Goal: Task Accomplishment & Management: Manage account settings

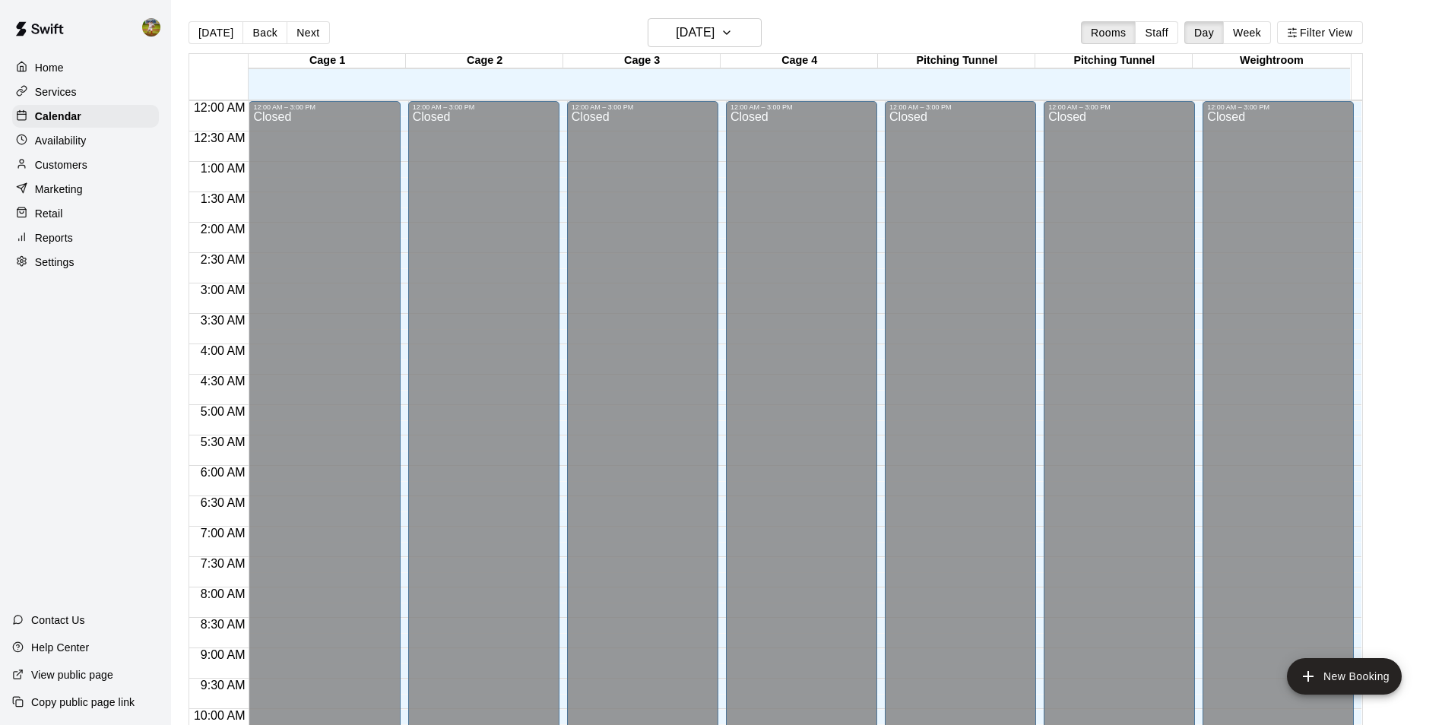
scroll to position [772, 0]
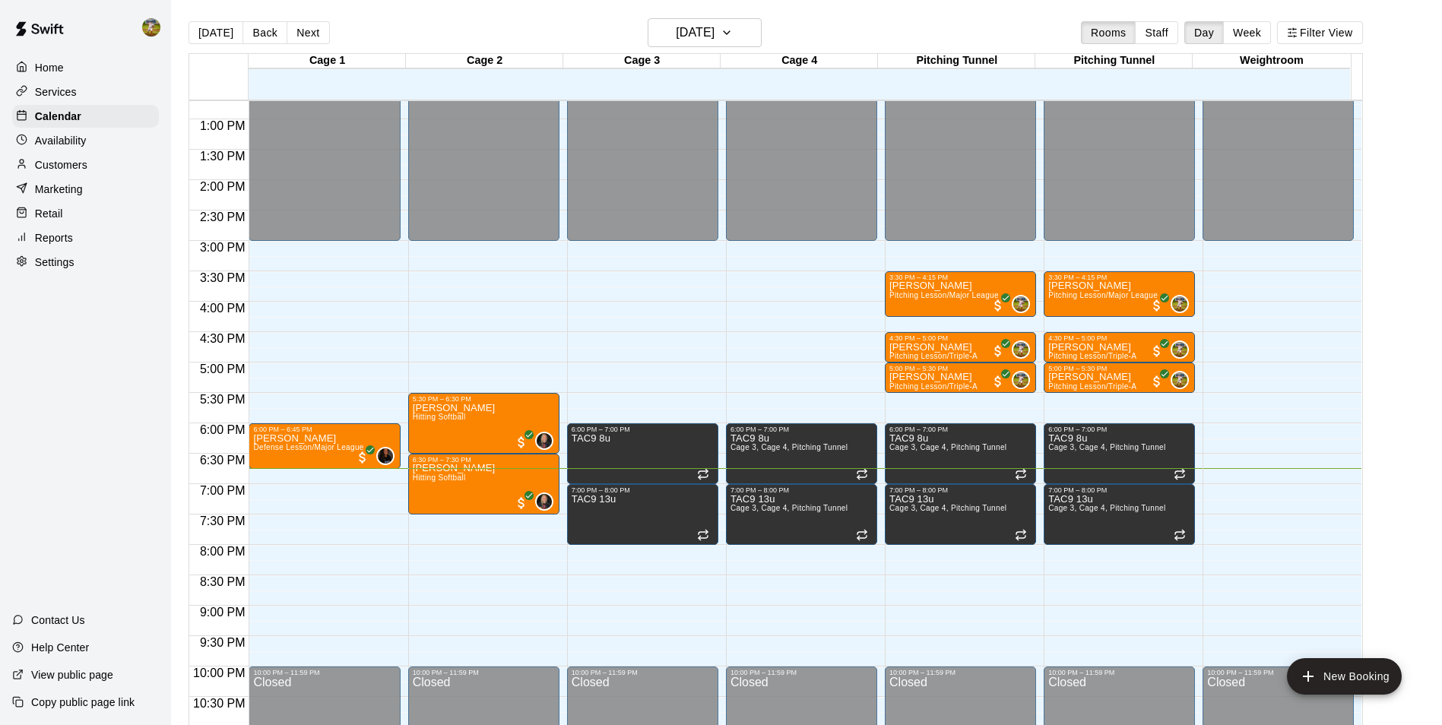
click at [79, 136] on p "Availability" at bounding box center [61, 140] width 52 height 15
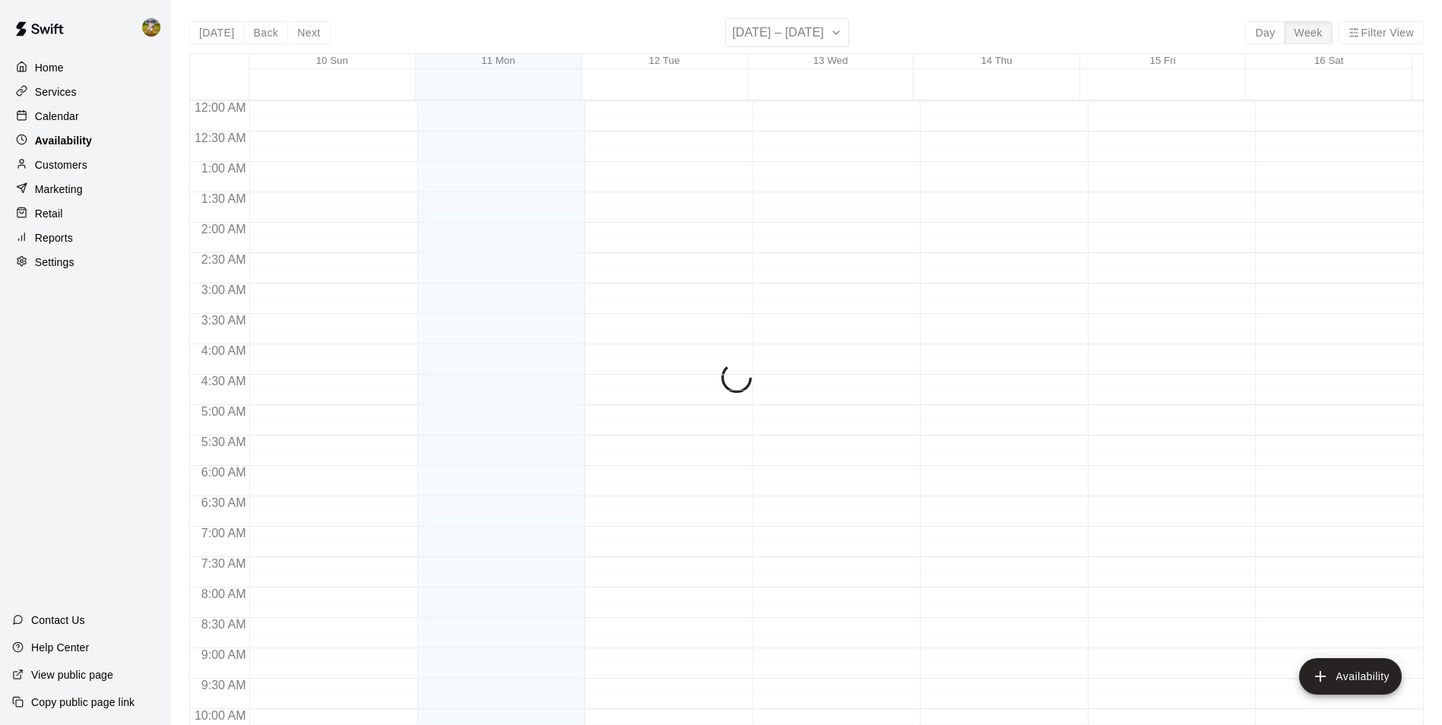
scroll to position [819, 0]
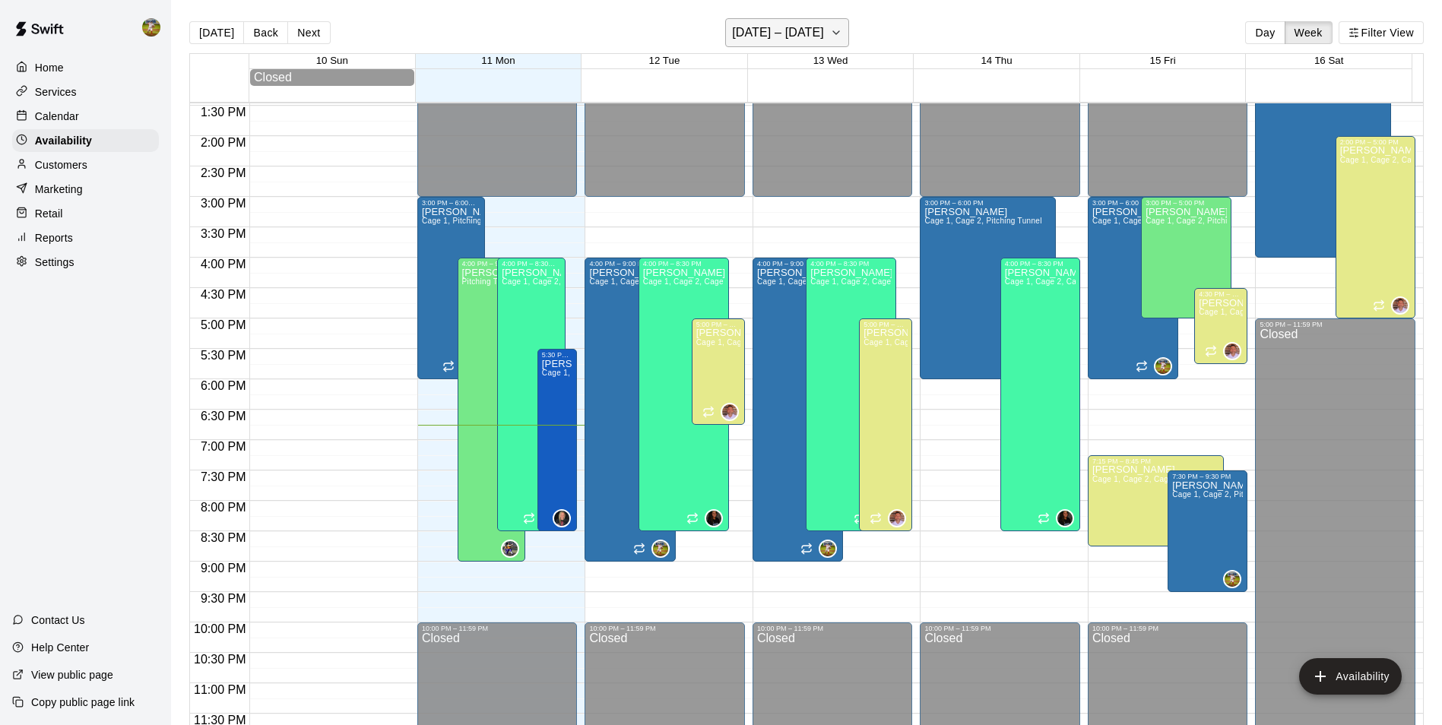
click at [835, 35] on icon "button" at bounding box center [836, 33] width 12 height 18
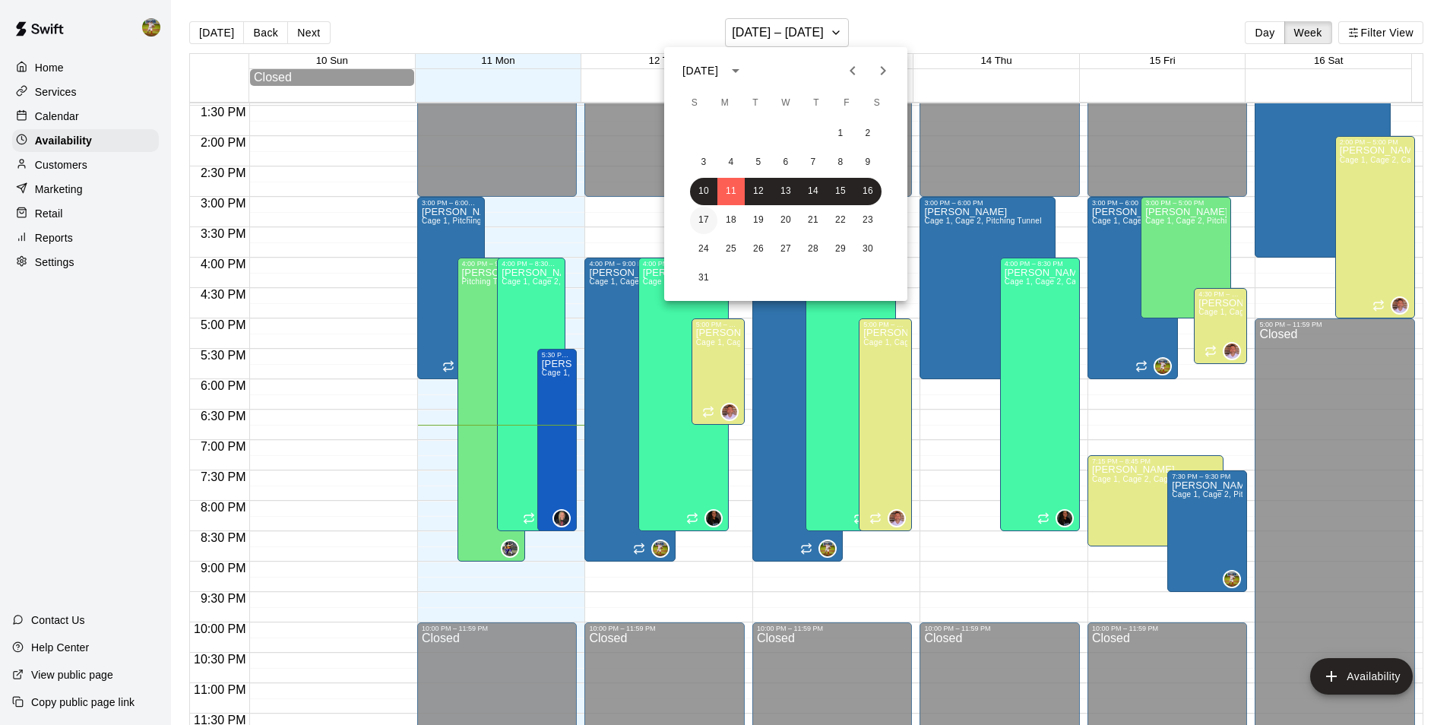
click at [705, 220] on button "17" at bounding box center [703, 220] width 27 height 27
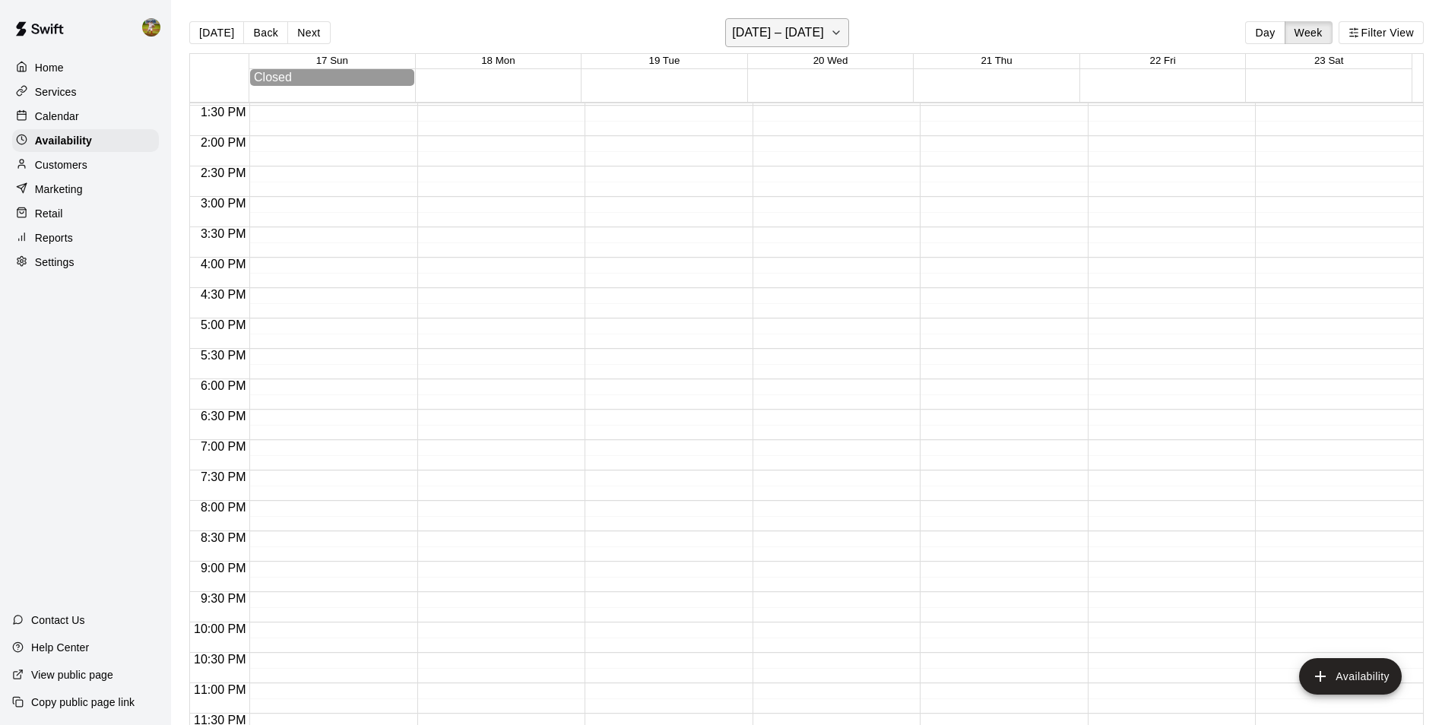
click at [832, 30] on icon "button" at bounding box center [836, 33] width 12 height 18
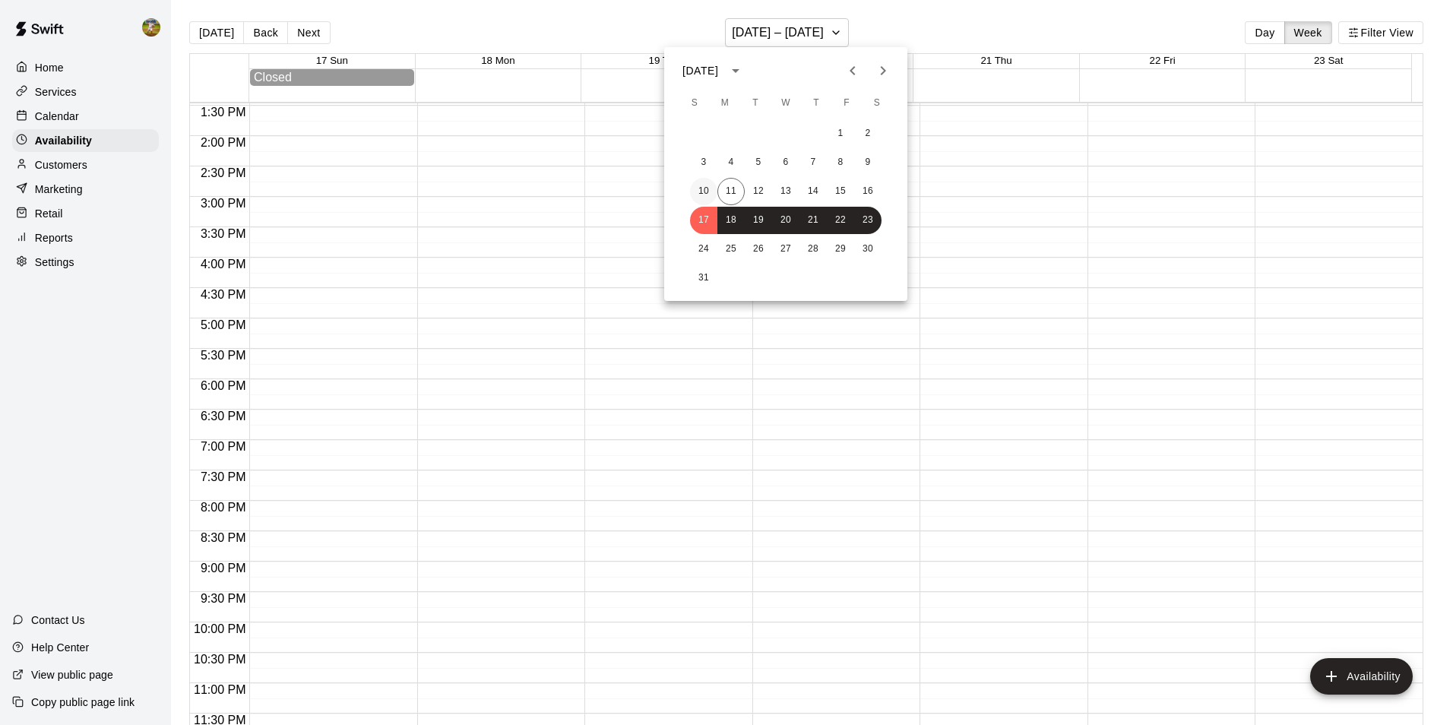
click at [704, 189] on button "10" at bounding box center [703, 191] width 27 height 27
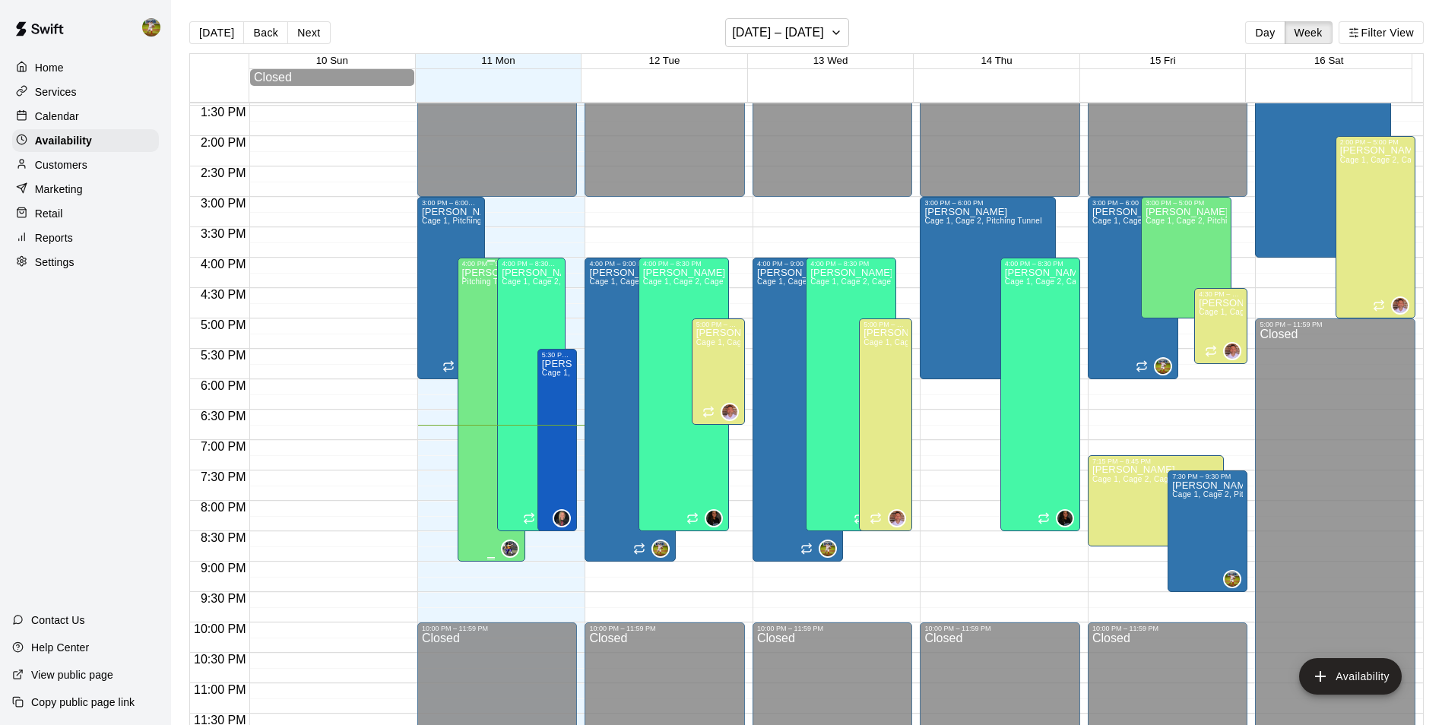
click at [467, 333] on div "[PERSON_NAME] Pitching Tunnel , Cage 2" at bounding box center [491, 630] width 59 height 725
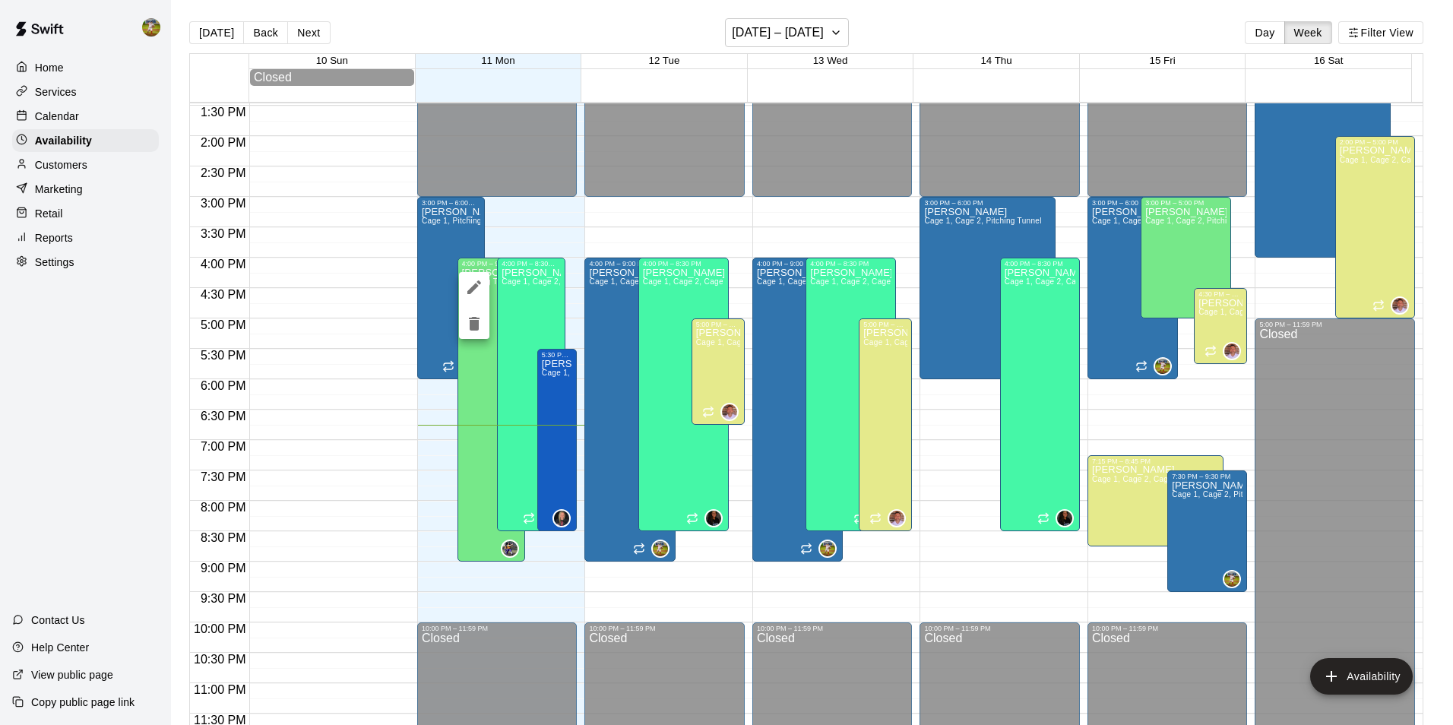
click at [659, 208] on div at bounding box center [726, 362] width 1453 height 725
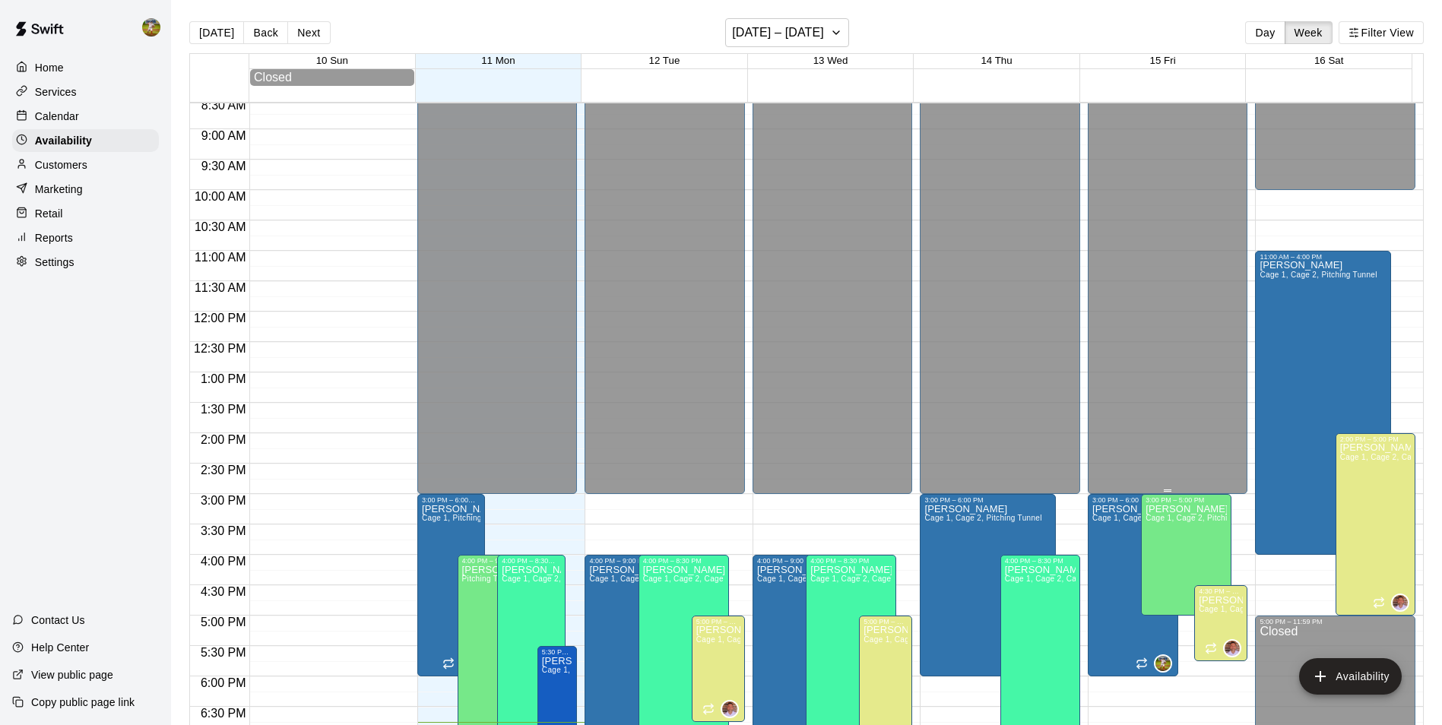
scroll to position [667, 0]
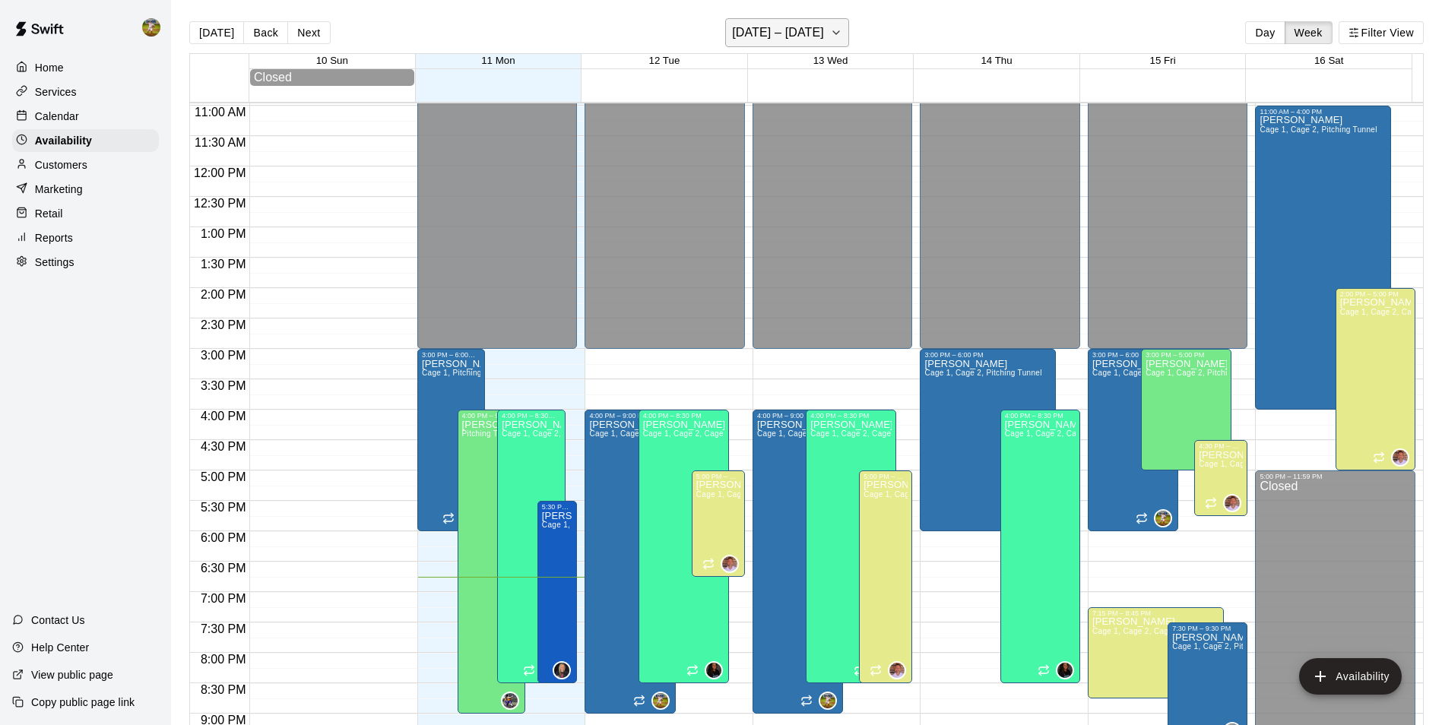
click at [830, 34] on icon "button" at bounding box center [836, 33] width 12 height 18
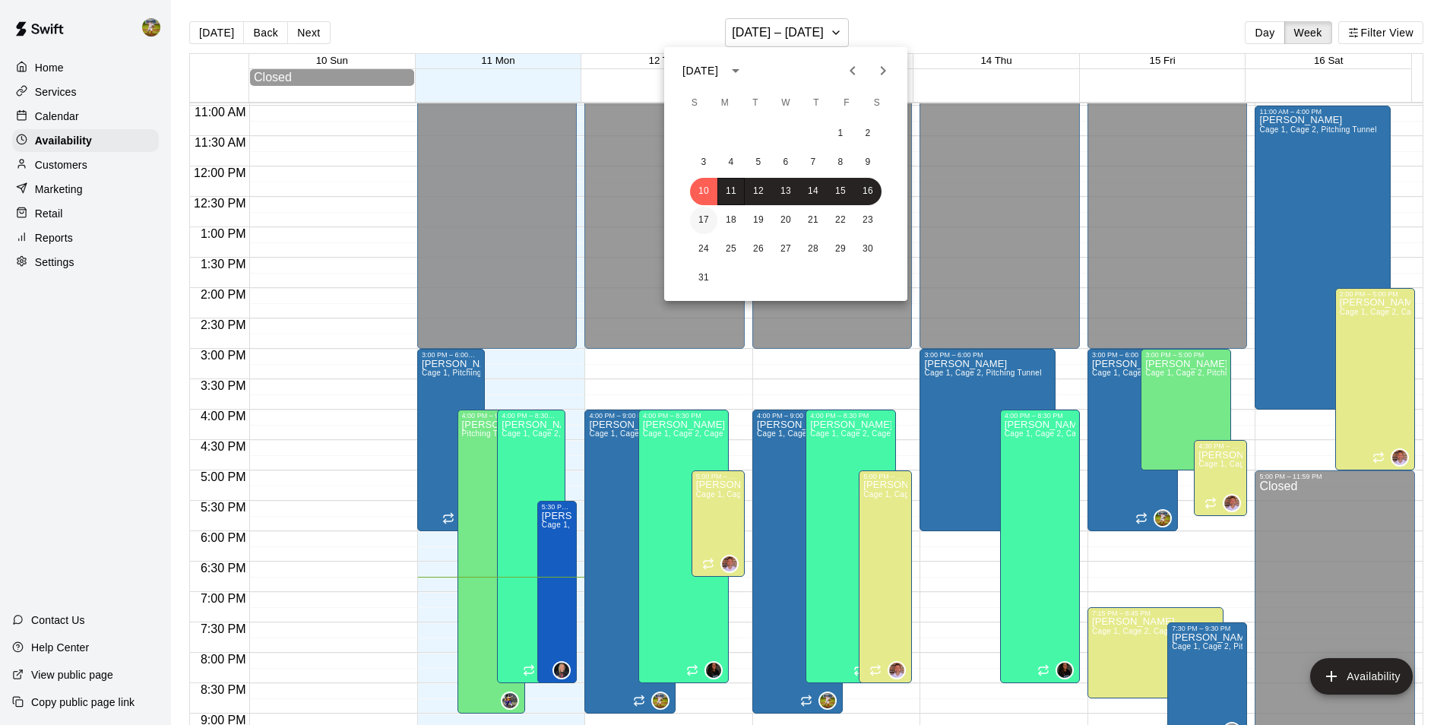
click at [707, 214] on button "17" at bounding box center [703, 220] width 27 height 27
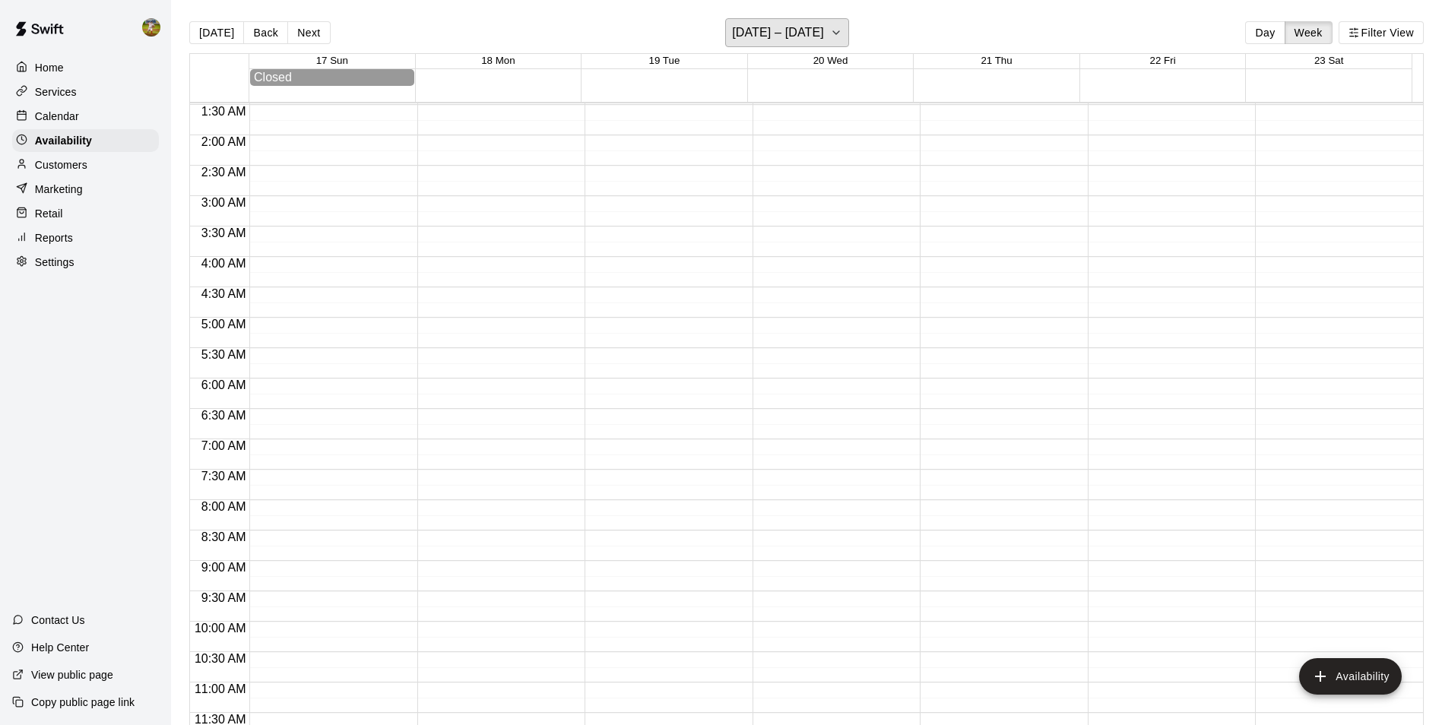
scroll to position [0, 0]
click at [840, 33] on button "[DATE] – [DATE]" at bounding box center [787, 32] width 124 height 29
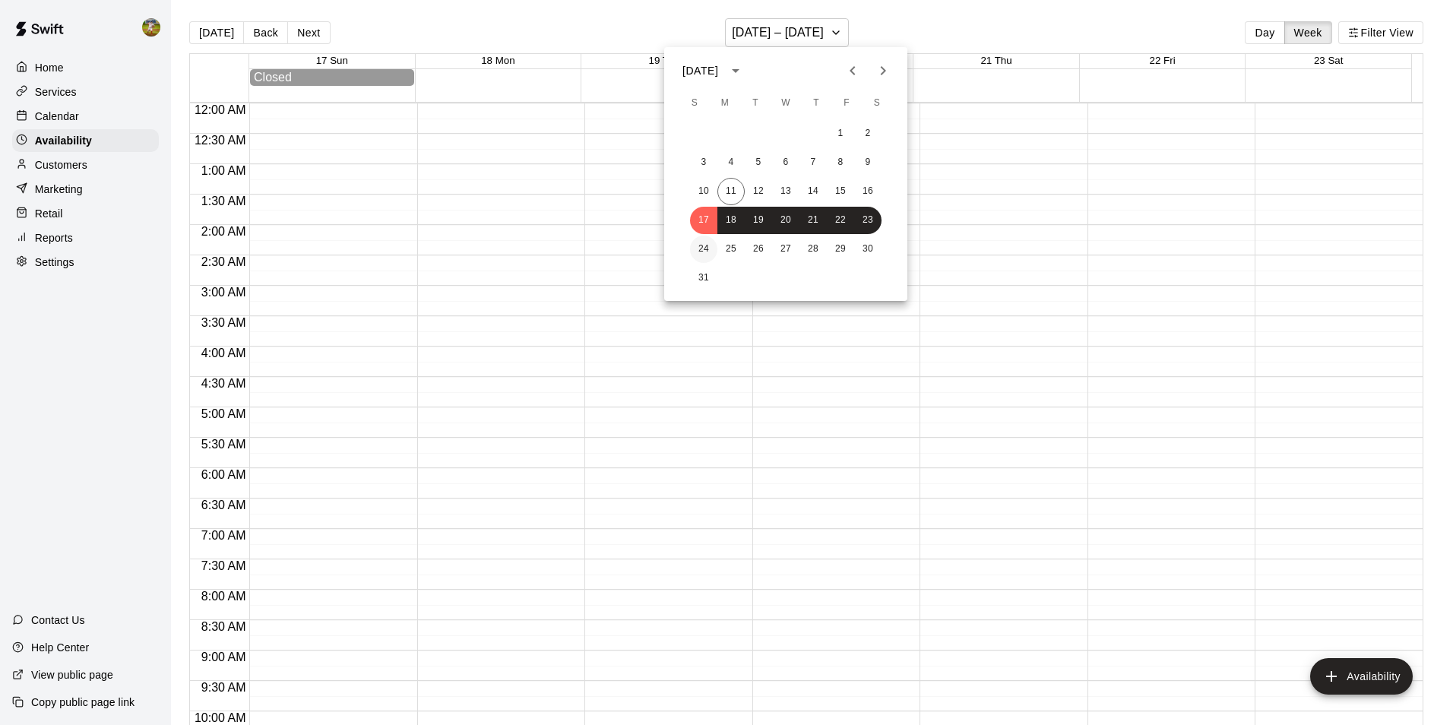
click at [700, 253] on button "24" at bounding box center [703, 249] width 27 height 27
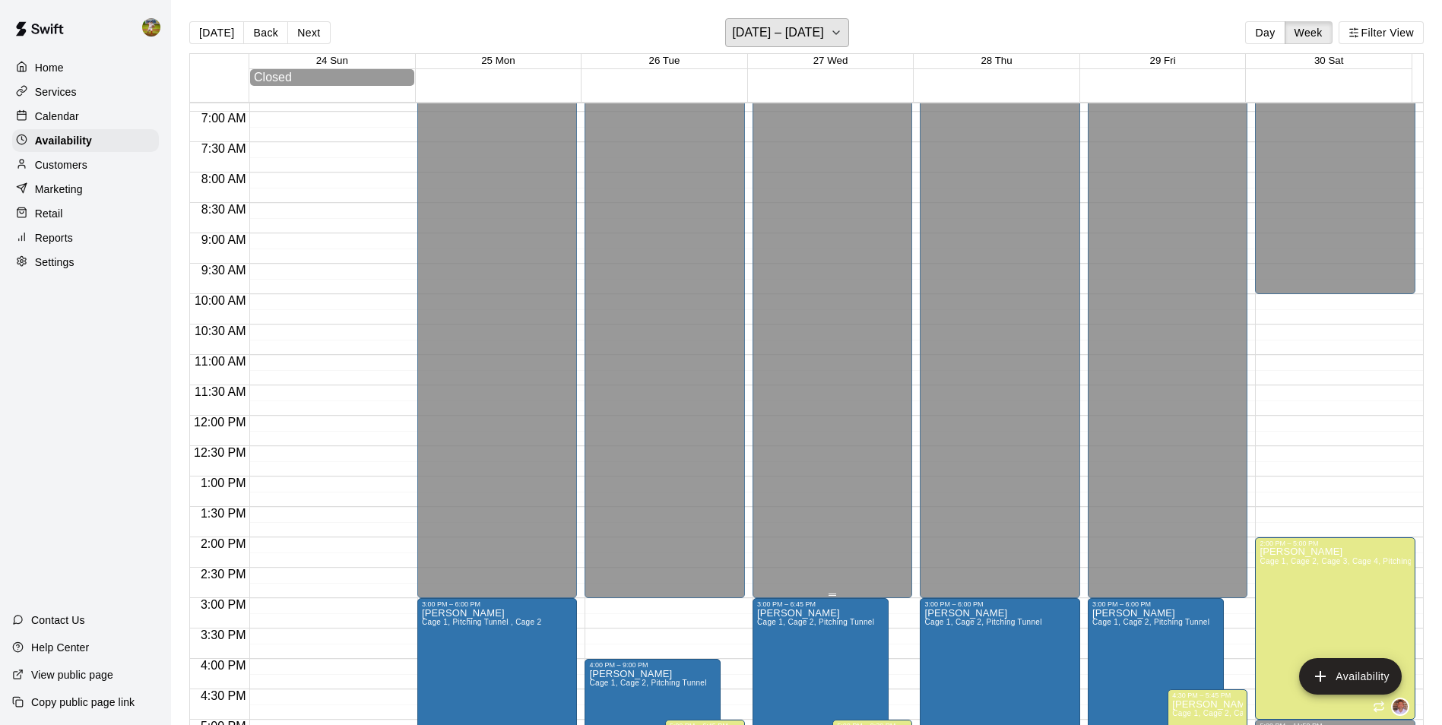
scroll to position [760, 0]
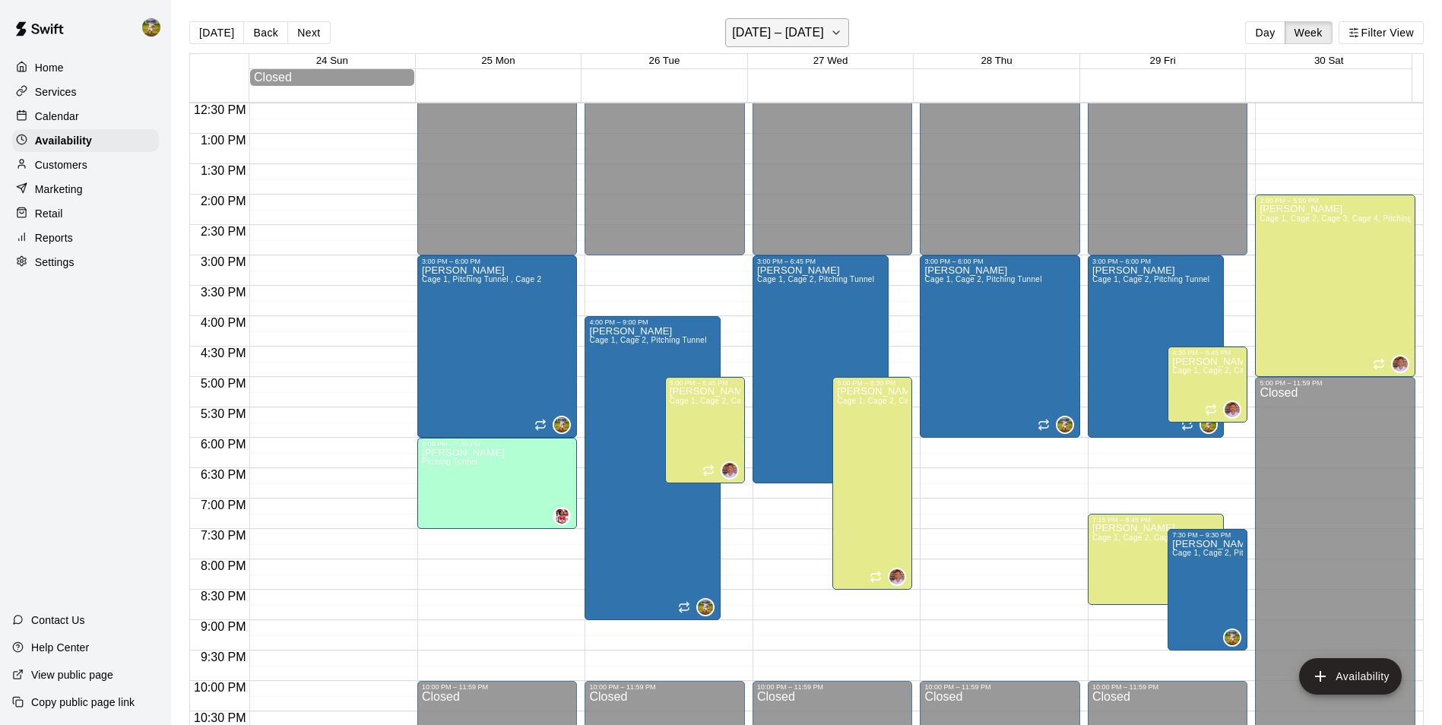
click at [832, 31] on icon "button" at bounding box center [836, 33] width 12 height 18
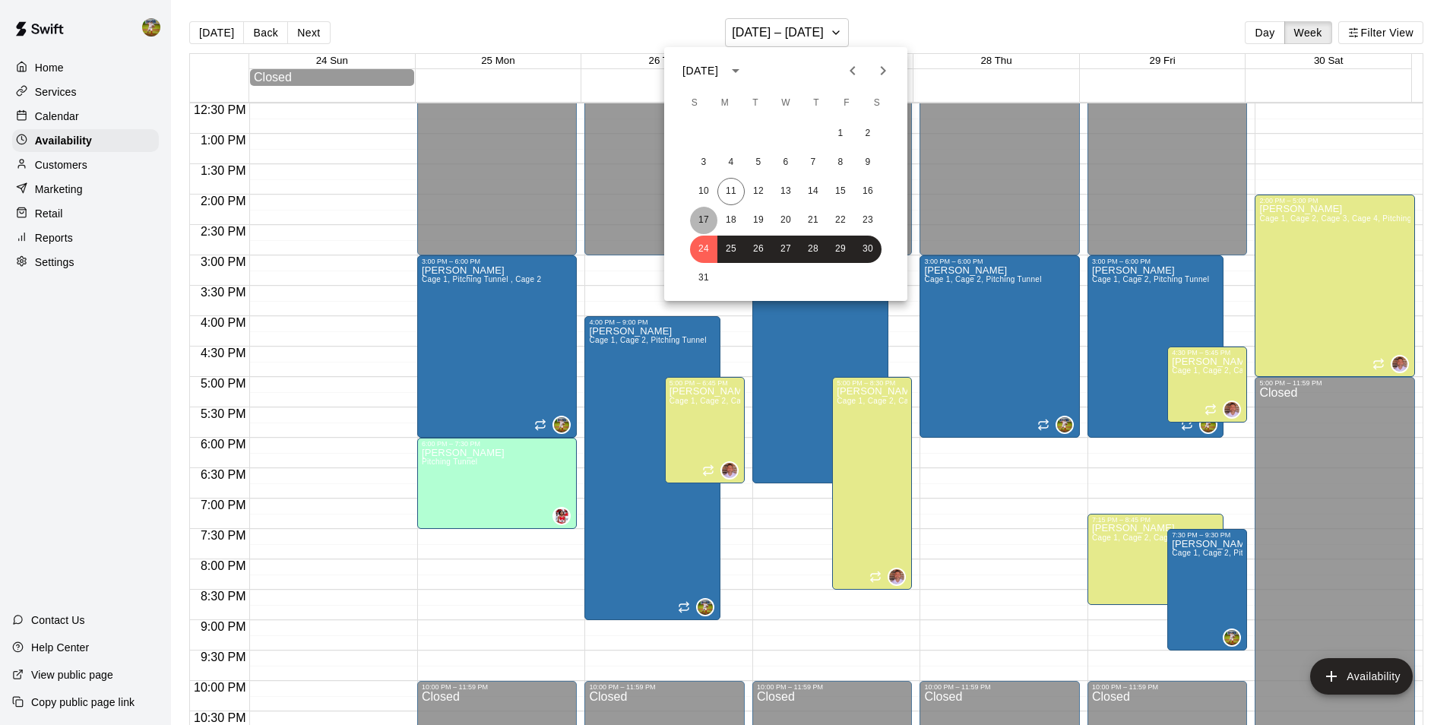
click at [703, 225] on button "17" at bounding box center [703, 220] width 27 height 27
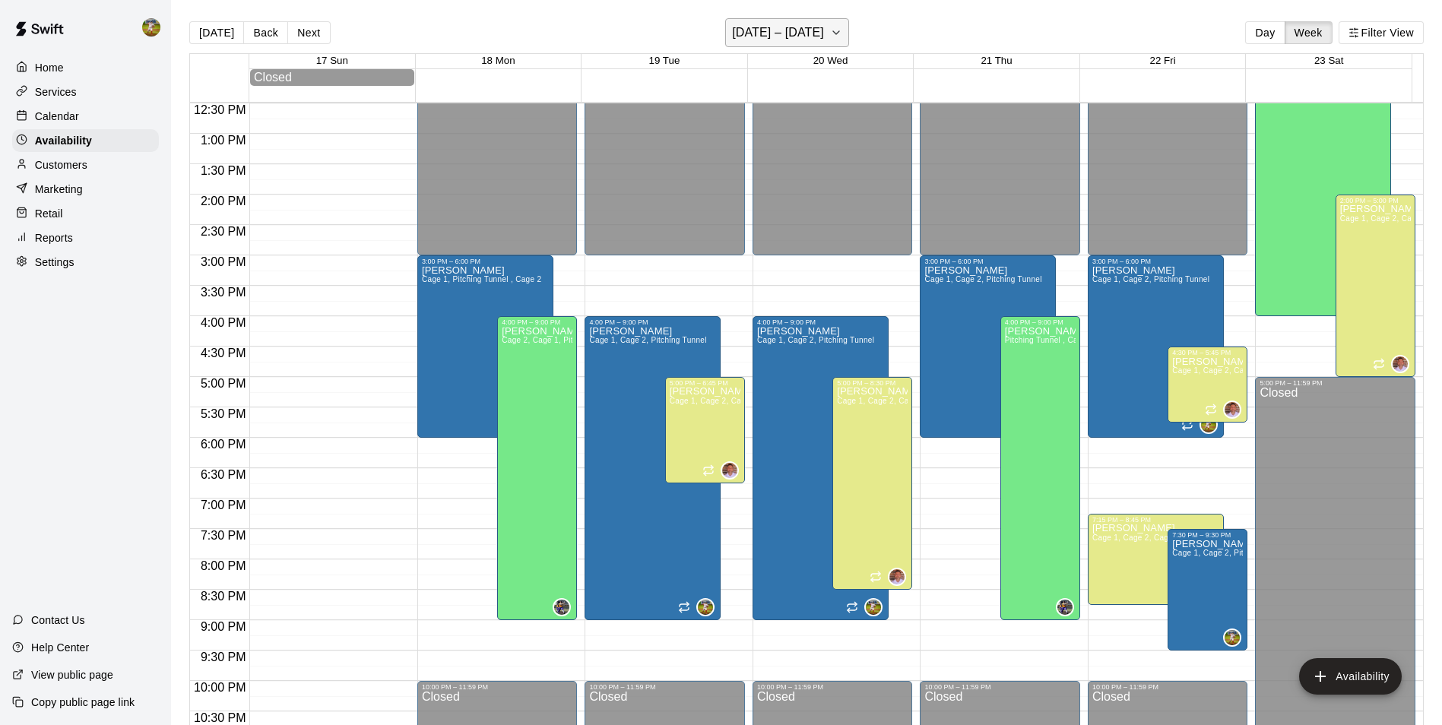
click at [835, 27] on icon "button" at bounding box center [836, 33] width 12 height 18
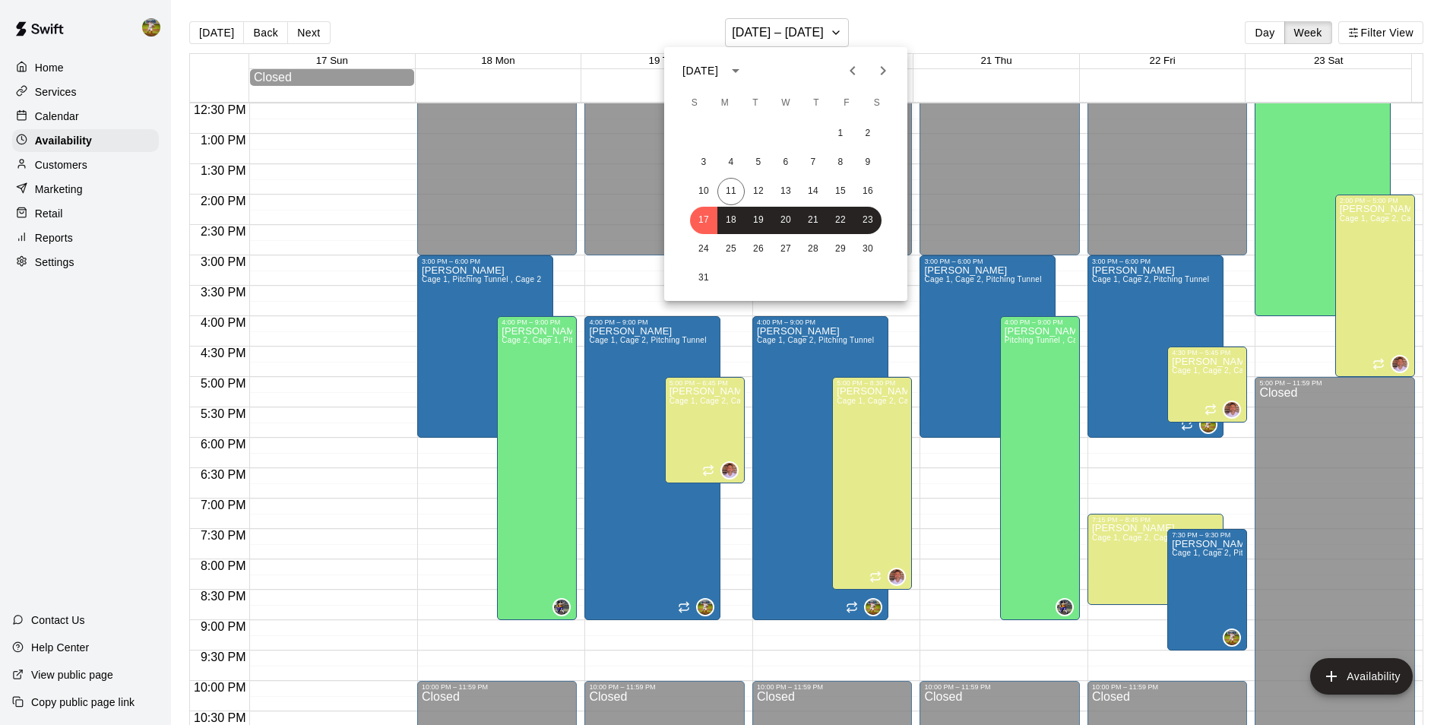
click at [952, 43] on div at bounding box center [726, 362] width 1453 height 725
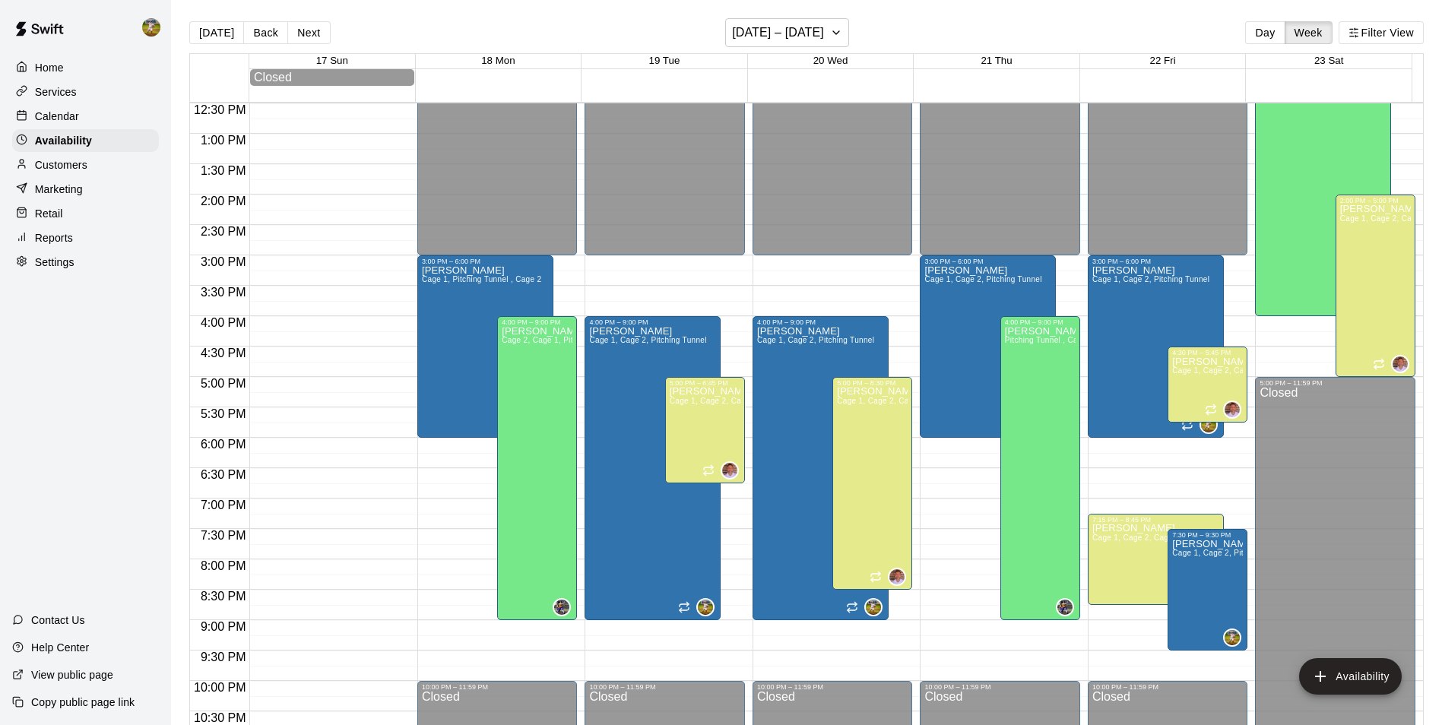
click at [118, 117] on div "Calendar" at bounding box center [85, 116] width 147 height 23
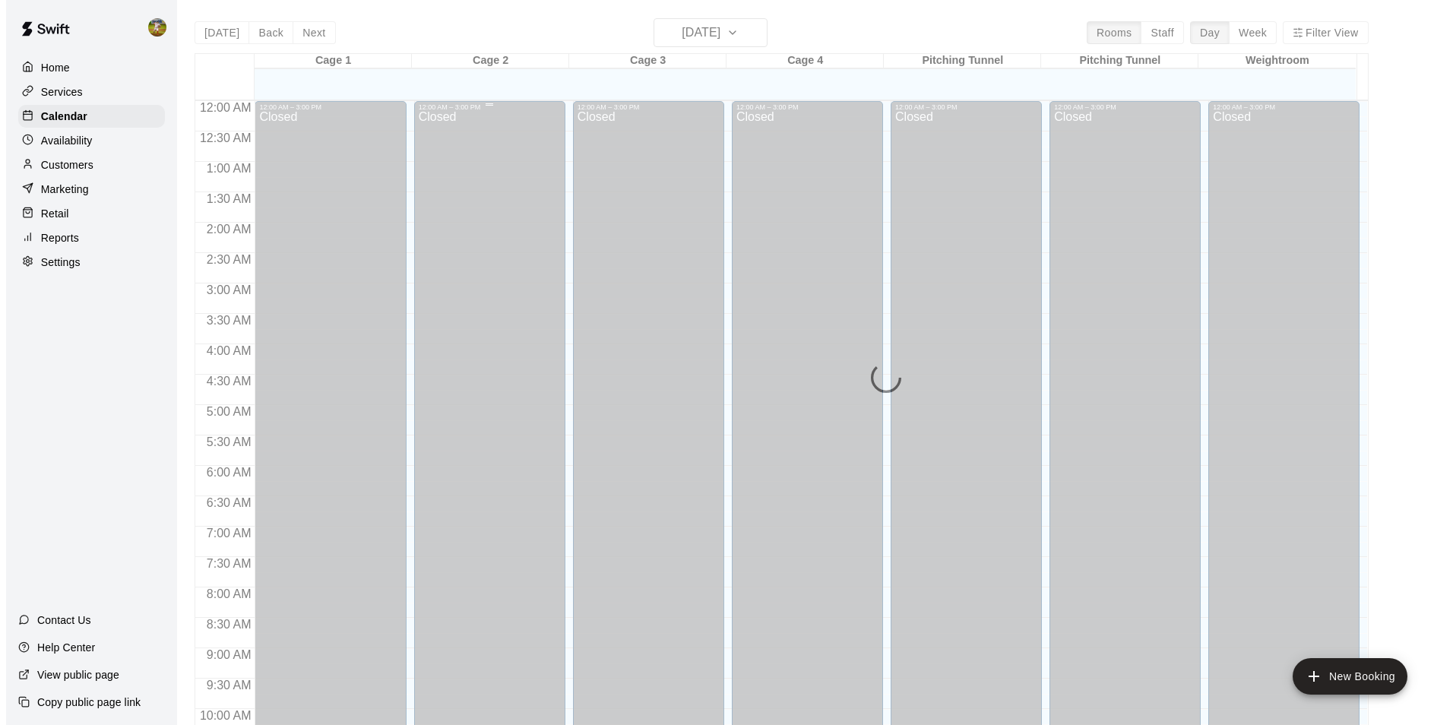
scroll to position [772, 0]
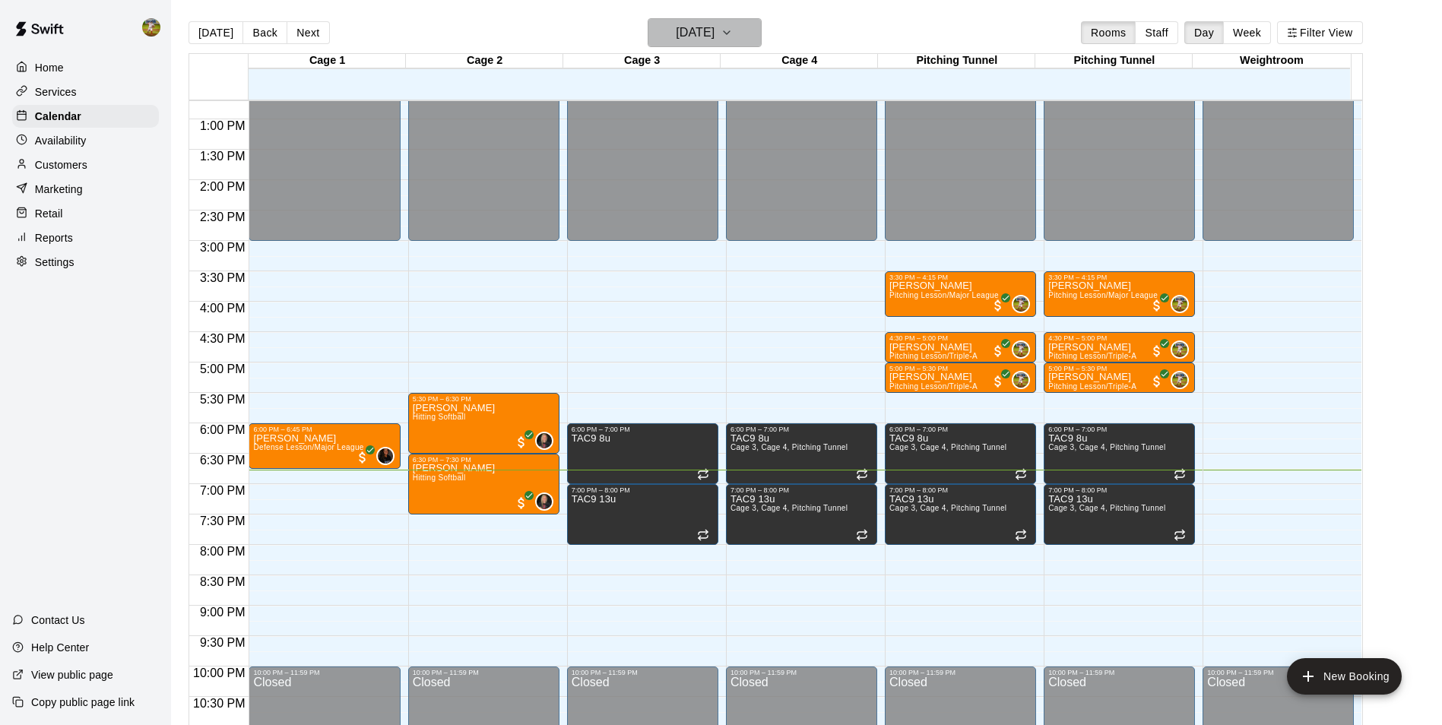
click at [733, 34] on icon "button" at bounding box center [727, 33] width 12 height 18
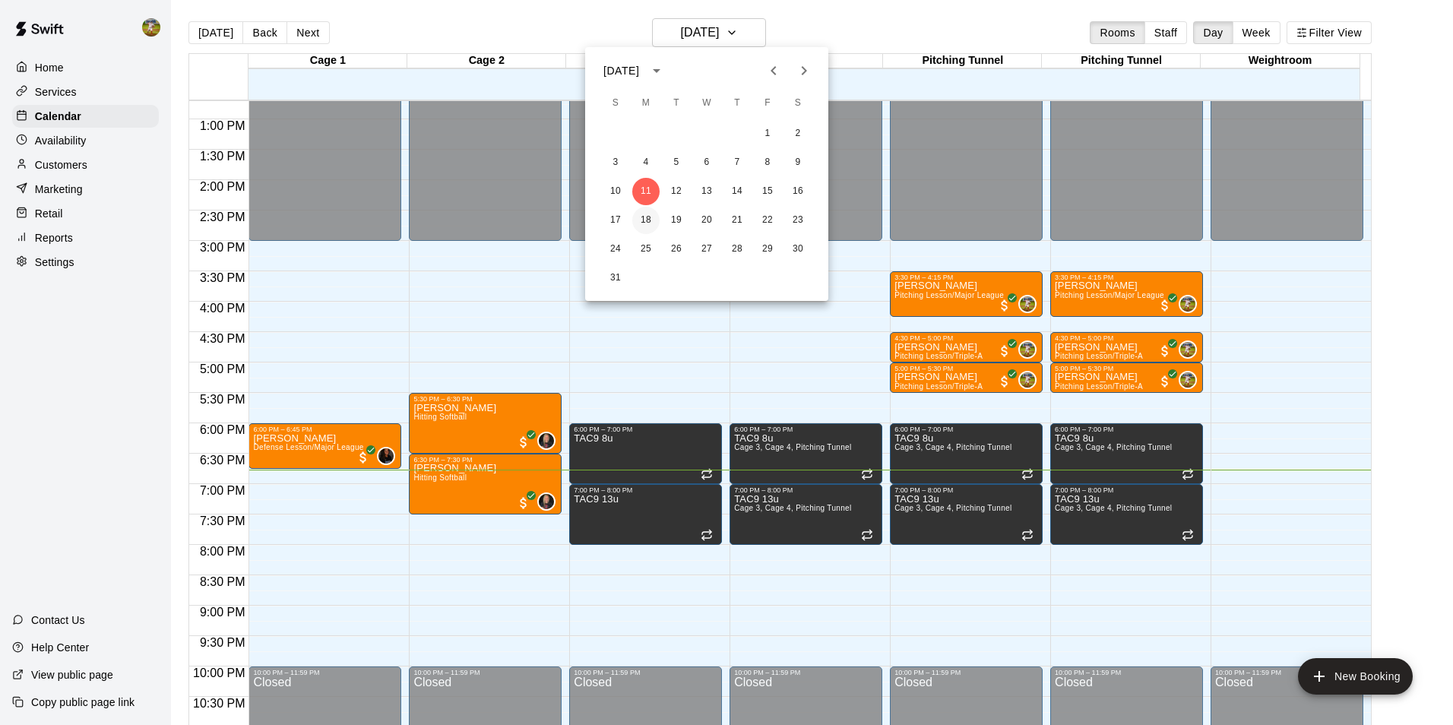
click at [645, 220] on button "18" at bounding box center [645, 220] width 27 height 27
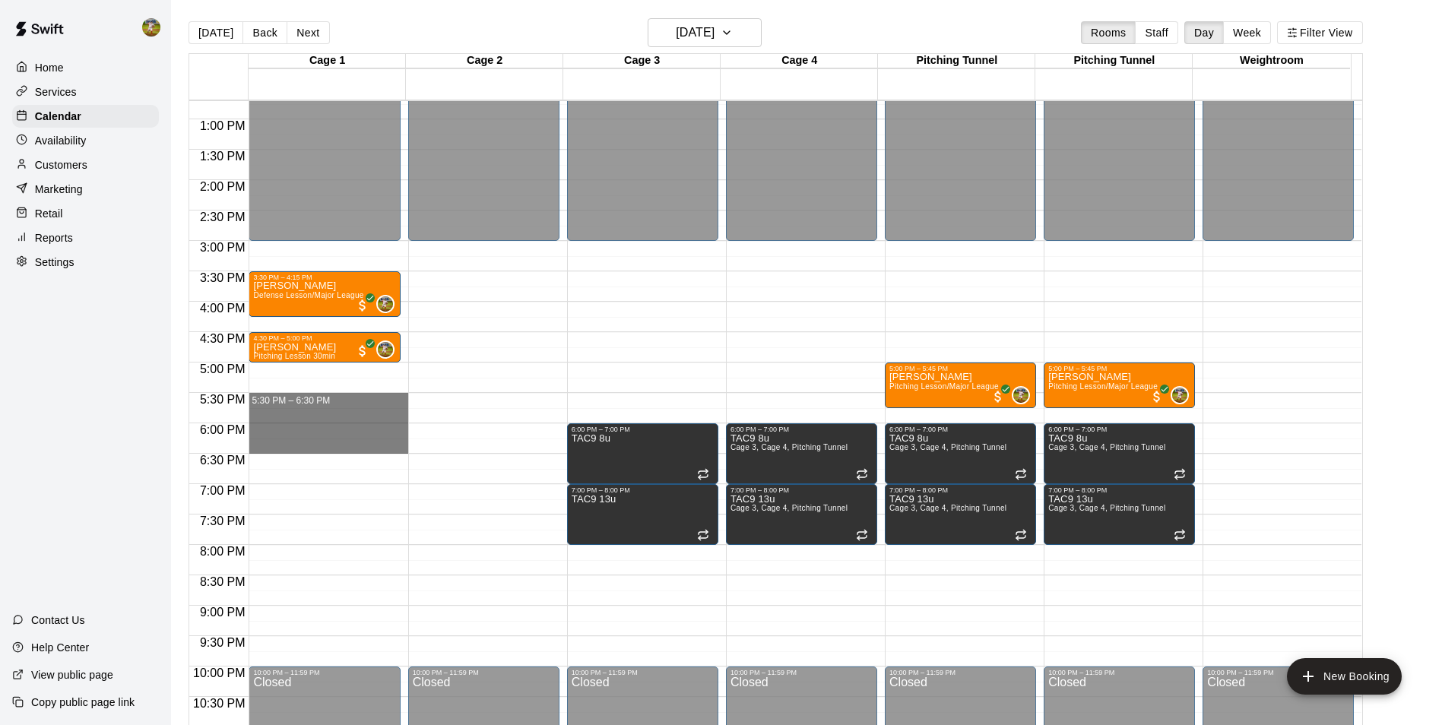
drag, startPoint x: 291, startPoint y: 405, endPoint x: 290, endPoint y: 451, distance: 45.6
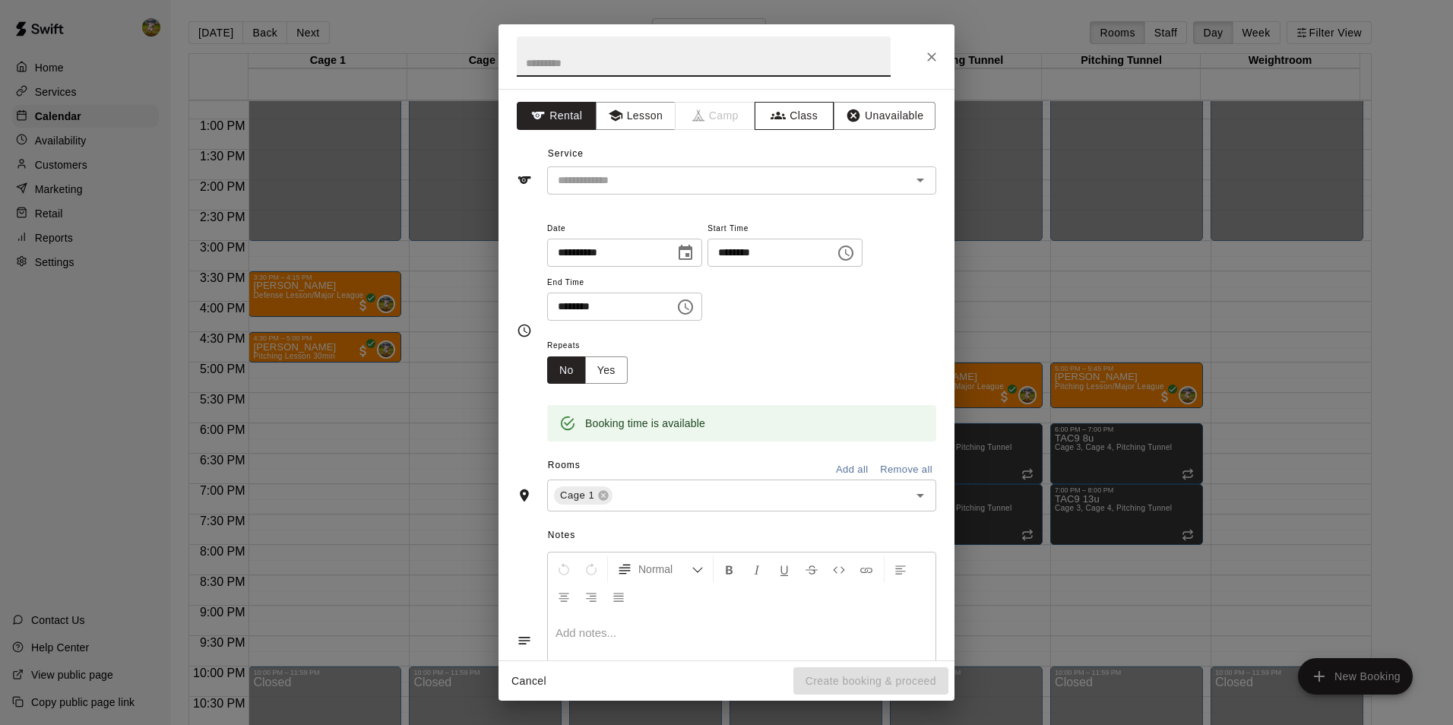
click at [774, 124] on button "Class" at bounding box center [795, 116] width 80 height 28
click at [803, 182] on input "text" at bounding box center [729, 180] width 355 height 19
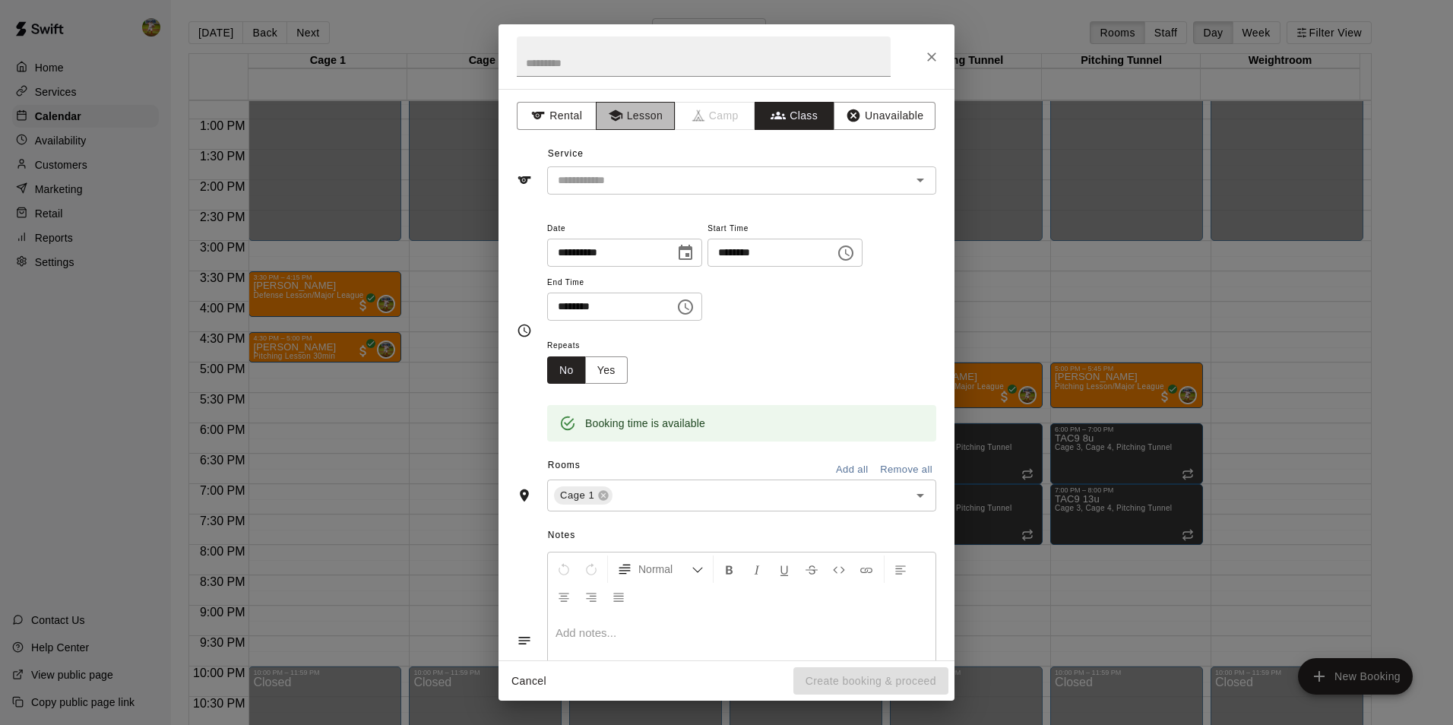
click at [654, 121] on button "Lesson" at bounding box center [636, 116] width 80 height 28
click at [893, 188] on icon "Clear" at bounding box center [900, 180] width 15 height 15
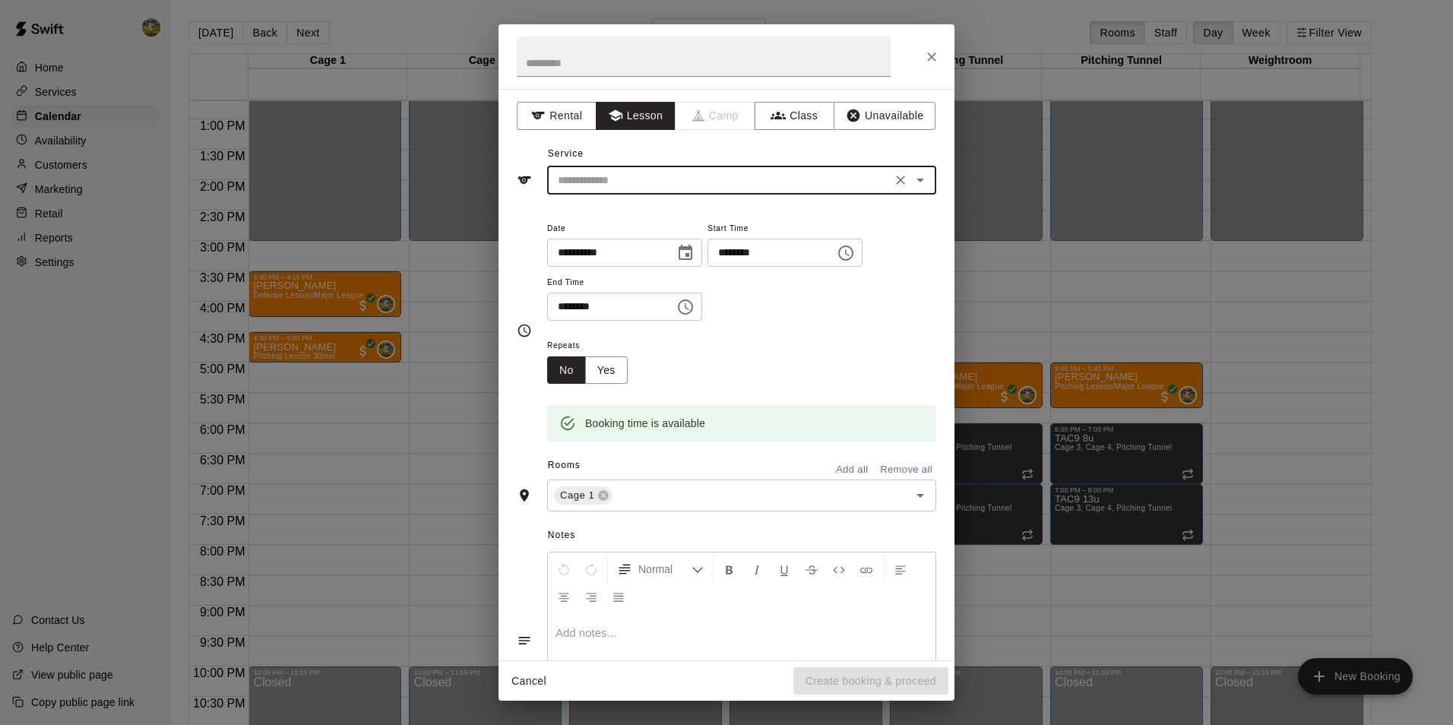
click at [911, 182] on icon "Open" at bounding box center [920, 180] width 18 height 18
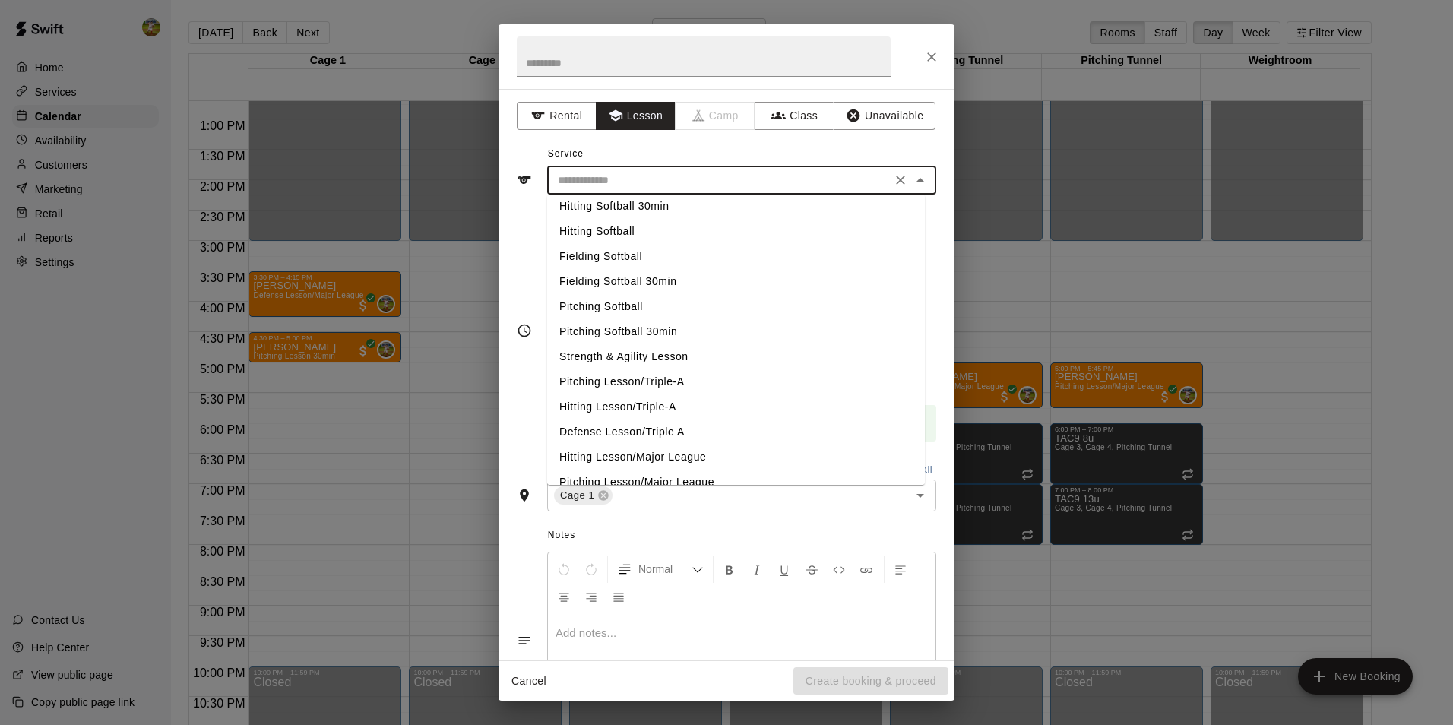
scroll to position [46, 0]
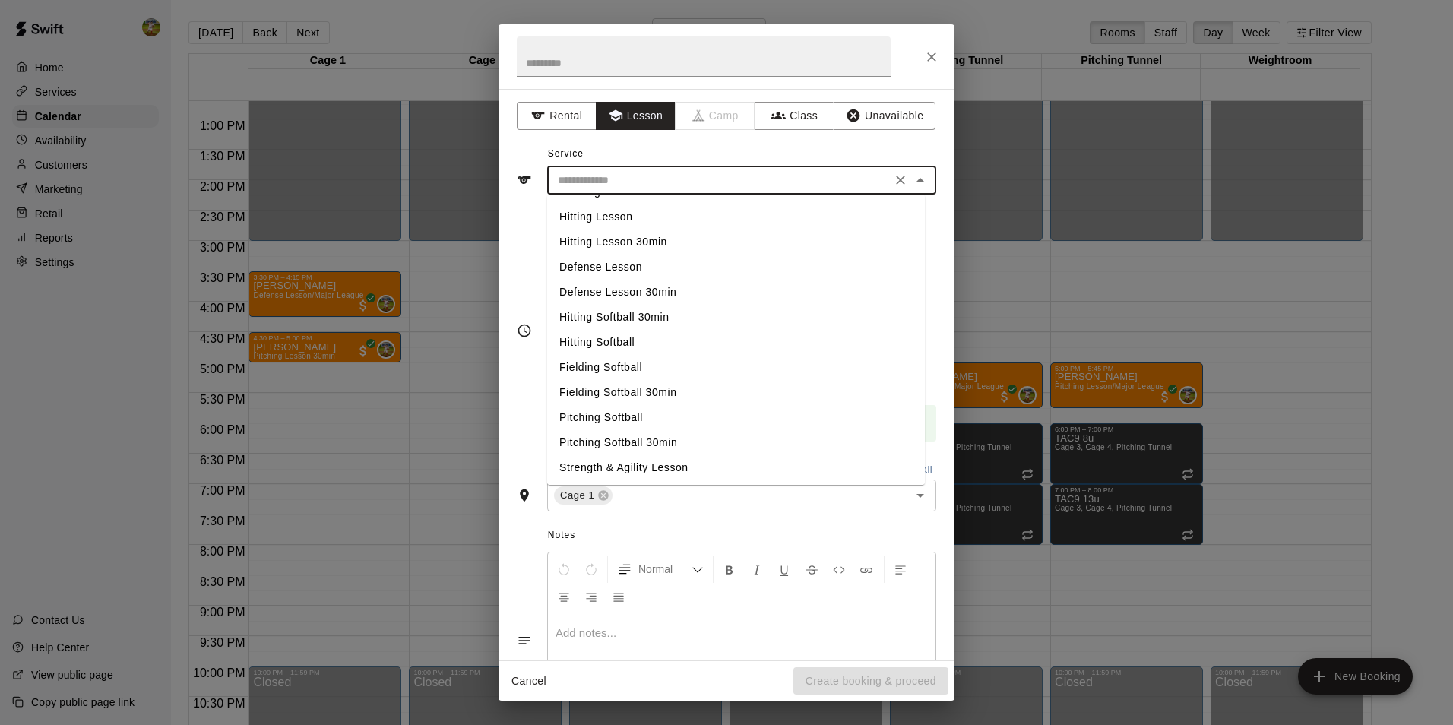
click at [635, 418] on li "Pitching Softball" at bounding box center [736, 417] width 378 height 25
type input "**********"
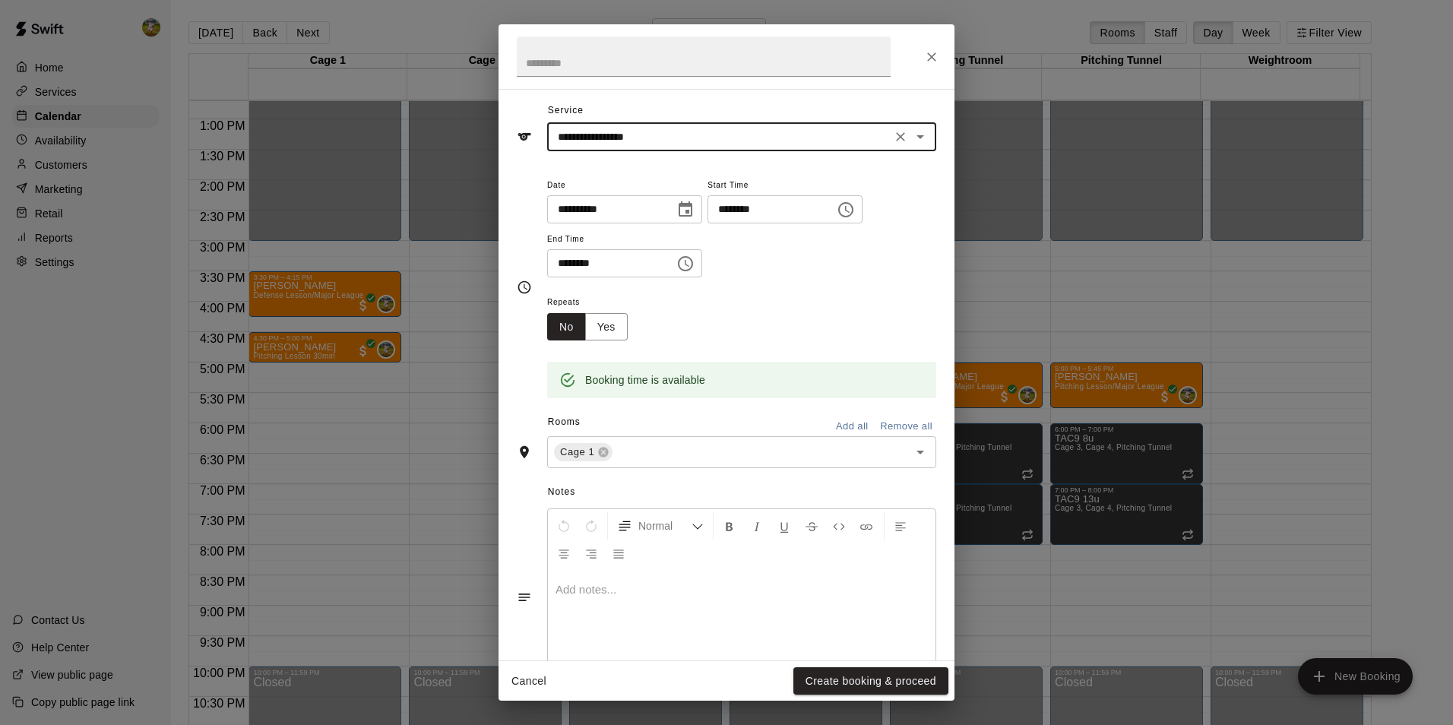
scroll to position [0, 0]
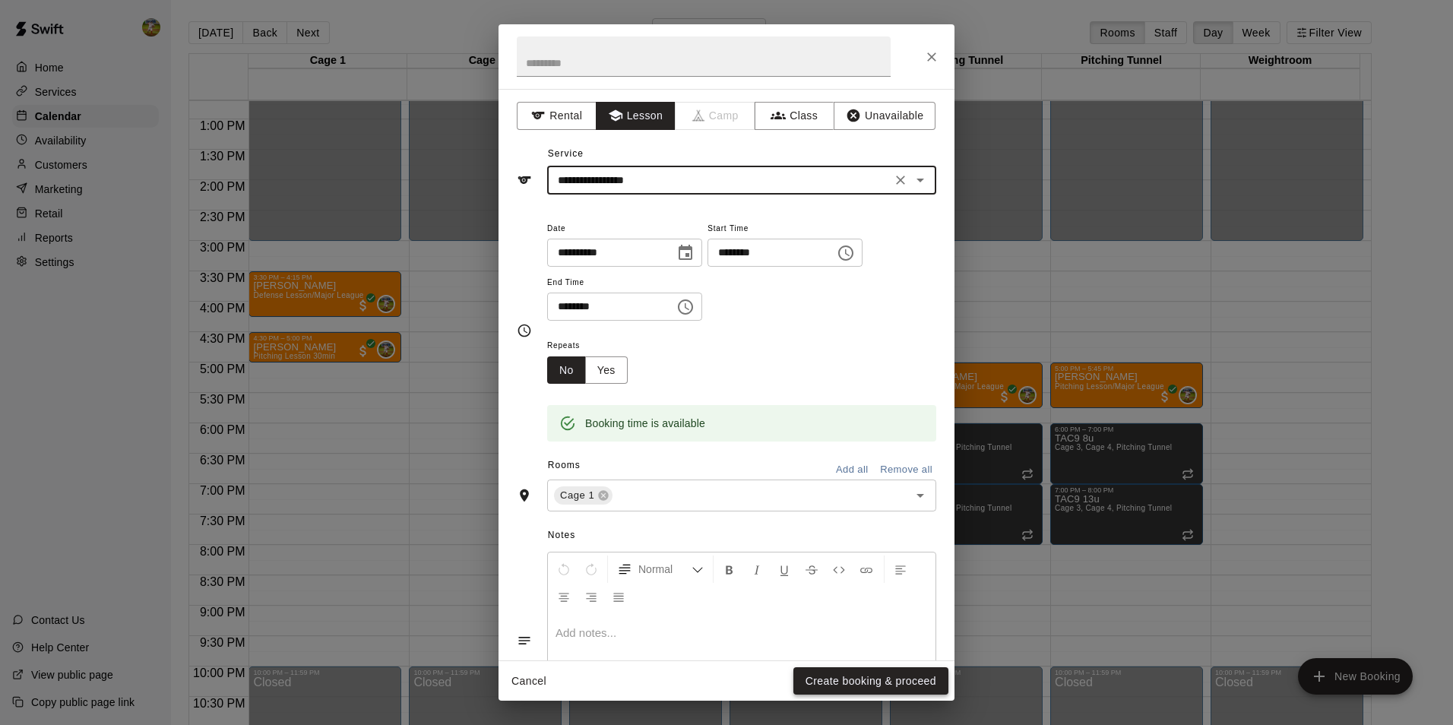
click at [864, 676] on button "Create booking & proceed" at bounding box center [870, 681] width 155 height 28
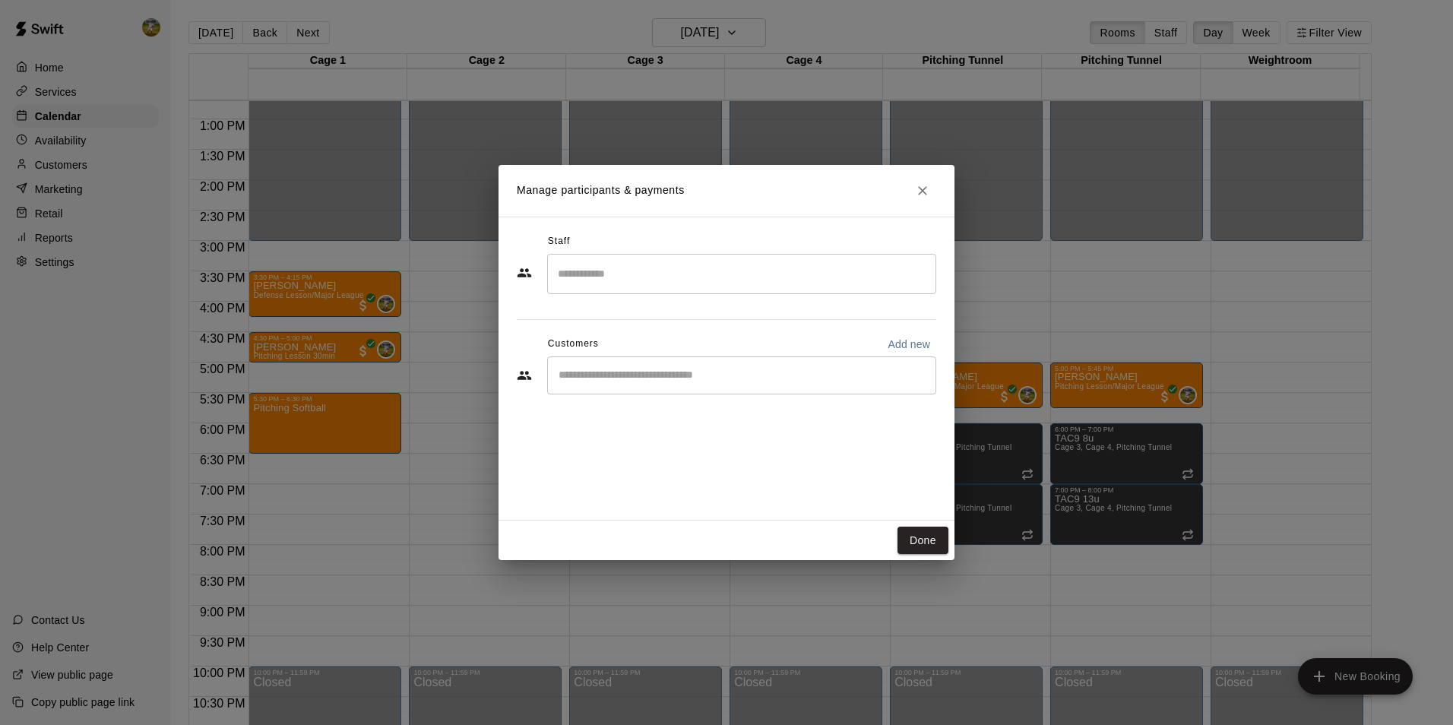
click at [803, 285] on input "Search staff" at bounding box center [741, 274] width 375 height 27
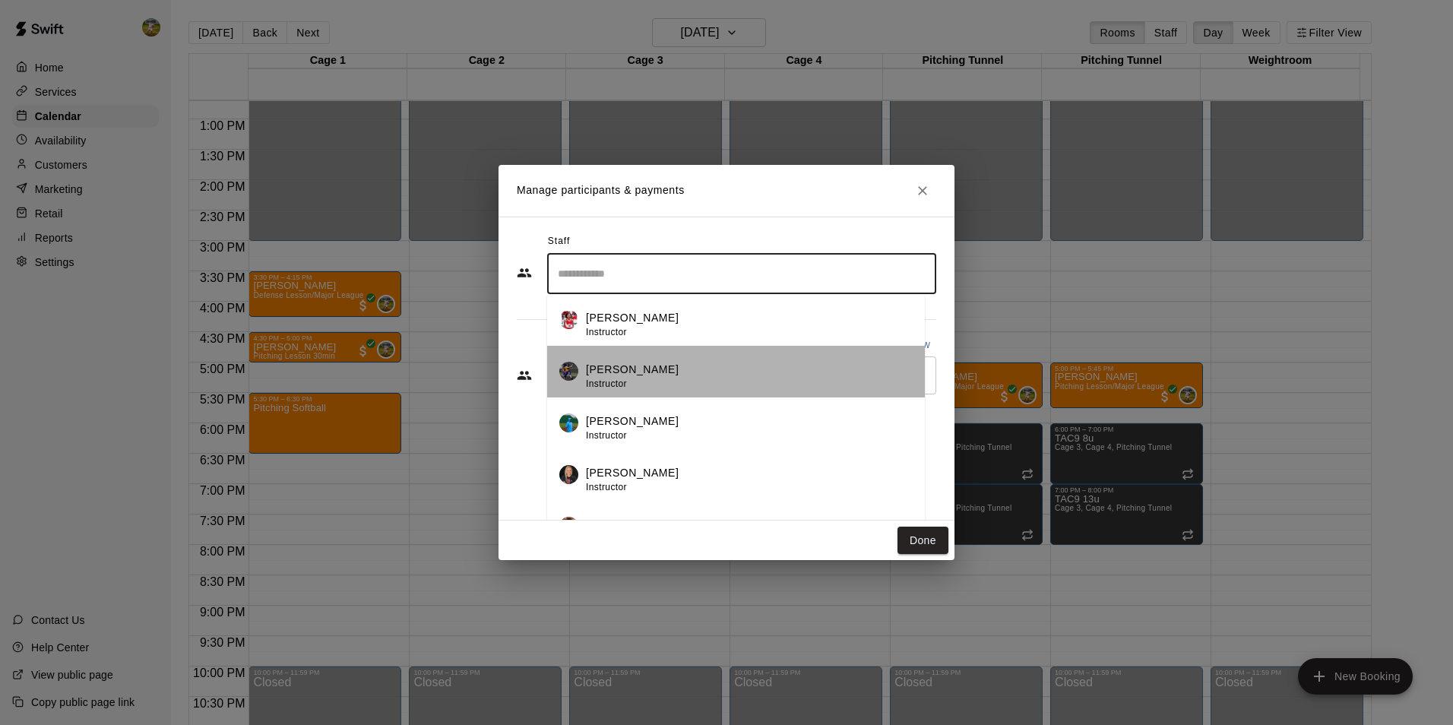
click at [736, 382] on div "[PERSON_NAME] Instructor" at bounding box center [749, 377] width 327 height 30
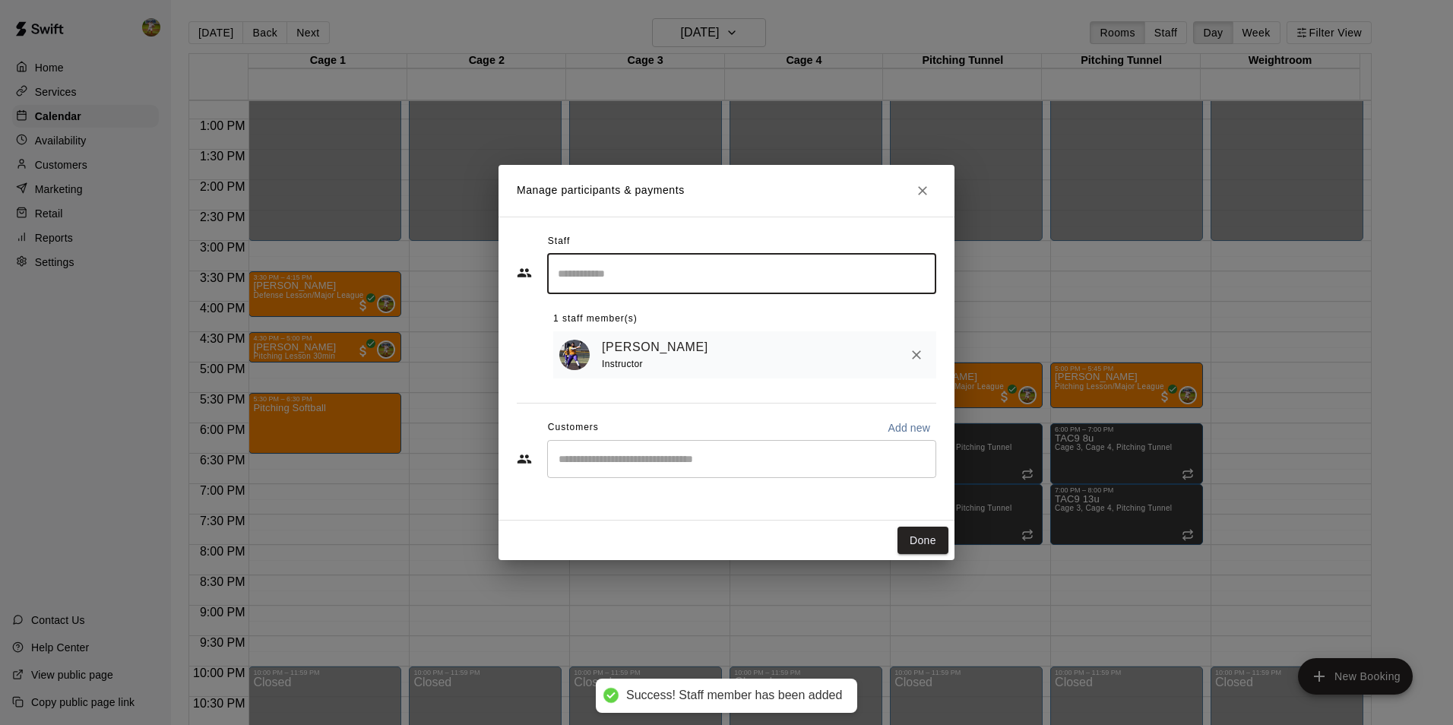
click at [708, 452] on div "​" at bounding box center [741, 459] width 389 height 38
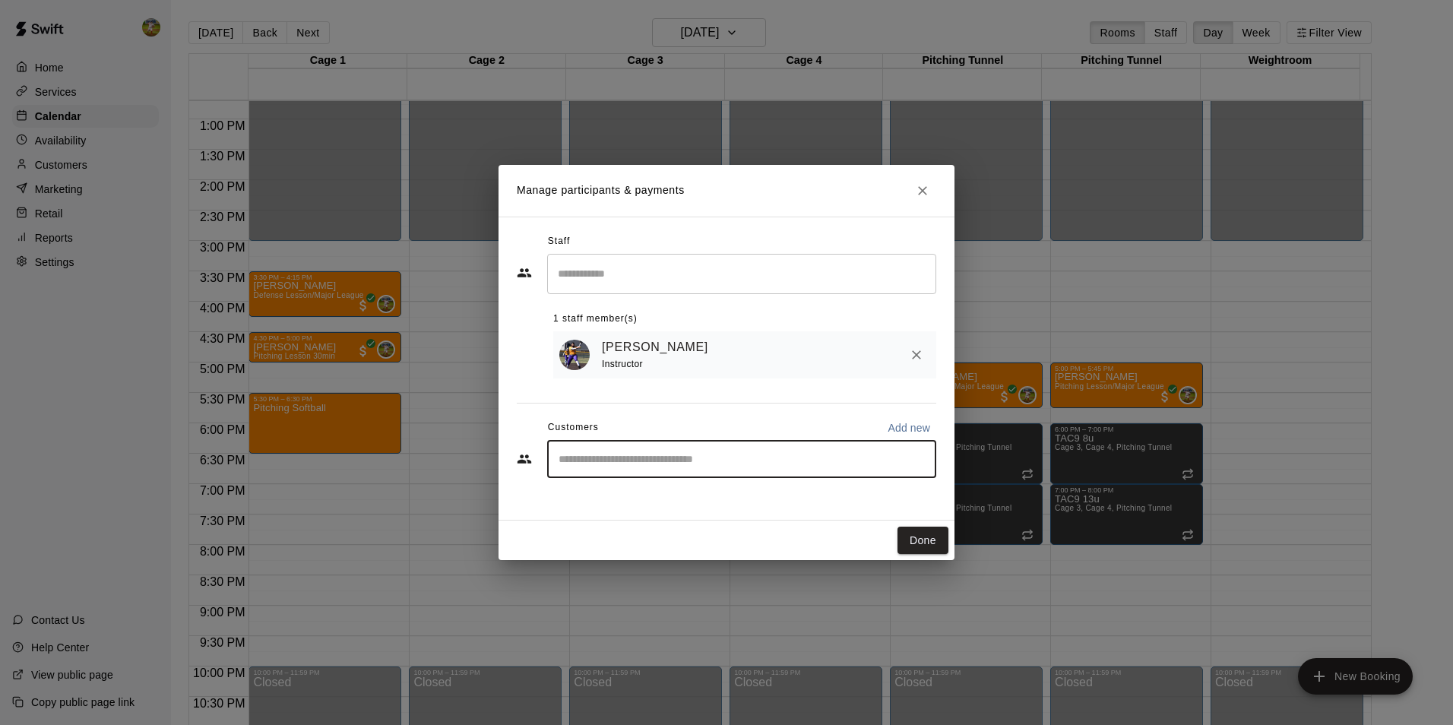
type input "*"
type input "***"
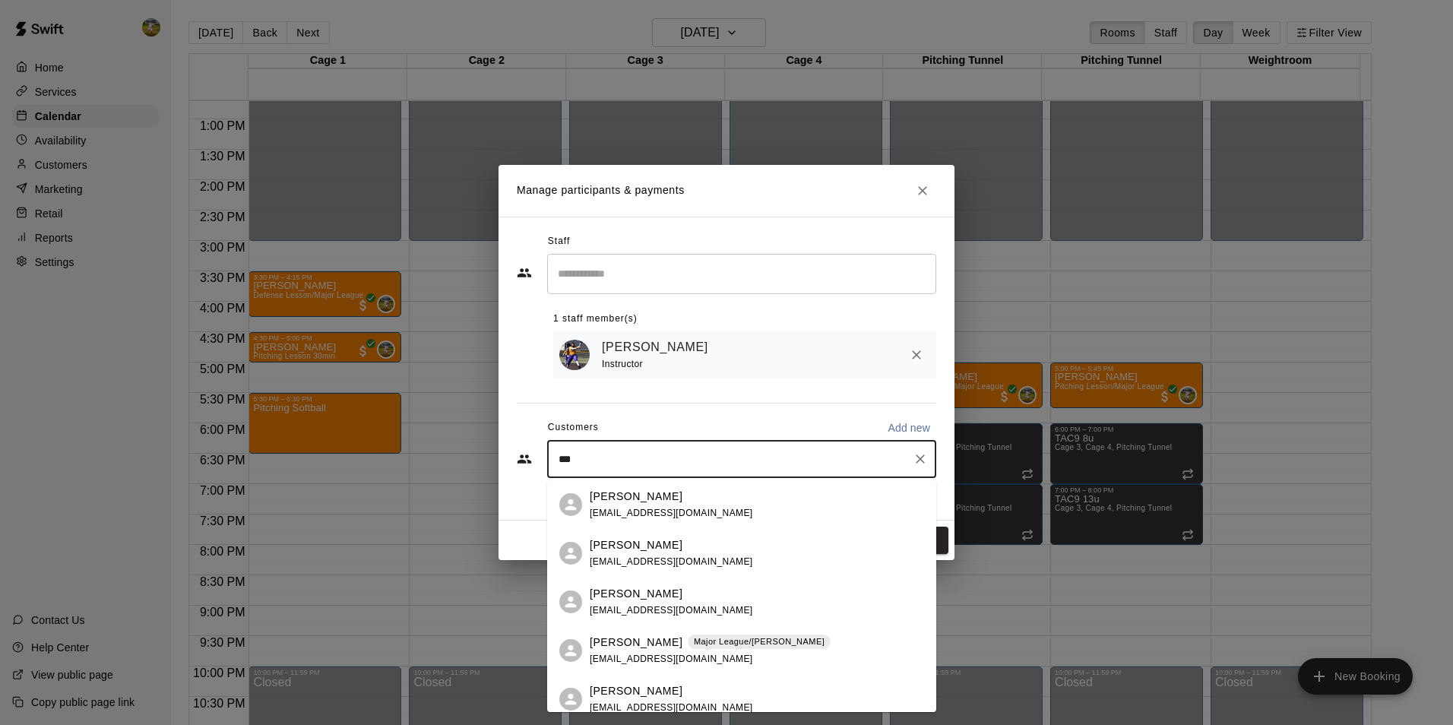
click at [703, 554] on div "[PERSON_NAME] [EMAIL_ADDRESS][DOMAIN_NAME]" at bounding box center [757, 553] width 334 height 33
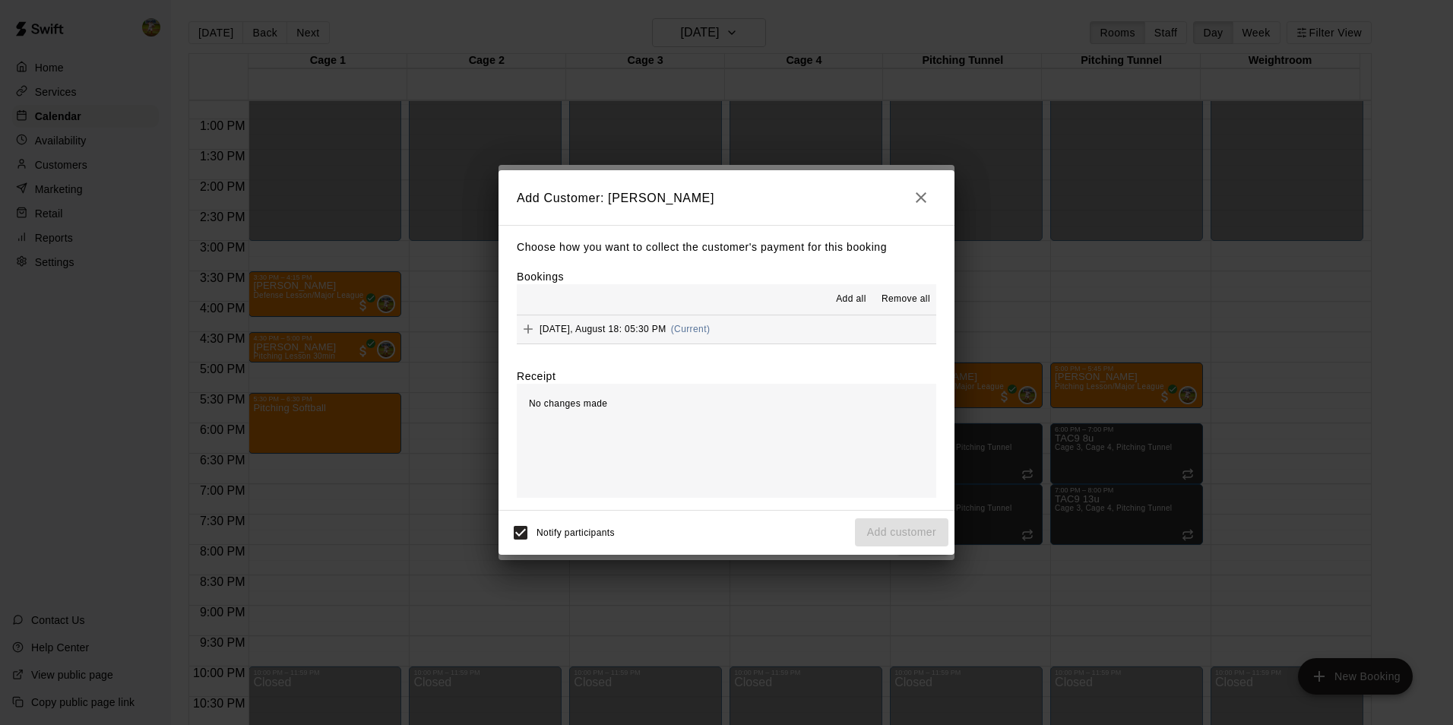
click at [695, 329] on span "(Current)" at bounding box center [691, 329] width 40 height 11
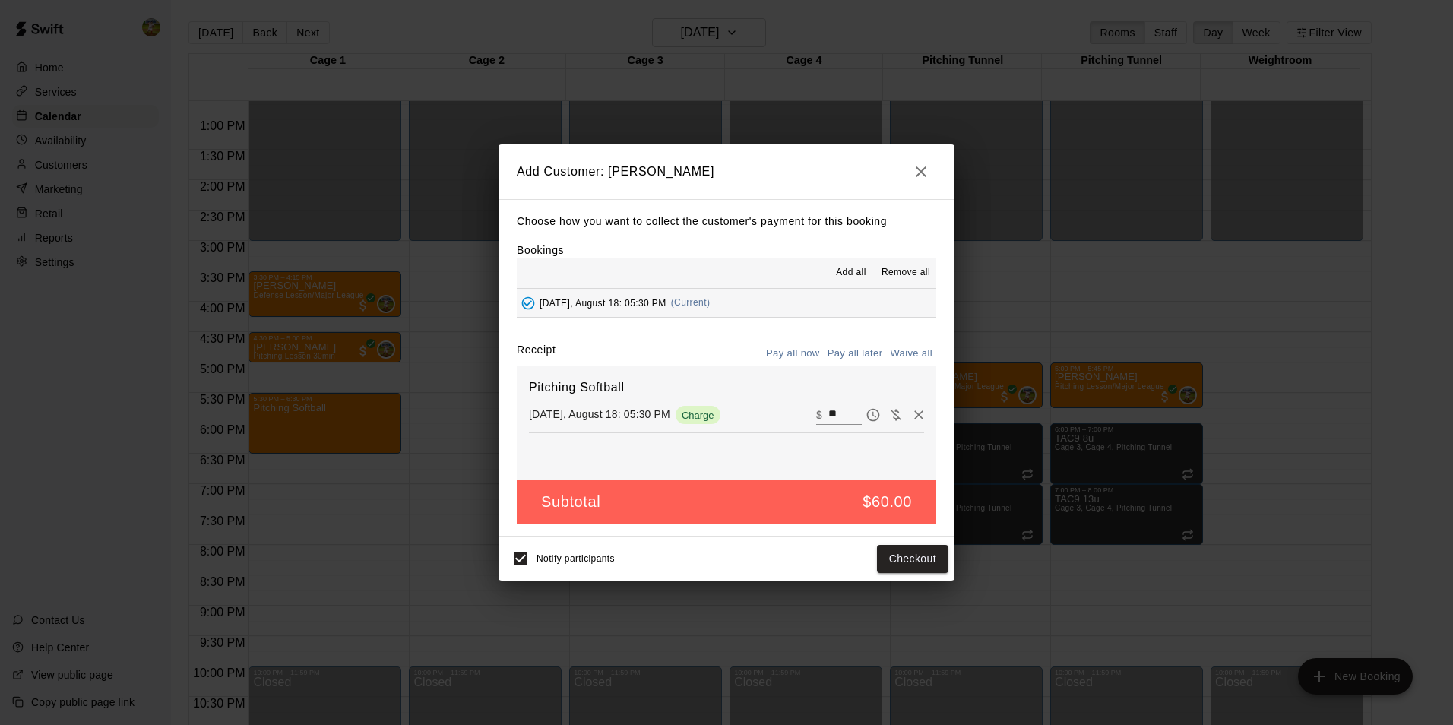
click at [690, 299] on span "(Current)" at bounding box center [691, 302] width 40 height 11
click at [905, 555] on button "Checkout" at bounding box center [912, 559] width 71 height 28
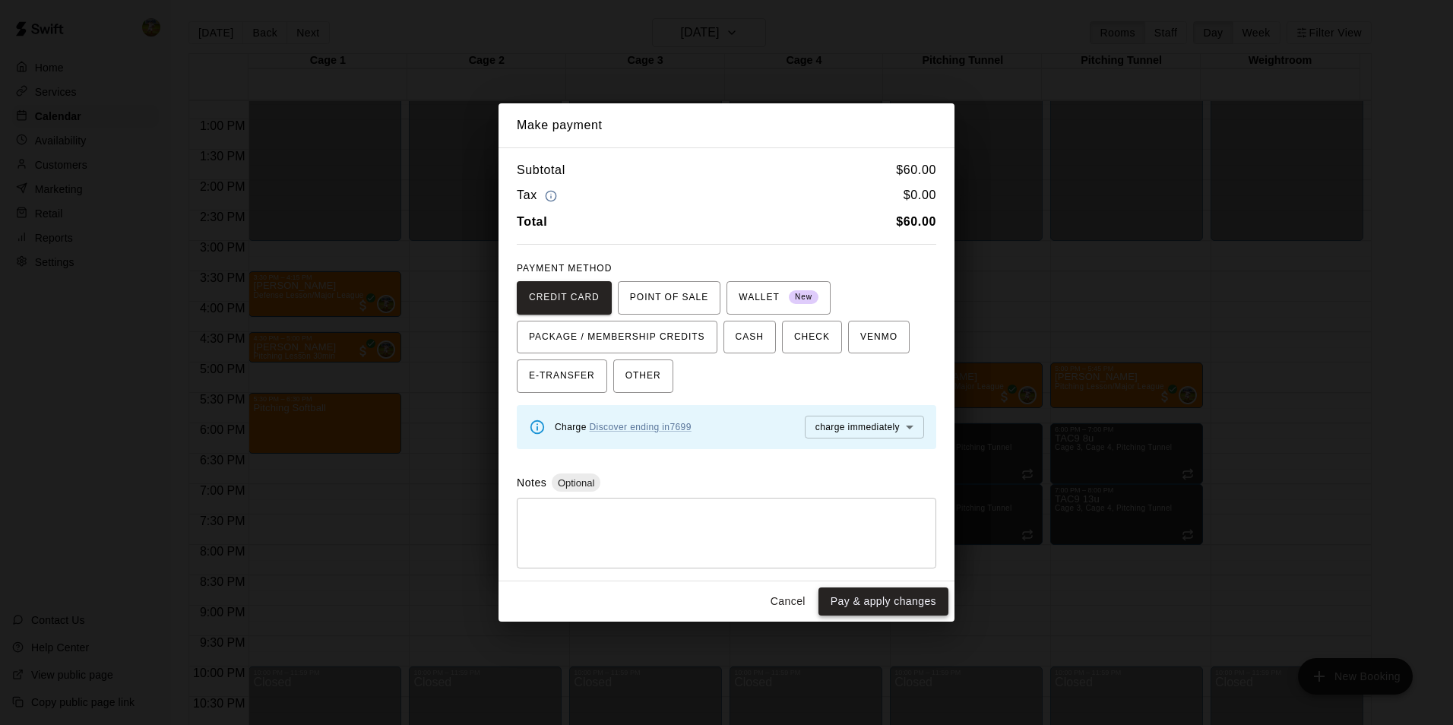
click at [844, 597] on button "Pay & apply changes" at bounding box center [884, 602] width 130 height 28
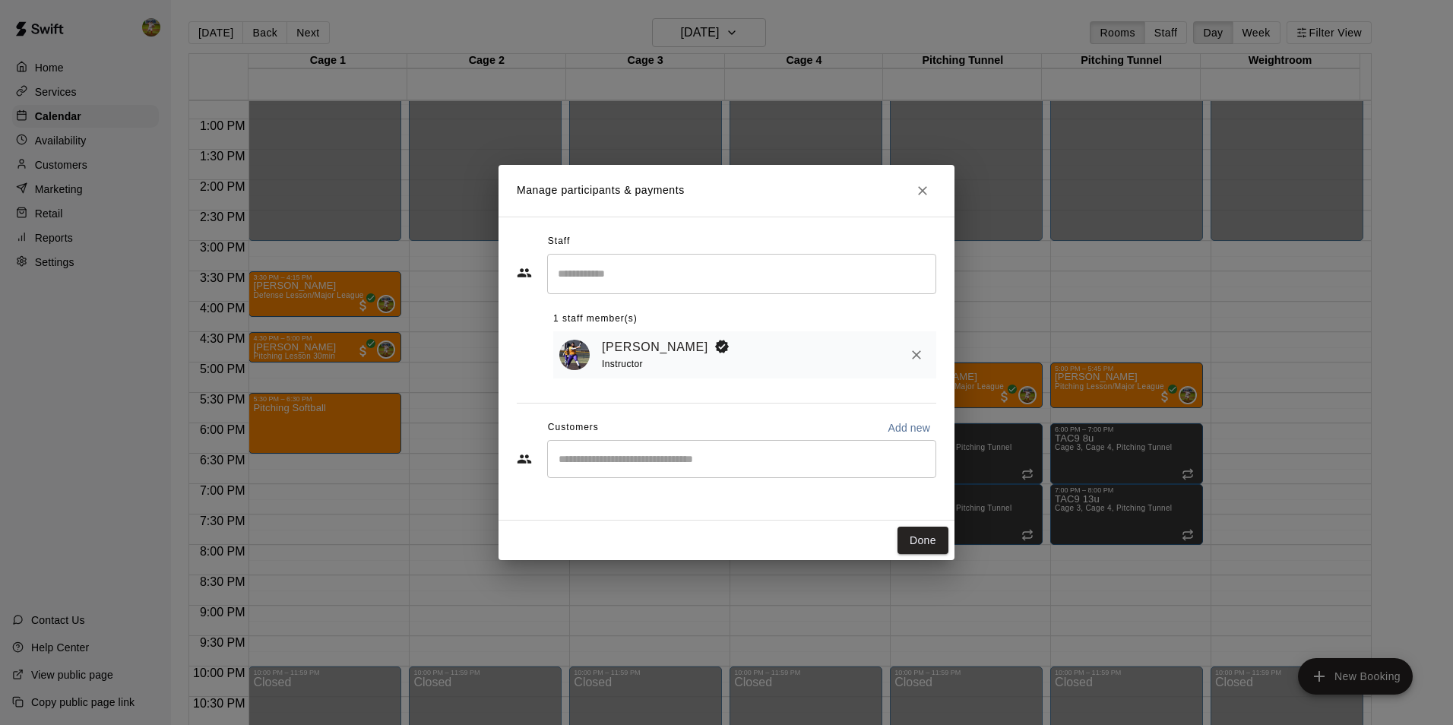
click at [593, 460] on input "Start typing to search customers..." at bounding box center [741, 458] width 375 height 15
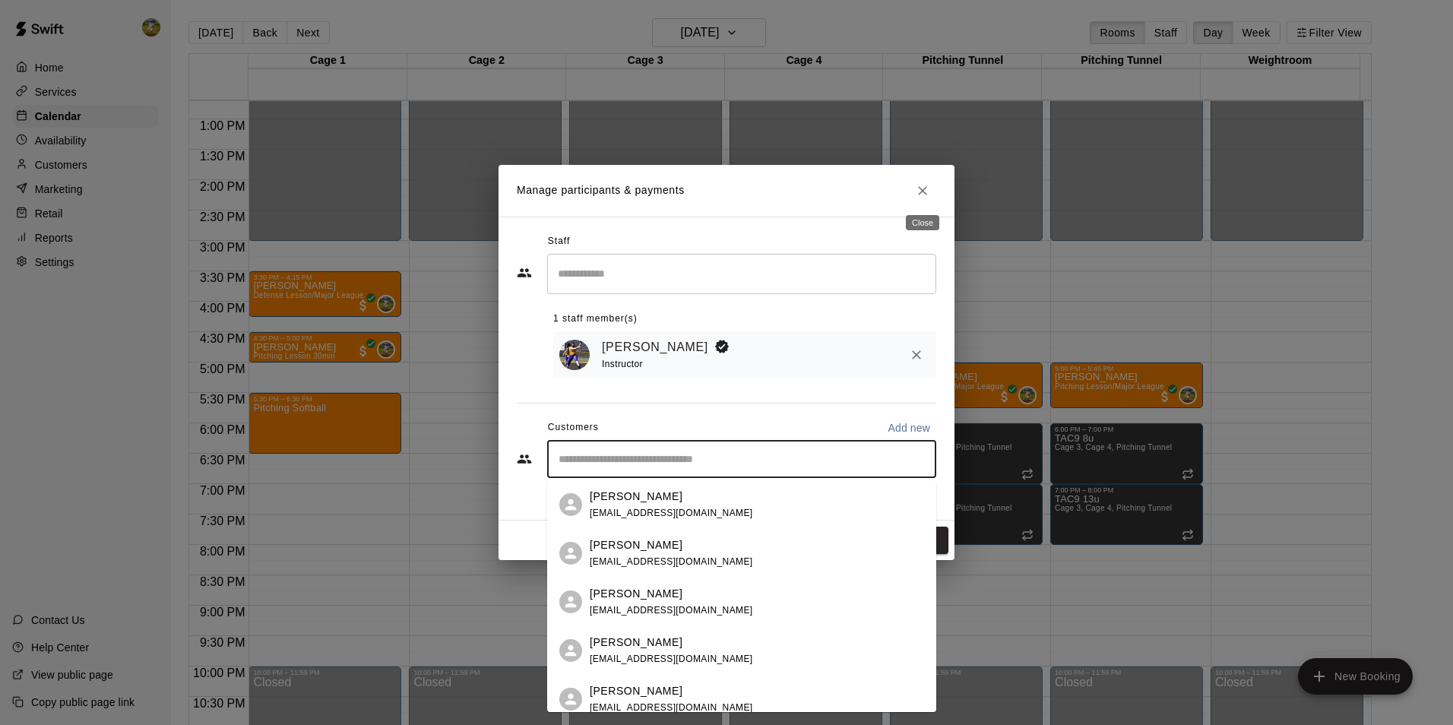
click at [919, 188] on icon "Close" at bounding box center [922, 190] width 15 height 15
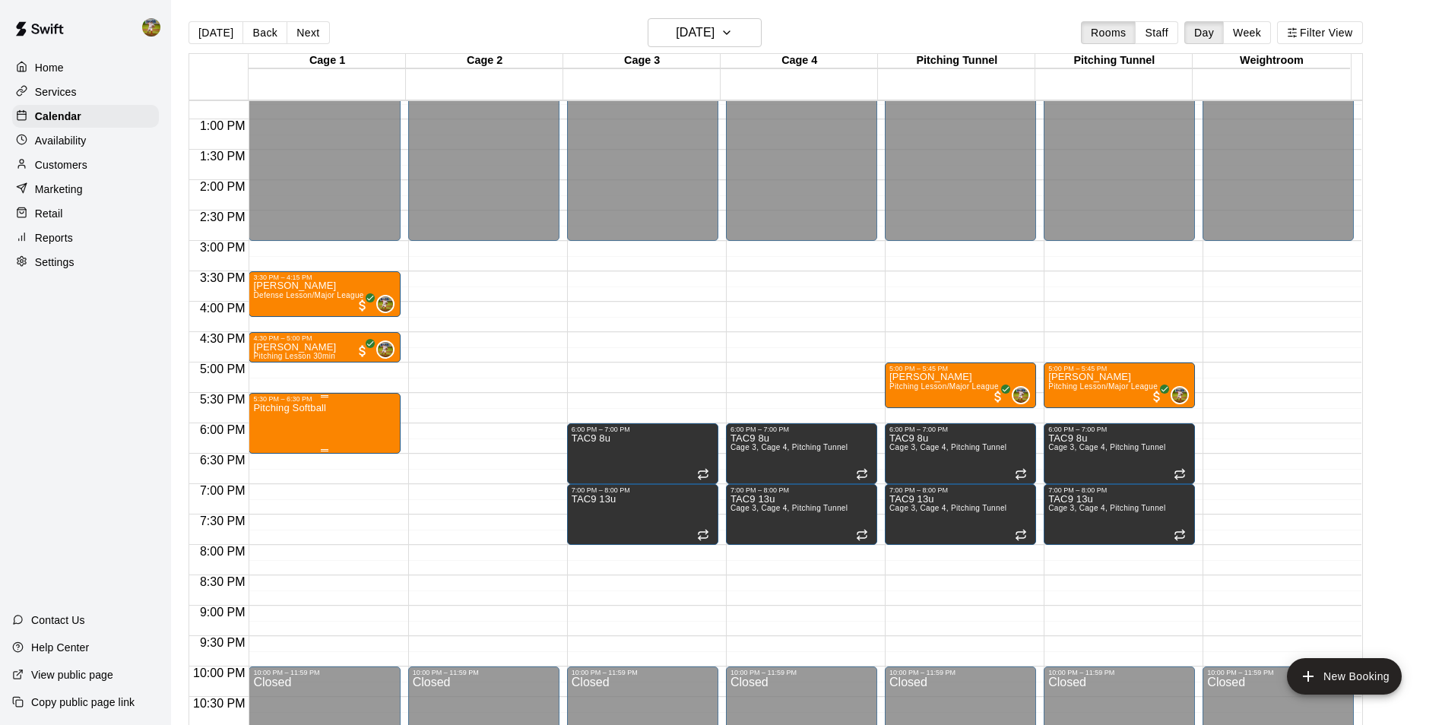
click at [315, 408] on p "Pitching Softball" at bounding box center [289, 408] width 73 height 0
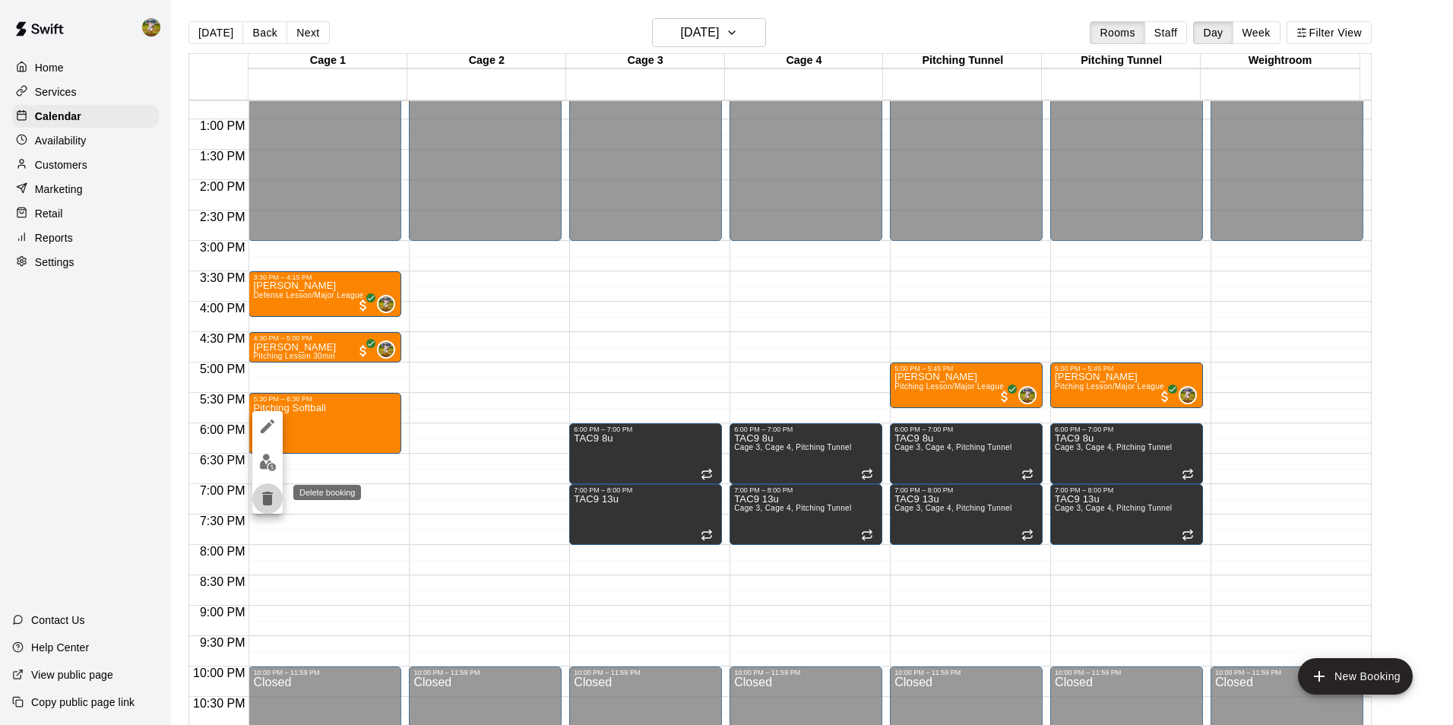
click at [268, 492] on icon "delete" at bounding box center [267, 499] width 11 height 14
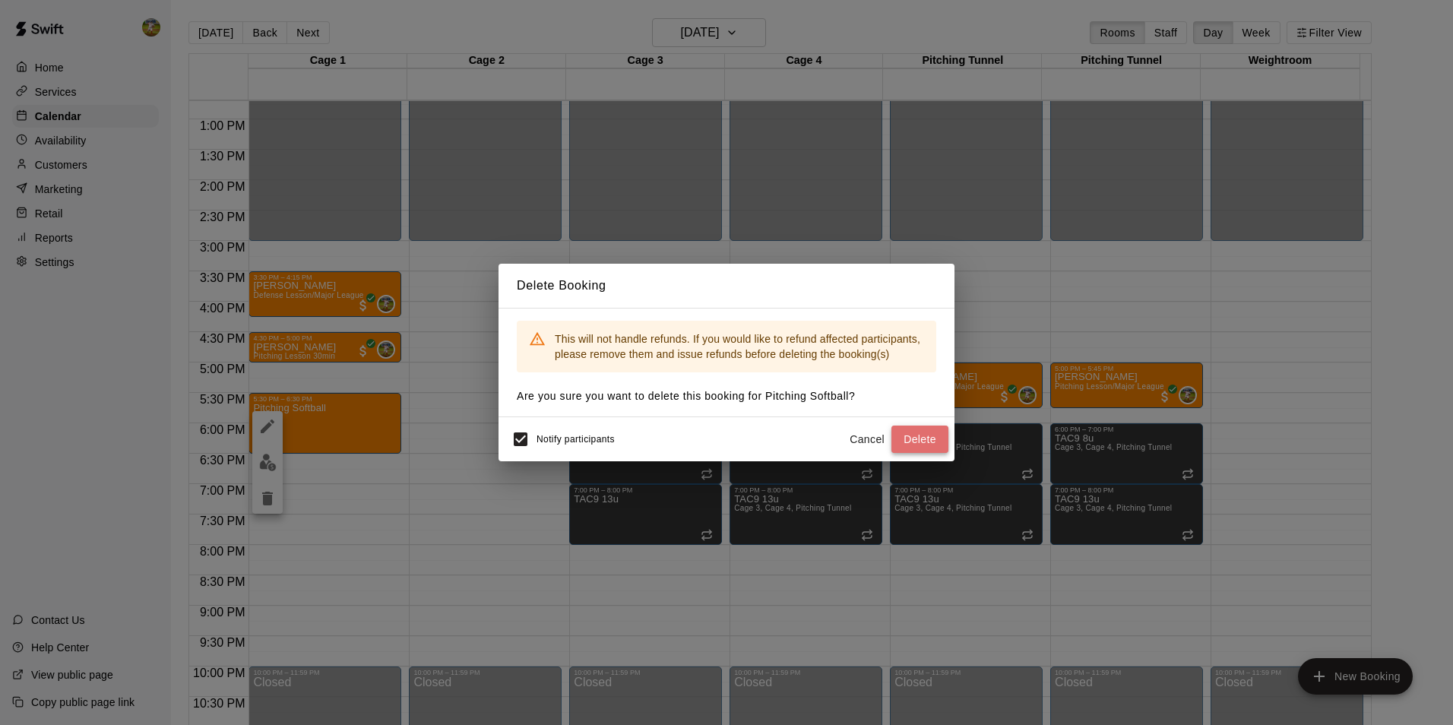
click at [930, 439] on button "Delete" at bounding box center [920, 440] width 57 height 28
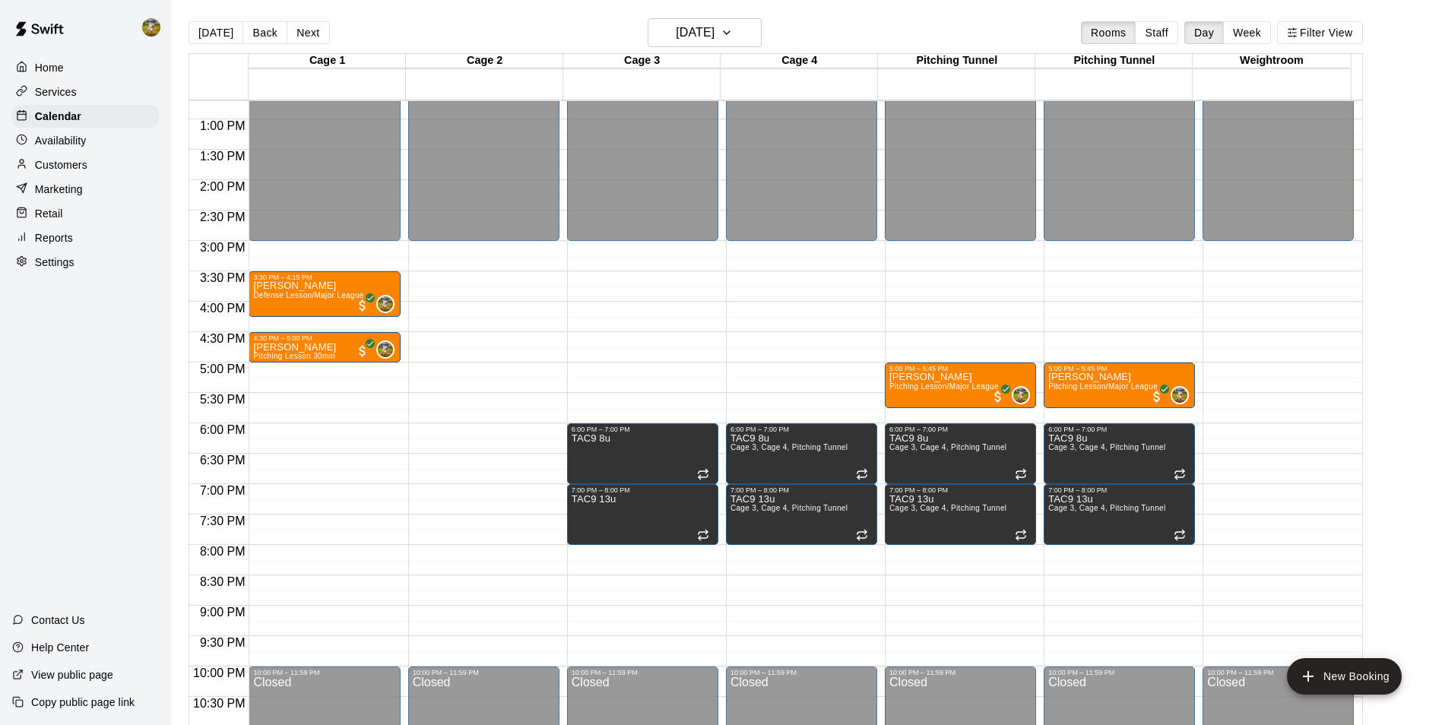
click at [74, 170] on p "Customers" at bounding box center [61, 164] width 52 height 15
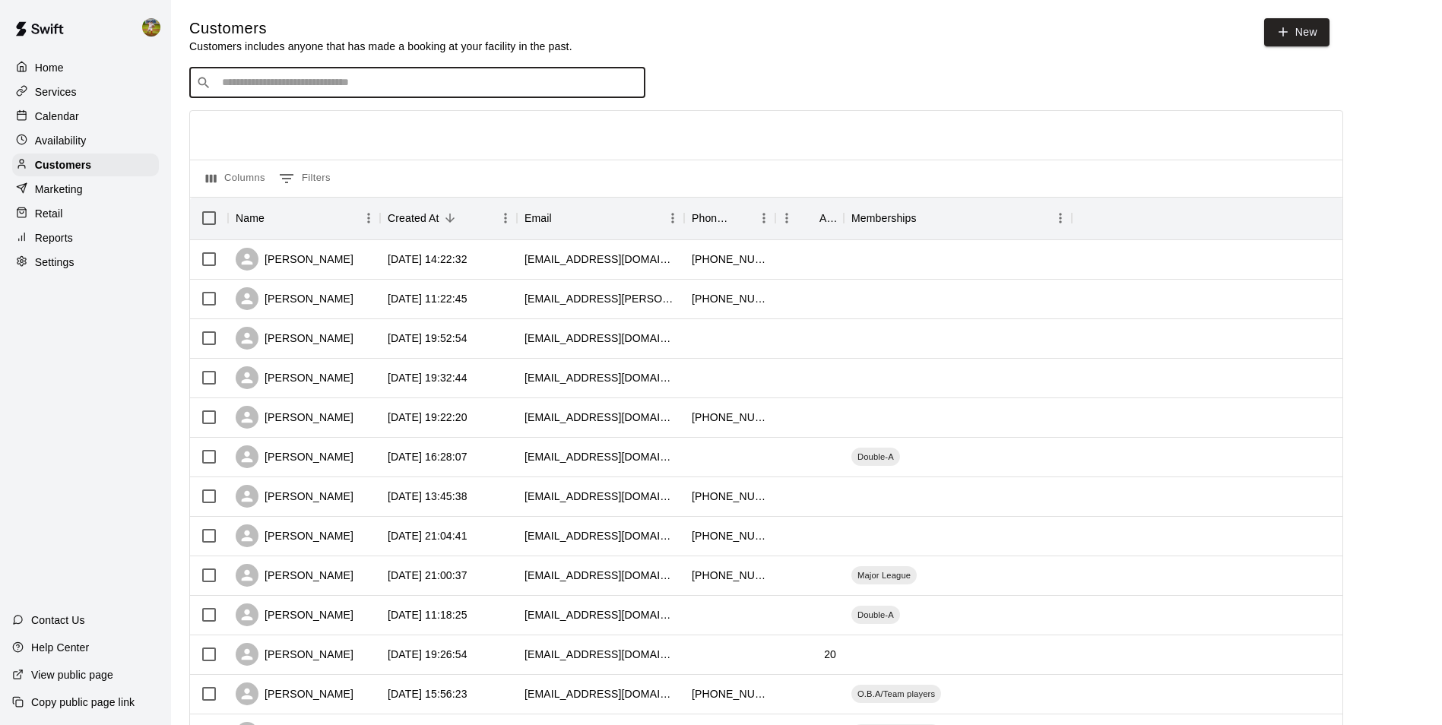
click at [408, 80] on input "Search customers by name or email" at bounding box center [427, 82] width 421 height 15
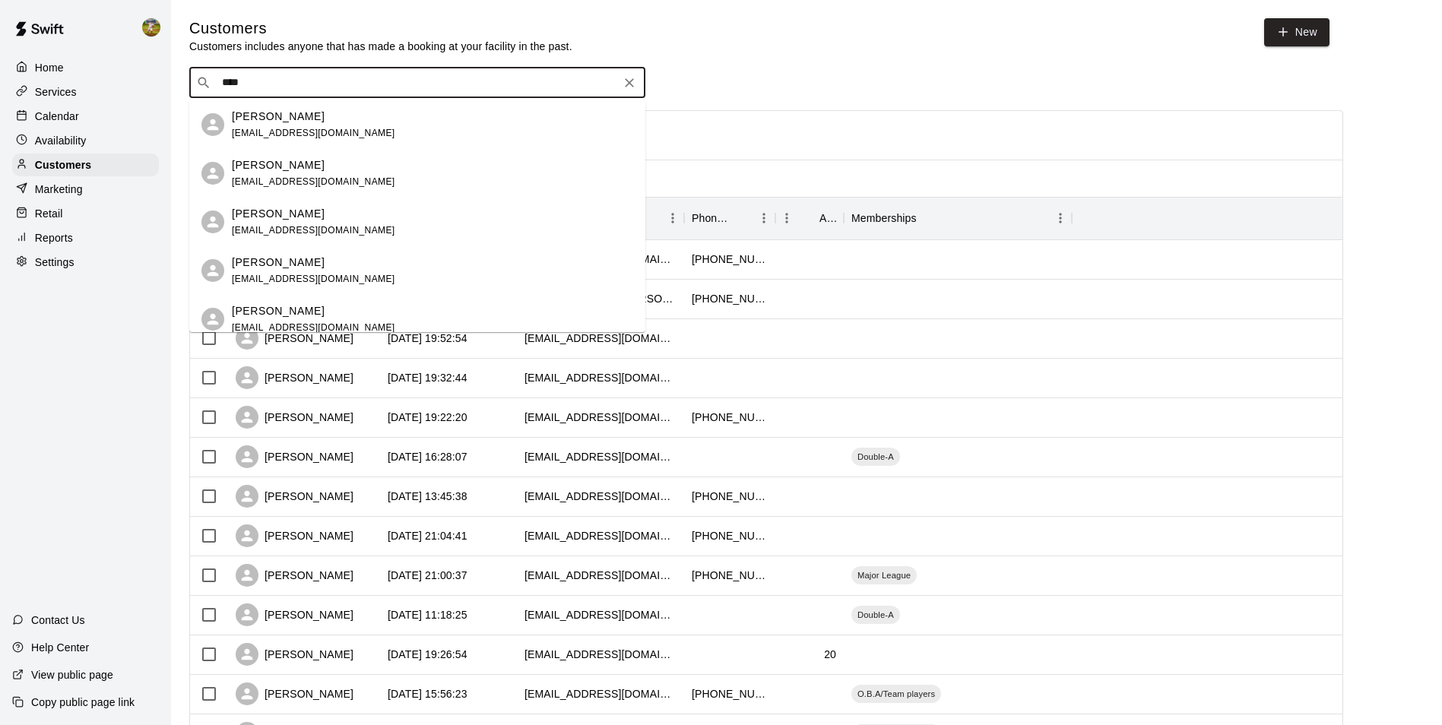
type input "*****"
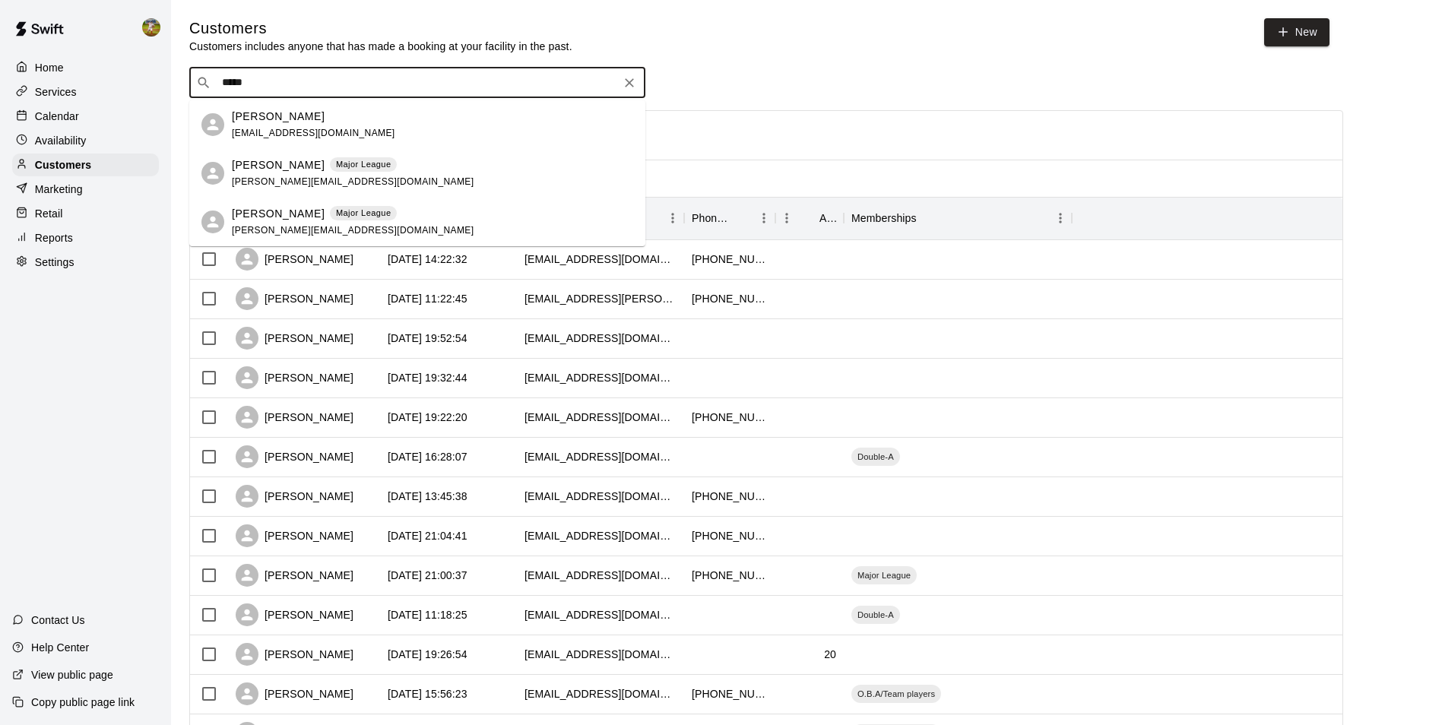
click at [373, 174] on div "[PERSON_NAME] Major League [PERSON_NAME][EMAIL_ADDRESS][DOMAIN_NAME]" at bounding box center [353, 173] width 242 height 33
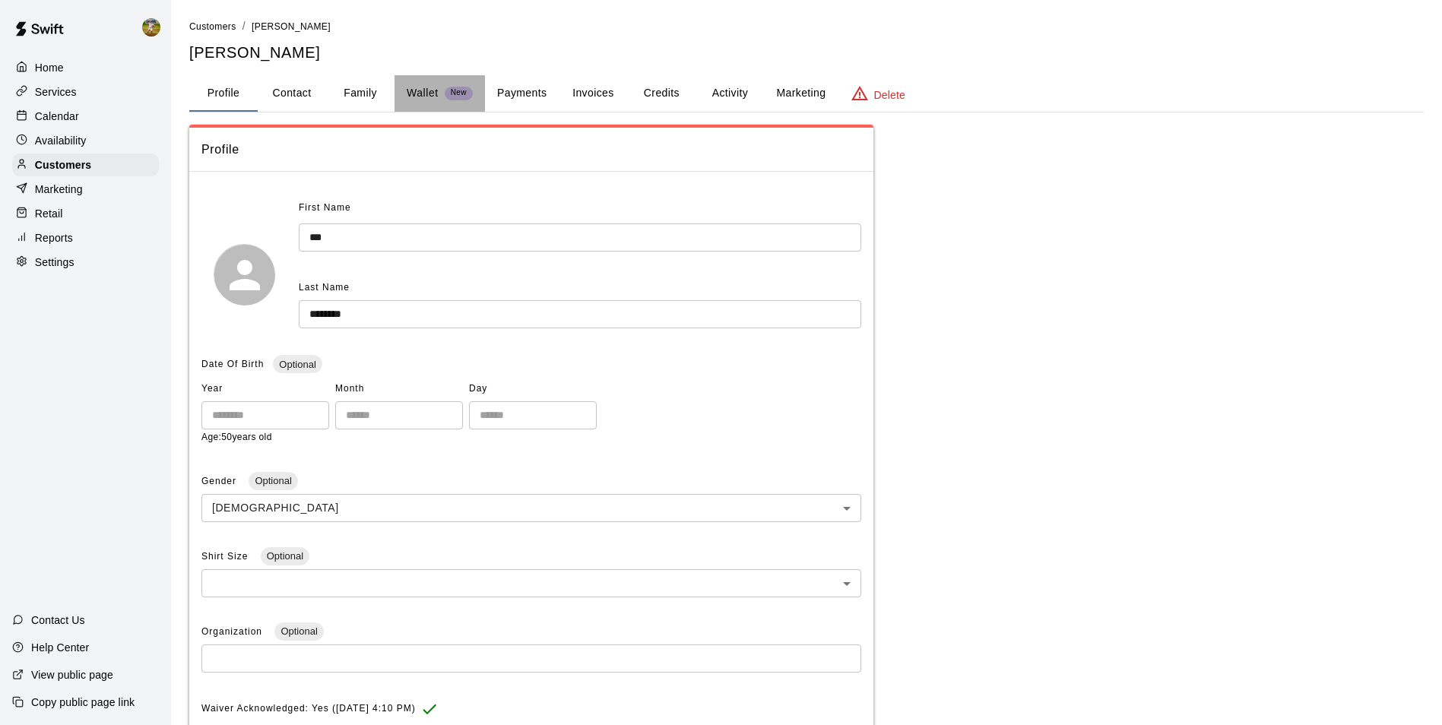
click at [446, 98] on div "New" at bounding box center [459, 94] width 28 height 14
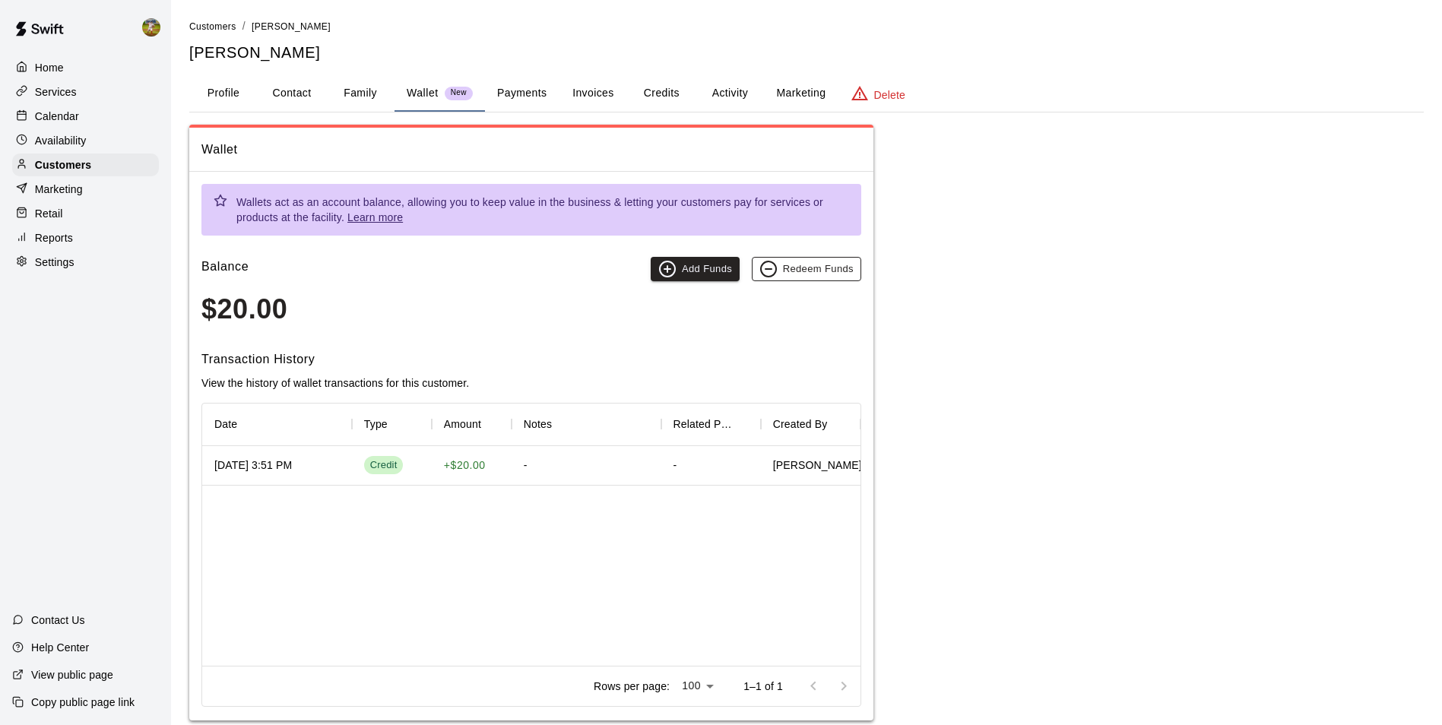
click at [822, 268] on button "Redeem Funds" at bounding box center [806, 269] width 109 height 24
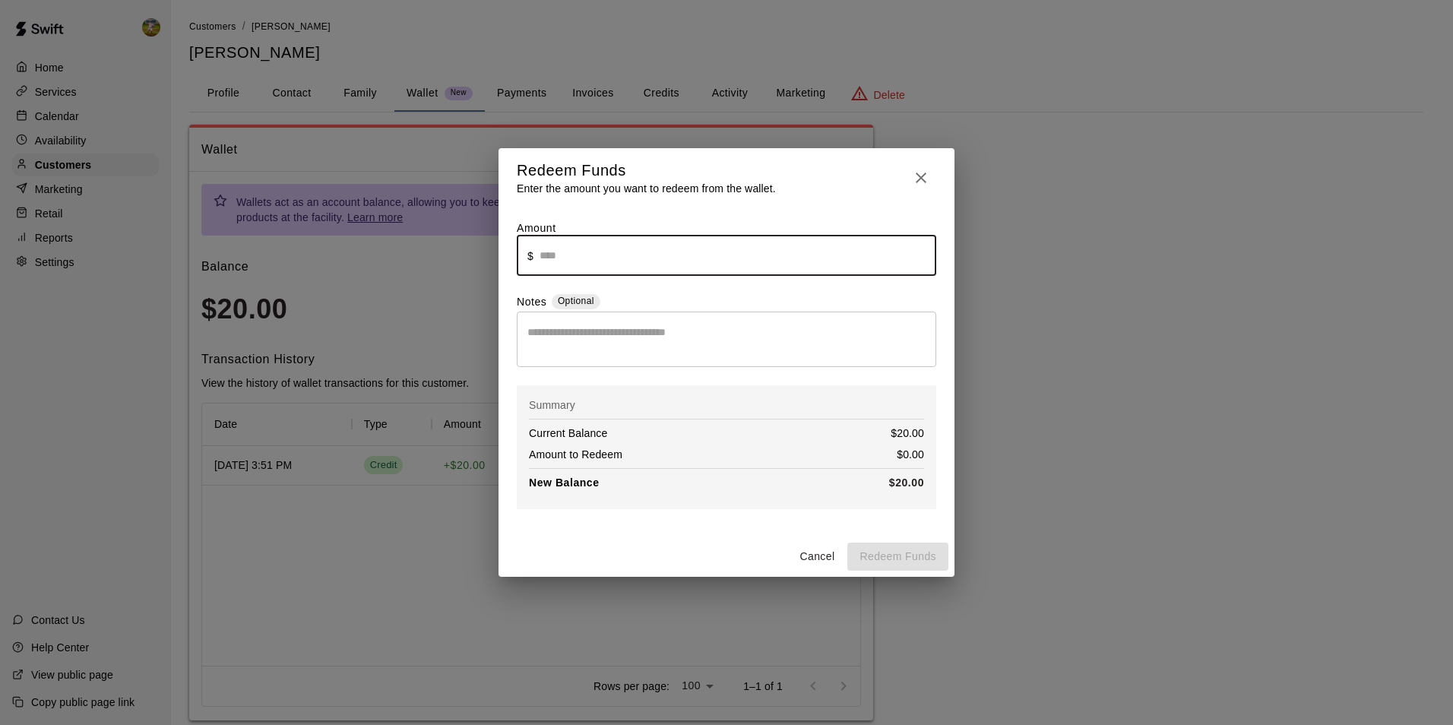
click at [710, 249] on input "text" at bounding box center [738, 256] width 397 height 40
type input "****"
click at [920, 170] on icon "button" at bounding box center [921, 178] width 18 height 18
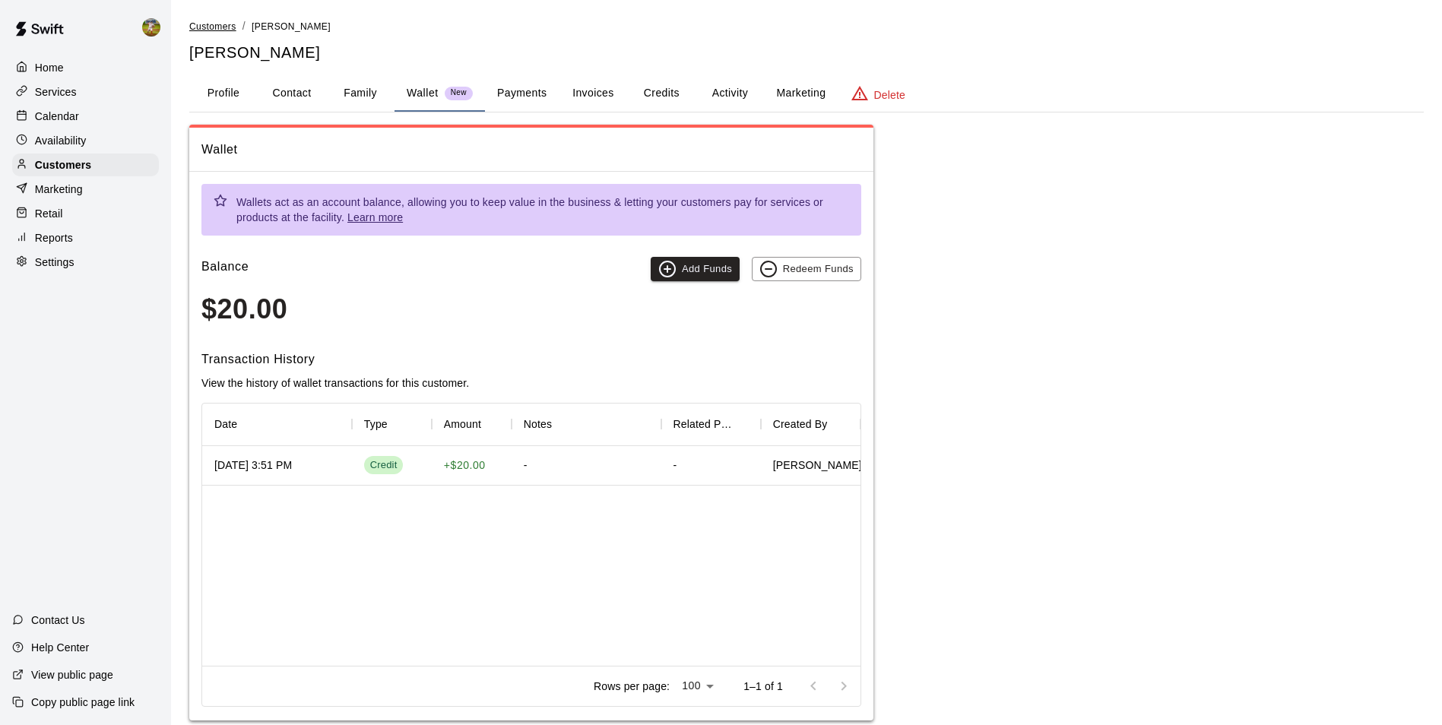
click at [210, 29] on span "Customers" at bounding box center [212, 26] width 47 height 11
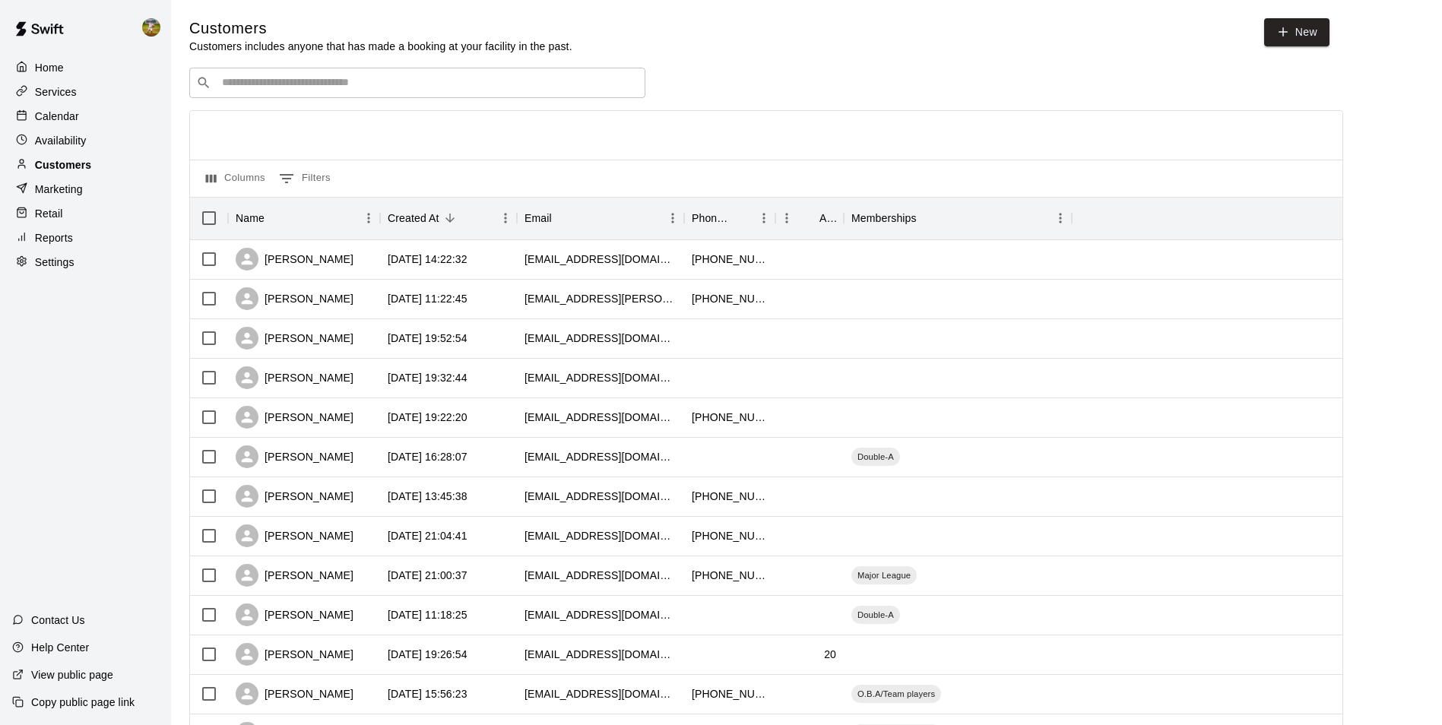
click at [74, 164] on p "Customers" at bounding box center [63, 164] width 56 height 15
click at [93, 166] on div "Customers" at bounding box center [85, 165] width 147 height 23
click at [271, 87] on input "Search customers by name or email" at bounding box center [427, 82] width 421 height 15
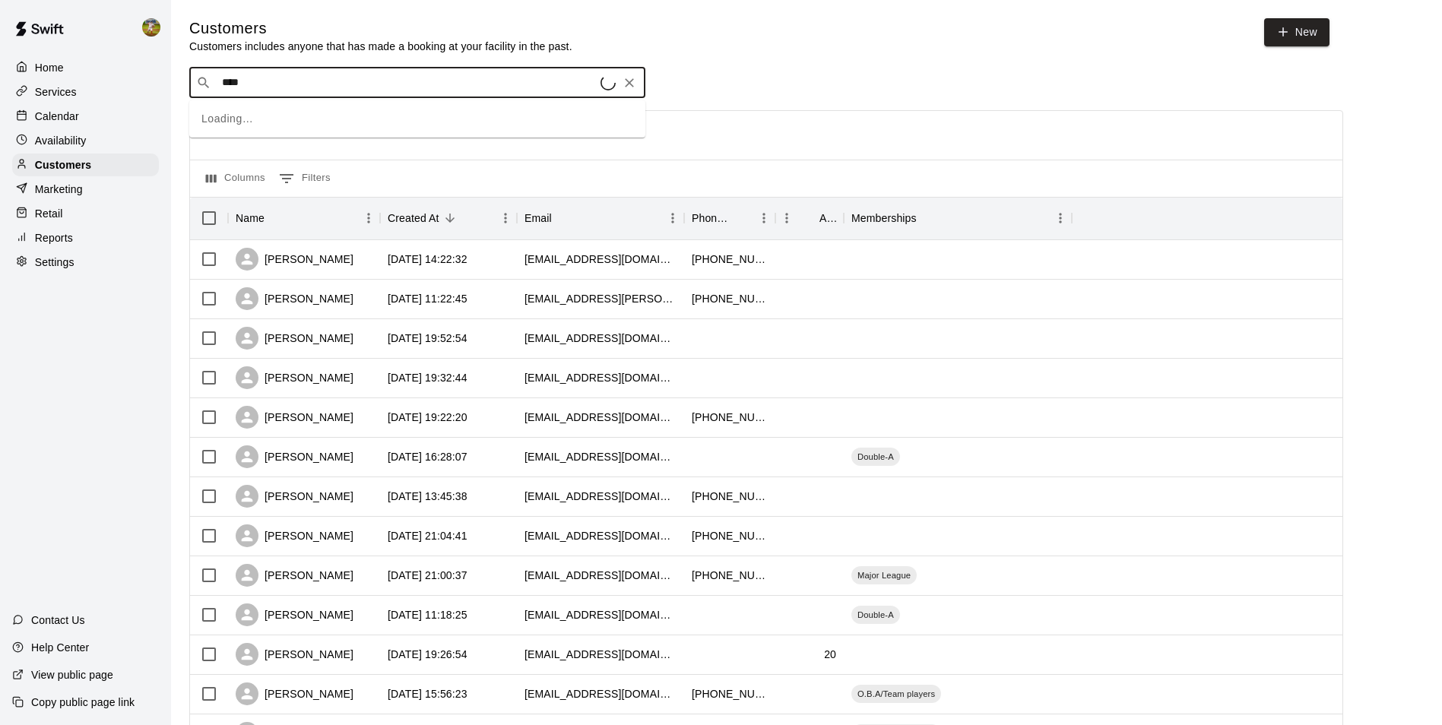
type input "*****"
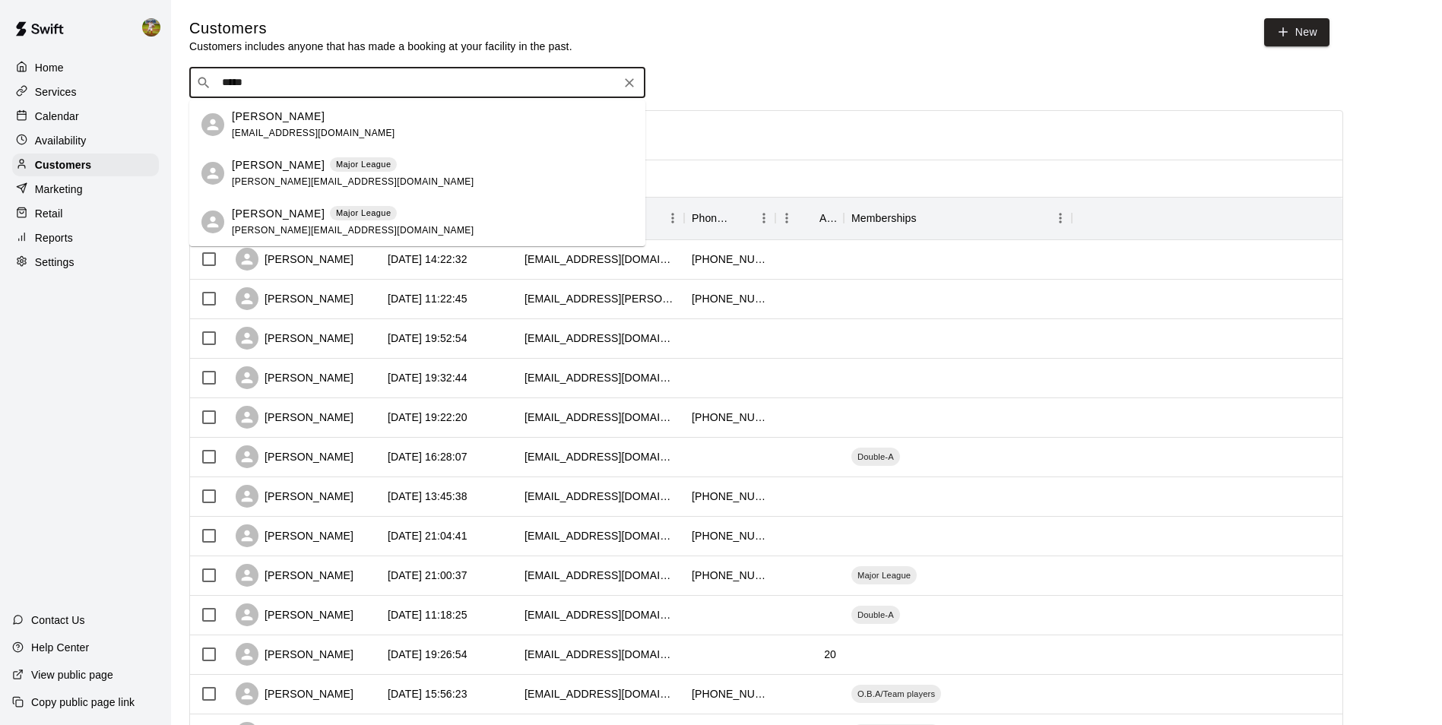
click at [417, 189] on div "[PERSON_NAME] Major League [PERSON_NAME][EMAIL_ADDRESS][DOMAIN_NAME]" at bounding box center [432, 173] width 401 height 33
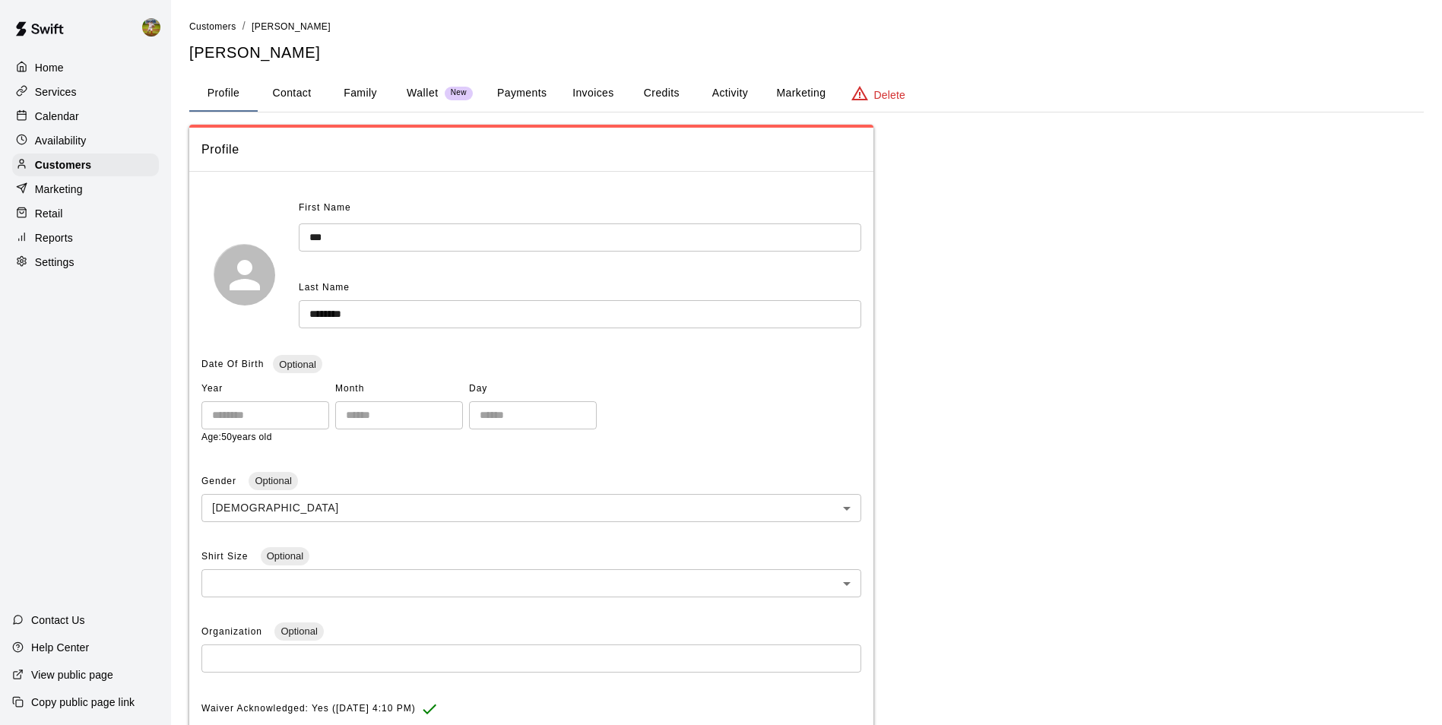
click at [426, 91] on p "Wallet" at bounding box center [423, 93] width 32 height 16
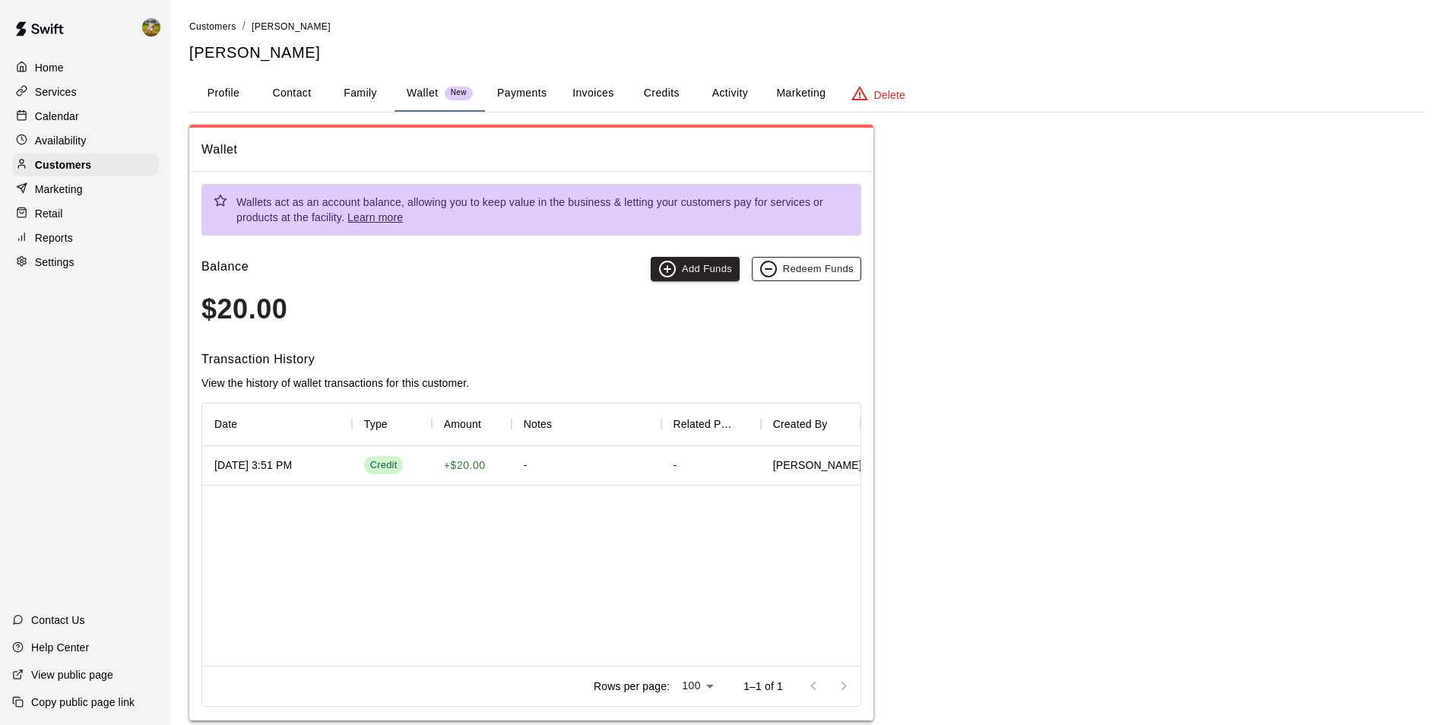
click at [785, 276] on button "Redeem Funds" at bounding box center [806, 269] width 109 height 24
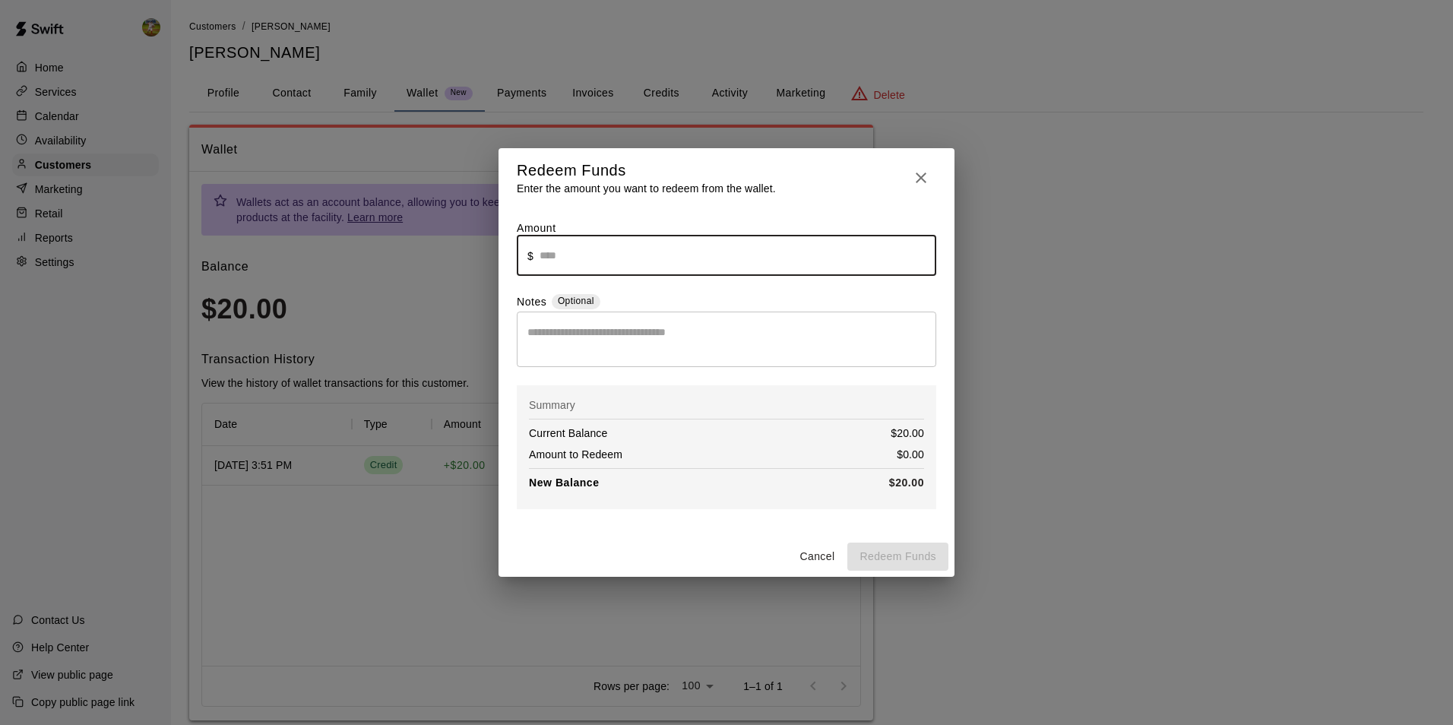
click at [658, 259] on input "text" at bounding box center [738, 256] width 397 height 40
type input "****"
click at [613, 335] on textarea at bounding box center [726, 340] width 398 height 30
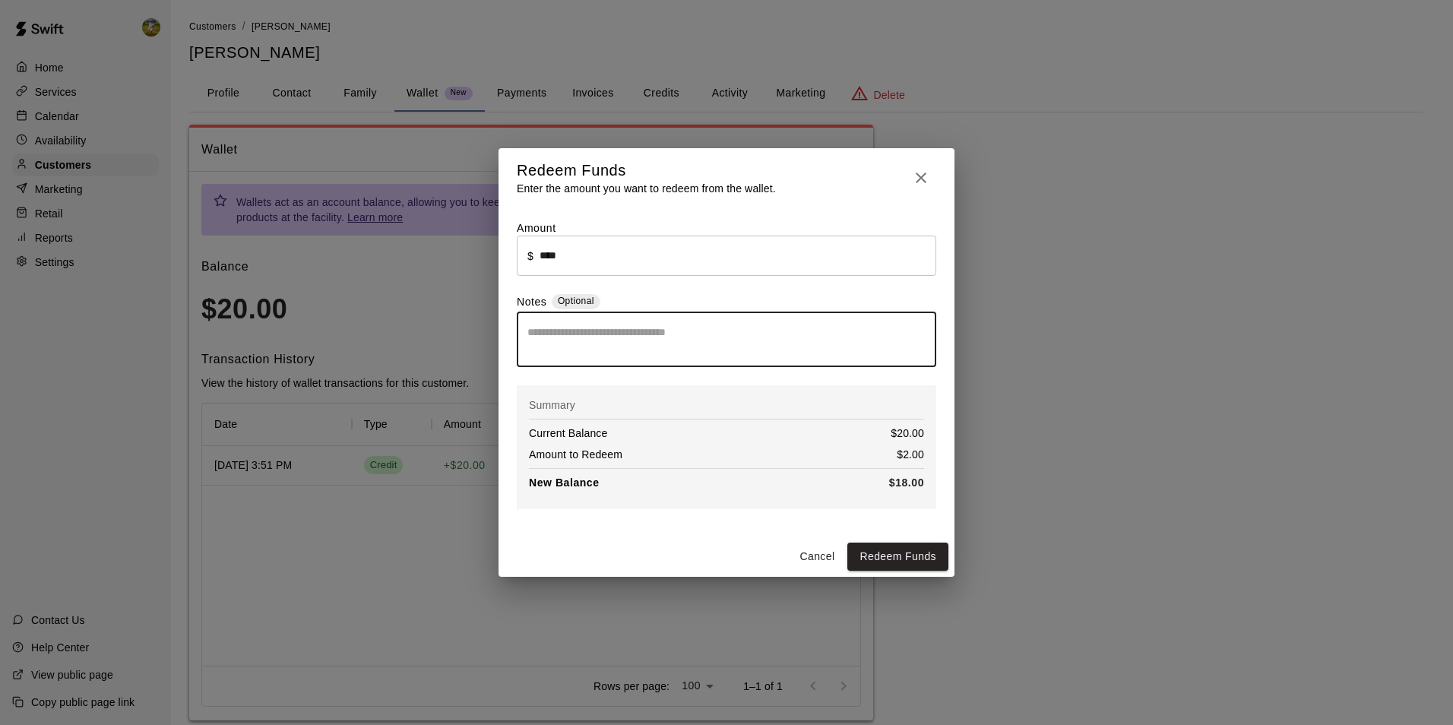
type textarea "*"
type textarea "******"
click at [879, 559] on button "Redeem Funds" at bounding box center [897, 557] width 101 height 28
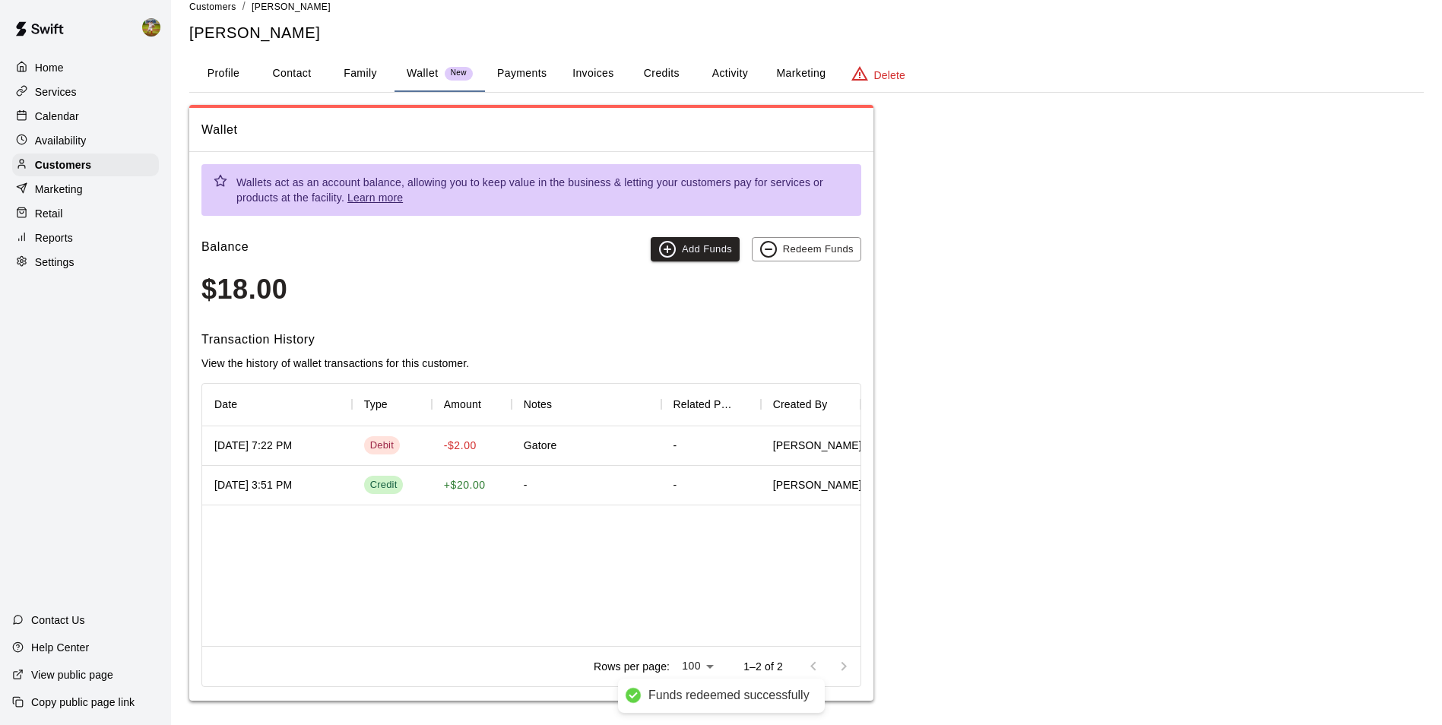
scroll to position [26, 0]
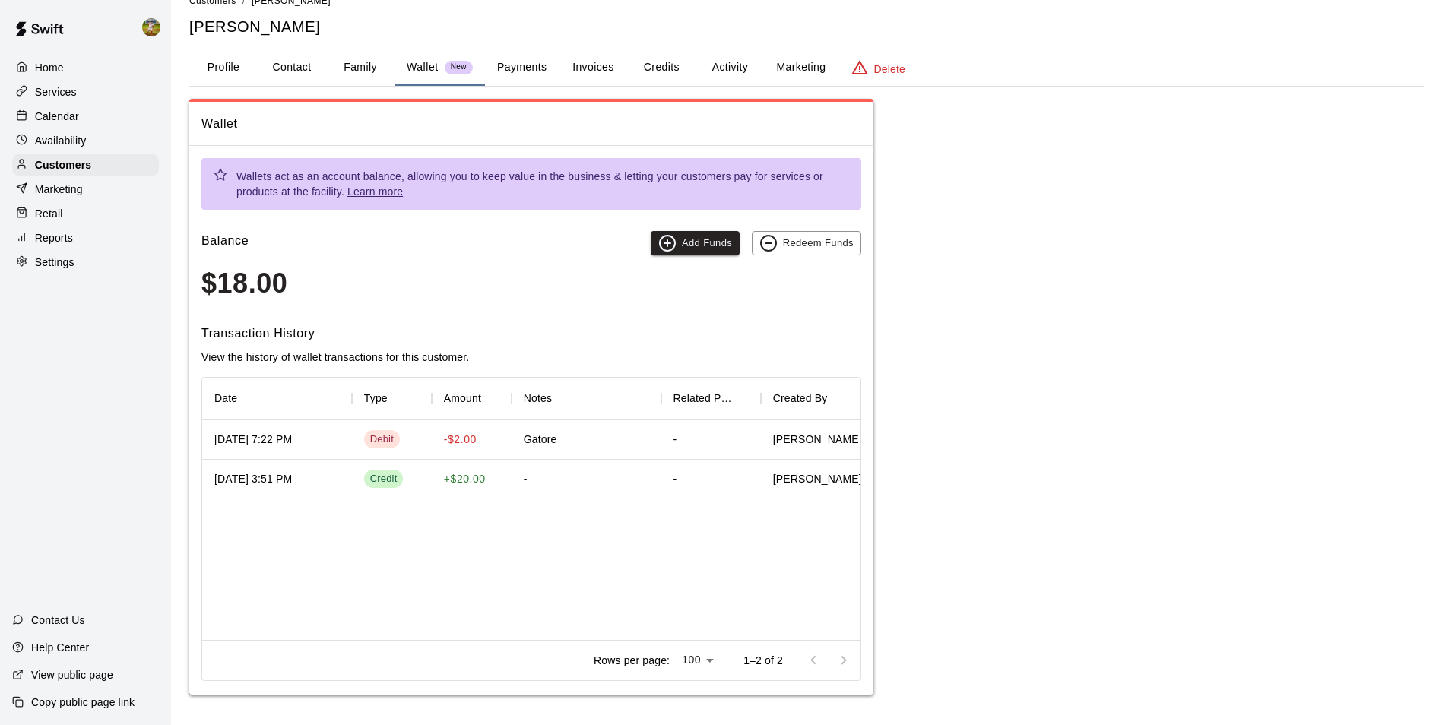
click at [90, 243] on div "Reports" at bounding box center [85, 237] width 147 height 23
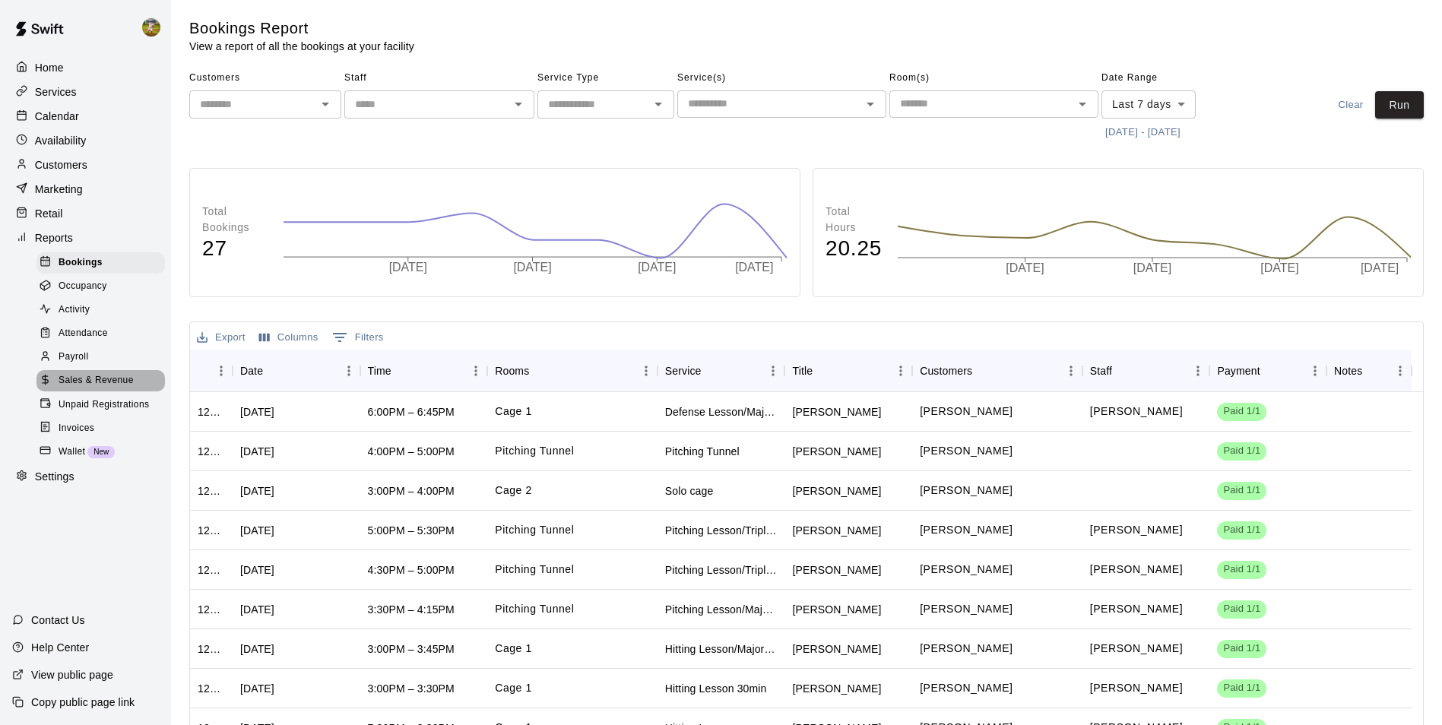
click at [106, 388] on span "Sales & Revenue" at bounding box center [96, 380] width 75 height 15
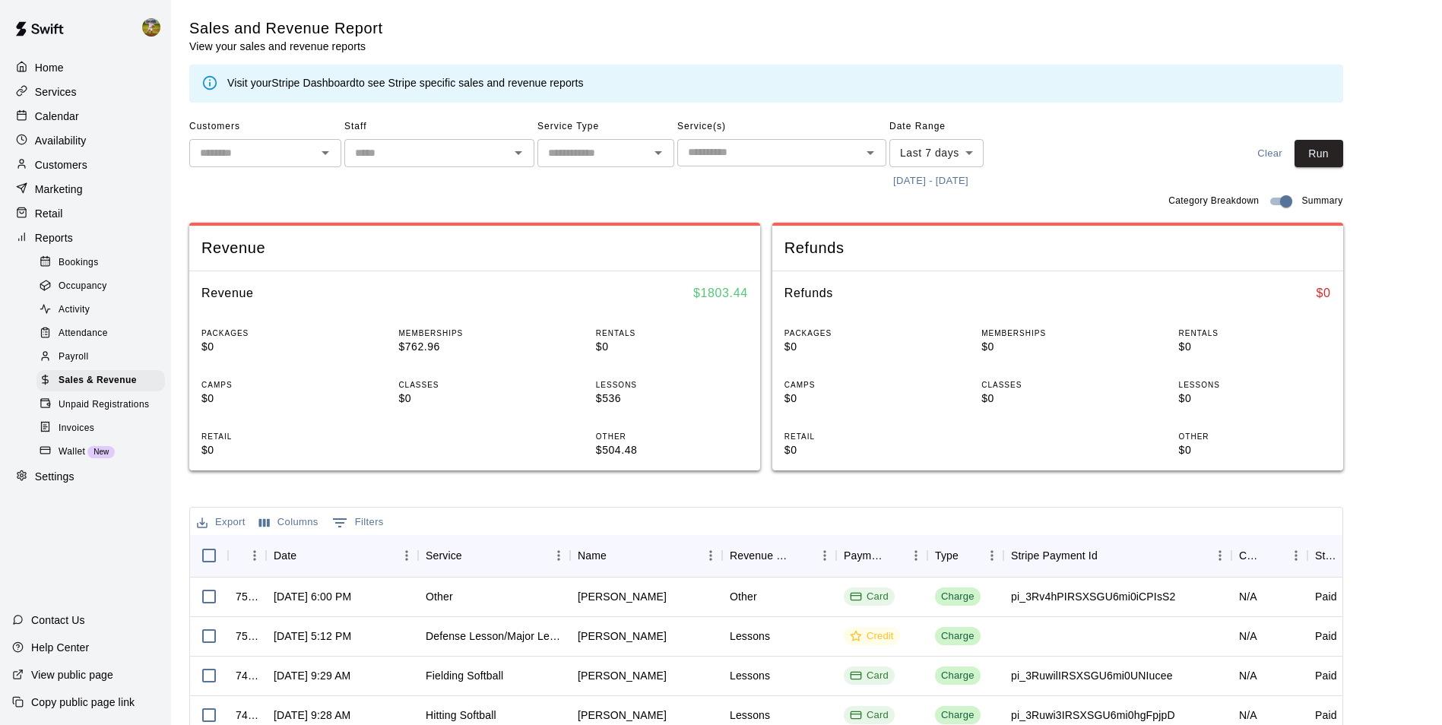
click at [55, 116] on p "Calendar" at bounding box center [57, 116] width 44 height 15
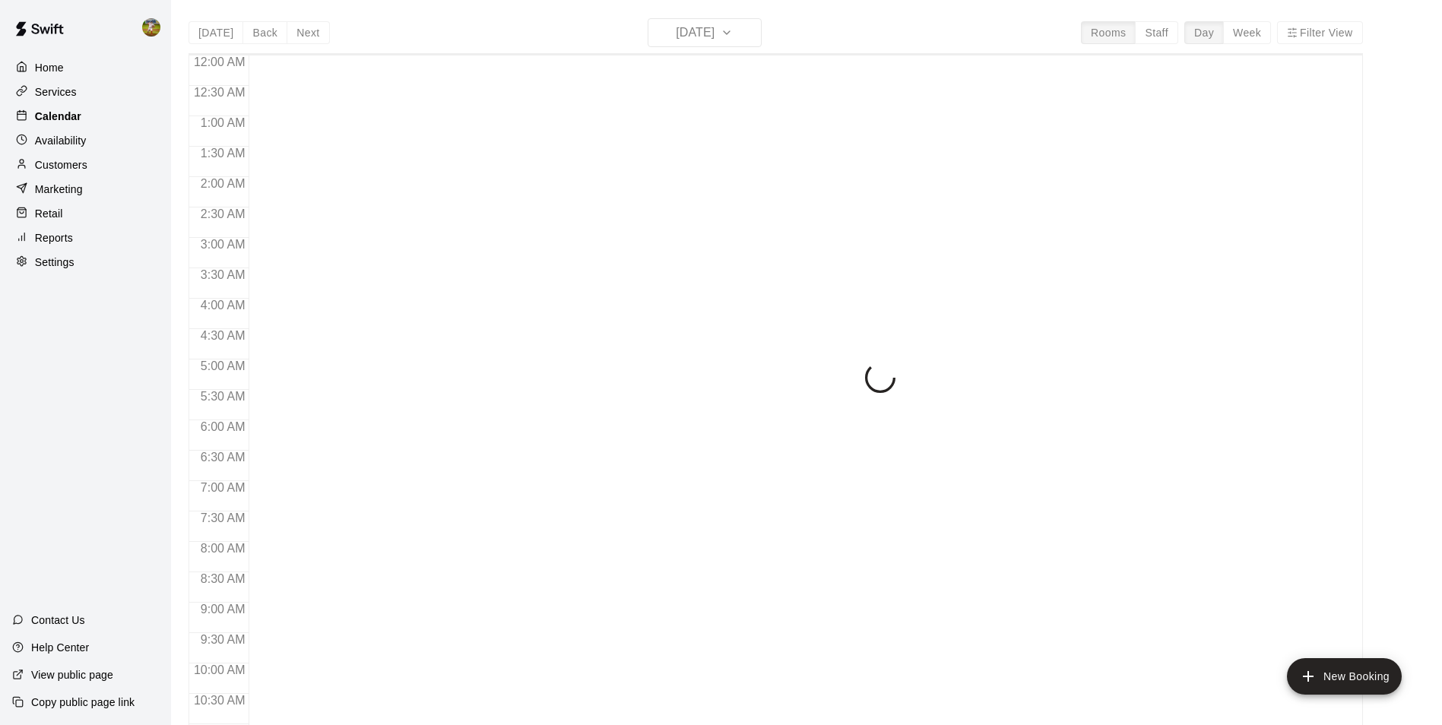
scroll to position [772, 0]
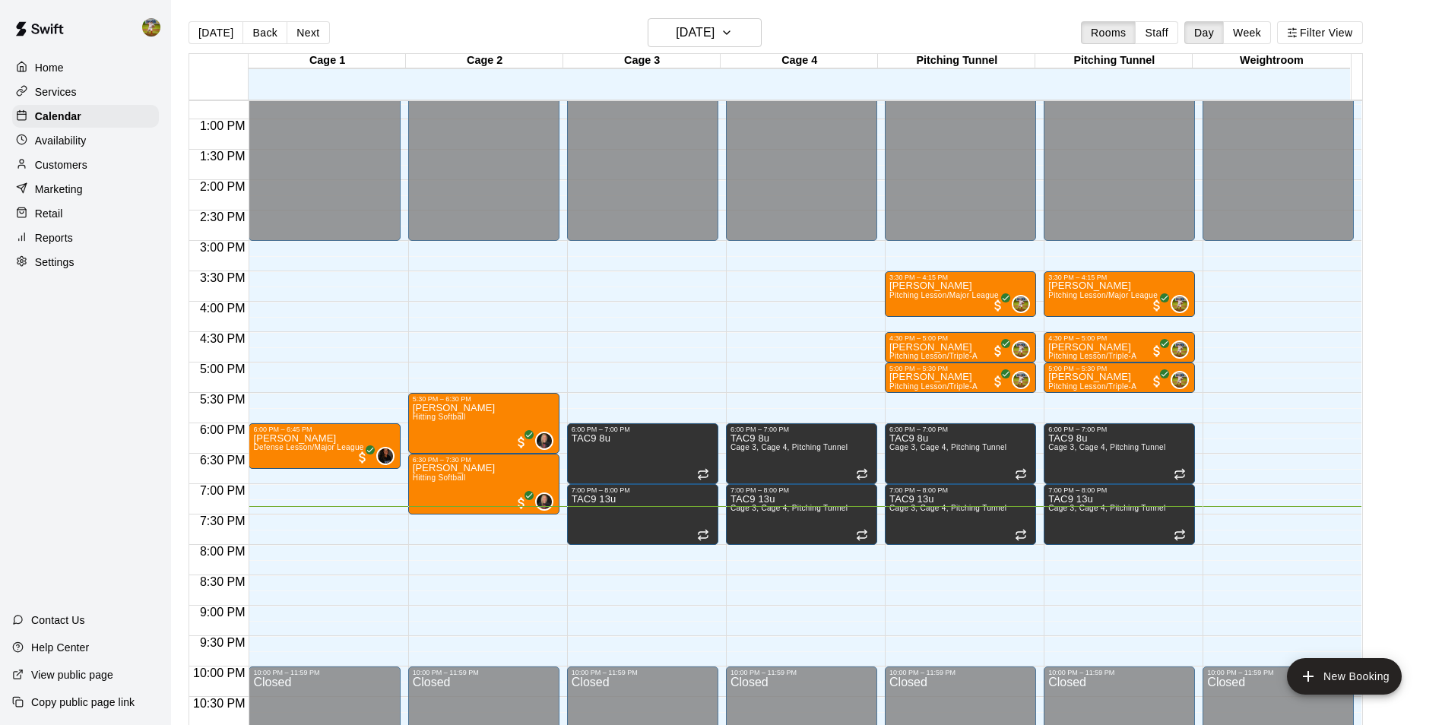
click at [70, 169] on p "Customers" at bounding box center [61, 164] width 52 height 15
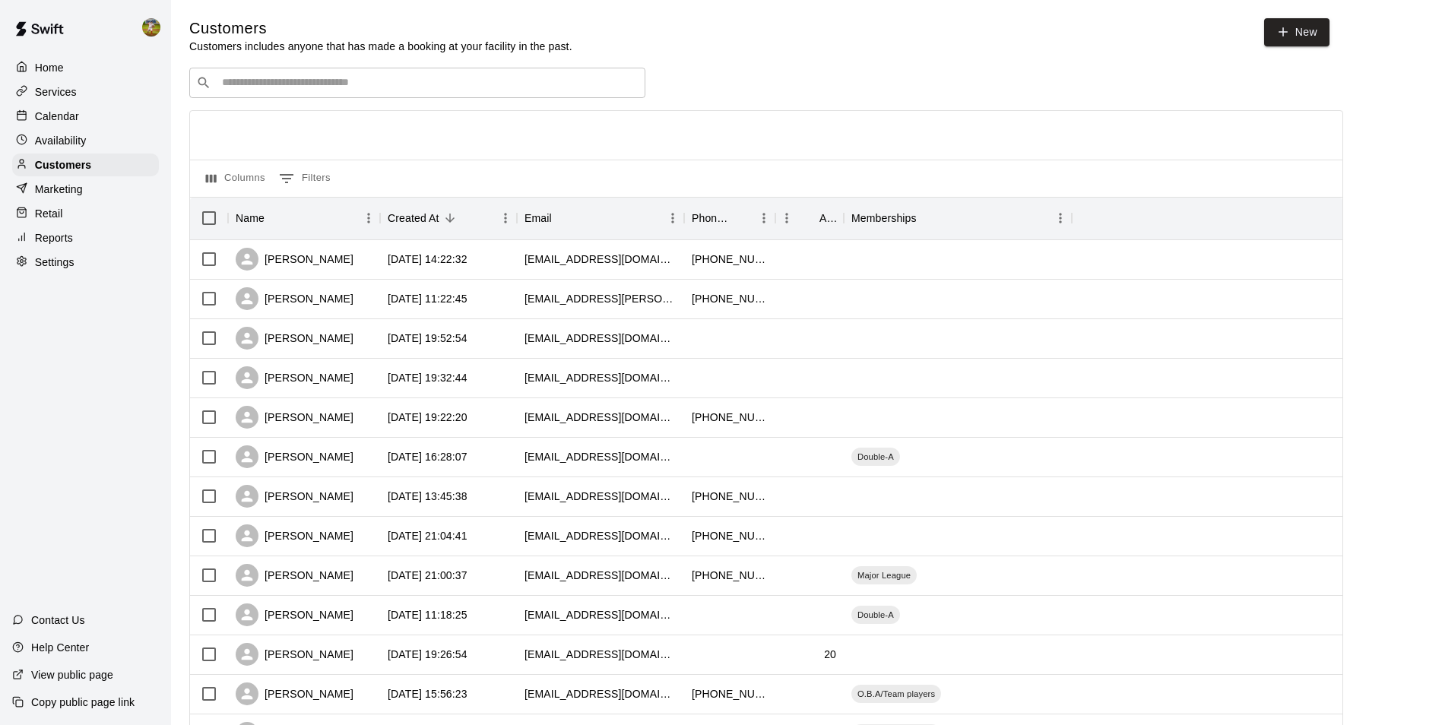
click at [538, 80] on input "Search customers by name or email" at bounding box center [427, 82] width 421 height 15
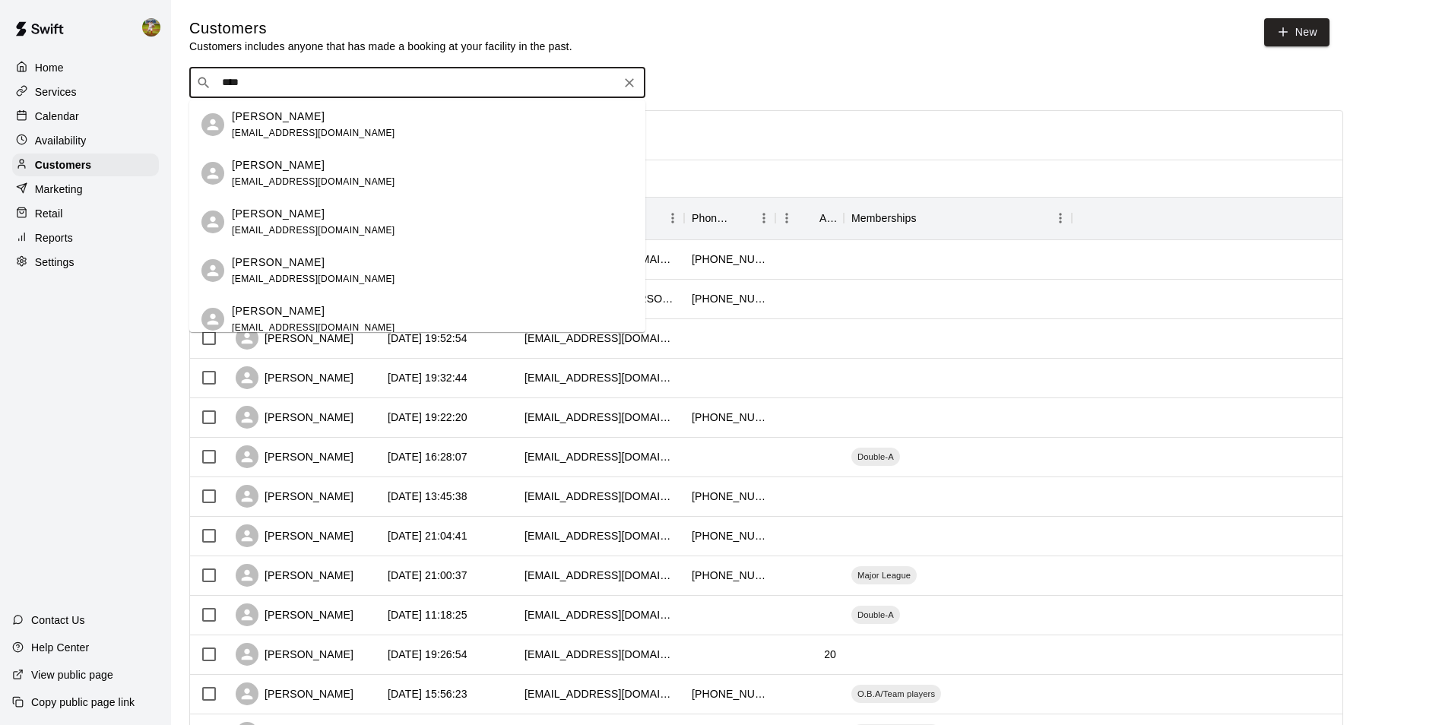
type input "*****"
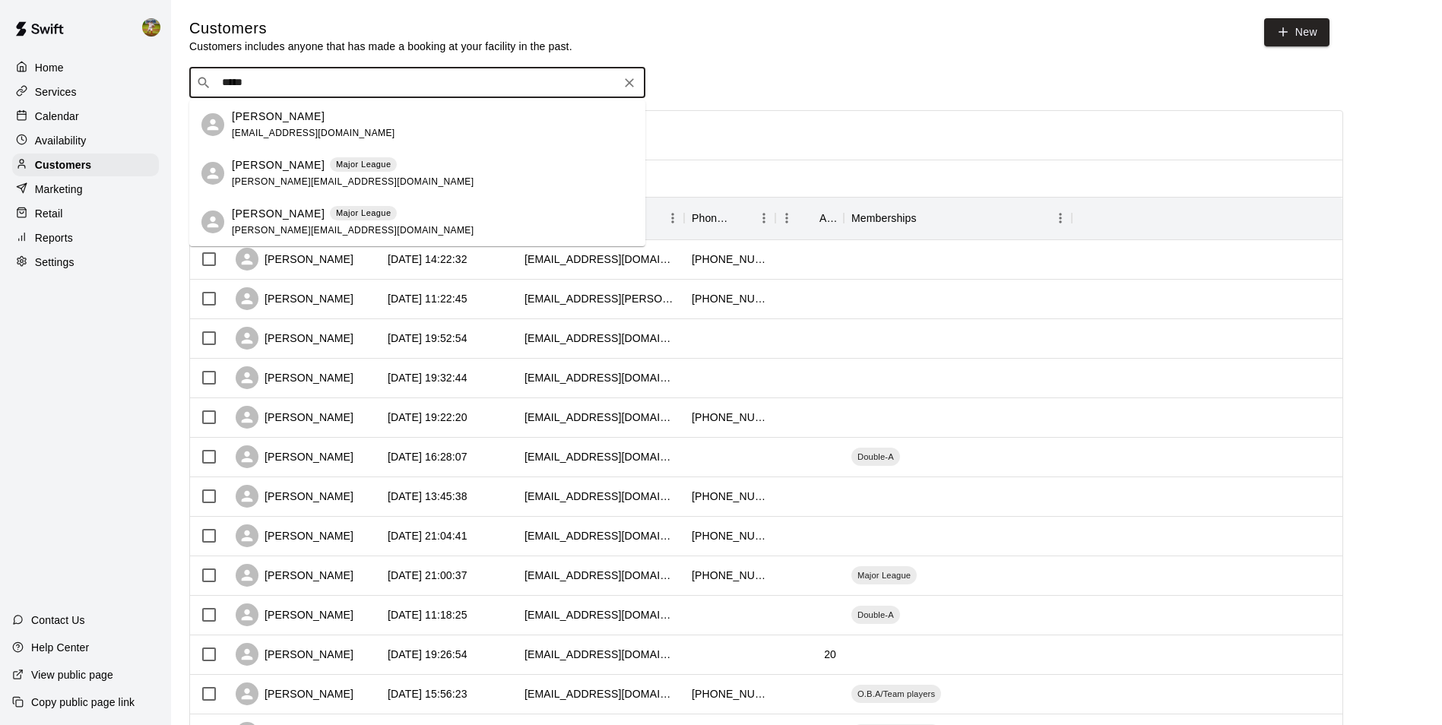
click at [481, 179] on div "[PERSON_NAME] Major League [PERSON_NAME][EMAIL_ADDRESS][DOMAIN_NAME]" at bounding box center [432, 173] width 401 height 33
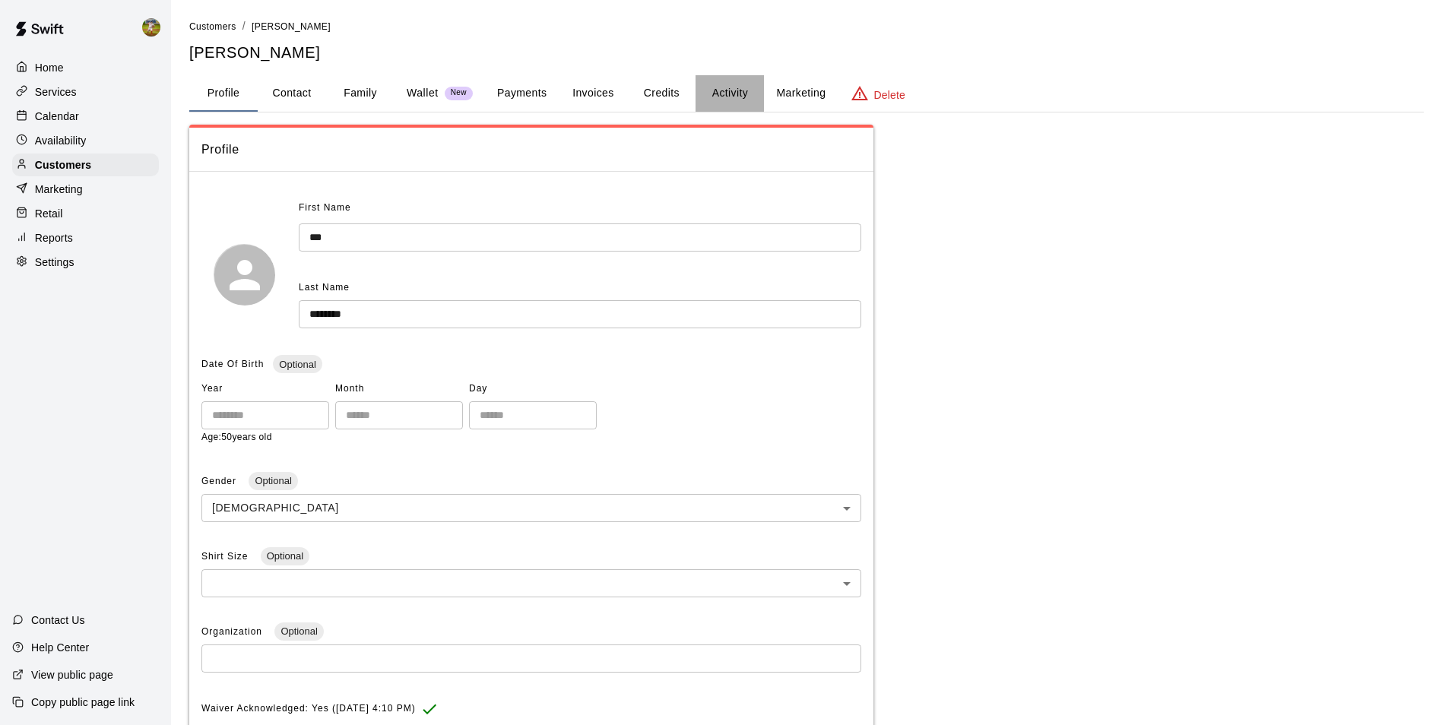
click at [702, 94] on button "Activity" at bounding box center [729, 93] width 68 height 36
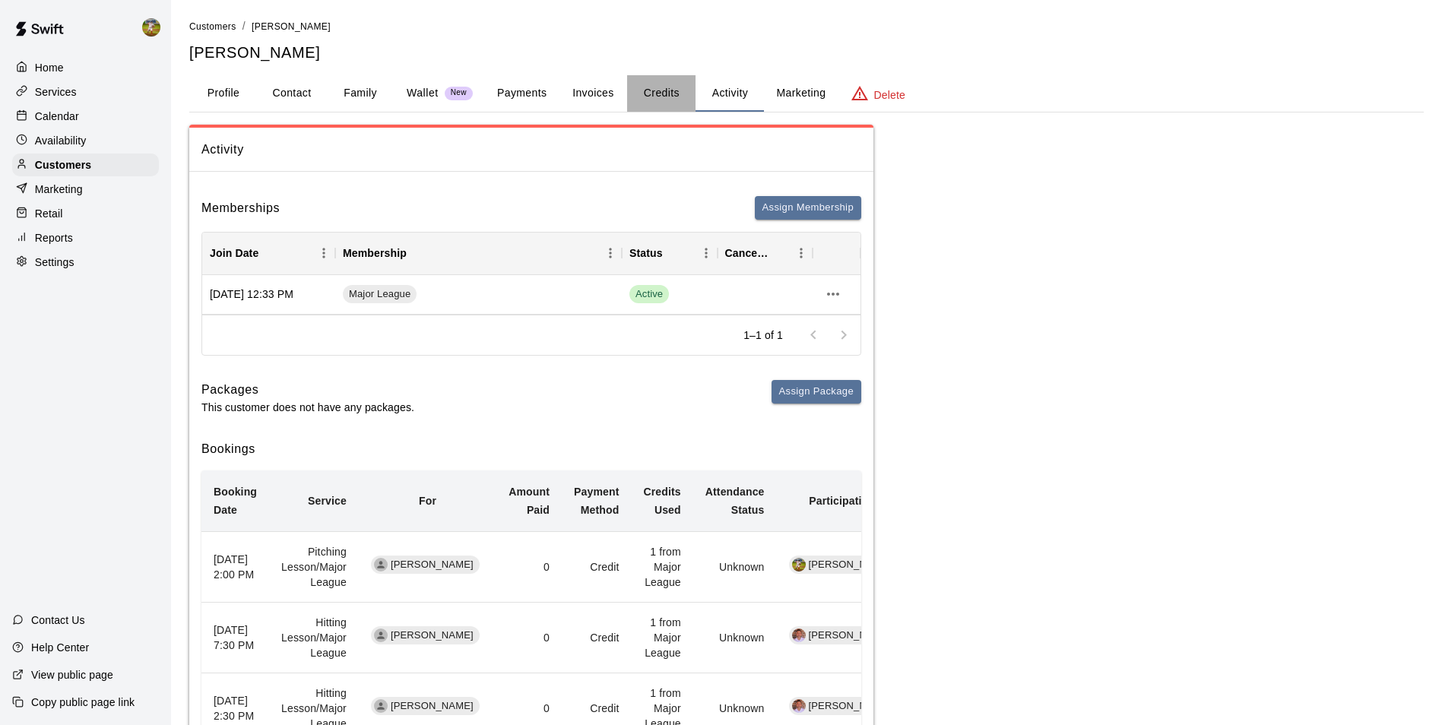
click at [674, 96] on button "Credits" at bounding box center [661, 93] width 68 height 36
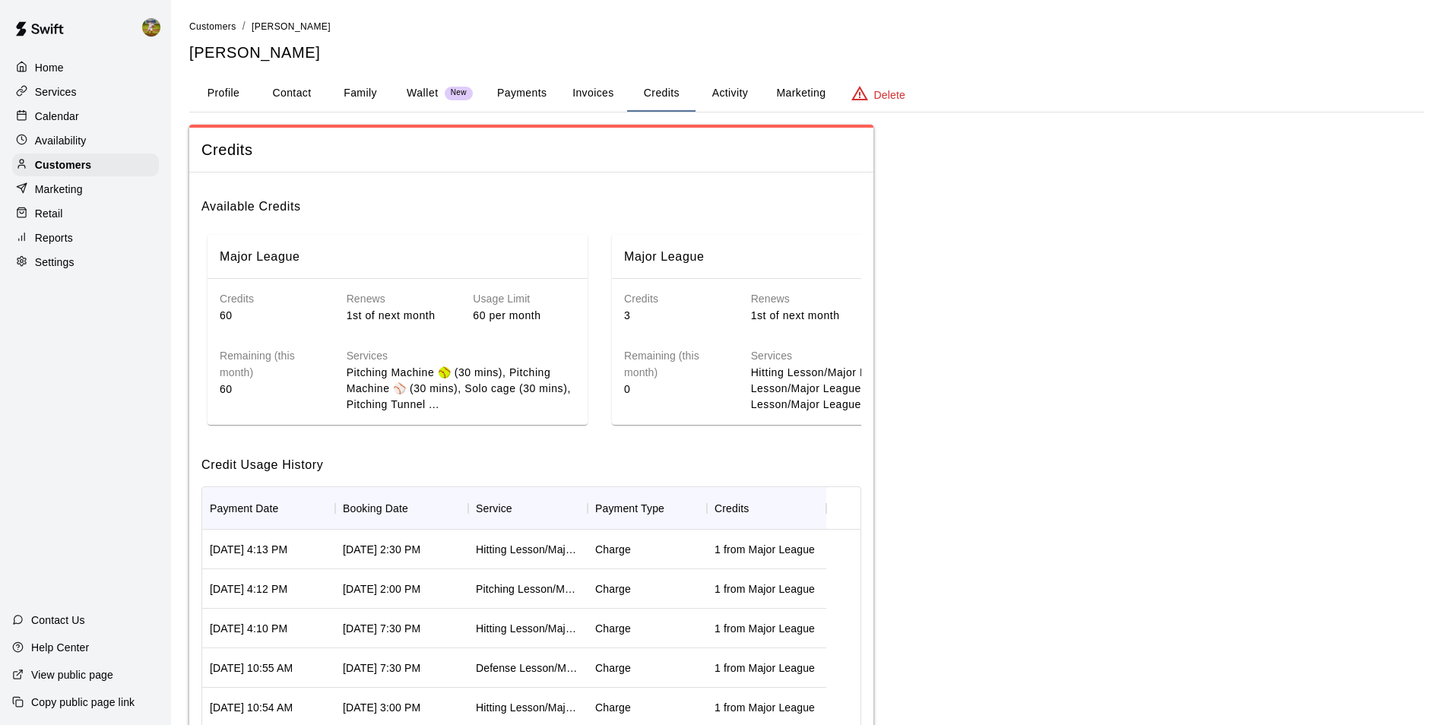
click at [602, 100] on button "Invoices" at bounding box center [593, 93] width 68 height 36
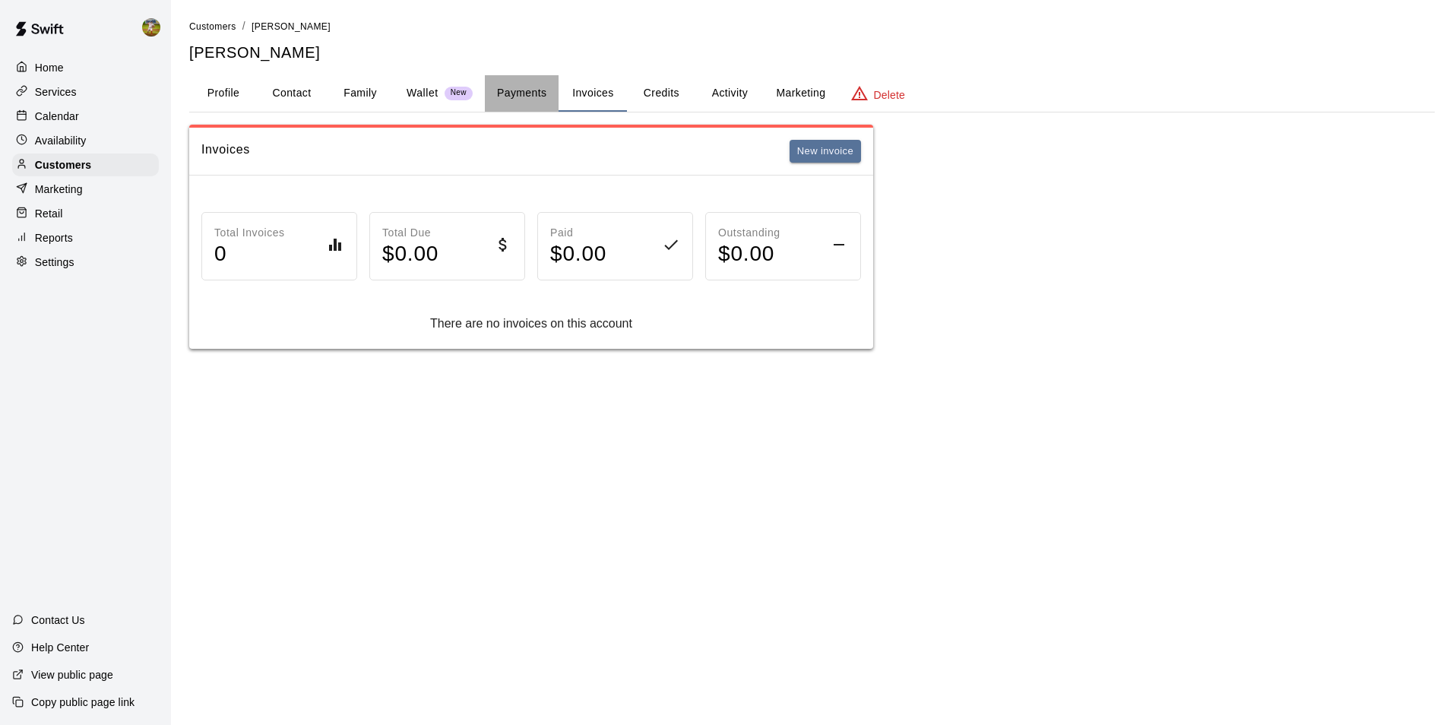
click at [523, 100] on button "Payments" at bounding box center [522, 93] width 74 height 36
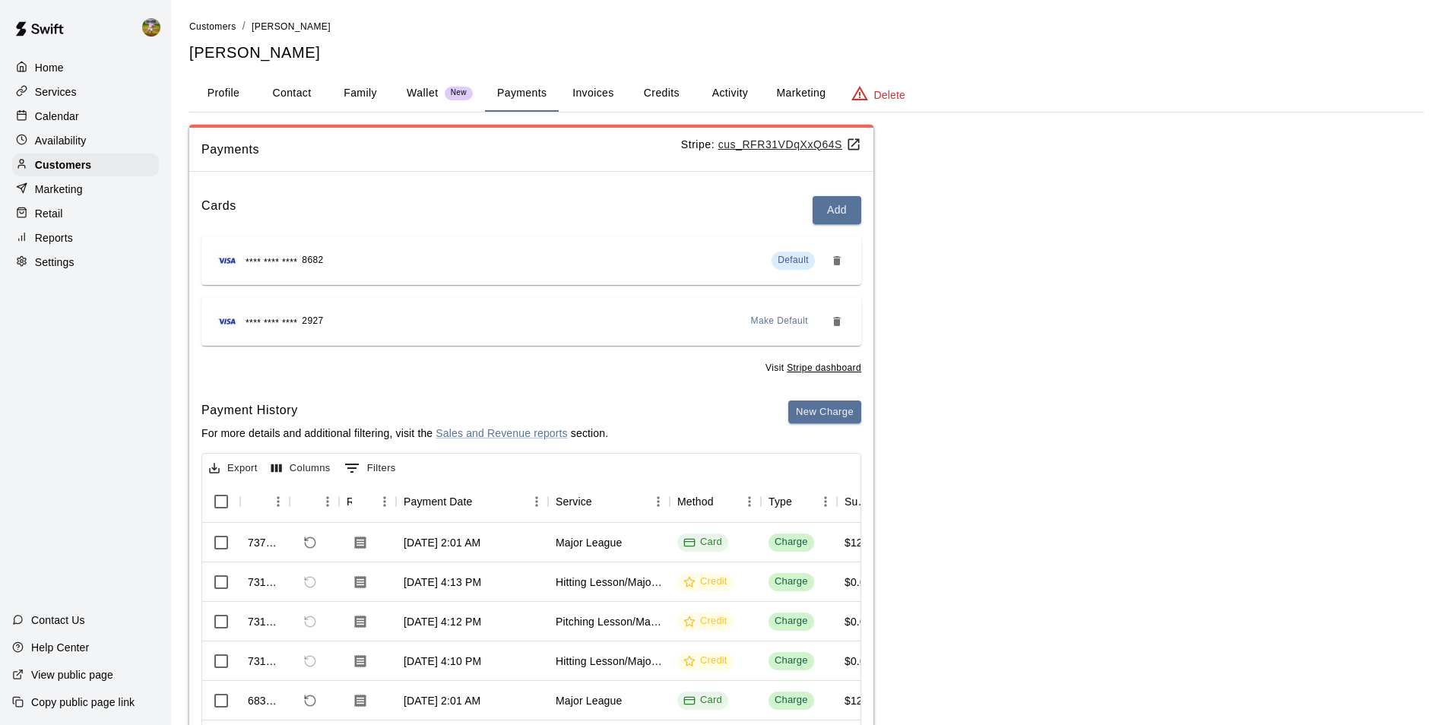
click at [733, 98] on button "Activity" at bounding box center [729, 93] width 68 height 36
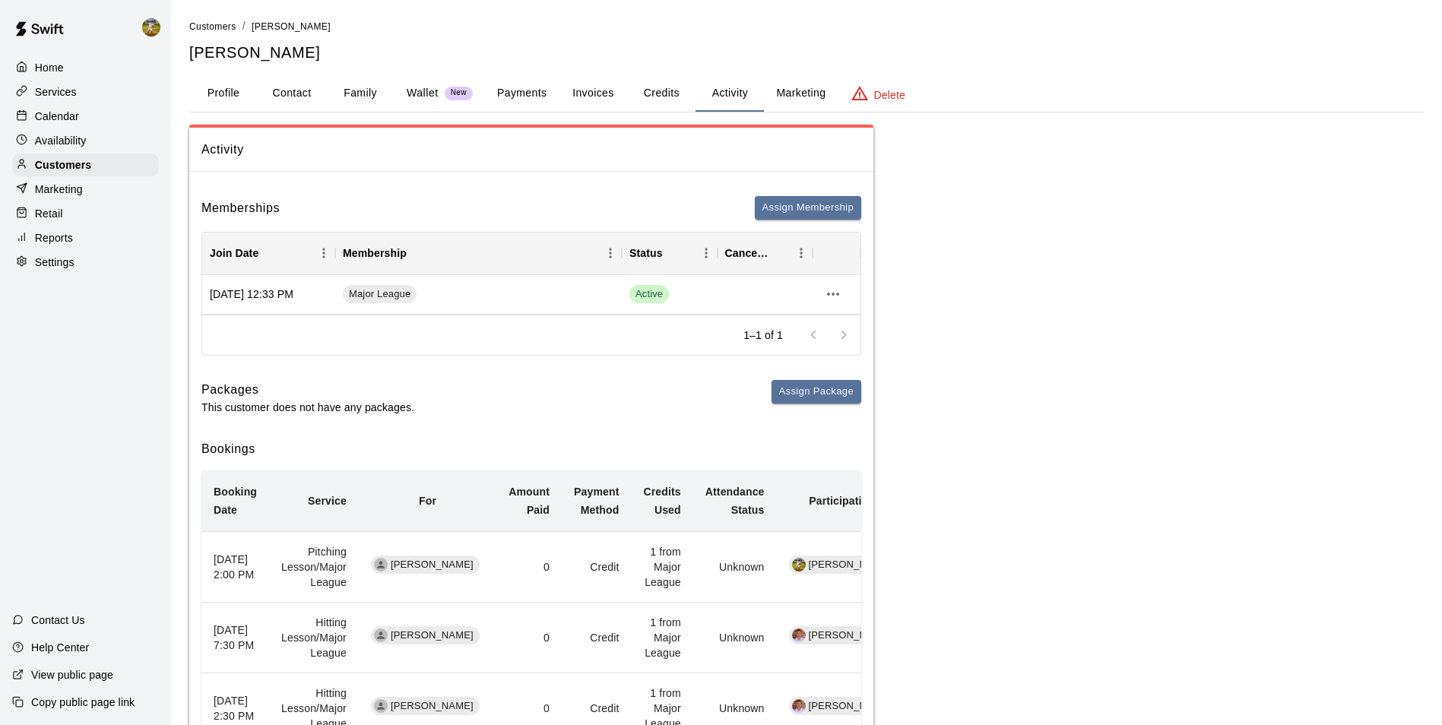
click at [673, 94] on button "Credits" at bounding box center [661, 93] width 68 height 36
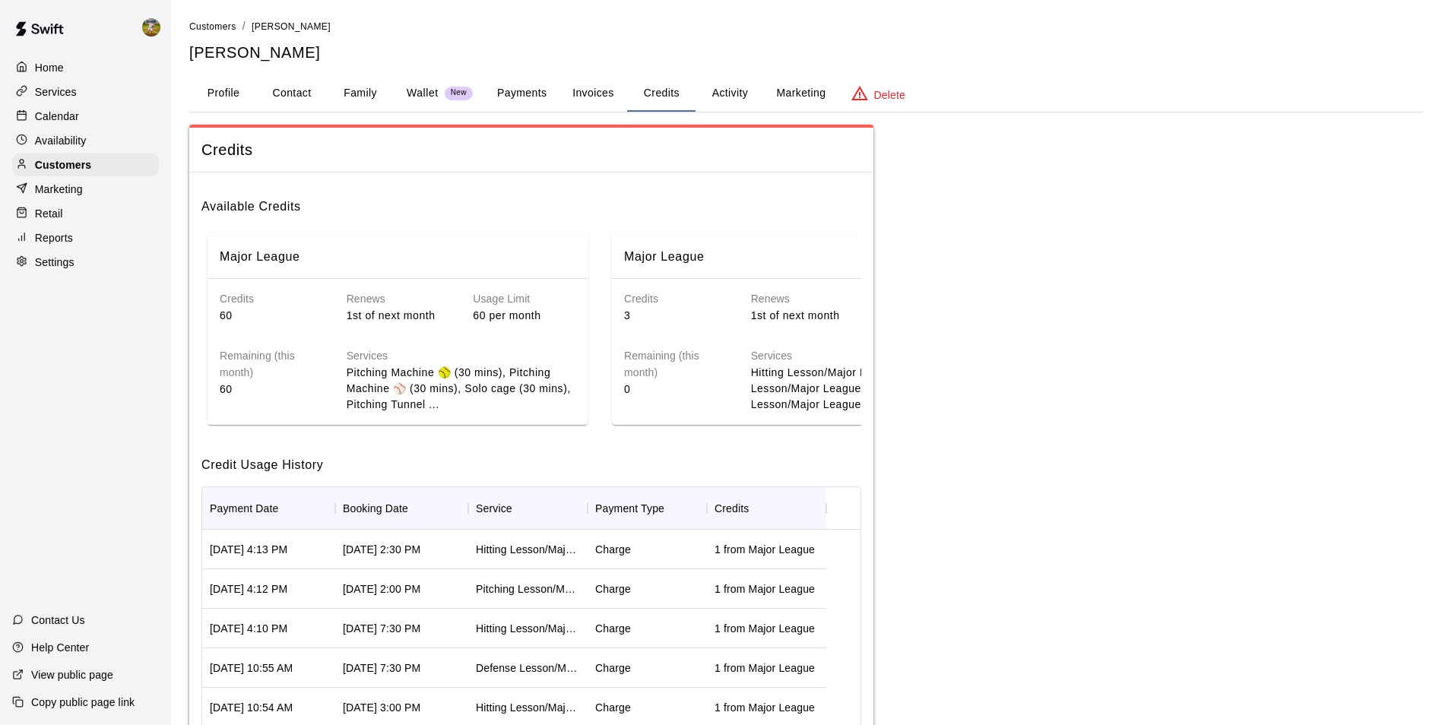
click at [511, 98] on button "Payments" at bounding box center [522, 93] width 74 height 36
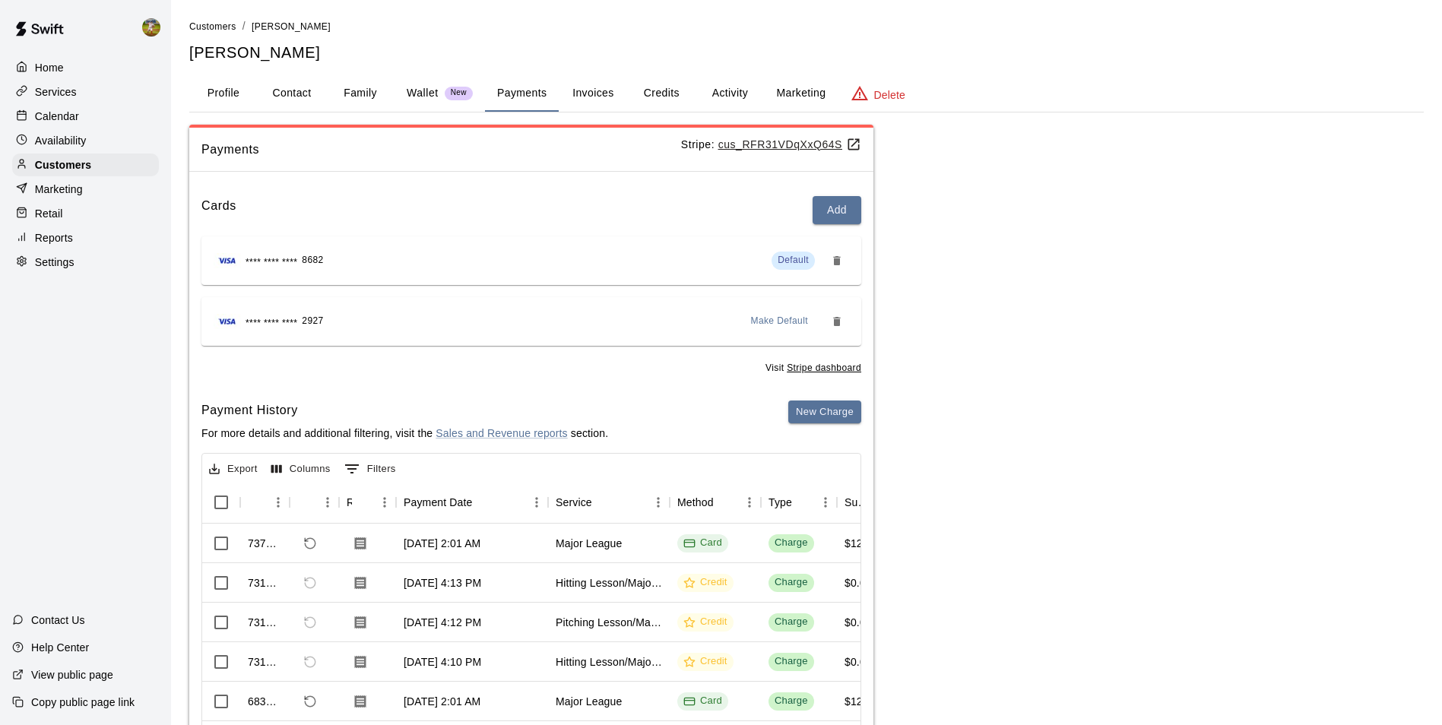
click at [459, 88] on span "New" at bounding box center [459, 93] width 28 height 10
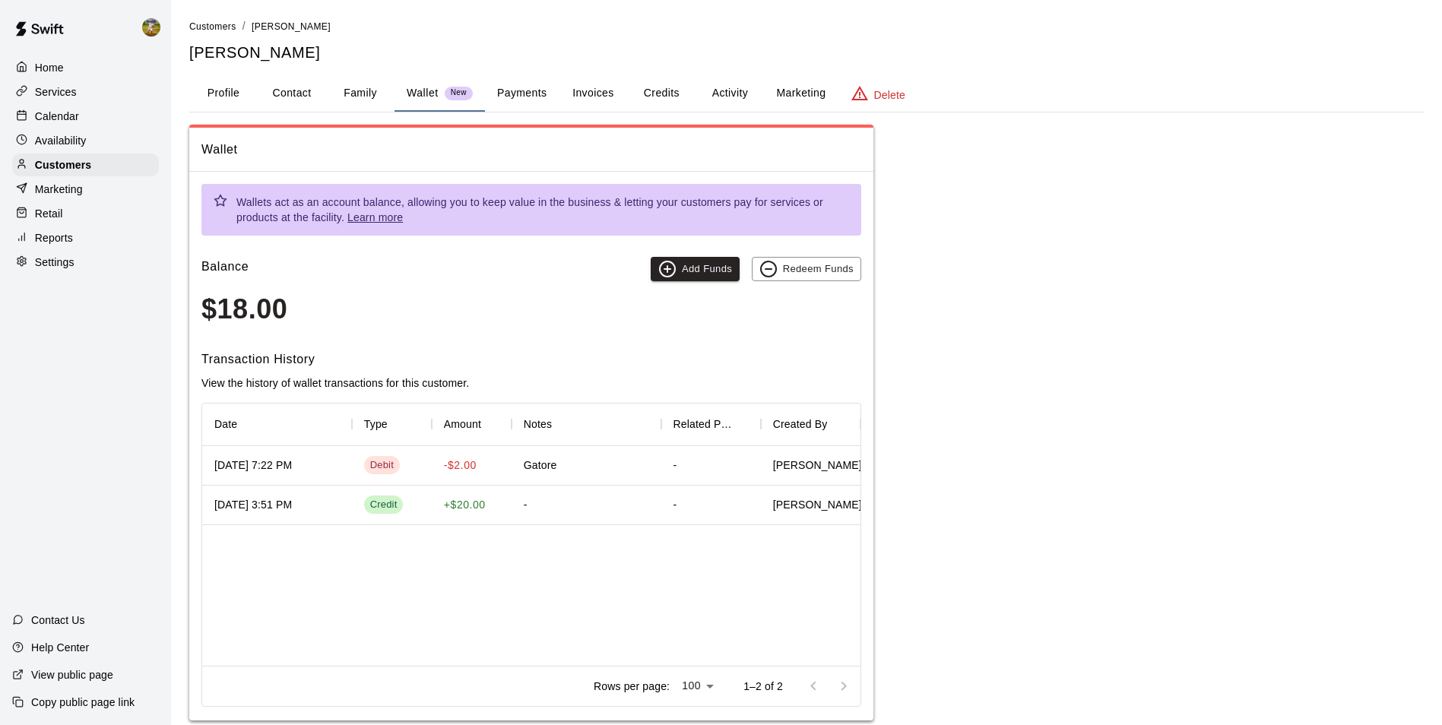
click at [327, 510] on div "[DATE] 3:51 PM" at bounding box center [277, 506] width 150 height 40
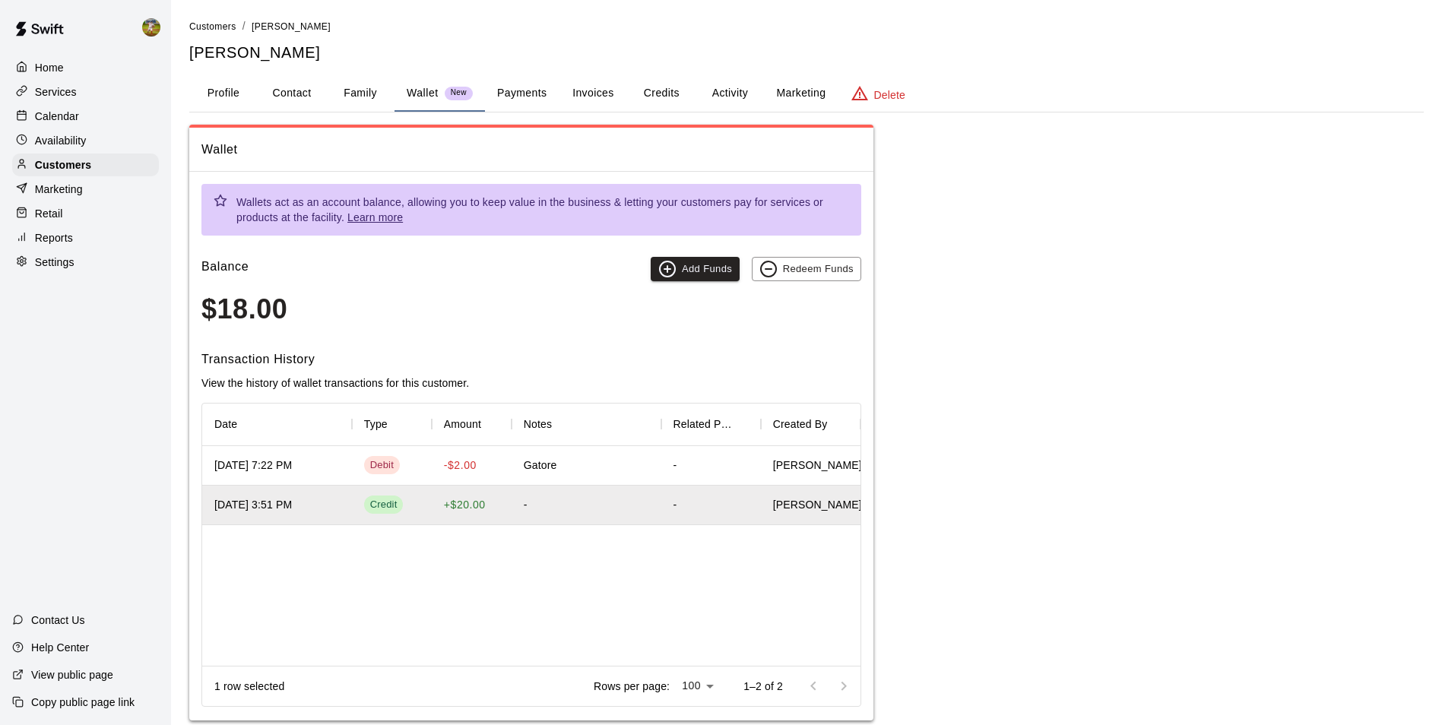
click at [625, 511] on div "-" at bounding box center [586, 506] width 150 height 40
click at [1036, 528] on div "Wallet Wallets act as an account balance, allowing you to keep value in the bus…" at bounding box center [806, 423] width 1234 height 597
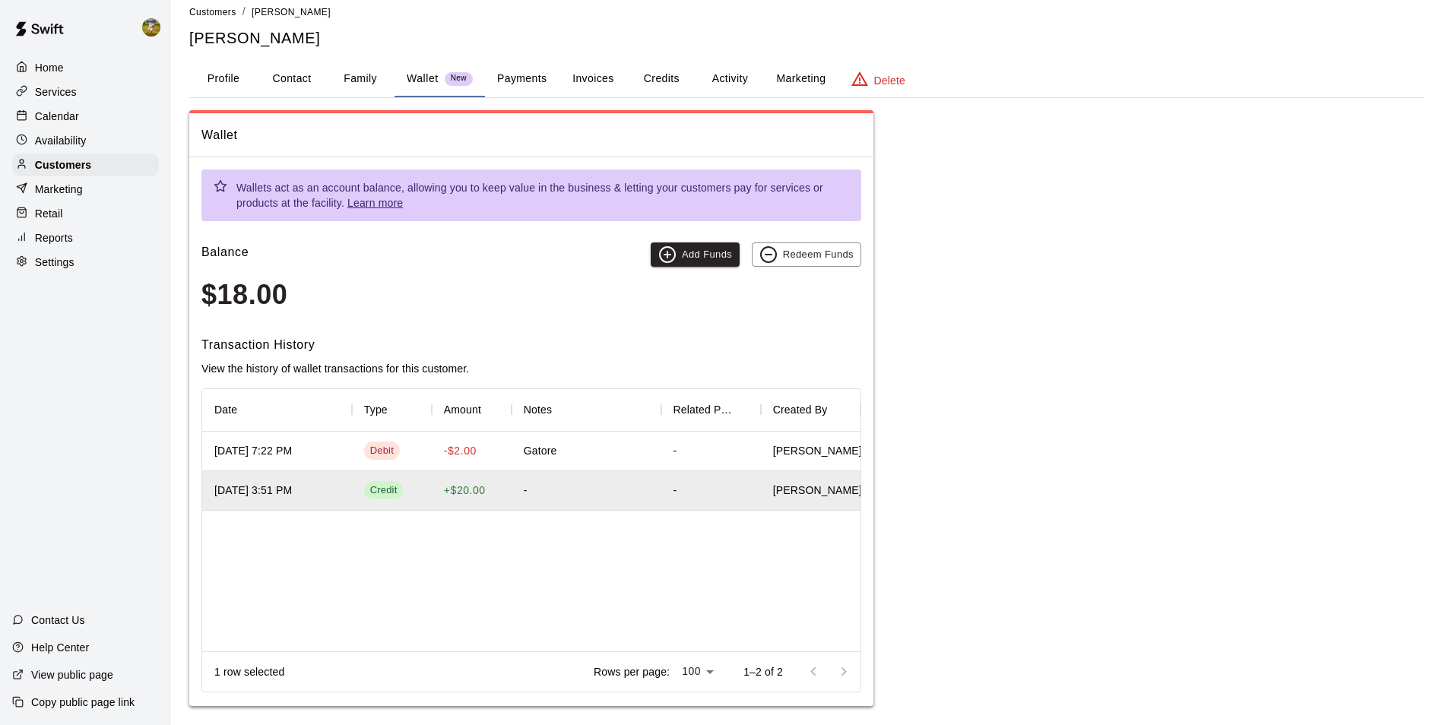
scroll to position [26, 0]
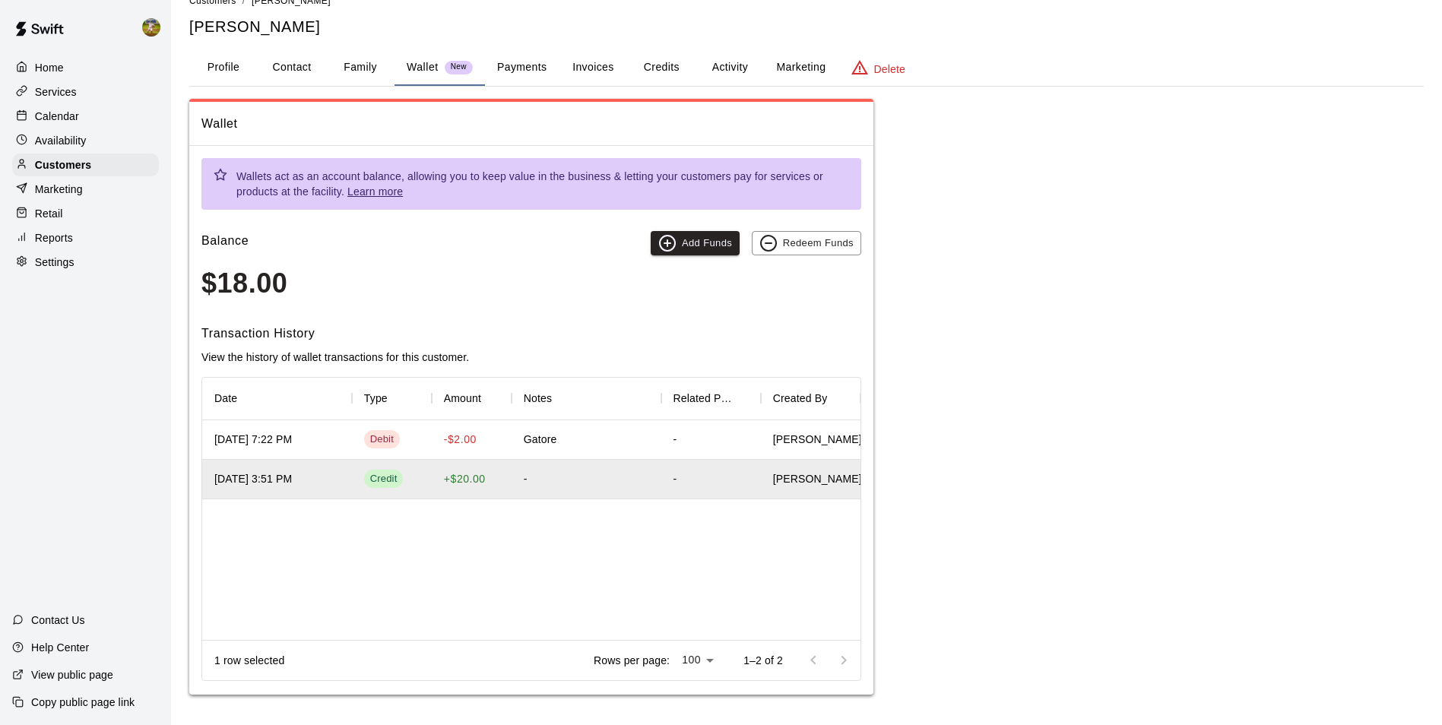
click at [967, 354] on div "Wallet Wallets act as an account balance, allowing you to keep value in the bus…" at bounding box center [806, 397] width 1234 height 597
click at [806, 220] on div "Wallets act as an account balance, allowing you to keep value in the business &…" at bounding box center [531, 420] width 684 height 549
click at [806, 245] on button "Redeem Funds" at bounding box center [806, 243] width 109 height 24
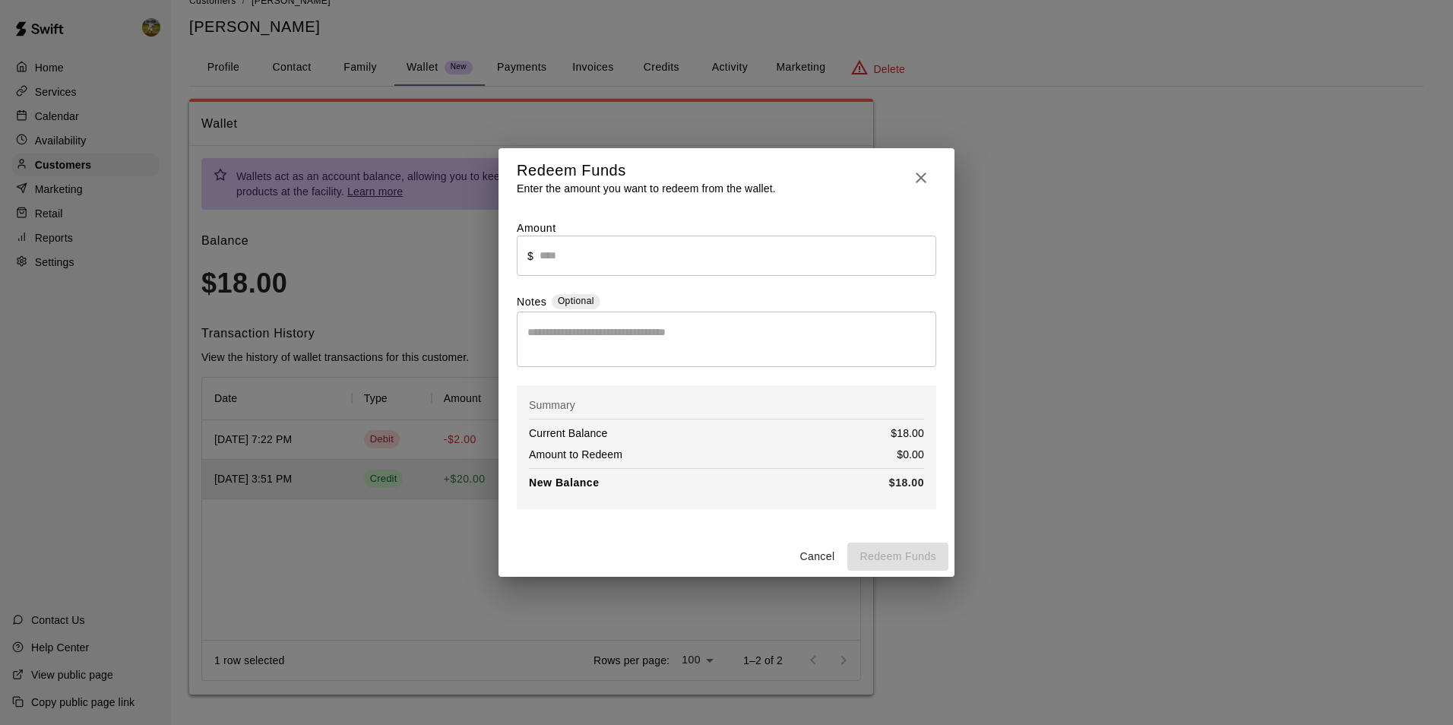
click at [597, 338] on textarea at bounding box center [726, 340] width 398 height 30
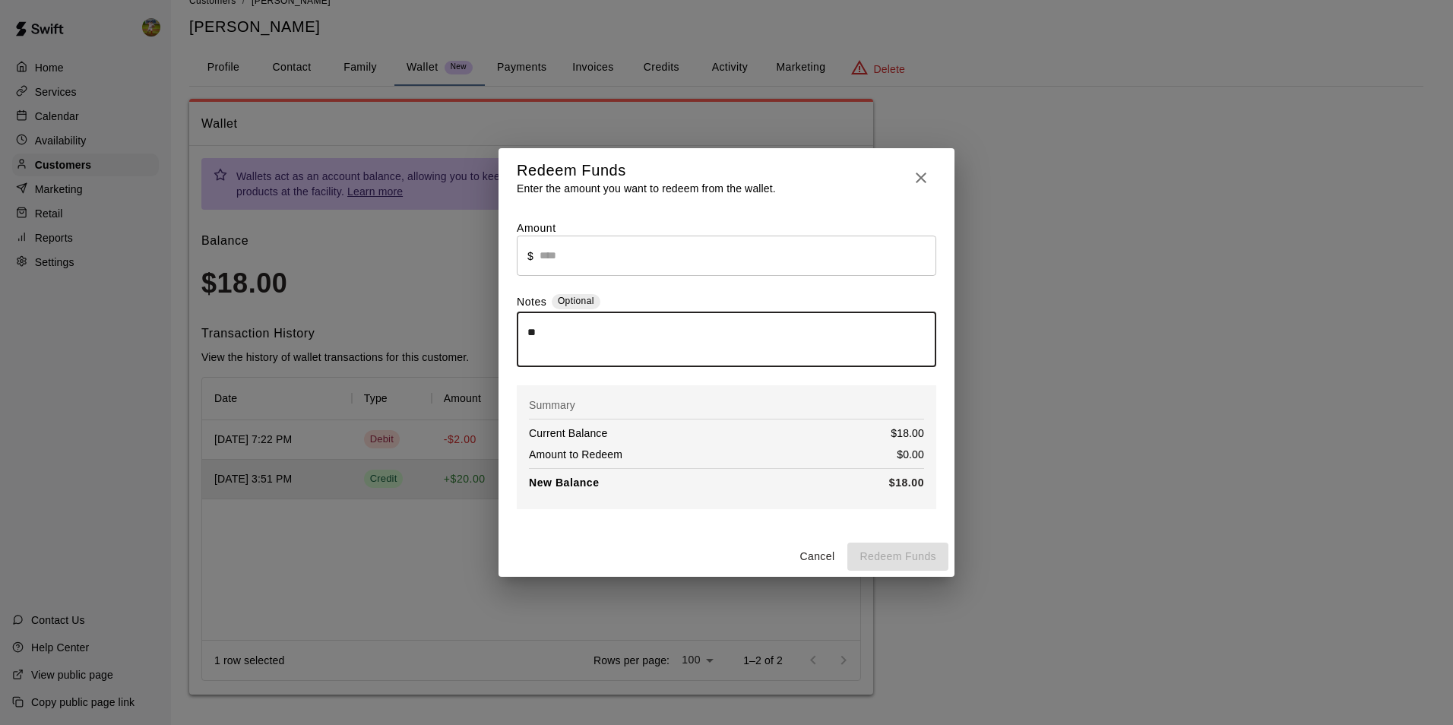
type textarea "*"
type textarea "********"
click at [875, 526] on div "Amount ​ $ ​ Notes Optional ******** * ​ Summary Current Balance $18.00 Amount …" at bounding box center [727, 372] width 456 height 329
click at [595, 281] on div "Amount ​ $ ​ Notes Optional ******** * ​ Summary Current Balance $18.00 Amount …" at bounding box center [727, 365] width 420 height 290
click at [601, 256] on input "text" at bounding box center [738, 256] width 397 height 40
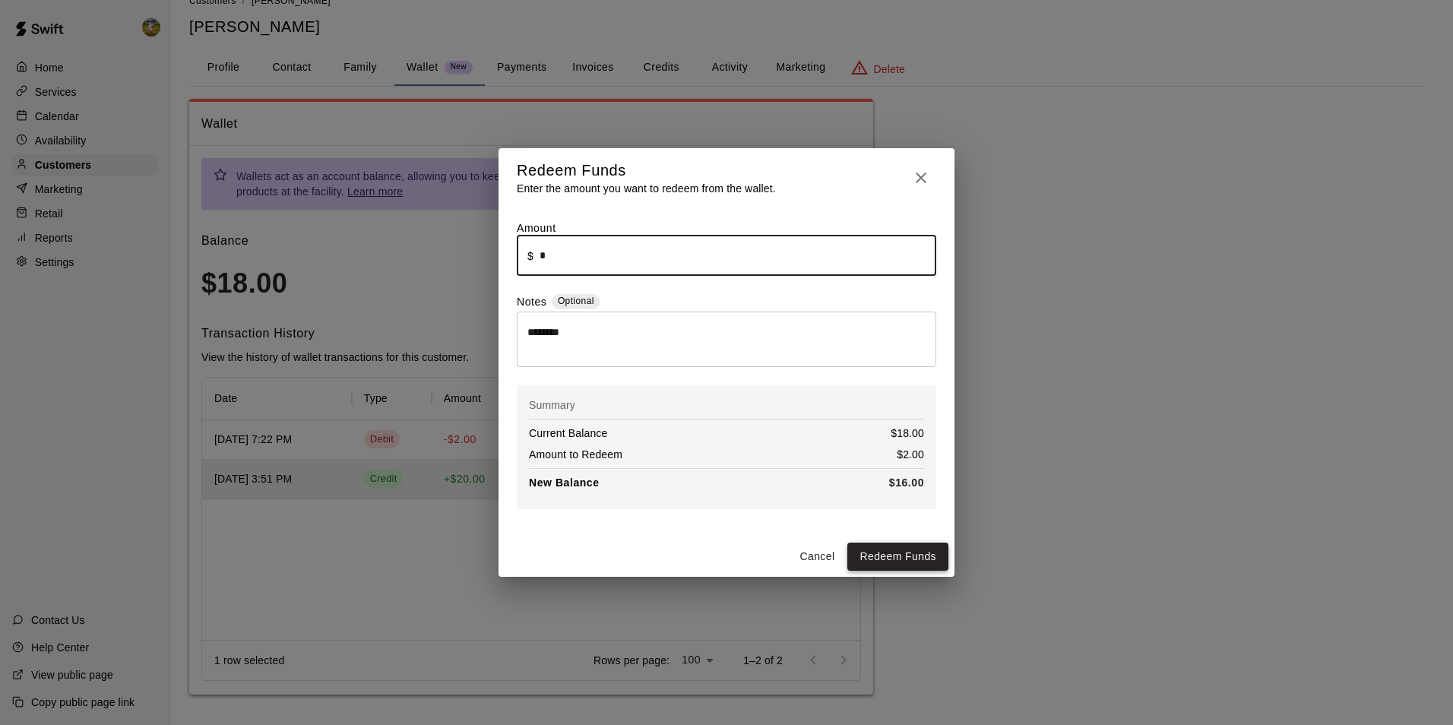
type input "****"
click at [898, 560] on button "Redeem Funds" at bounding box center [897, 557] width 101 height 28
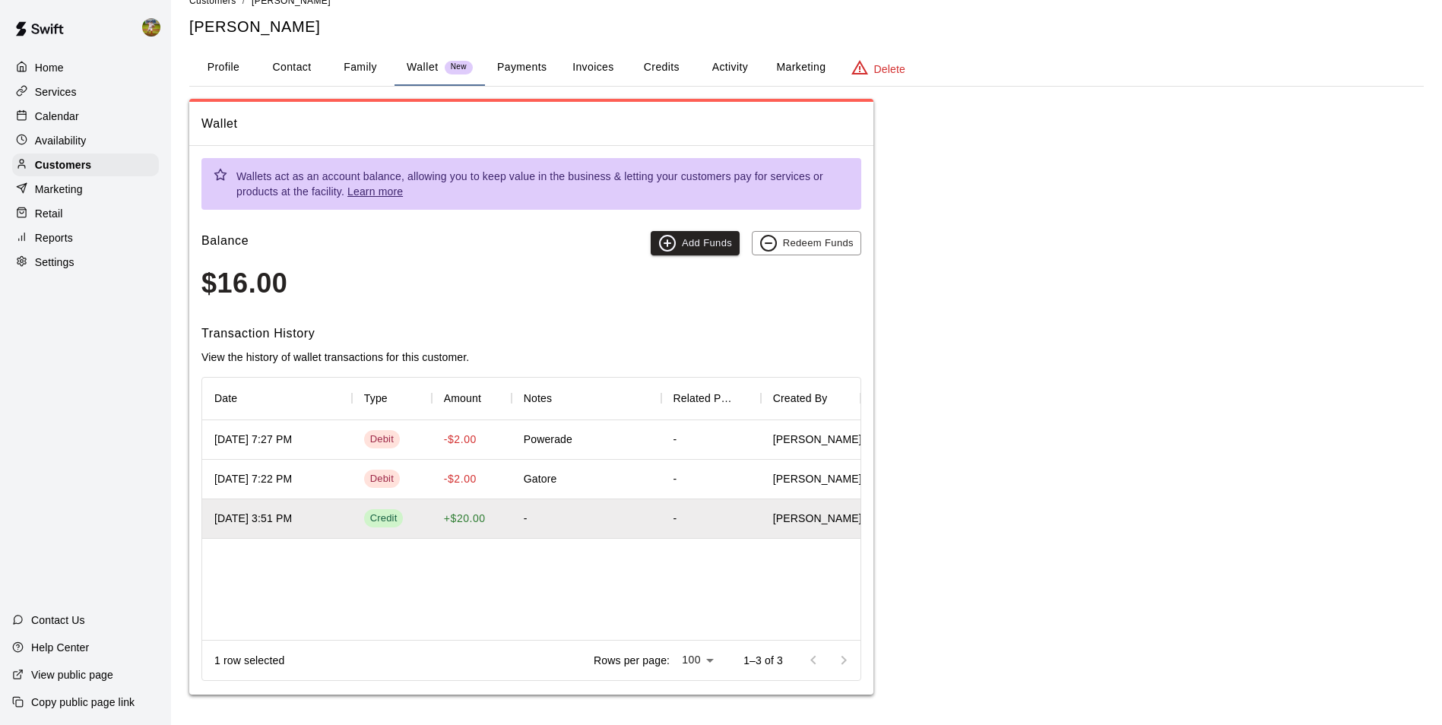
click at [5, 43] on img at bounding box center [39, 29] width 79 height 46
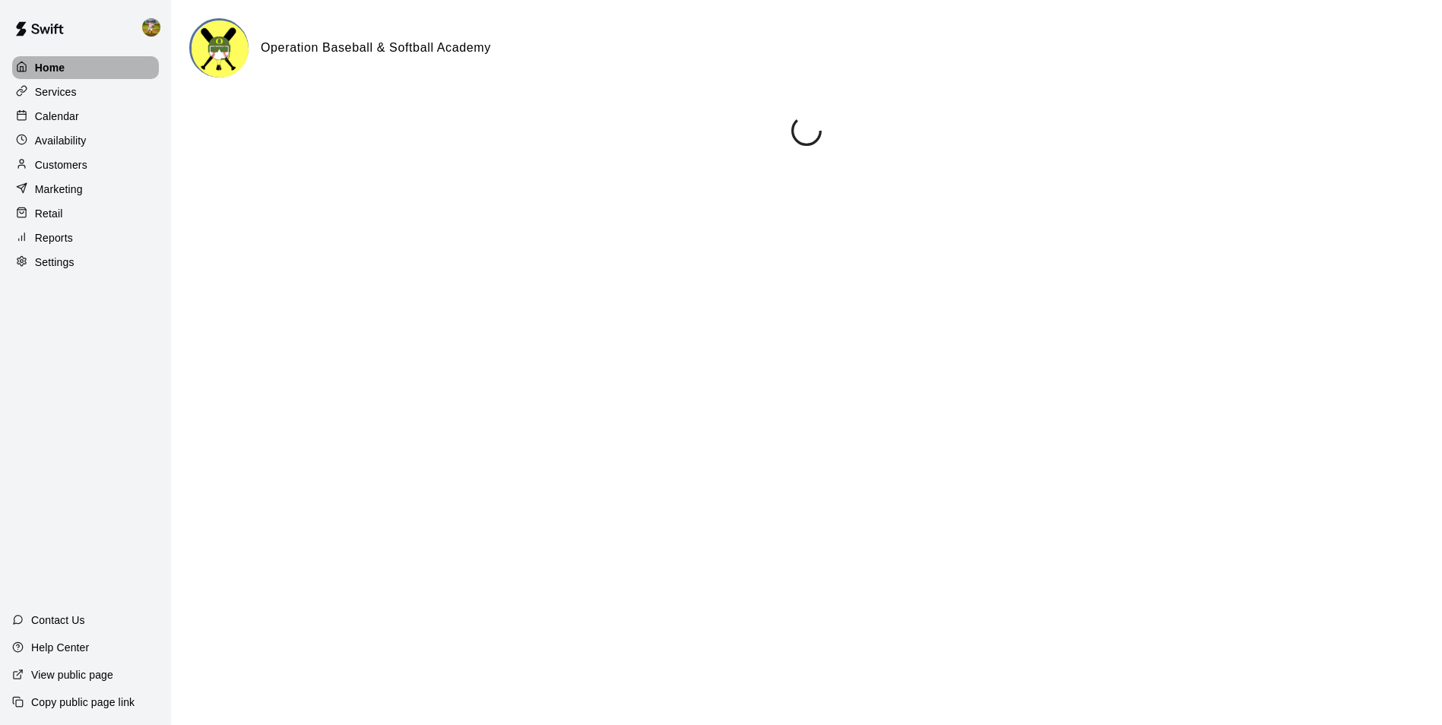
click at [38, 76] on div "Home" at bounding box center [85, 67] width 147 height 23
click at [75, 119] on p "Calendar" at bounding box center [57, 116] width 44 height 15
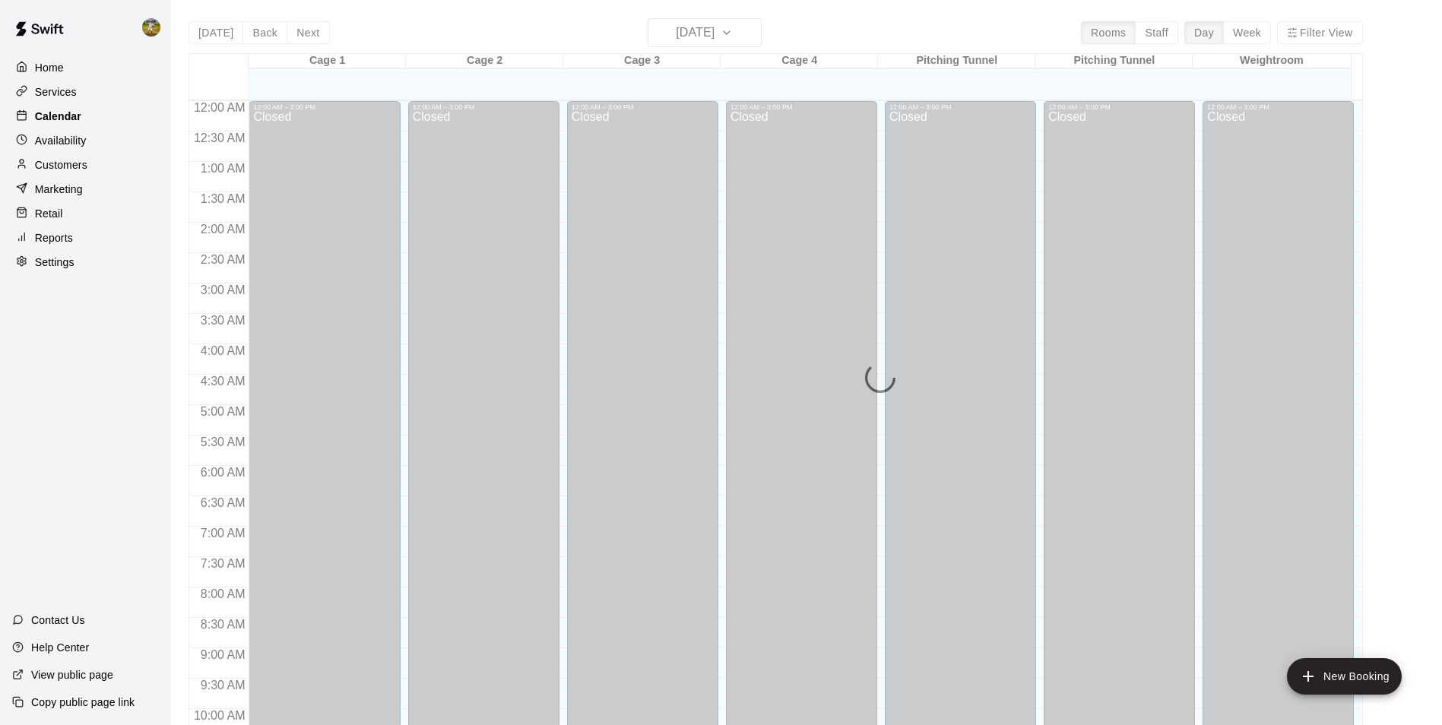
scroll to position [772, 0]
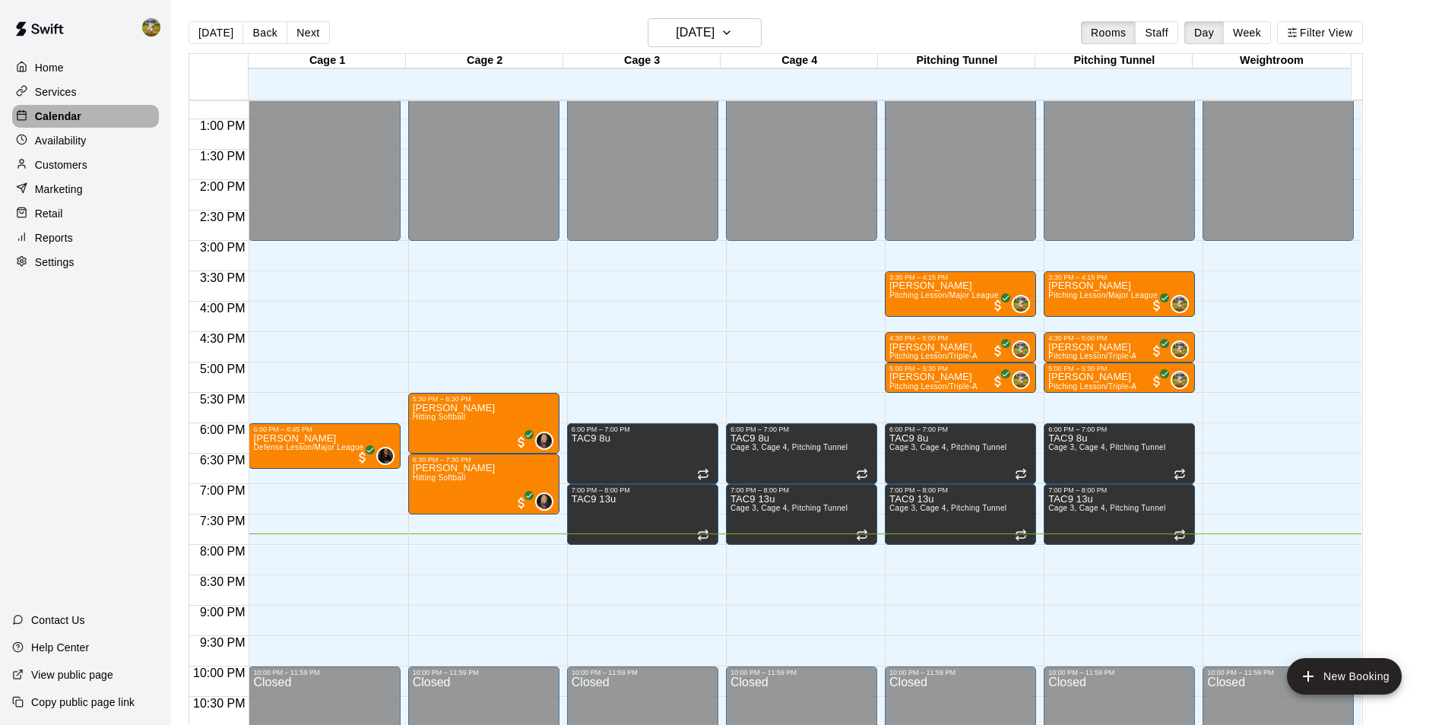
click at [83, 115] on div "Calendar" at bounding box center [85, 116] width 147 height 23
click at [762, 34] on button "[DATE]" at bounding box center [705, 32] width 114 height 29
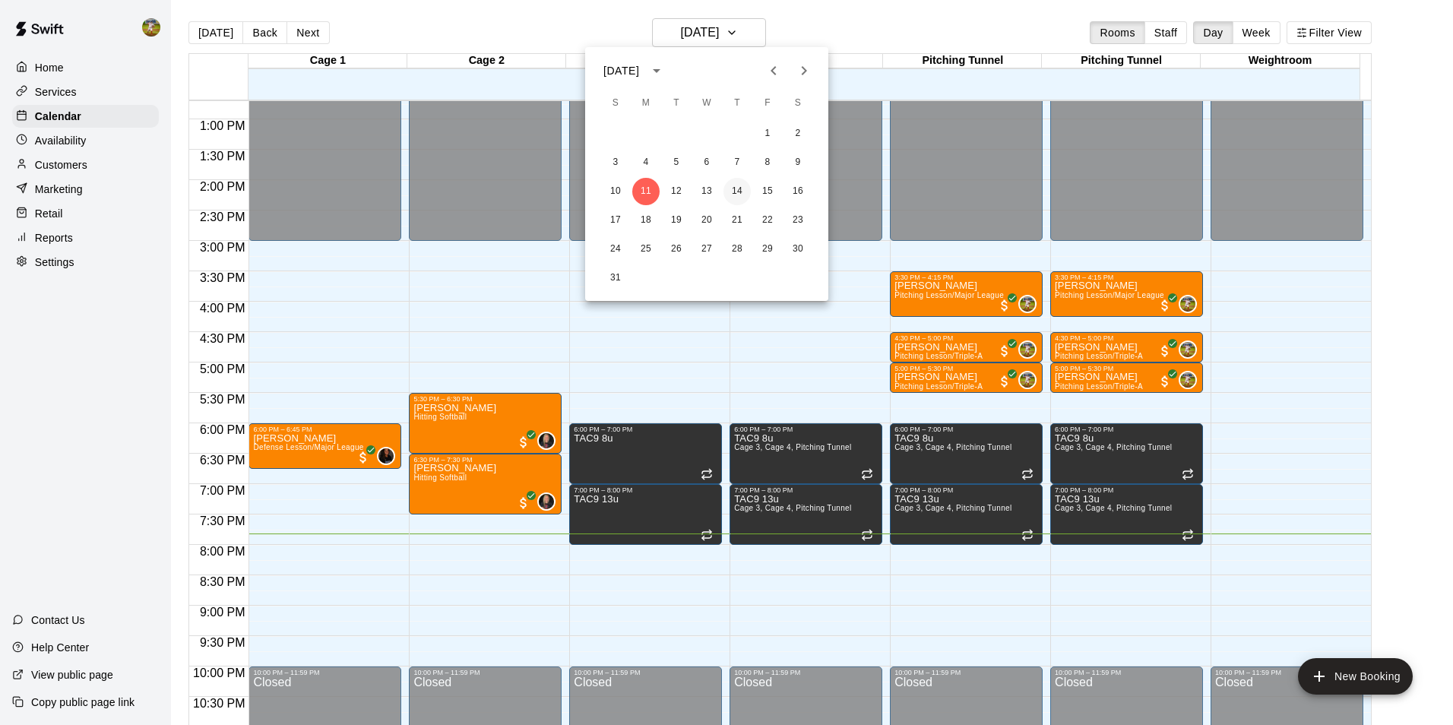
click at [738, 188] on button "14" at bounding box center [737, 191] width 27 height 27
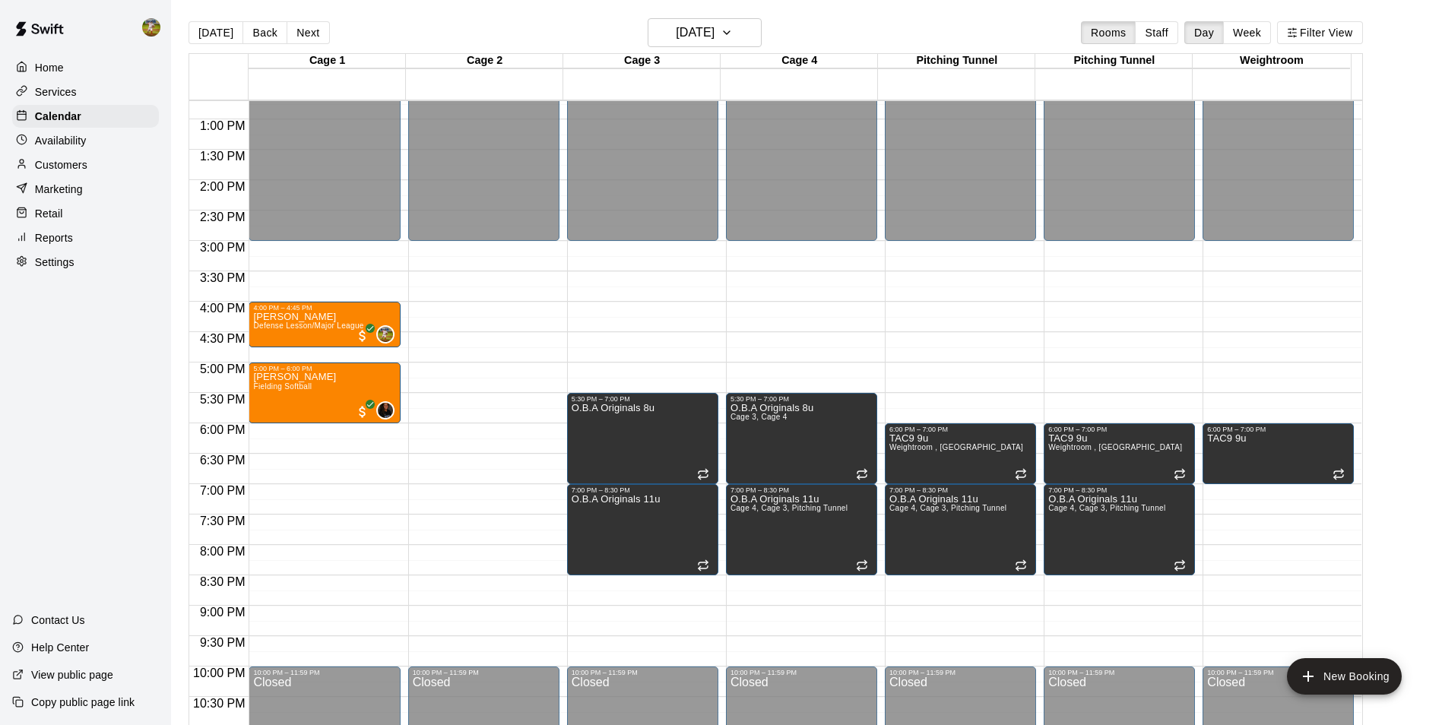
click at [81, 137] on p "Availability" at bounding box center [61, 140] width 52 height 15
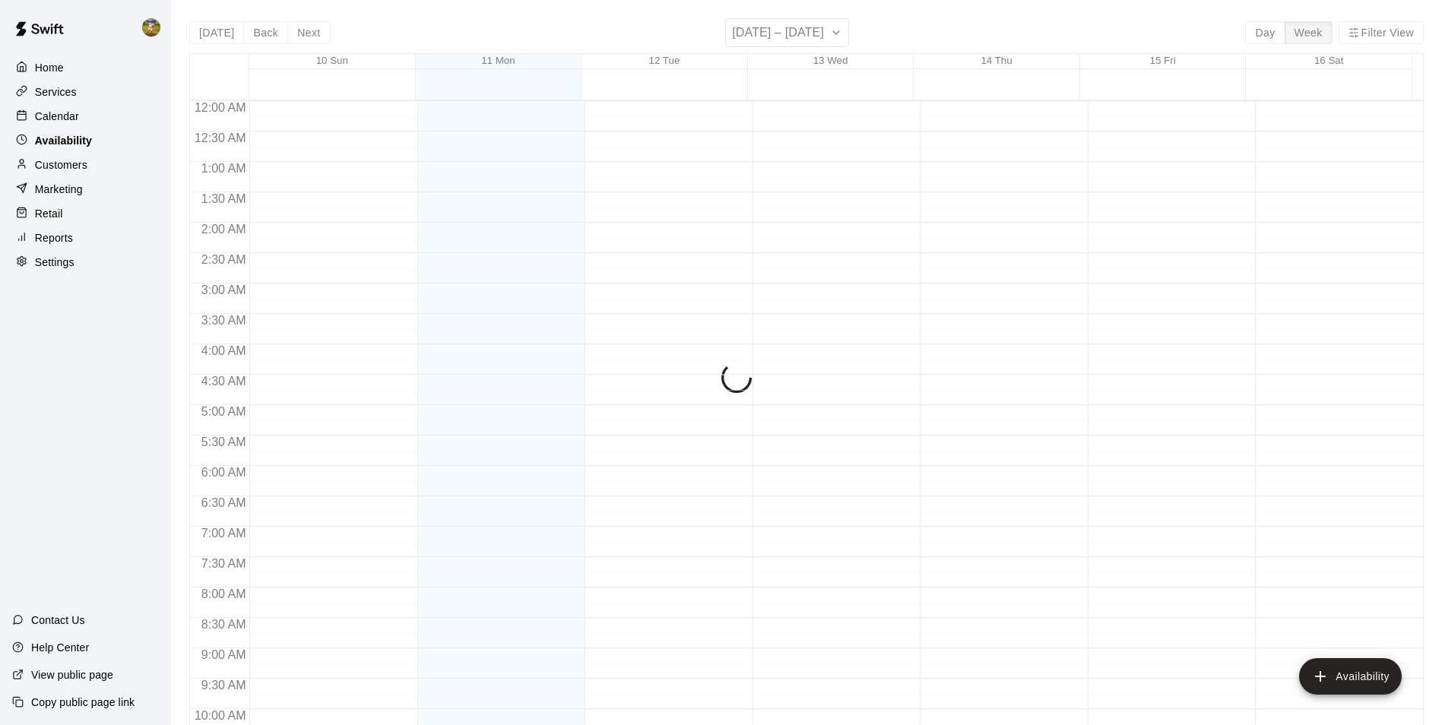
scroll to position [819, 0]
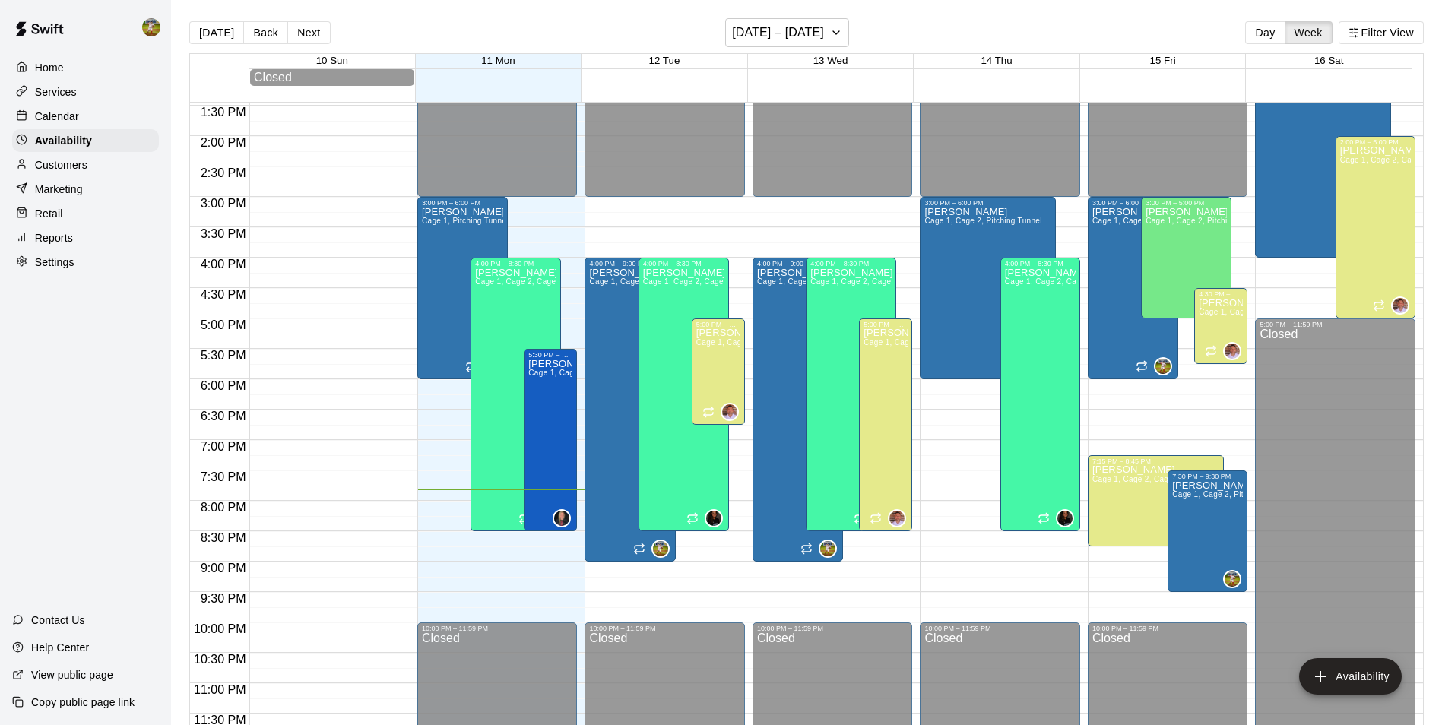
click at [73, 112] on p "Calendar" at bounding box center [57, 116] width 44 height 15
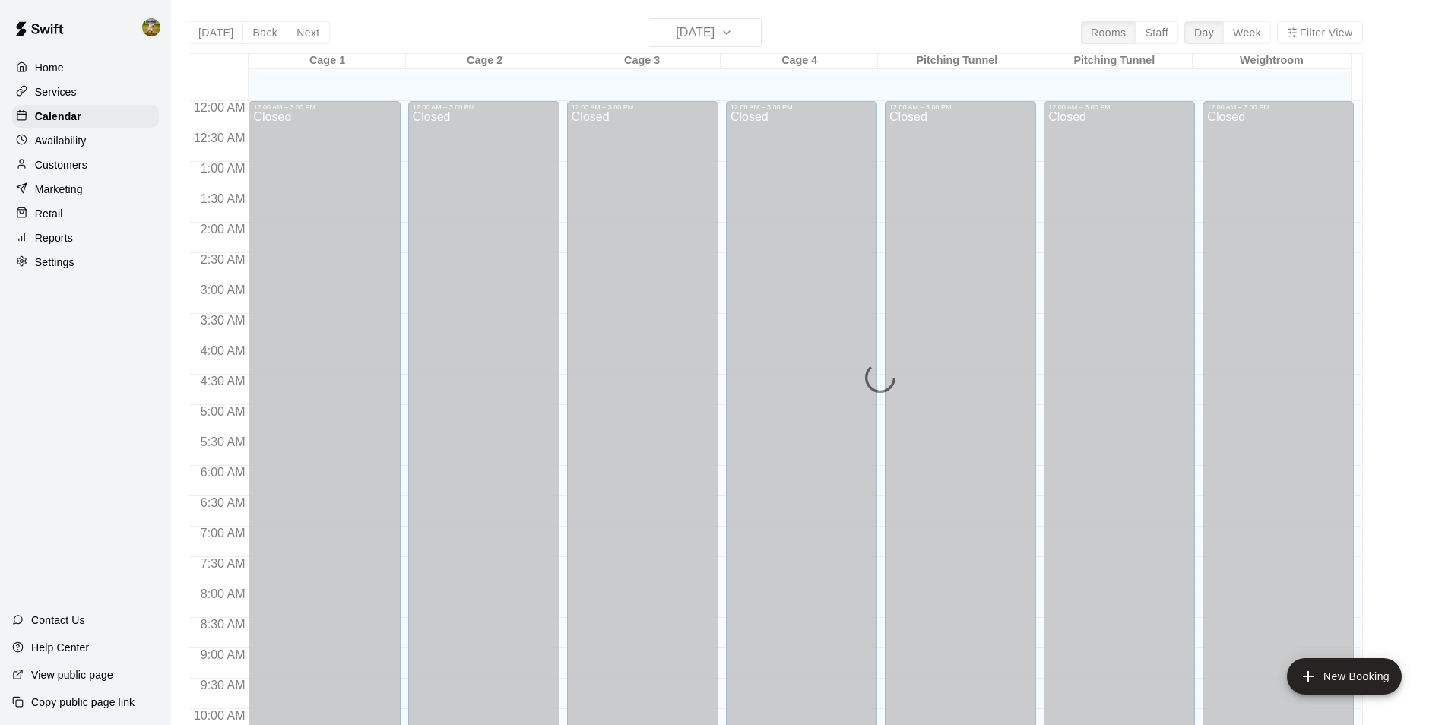
scroll to position [772, 0]
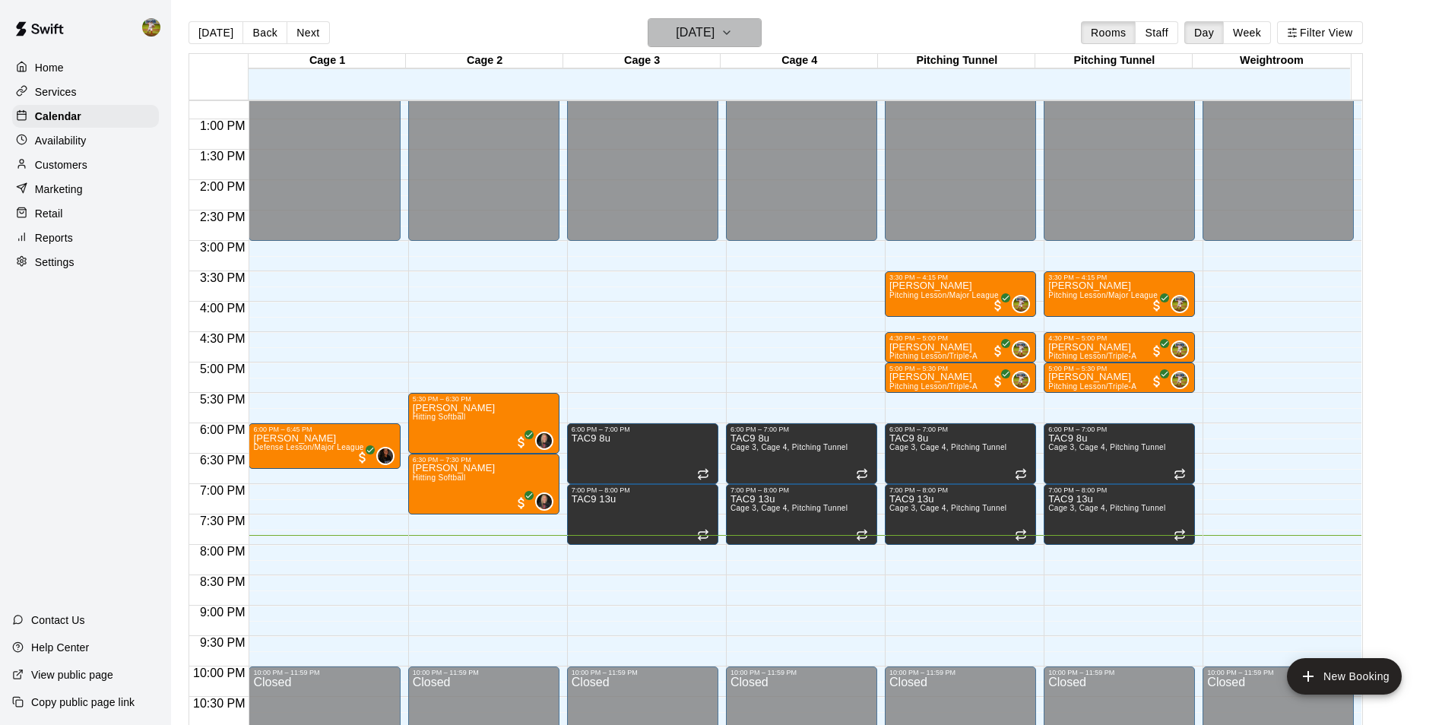
click at [745, 30] on button "[DATE]" at bounding box center [705, 32] width 114 height 29
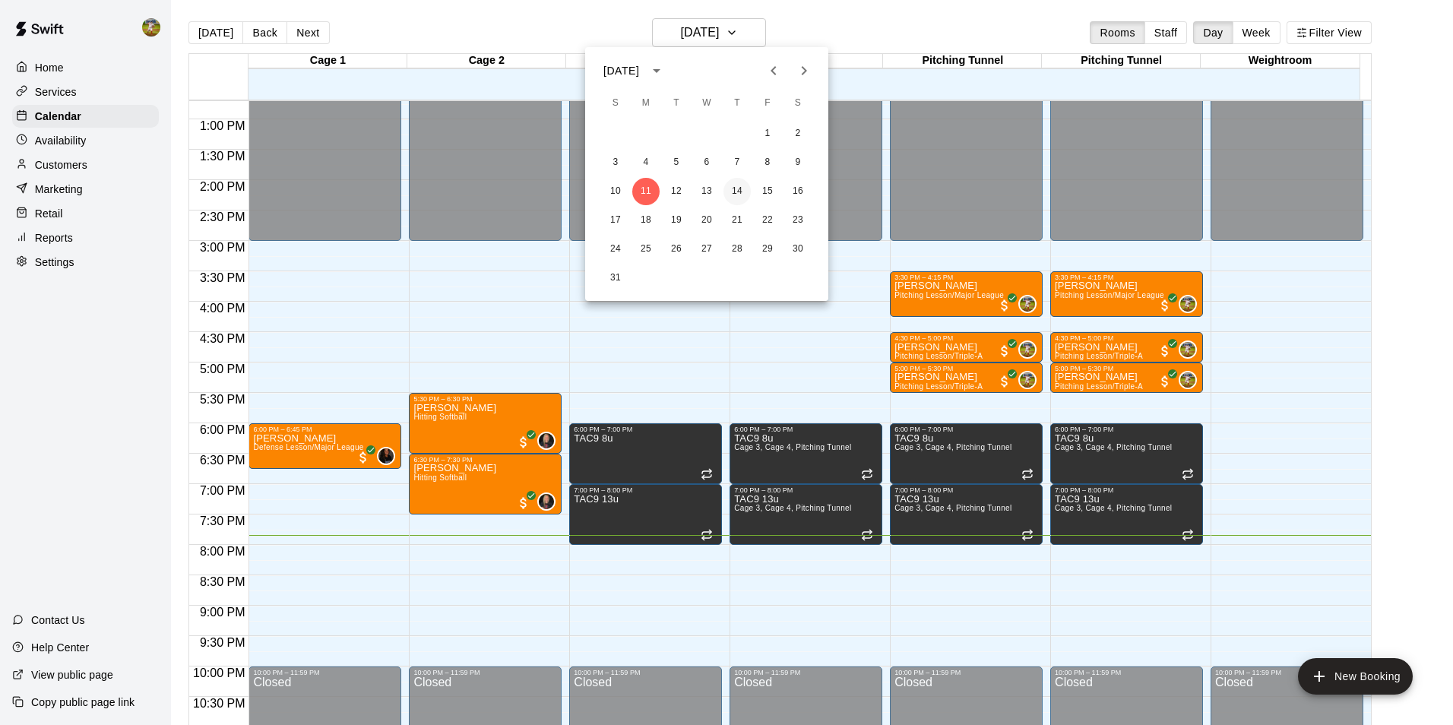
click at [733, 189] on button "14" at bounding box center [737, 191] width 27 height 27
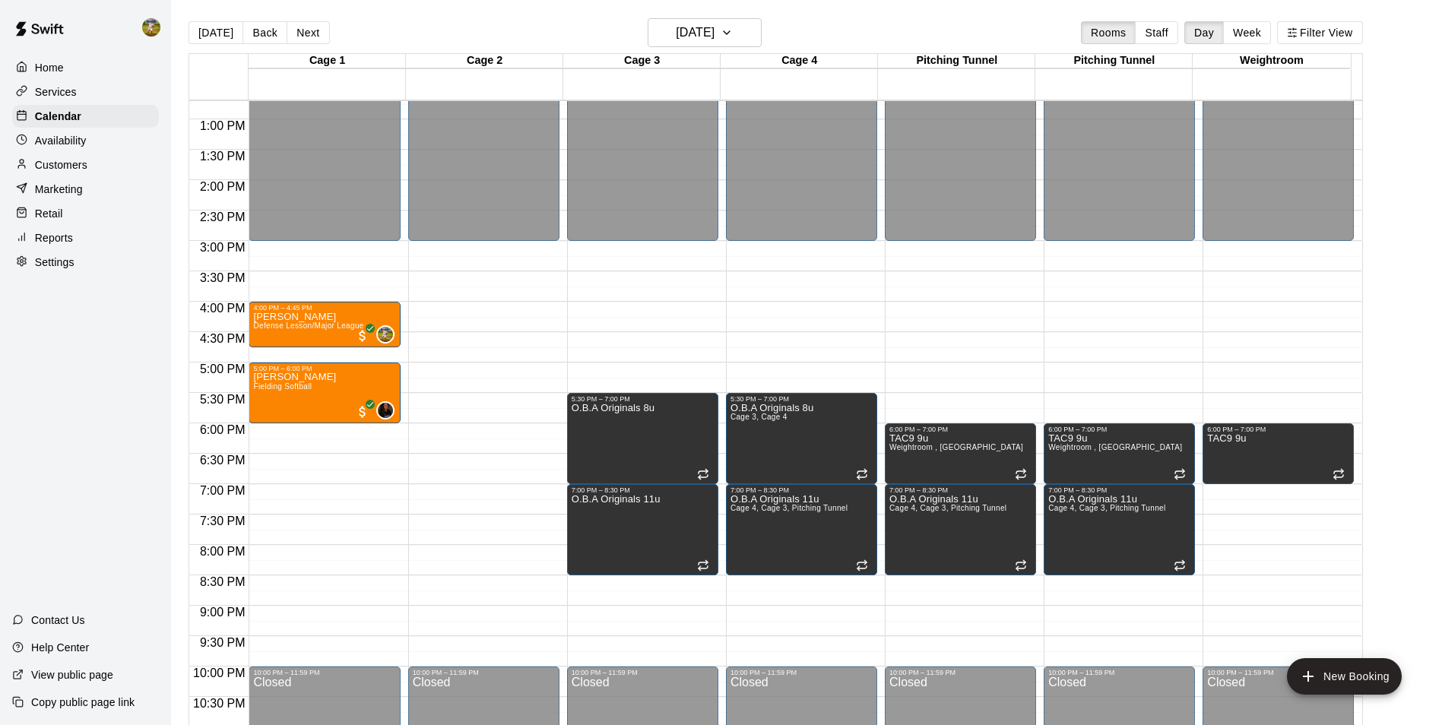
click at [73, 152] on div "Availability" at bounding box center [85, 140] width 147 height 23
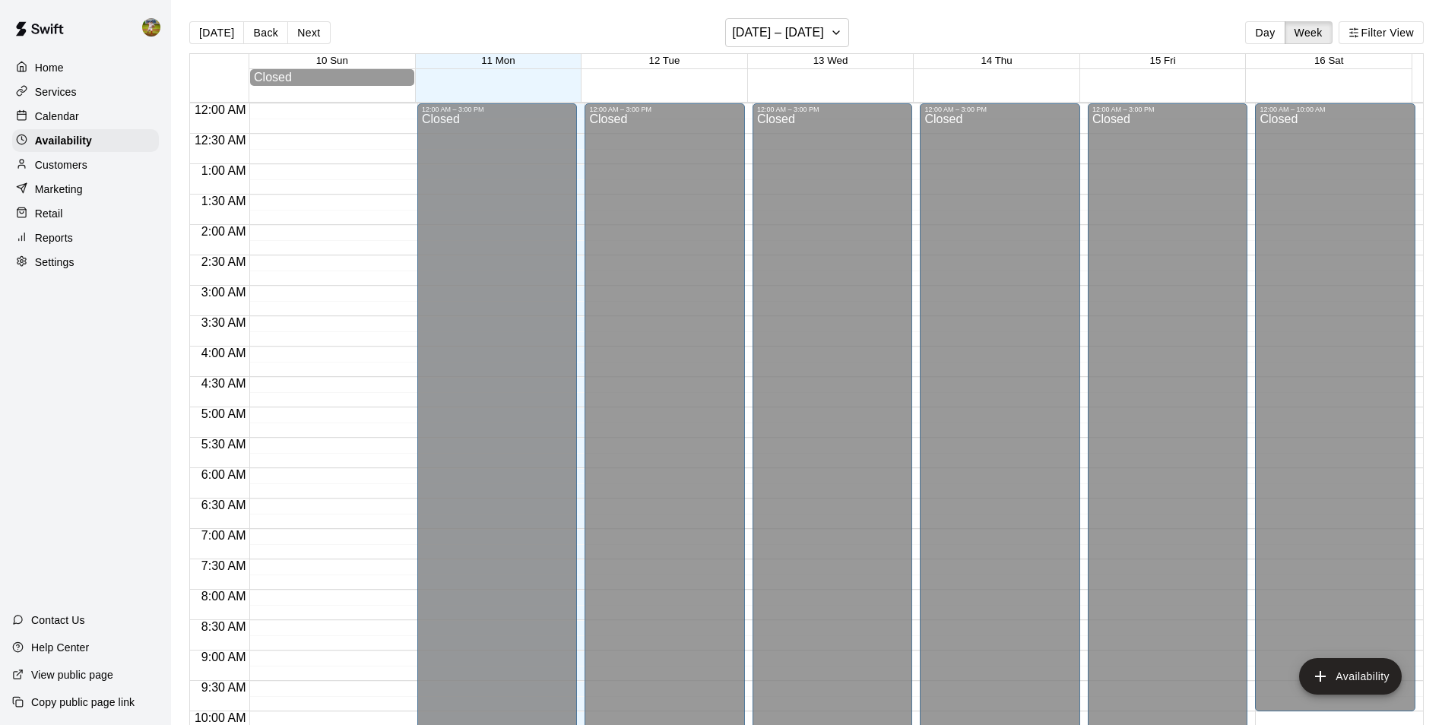
click at [76, 164] on p "Customers" at bounding box center [61, 164] width 52 height 15
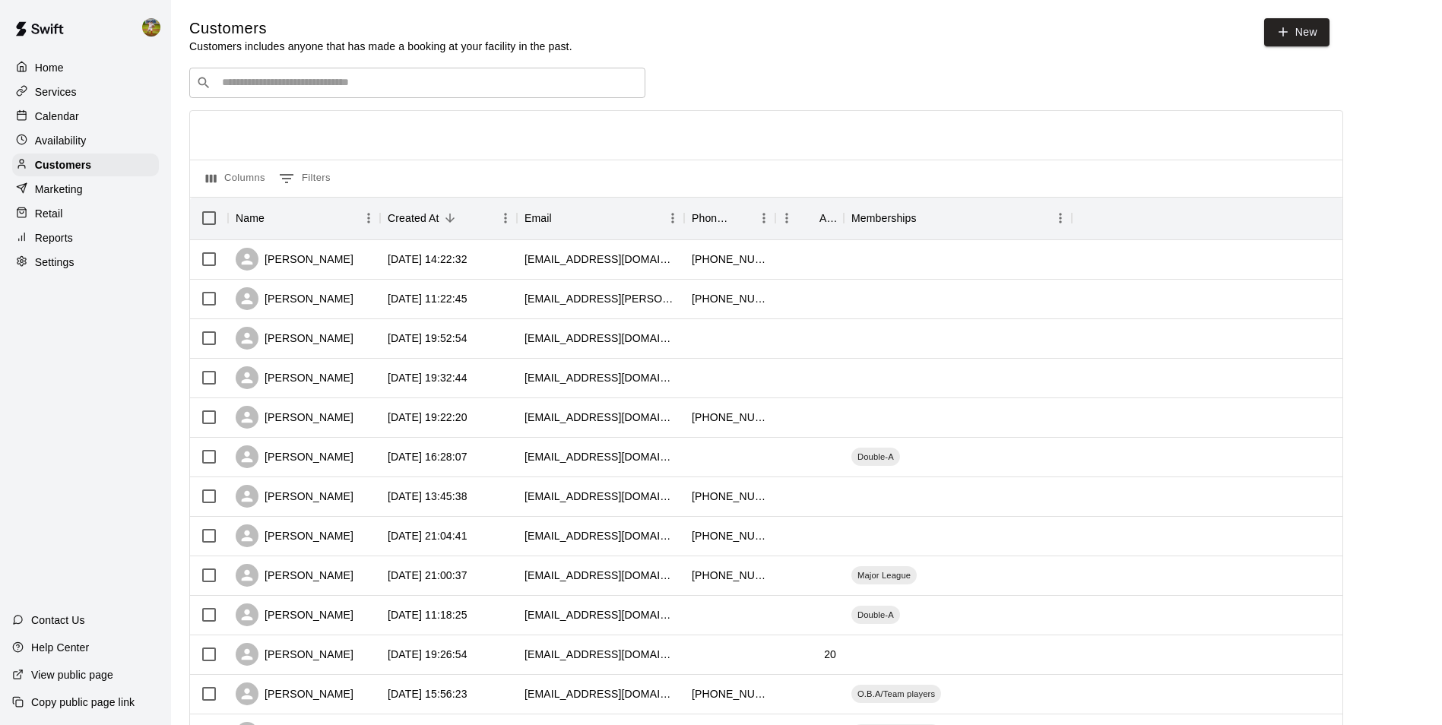
click at [325, 94] on div "​ ​" at bounding box center [417, 83] width 456 height 30
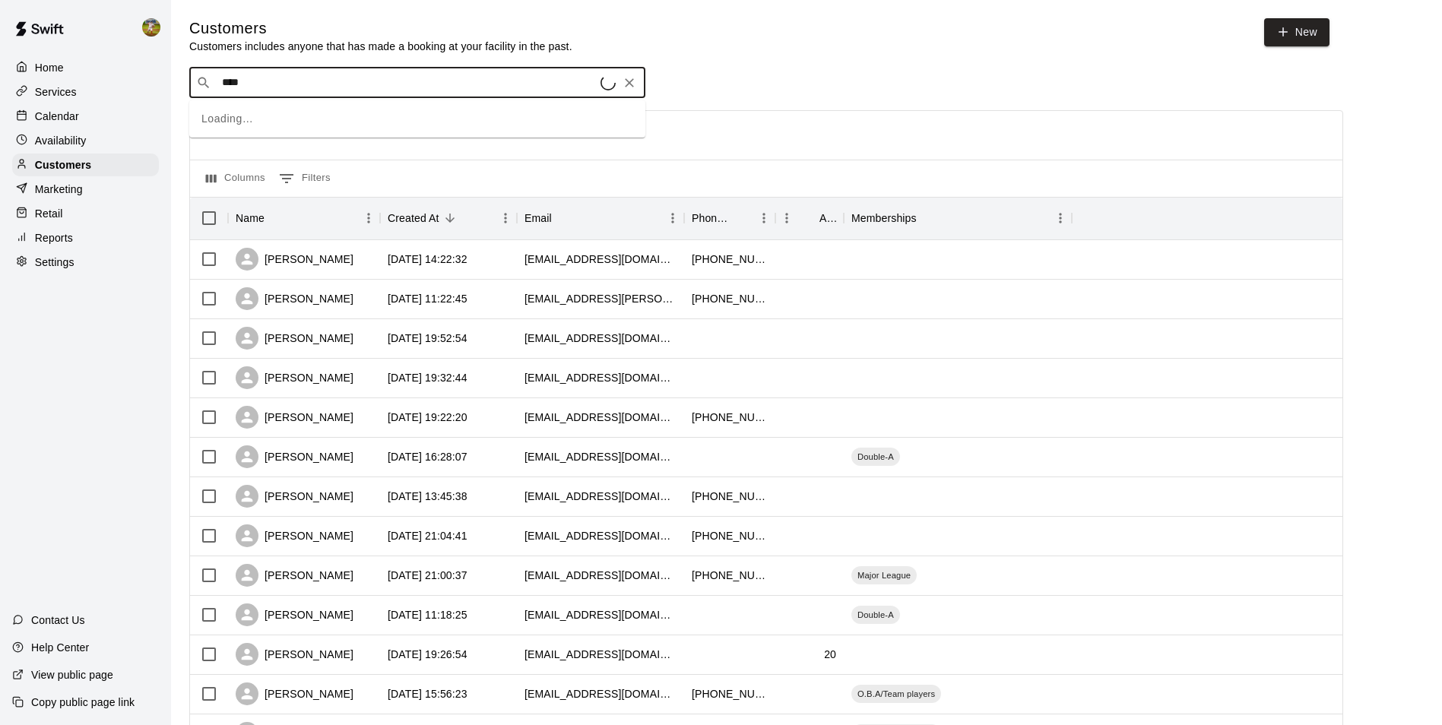
type input "*****"
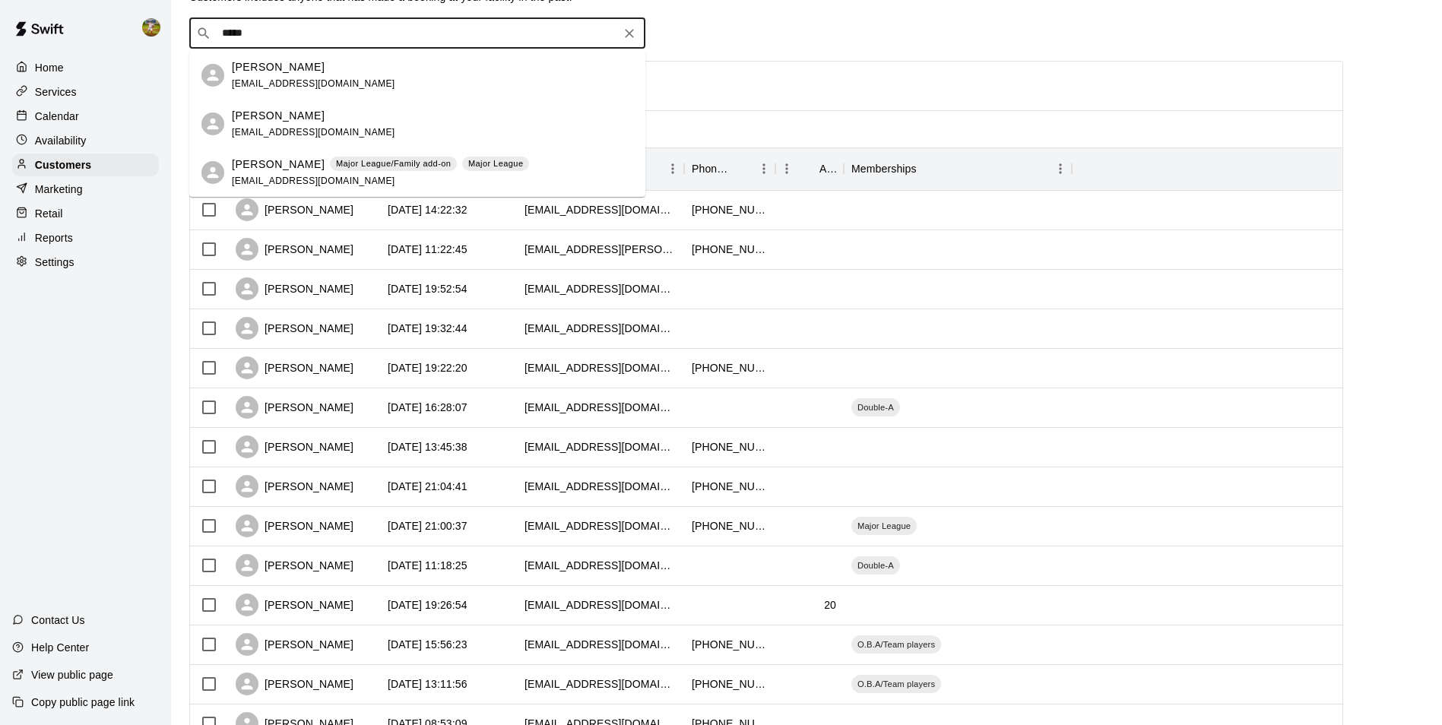
scroll to position [76, 0]
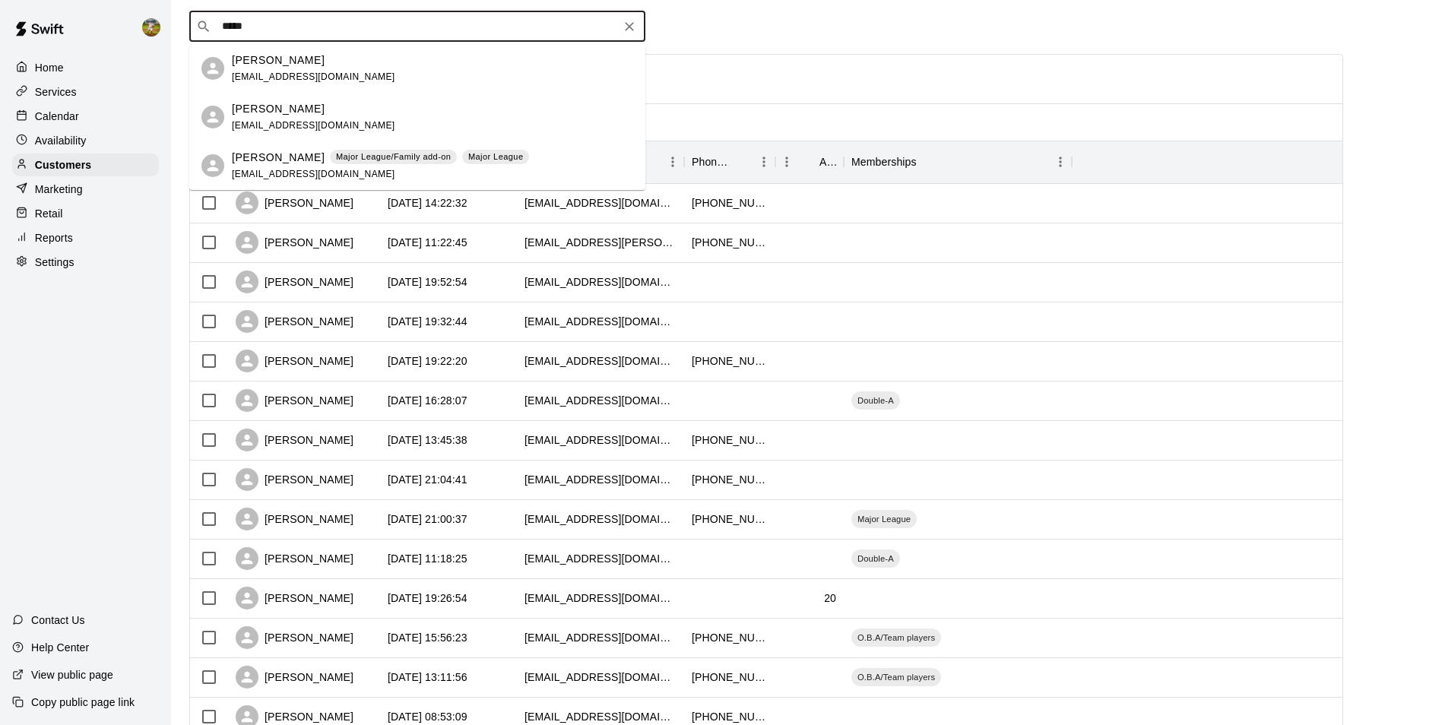
drag, startPoint x: 305, startPoint y: 8, endPoint x: 163, endPoint y: 11, distance: 142.2
click at [163, 11] on div "Home Services Calendar Availability Customers Marketing Retail Reports Settings…" at bounding box center [721, 600] width 1442 height 1312
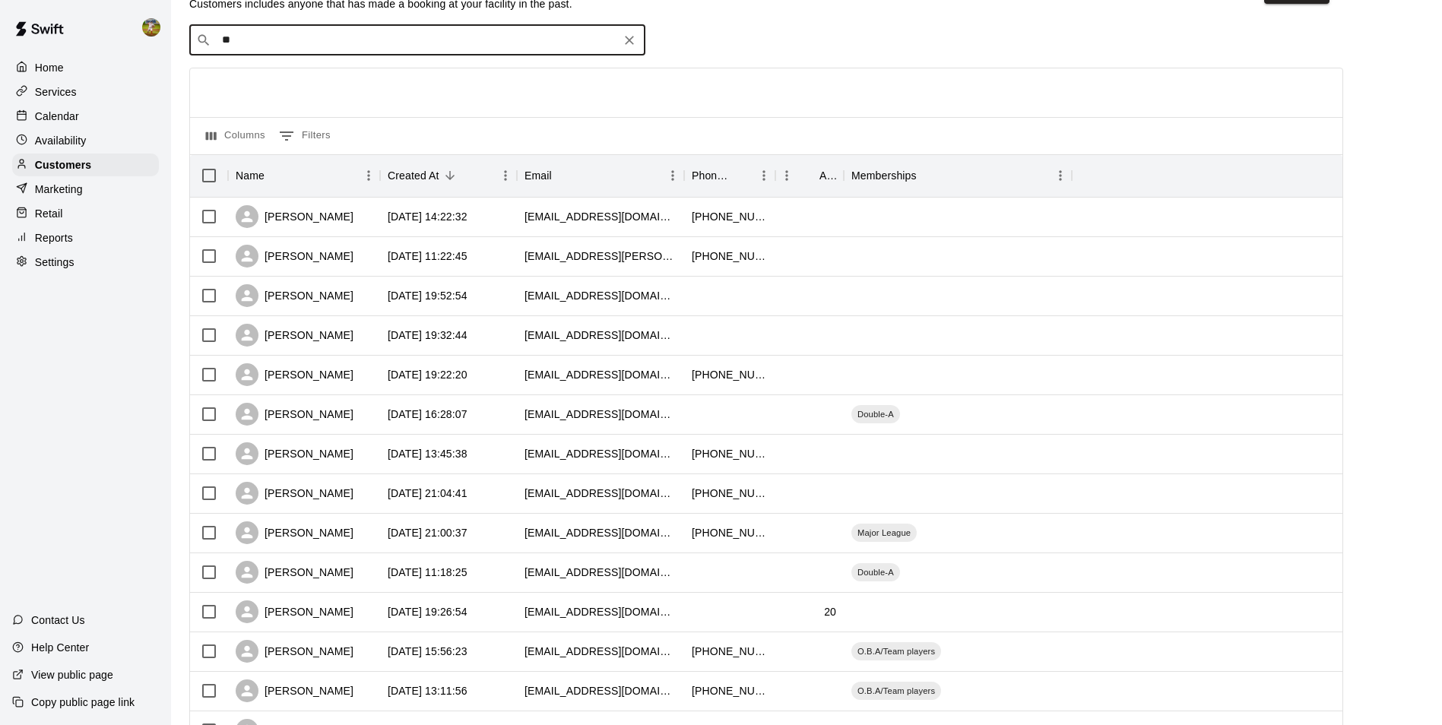
type input "*"
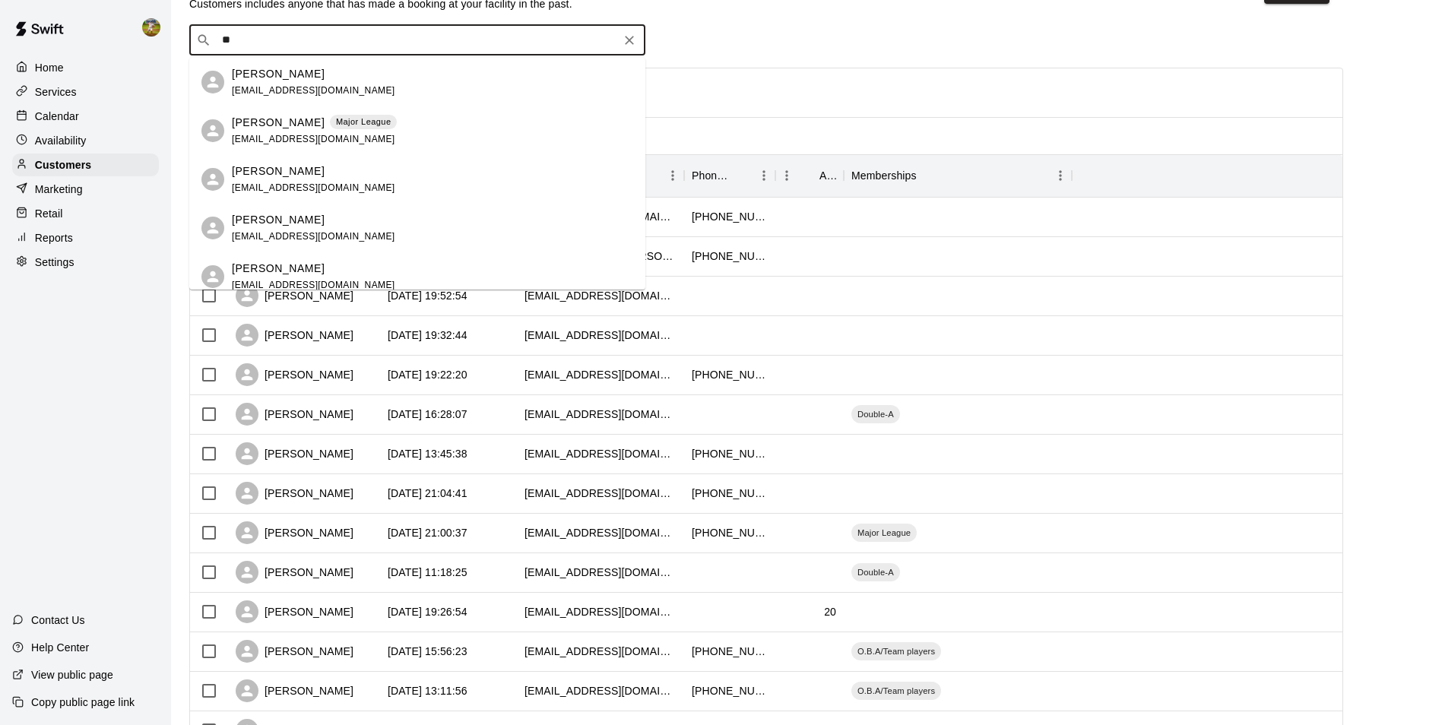
type input "*"
type input "**"
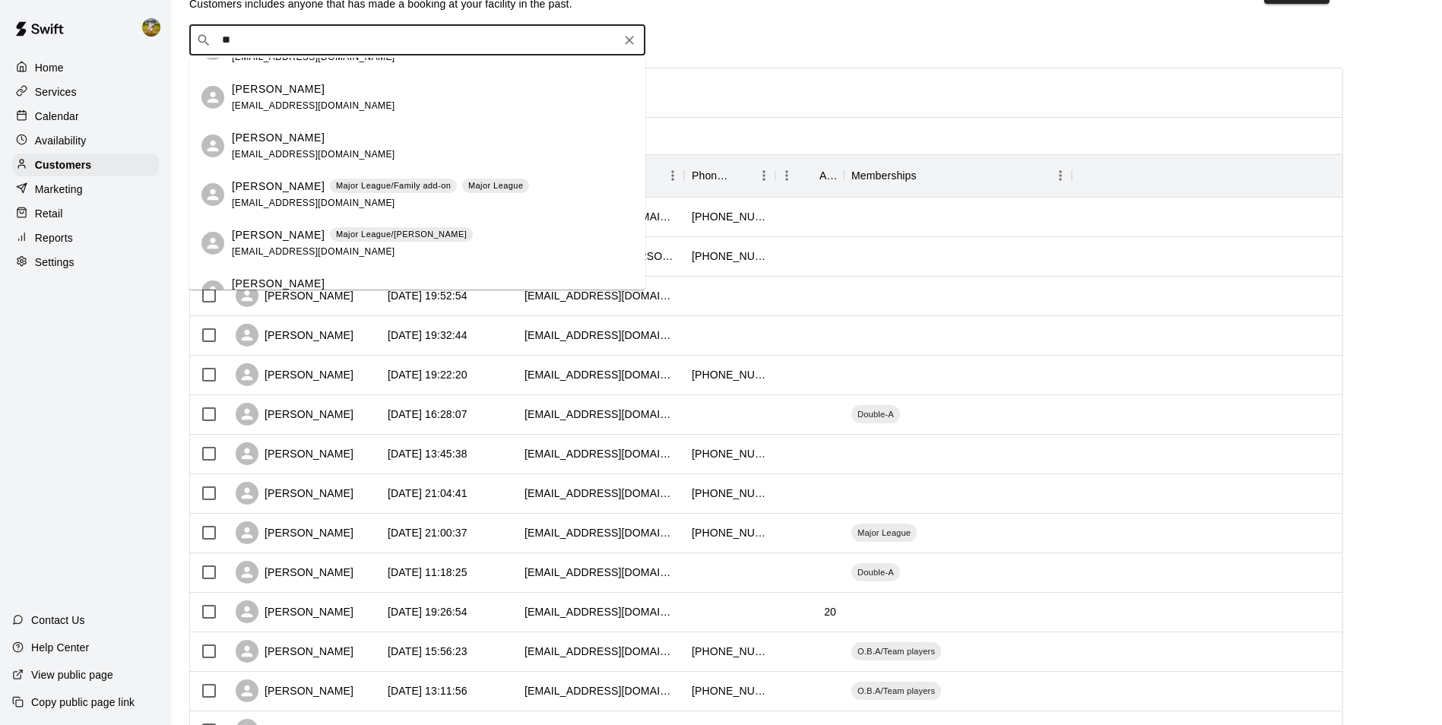
click at [283, 187] on p "[PERSON_NAME]" at bounding box center [278, 187] width 93 height 16
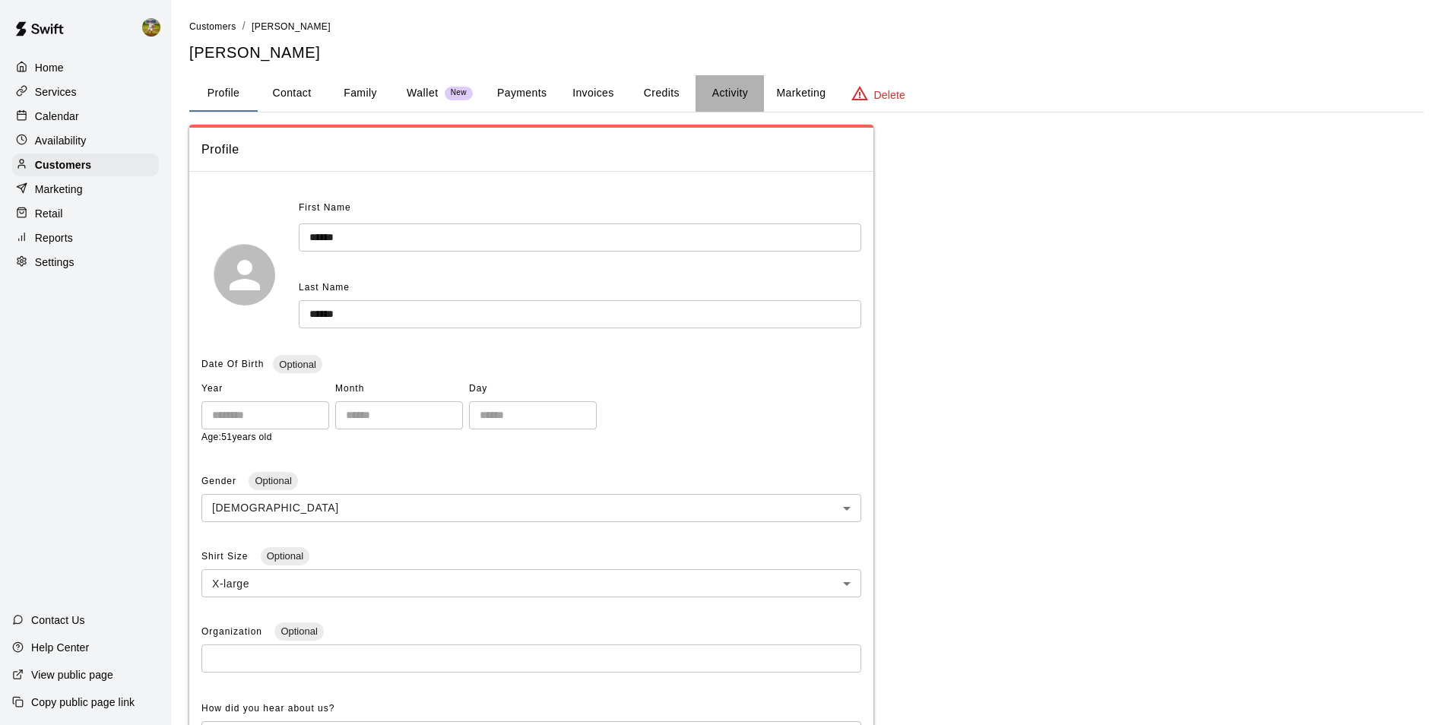
click at [724, 92] on button "Activity" at bounding box center [729, 93] width 68 height 36
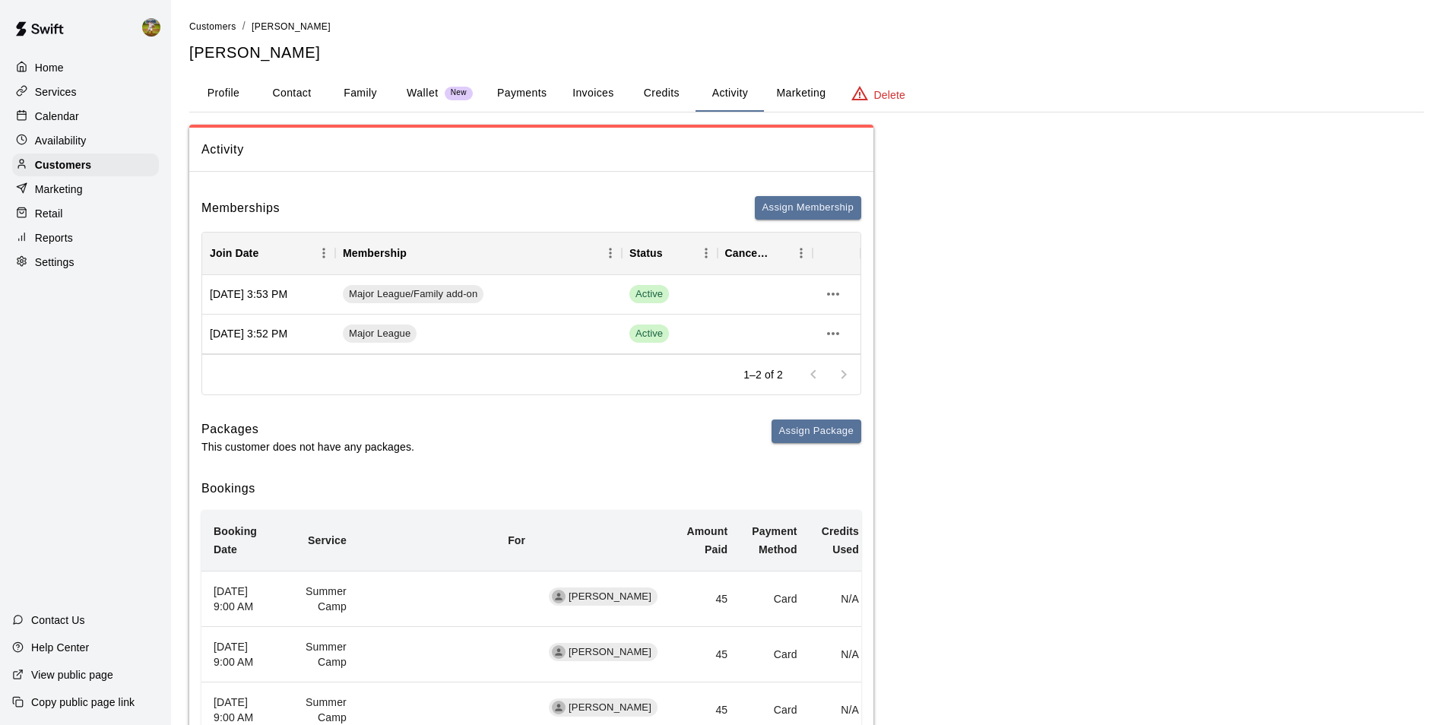
click at [72, 111] on p "Calendar" at bounding box center [57, 116] width 44 height 15
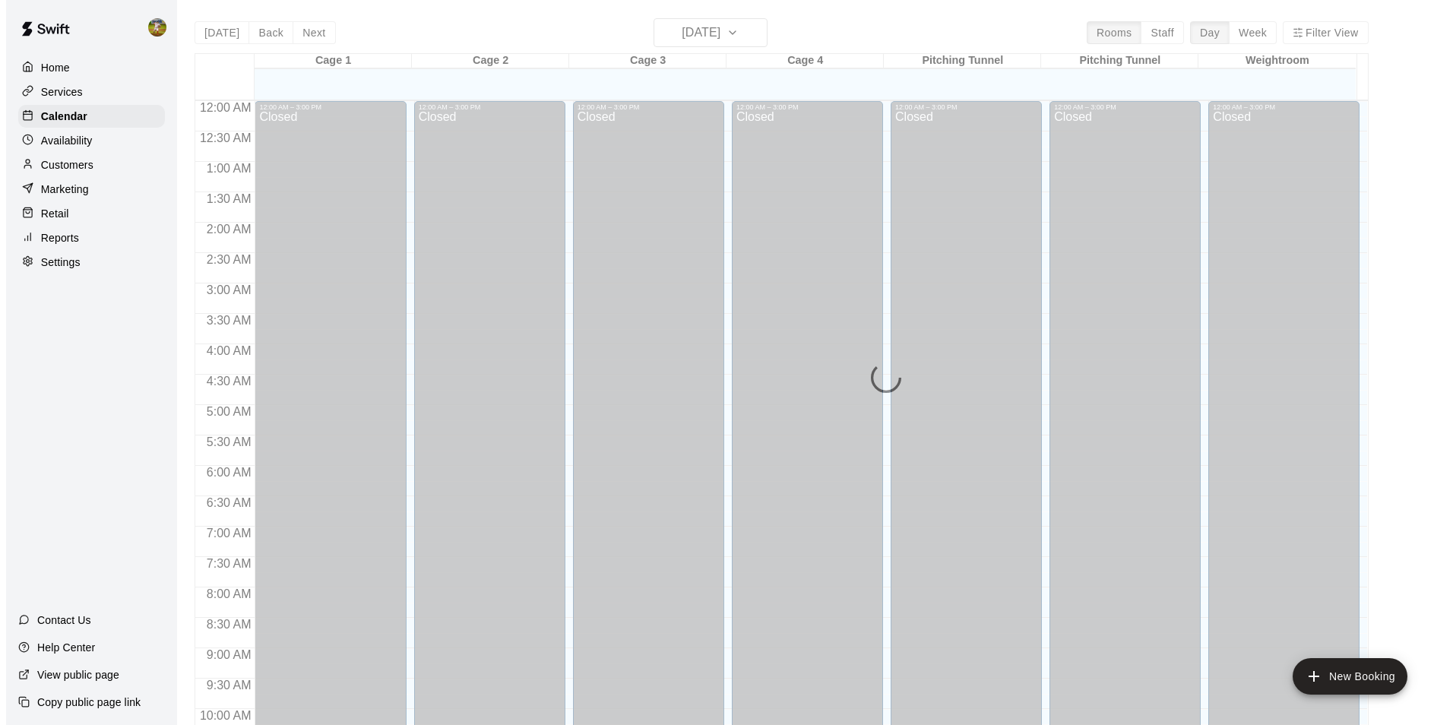
scroll to position [772, 0]
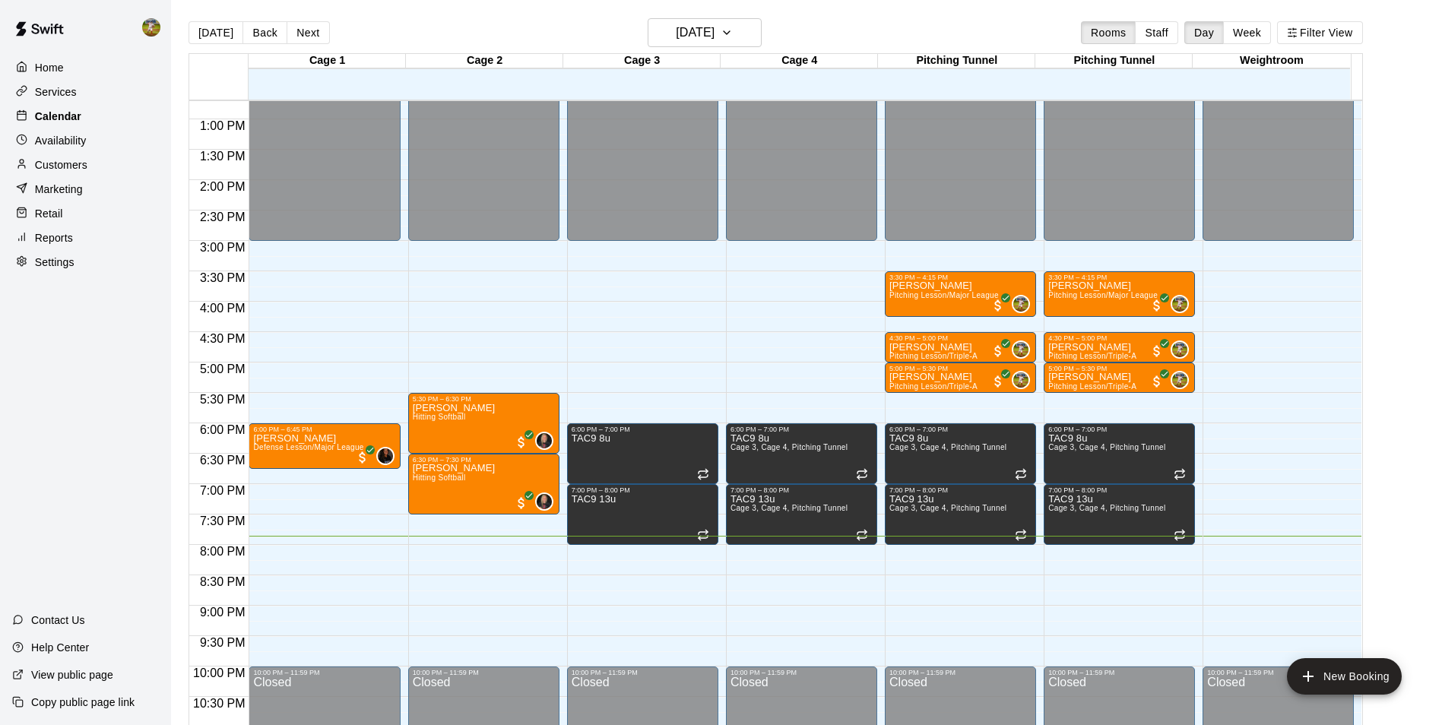
click at [65, 122] on p "Calendar" at bounding box center [58, 116] width 46 height 15
click at [759, 37] on button "[DATE]" at bounding box center [705, 32] width 114 height 29
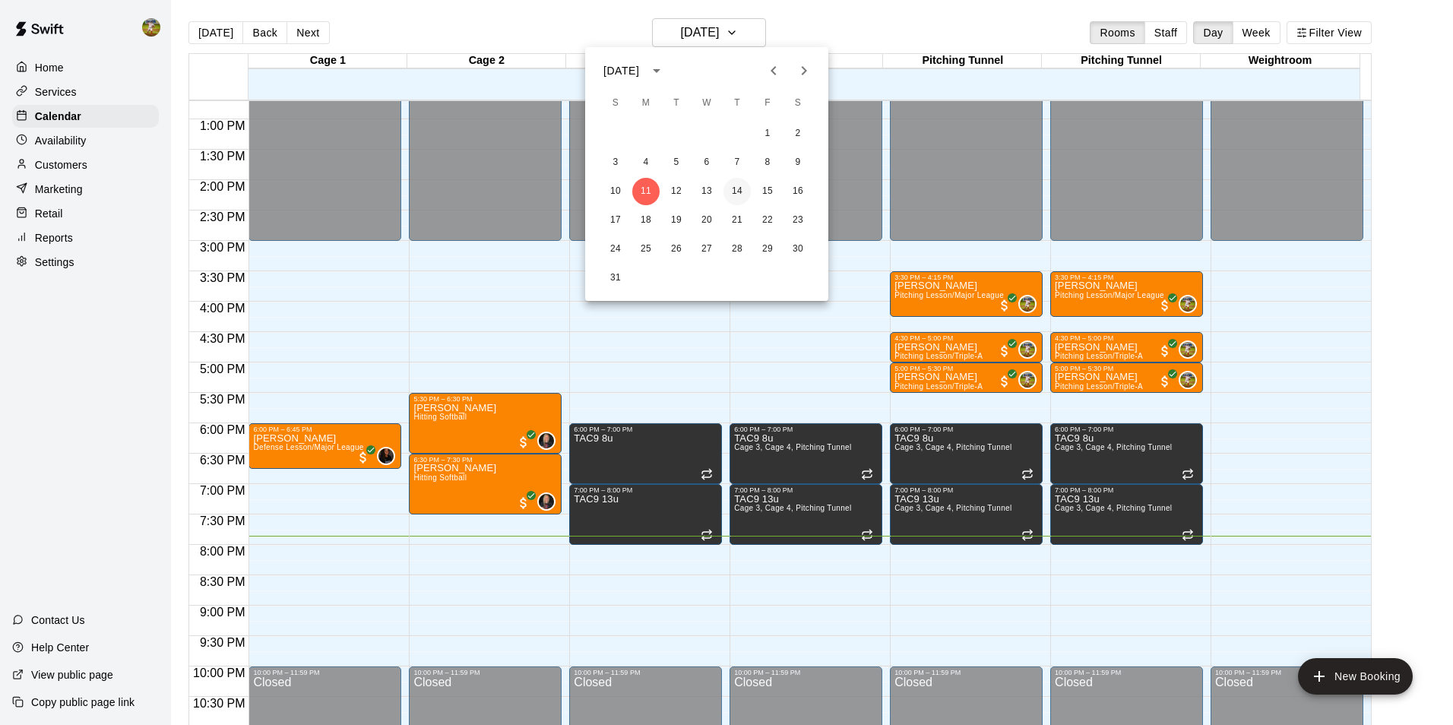
click at [737, 195] on button "14" at bounding box center [737, 191] width 27 height 27
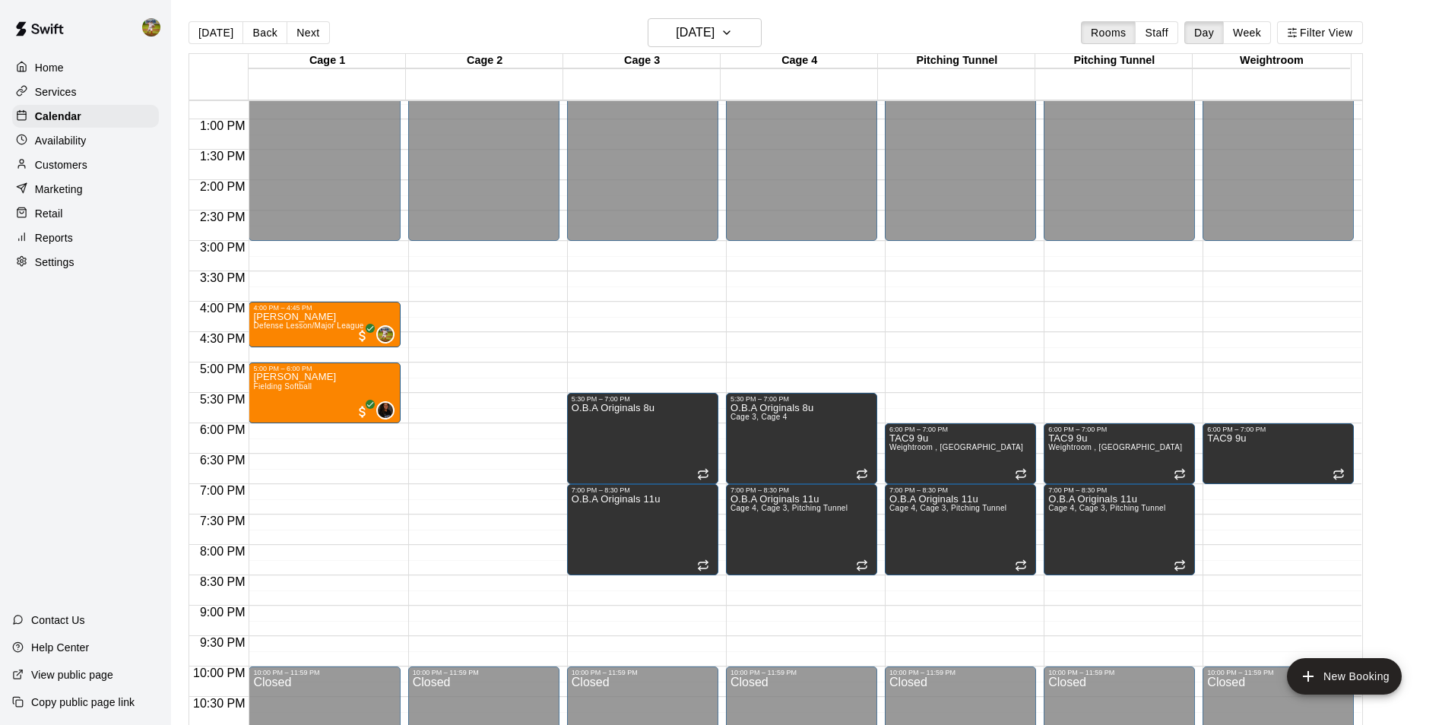
click at [274, 248] on div "12:00 AM – 3:00 PM Closed 4:00 PM – 4:45 PM [PERSON_NAME] Defense Lesson/Major …" at bounding box center [324, 58] width 151 height 1459
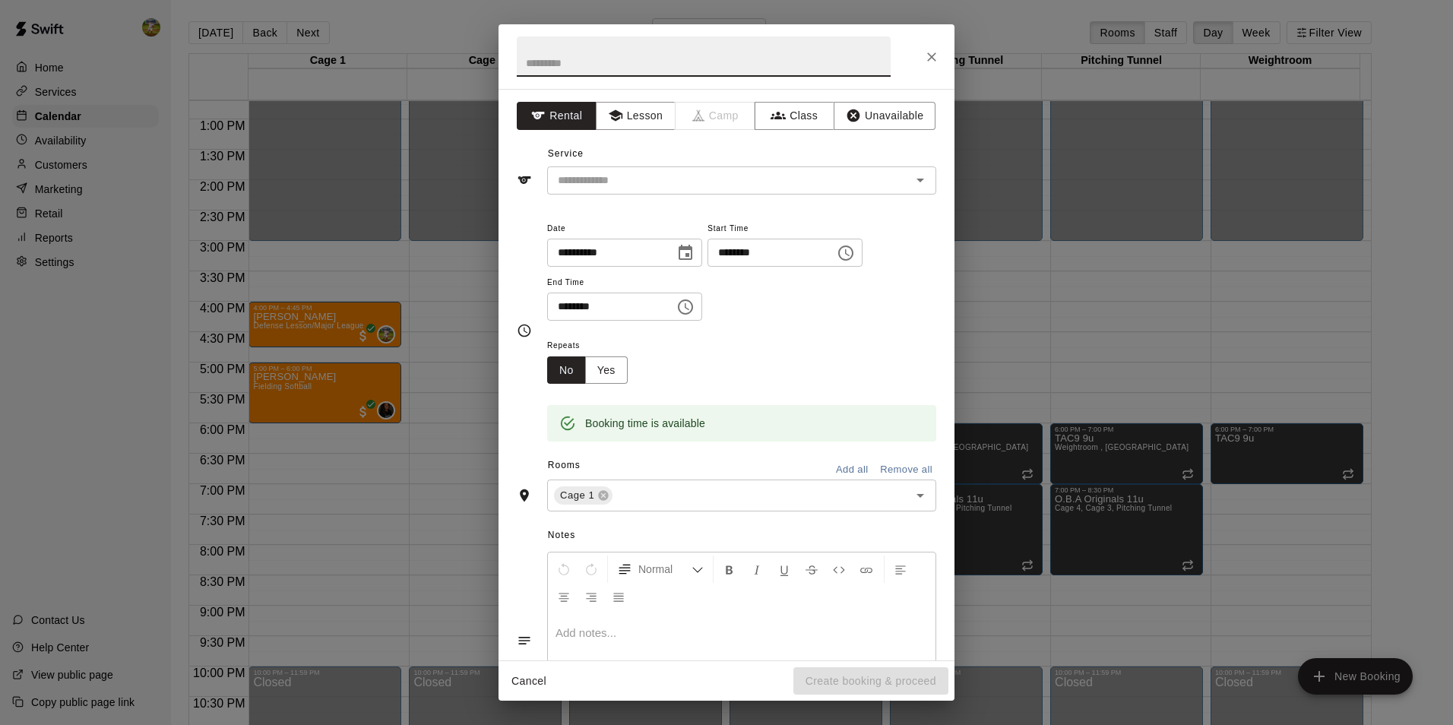
click at [629, 310] on input "********" at bounding box center [605, 307] width 117 height 28
click at [701, 299] on button "Choose time, selected time is 3:30 PM" at bounding box center [685, 307] width 30 height 30
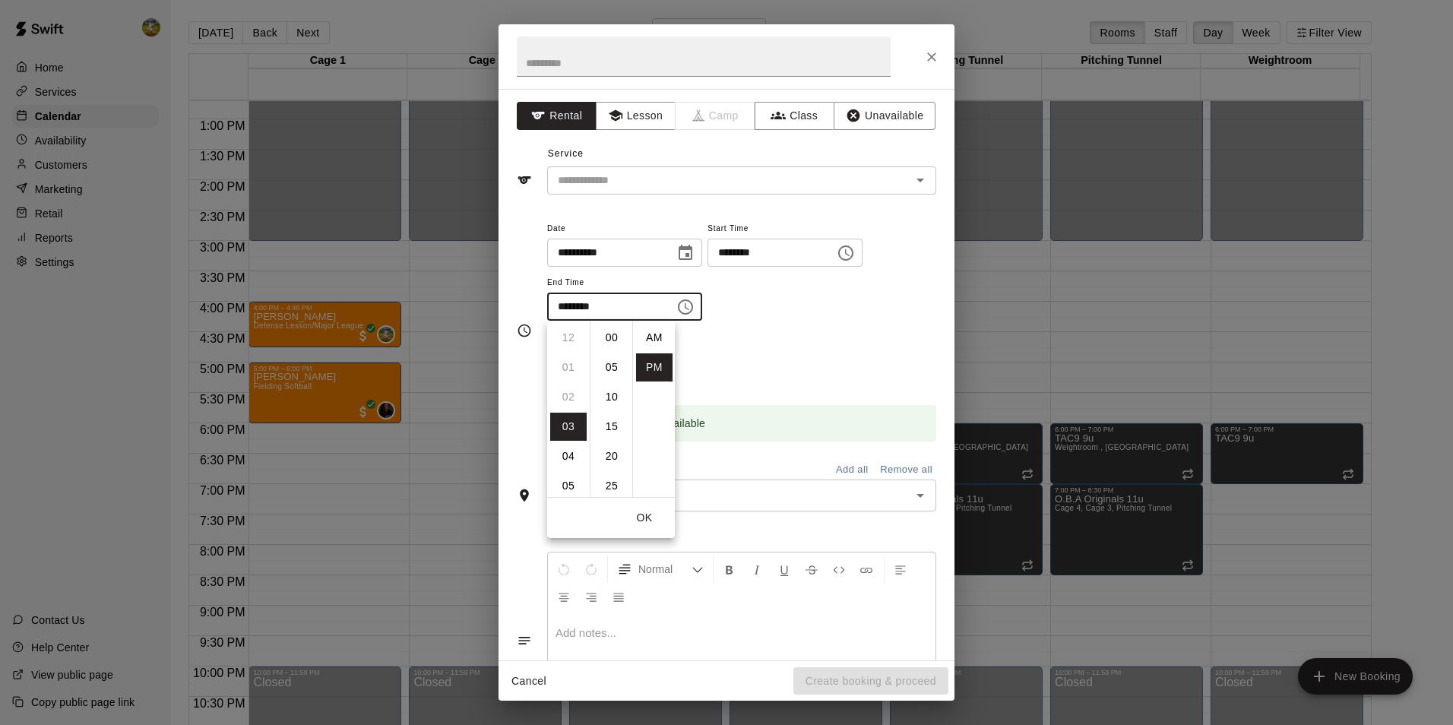
scroll to position [27, 0]
click at [616, 424] on li "45" at bounding box center [612, 427] width 36 height 28
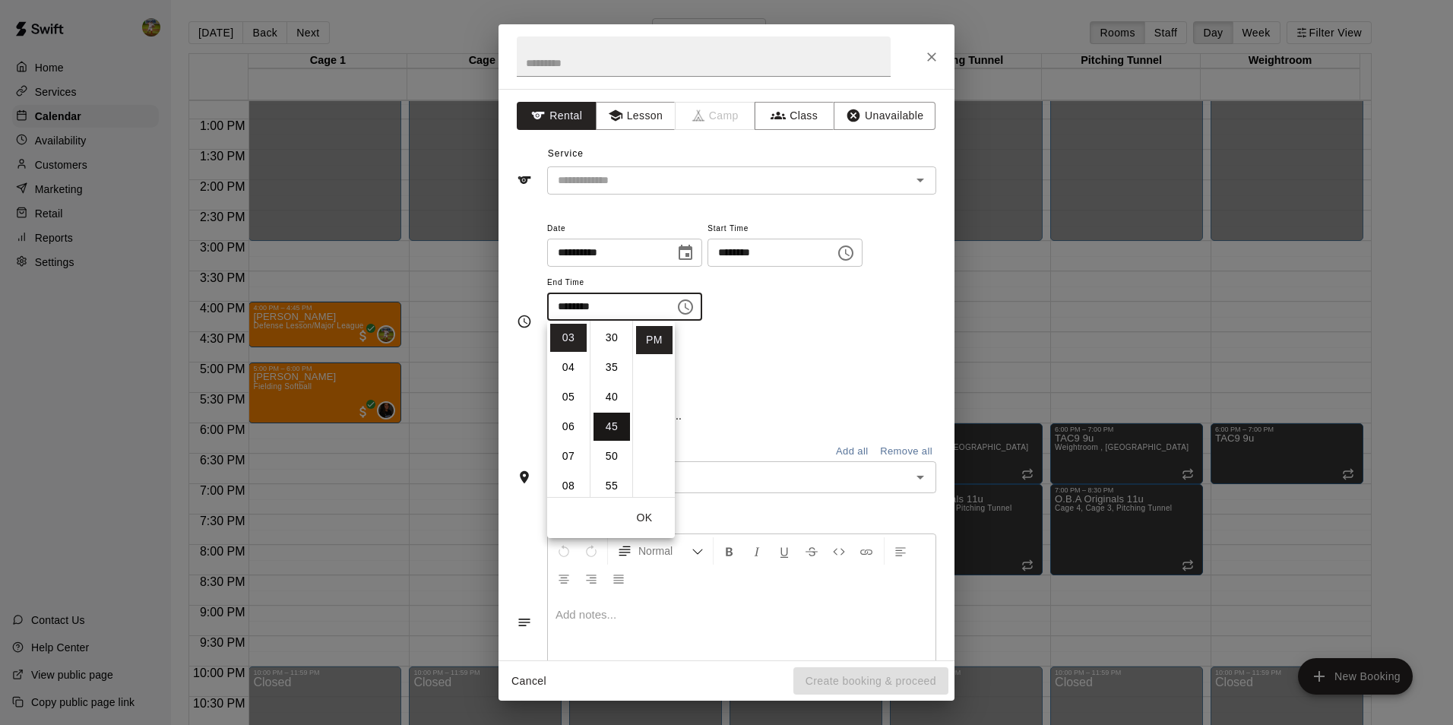
type input "********"
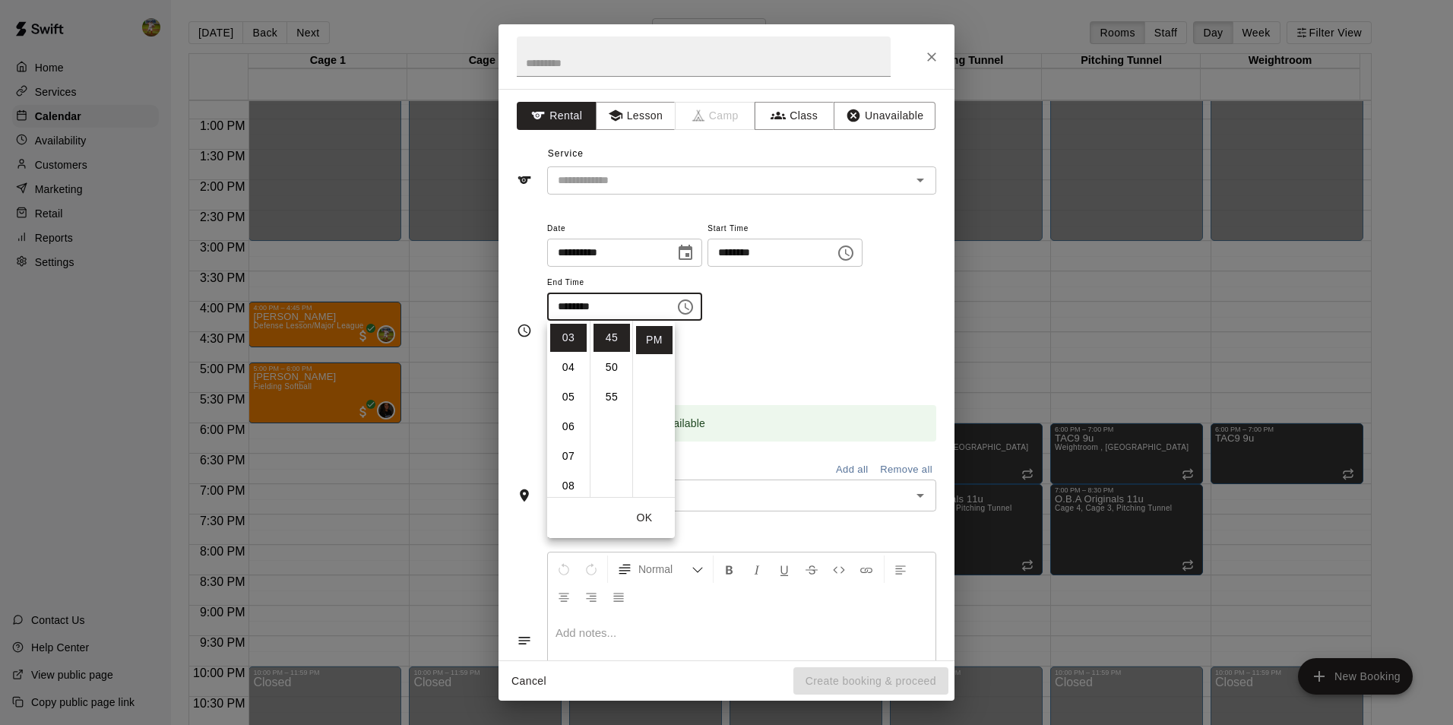
click at [801, 316] on div "**********" at bounding box center [741, 270] width 389 height 103
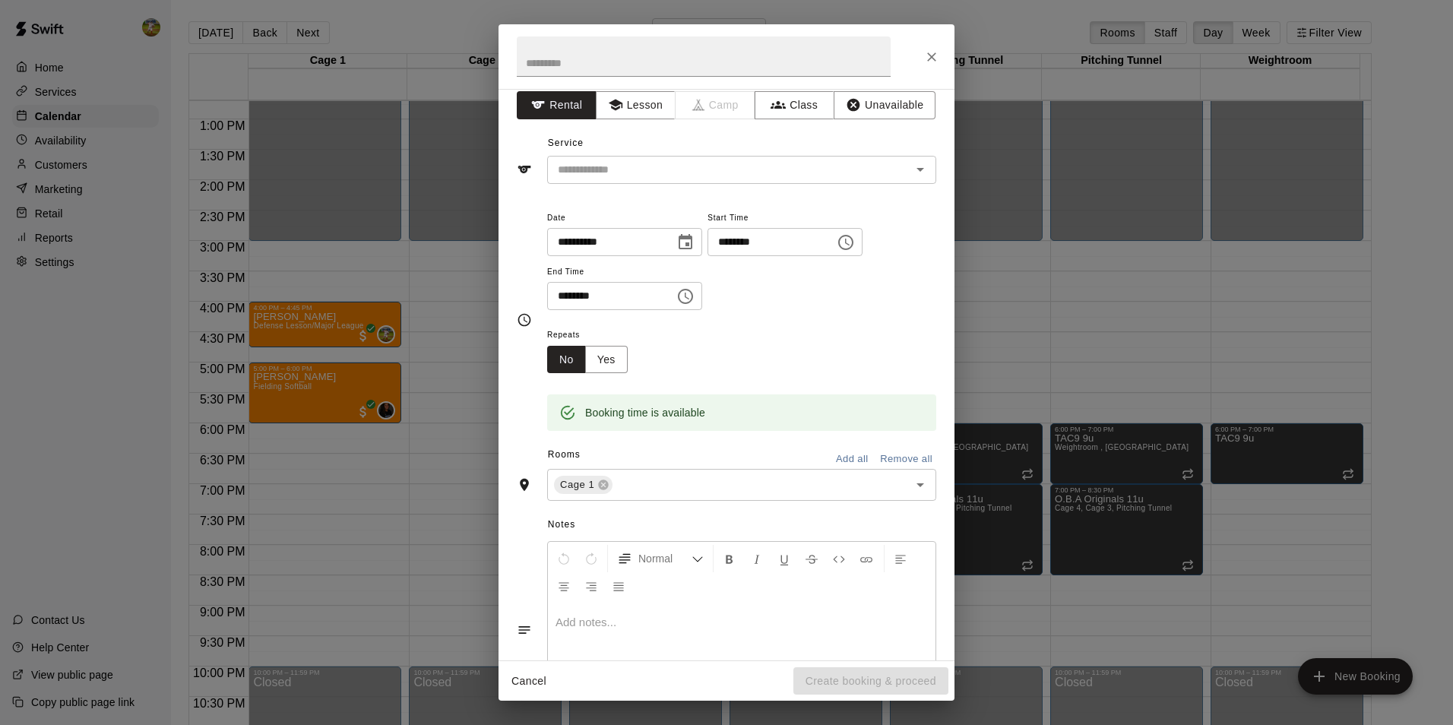
scroll to position [0, 0]
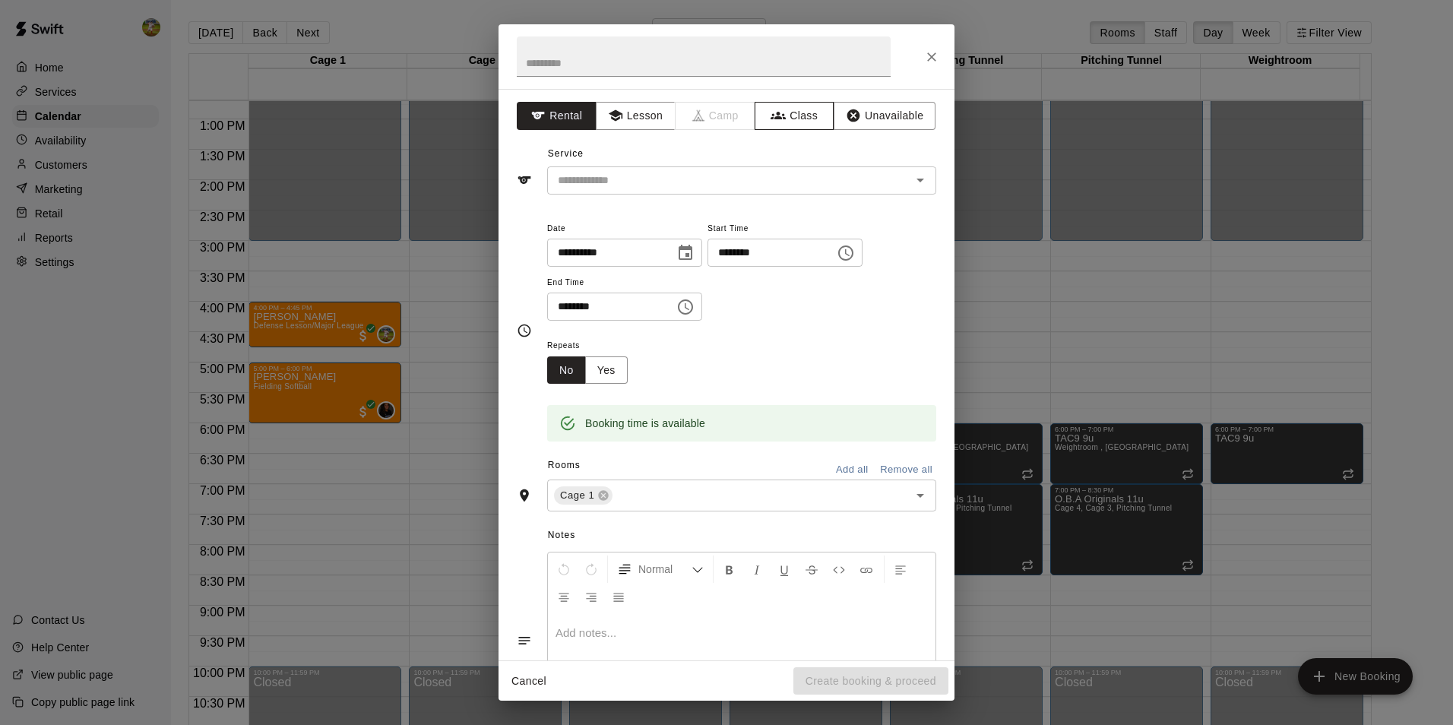
click at [783, 112] on button "Class" at bounding box center [795, 116] width 80 height 28
click at [911, 182] on icon "Open" at bounding box center [920, 180] width 18 height 18
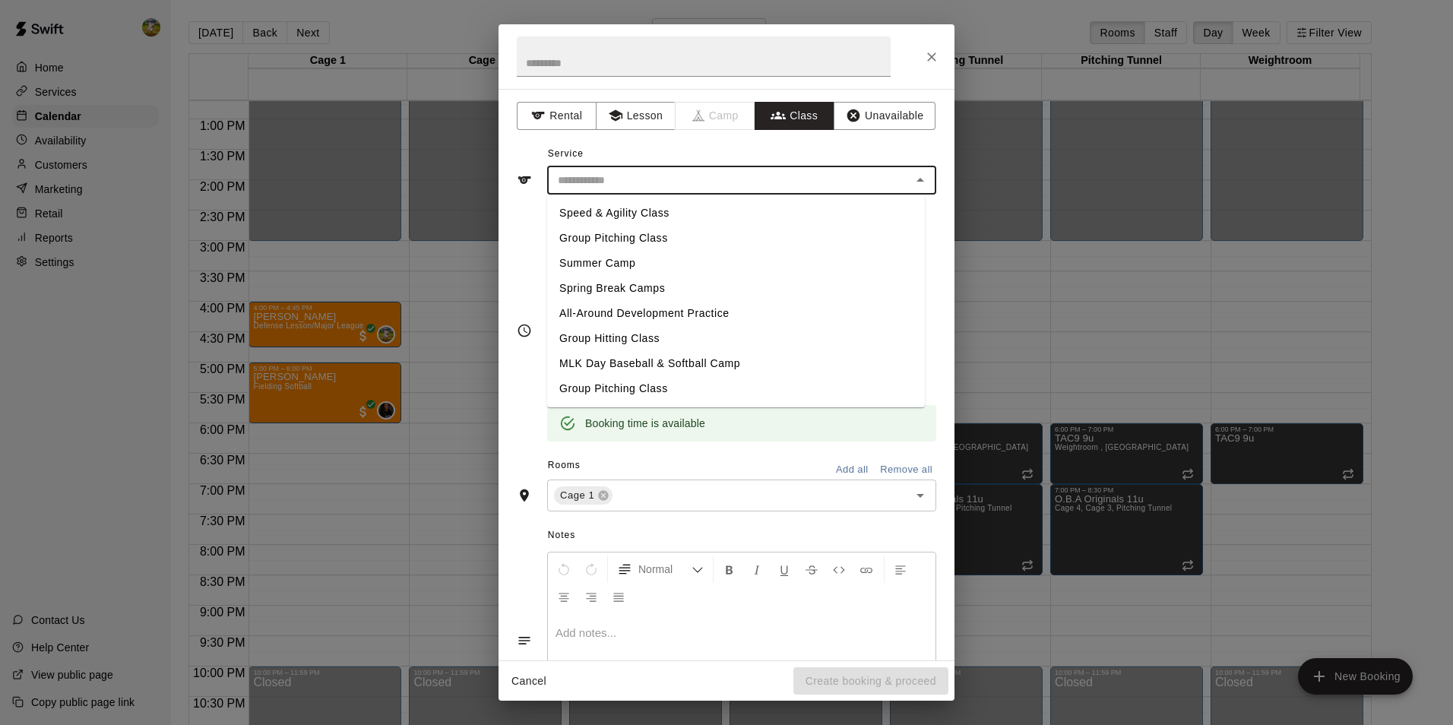
click at [910, 183] on button "Close" at bounding box center [920, 179] width 21 height 21
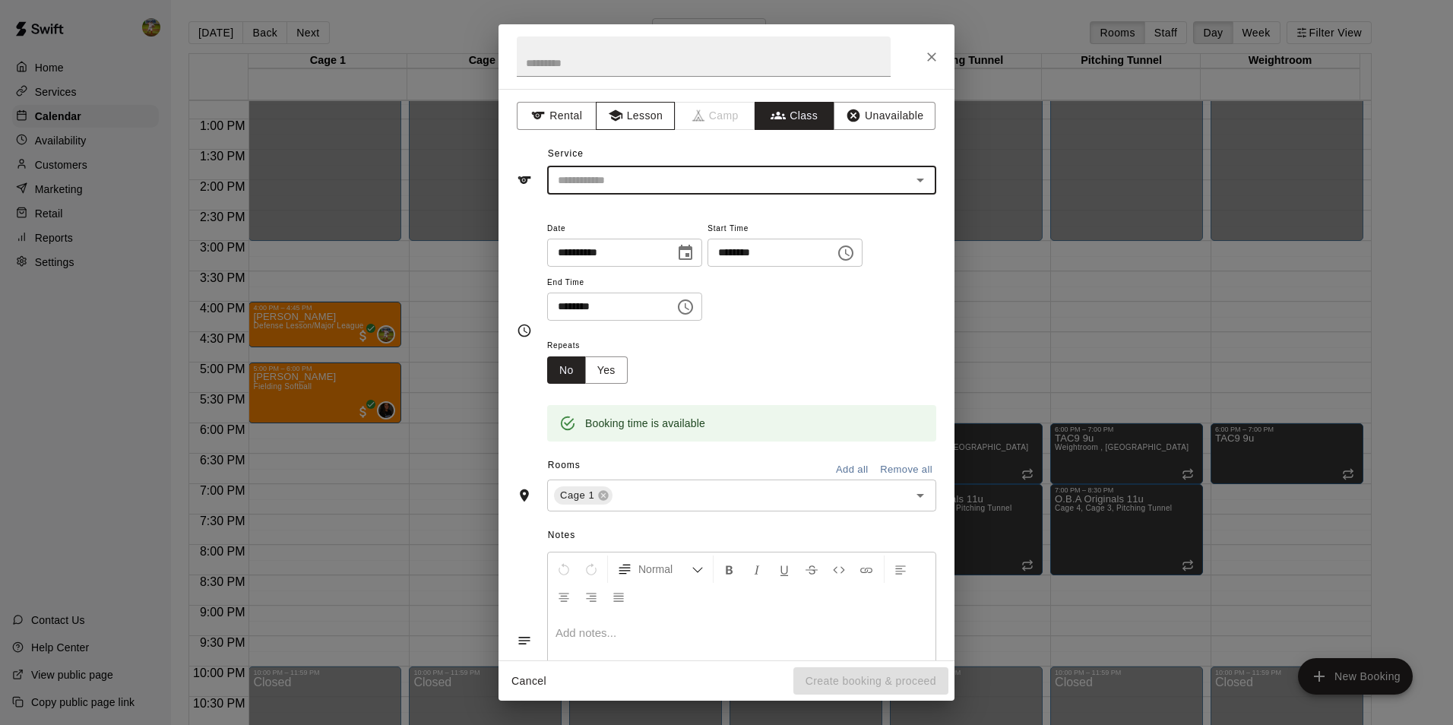
click at [633, 106] on button "Lesson" at bounding box center [636, 116] width 80 height 28
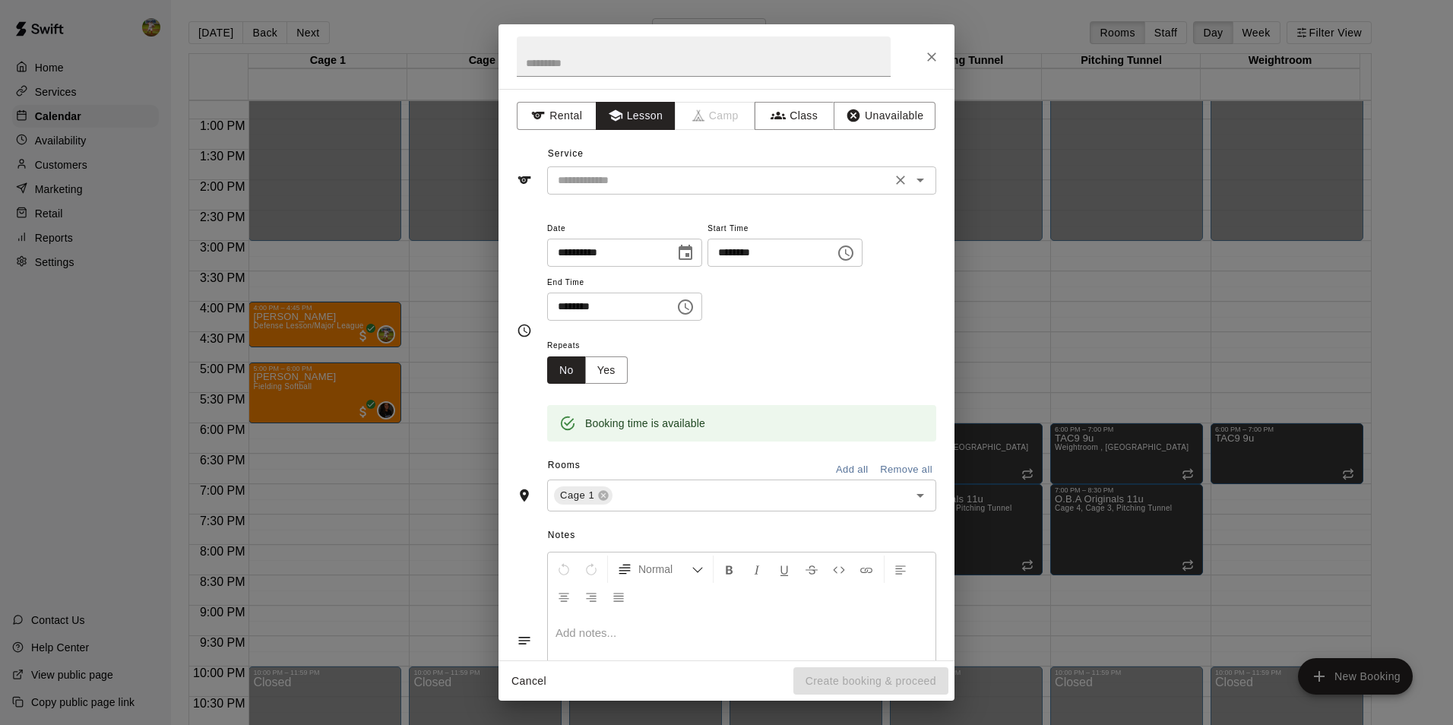
click at [917, 169] on div at bounding box center [910, 179] width 40 height 21
click at [912, 178] on icon "Open" at bounding box center [920, 180] width 18 height 18
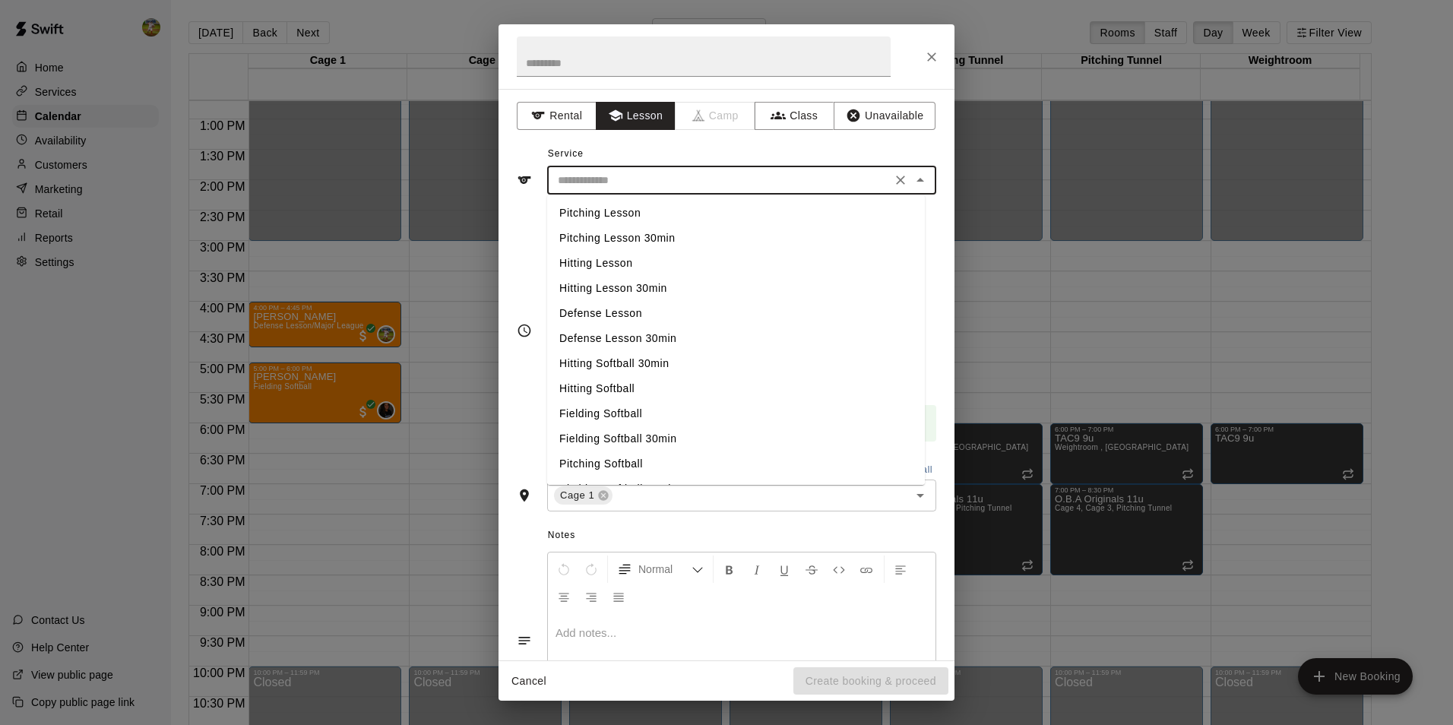
click at [638, 386] on li "Hitting Softball" at bounding box center [736, 388] width 378 height 25
type input "**********"
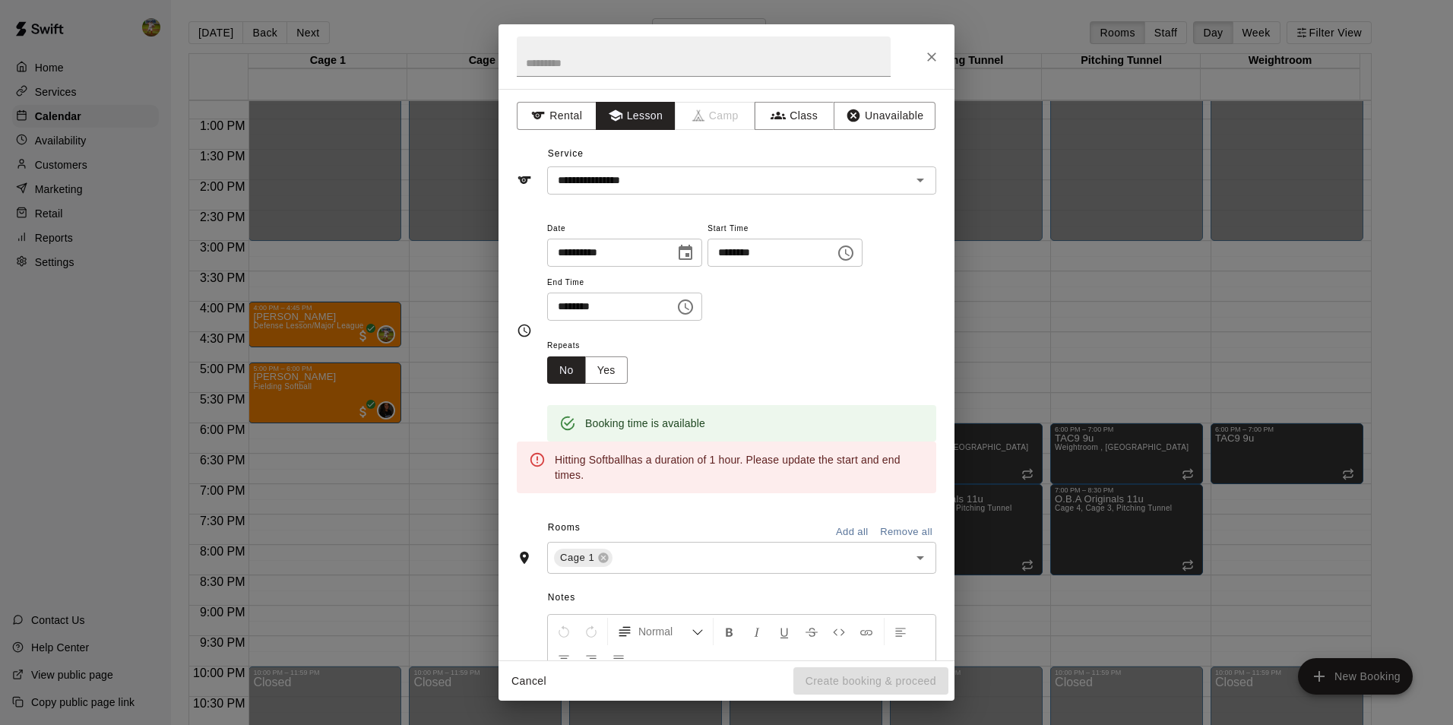
click at [866, 309] on div "**********" at bounding box center [741, 270] width 389 height 103
click at [915, 207] on div "**********" at bounding box center [727, 362] width 420 height 310
click at [850, 366] on div "Repeats No Yes" at bounding box center [741, 360] width 389 height 48
click at [771, 120] on icon "button" at bounding box center [778, 115] width 15 height 15
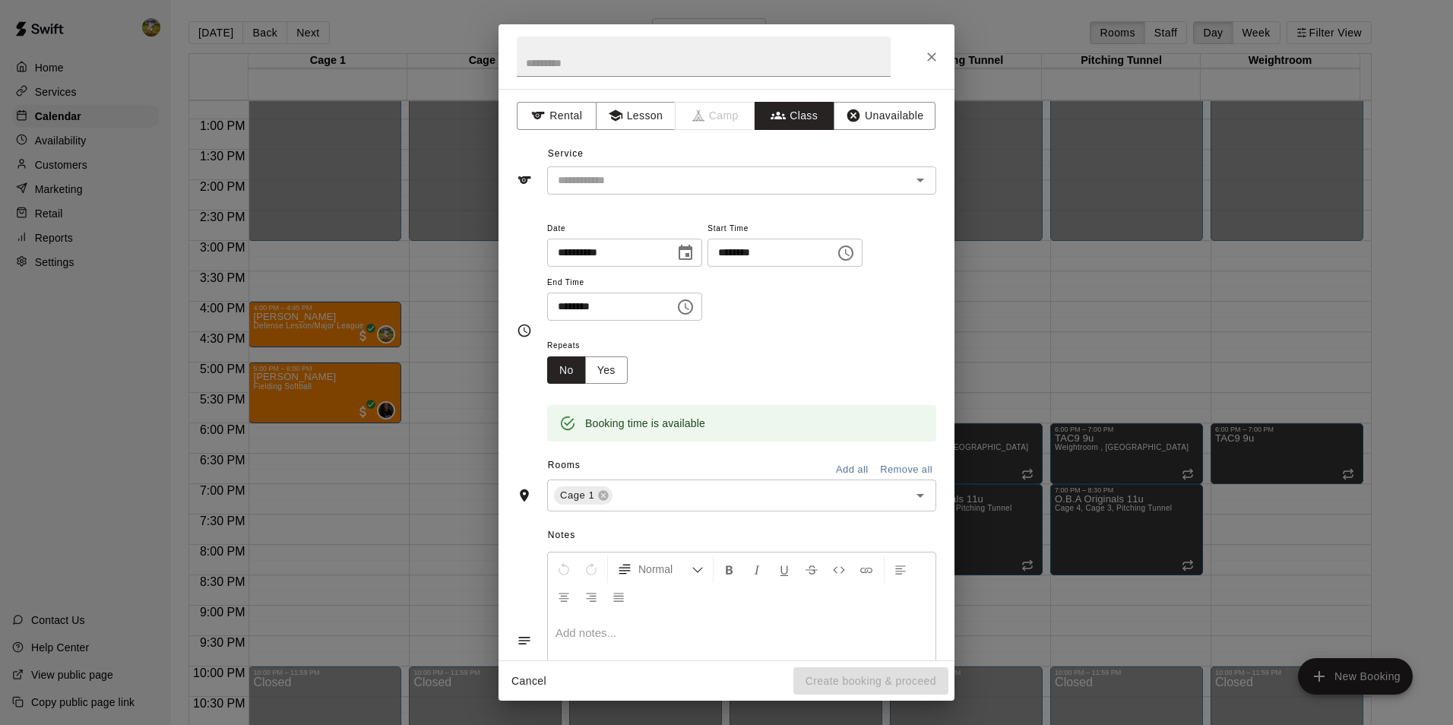
click at [749, 182] on input "text" at bounding box center [729, 180] width 355 height 19
click at [749, 183] on input "text" at bounding box center [729, 180] width 355 height 19
click at [635, 111] on button "Lesson" at bounding box center [636, 116] width 80 height 28
click at [663, 176] on input "text" at bounding box center [719, 180] width 335 height 19
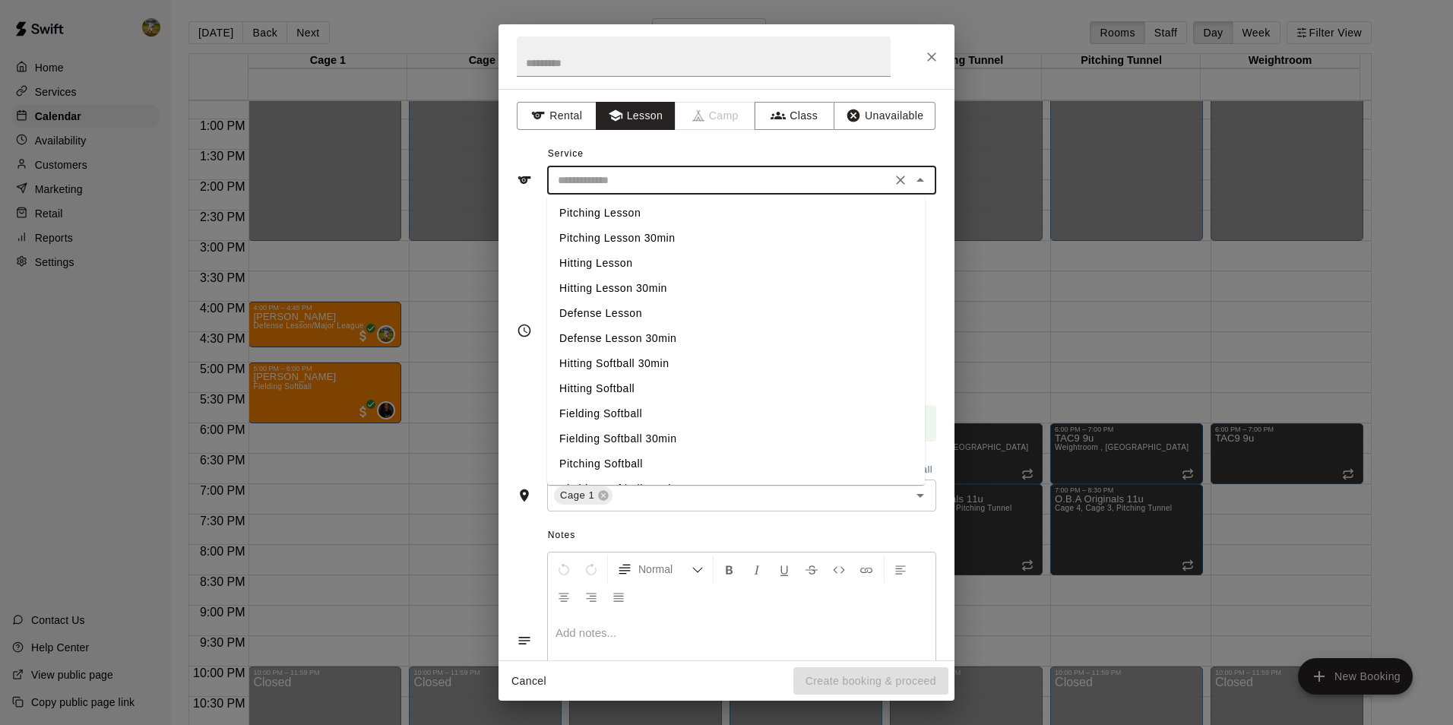
scroll to position [198, 0]
click at [646, 419] on li "Hitting Lesson/Major League" at bounding box center [736, 416] width 378 height 25
type input "**********"
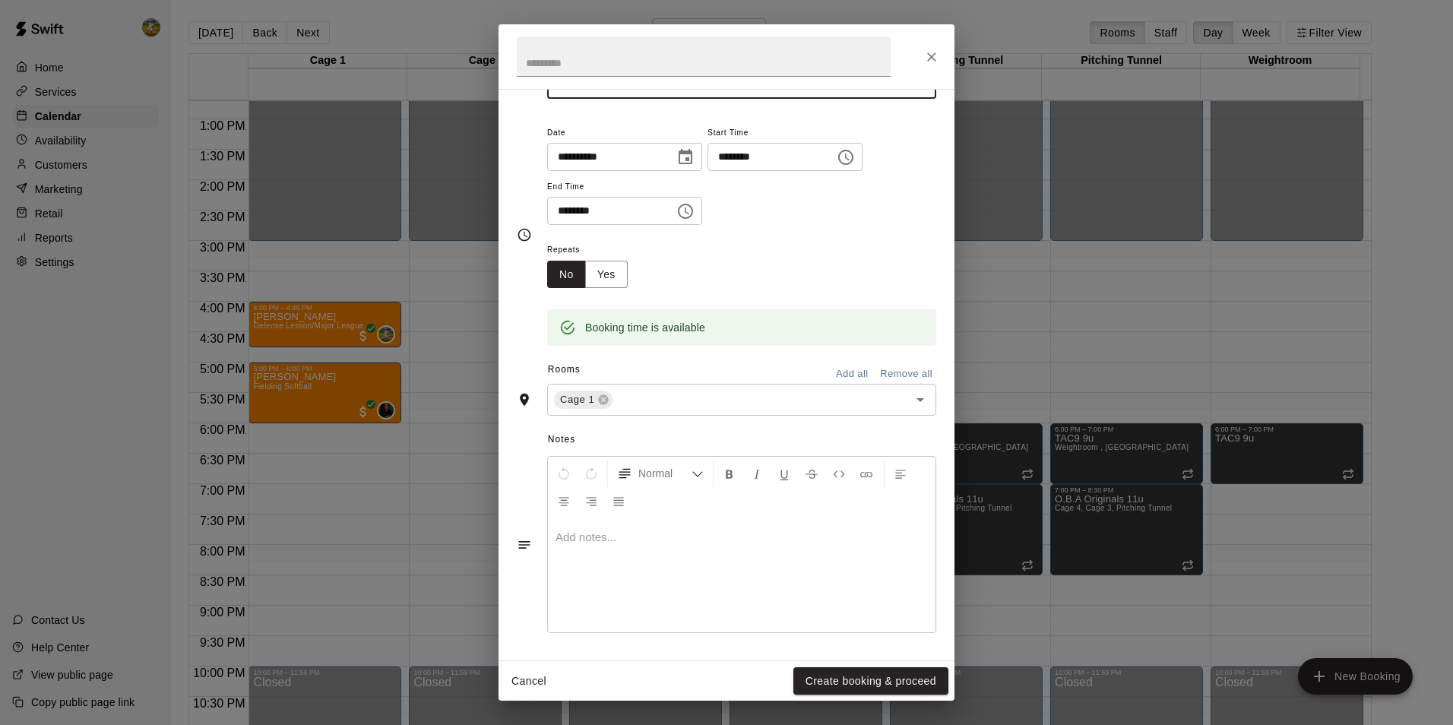
scroll to position [97, 0]
click at [846, 684] on button "Create booking & proceed" at bounding box center [870, 681] width 155 height 28
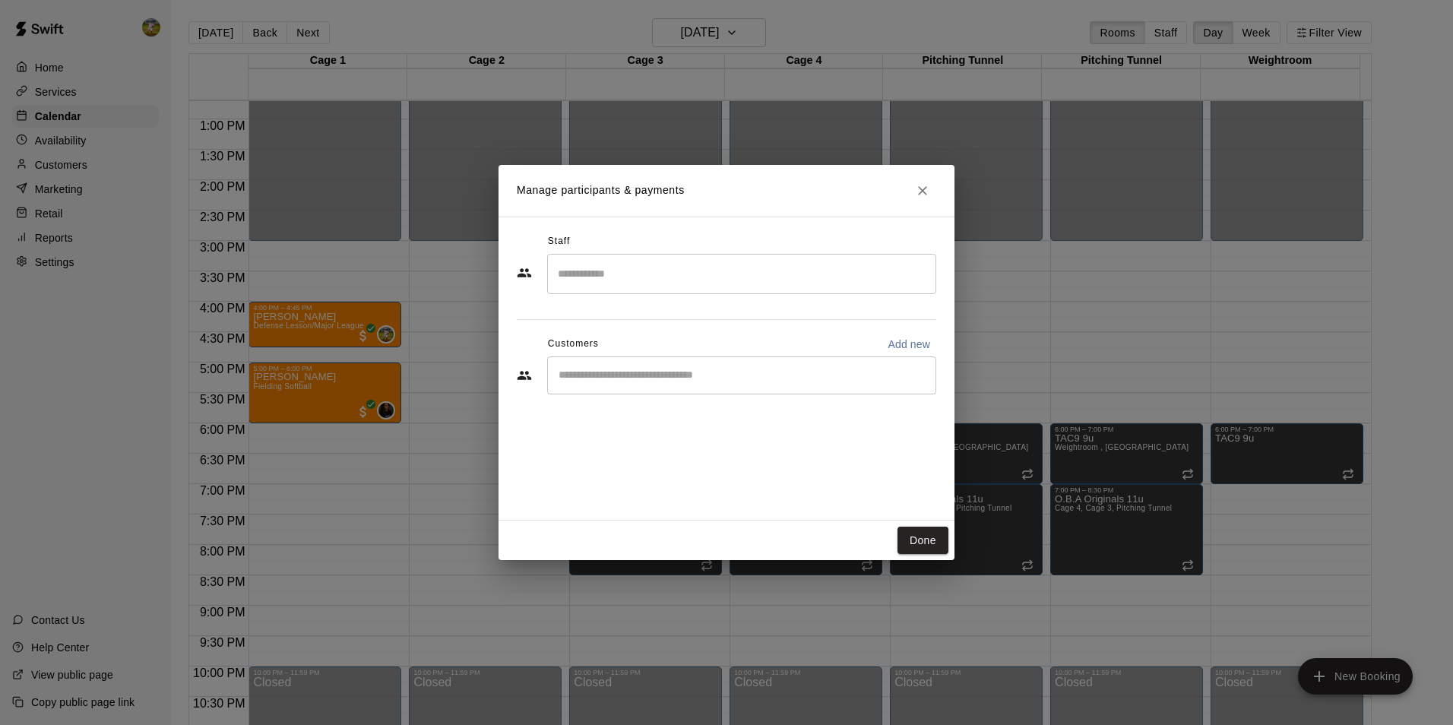
click at [716, 287] on div "​" at bounding box center [741, 274] width 389 height 40
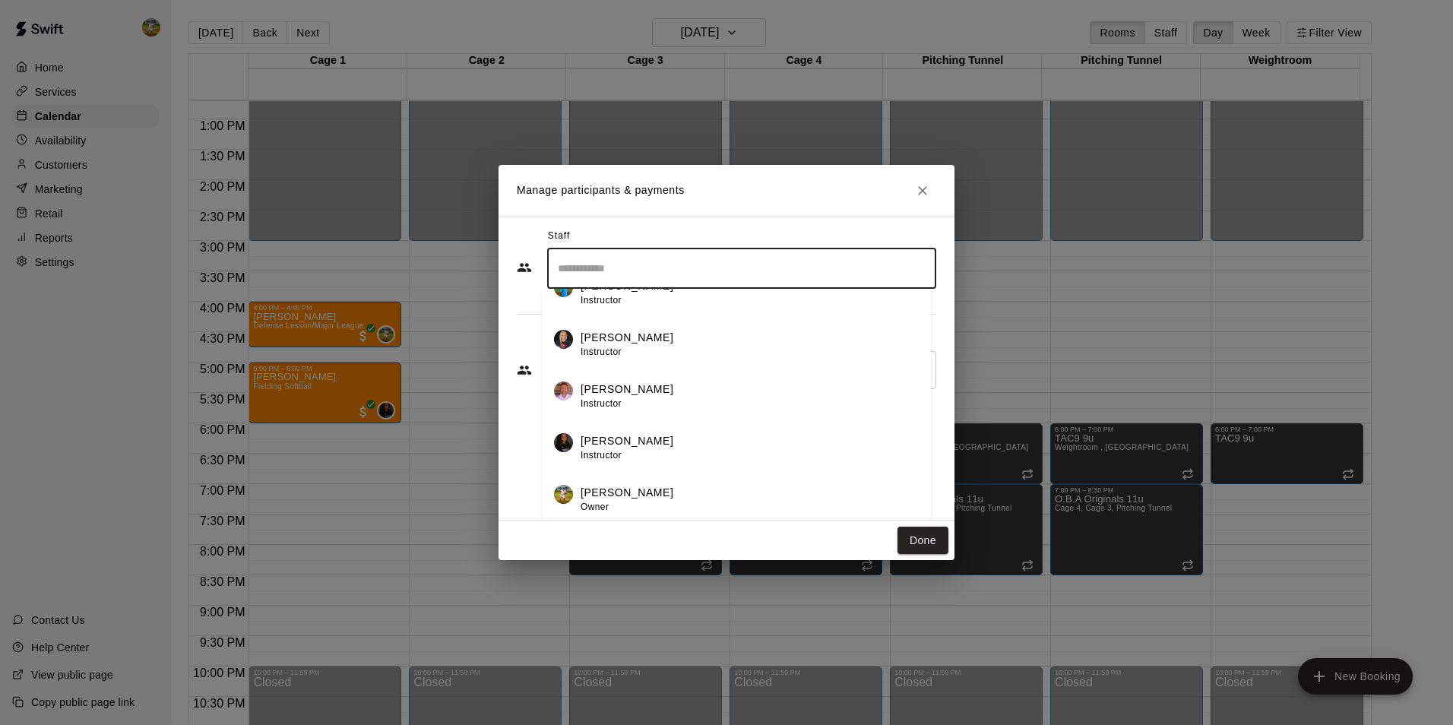
scroll to position [6, 0]
click at [689, 499] on div "[PERSON_NAME] Owner" at bounding box center [750, 499] width 338 height 30
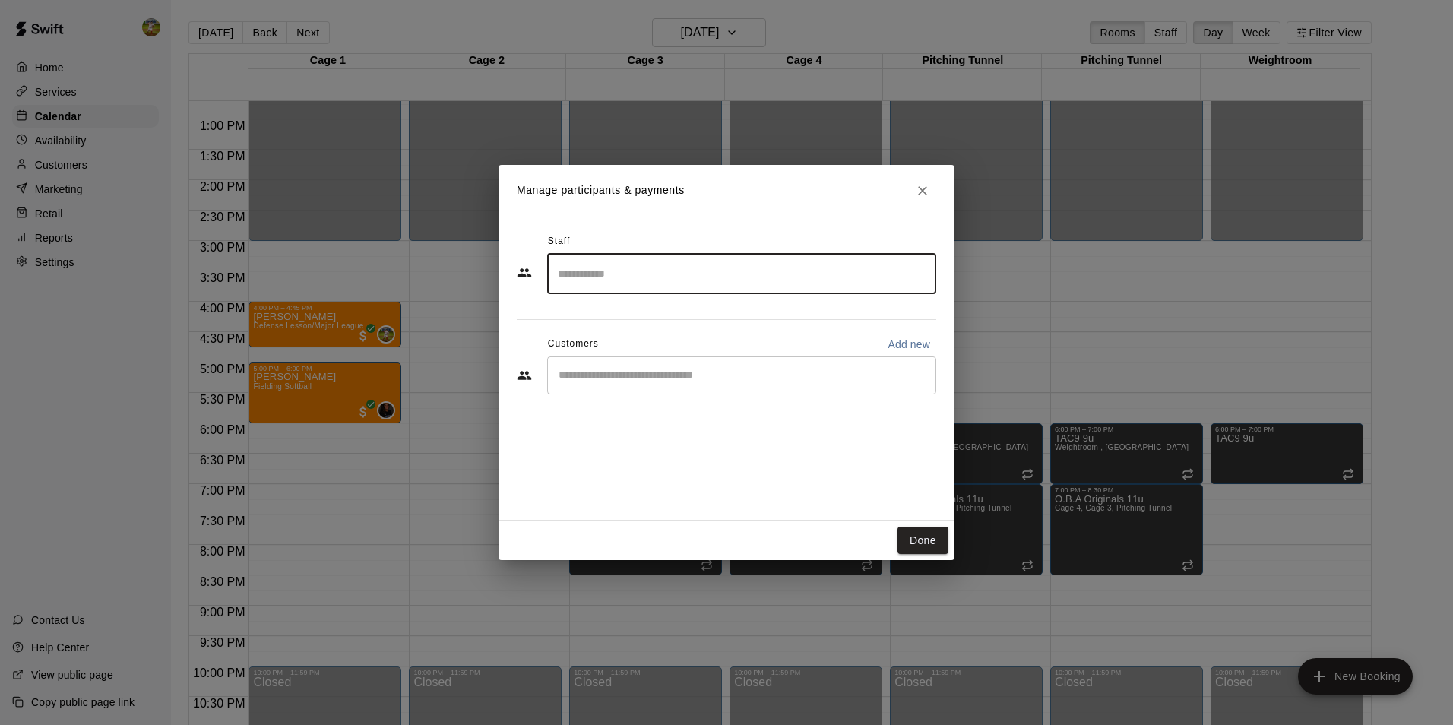
scroll to position [0, 0]
click at [768, 382] on input "Start typing to search customers..." at bounding box center [741, 375] width 375 height 15
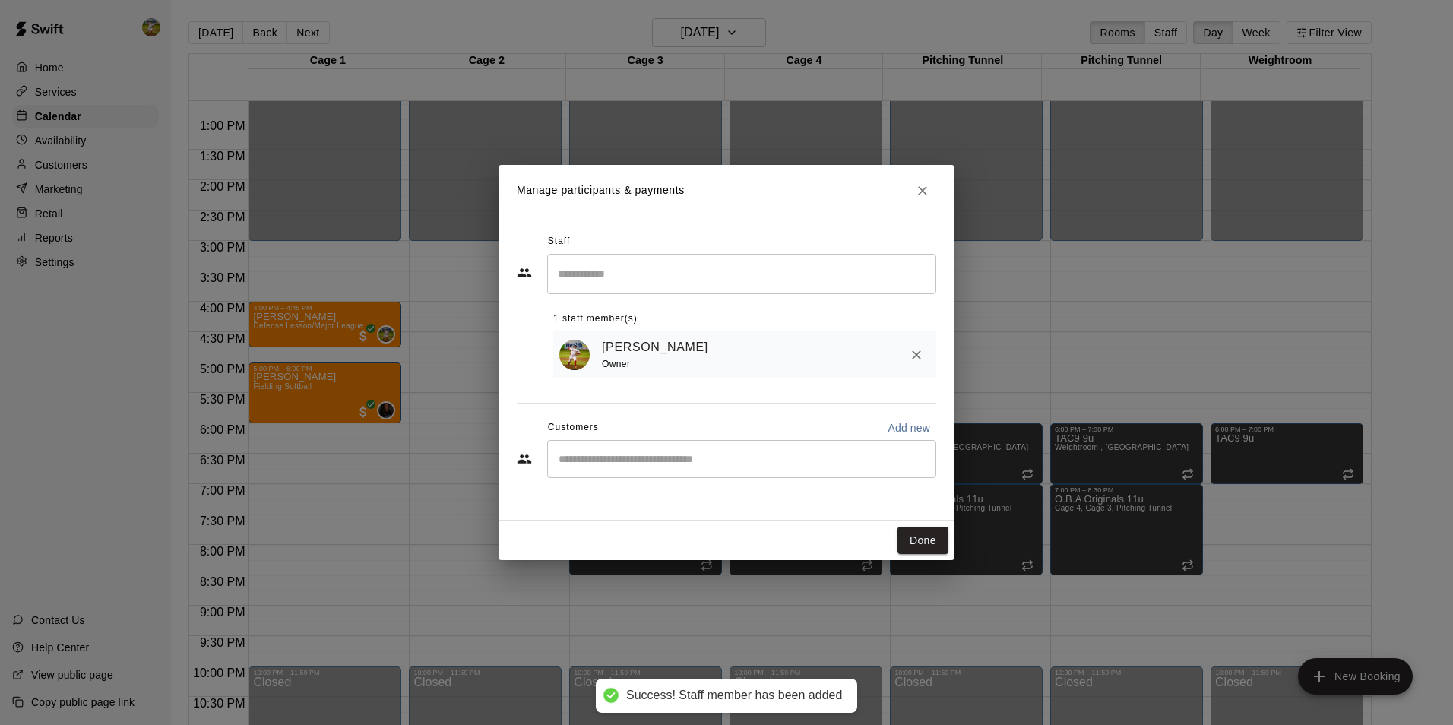
drag, startPoint x: 839, startPoint y: 489, endPoint x: 837, endPoint y: 480, distance: 8.7
click at [838, 489] on div "Staff ​ 1 staff member(s) [PERSON_NAME] Owner Customers Add new ​" at bounding box center [727, 362] width 420 height 264
click at [836, 476] on div "​" at bounding box center [741, 459] width 389 height 38
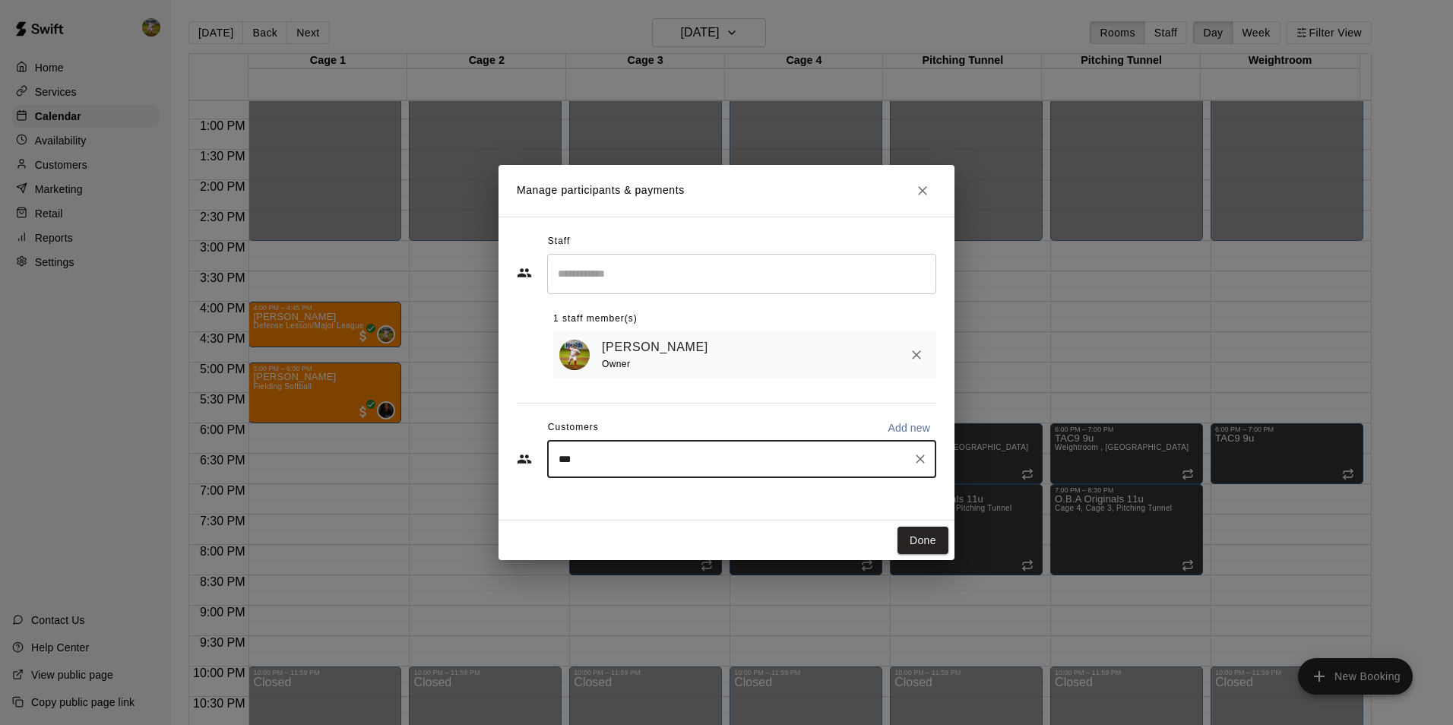
click at [740, 464] on input "***" at bounding box center [730, 458] width 353 height 15
type input "*"
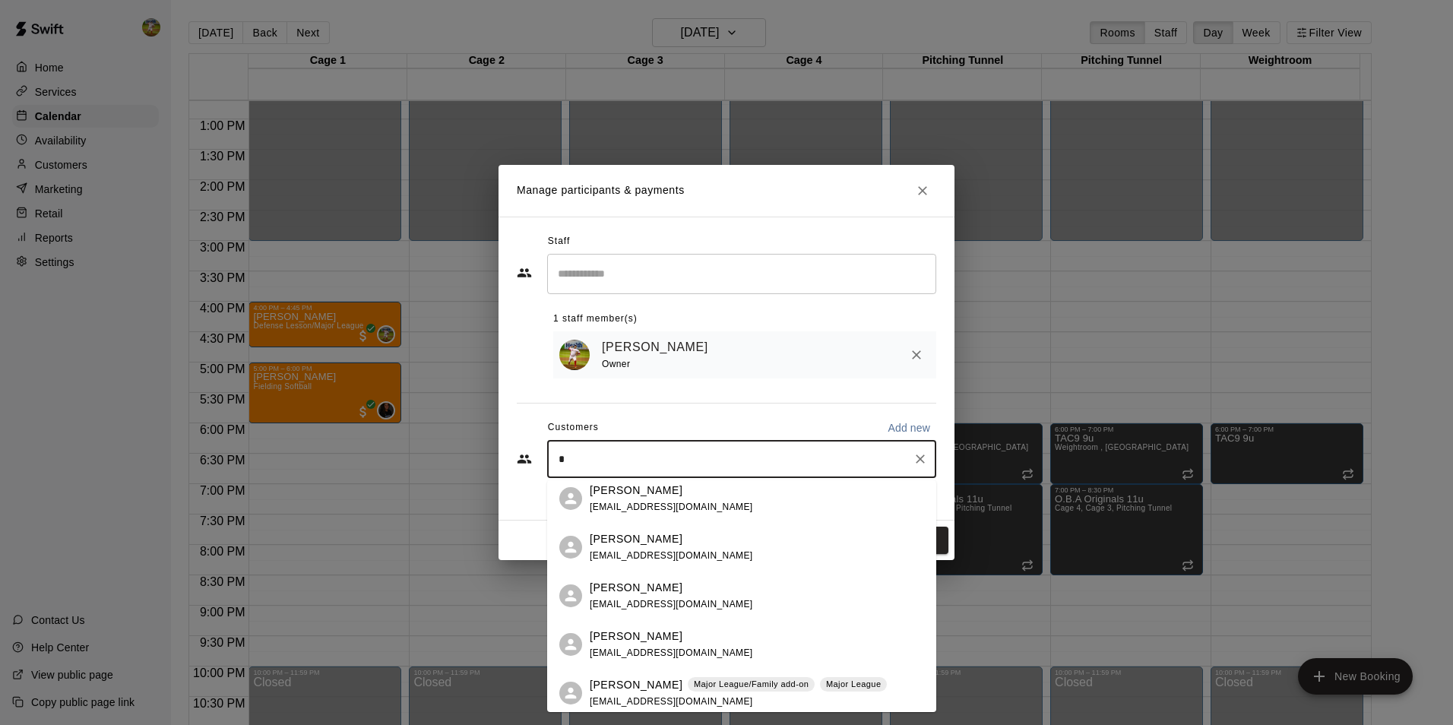
scroll to position [228, 0]
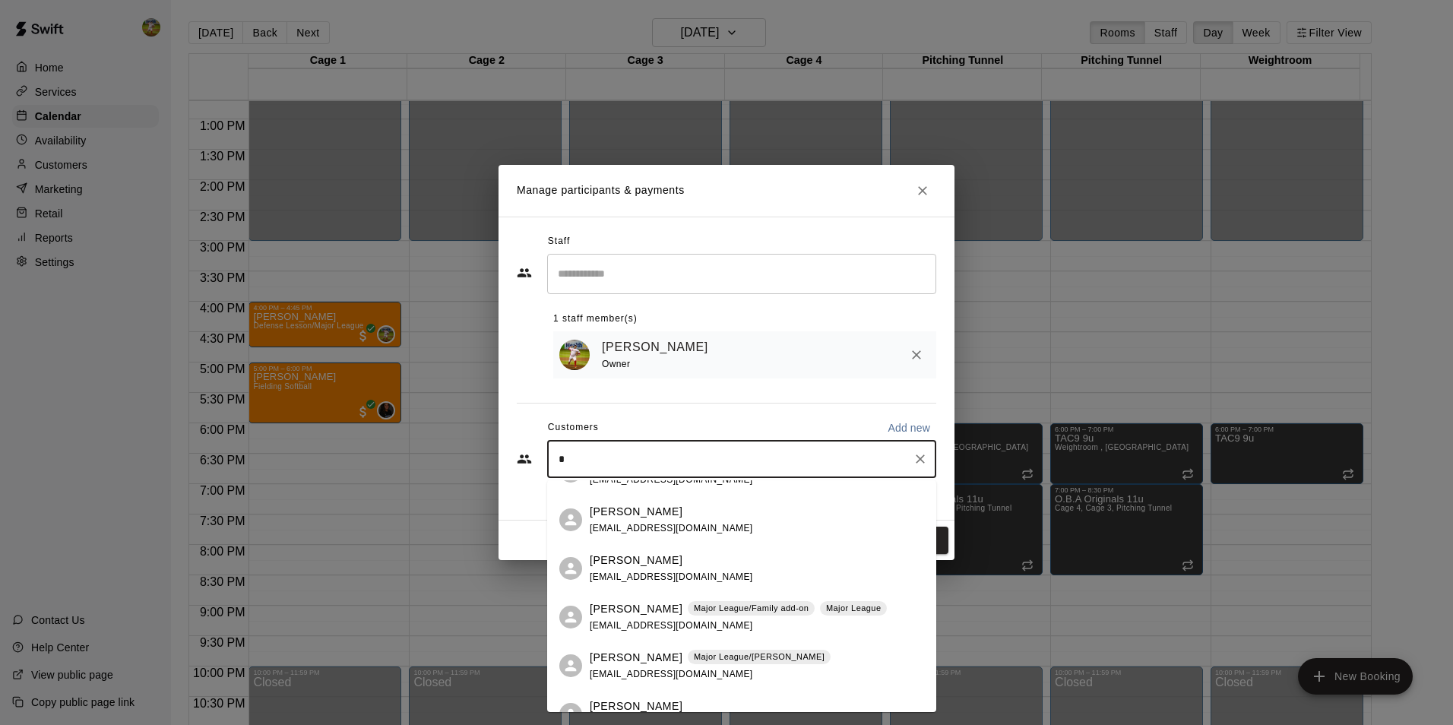
click at [630, 604] on p "[PERSON_NAME]" at bounding box center [636, 609] width 93 height 16
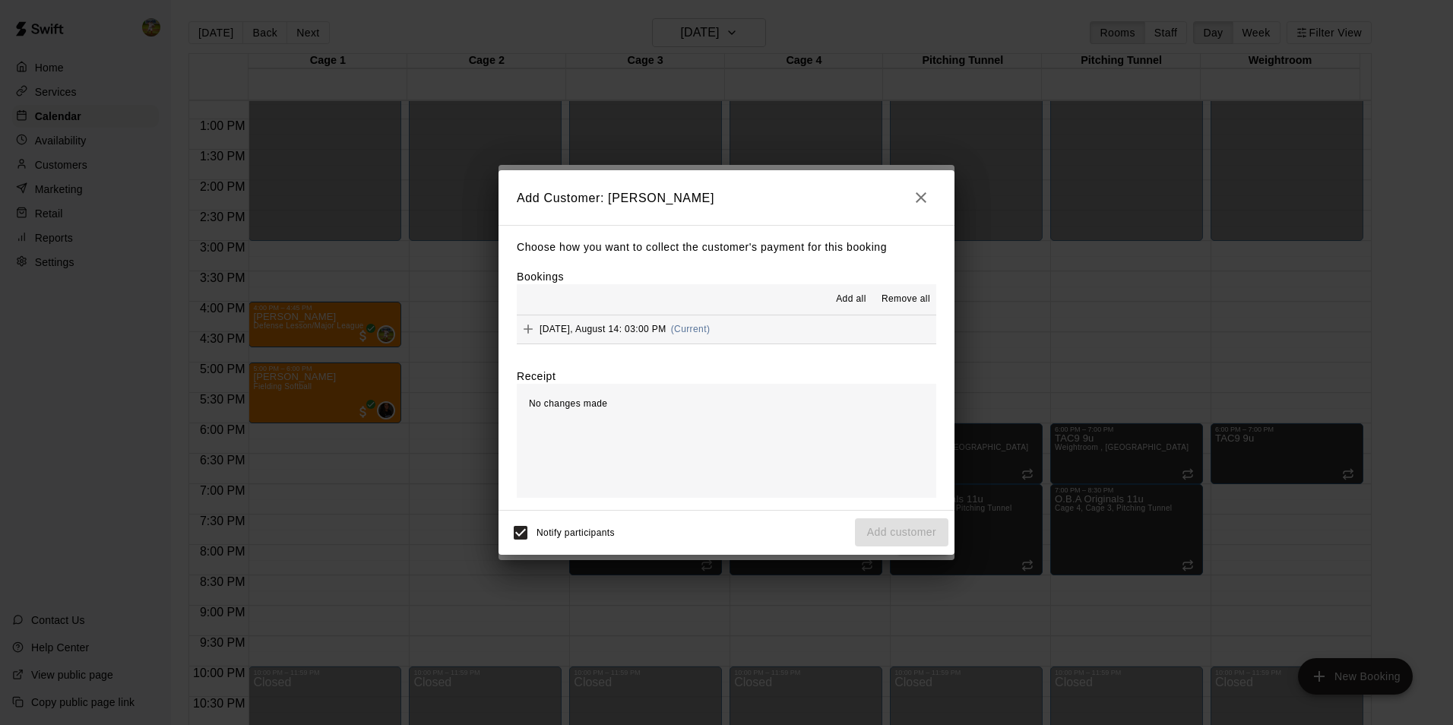
click at [691, 327] on span "(Current)" at bounding box center [691, 329] width 40 height 11
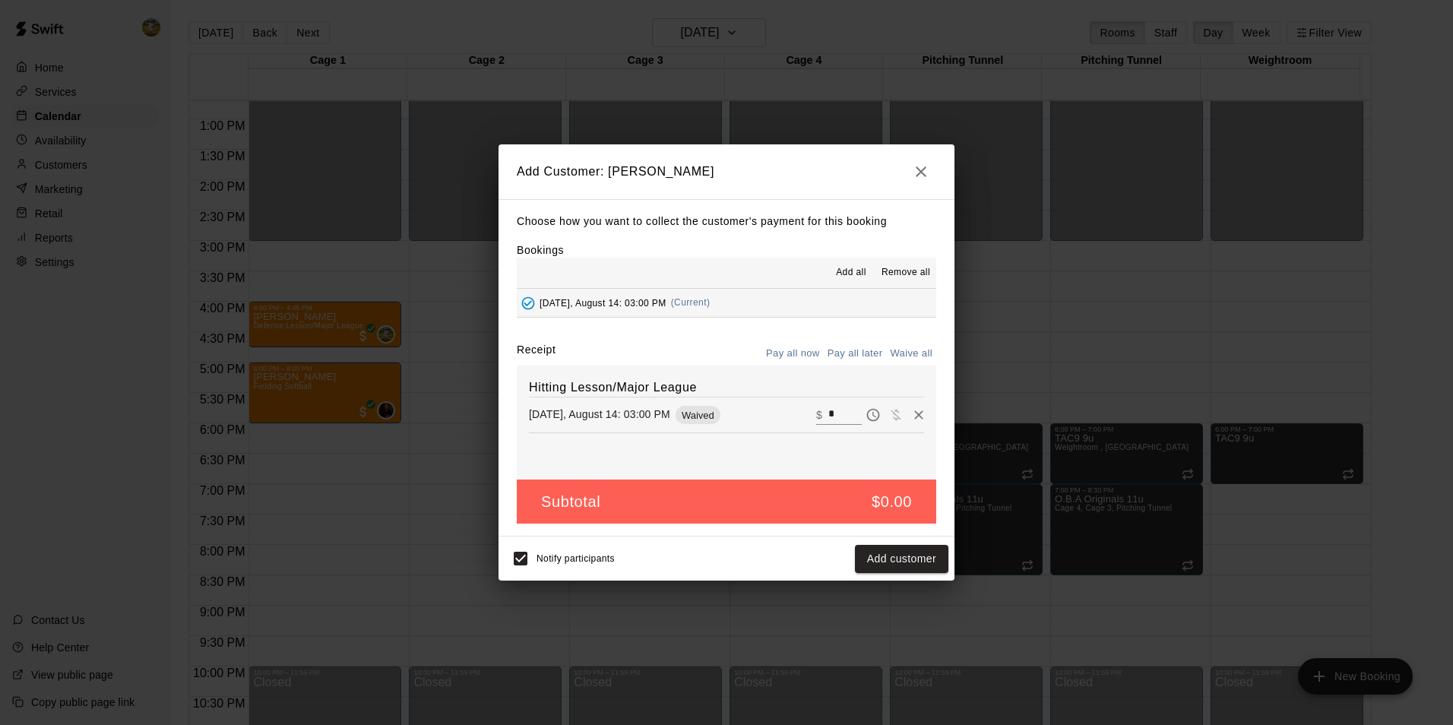
click at [711, 302] on span "(Current)" at bounding box center [691, 302] width 40 height 11
click at [721, 419] on span "Waived" at bounding box center [698, 415] width 45 height 11
click at [688, 304] on span "(Current)" at bounding box center [691, 302] width 40 height 11
click at [711, 307] on span "(Current)" at bounding box center [691, 302] width 40 height 11
click at [877, 561] on button "Add customer" at bounding box center [901, 559] width 93 height 28
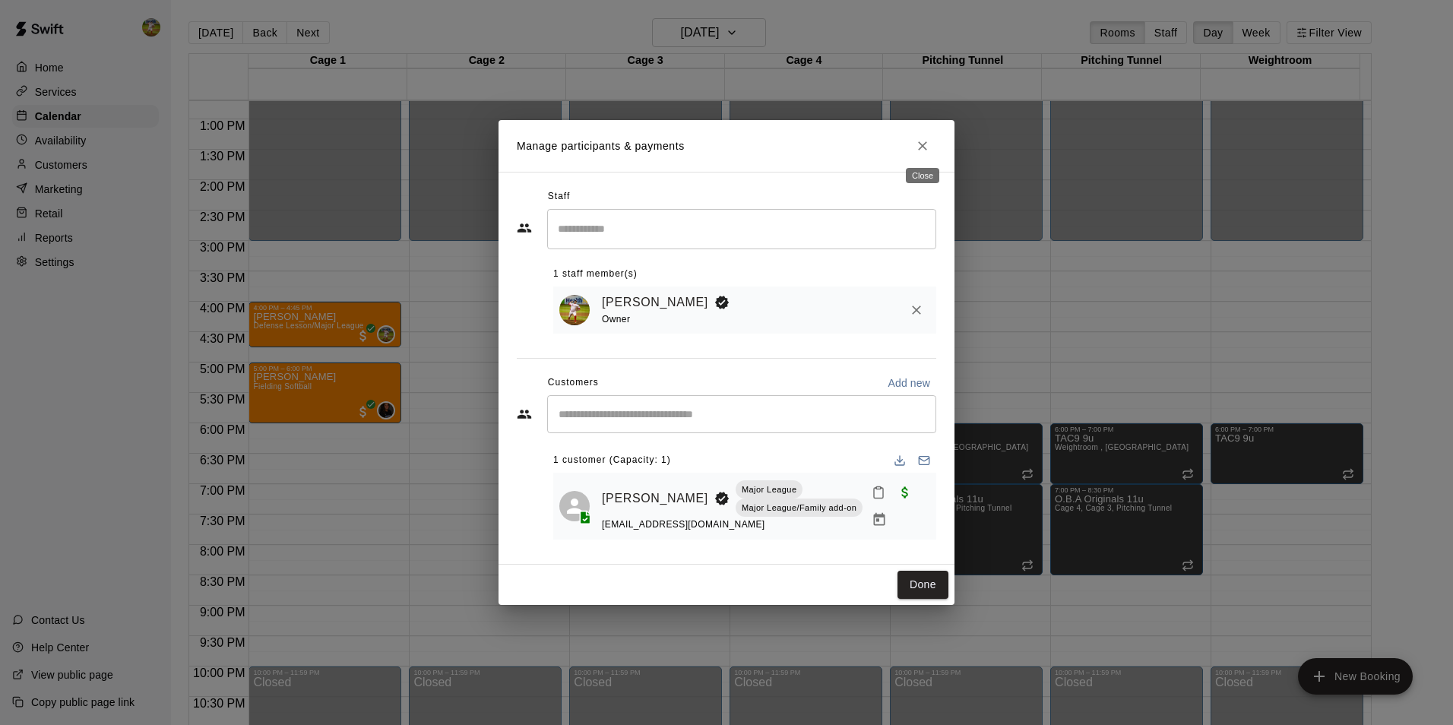
click at [923, 138] on icon "Close" at bounding box center [922, 145] width 15 height 15
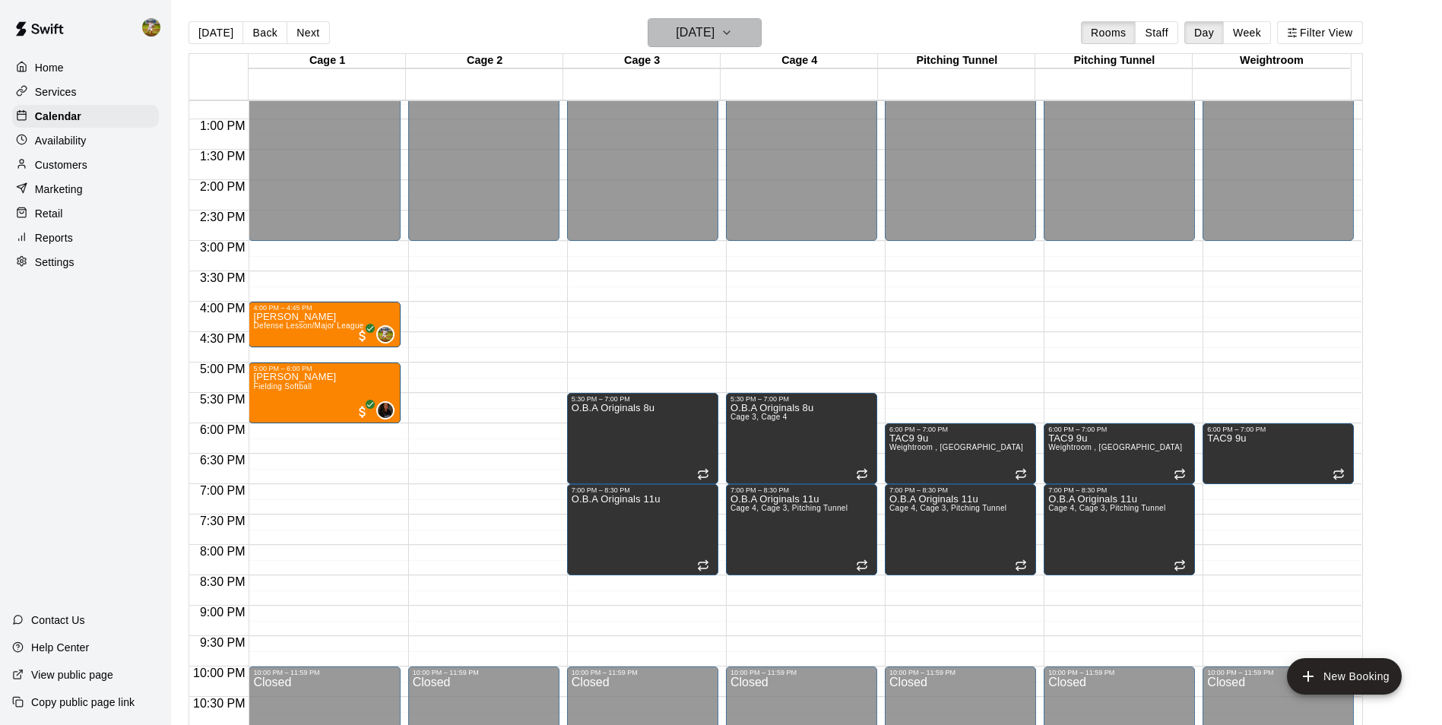
click at [733, 30] on icon "button" at bounding box center [727, 33] width 12 height 18
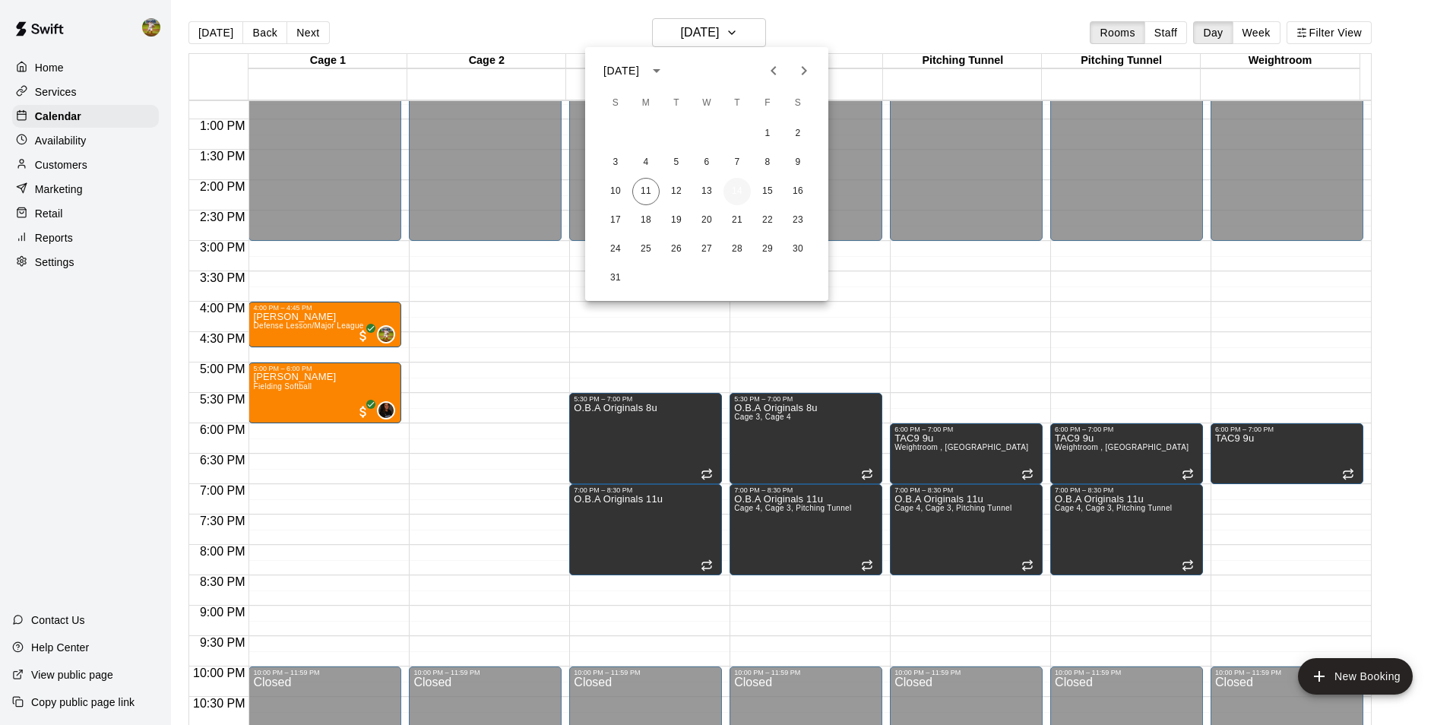
click at [731, 193] on button "14" at bounding box center [737, 191] width 27 height 27
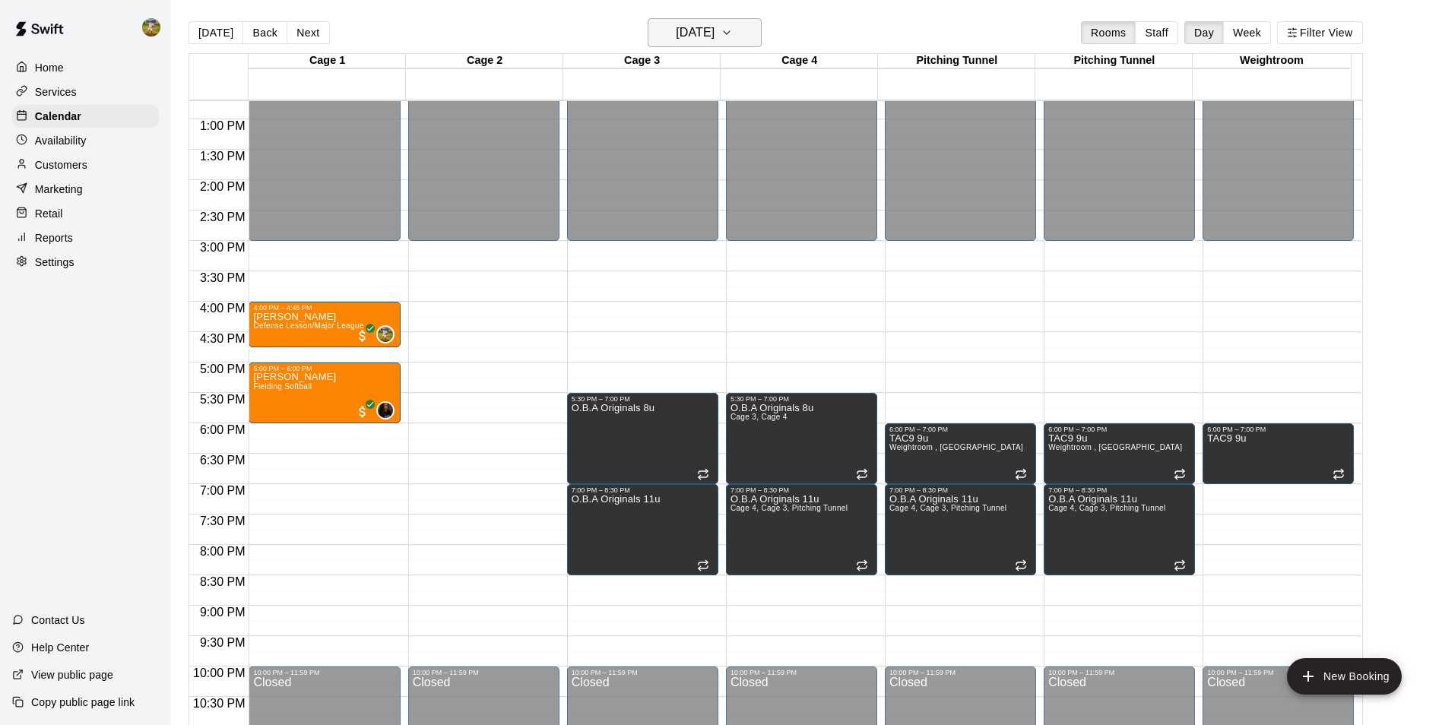
click at [733, 30] on icon "button" at bounding box center [727, 33] width 12 height 18
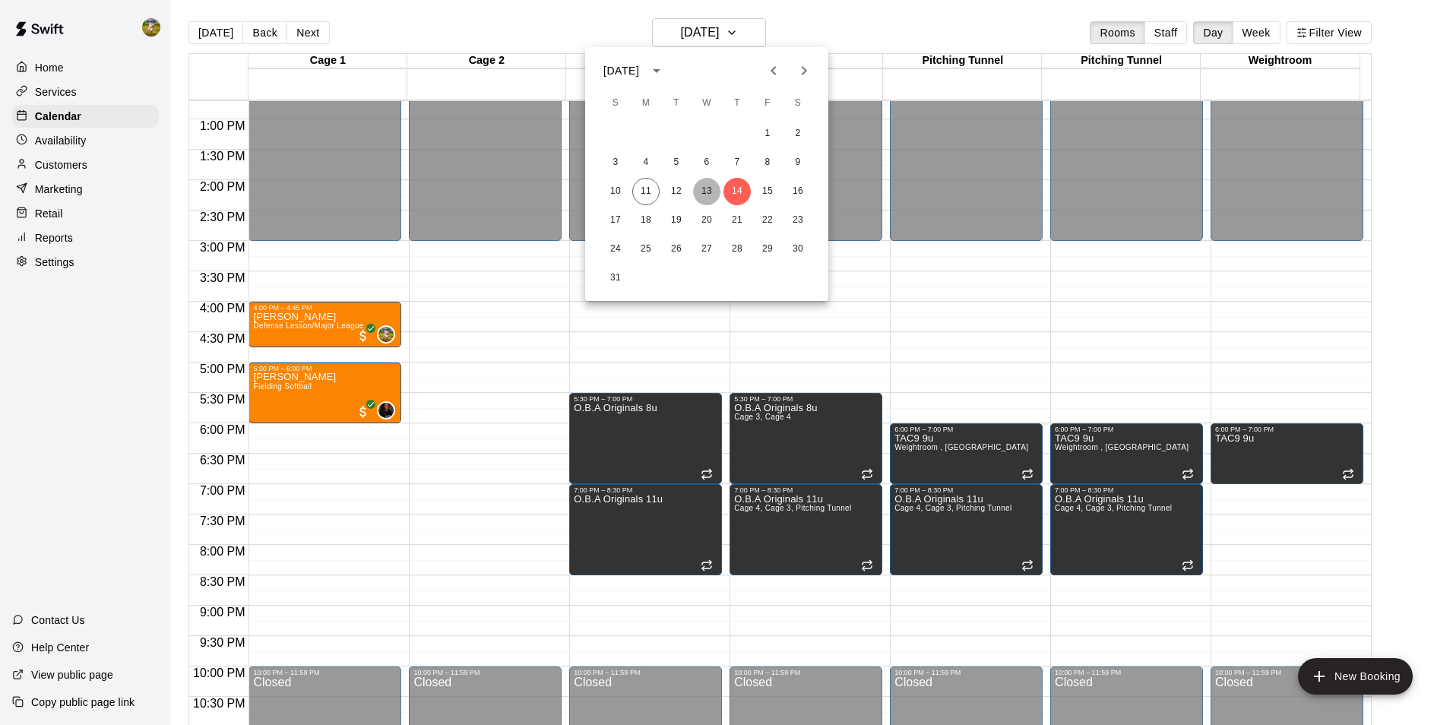
click at [717, 185] on button "13" at bounding box center [706, 191] width 27 height 27
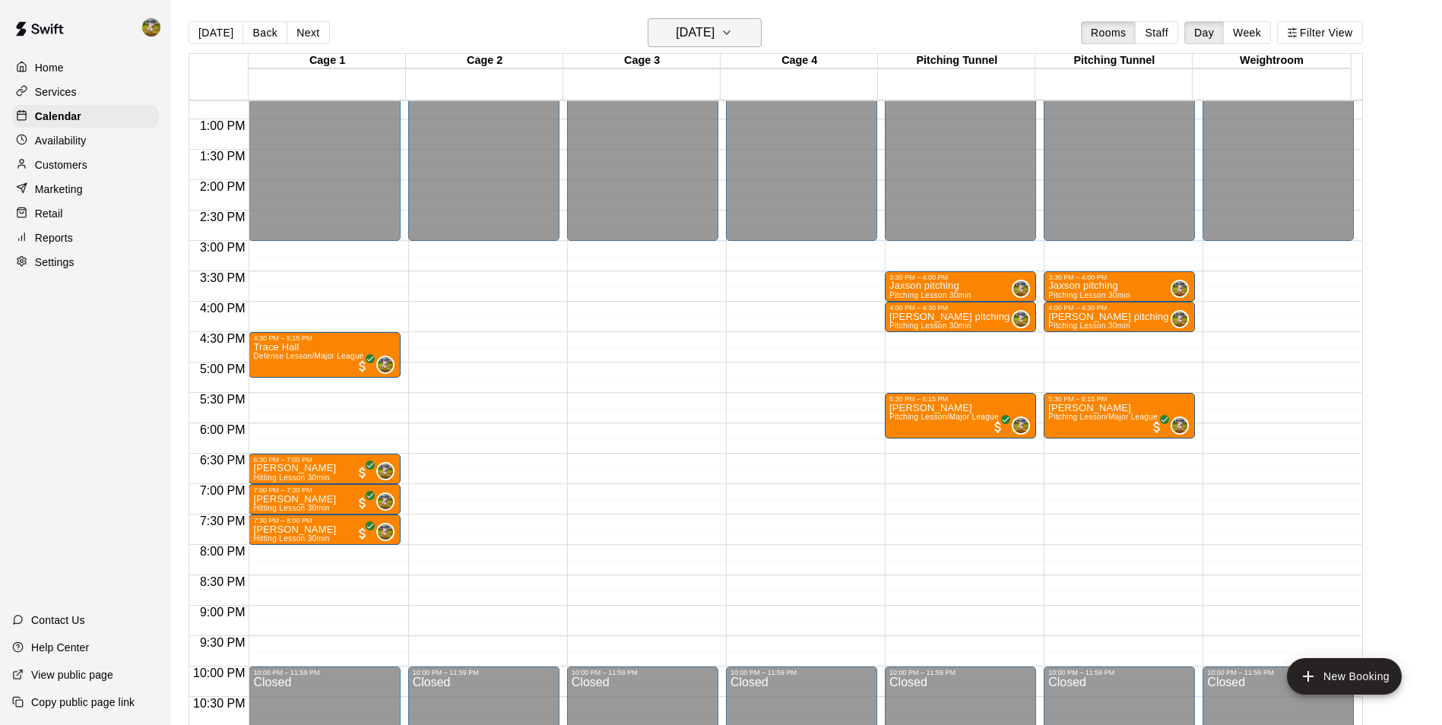
click at [754, 35] on button "[DATE]" at bounding box center [705, 32] width 114 height 29
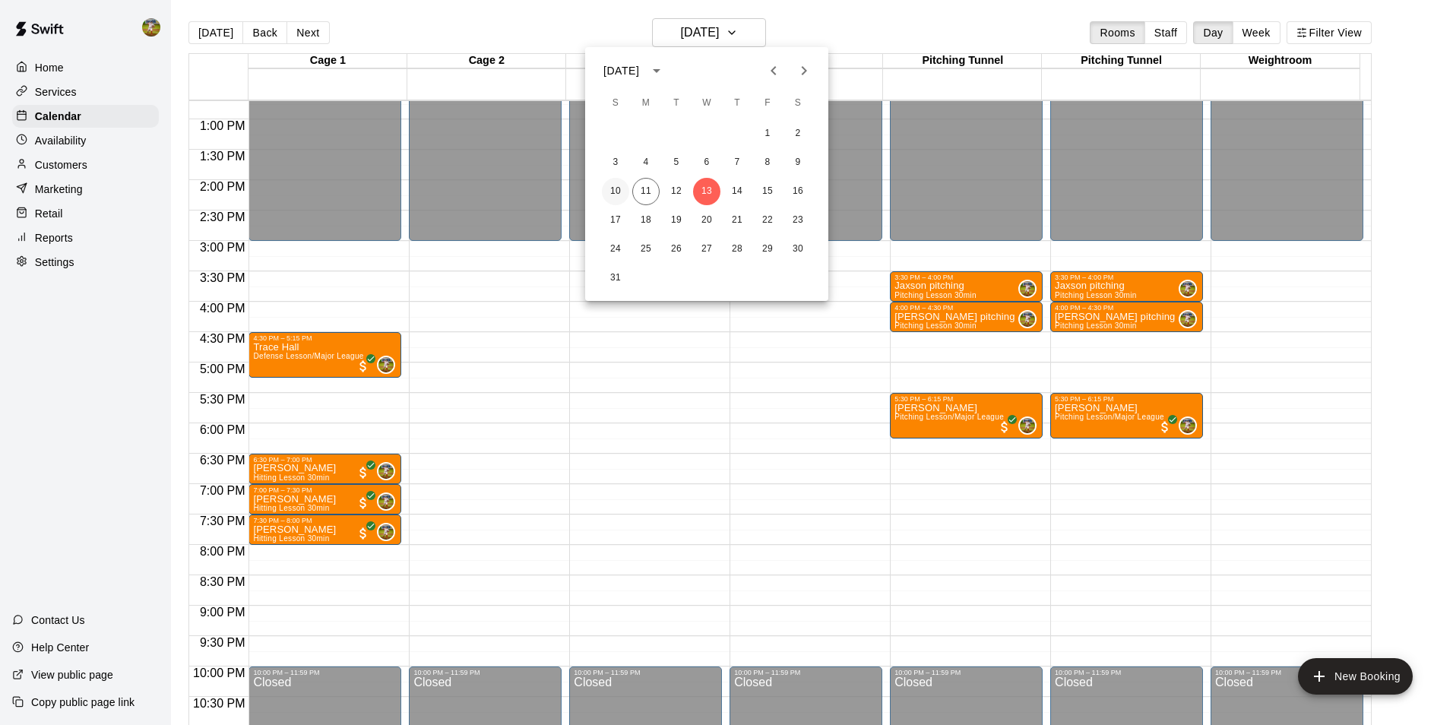
click at [619, 186] on button "10" at bounding box center [615, 191] width 27 height 27
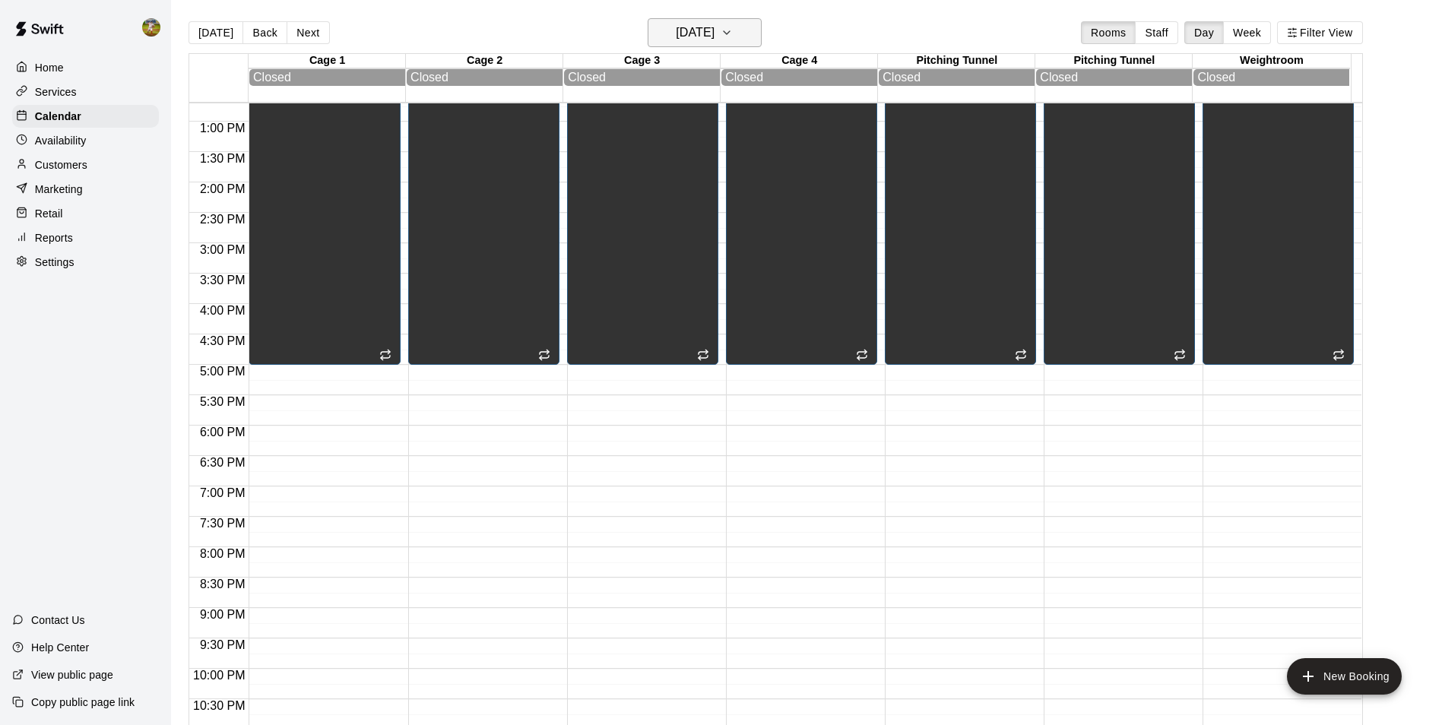
click at [733, 27] on icon "button" at bounding box center [727, 33] width 12 height 18
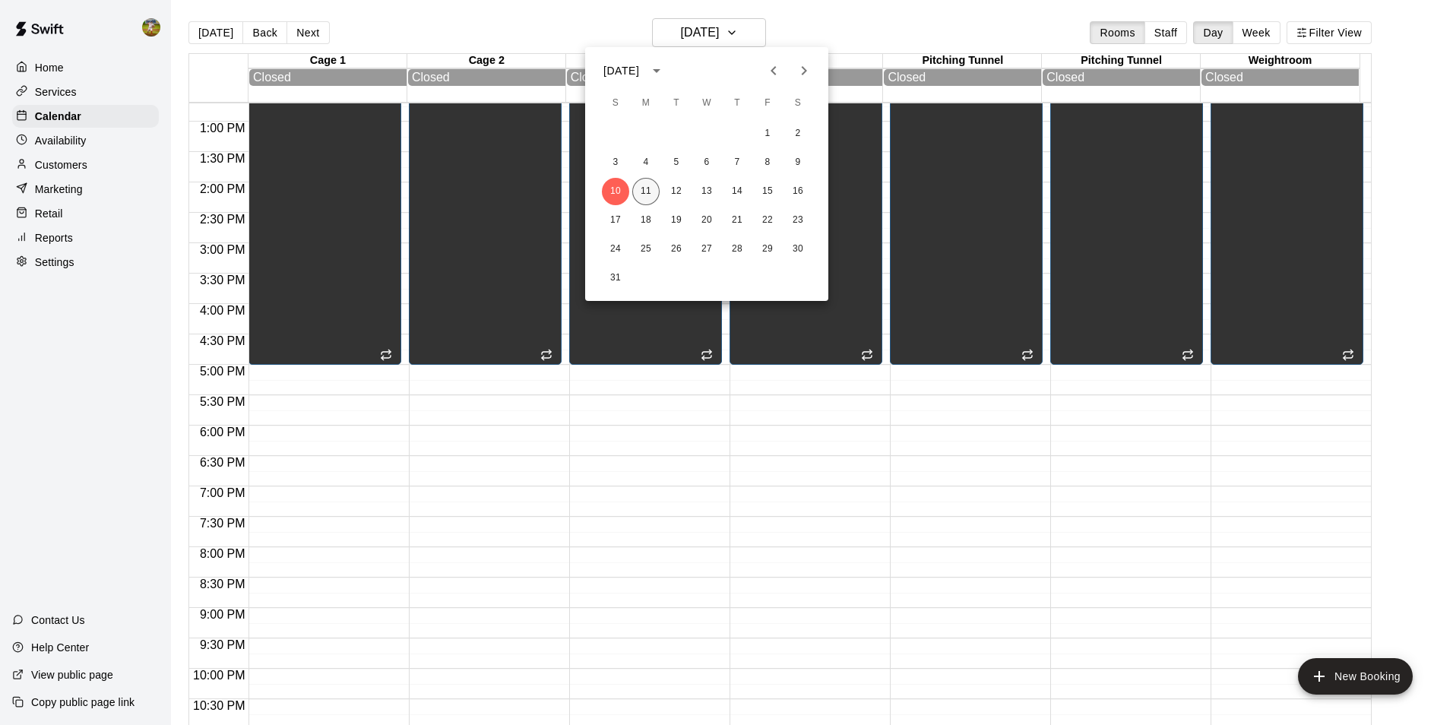
click at [638, 189] on button "11" at bounding box center [645, 191] width 27 height 27
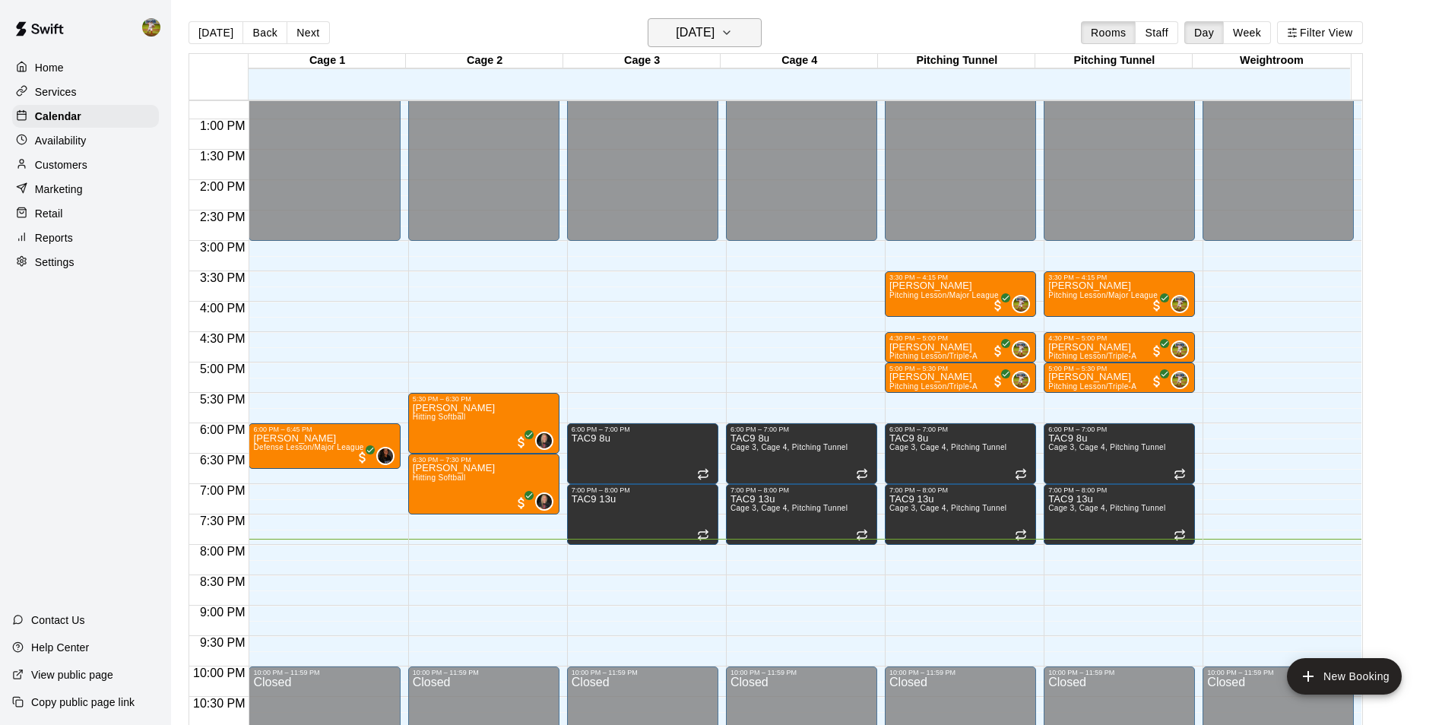
click at [733, 36] on icon "button" at bounding box center [727, 33] width 12 height 18
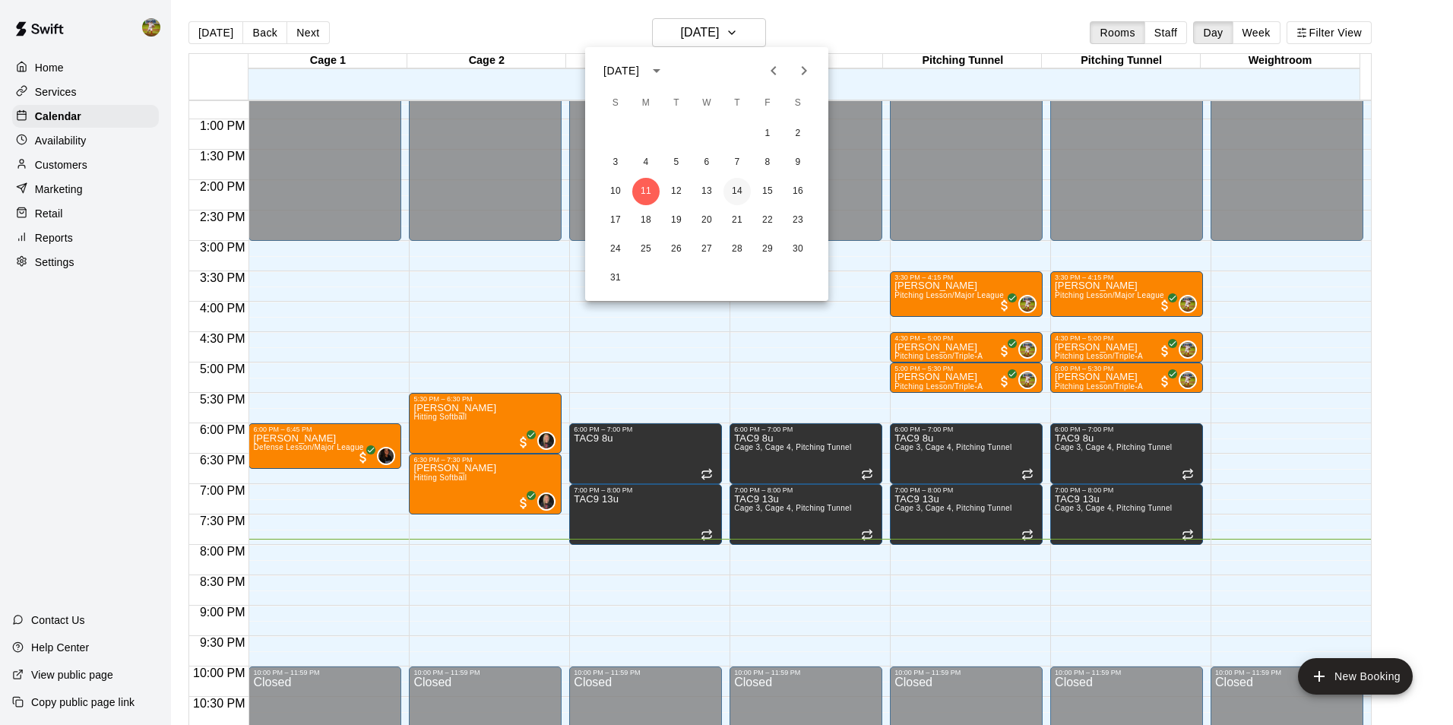
click at [737, 195] on button "14" at bounding box center [737, 191] width 27 height 27
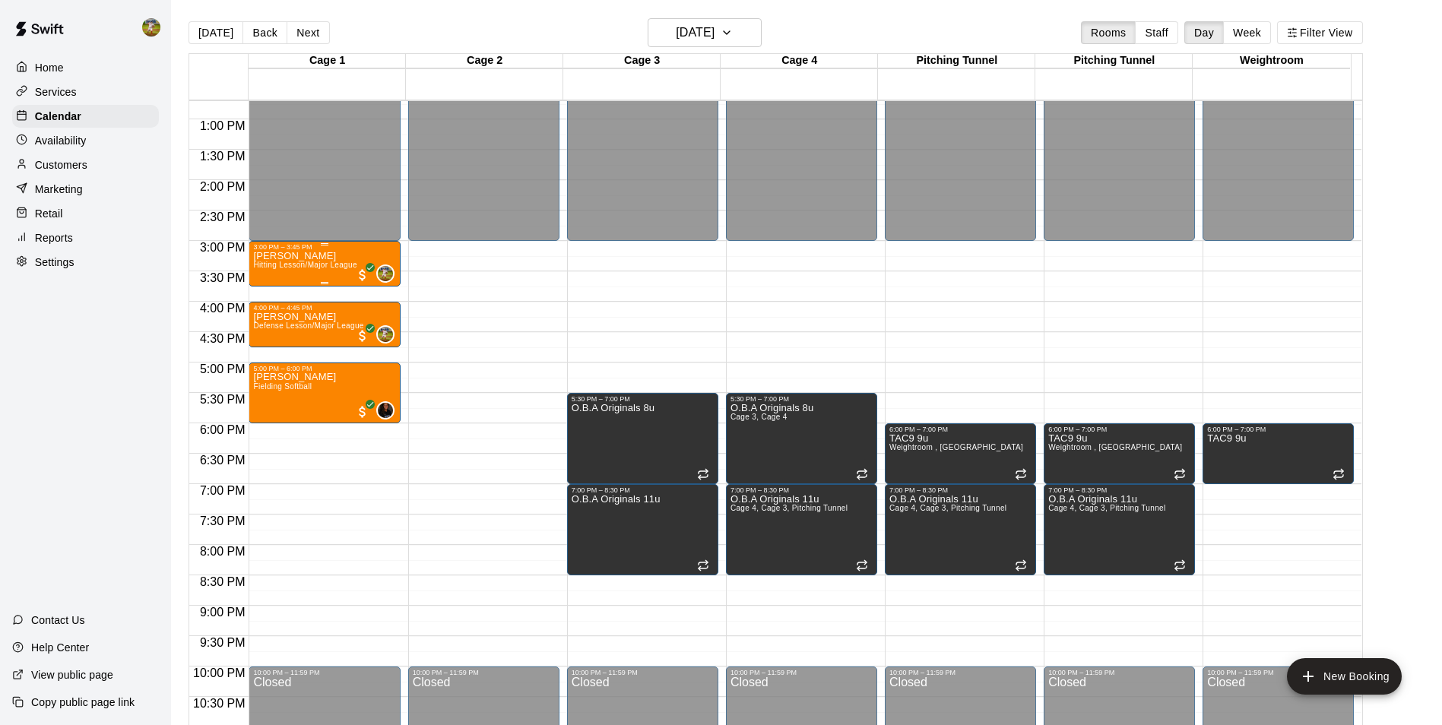
click at [353, 263] on span "Hitting Lesson/Major League" at bounding box center [304, 265] width 103 height 8
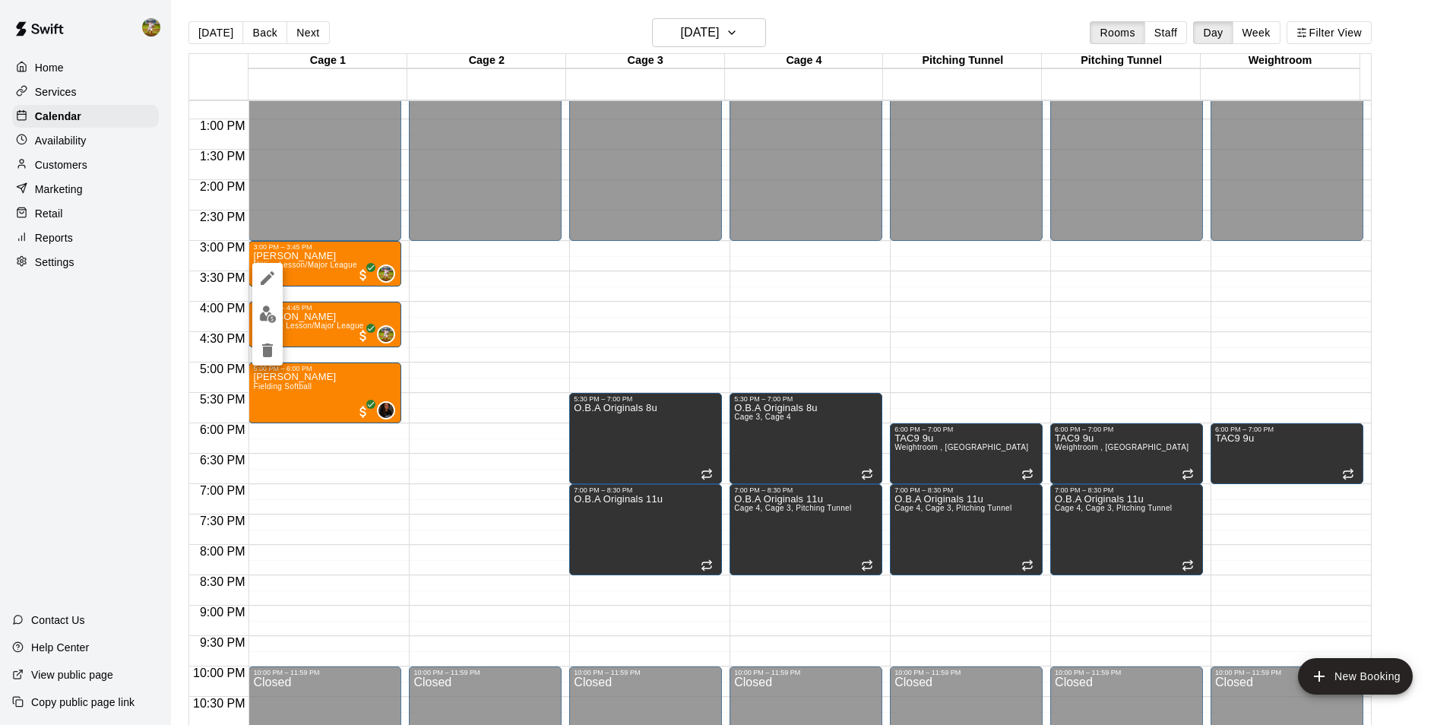
click at [269, 273] on icon "edit" at bounding box center [267, 278] width 18 height 18
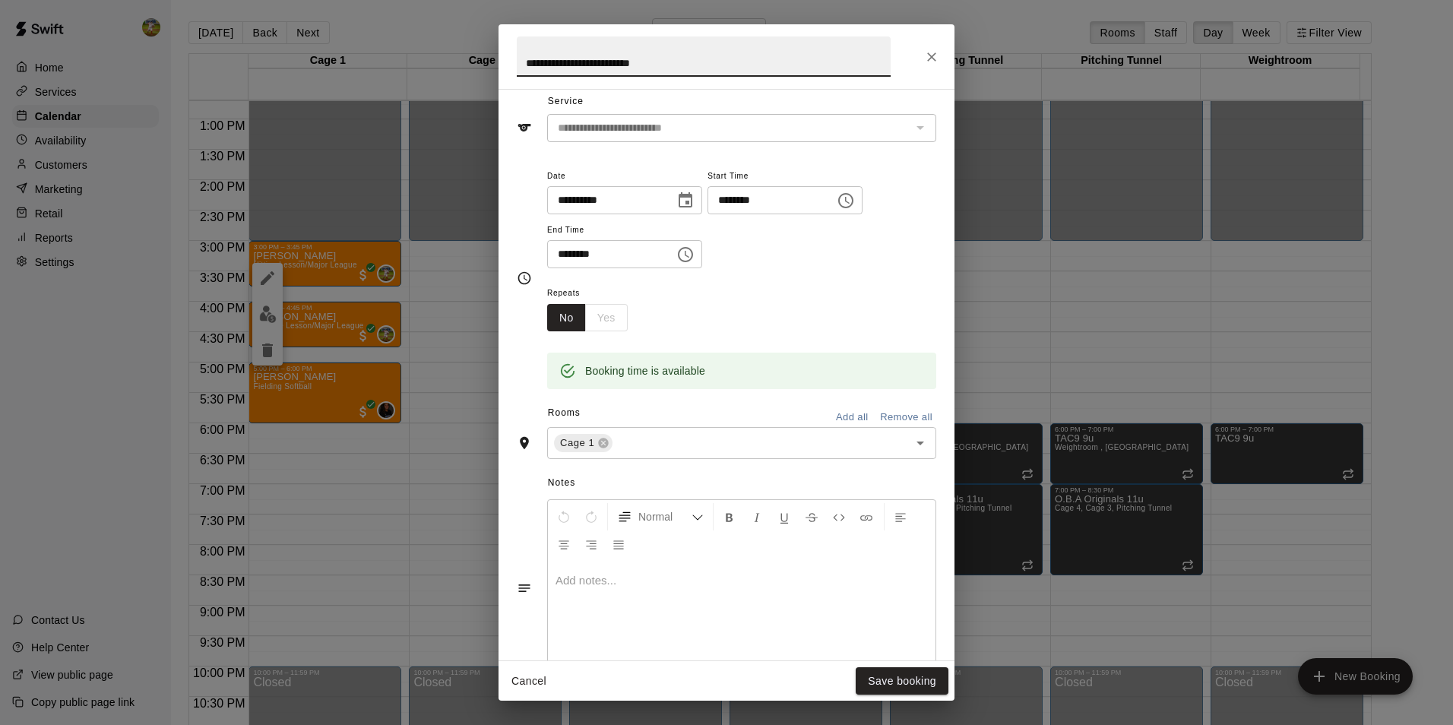
scroll to position [152, 0]
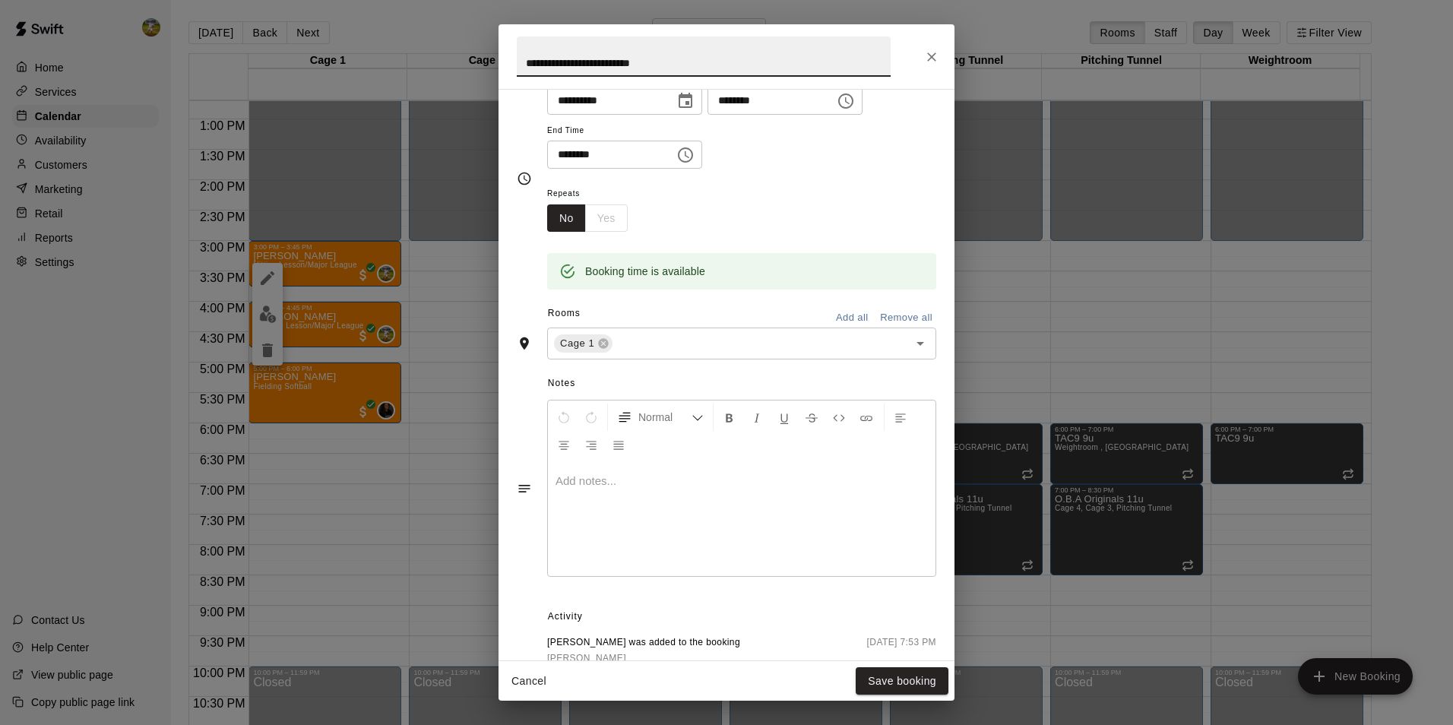
click at [925, 292] on div "**********" at bounding box center [727, 375] width 456 height 572
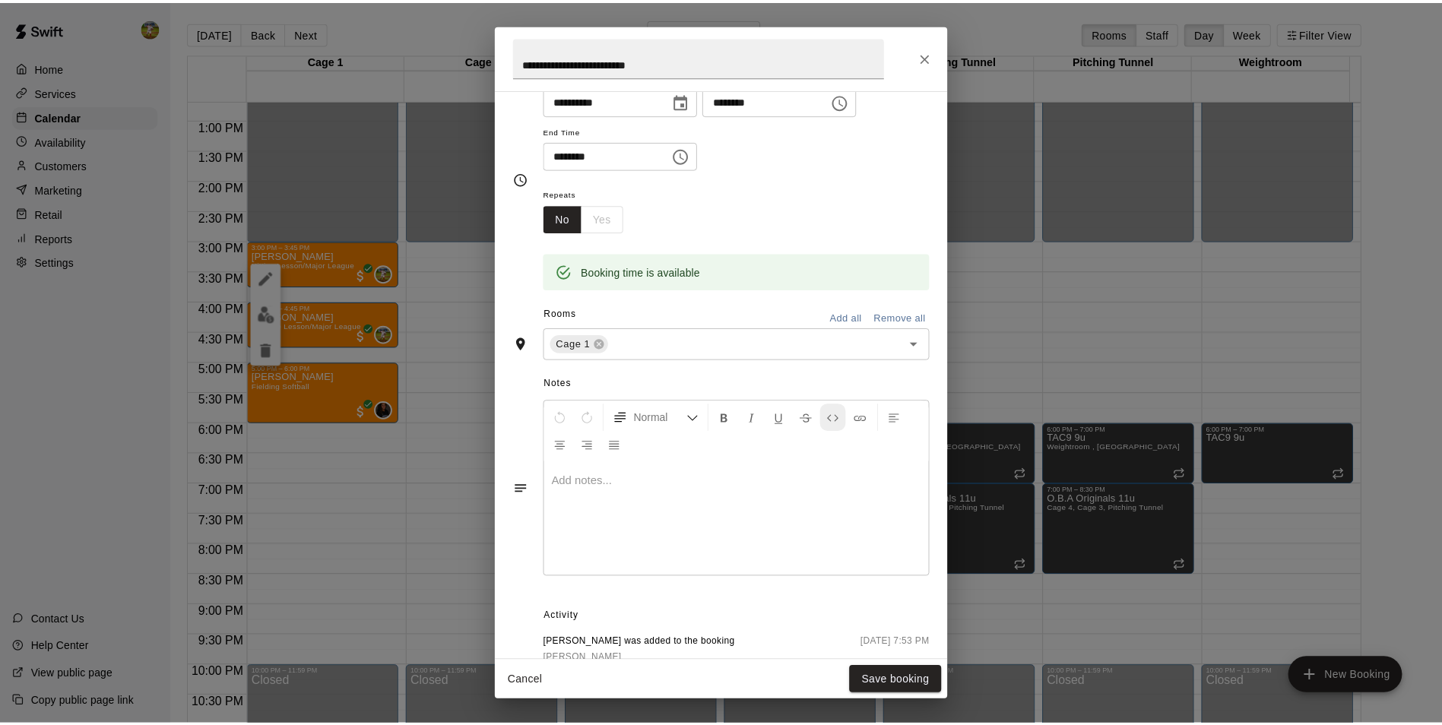
scroll to position [288, 0]
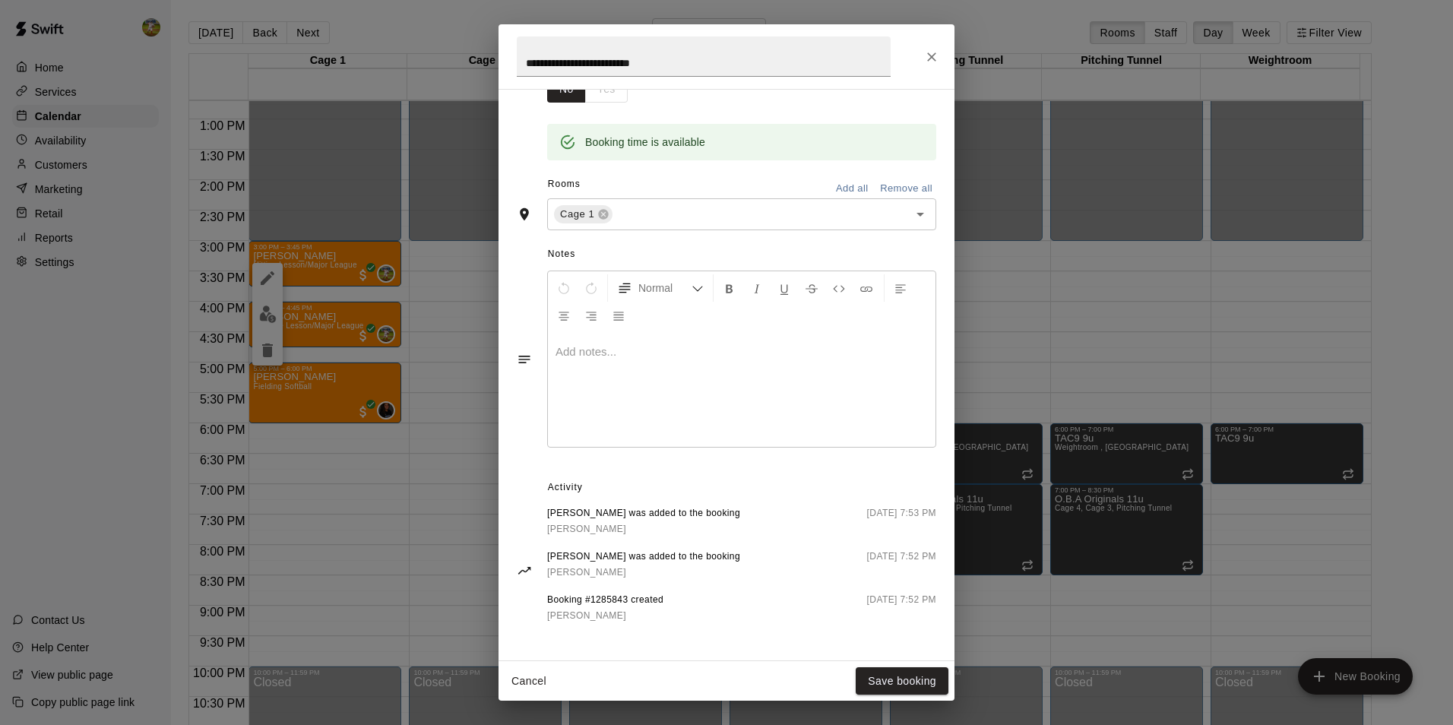
click at [603, 360] on div at bounding box center [742, 390] width 388 height 114
click at [885, 679] on button "Save booking" at bounding box center [902, 681] width 93 height 28
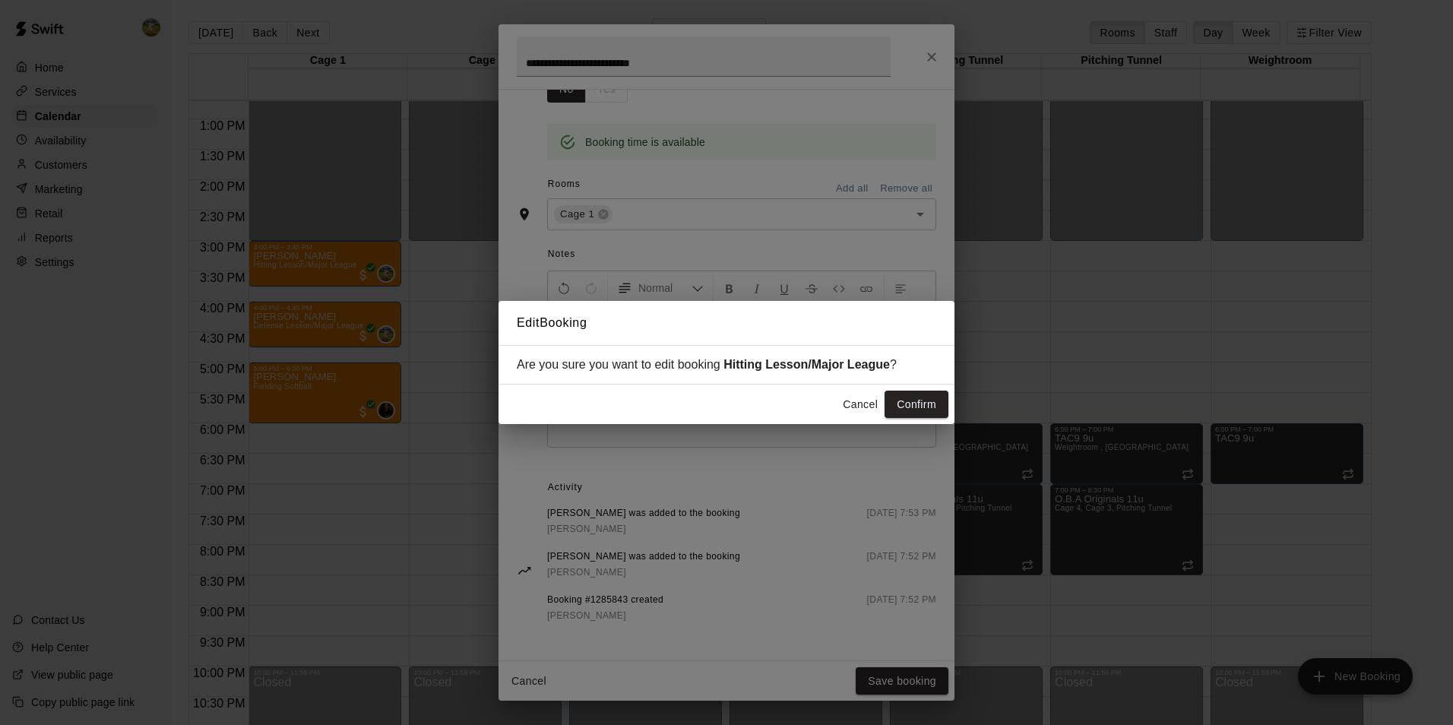
click at [928, 409] on button "Confirm" at bounding box center [917, 405] width 64 height 28
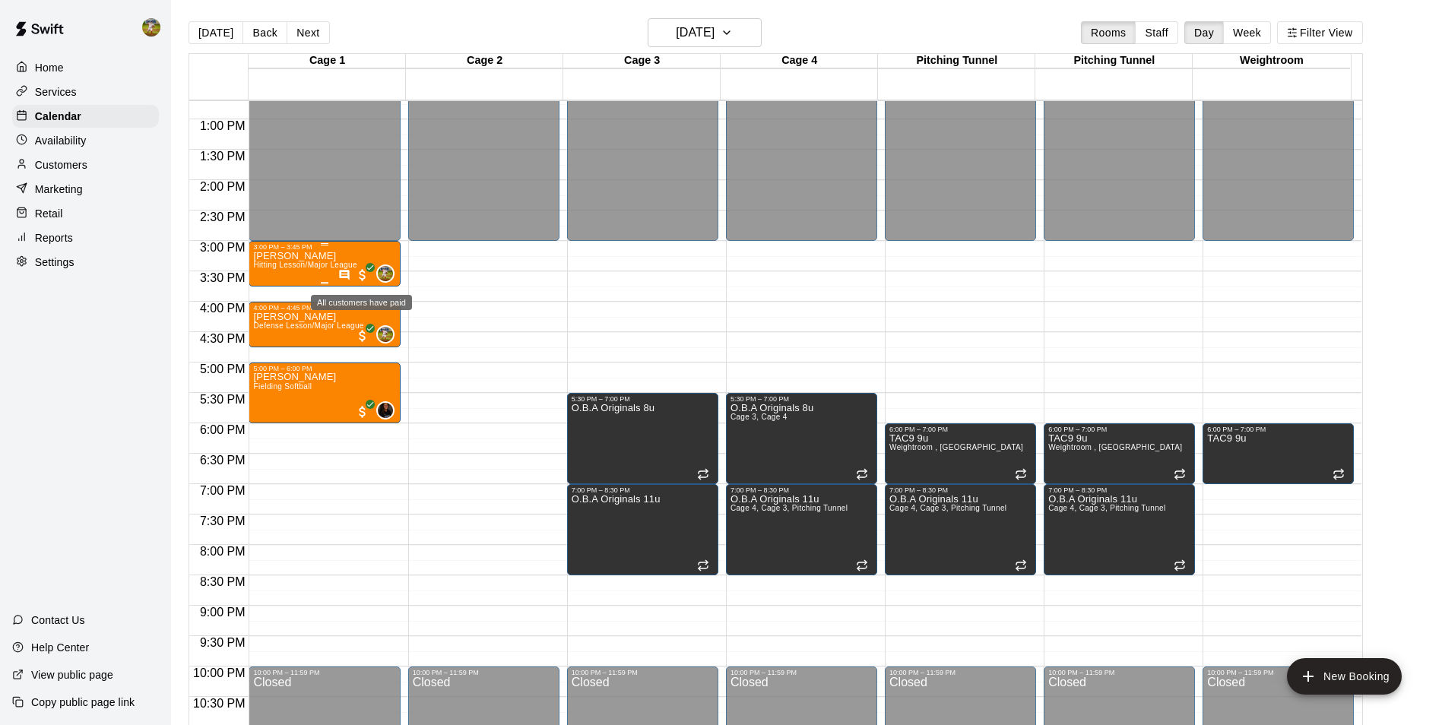
click at [367, 268] on icon "All customers have paid" at bounding box center [370, 267] width 9 height 9
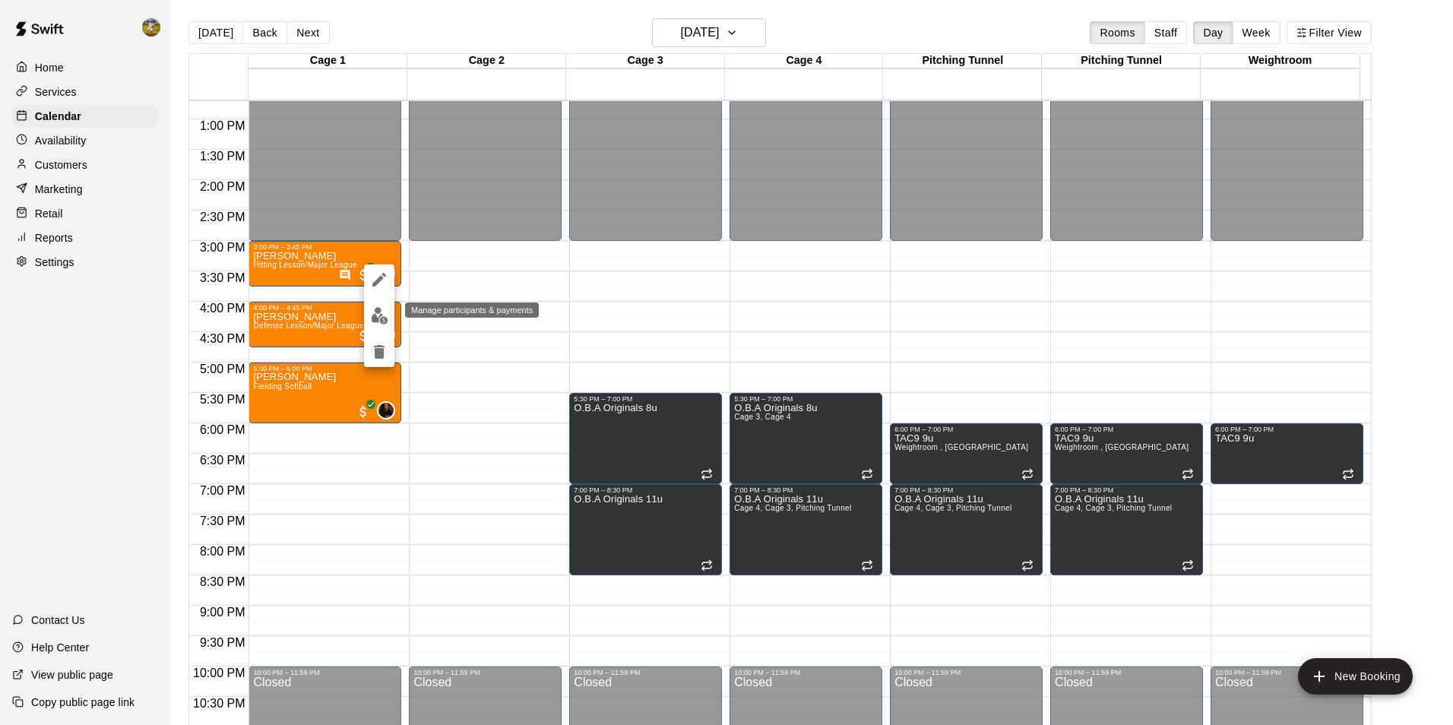
click at [383, 309] on img "edit" at bounding box center [379, 315] width 17 height 17
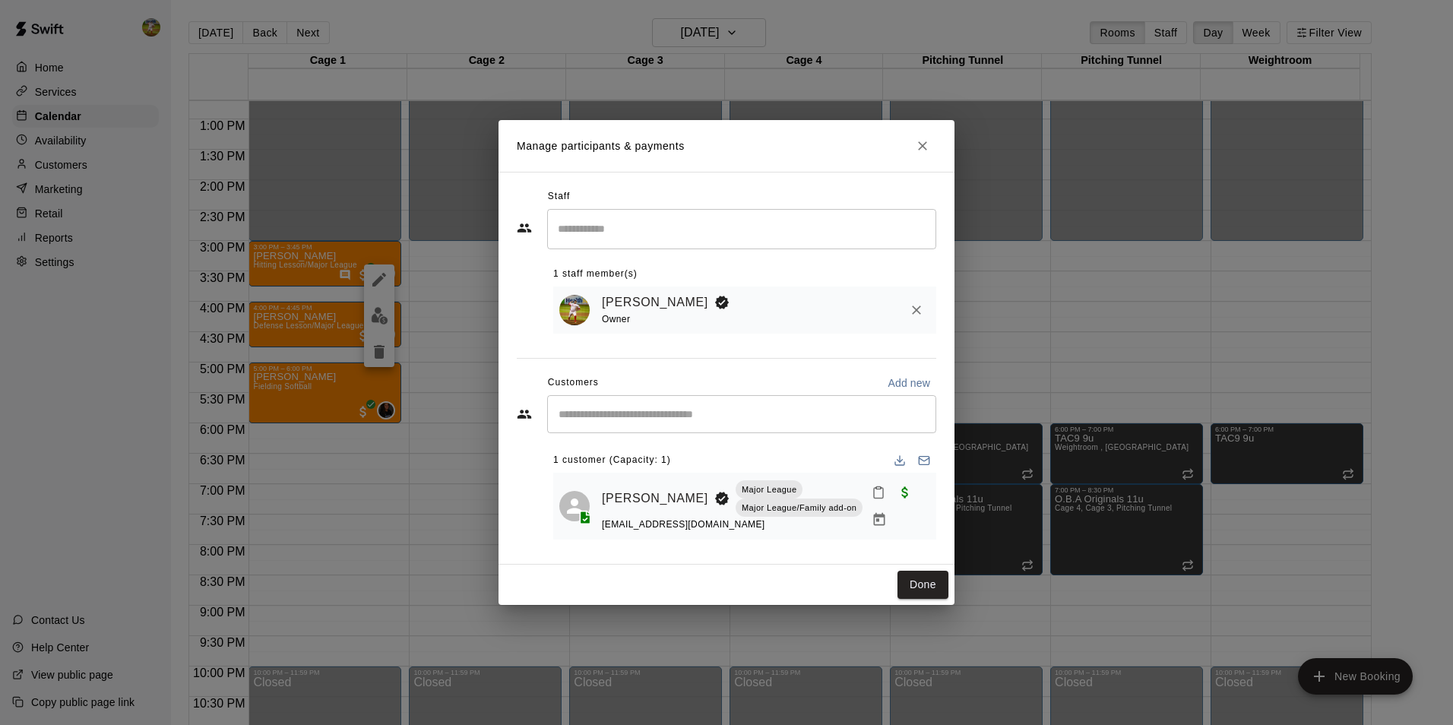
click at [380, 524] on div "Manage participants & payments Staff ​ 1 staff member(s) [PERSON_NAME] Owner Cu…" at bounding box center [726, 362] width 1453 height 725
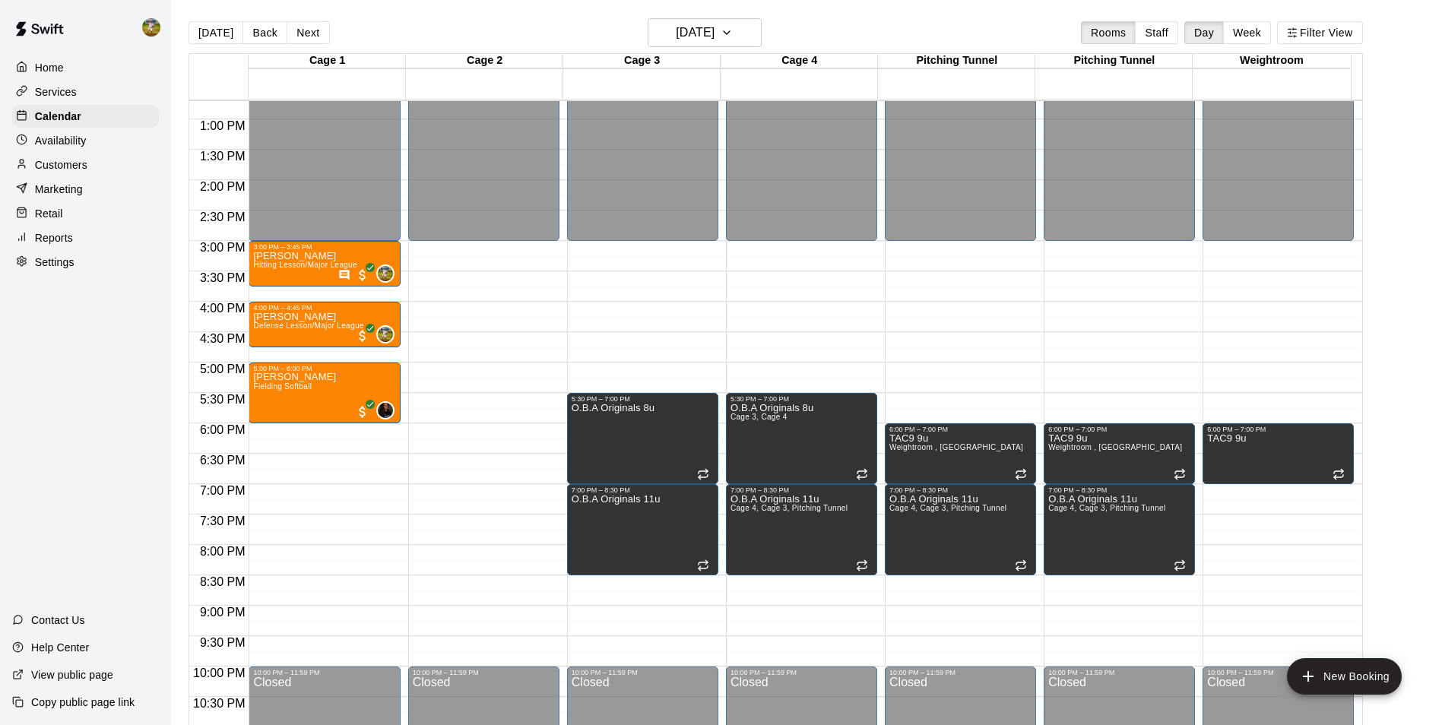
click at [78, 135] on p "Availability" at bounding box center [61, 140] width 52 height 15
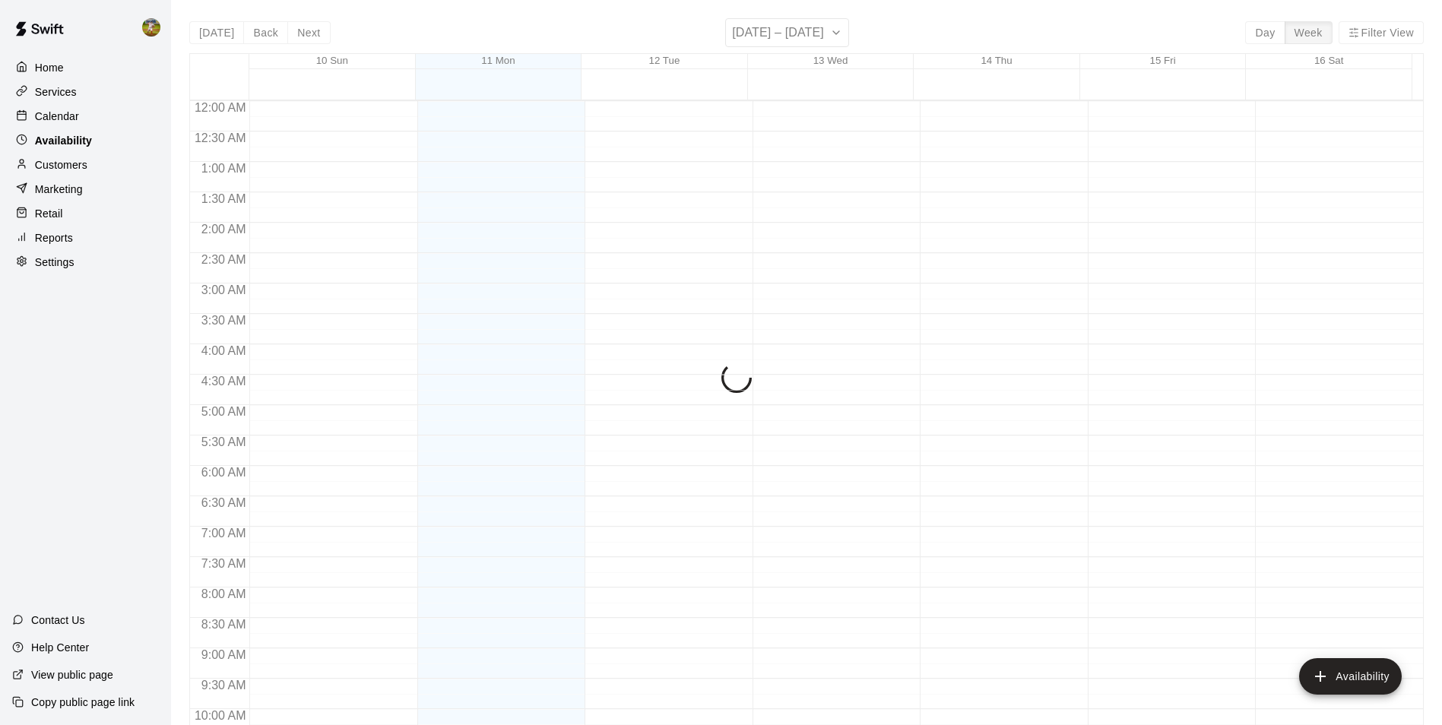
scroll to position [819, 0]
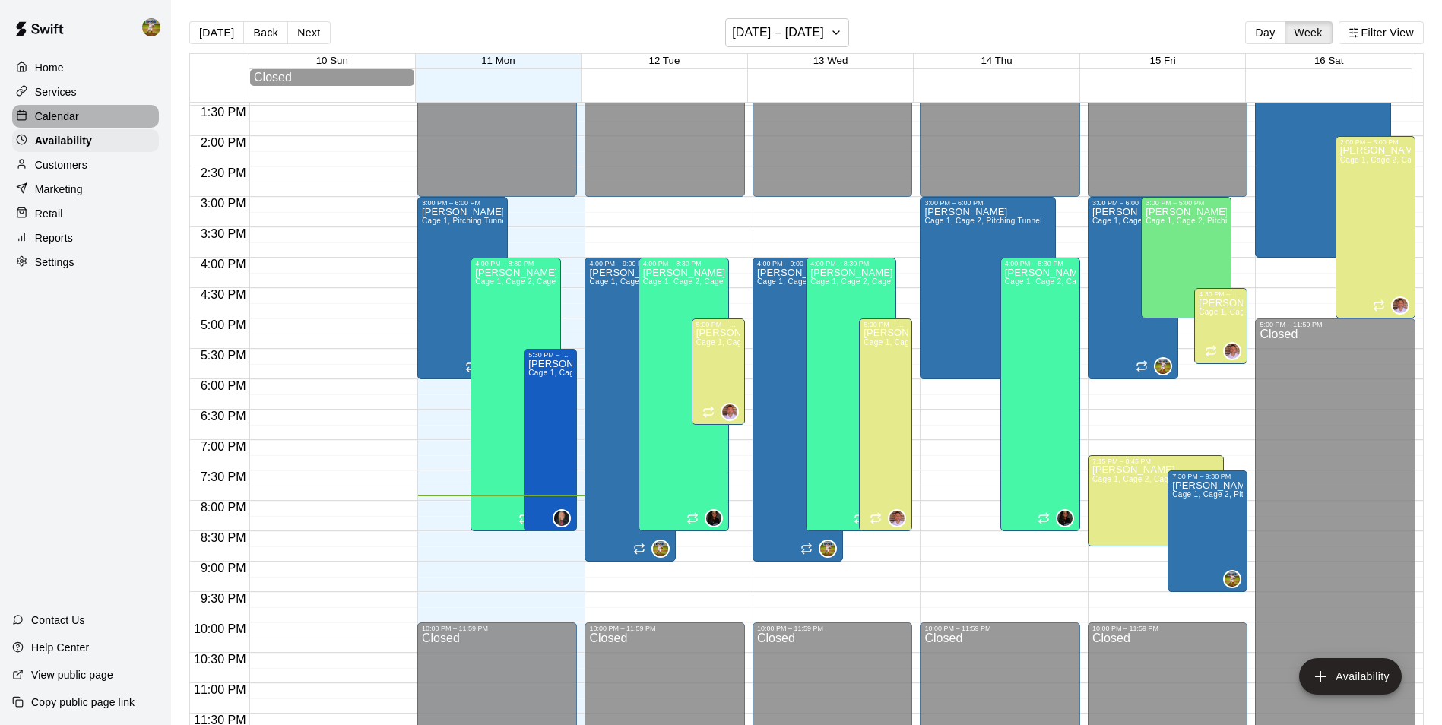
click at [87, 109] on div "Calendar" at bounding box center [85, 116] width 147 height 23
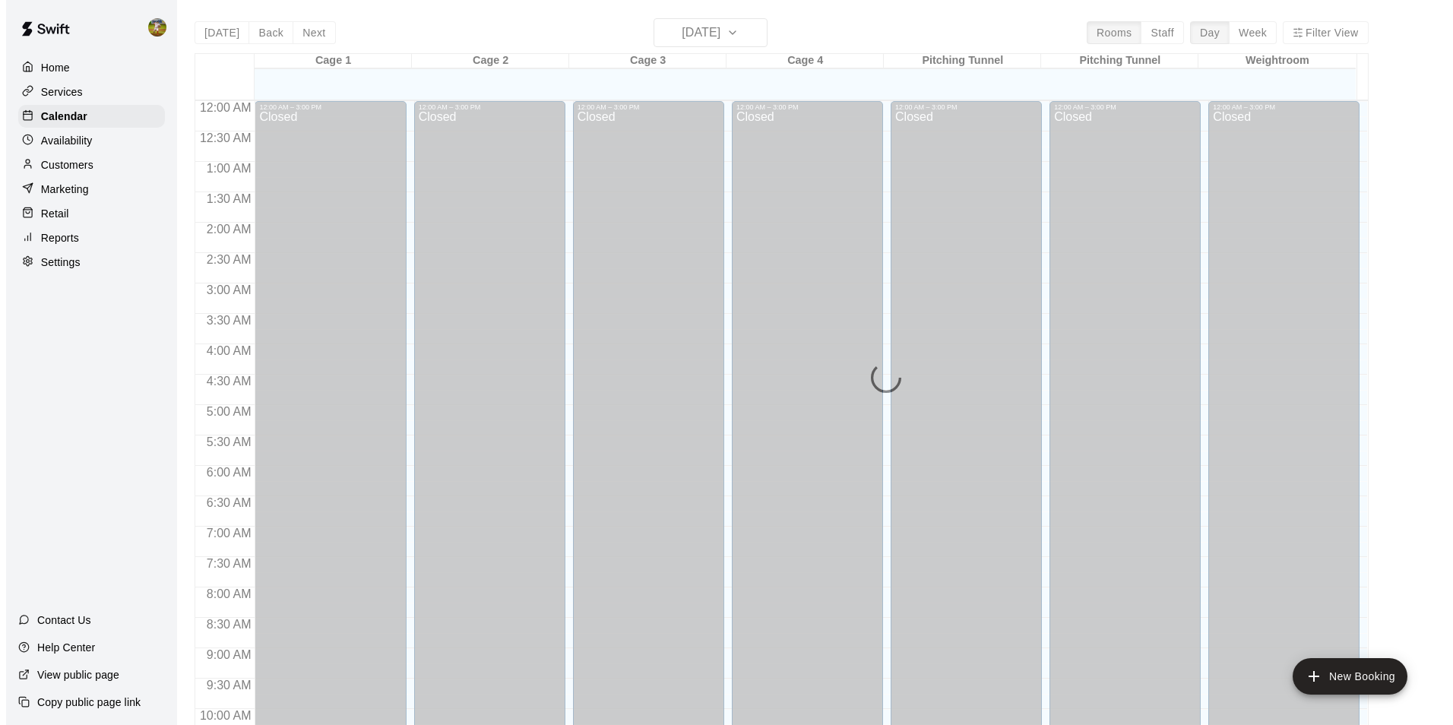
scroll to position [772, 0]
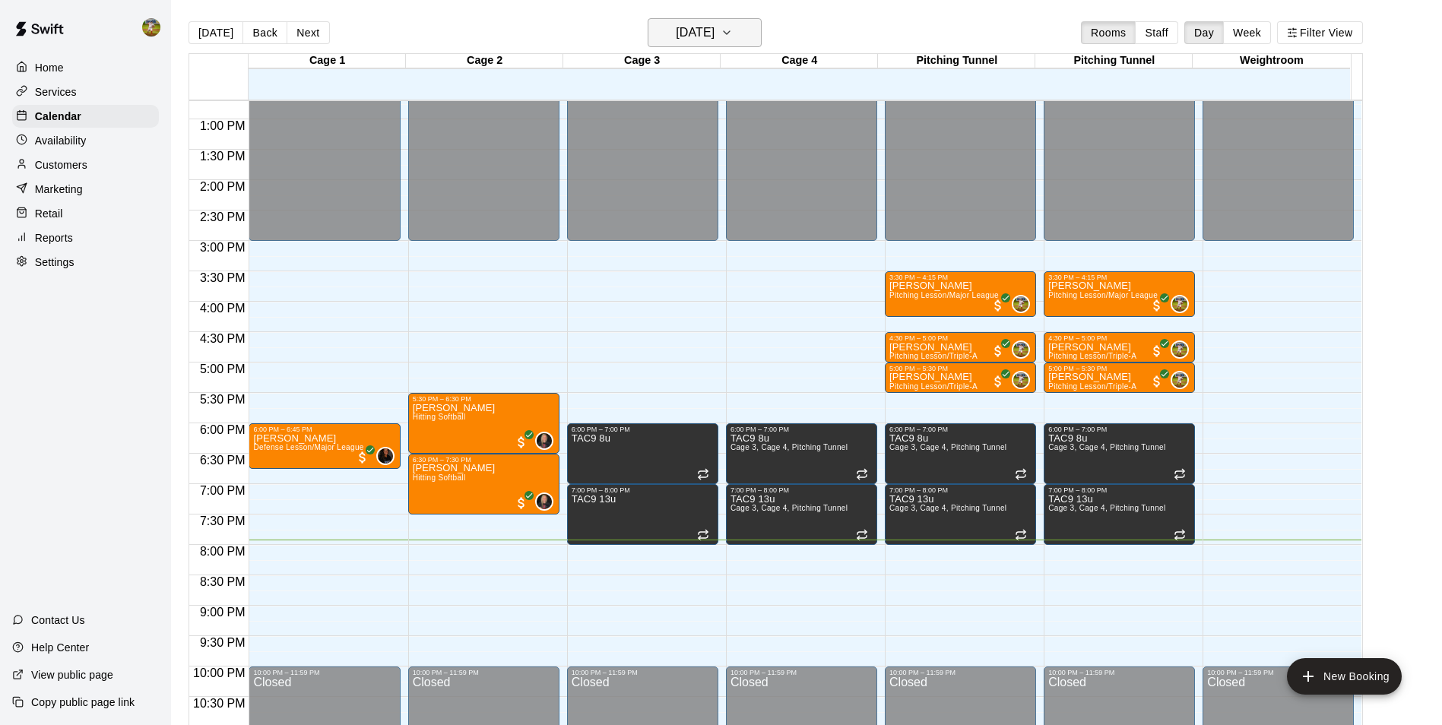
click at [733, 25] on icon "button" at bounding box center [727, 33] width 12 height 18
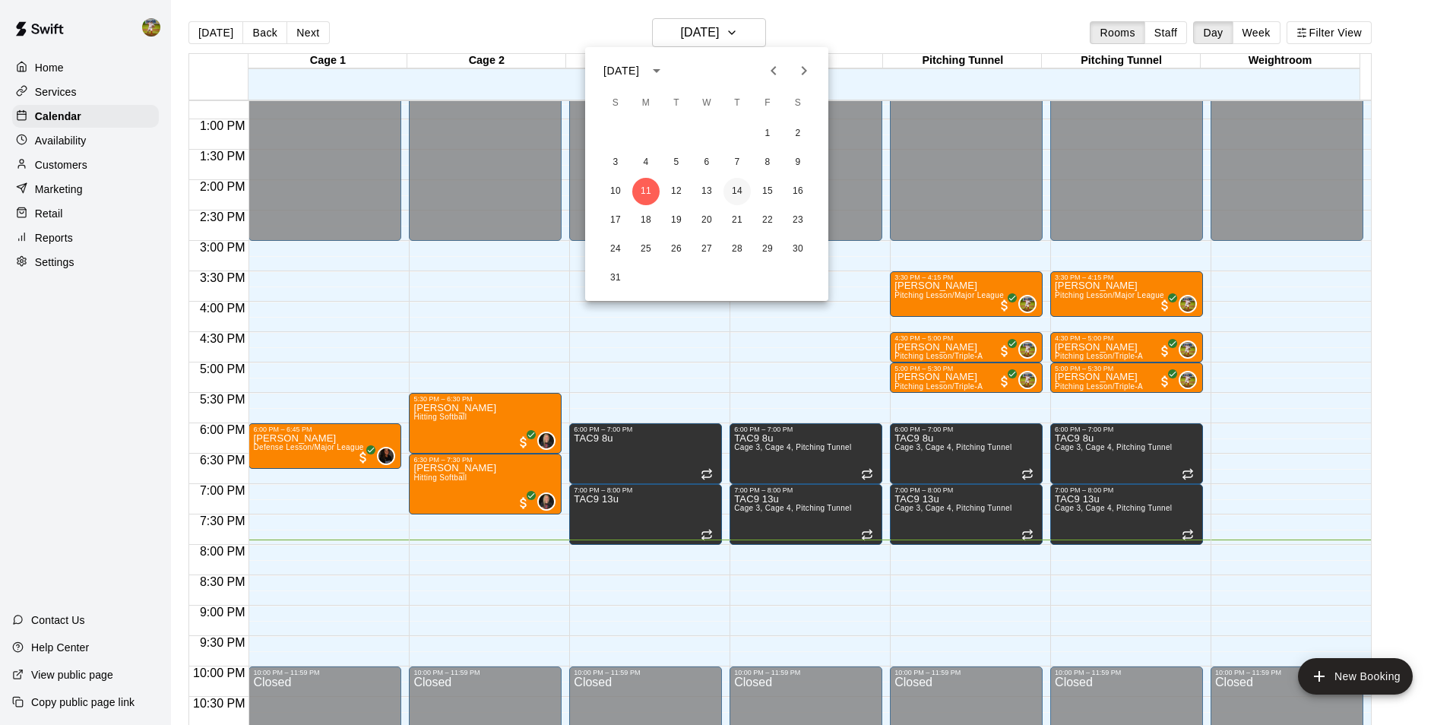
click at [742, 186] on button "14" at bounding box center [737, 191] width 27 height 27
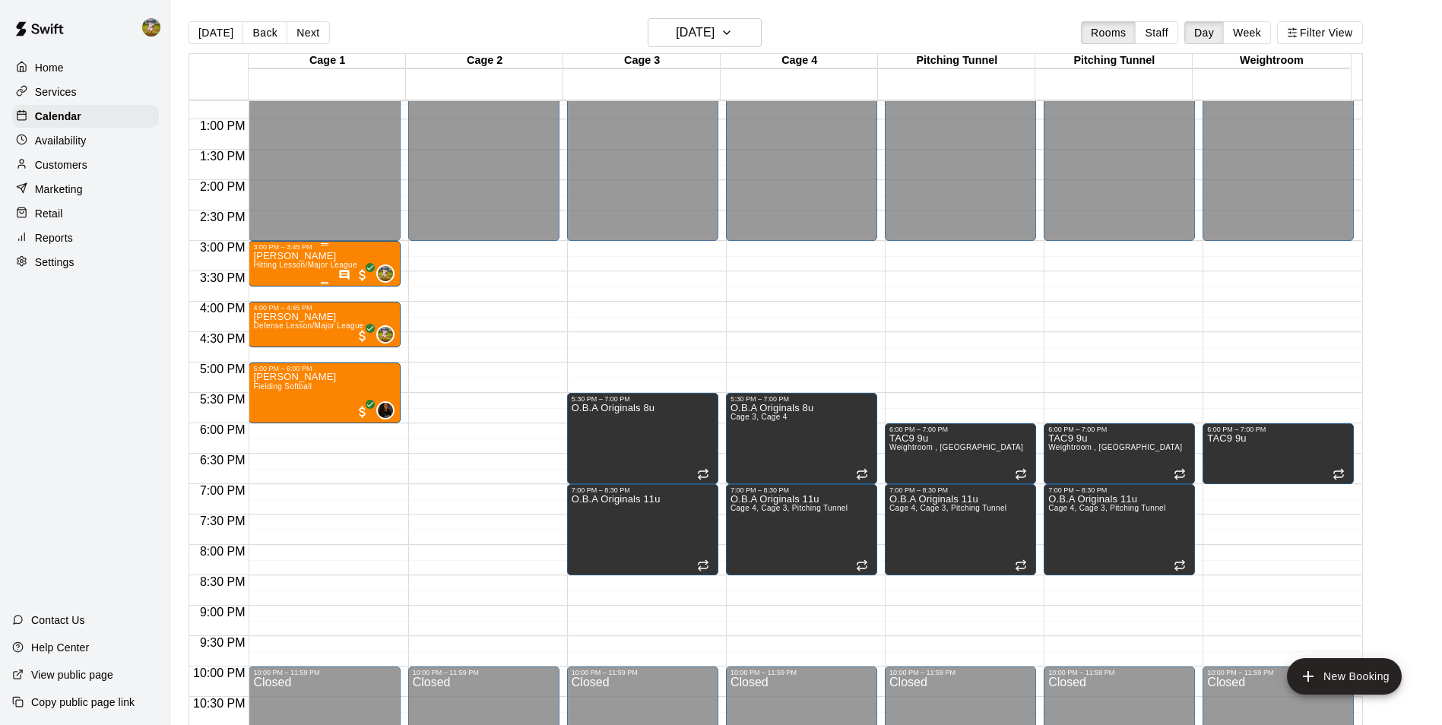
click at [347, 264] on span "Hitting Lesson/Major League" at bounding box center [304, 265] width 103 height 8
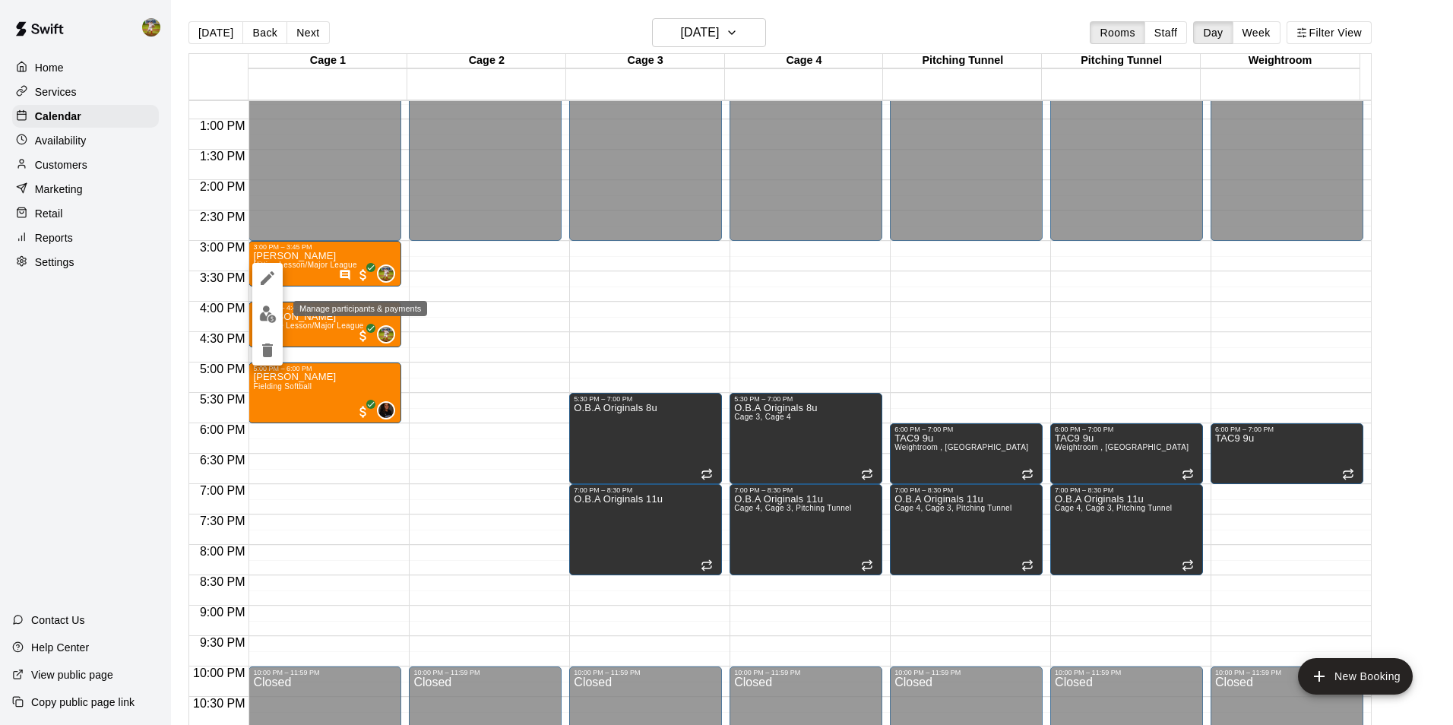
click at [270, 312] on img "edit" at bounding box center [267, 314] width 17 height 17
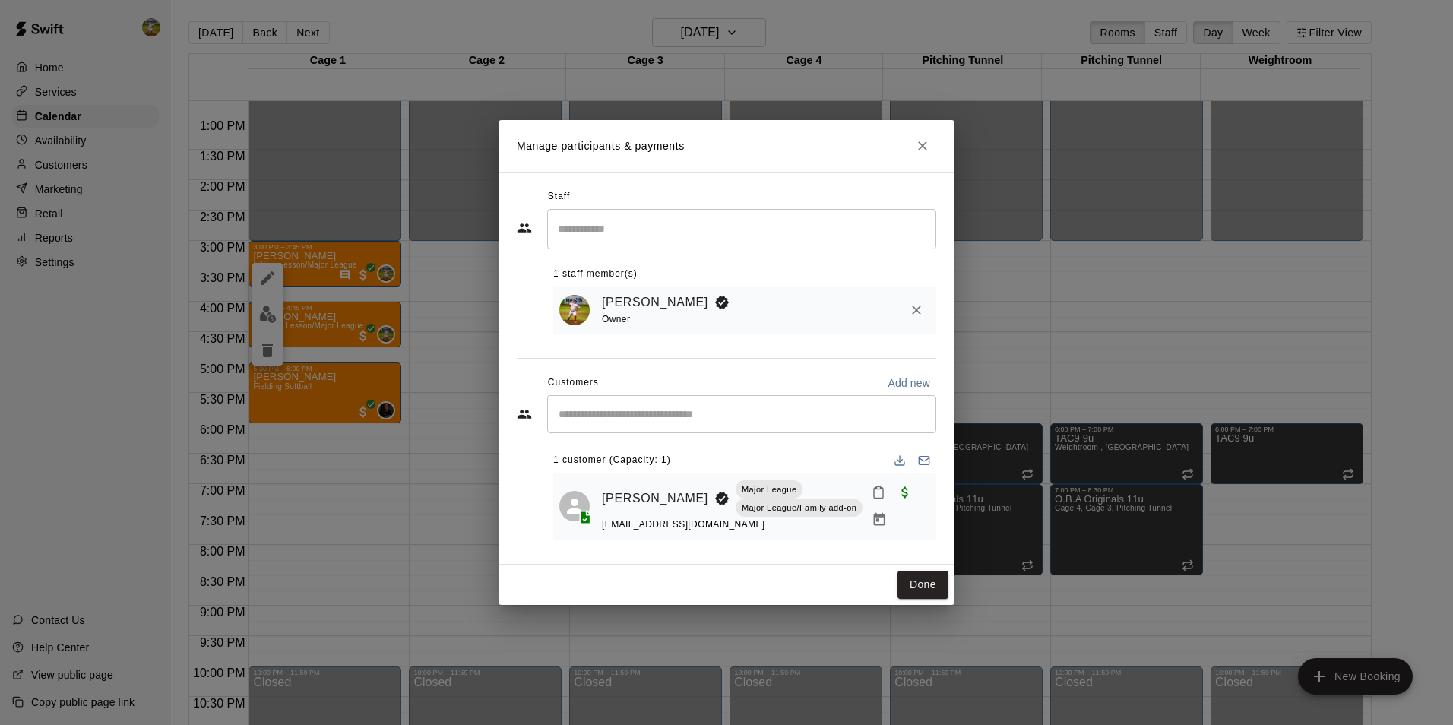
click at [857, 238] on input "Search staff" at bounding box center [741, 229] width 375 height 27
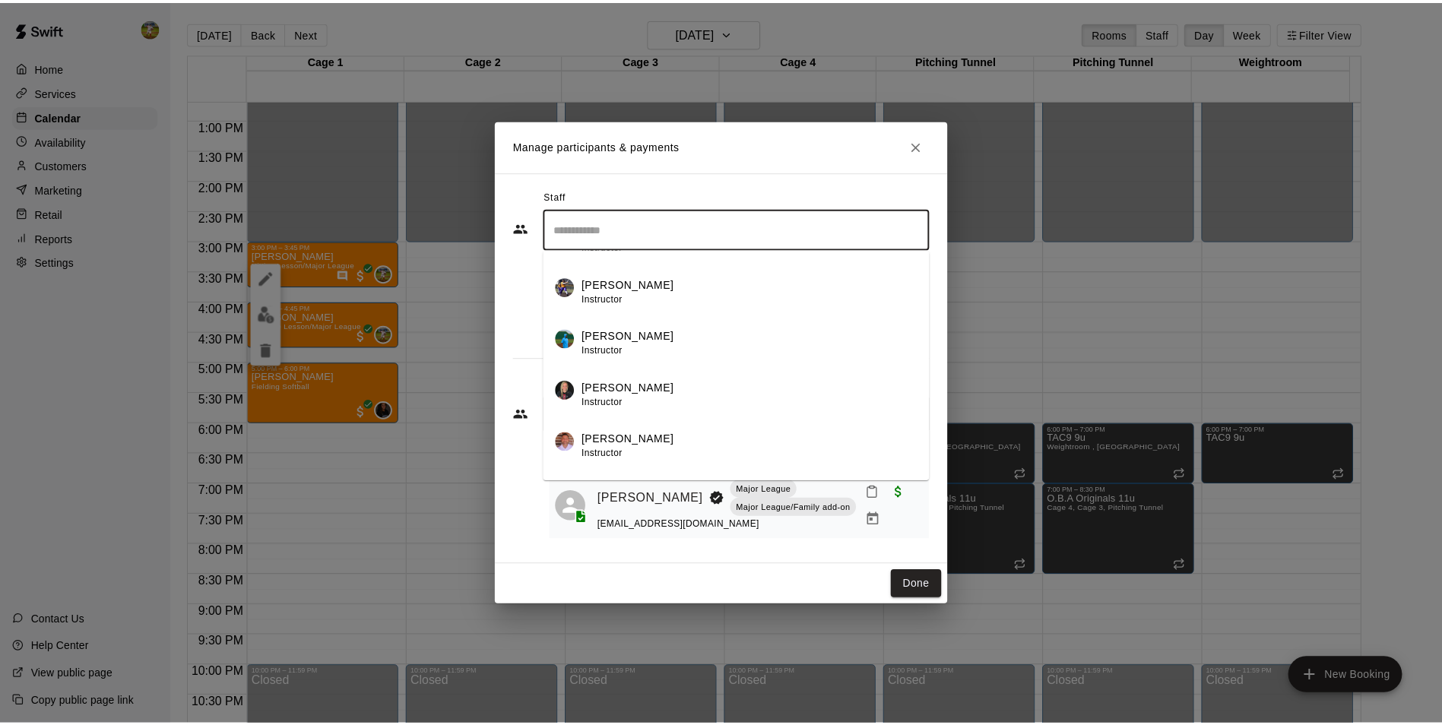
scroll to position [76, 0]
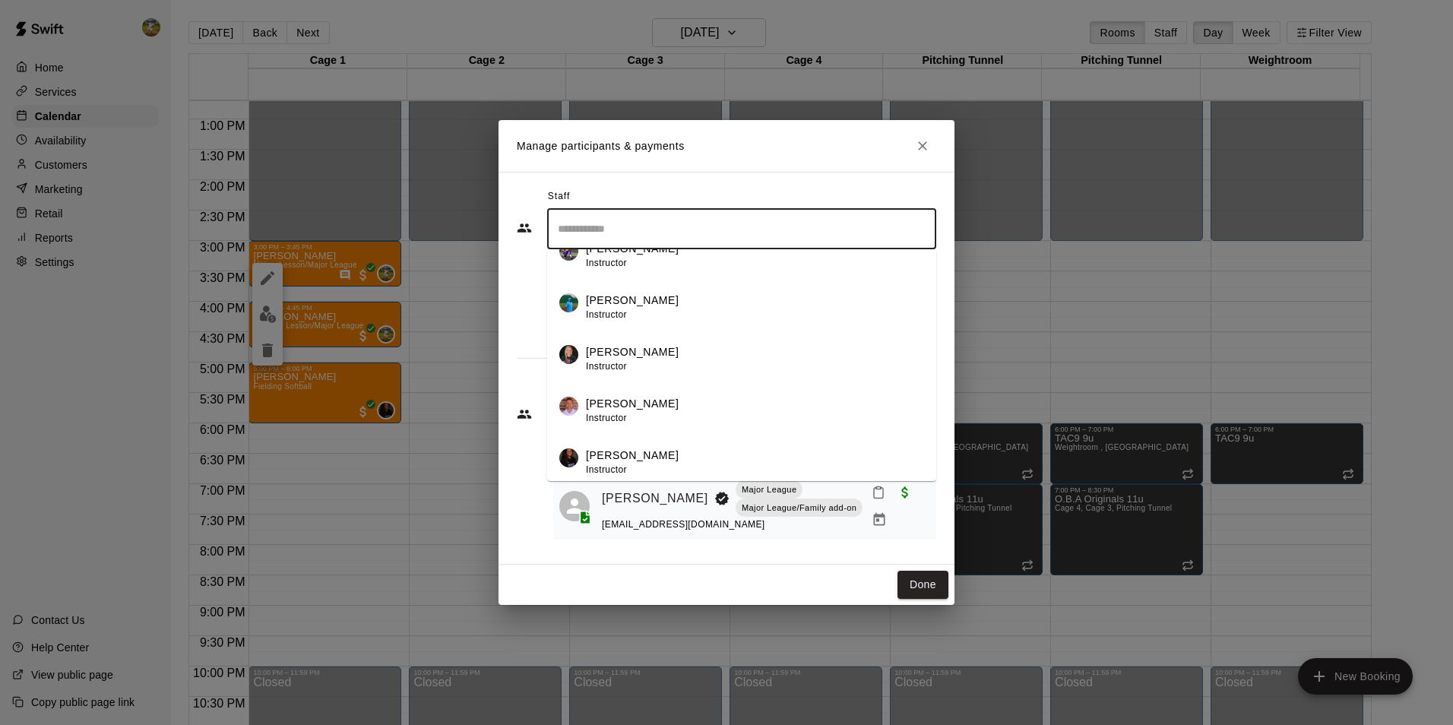
click at [511, 313] on div "Staff ​ [PERSON_NAME] Instructor [PERSON_NAME] Instructor [PERSON_NAME] Instruc…" at bounding box center [727, 368] width 456 height 393
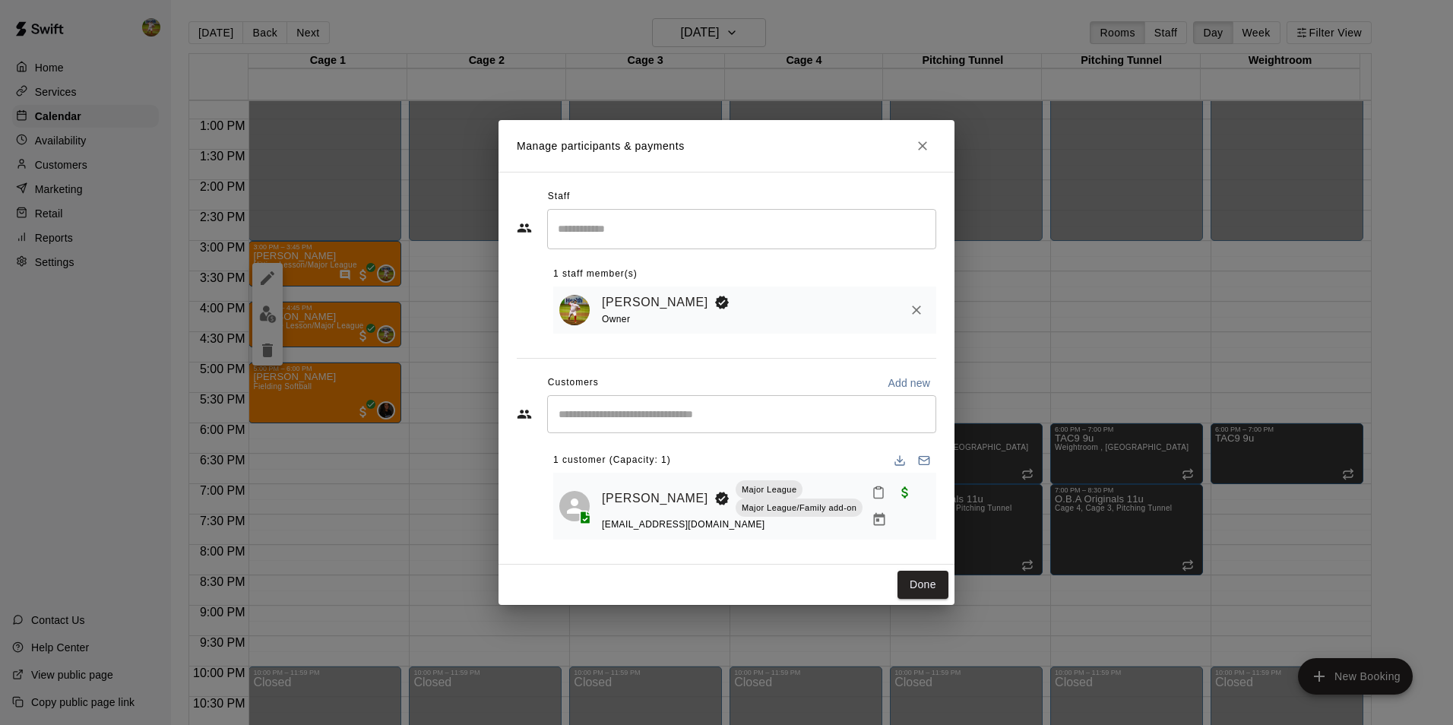
click at [759, 507] on p "Major League/Family add-on" at bounding box center [799, 508] width 115 height 13
click at [926, 139] on icon "Close" at bounding box center [922, 145] width 15 height 15
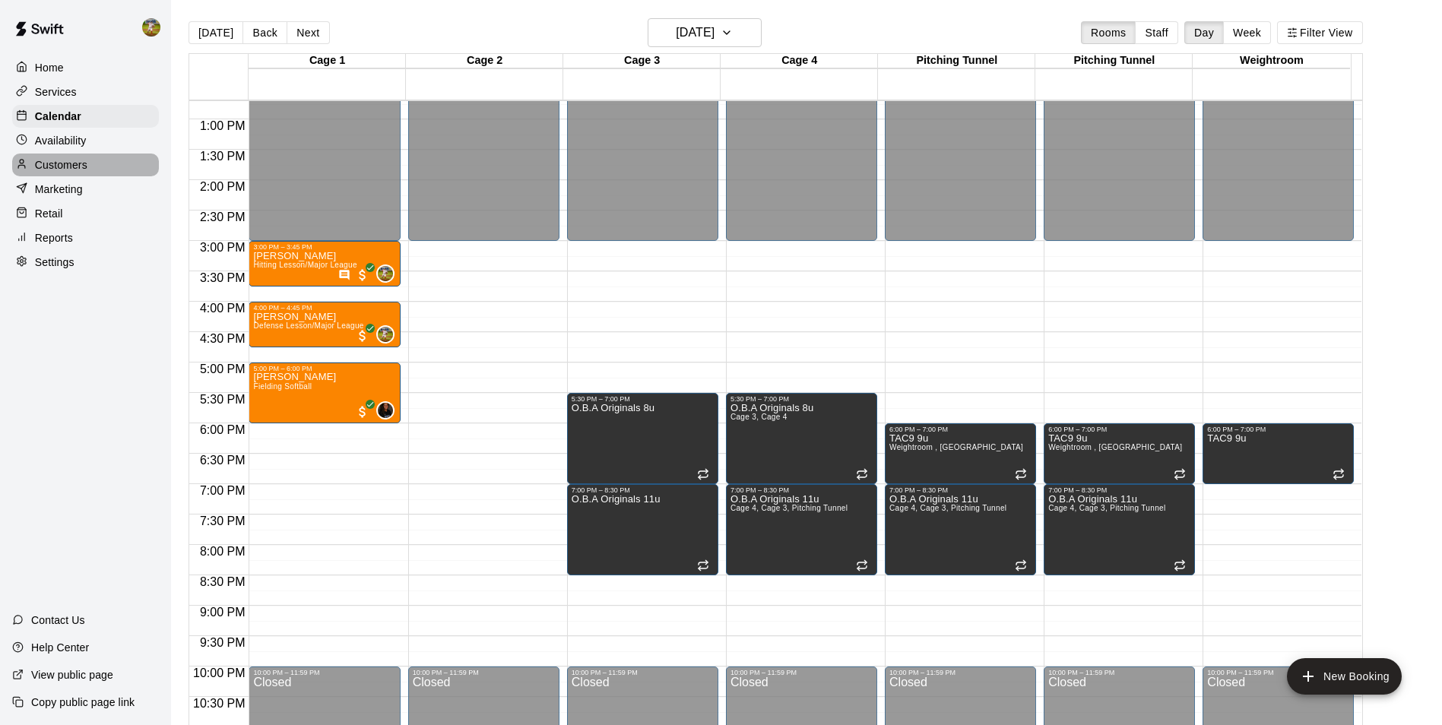
click at [74, 165] on p "Customers" at bounding box center [61, 164] width 52 height 15
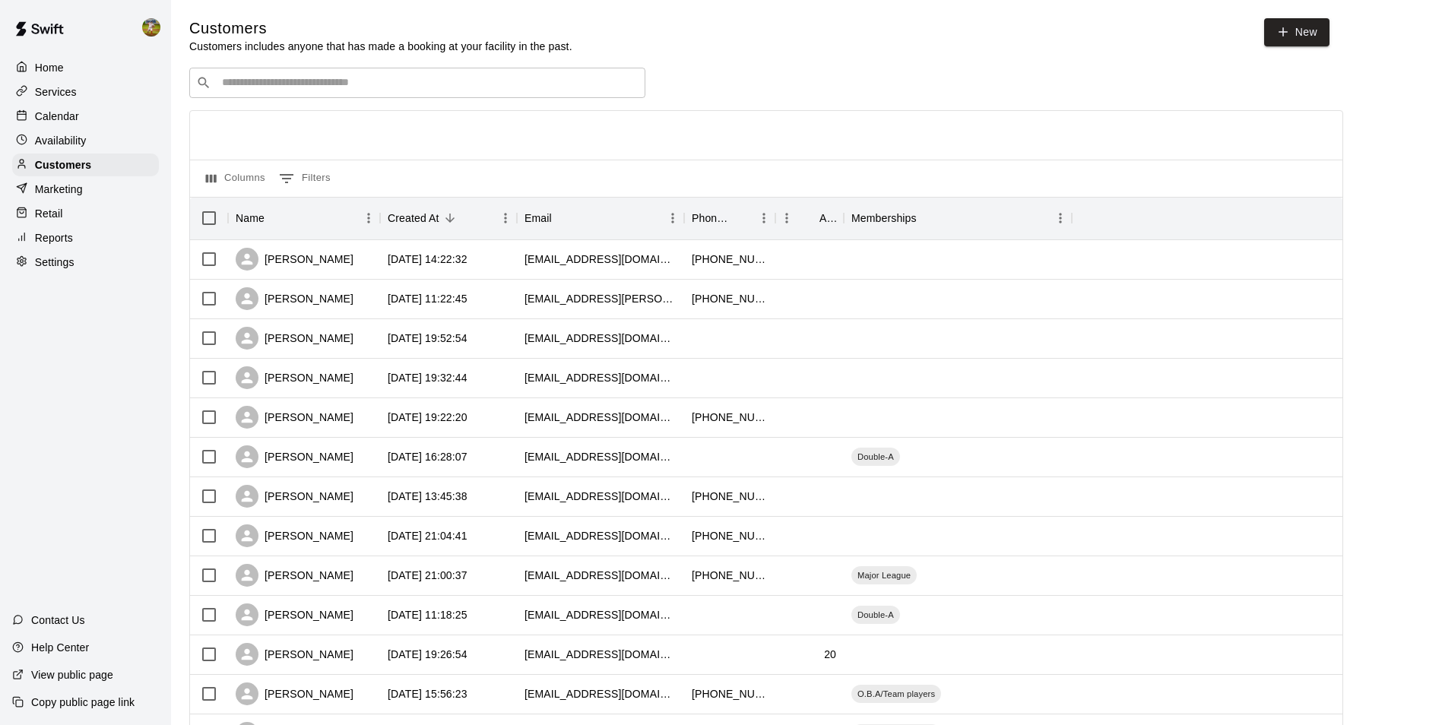
click at [278, 75] on div "​ ​" at bounding box center [417, 83] width 456 height 30
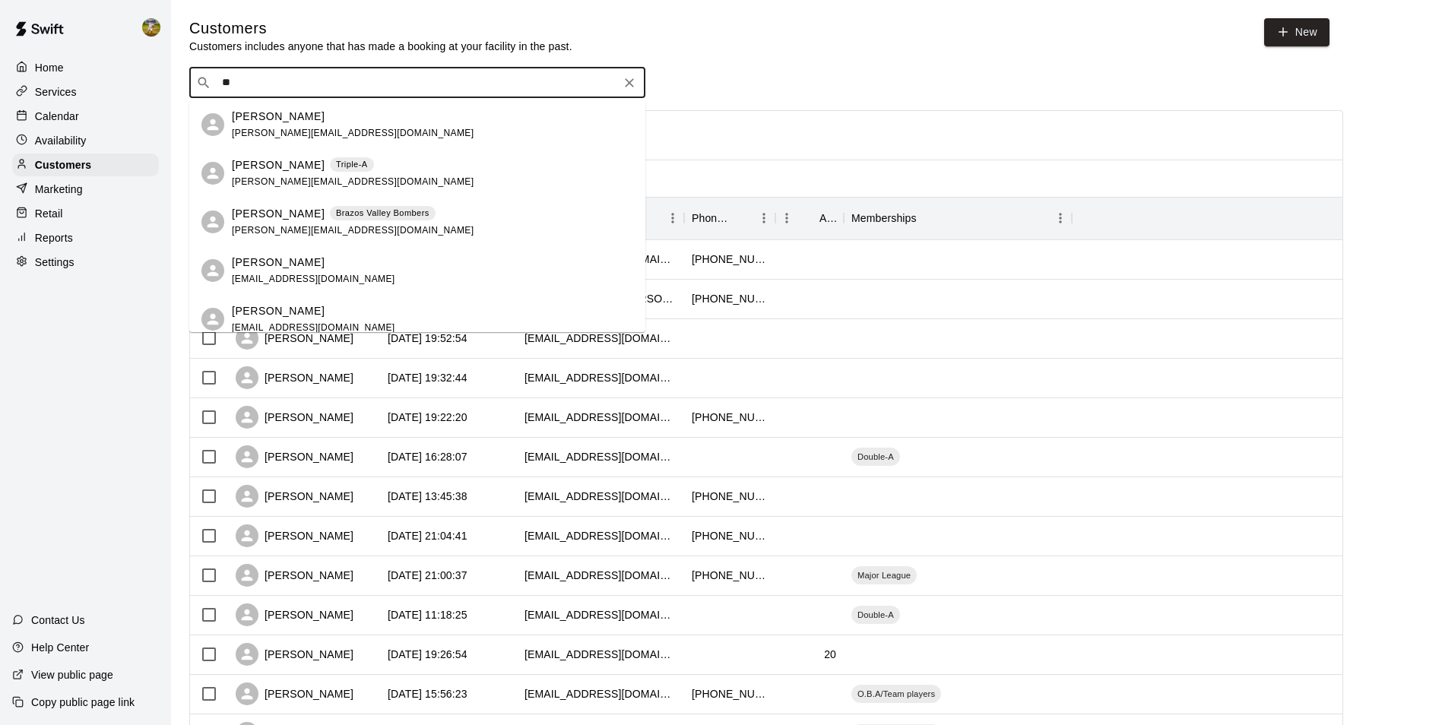
type input "***"
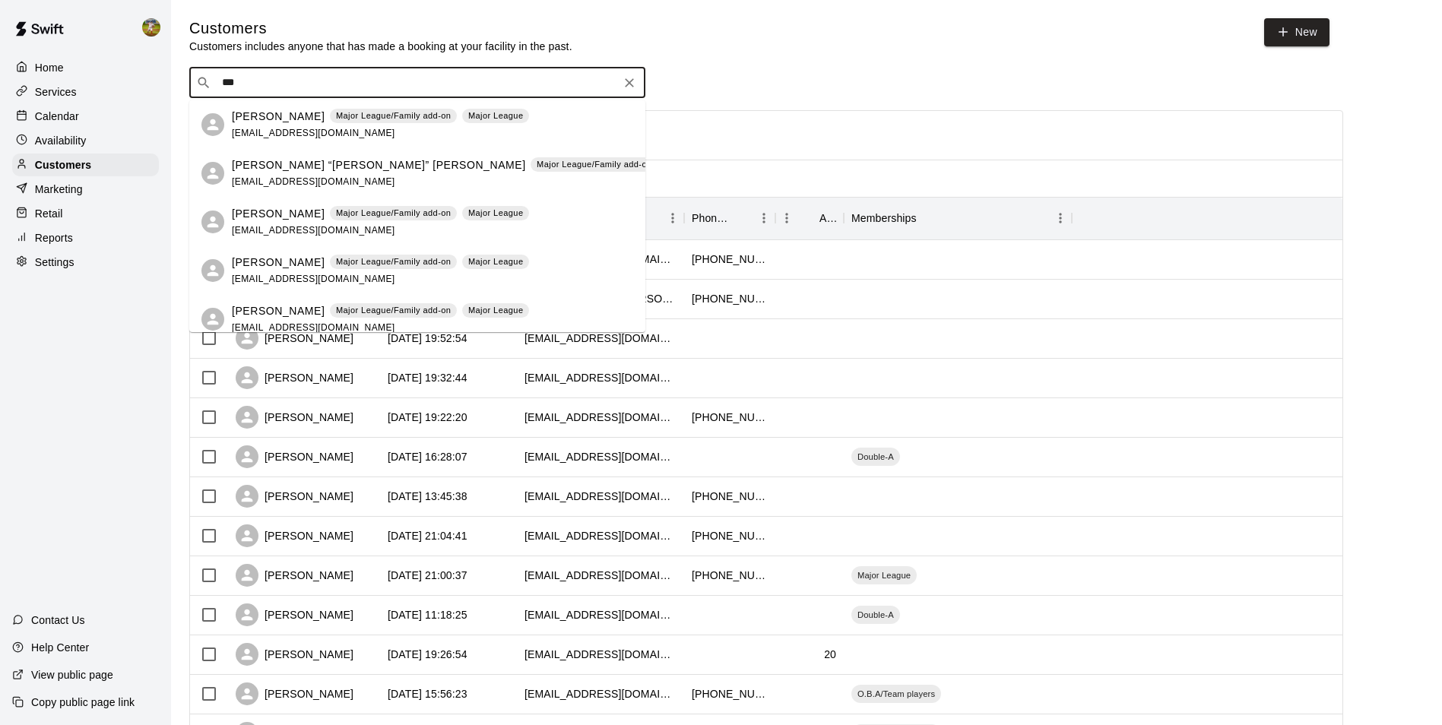
click at [276, 123] on p "[PERSON_NAME]" at bounding box center [278, 117] width 93 height 16
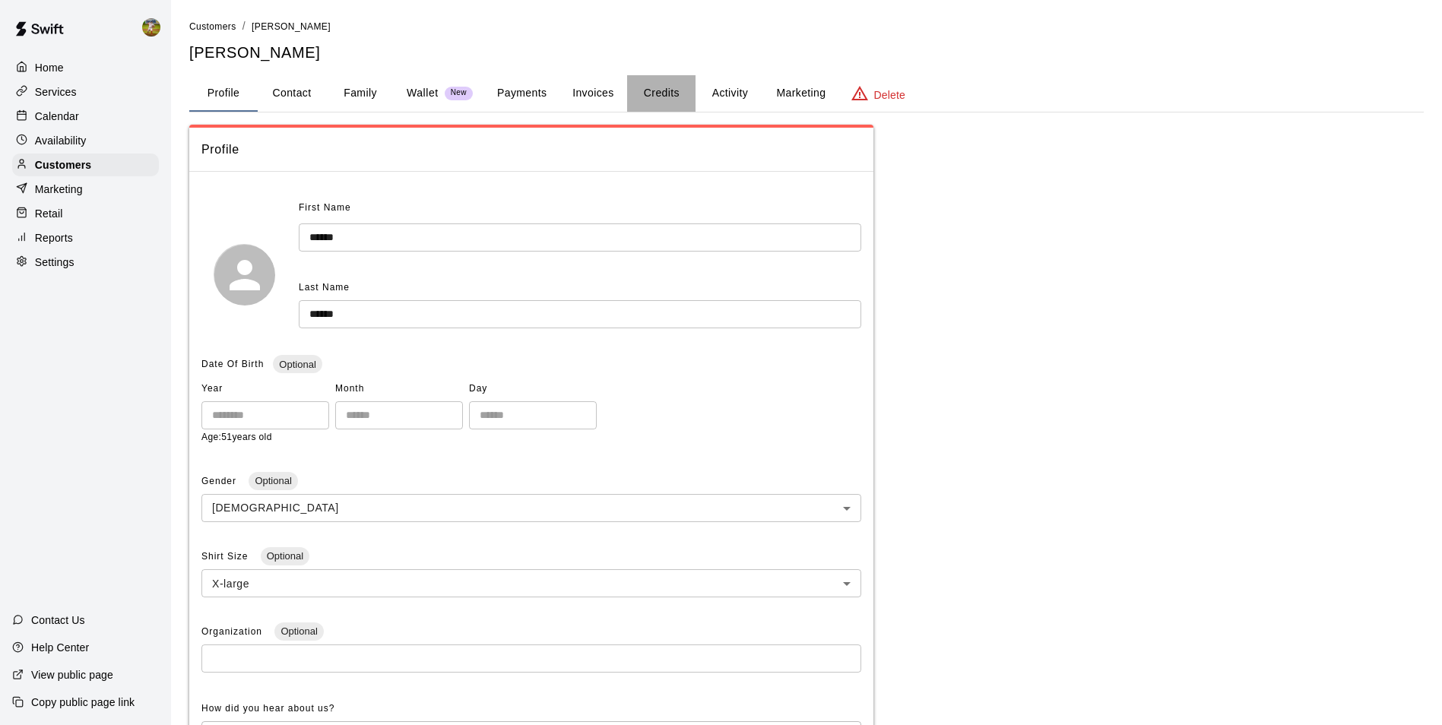
click at [657, 93] on button "Credits" at bounding box center [661, 93] width 68 height 36
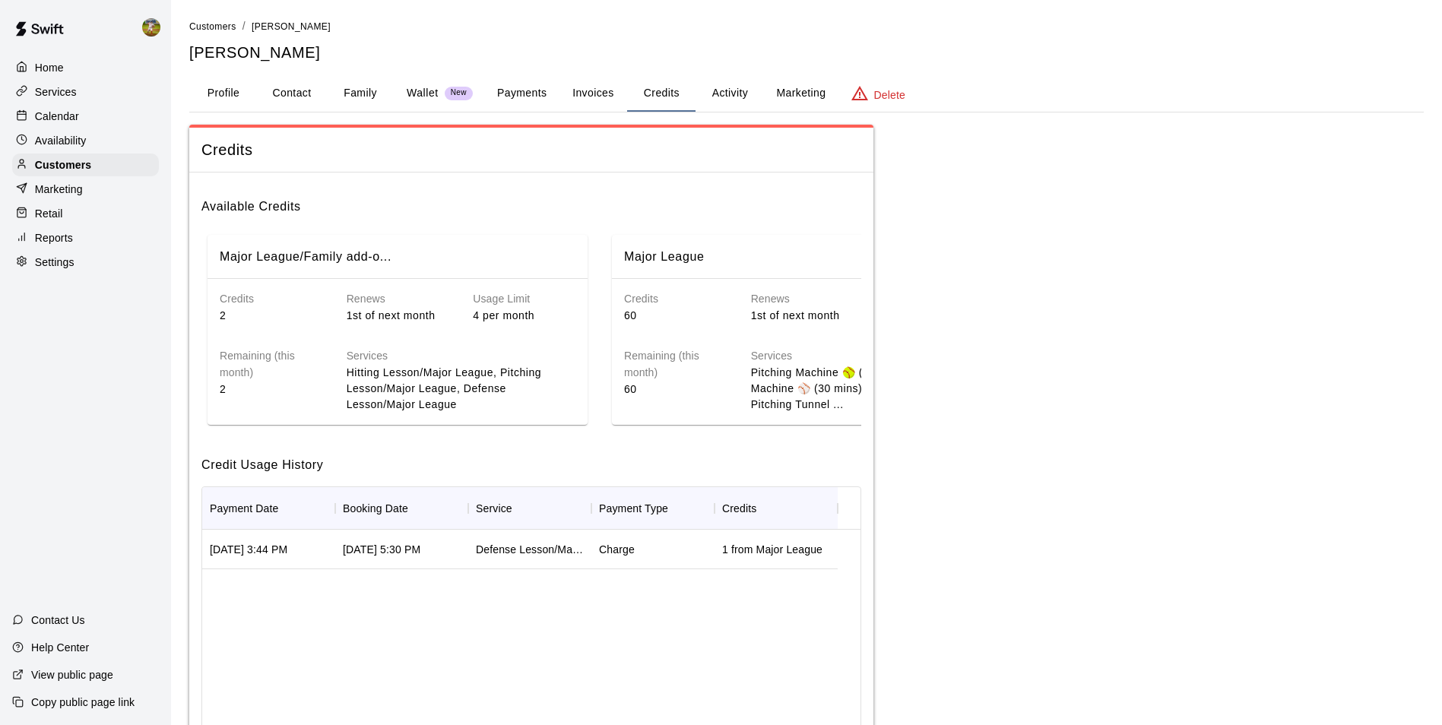
click at [74, 115] on p "Calendar" at bounding box center [57, 116] width 44 height 15
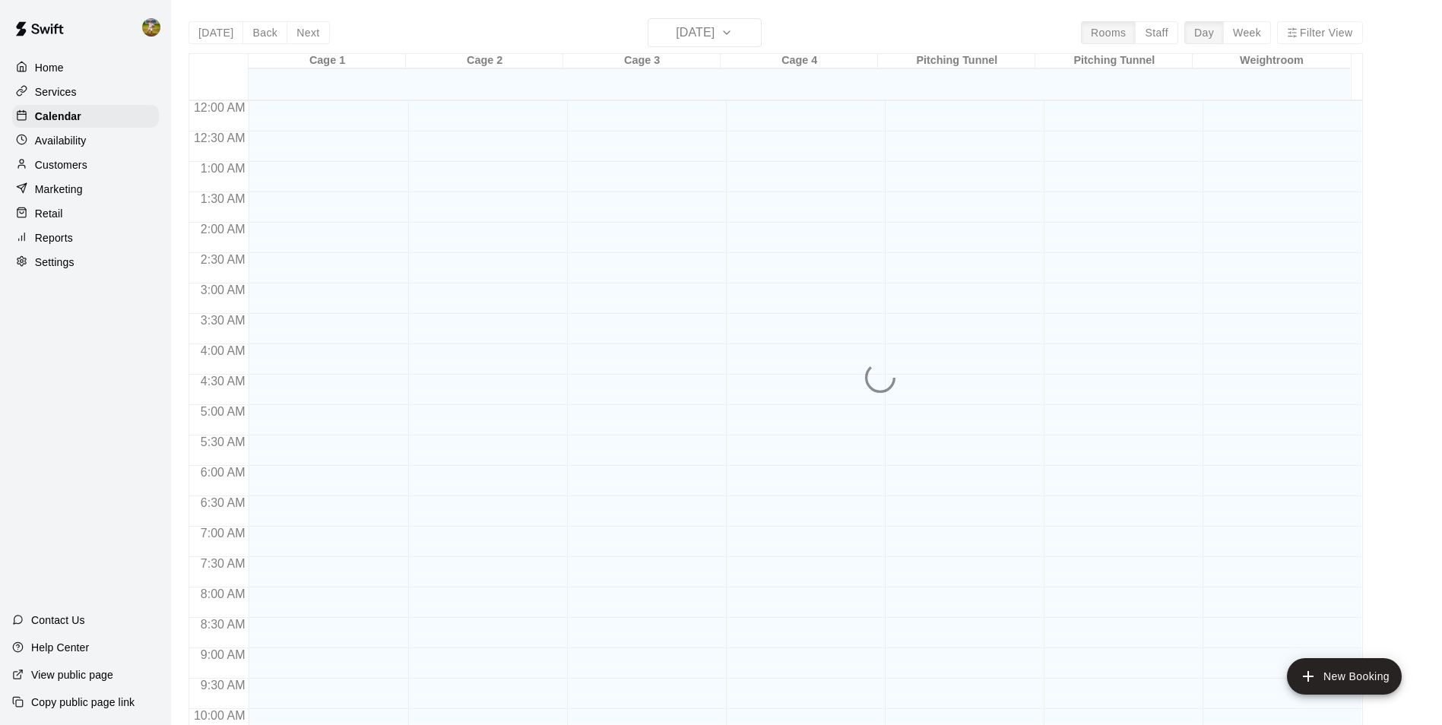
scroll to position [772, 0]
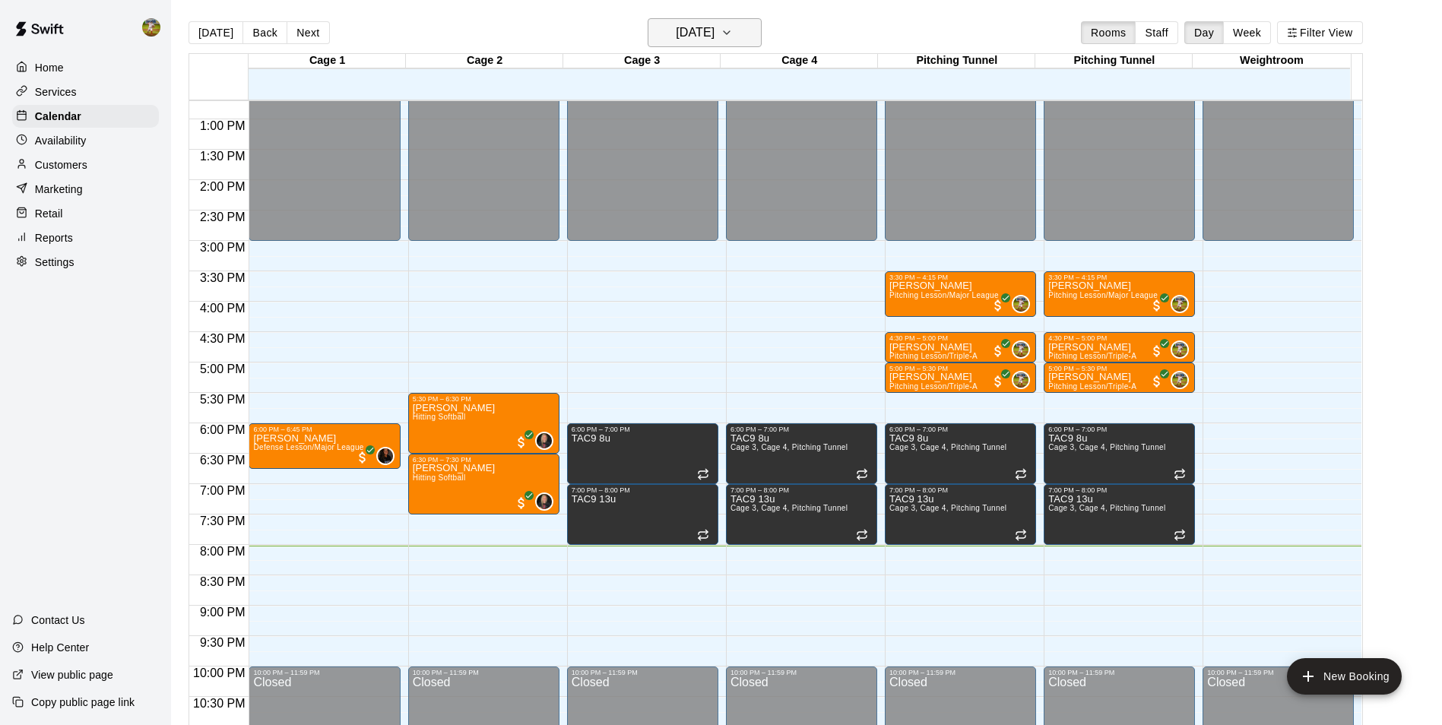
click at [733, 26] on icon "button" at bounding box center [727, 33] width 12 height 18
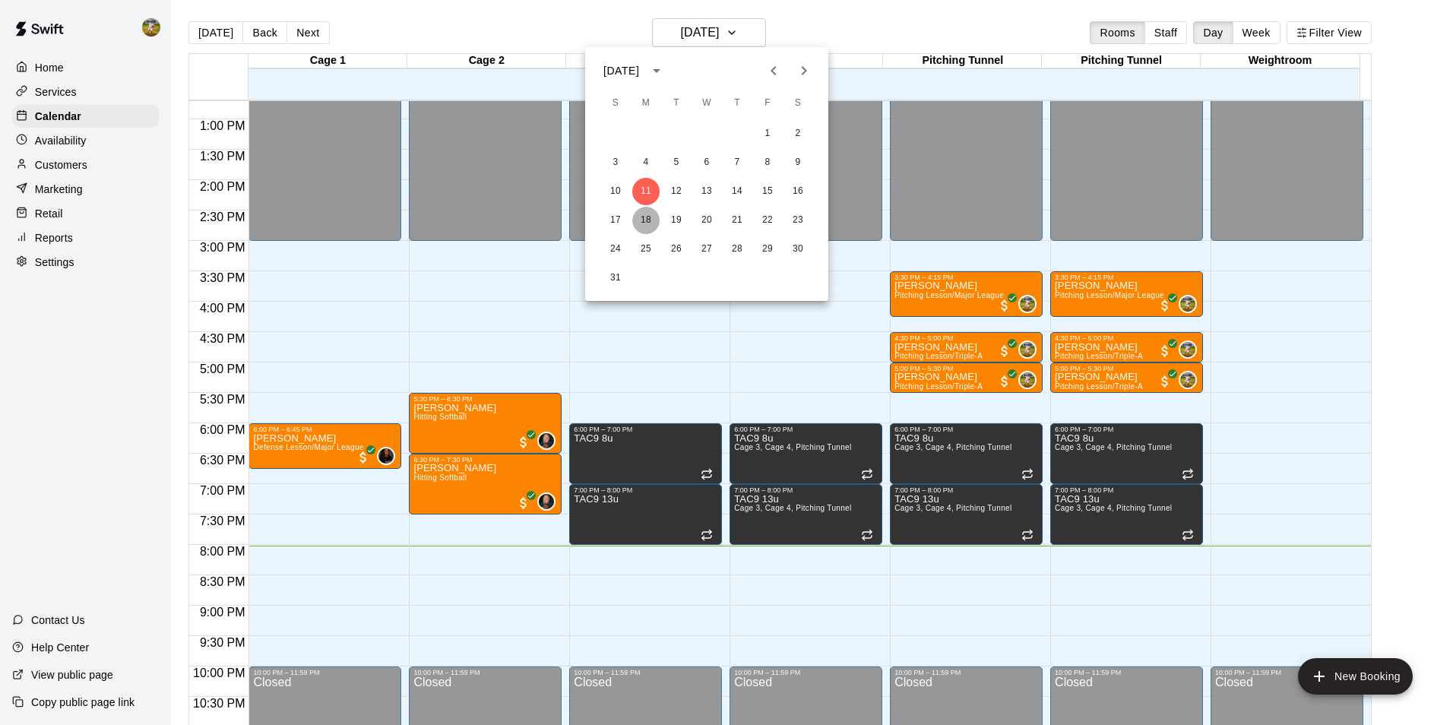
click at [641, 222] on button "18" at bounding box center [645, 220] width 27 height 27
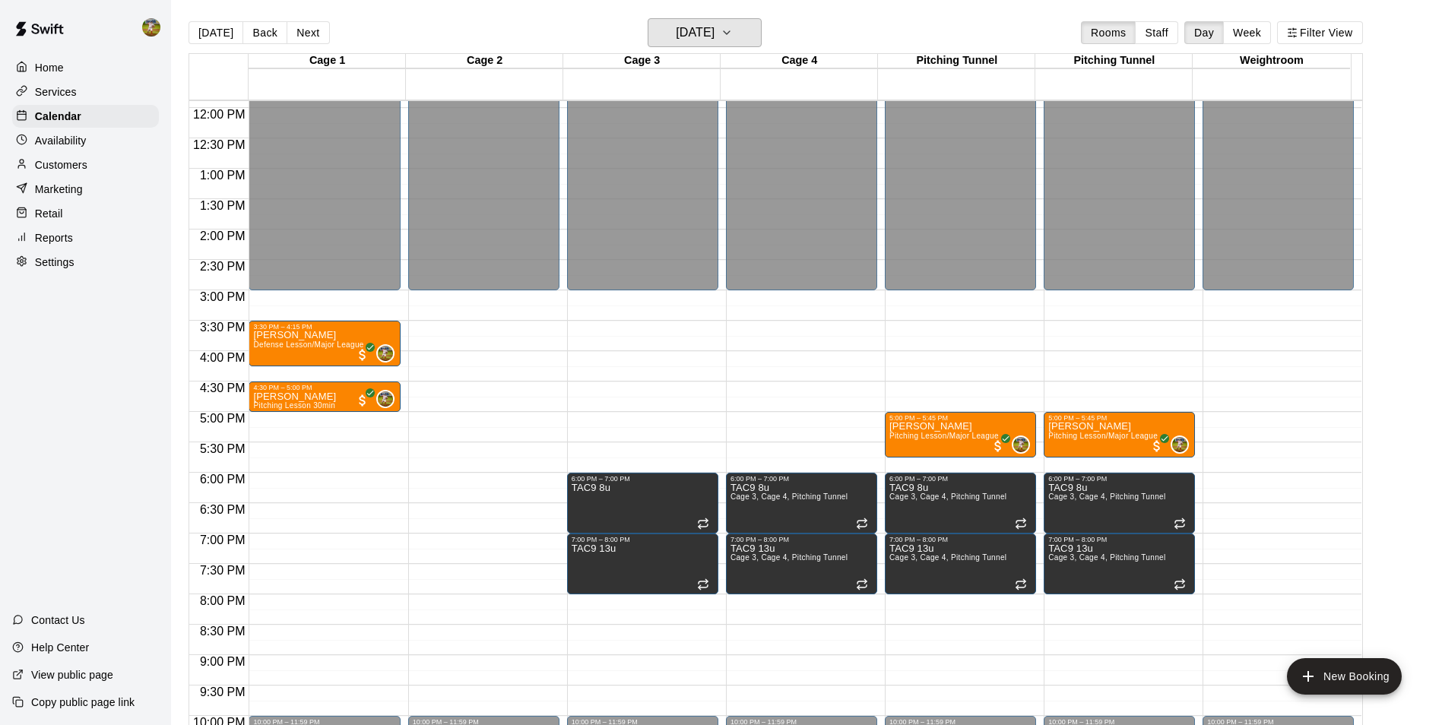
scroll to position [696, 0]
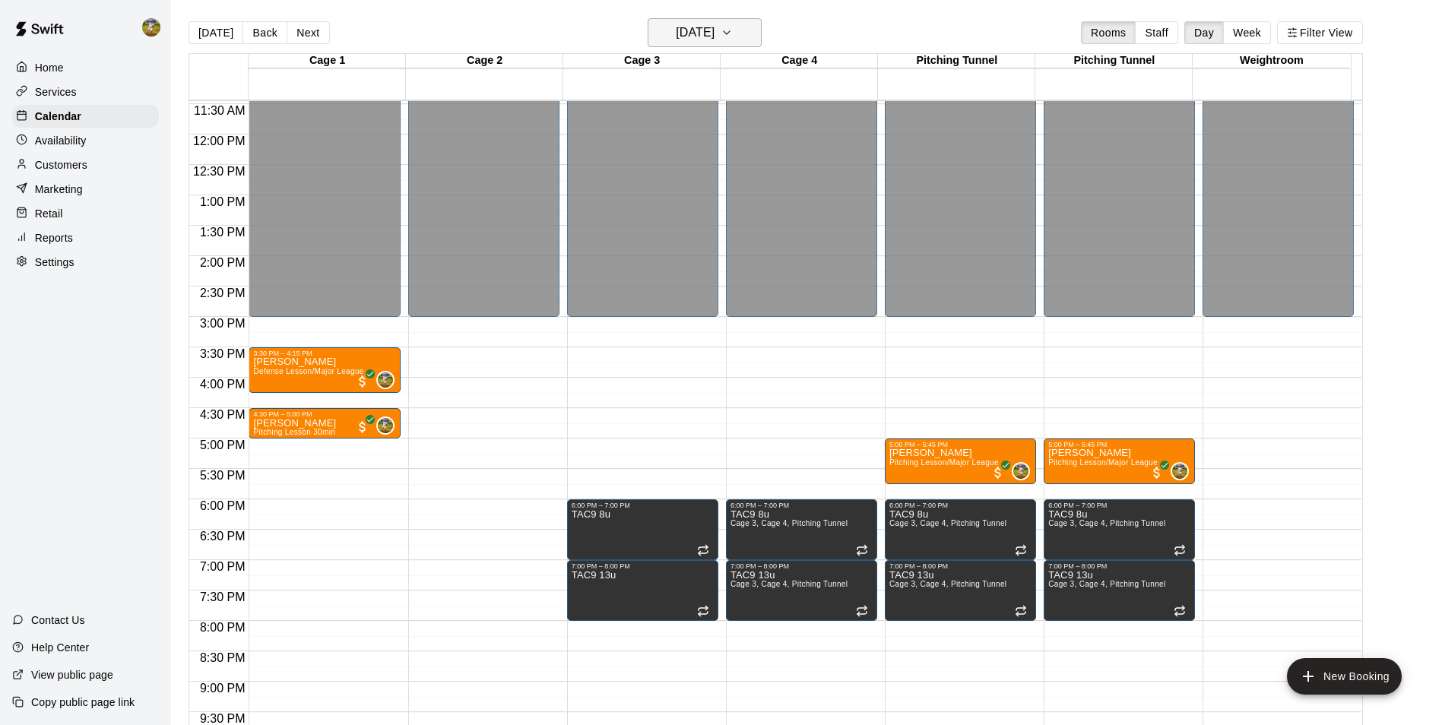
click at [733, 26] on icon "button" at bounding box center [727, 33] width 12 height 18
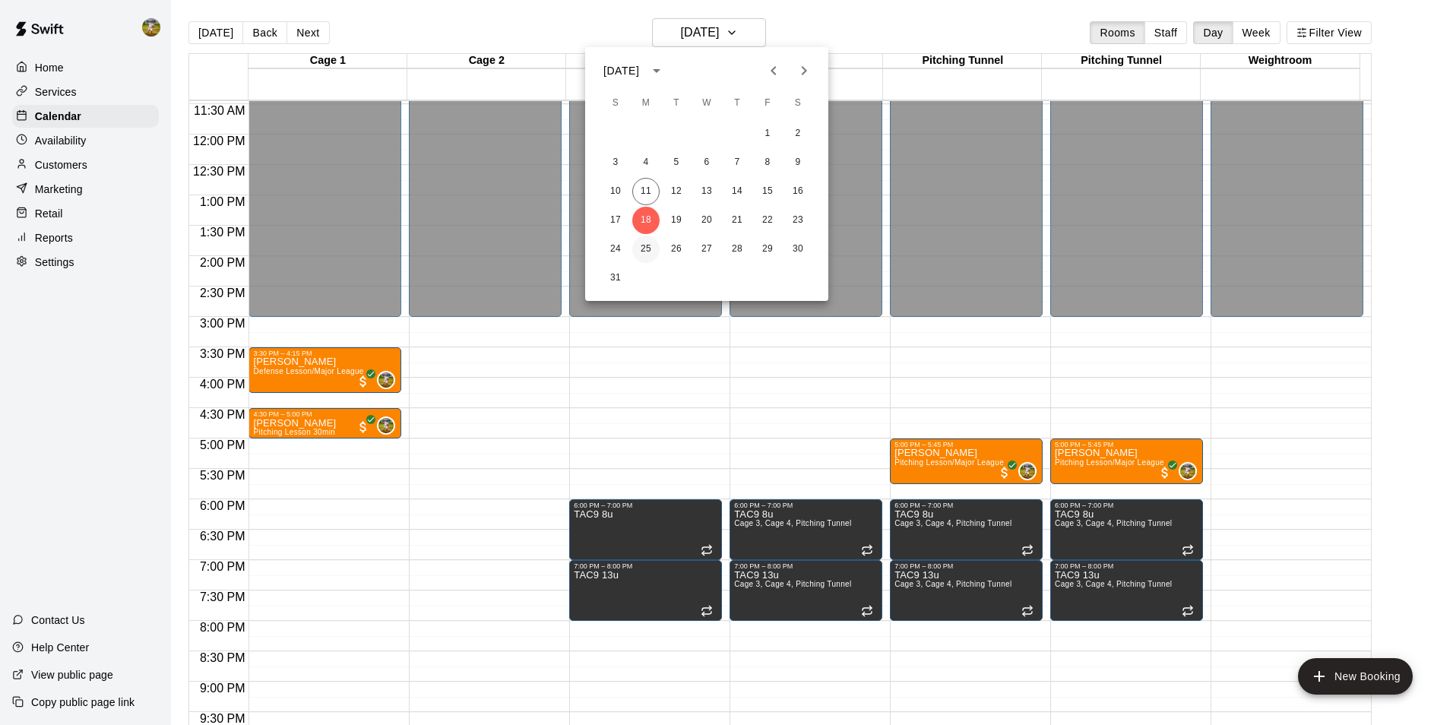
click at [651, 242] on button "25" at bounding box center [645, 249] width 27 height 27
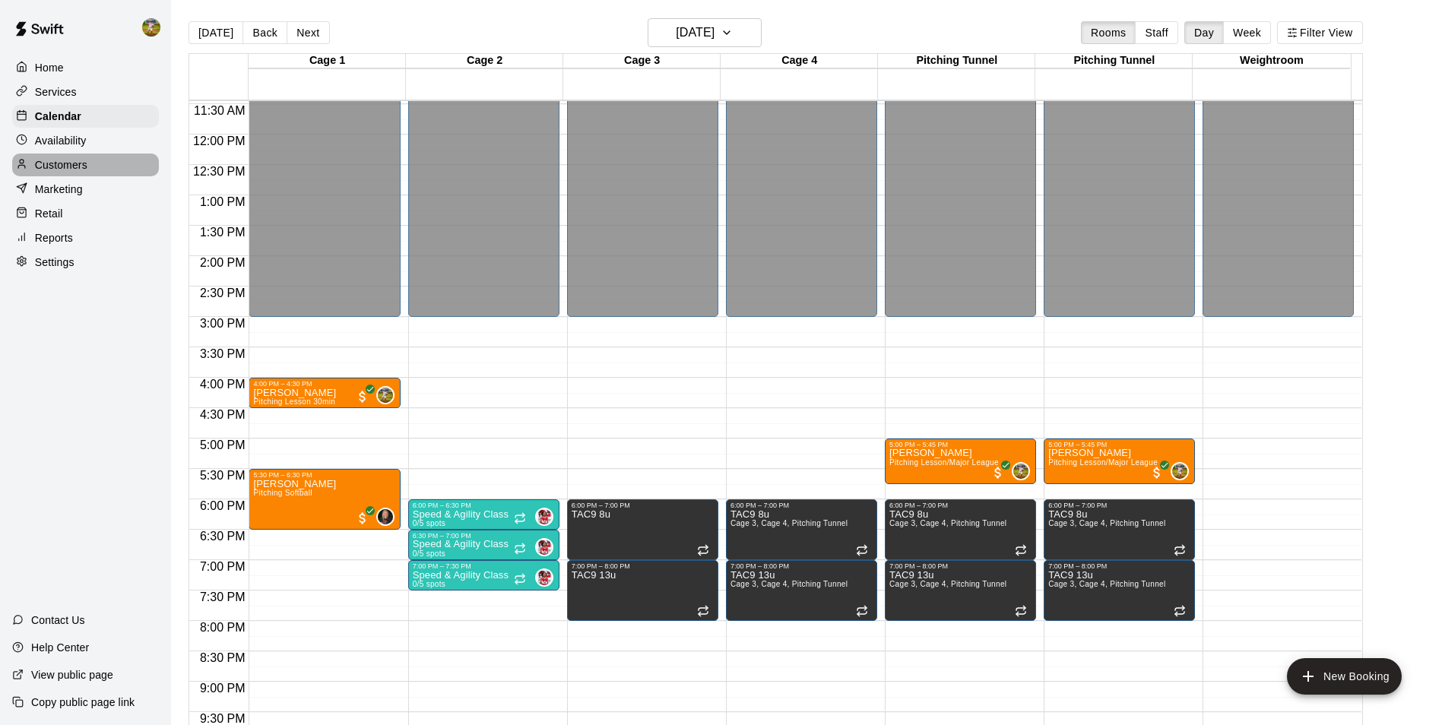
click at [72, 161] on p "Customers" at bounding box center [61, 164] width 52 height 15
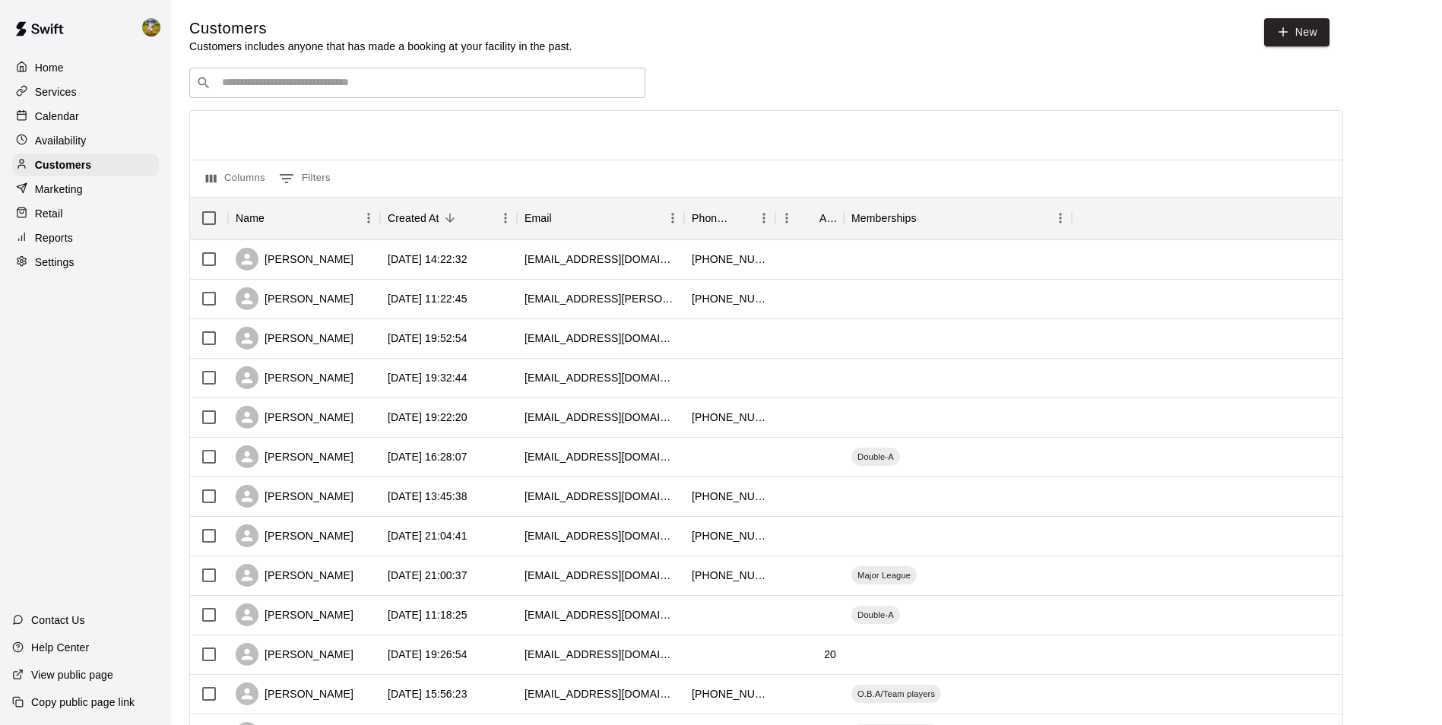
click at [382, 83] on input "Search customers by name or email" at bounding box center [427, 82] width 421 height 15
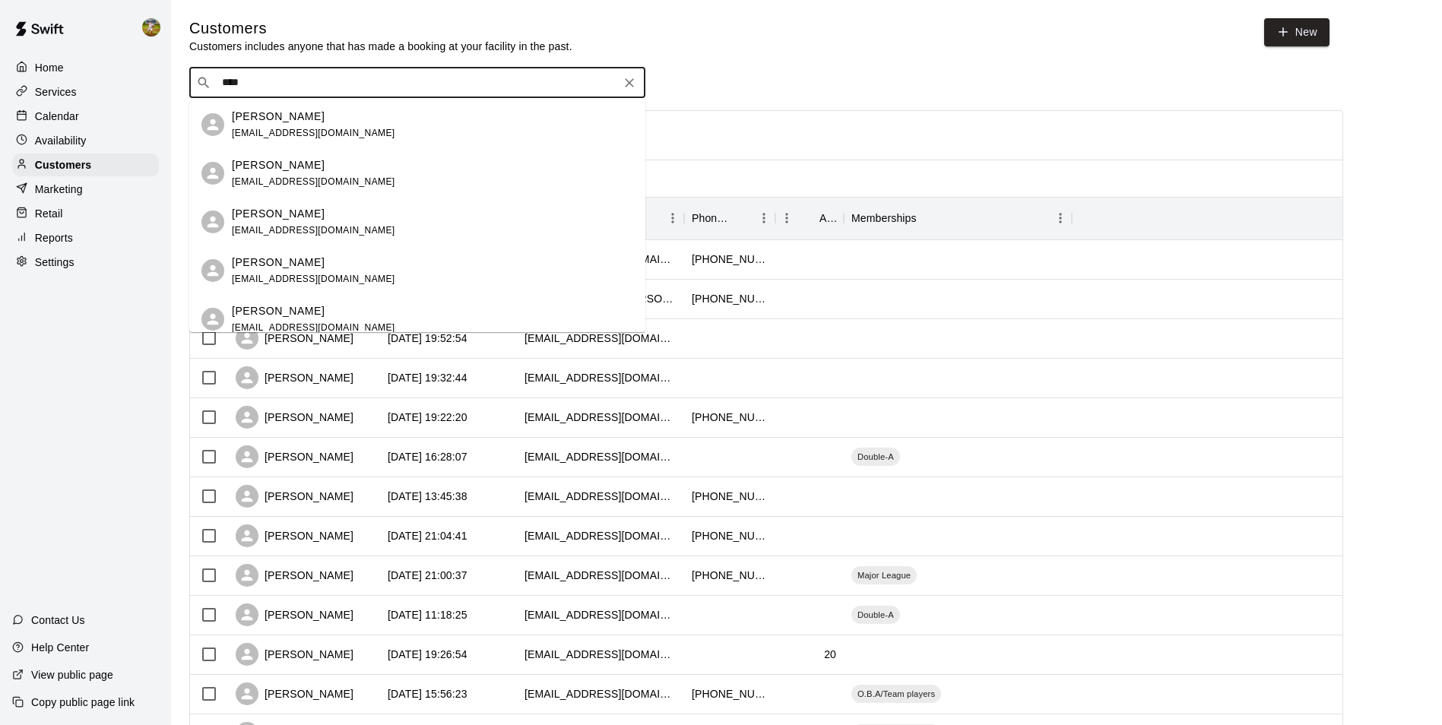
type input "*****"
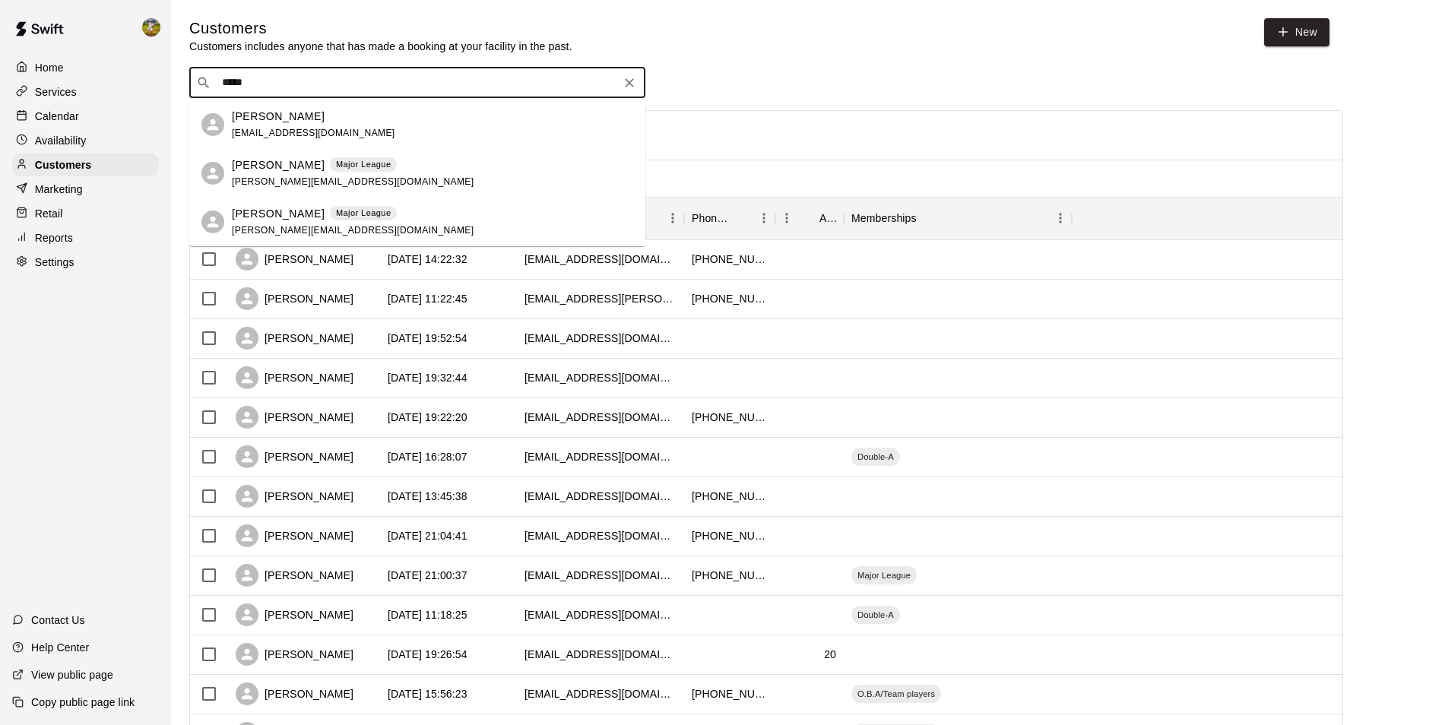
click at [402, 192] on div "[PERSON_NAME] Major League [PERSON_NAME][EMAIL_ADDRESS][DOMAIN_NAME]" at bounding box center [417, 173] width 456 height 49
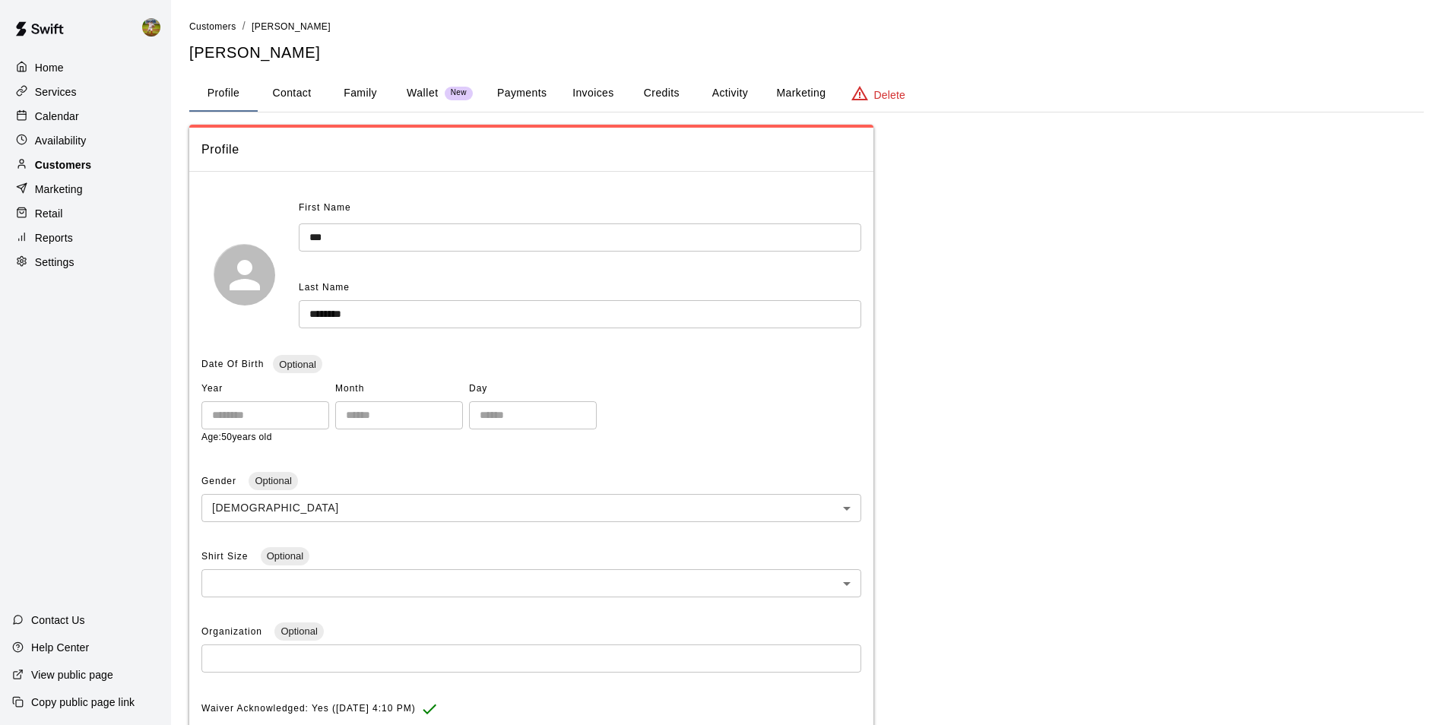
click at [108, 162] on div "Customers" at bounding box center [85, 165] width 147 height 23
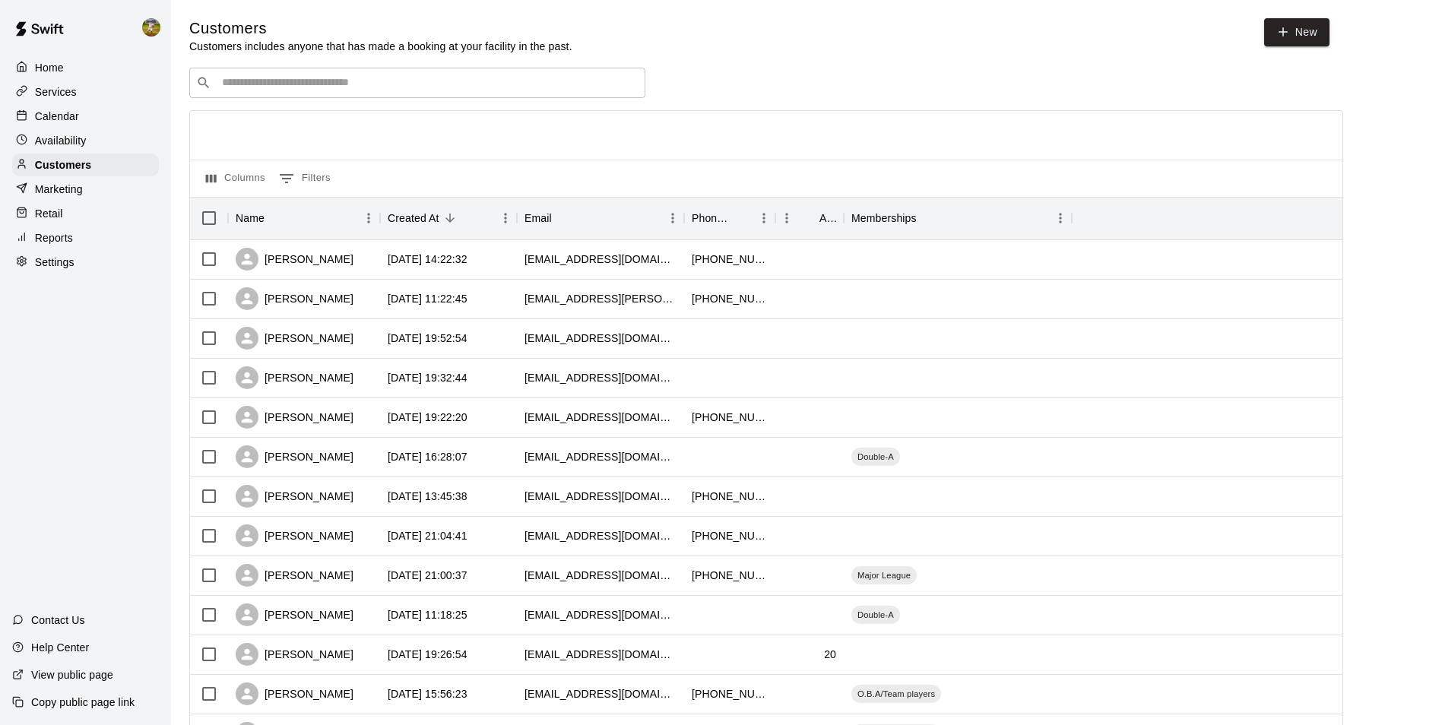
click at [387, 90] on input "Search customers by name or email" at bounding box center [427, 82] width 421 height 15
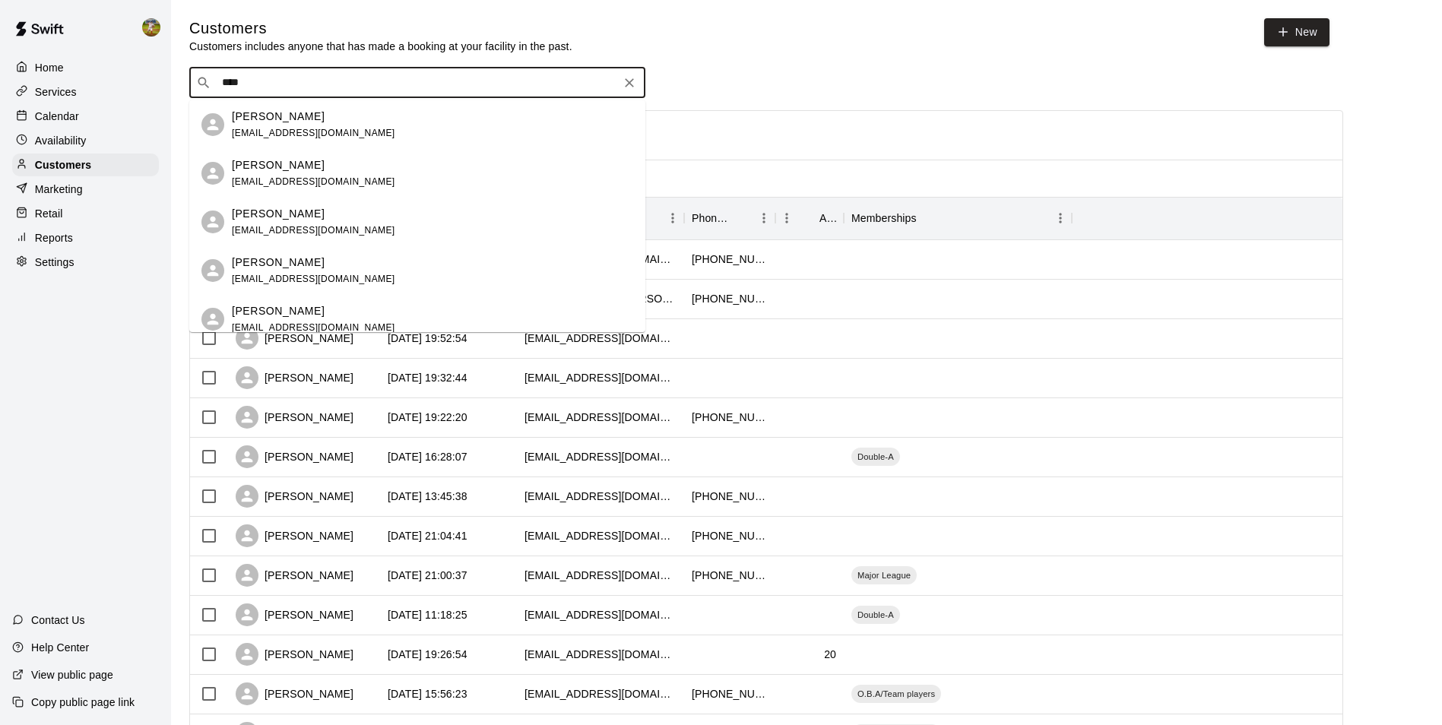
type input "*****"
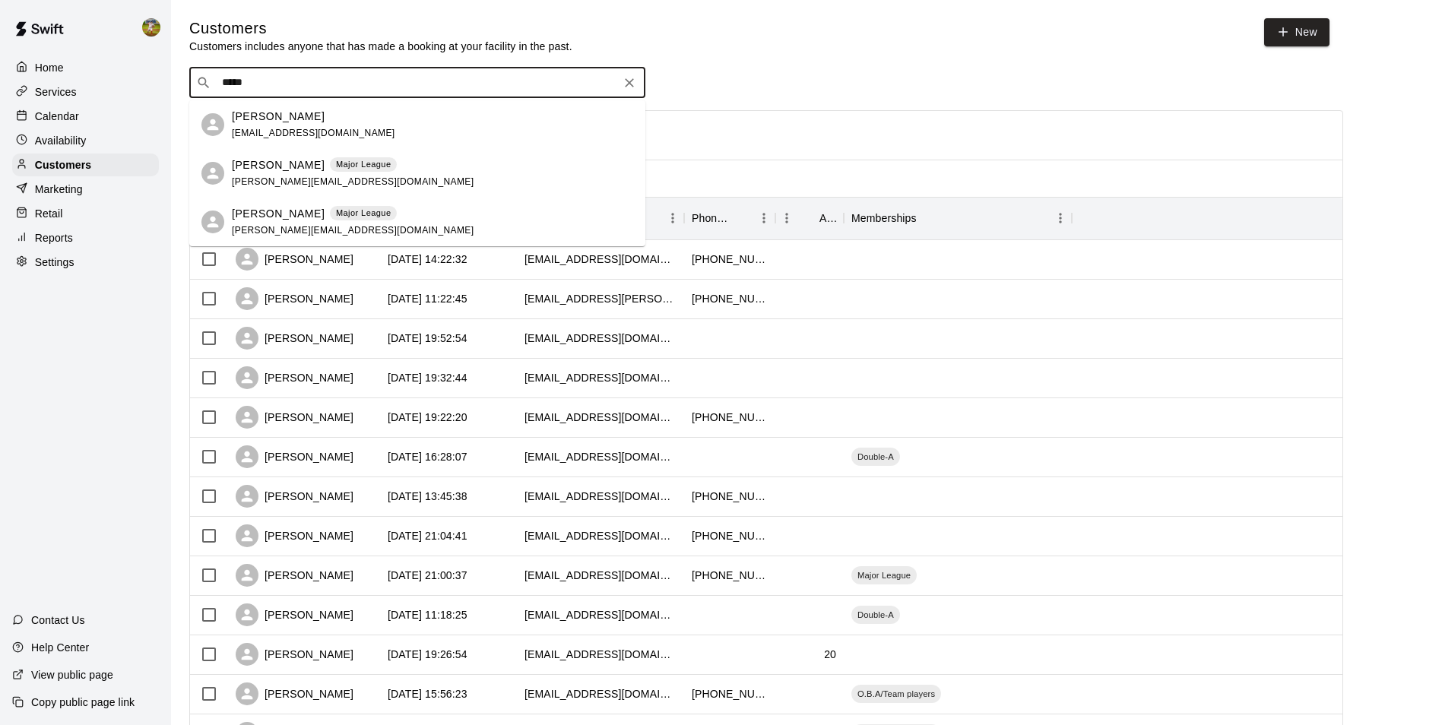
click at [346, 177] on div "[PERSON_NAME] Major League [PERSON_NAME][EMAIL_ADDRESS][DOMAIN_NAME]" at bounding box center [353, 173] width 242 height 33
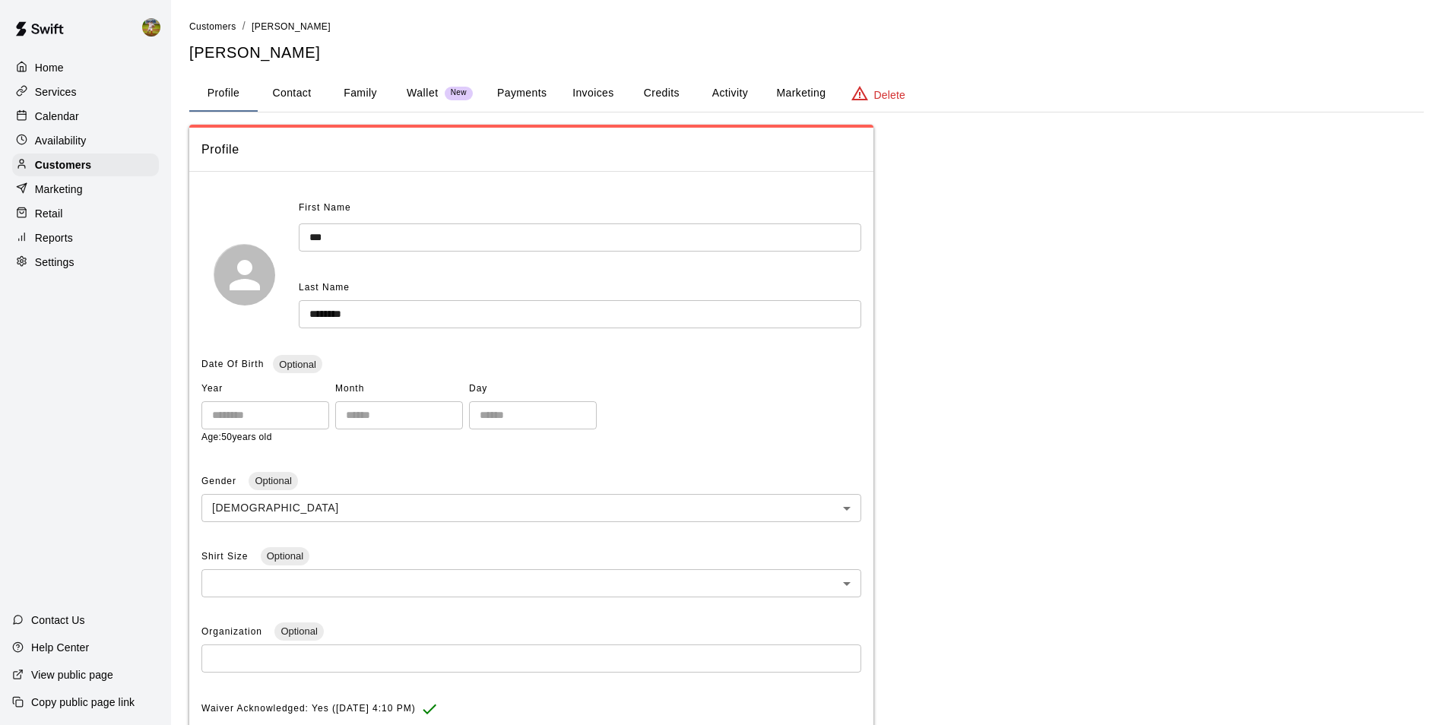
click at [443, 92] on div "Wallet New" at bounding box center [440, 93] width 66 height 16
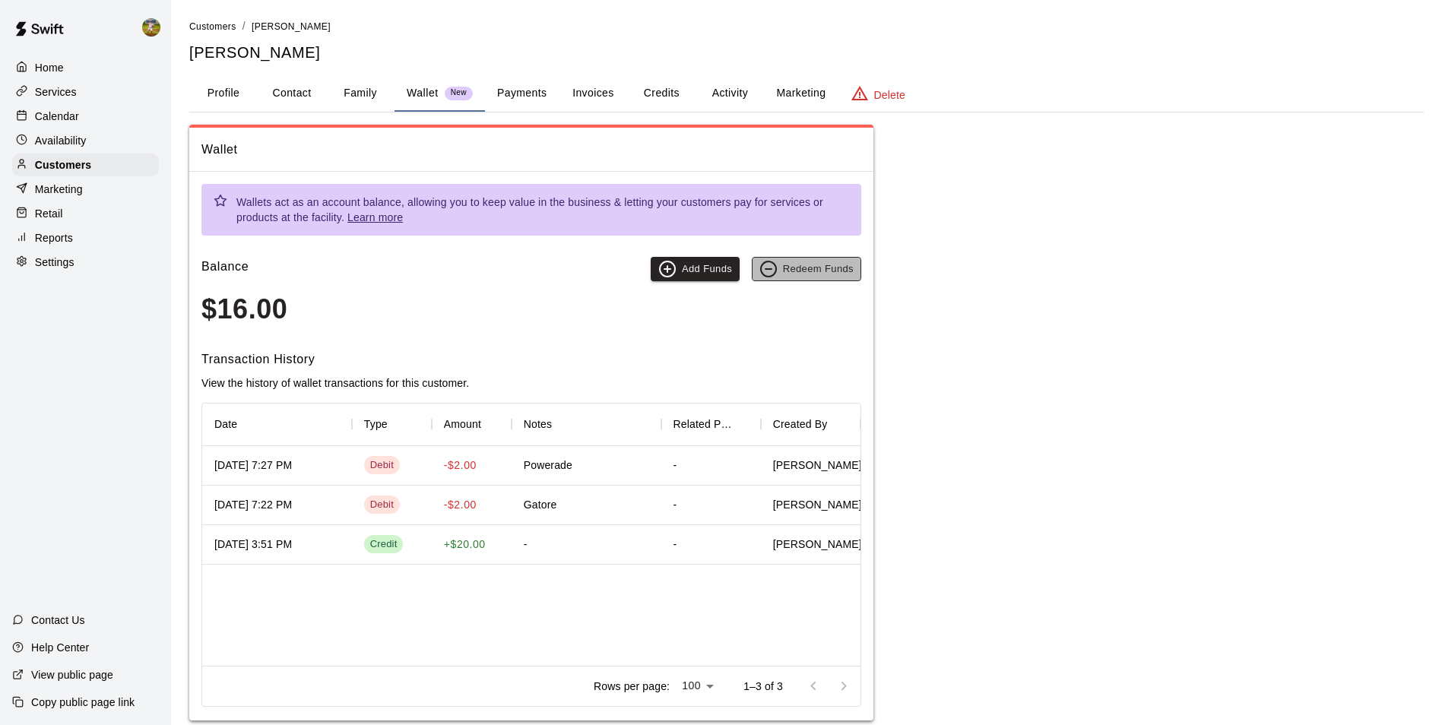
click at [809, 277] on button "Redeem Funds" at bounding box center [806, 269] width 109 height 24
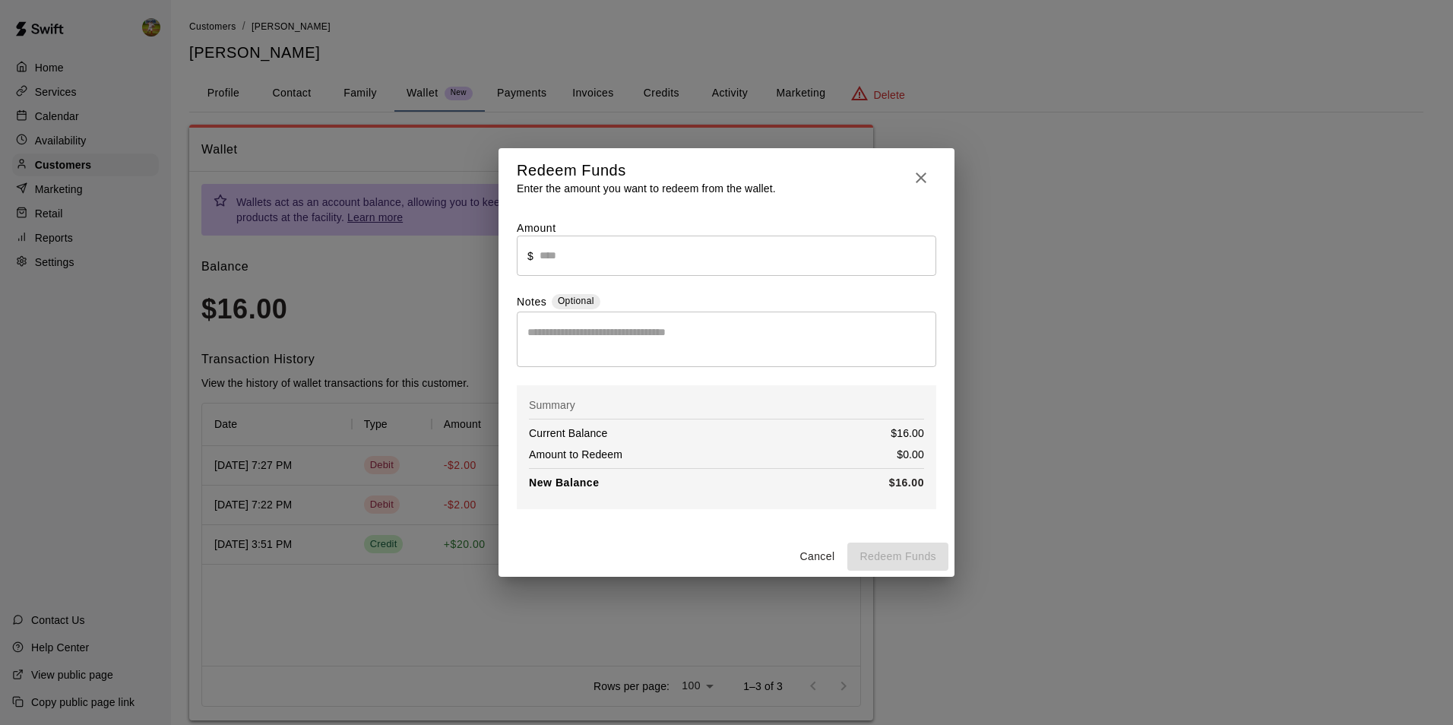
click at [600, 355] on textarea at bounding box center [726, 340] width 398 height 30
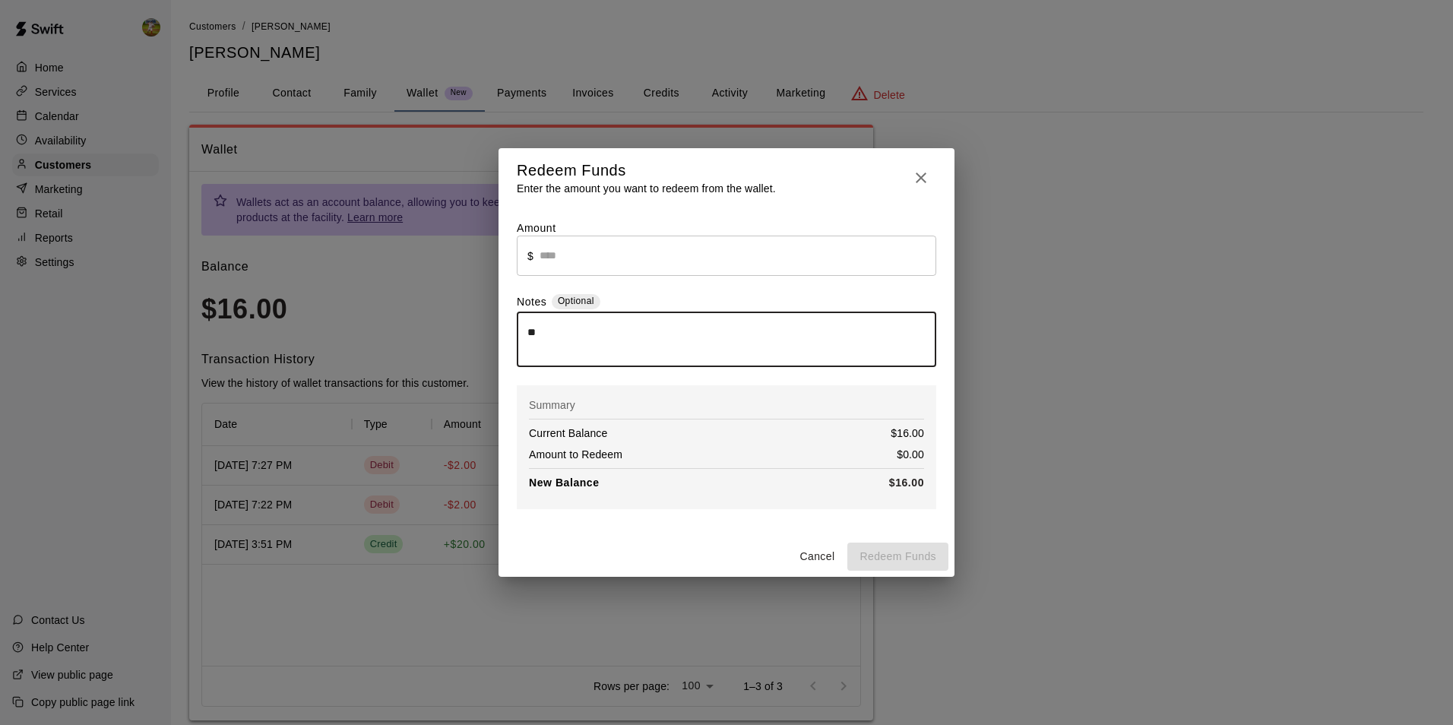
type textarea "*"
type textarea "**********"
click at [570, 236] on input "text" at bounding box center [738, 256] width 397 height 40
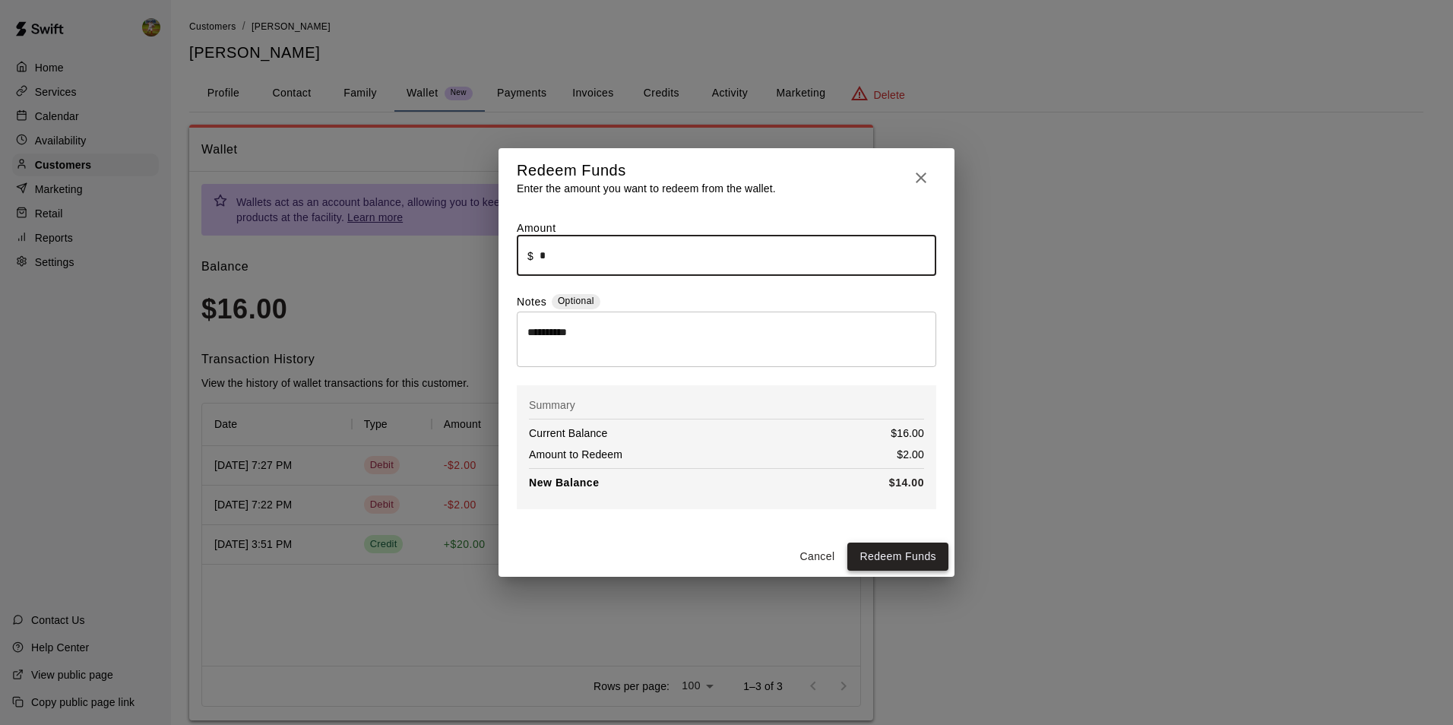
type input "****"
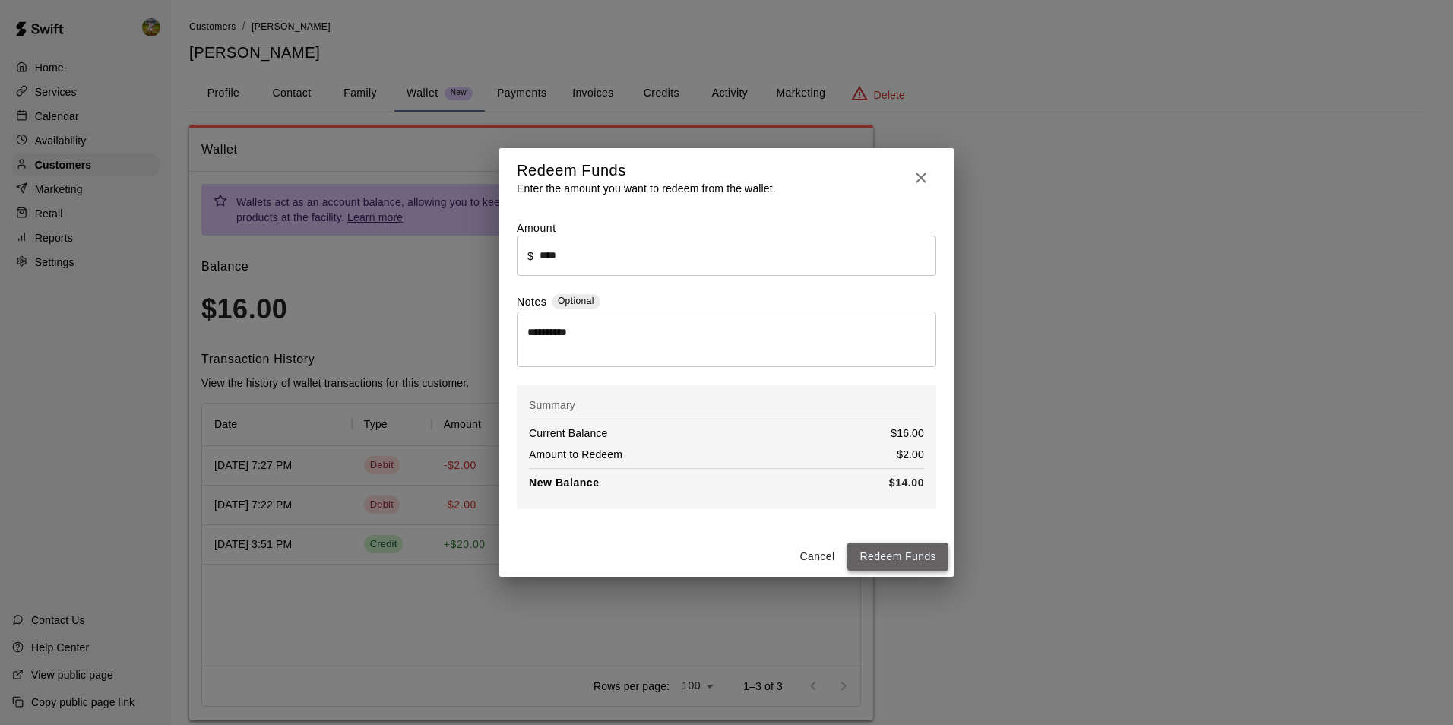
click at [921, 553] on button "Redeem Funds" at bounding box center [897, 557] width 101 height 28
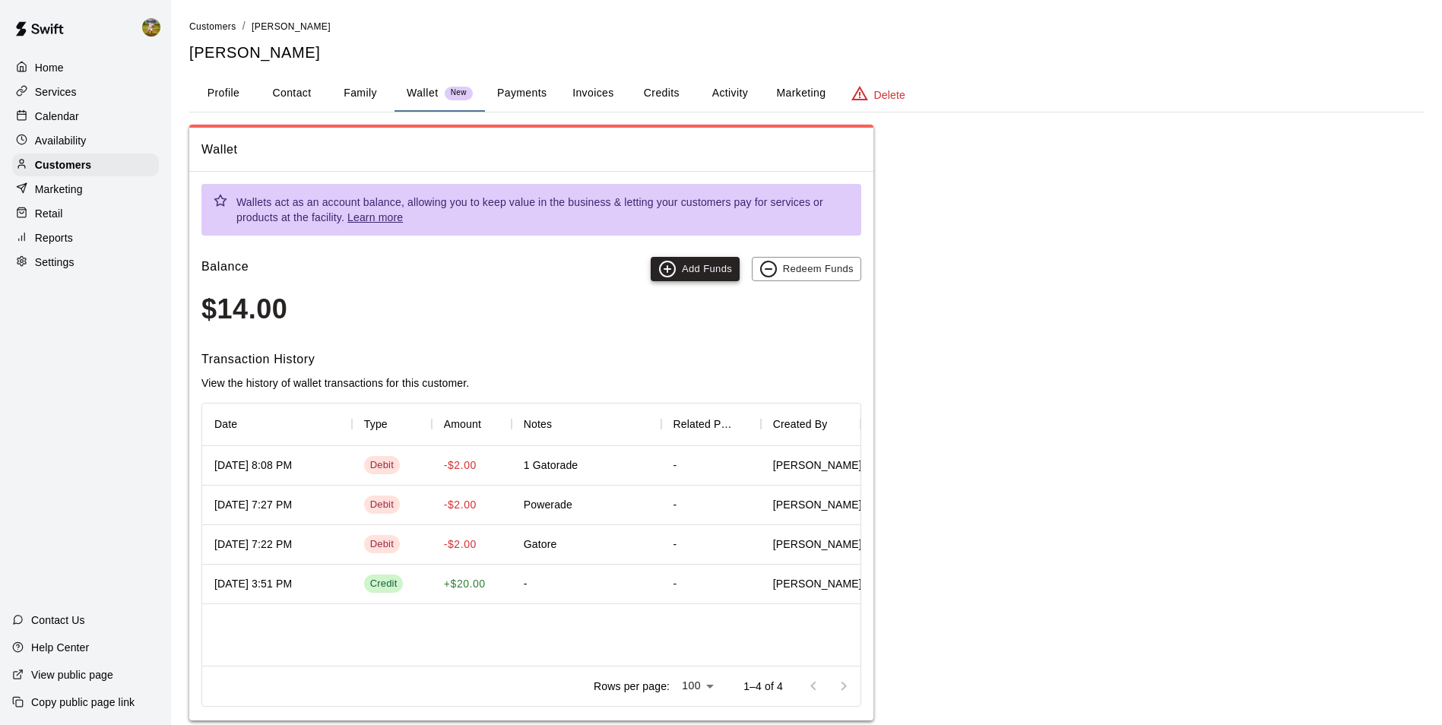
click at [714, 264] on button "Add Funds" at bounding box center [695, 269] width 89 height 24
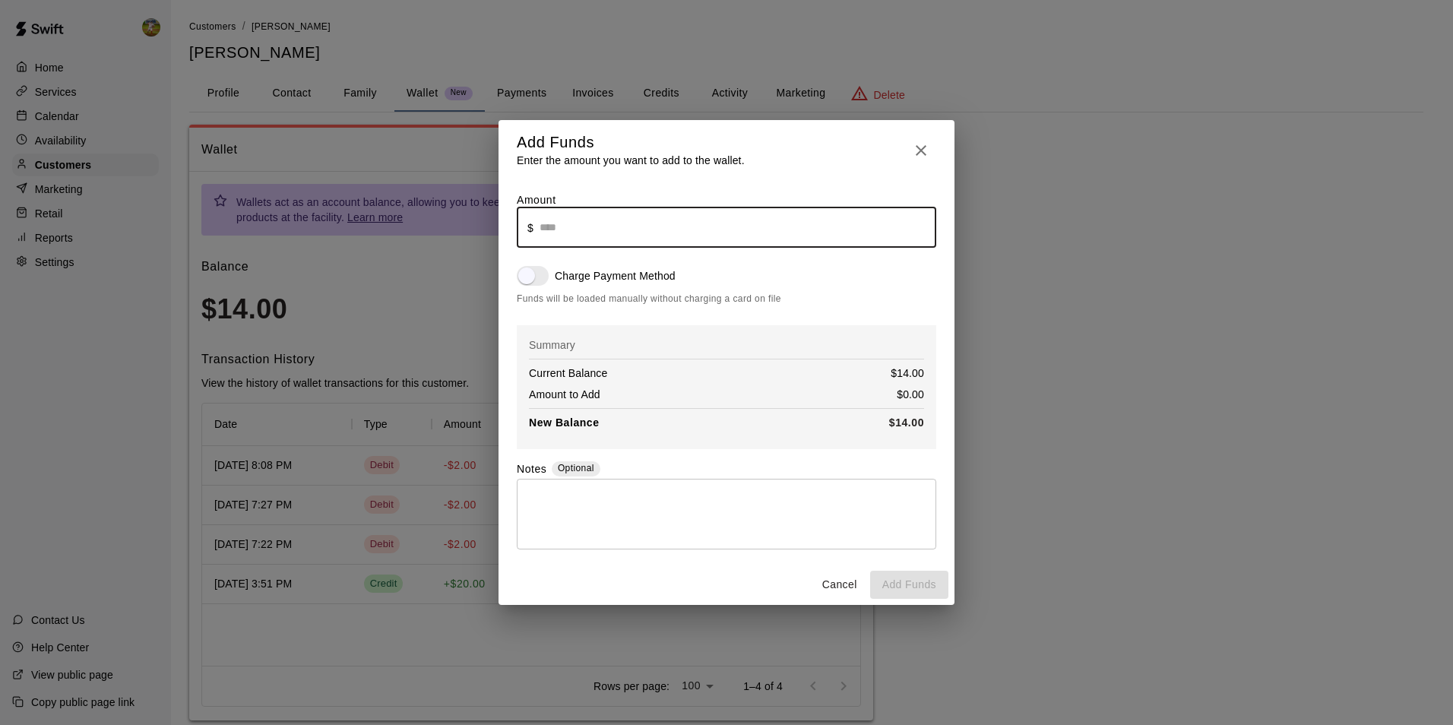
click at [553, 230] on input "text" at bounding box center [738, 227] width 397 height 40
type input "****"
click at [616, 502] on textarea at bounding box center [726, 515] width 398 height 46
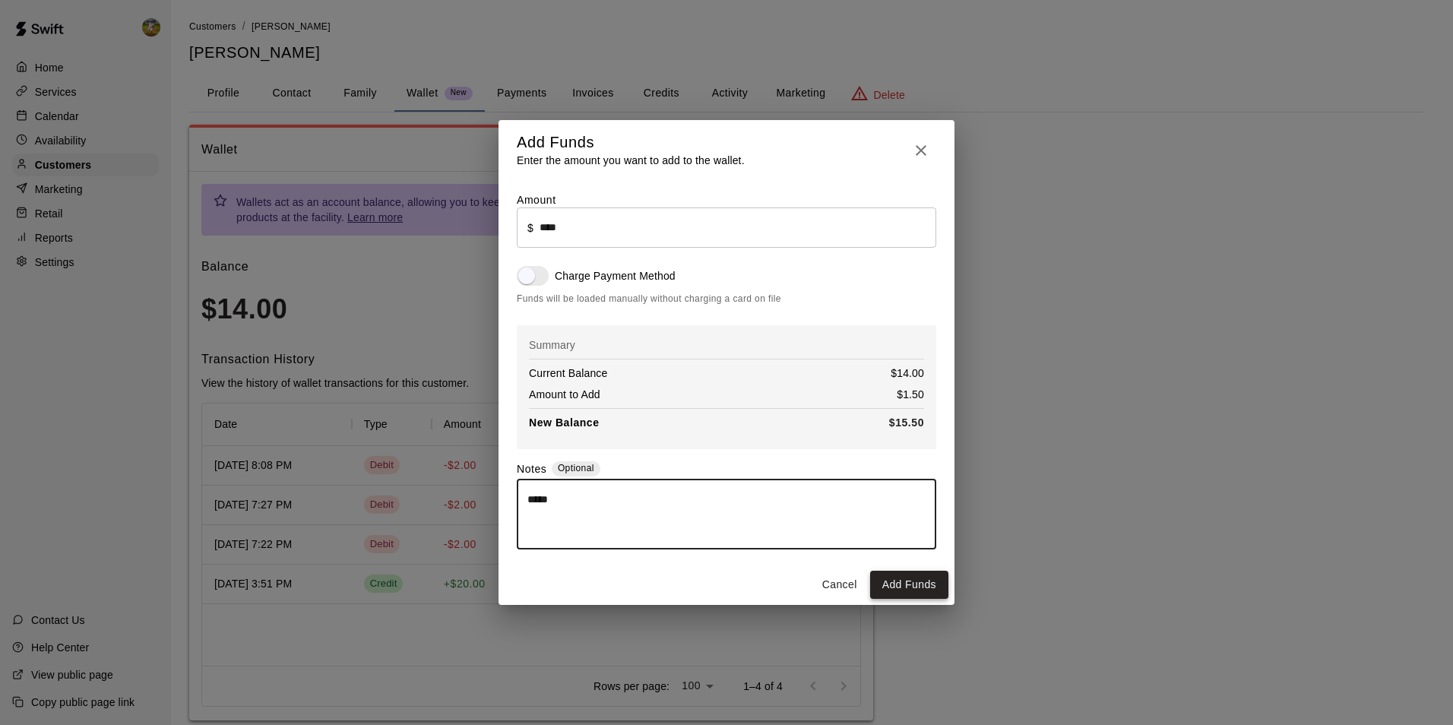
type textarea "*****"
click at [888, 590] on button "Add Funds" at bounding box center [909, 585] width 78 height 28
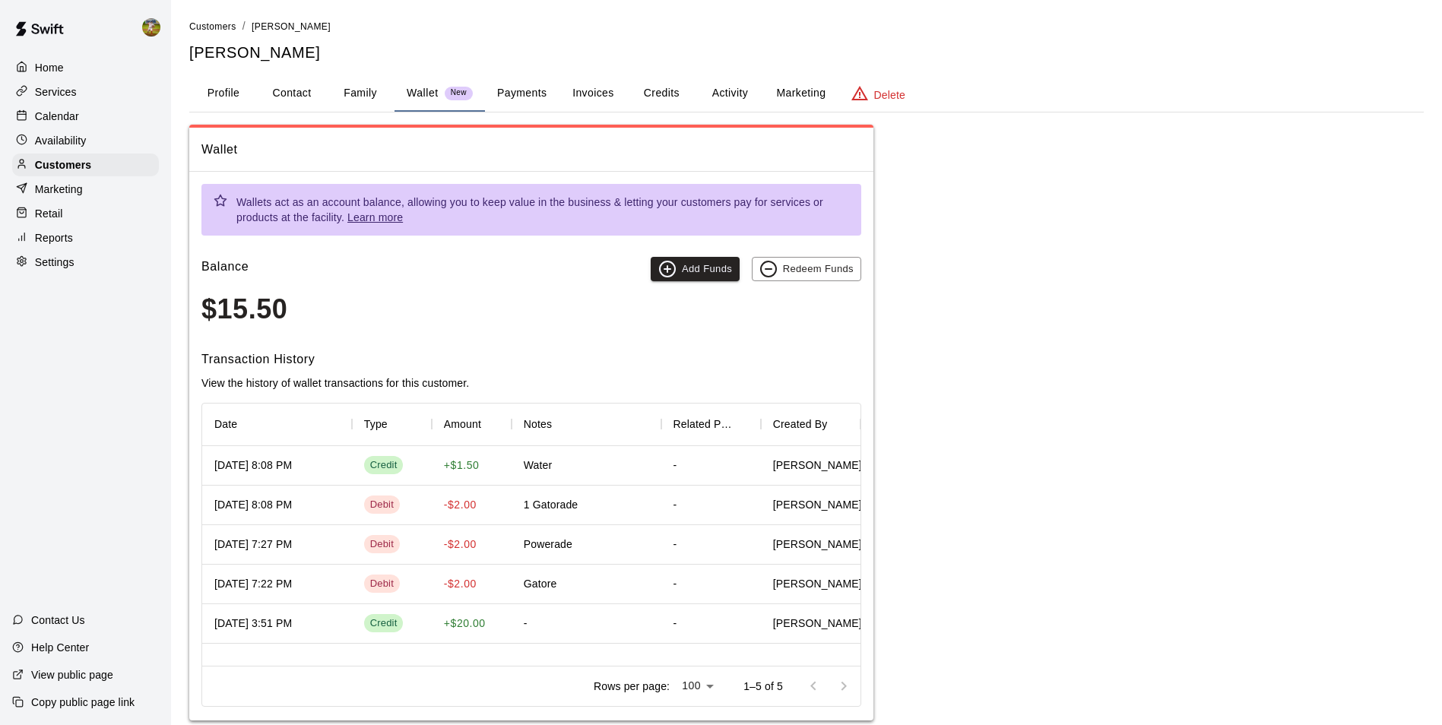
click at [778, 477] on div "[PERSON_NAME]" at bounding box center [811, 466] width 100 height 40
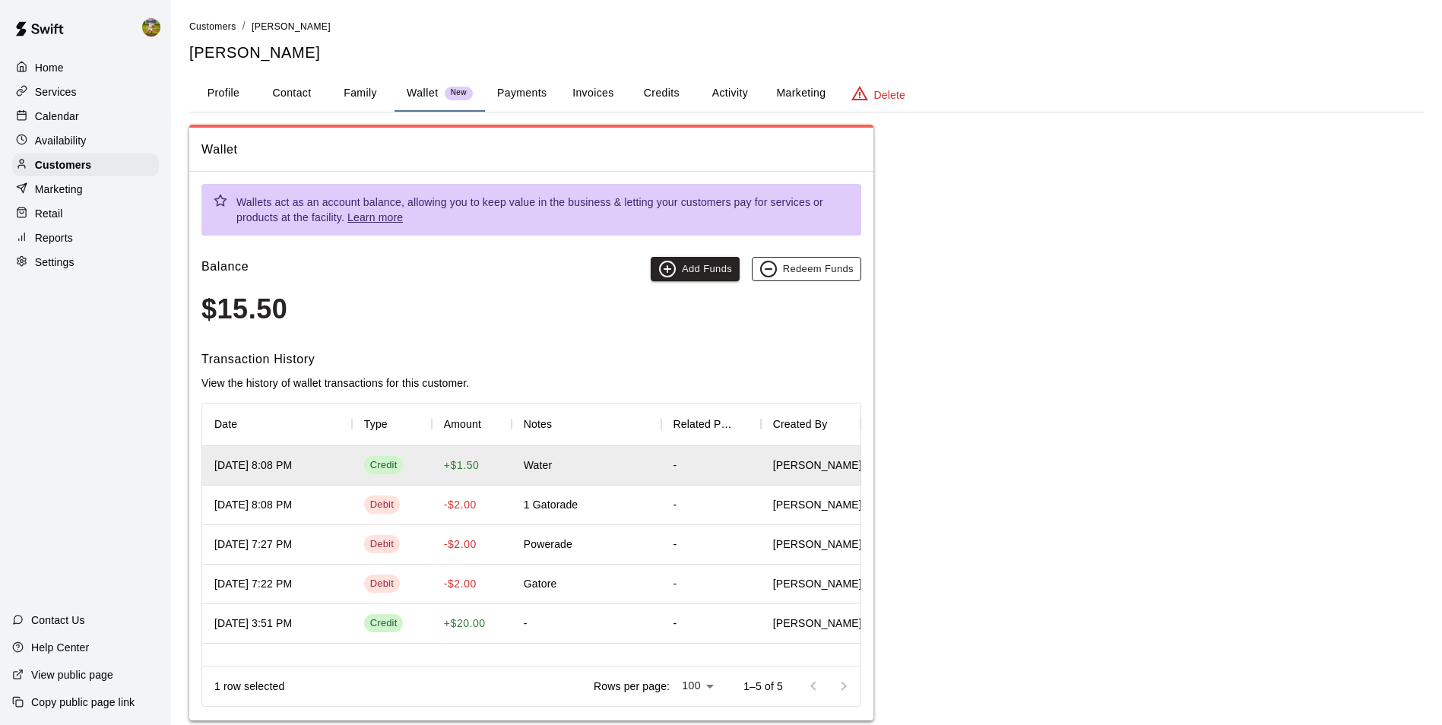
click at [798, 272] on button "Redeem Funds" at bounding box center [806, 269] width 109 height 24
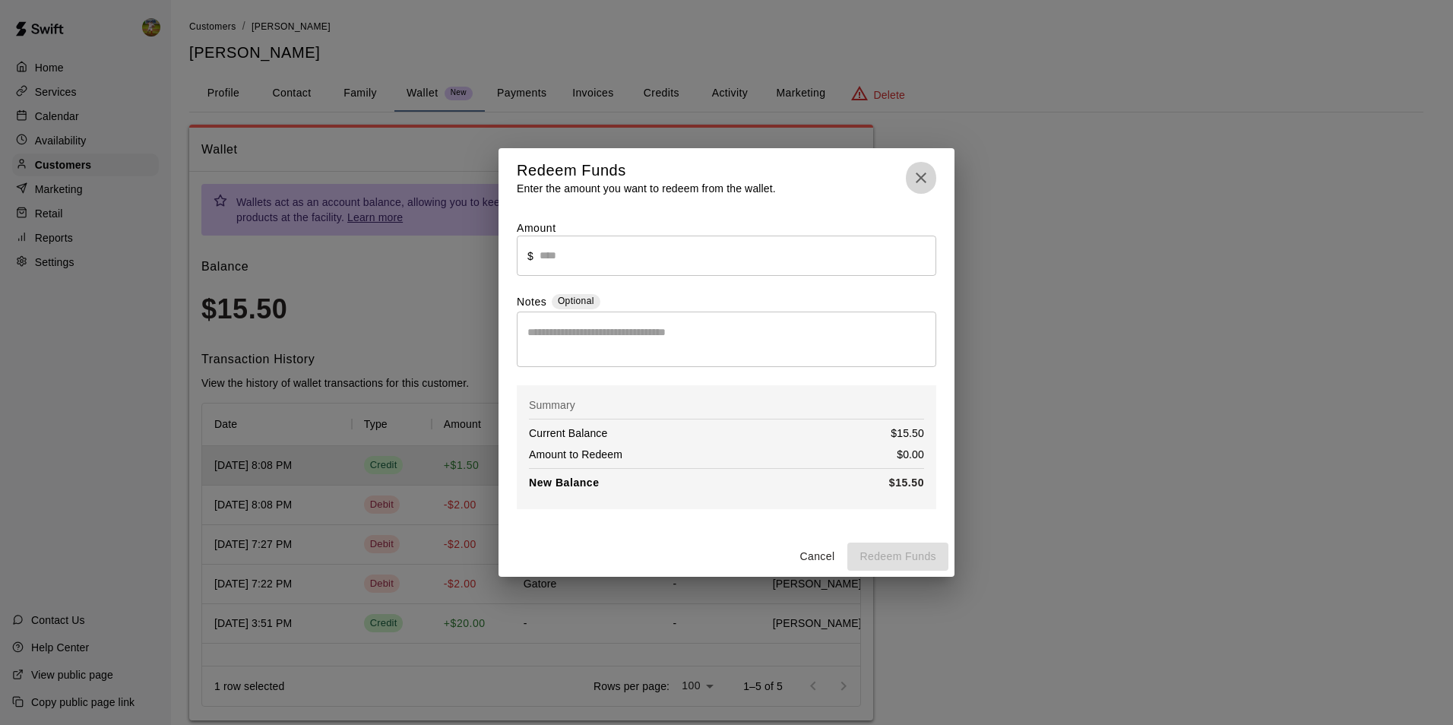
click at [921, 174] on icon "button" at bounding box center [921, 178] width 18 height 18
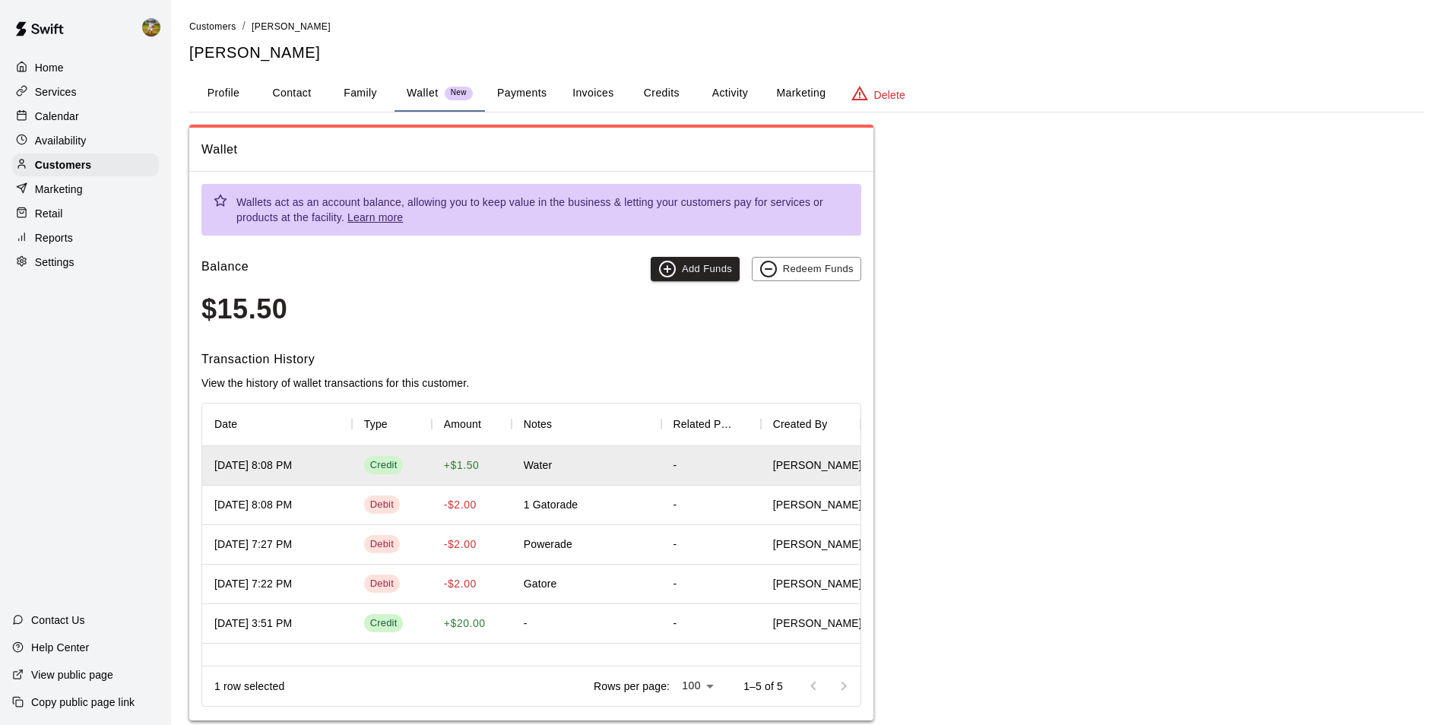
click at [651, 466] on div "Water" at bounding box center [586, 466] width 150 height 40
click at [785, 271] on button "Redeem Funds" at bounding box center [806, 269] width 109 height 24
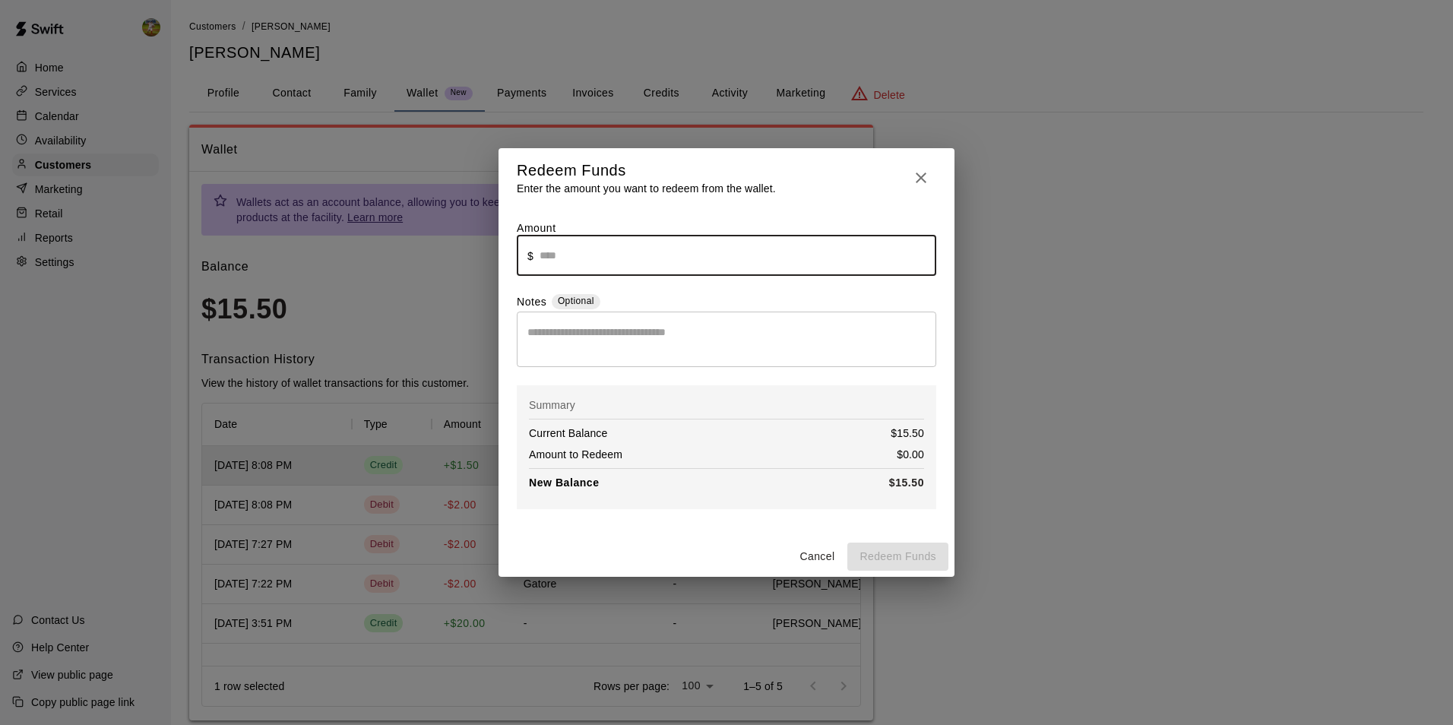
click at [584, 259] on input "text" at bounding box center [738, 256] width 397 height 40
type input "****"
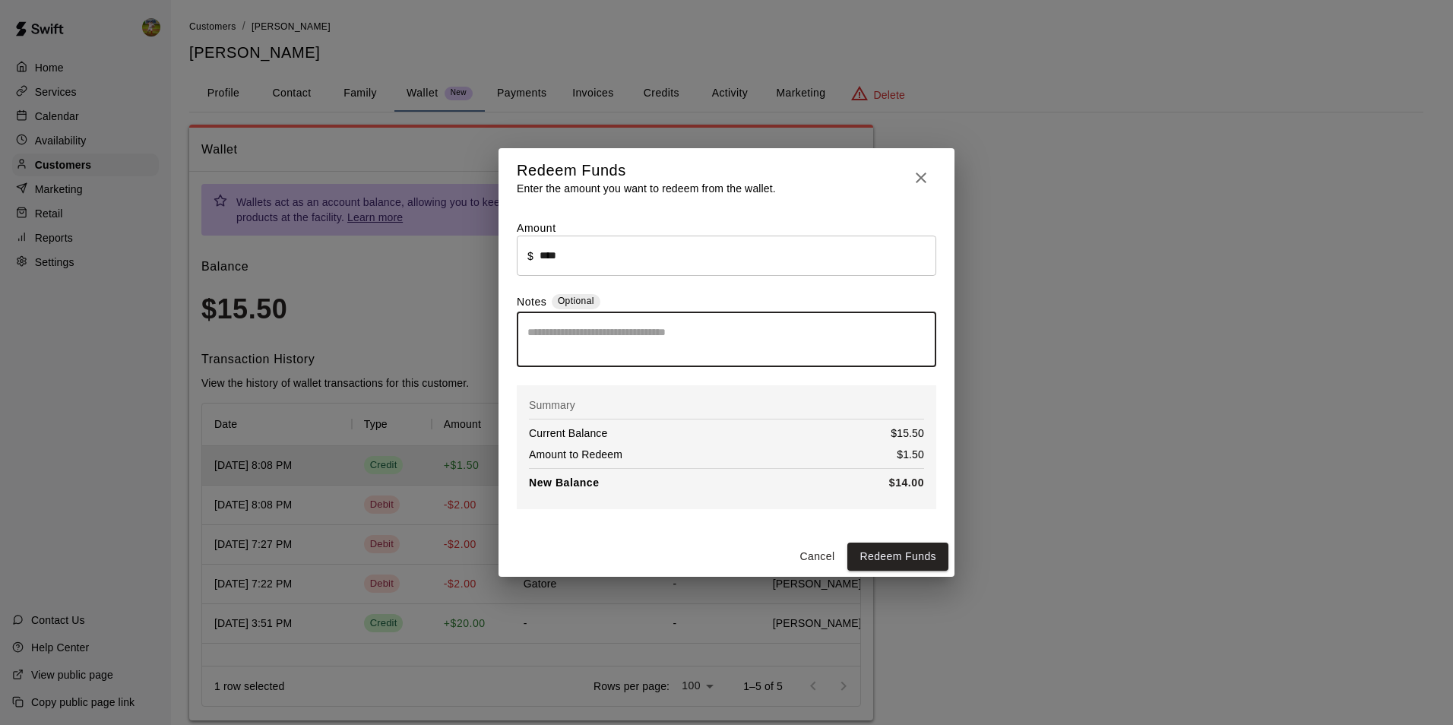
click at [600, 352] on textarea at bounding box center [726, 340] width 398 height 30
type textarea "*****"
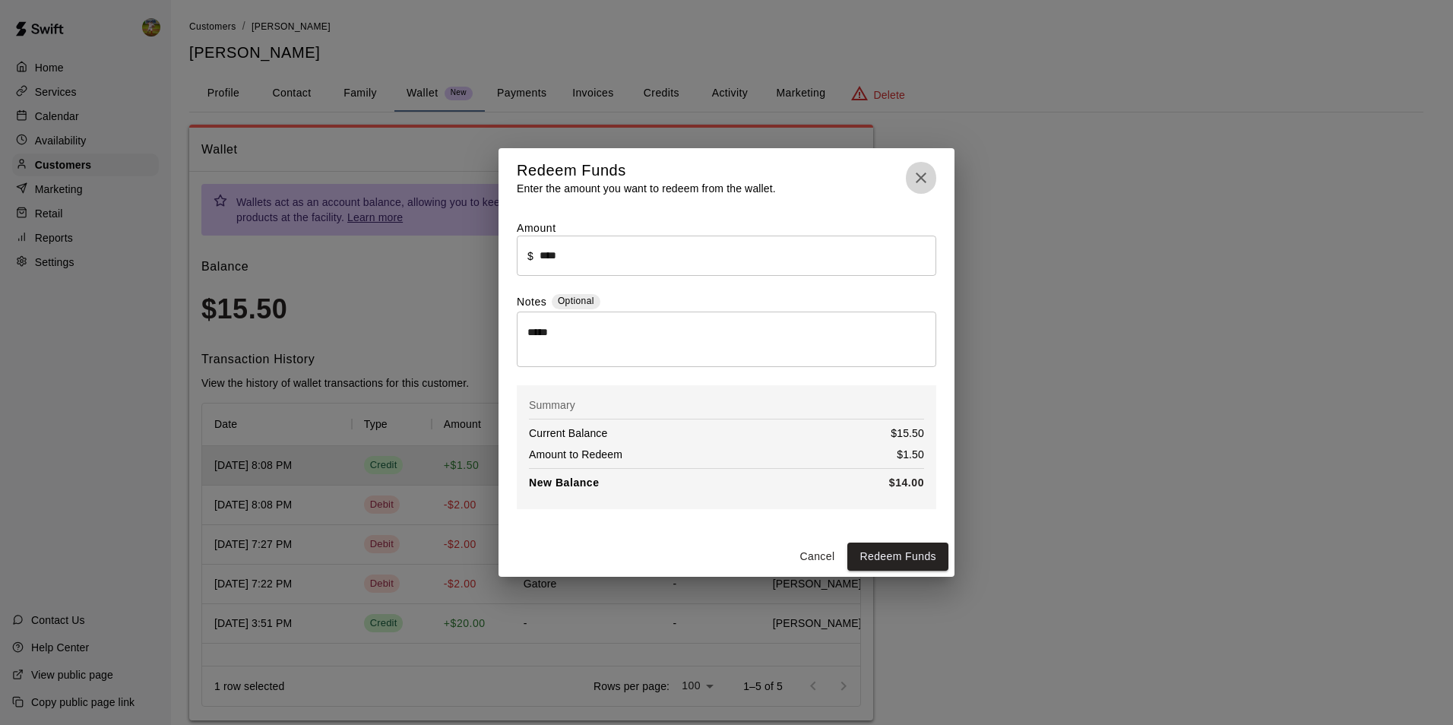
click at [918, 170] on icon "button" at bounding box center [921, 178] width 18 height 18
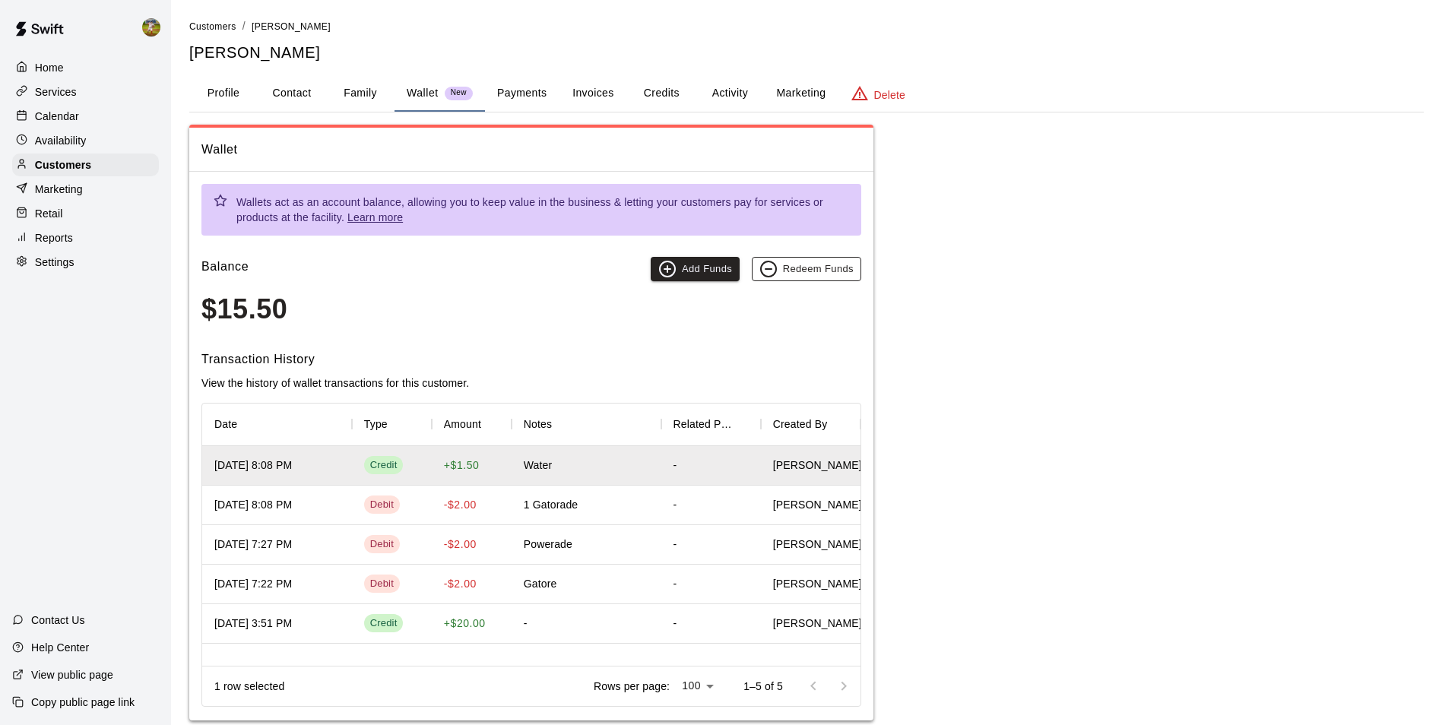
click at [795, 268] on button "Redeem Funds" at bounding box center [806, 269] width 109 height 24
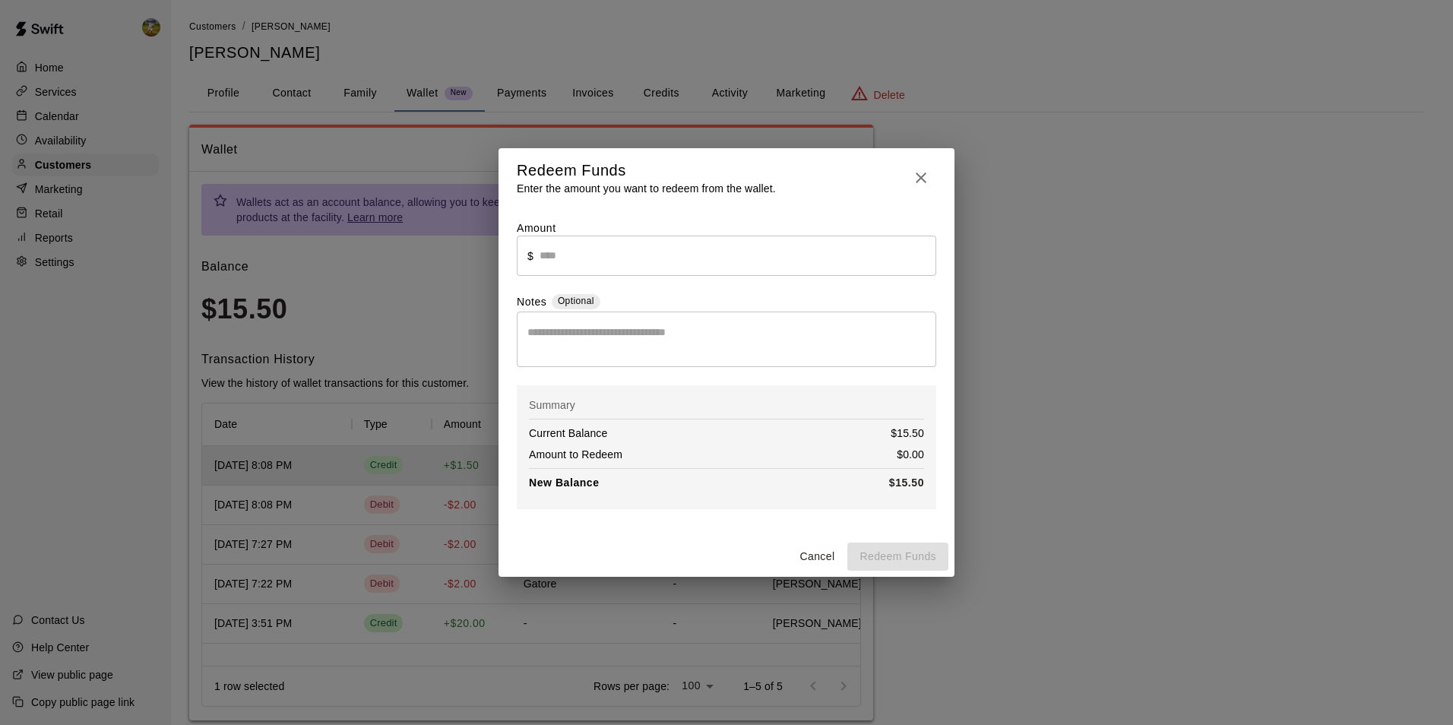
click at [559, 258] on input "text" at bounding box center [738, 256] width 397 height 40
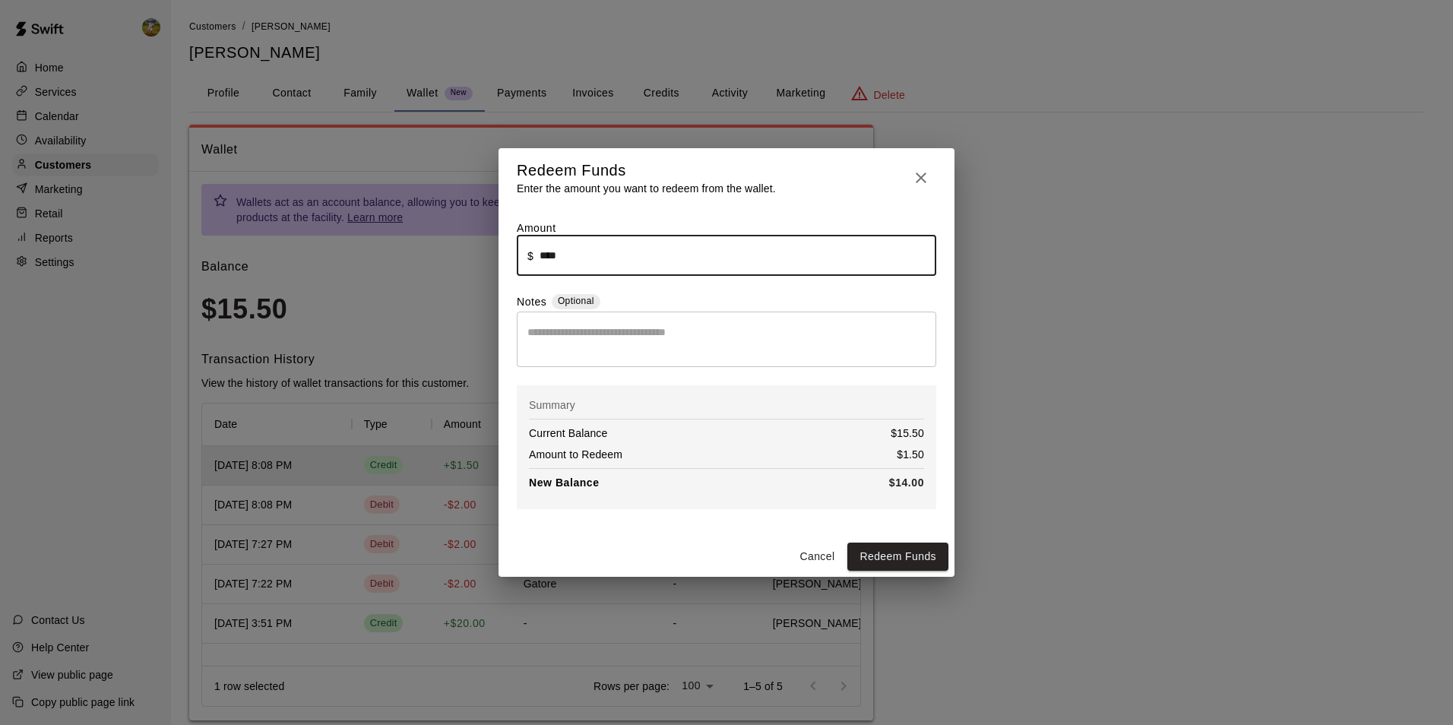
type input "****"
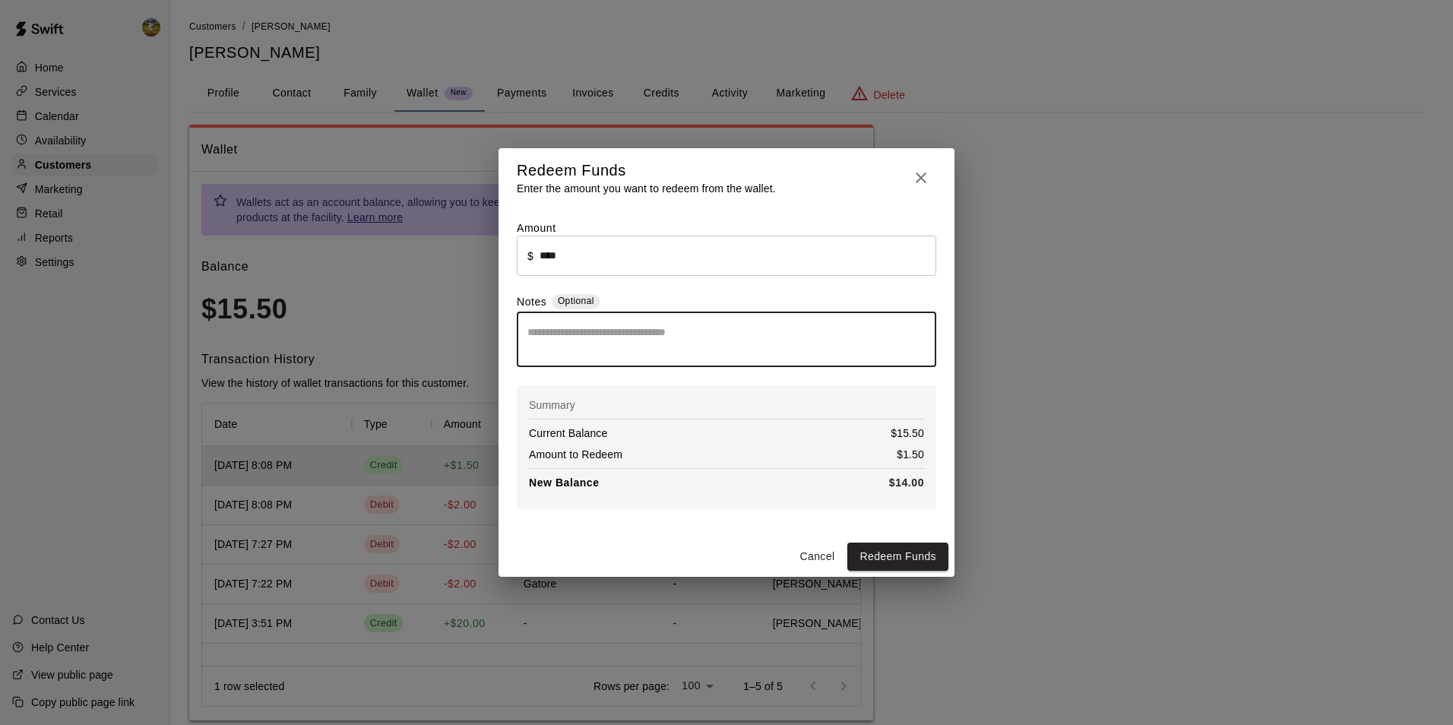
click at [601, 358] on div "* ​" at bounding box center [727, 339] width 420 height 55
type textarea "*****"
click at [924, 176] on icon "button" at bounding box center [921, 178] width 18 height 18
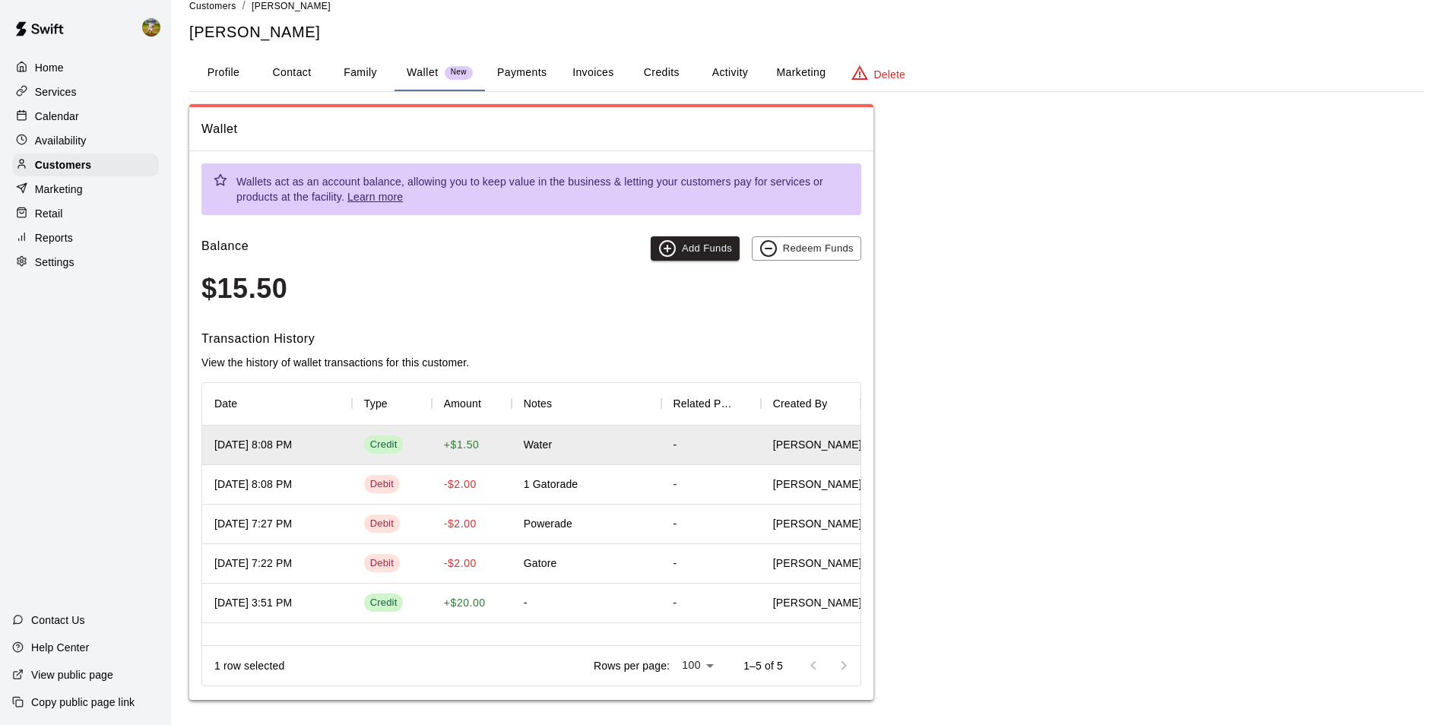
scroll to position [26, 0]
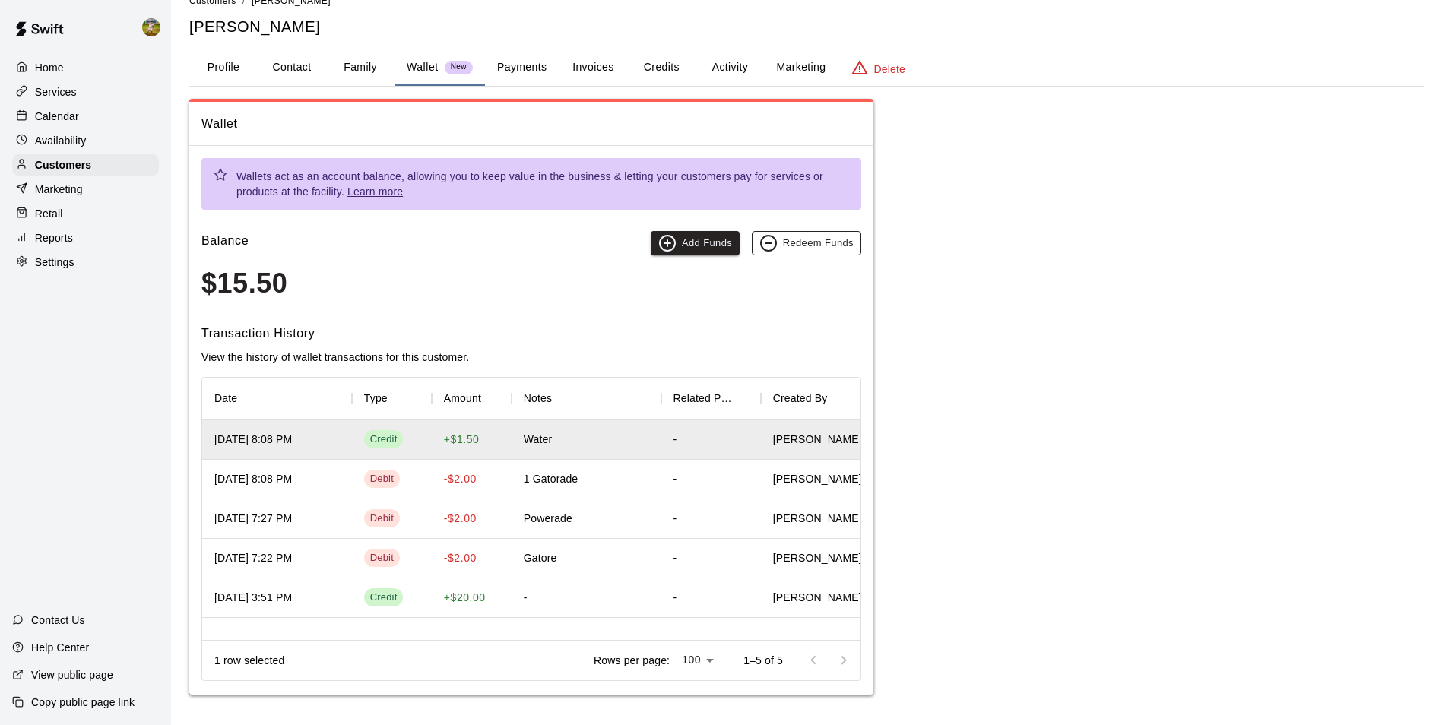
click at [790, 243] on button "Redeem Funds" at bounding box center [806, 243] width 109 height 24
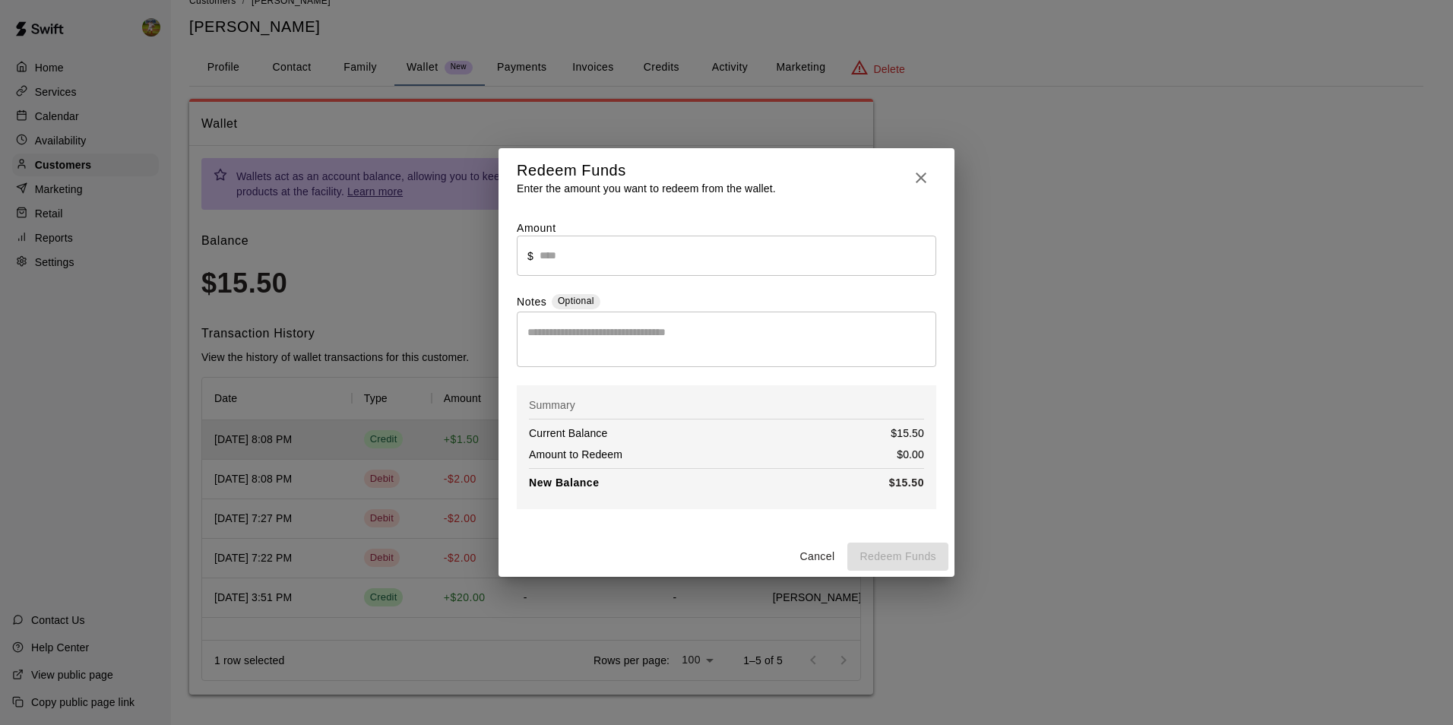
click at [631, 342] on textarea at bounding box center [726, 340] width 398 height 30
click at [603, 266] on input "text" at bounding box center [738, 256] width 397 height 40
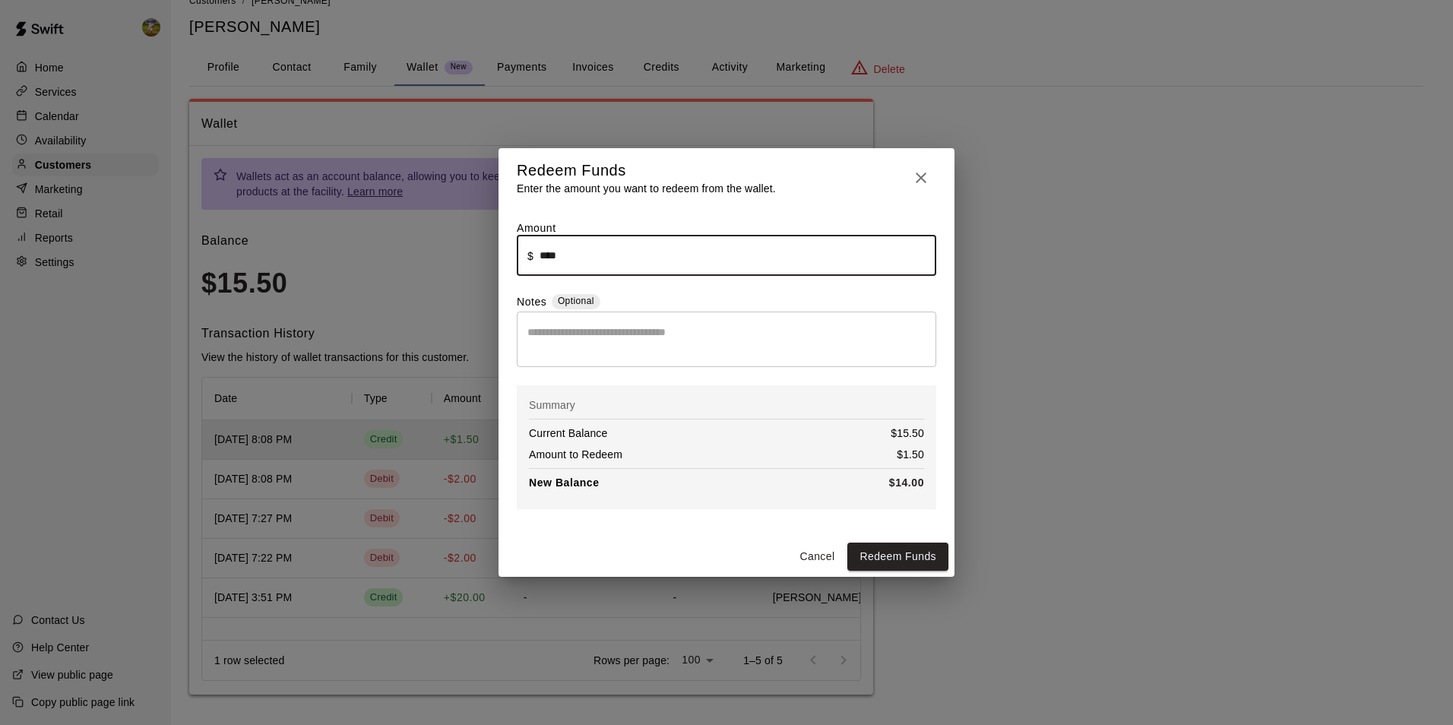
type input "****"
click at [588, 372] on div "Amount ​ $ **** ​ Notes Optional * ​ Summary Current Balance $15.50 Amount to R…" at bounding box center [727, 365] width 420 height 290
click at [591, 341] on textarea at bounding box center [726, 340] width 398 height 30
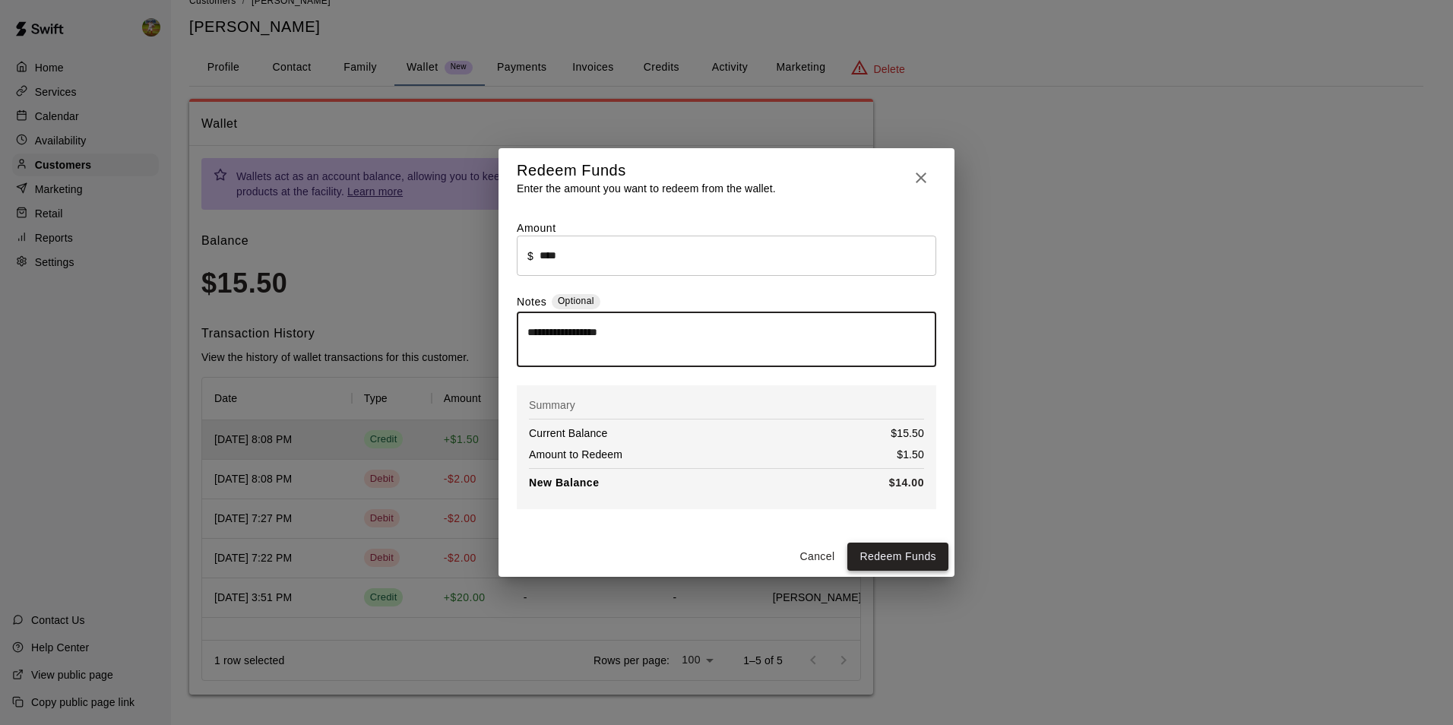
type textarea "**********"
click at [878, 555] on button "Redeem Funds" at bounding box center [897, 557] width 101 height 28
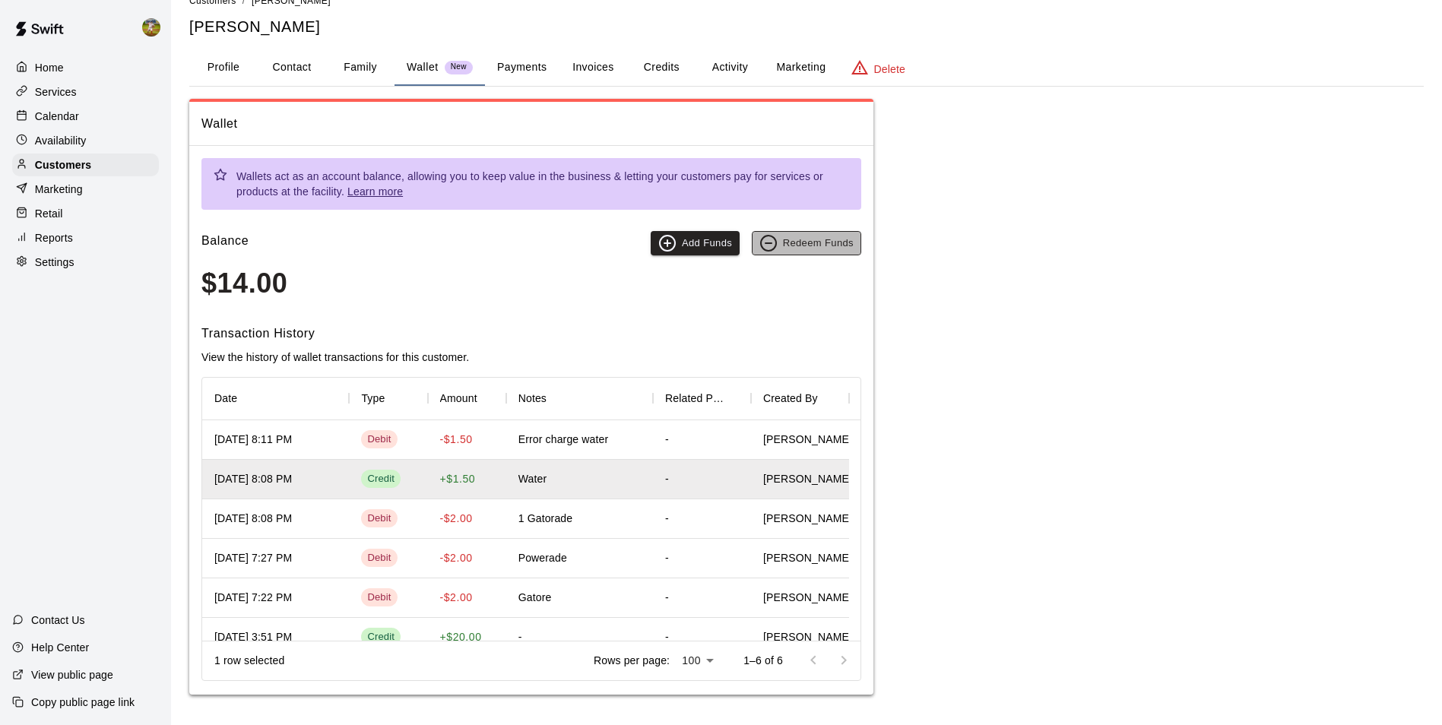
click at [817, 246] on button "Redeem Funds" at bounding box center [806, 243] width 109 height 24
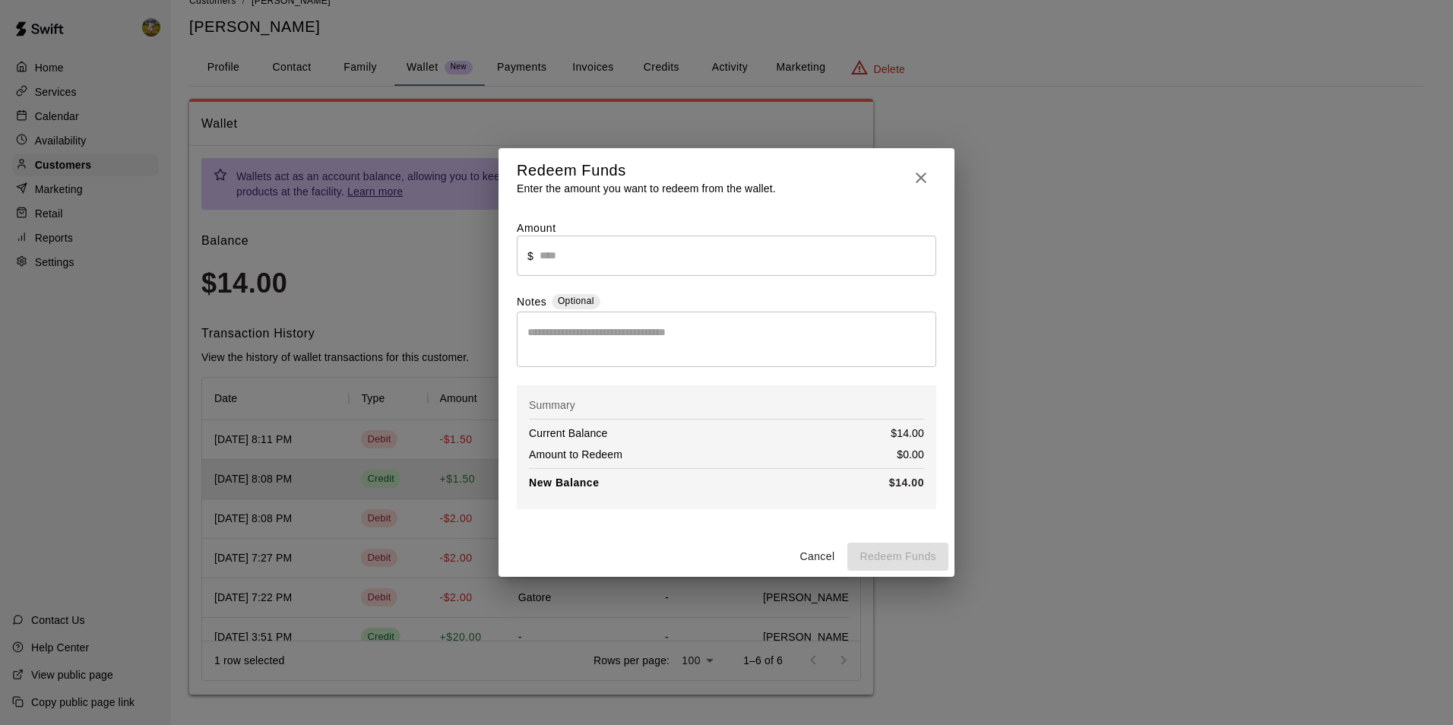
click at [679, 265] on input "text" at bounding box center [738, 256] width 397 height 40
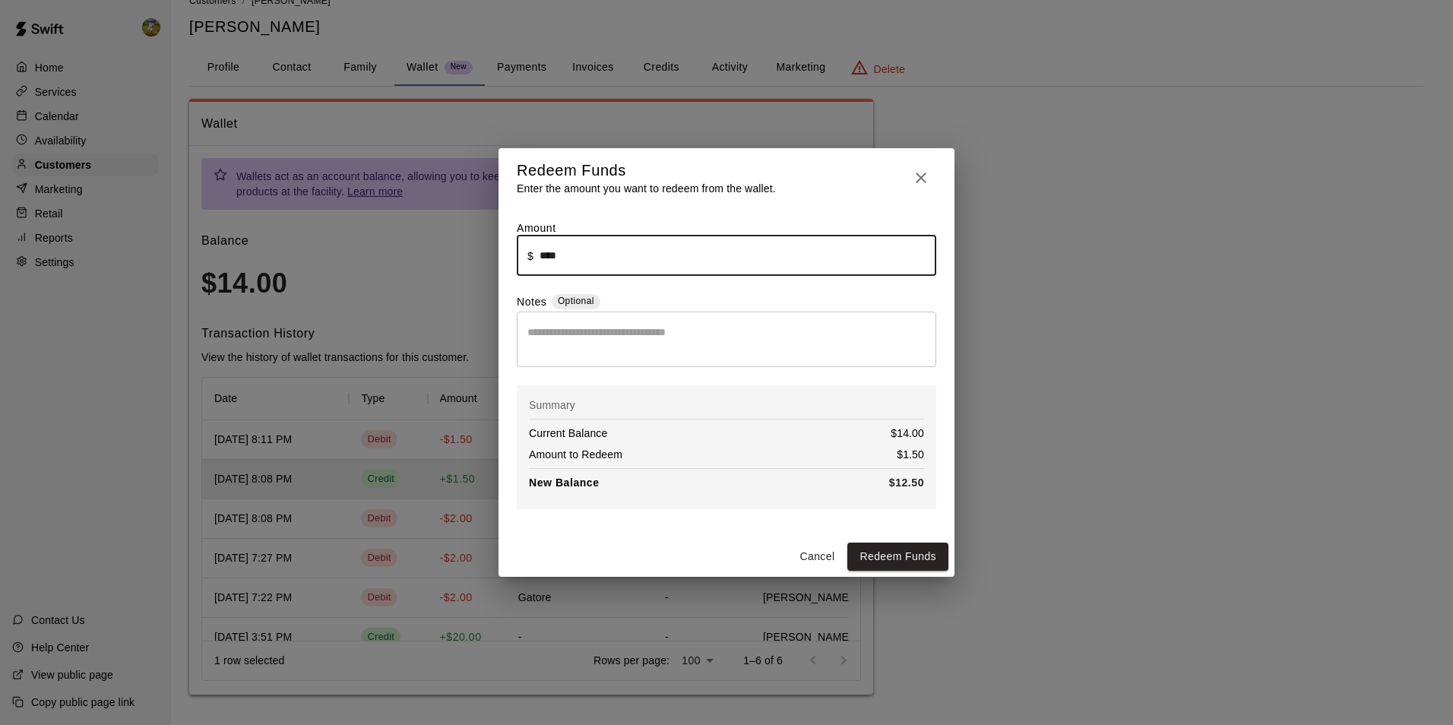
type input "****"
click at [698, 331] on textarea at bounding box center [726, 340] width 398 height 30
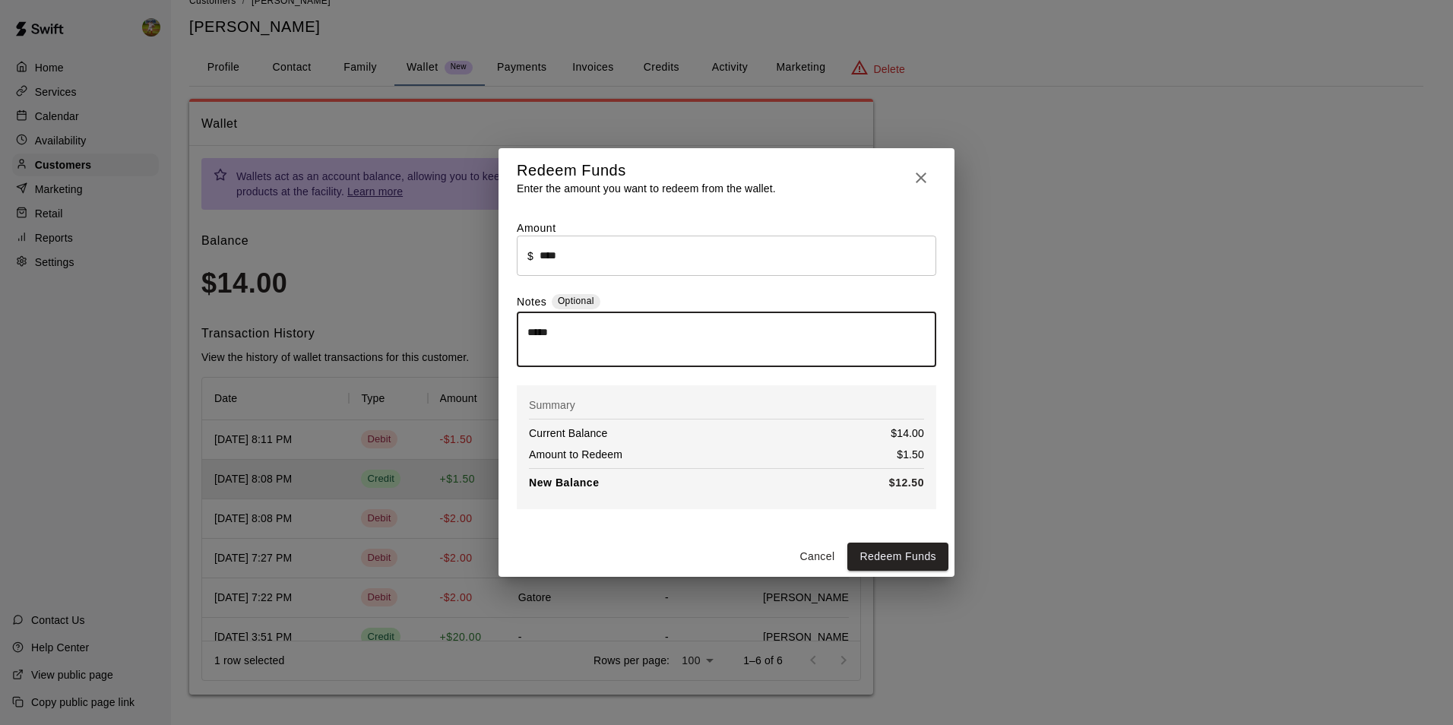
click at [533, 334] on textarea "*****" at bounding box center [726, 340] width 398 height 30
type textarea "*****"
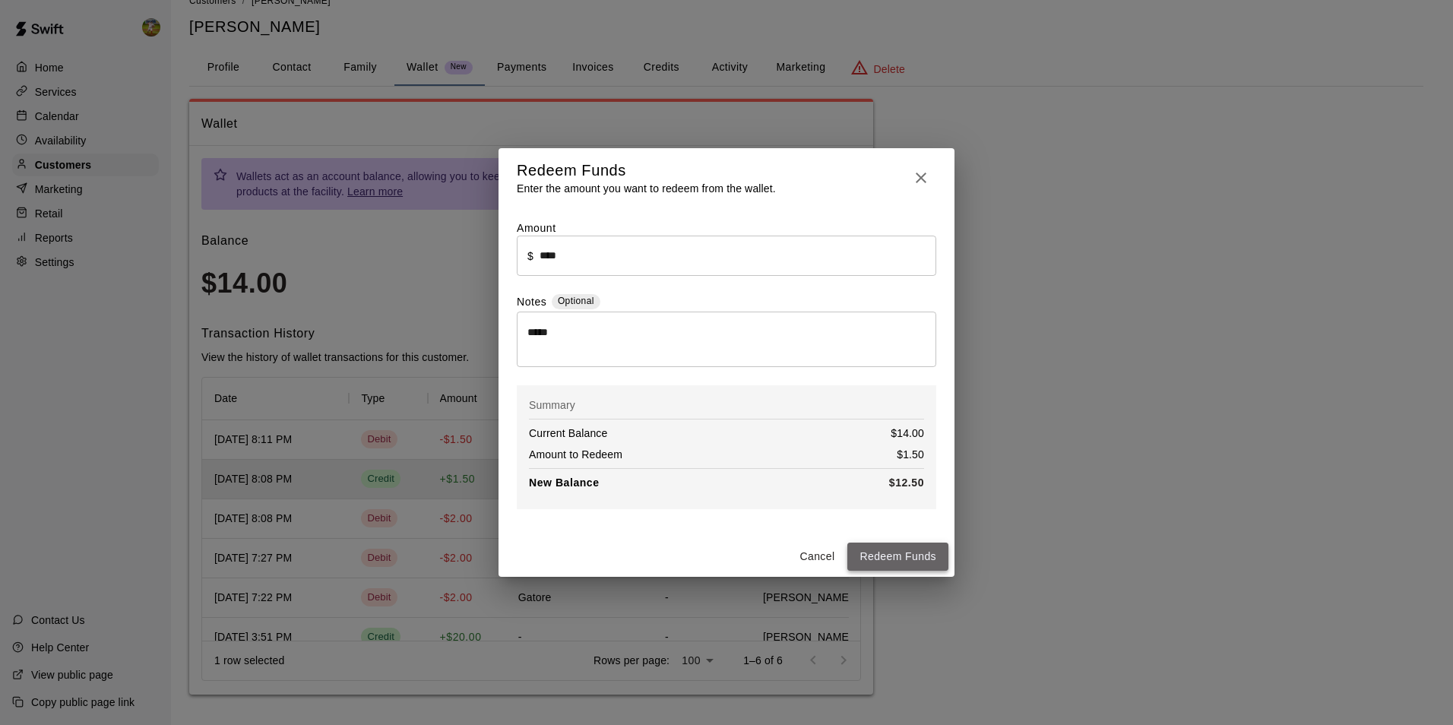
click at [910, 554] on button "Redeem Funds" at bounding box center [897, 557] width 101 height 28
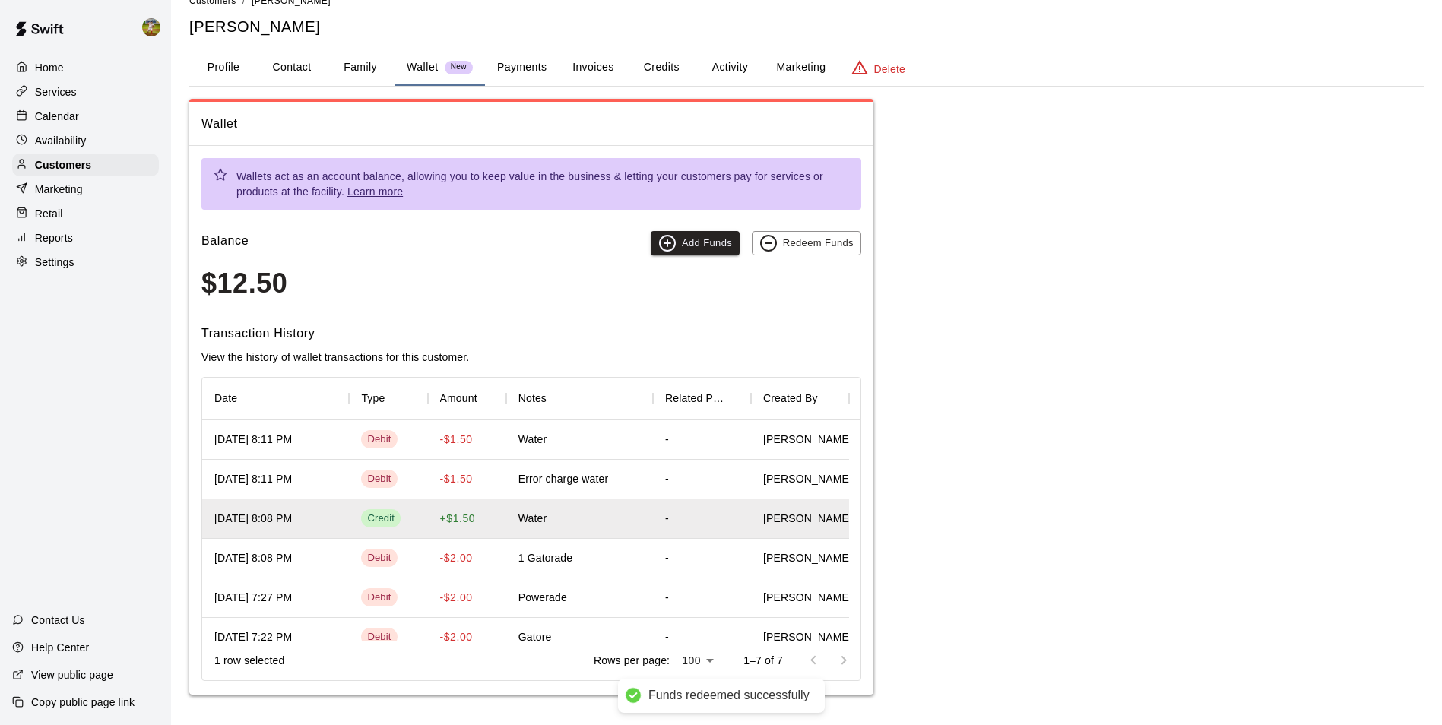
click at [667, 486] on div "-" at bounding box center [702, 480] width 98 height 40
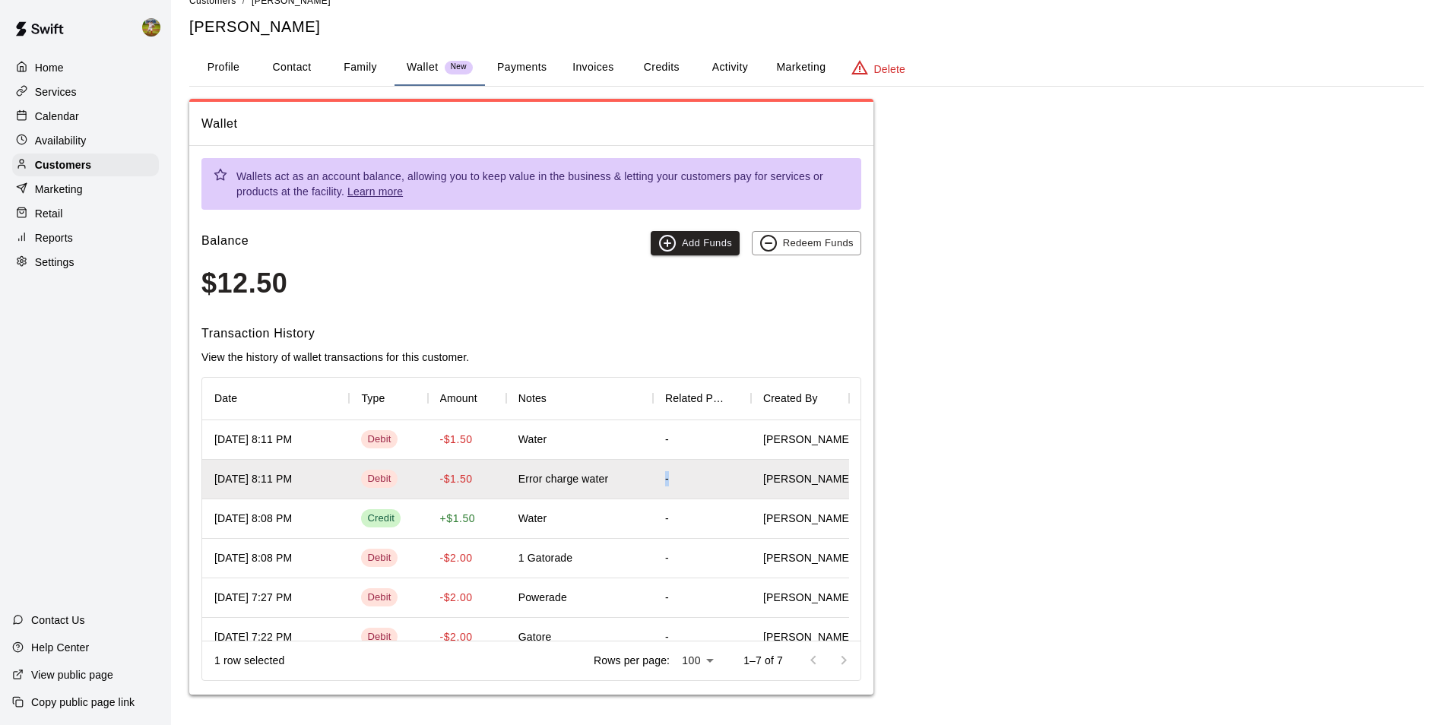
drag, startPoint x: 667, startPoint y: 486, endPoint x: 1106, endPoint y: 280, distance: 485.2
click at [1109, 282] on div "Wallet Wallets act as an account balance, allowing you to keep value in the bus…" at bounding box center [806, 397] width 1234 height 597
click at [567, 483] on div "Error charge water" at bounding box center [563, 478] width 90 height 15
click at [604, 482] on div "Error charge water" at bounding box center [563, 478] width 90 height 15
click at [622, 481] on div "Error charge water" at bounding box center [579, 480] width 147 height 40
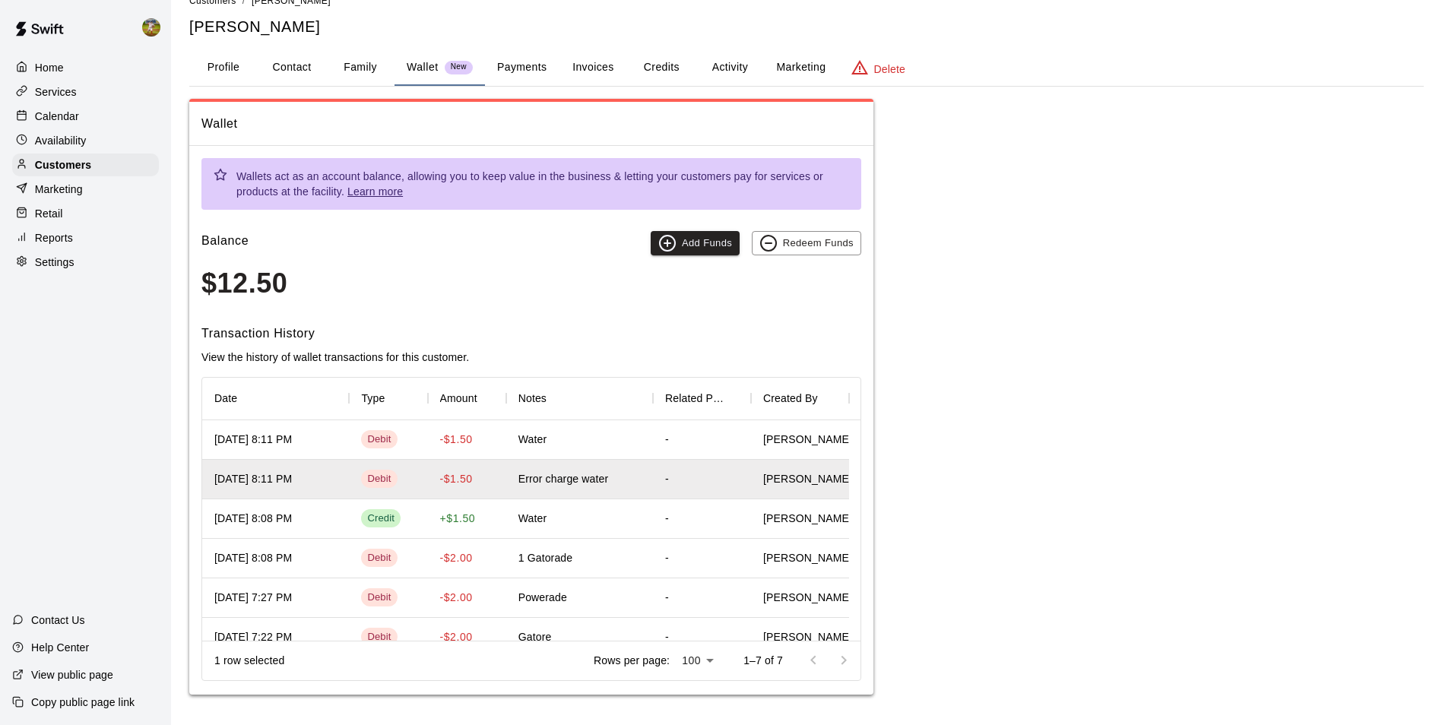
click at [1113, 442] on div "Wallet Wallets act as an account balance, allowing you to keep value in the bus…" at bounding box center [806, 397] width 1234 height 597
click at [683, 484] on div "-" at bounding box center [702, 480] width 98 height 40
click at [1129, 405] on div "Wallet Wallets act as an account balance, allowing you to keep value in the bus…" at bounding box center [806, 397] width 1234 height 597
click at [521, 473] on div "Error charge water" at bounding box center [563, 478] width 90 height 15
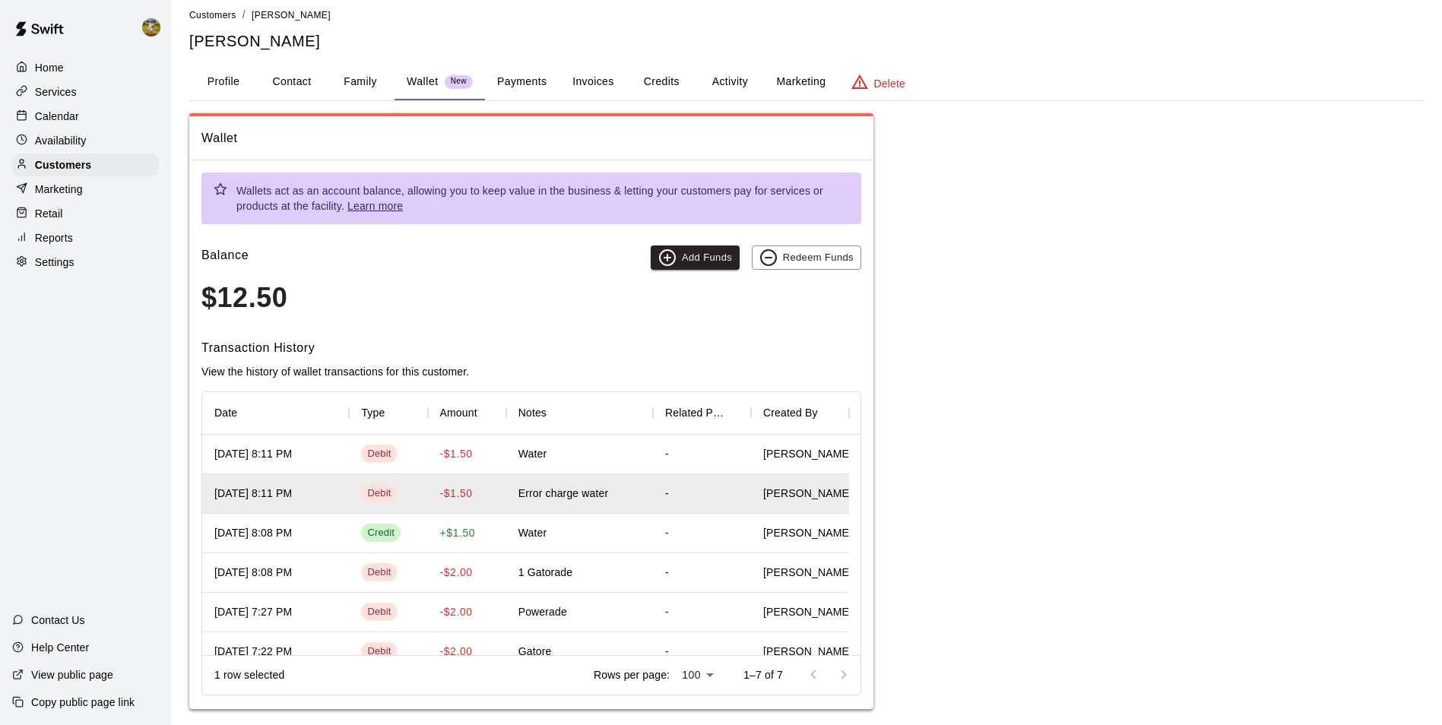
scroll to position [0, 0]
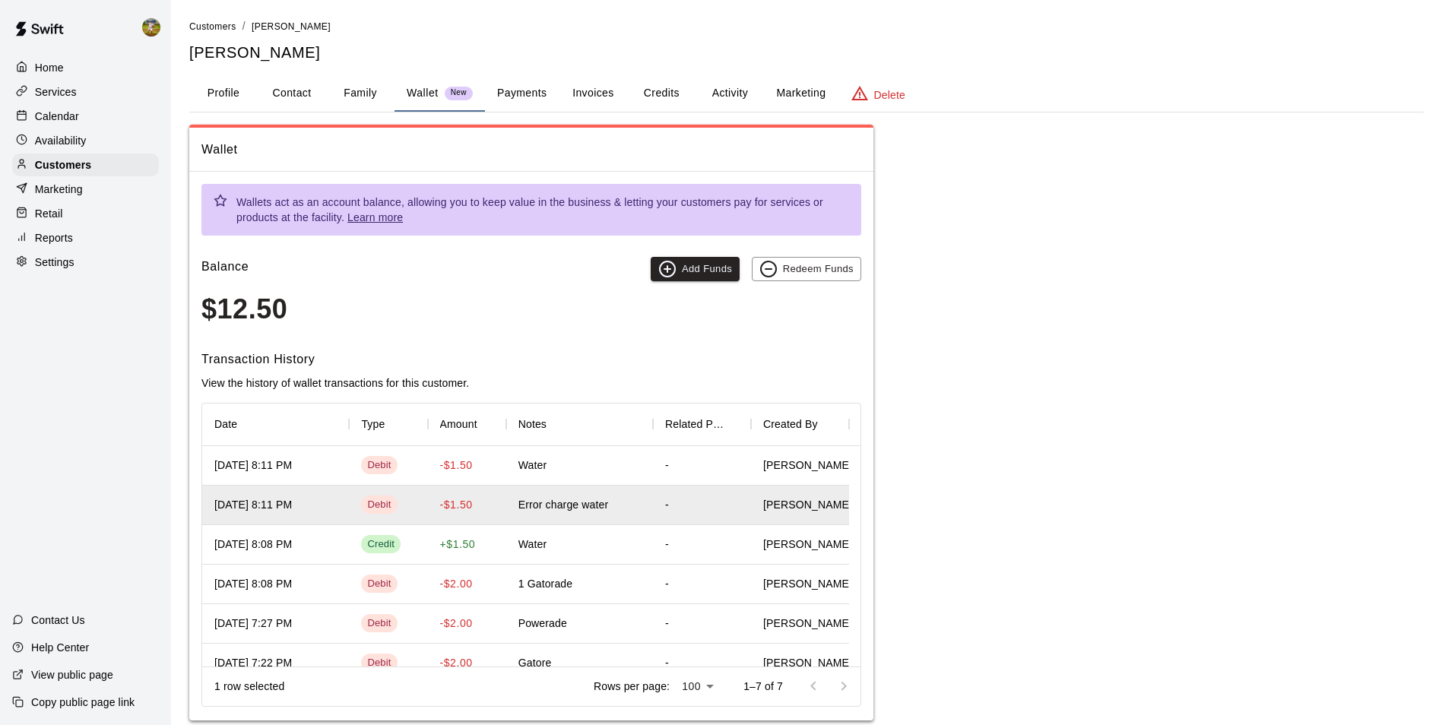
click at [597, 510] on div "Error charge water" at bounding box center [563, 504] width 90 height 15
click at [917, 484] on div "Wallet Wallets act as an account balance, allowing you to keep value in the bus…" at bounding box center [806, 423] width 1234 height 597
click at [597, 501] on div "Error charge water" at bounding box center [563, 504] width 90 height 15
click at [603, 499] on div "Error charge water" at bounding box center [563, 504] width 90 height 15
click at [1064, 470] on div "Wallet Wallets act as an account balance, allowing you to keep value in the bus…" at bounding box center [806, 423] width 1234 height 597
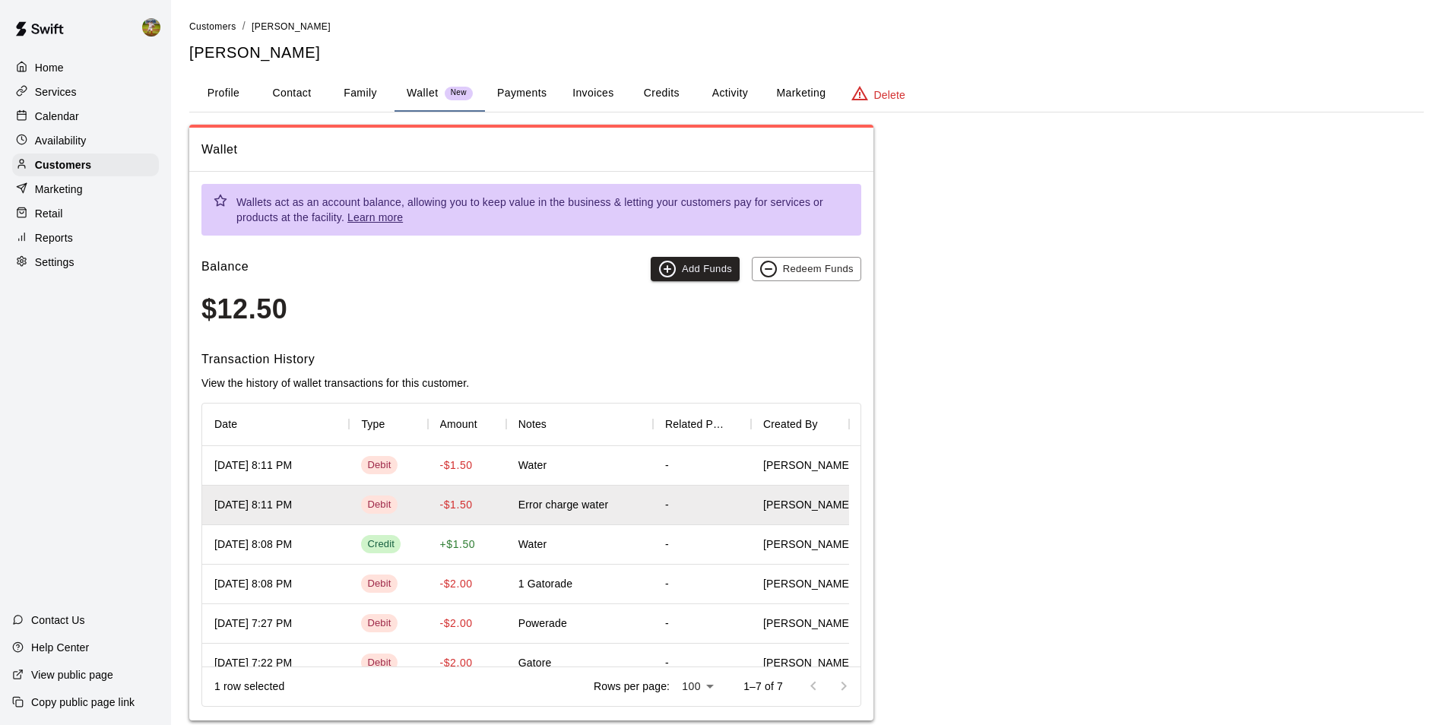
click at [652, 499] on div "Error charge water" at bounding box center [579, 506] width 147 height 40
click at [604, 503] on div "Error charge water" at bounding box center [563, 504] width 90 height 15
click at [571, 508] on div "Error charge water" at bounding box center [563, 504] width 90 height 15
click at [1129, 356] on div "Wallet Wallets act as an account balance, allowing you to keep value in the bus…" at bounding box center [806, 423] width 1234 height 597
click at [78, 117] on p "Calendar" at bounding box center [57, 116] width 44 height 15
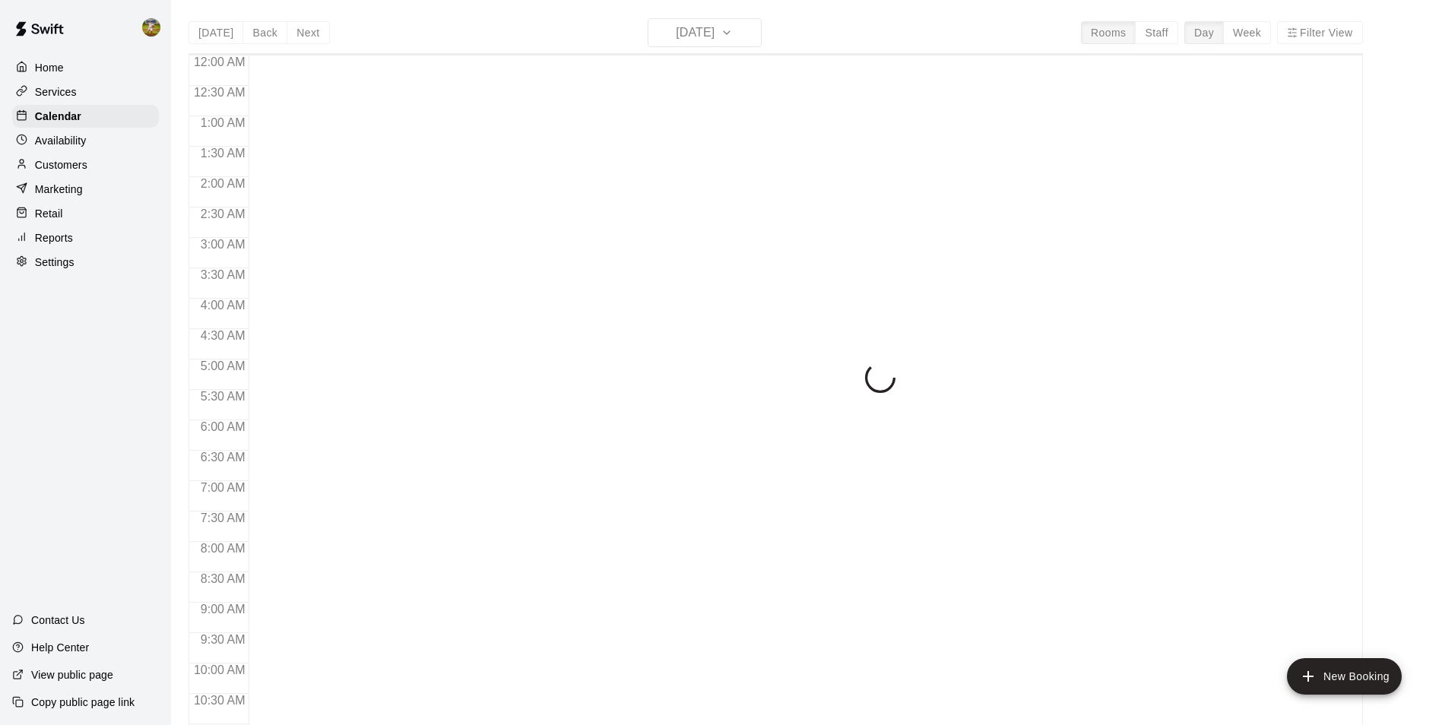
scroll to position [772, 0]
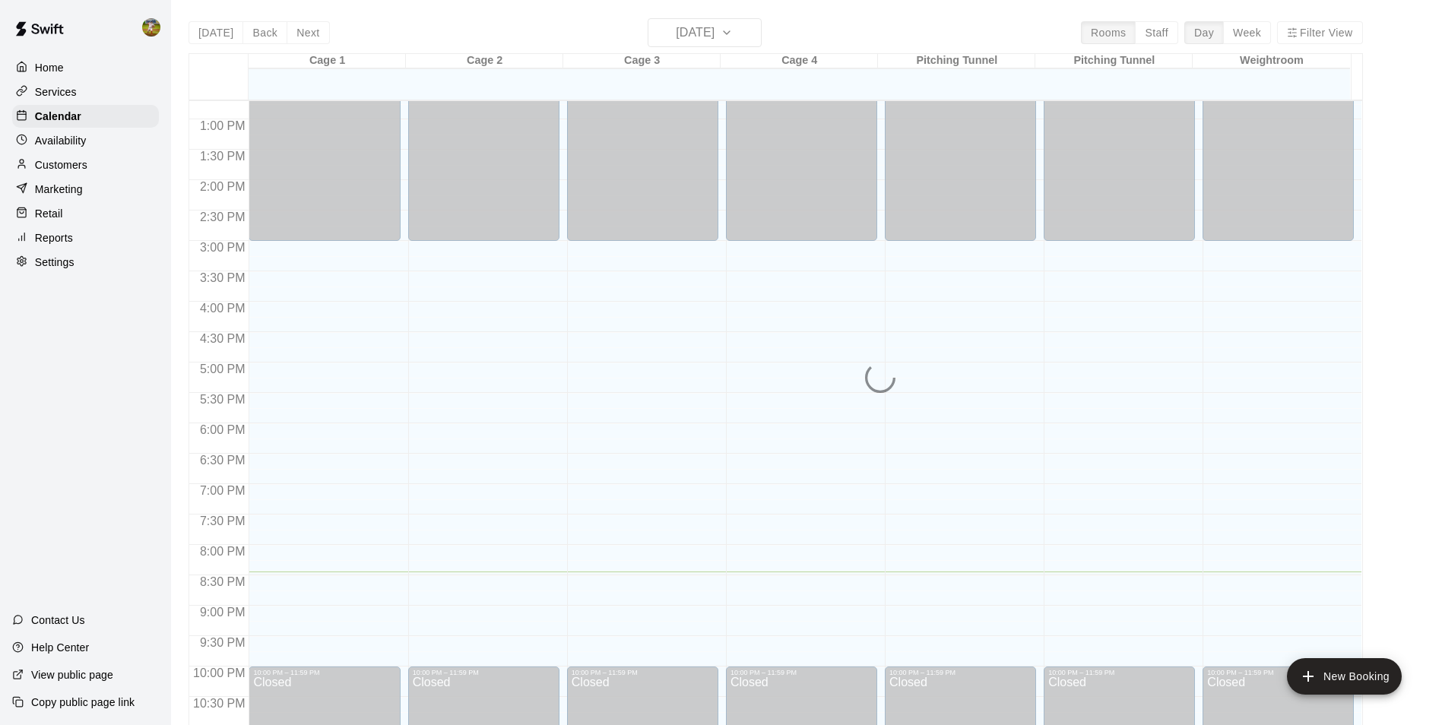
click at [749, 33] on div "[DATE] Back [DATE][DATE] Rooms Staff Day Week Filter View Cage 1 11 Mon Cage 2 …" at bounding box center [775, 380] width 1174 height 725
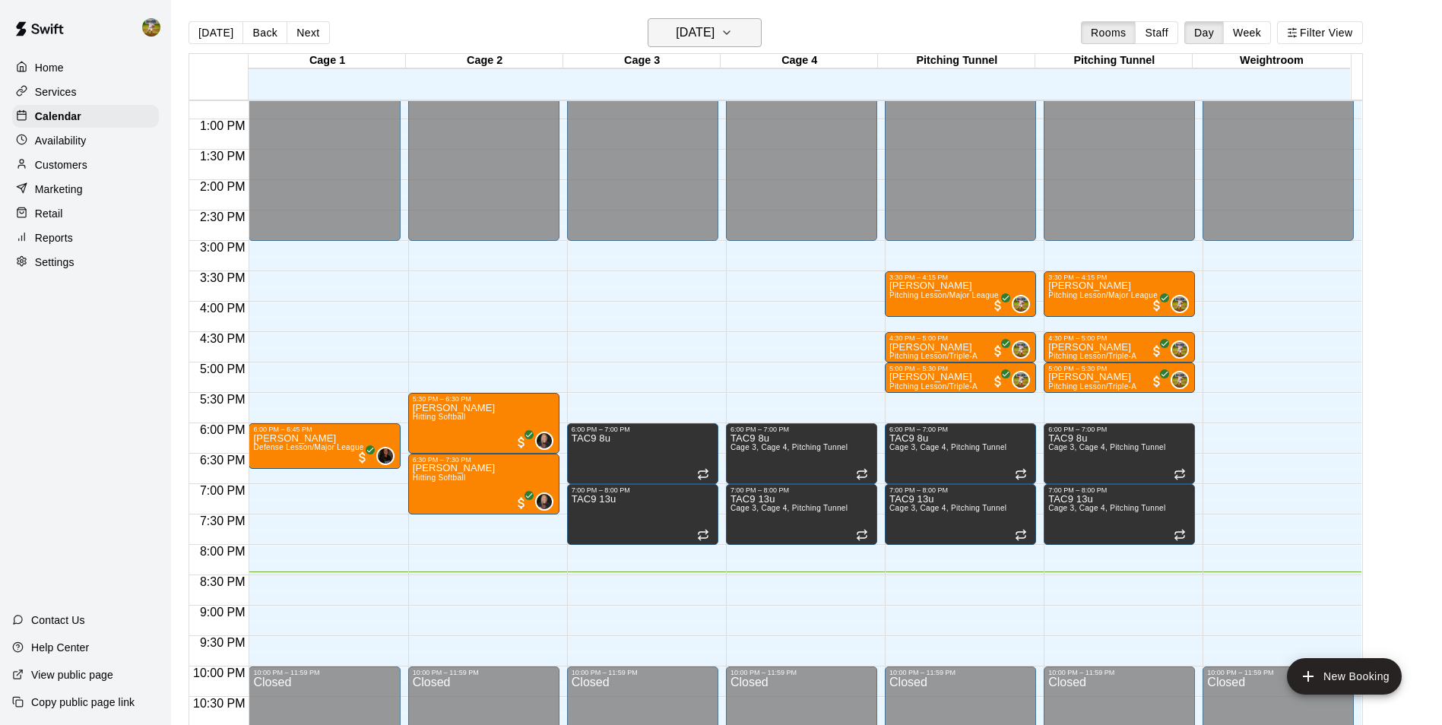
click at [733, 28] on icon "button" at bounding box center [727, 33] width 12 height 18
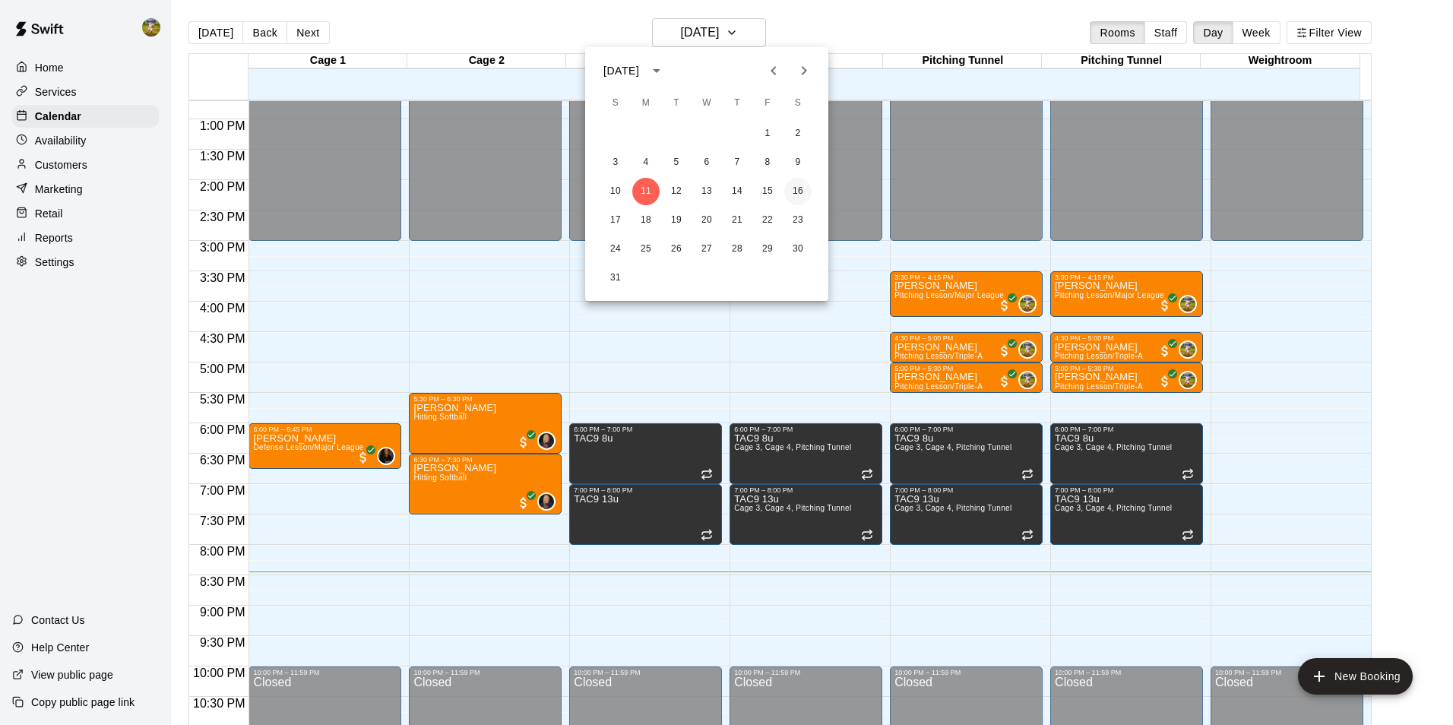
click at [803, 187] on button "16" at bounding box center [797, 191] width 27 height 27
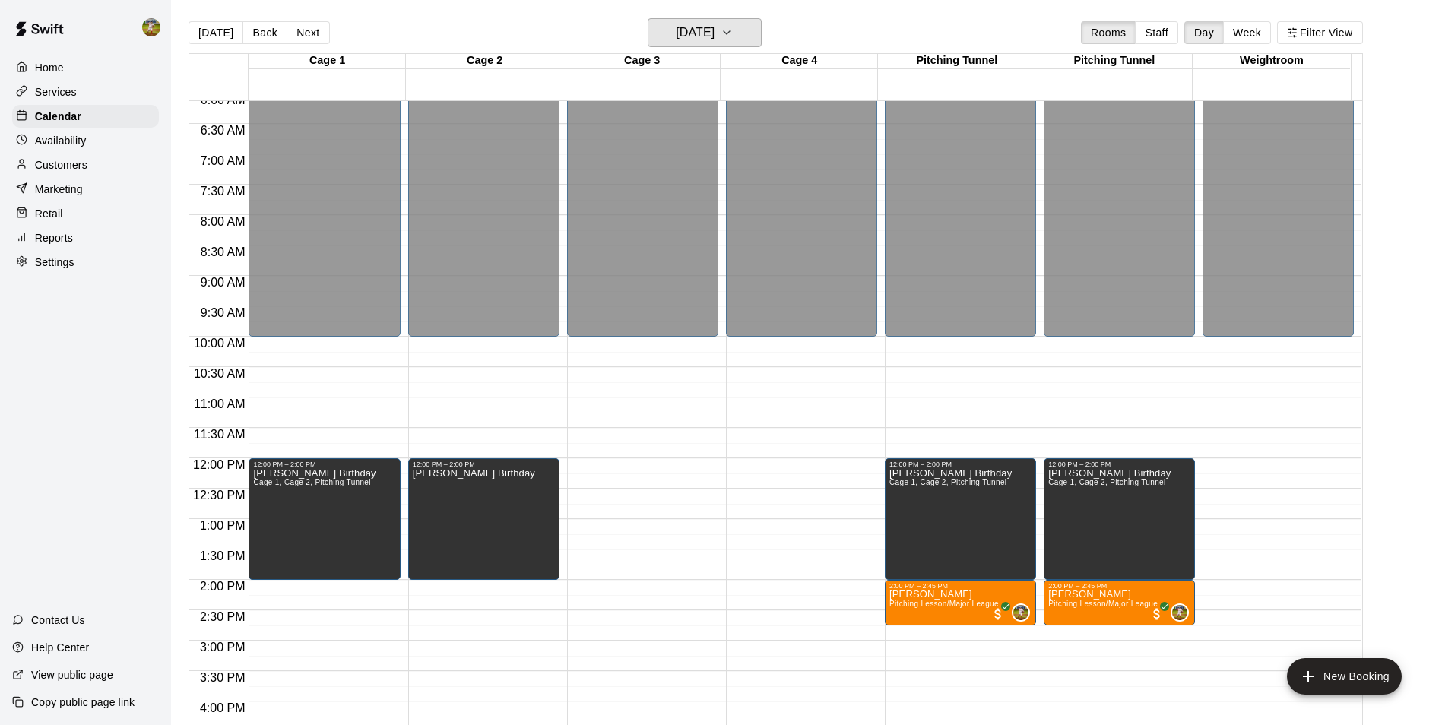
scroll to position [363, 0]
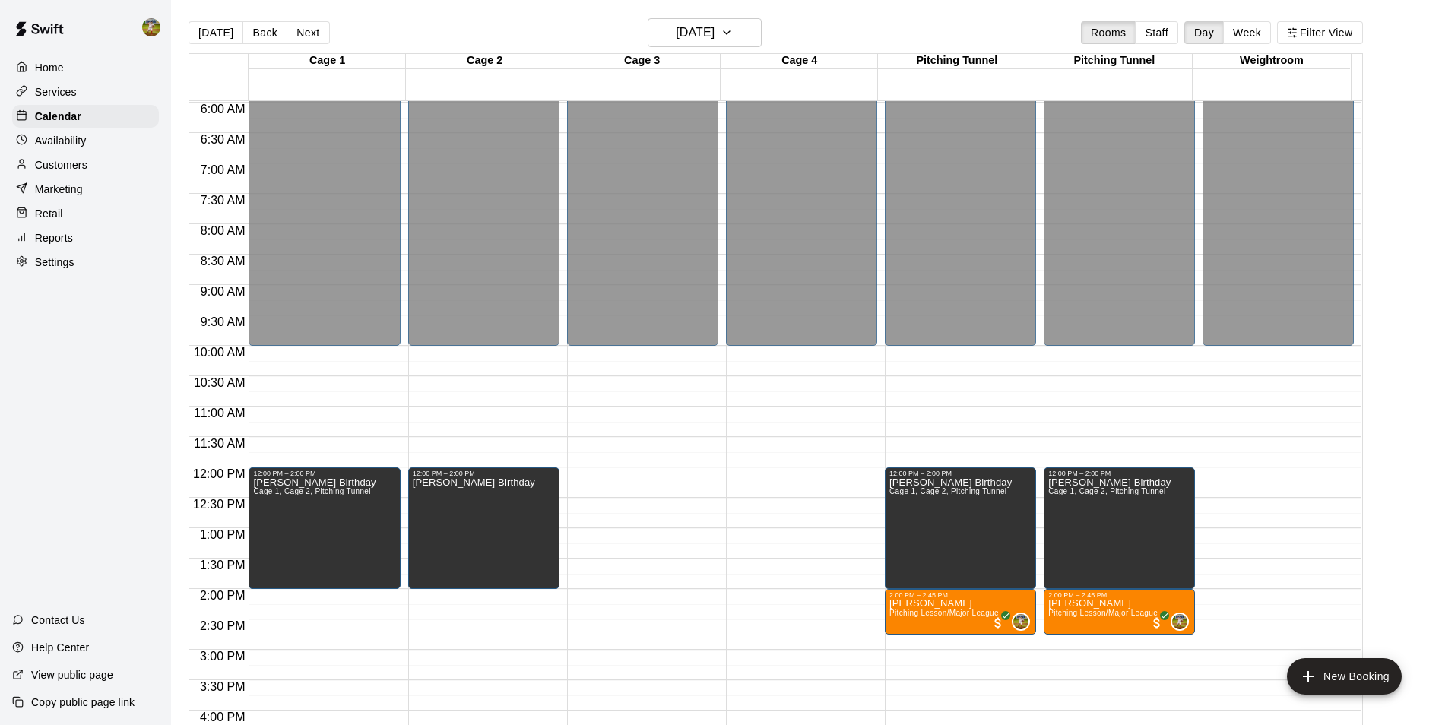
click at [66, 65] on div "Home" at bounding box center [85, 67] width 147 height 23
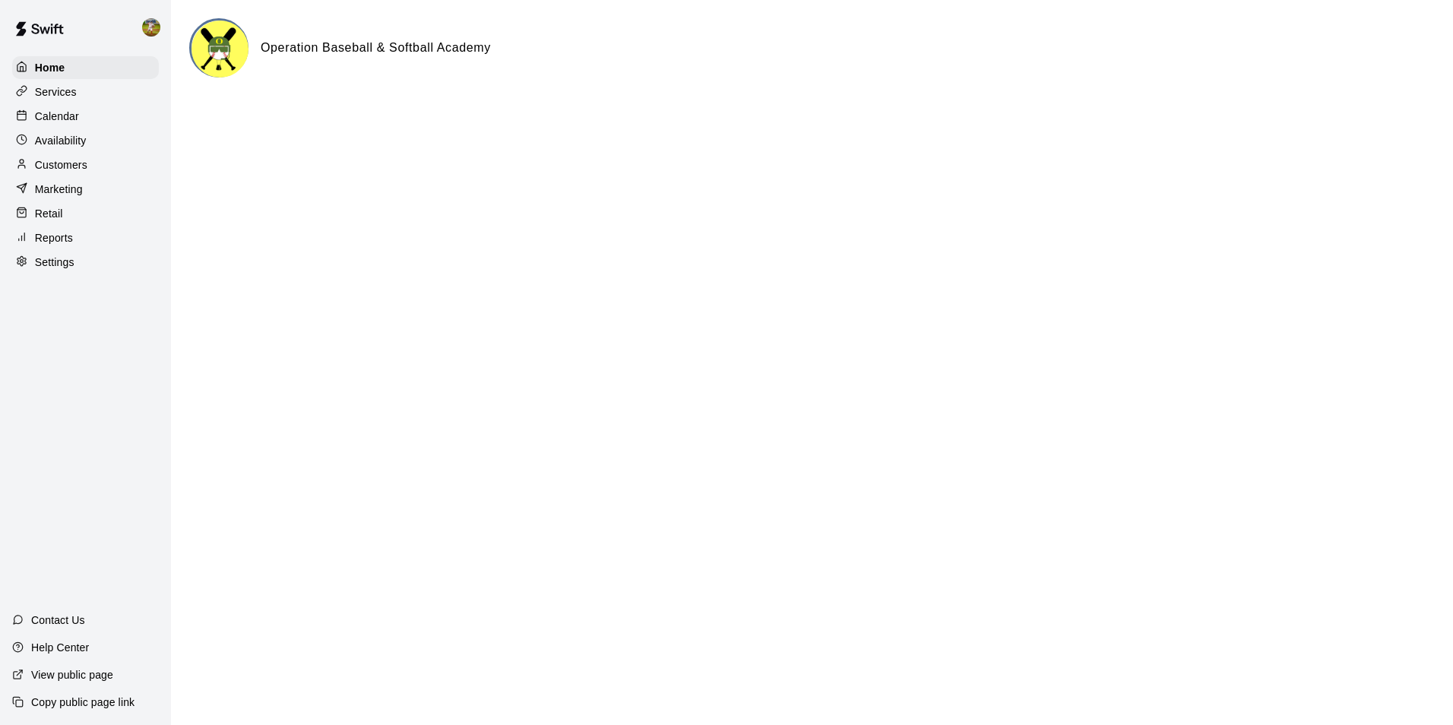
click at [64, 116] on p "Calendar" at bounding box center [57, 116] width 44 height 15
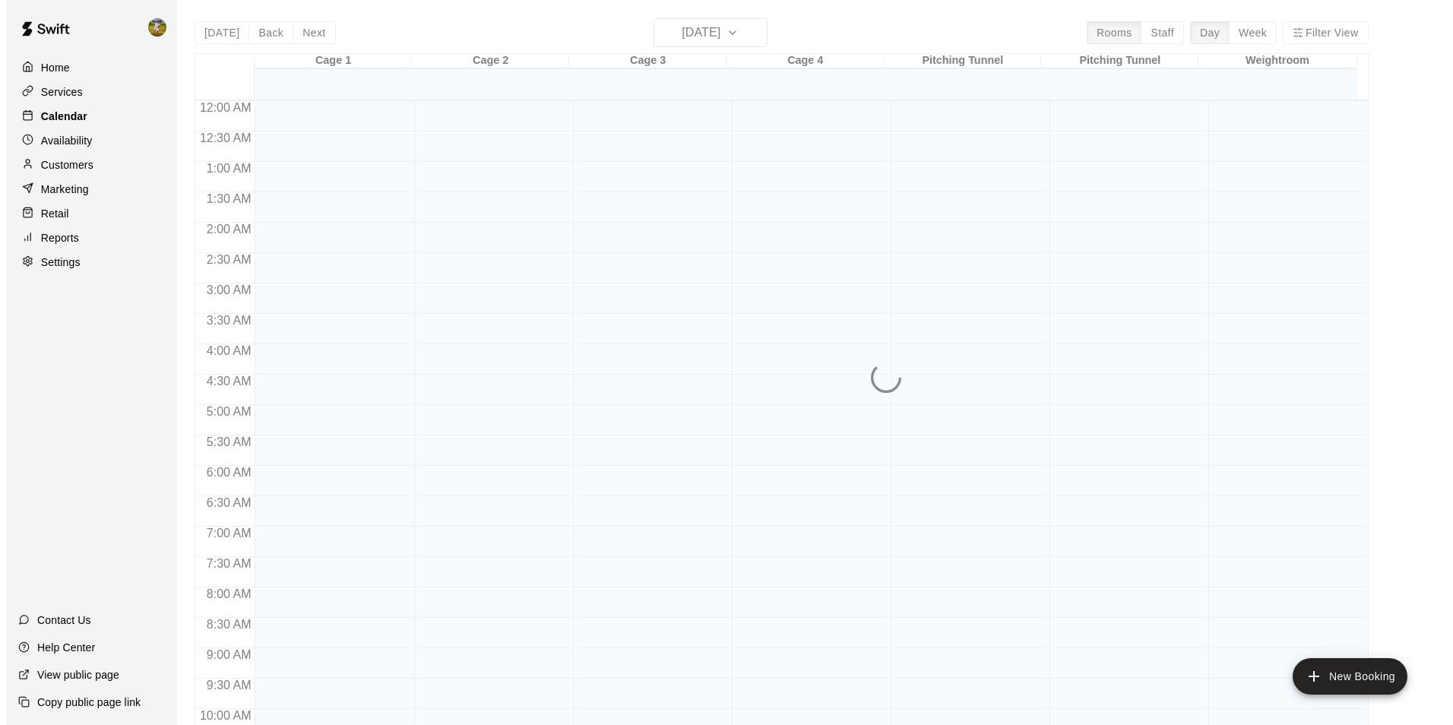
scroll to position [772, 0]
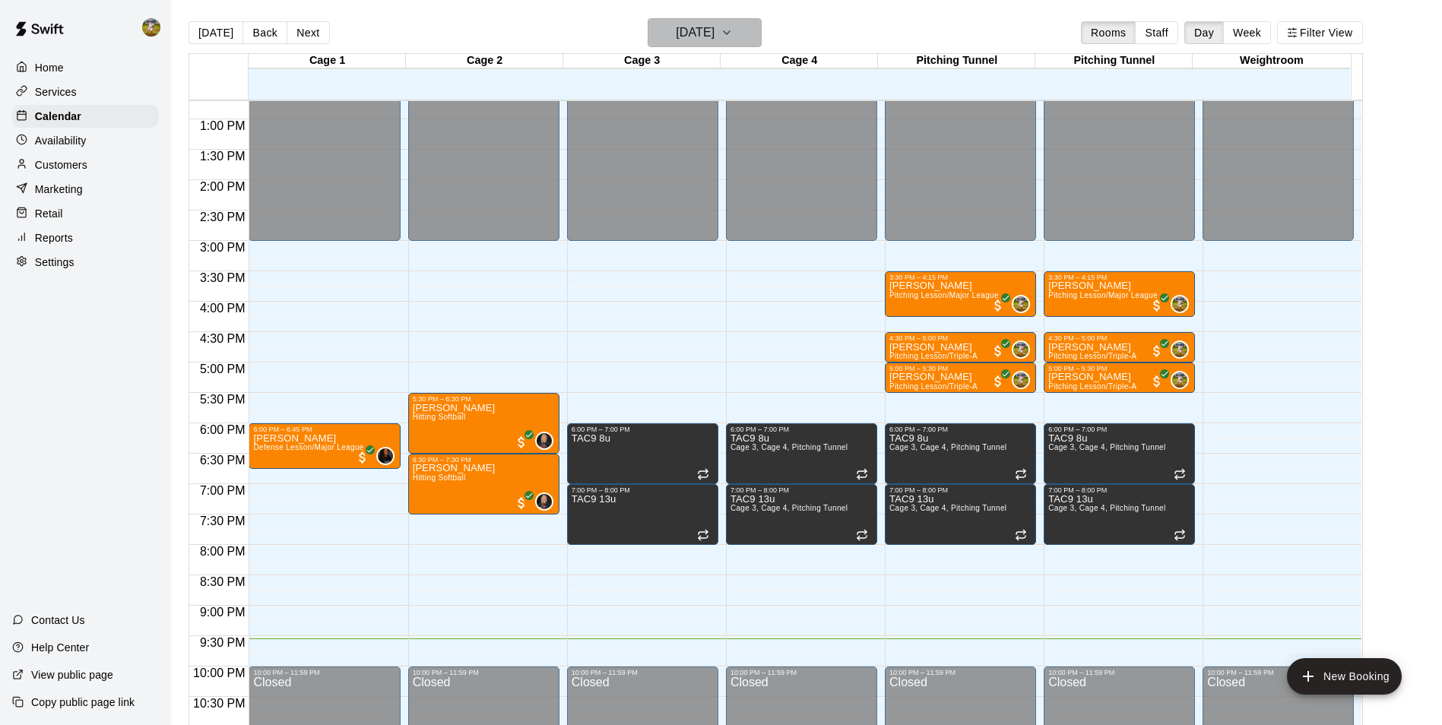
click at [733, 26] on icon "button" at bounding box center [727, 33] width 12 height 18
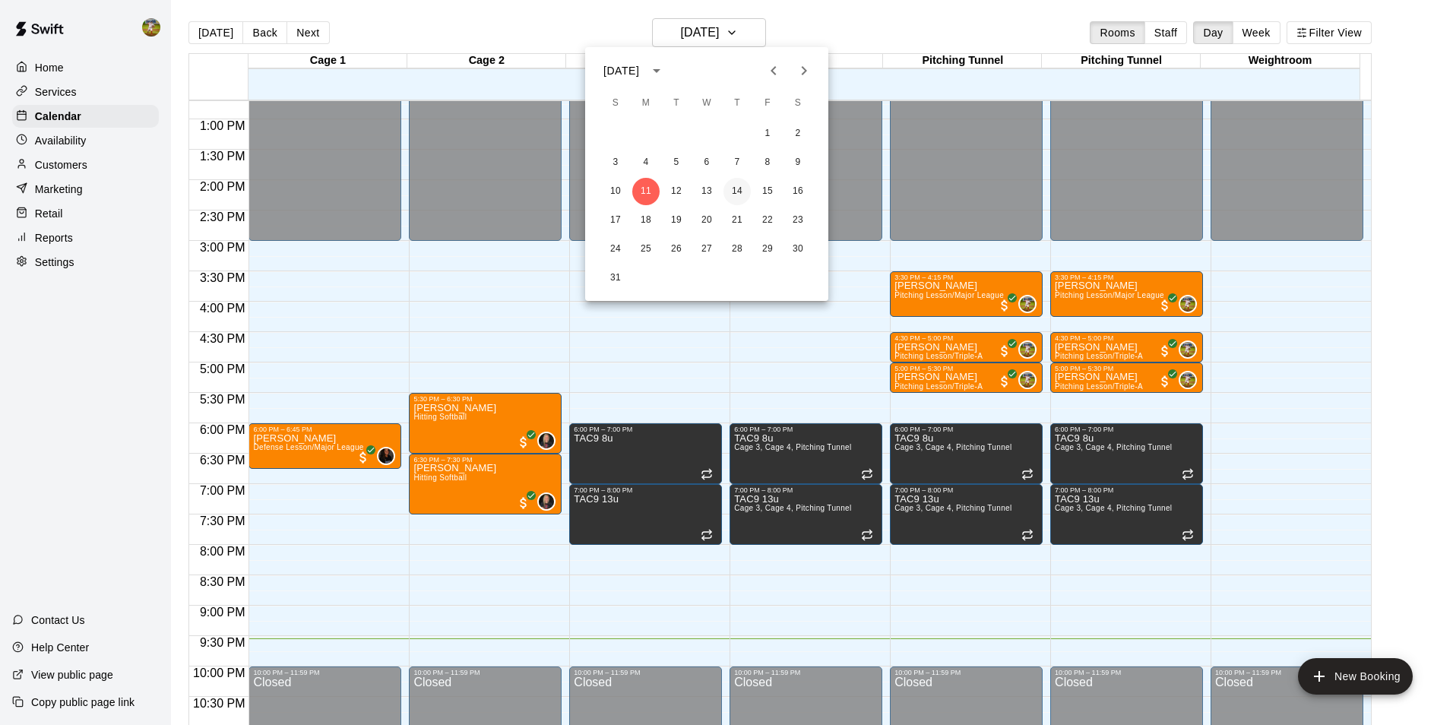
click at [746, 192] on button "14" at bounding box center [737, 191] width 27 height 27
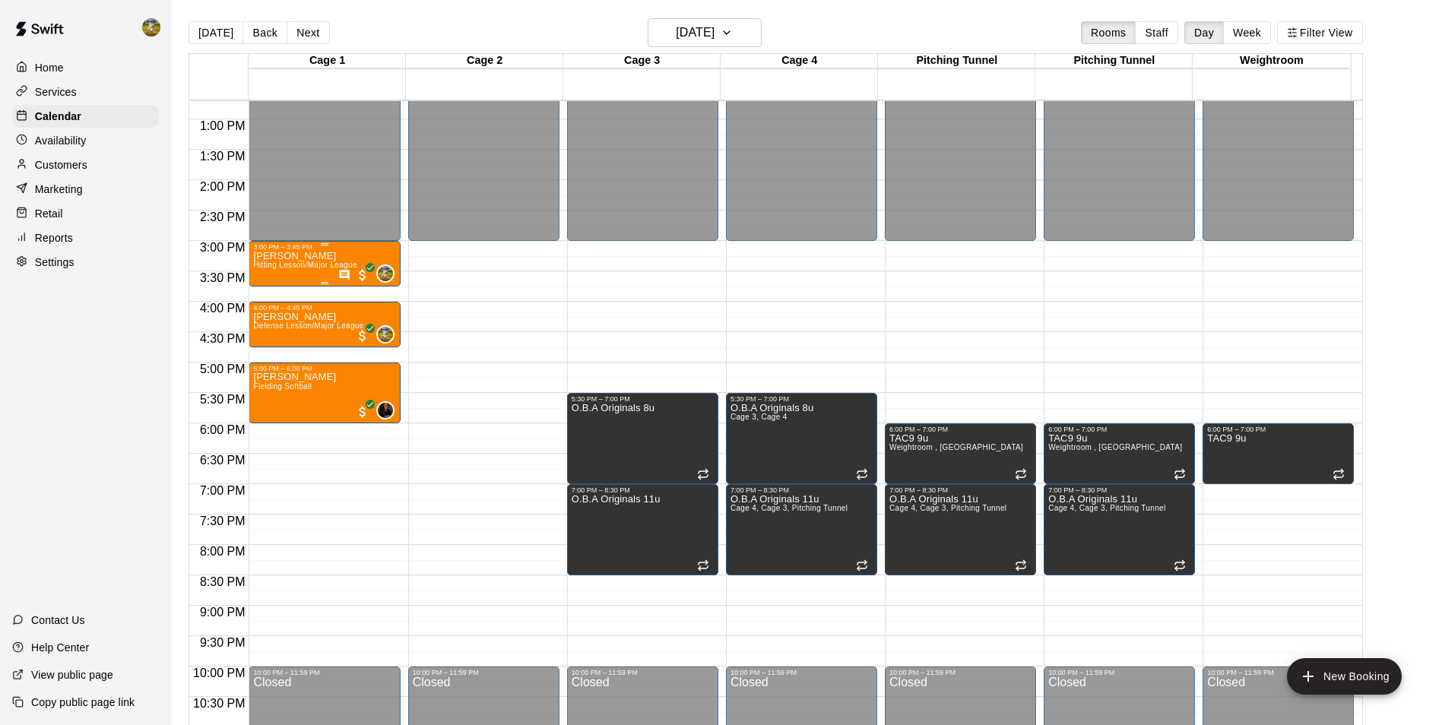
click at [337, 264] on span "Hitting Lesson/Major League" at bounding box center [304, 265] width 103 height 8
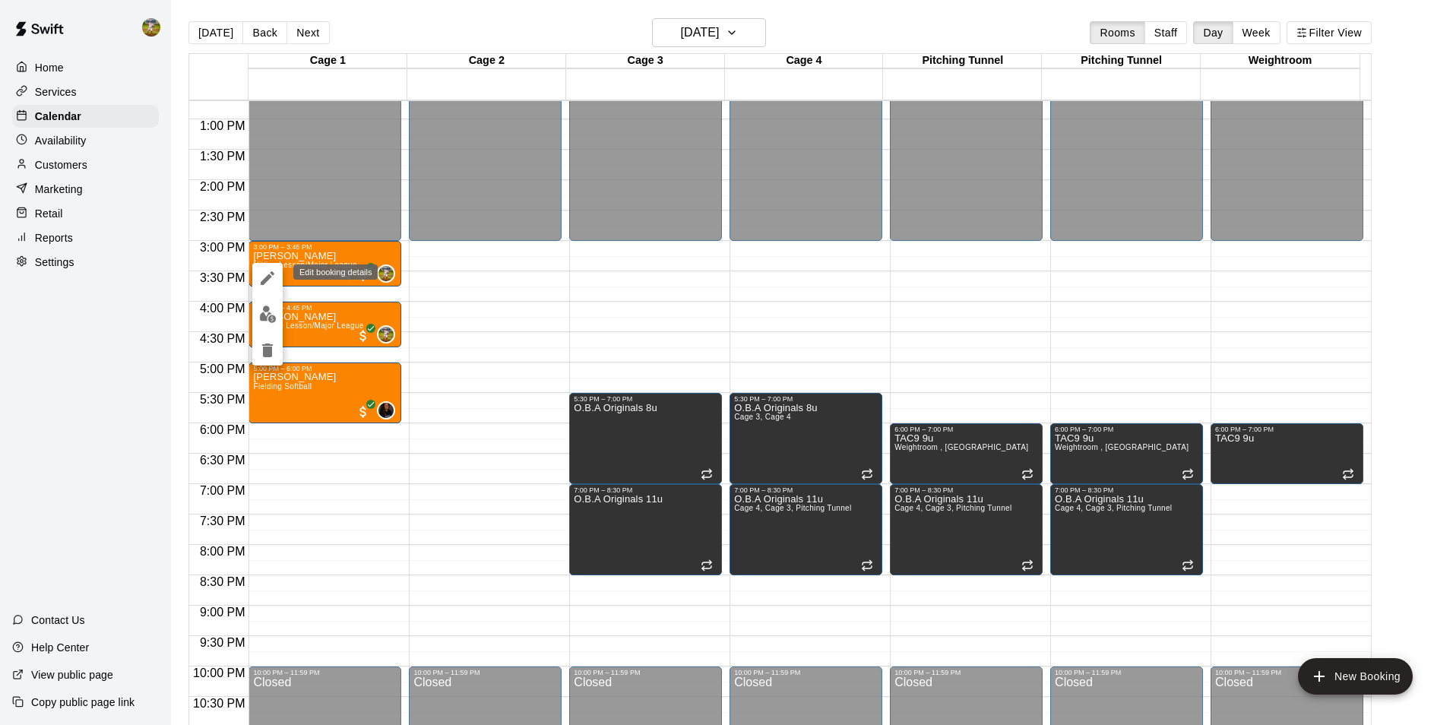
click at [273, 277] on icon "edit" at bounding box center [267, 278] width 18 height 18
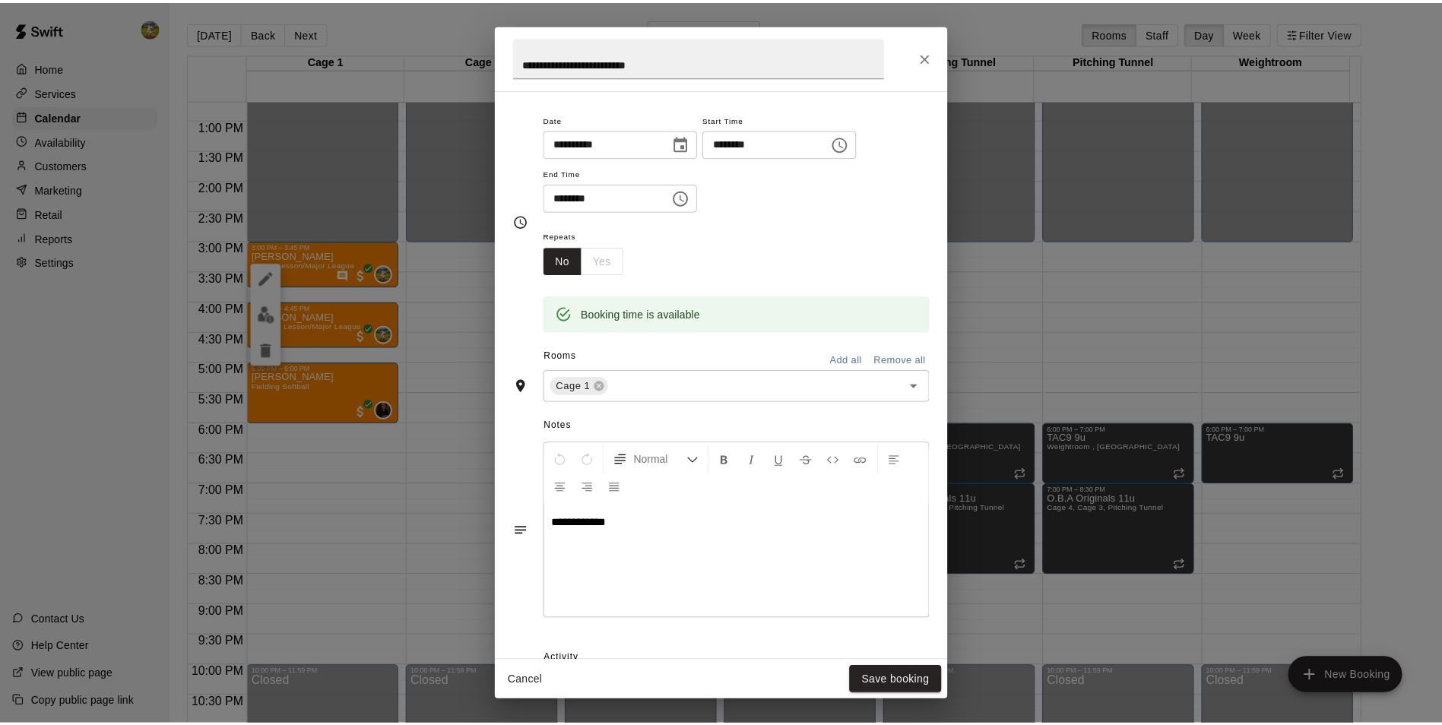
scroll to position [0, 0]
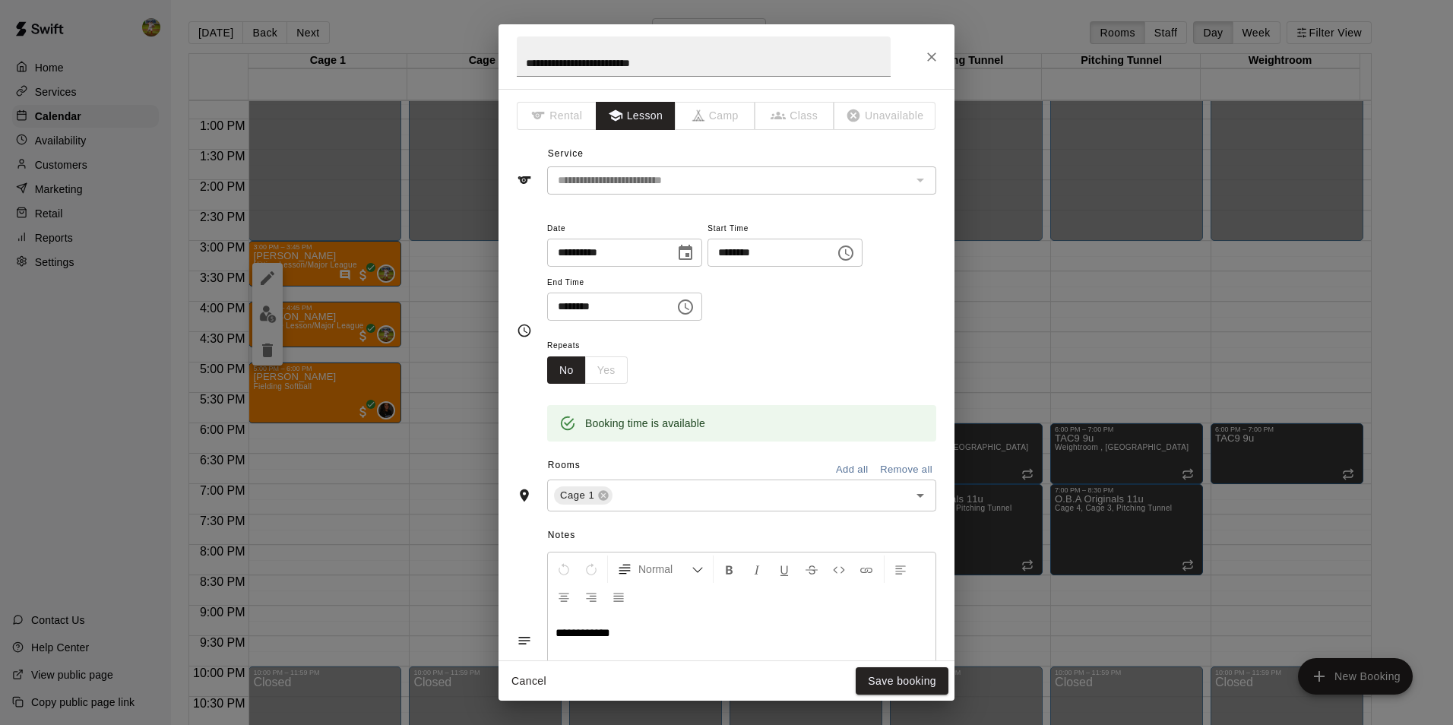
click at [934, 56] on icon "Close" at bounding box center [931, 56] width 15 height 15
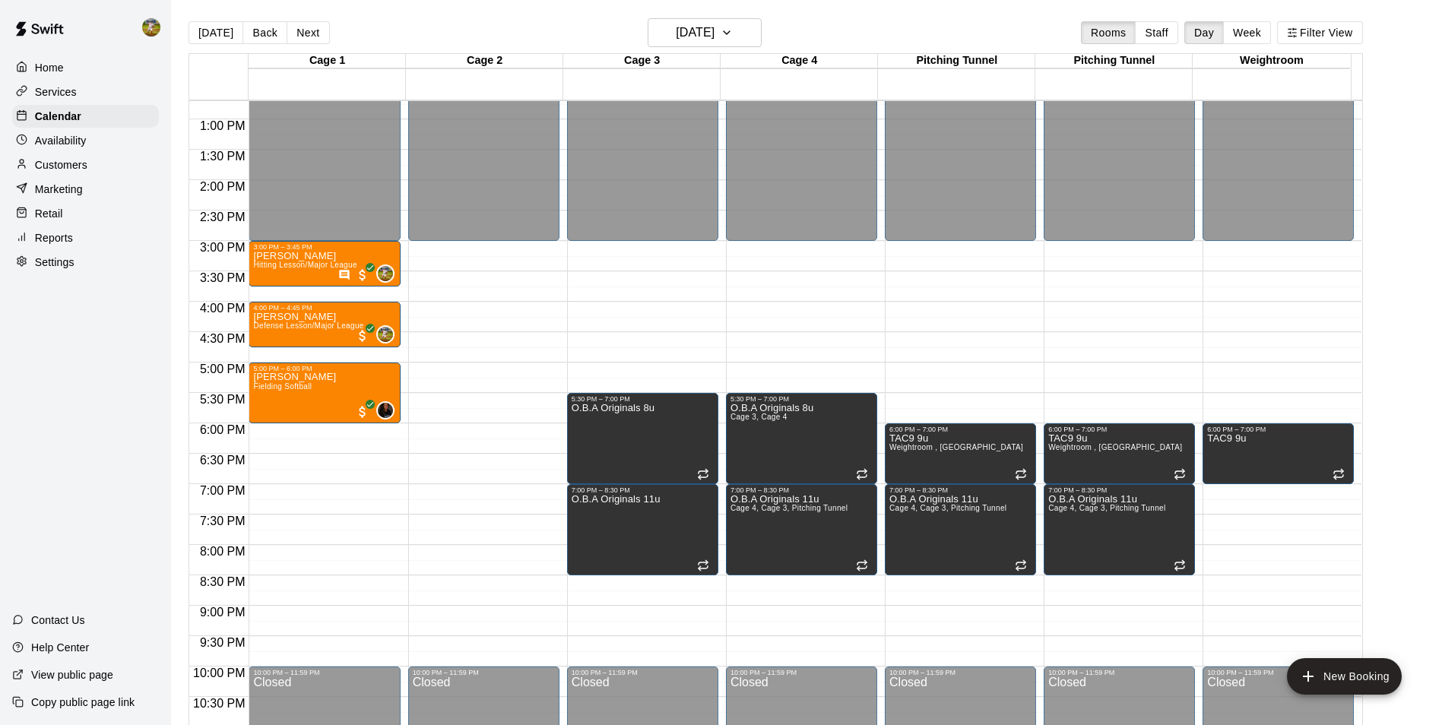
click at [93, 161] on div "Customers" at bounding box center [85, 165] width 147 height 23
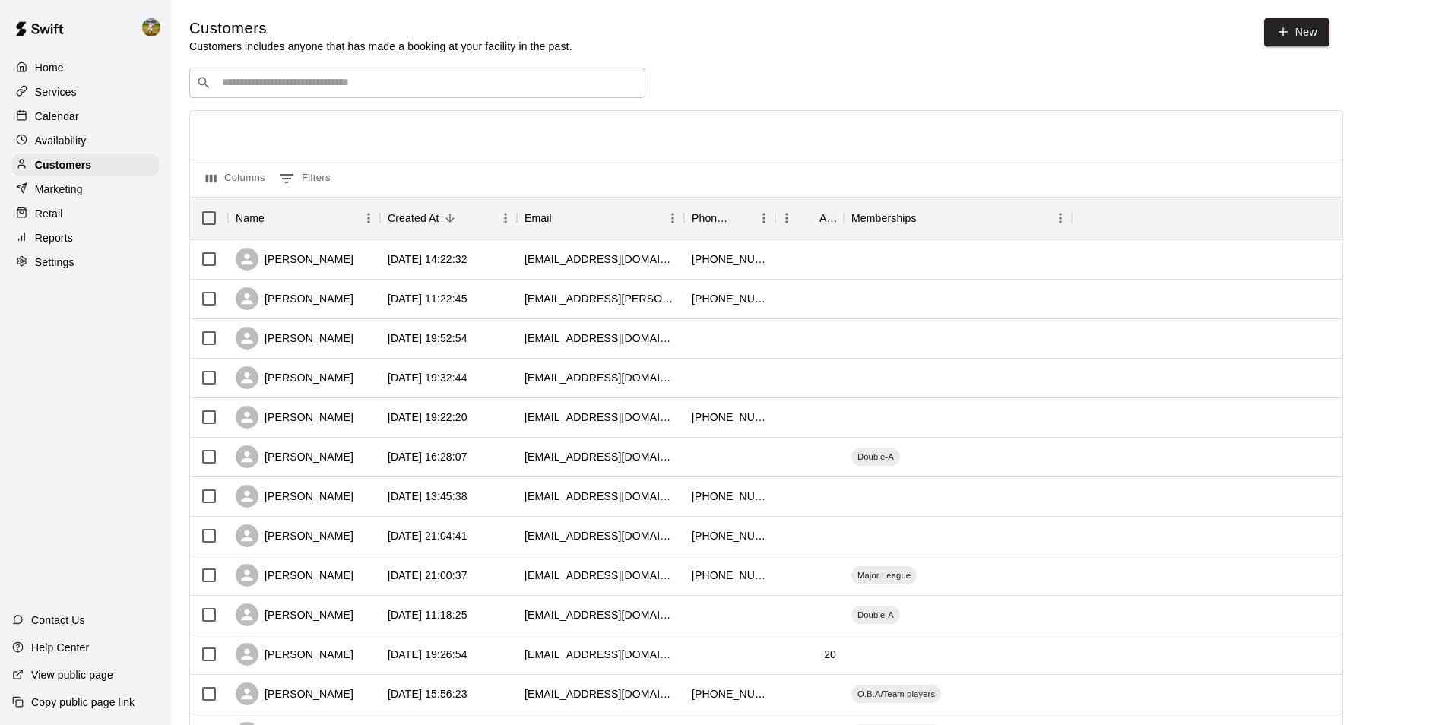
click at [296, 76] on div "​ ​" at bounding box center [417, 83] width 456 height 30
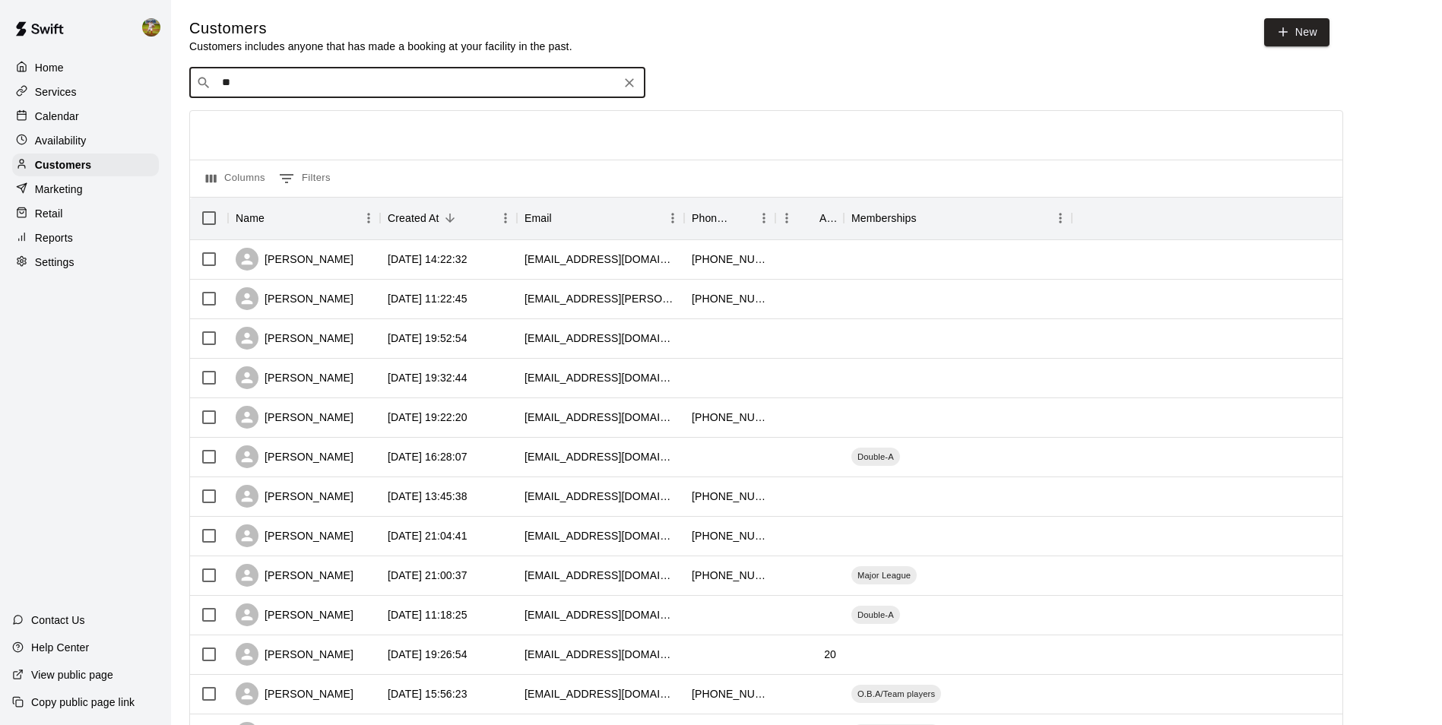
type input "***"
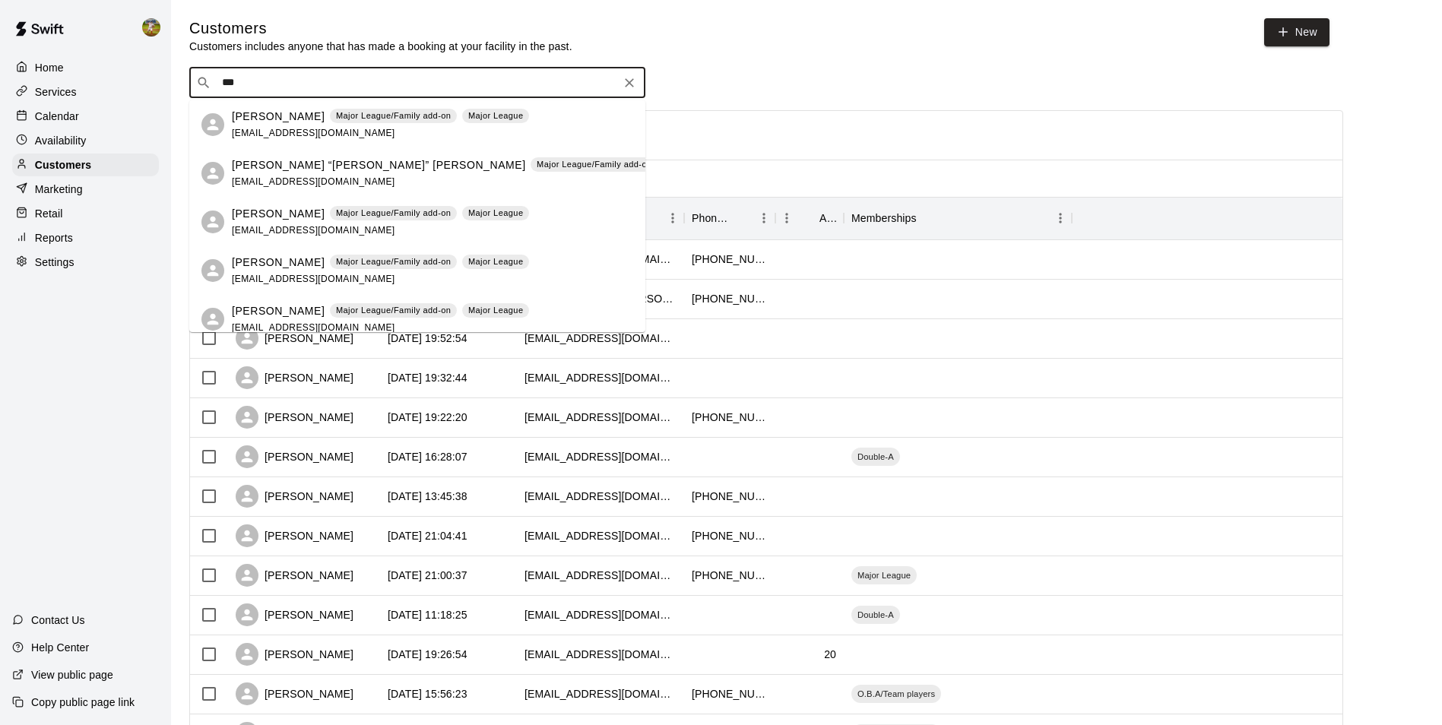
click at [311, 128] on span "[EMAIL_ADDRESS][DOMAIN_NAME]" at bounding box center [313, 133] width 163 height 11
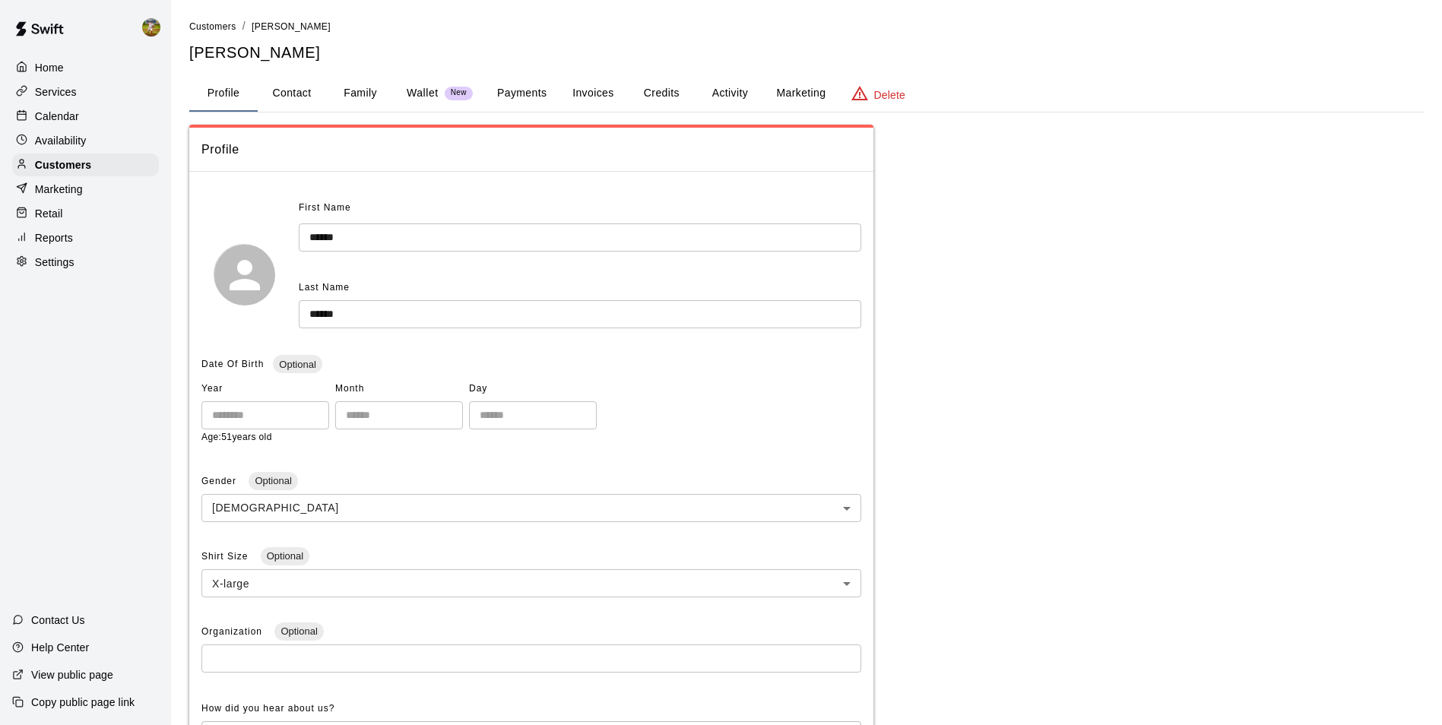
click at [667, 88] on button "Credits" at bounding box center [661, 93] width 68 height 36
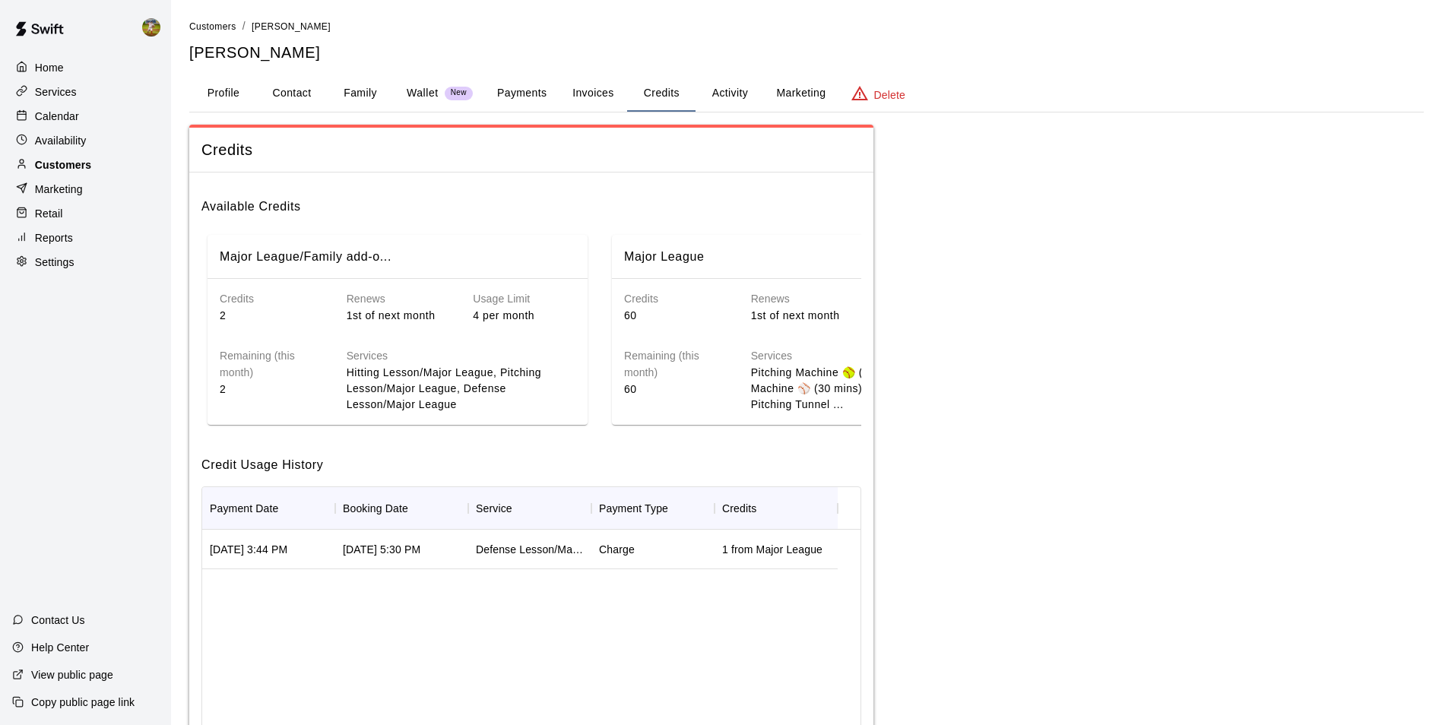
click at [81, 173] on p "Customers" at bounding box center [63, 164] width 56 height 15
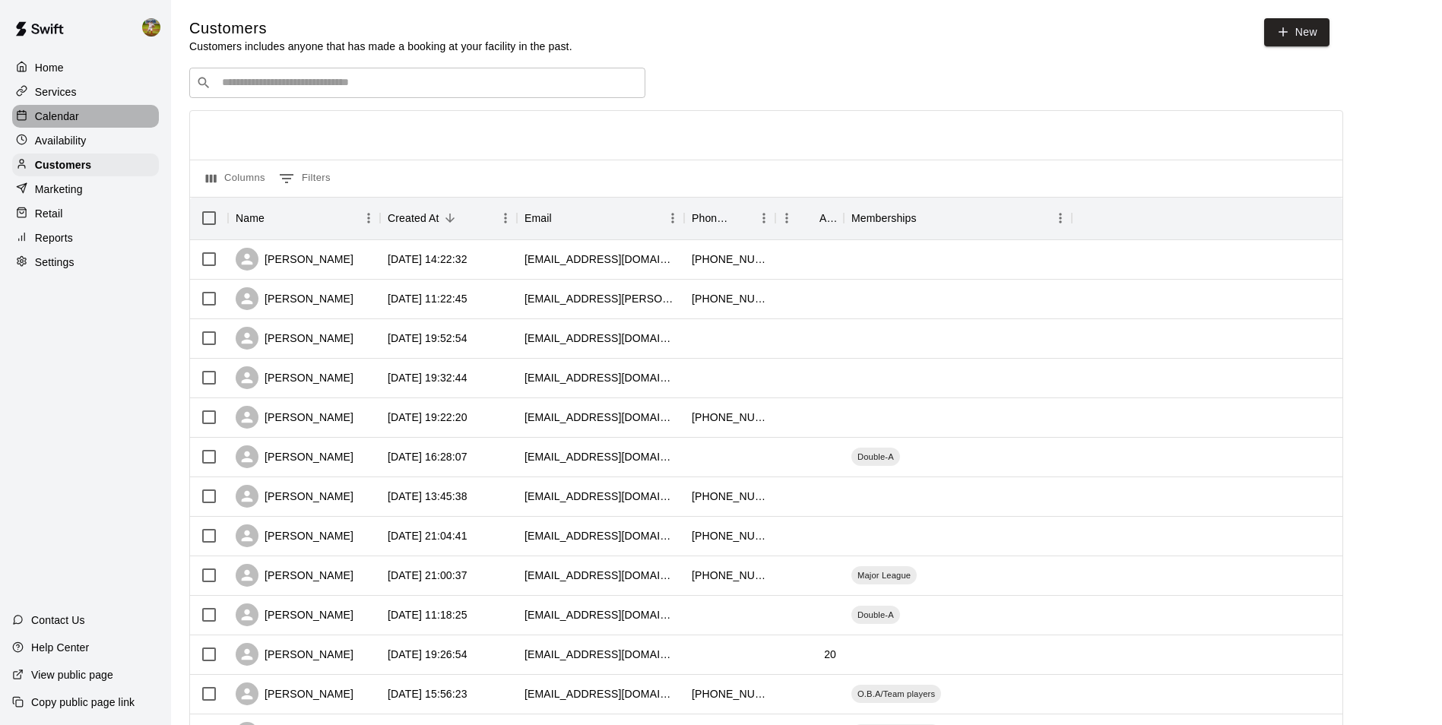
click at [91, 110] on div "Calendar" at bounding box center [85, 116] width 147 height 23
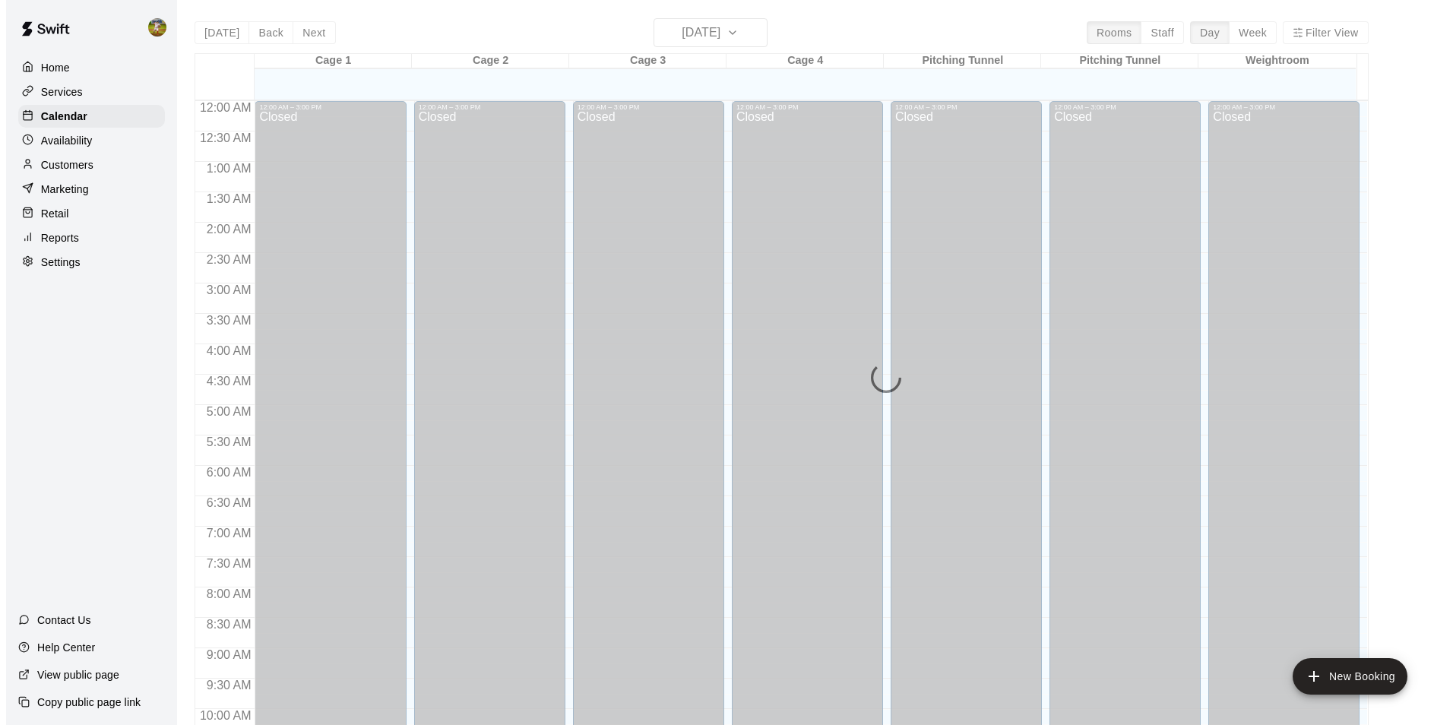
scroll to position [772, 0]
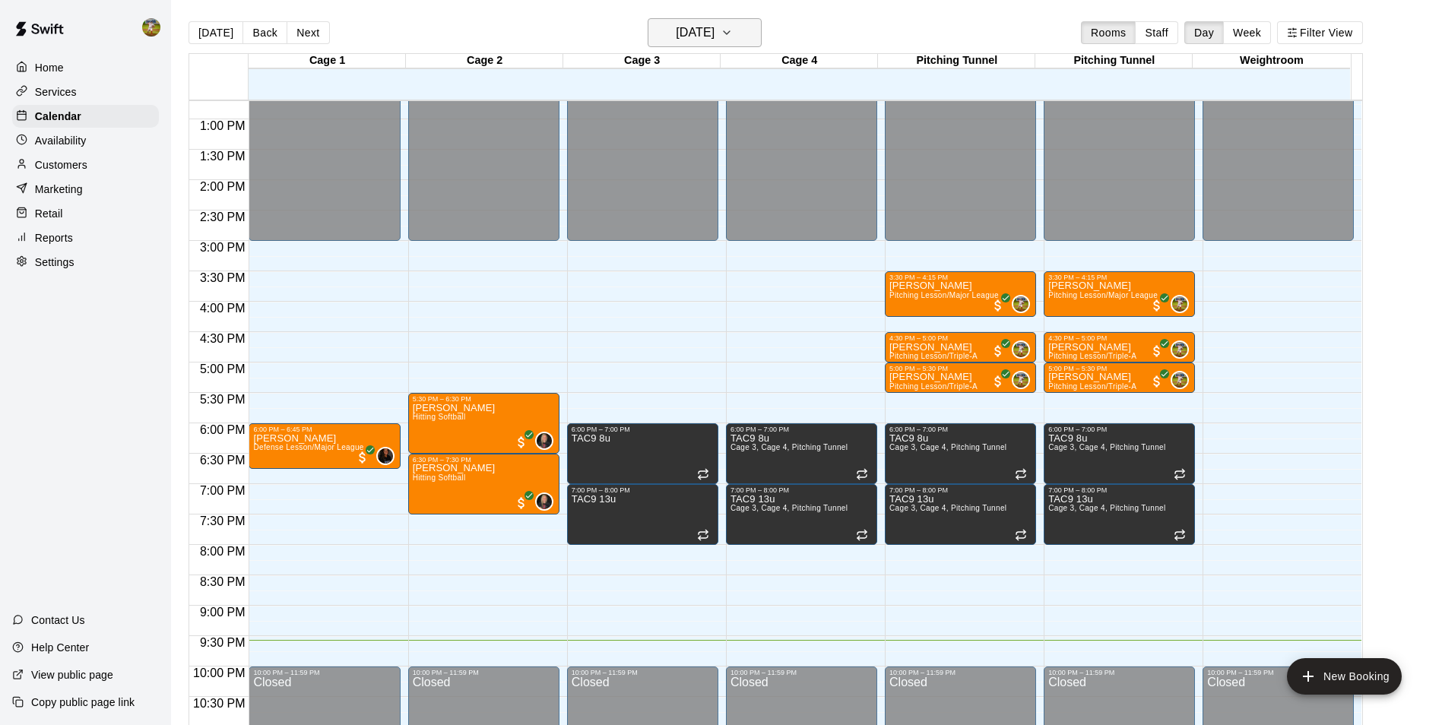
click at [762, 37] on button "[DATE]" at bounding box center [705, 32] width 114 height 29
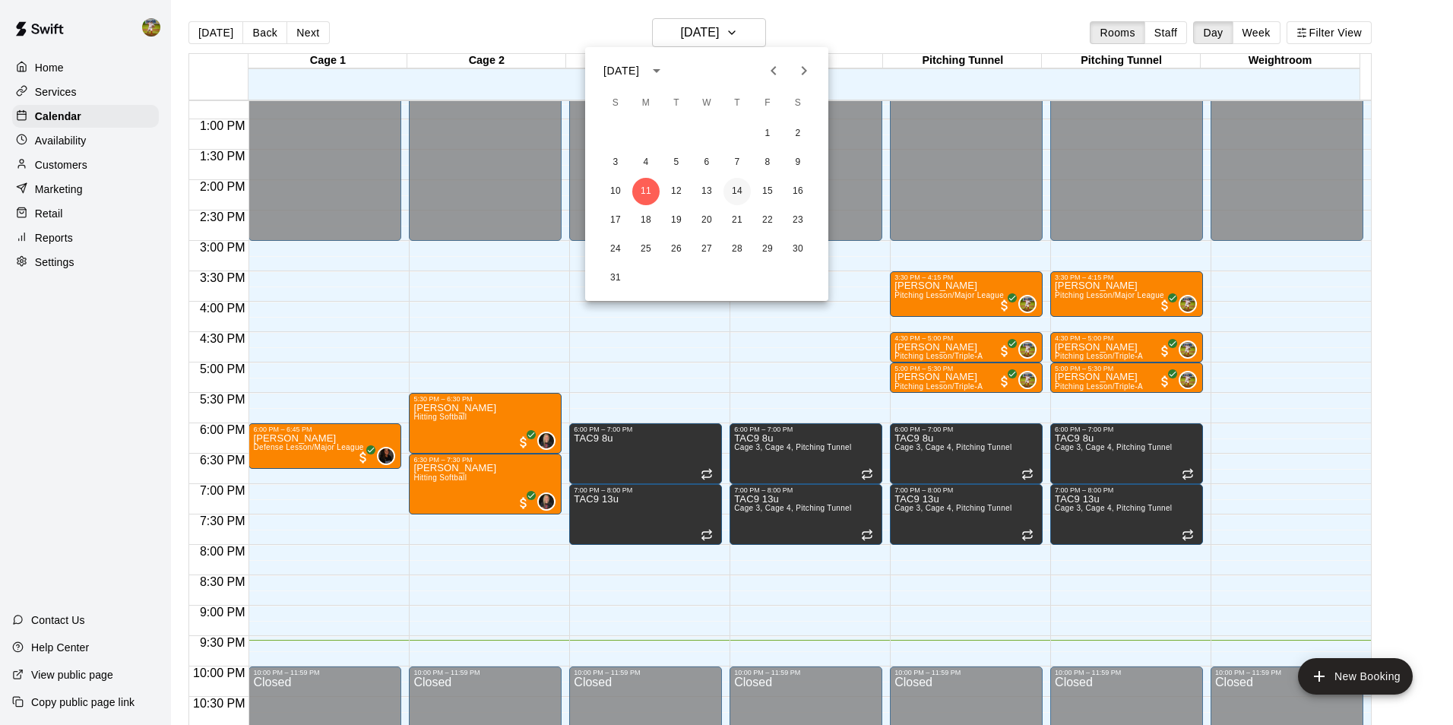
click at [741, 192] on button "14" at bounding box center [737, 191] width 27 height 27
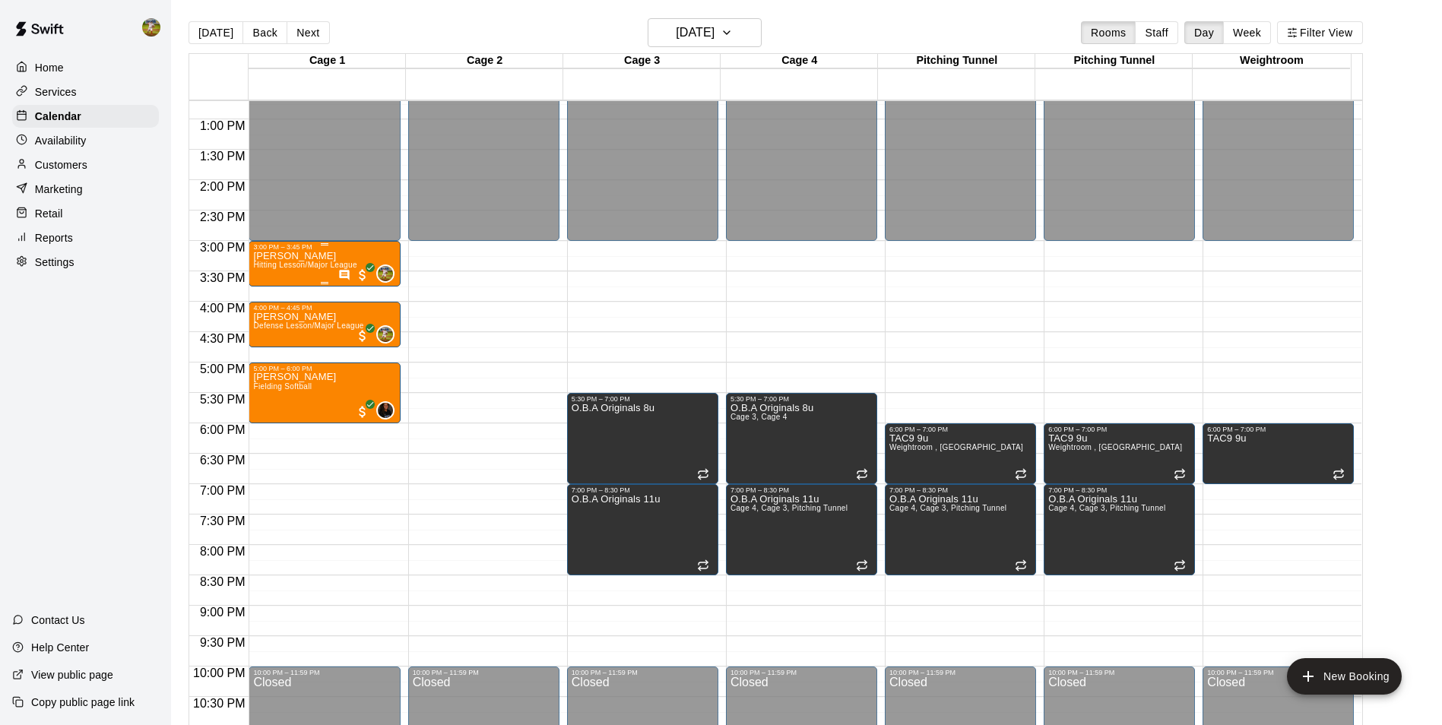
click at [347, 266] on div "0" at bounding box center [366, 273] width 56 height 18
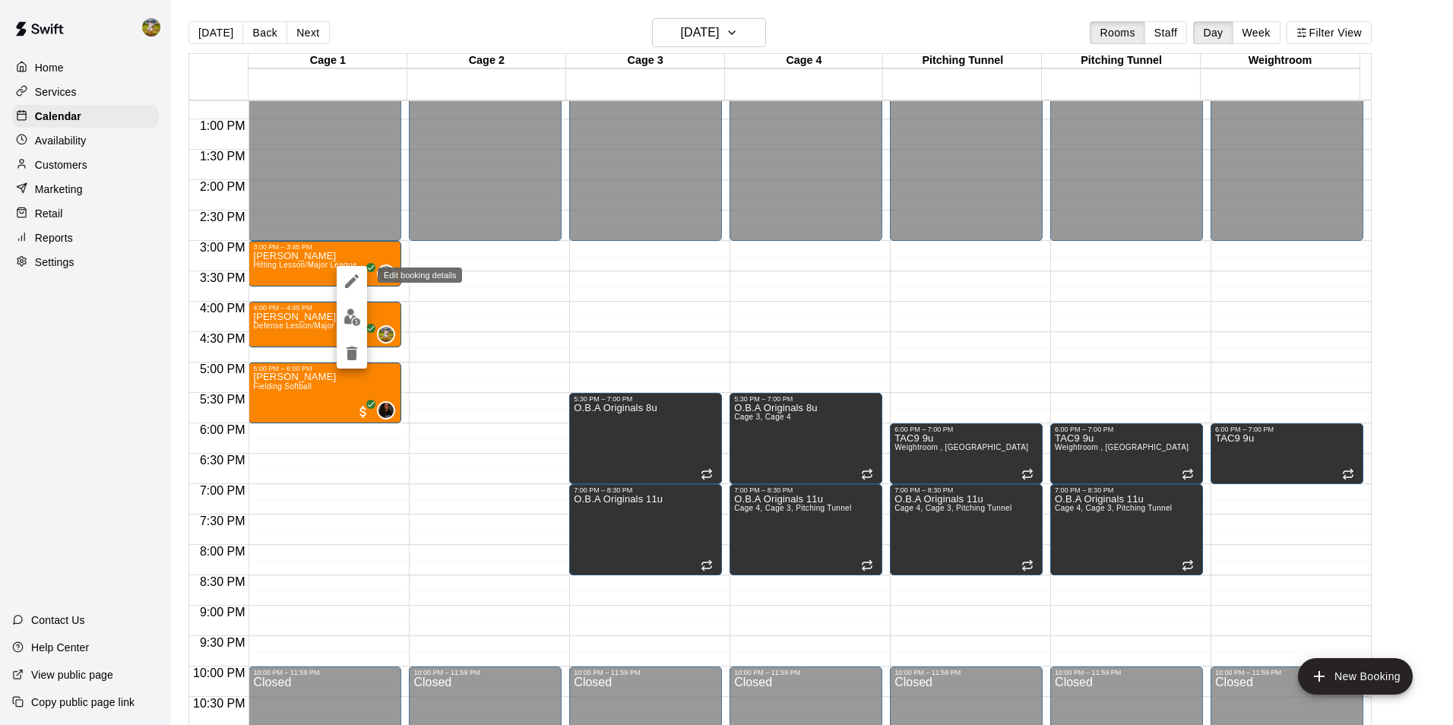
click at [353, 287] on icon "edit" at bounding box center [352, 281] width 18 height 18
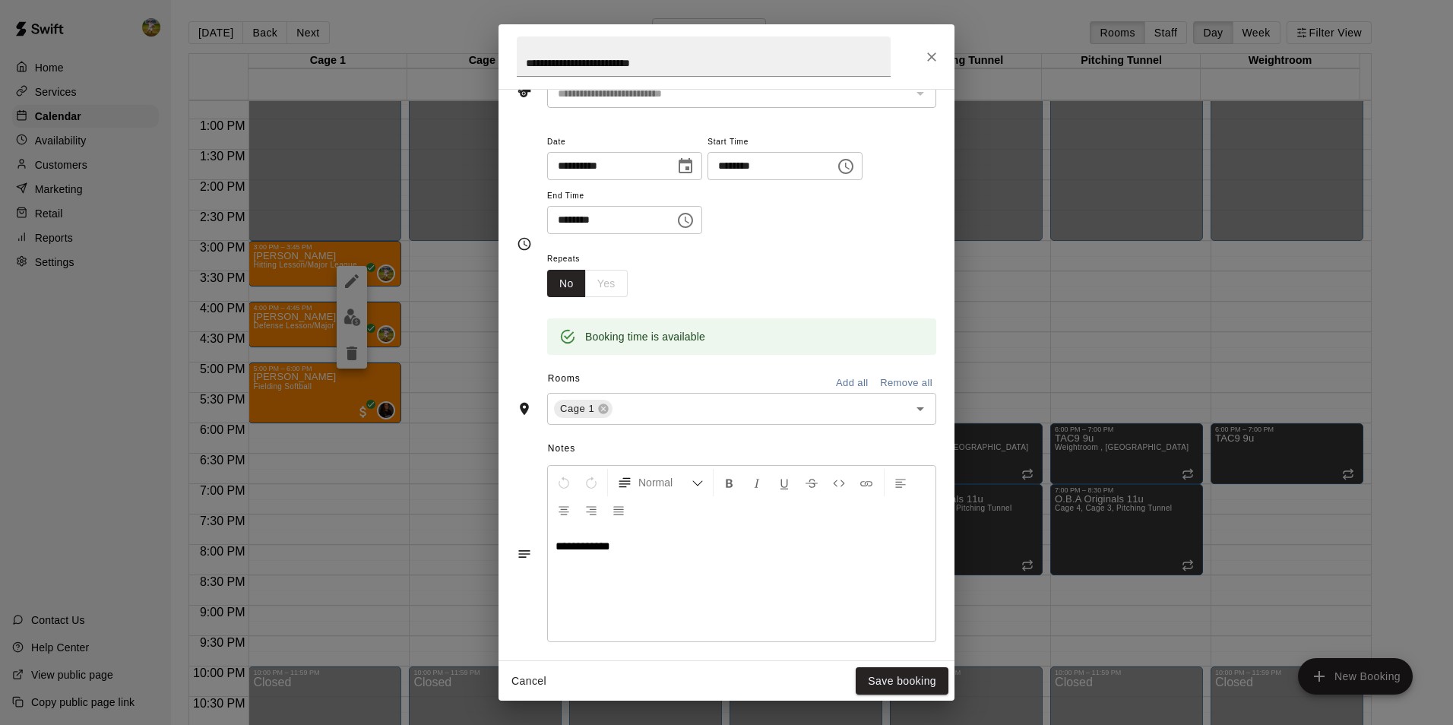
scroll to position [0, 0]
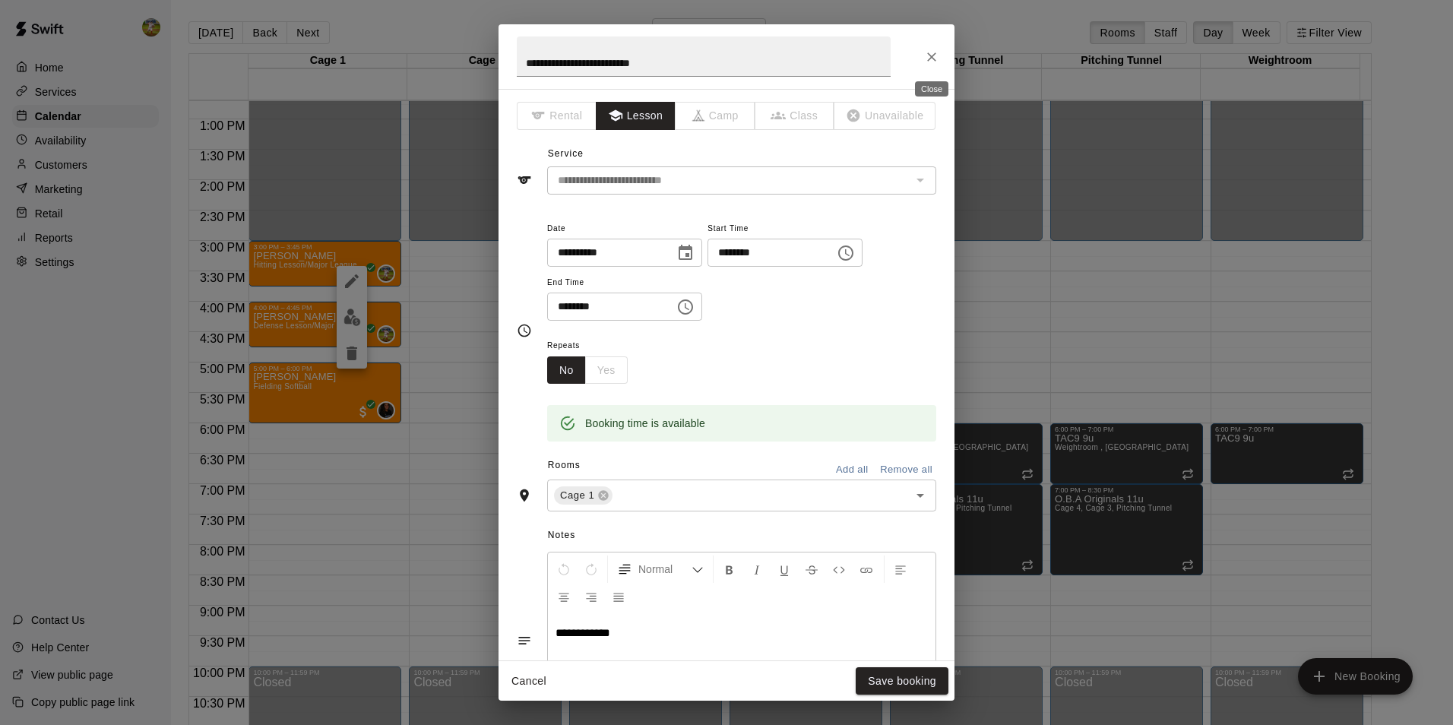
click at [934, 59] on icon "Close" at bounding box center [931, 56] width 9 height 9
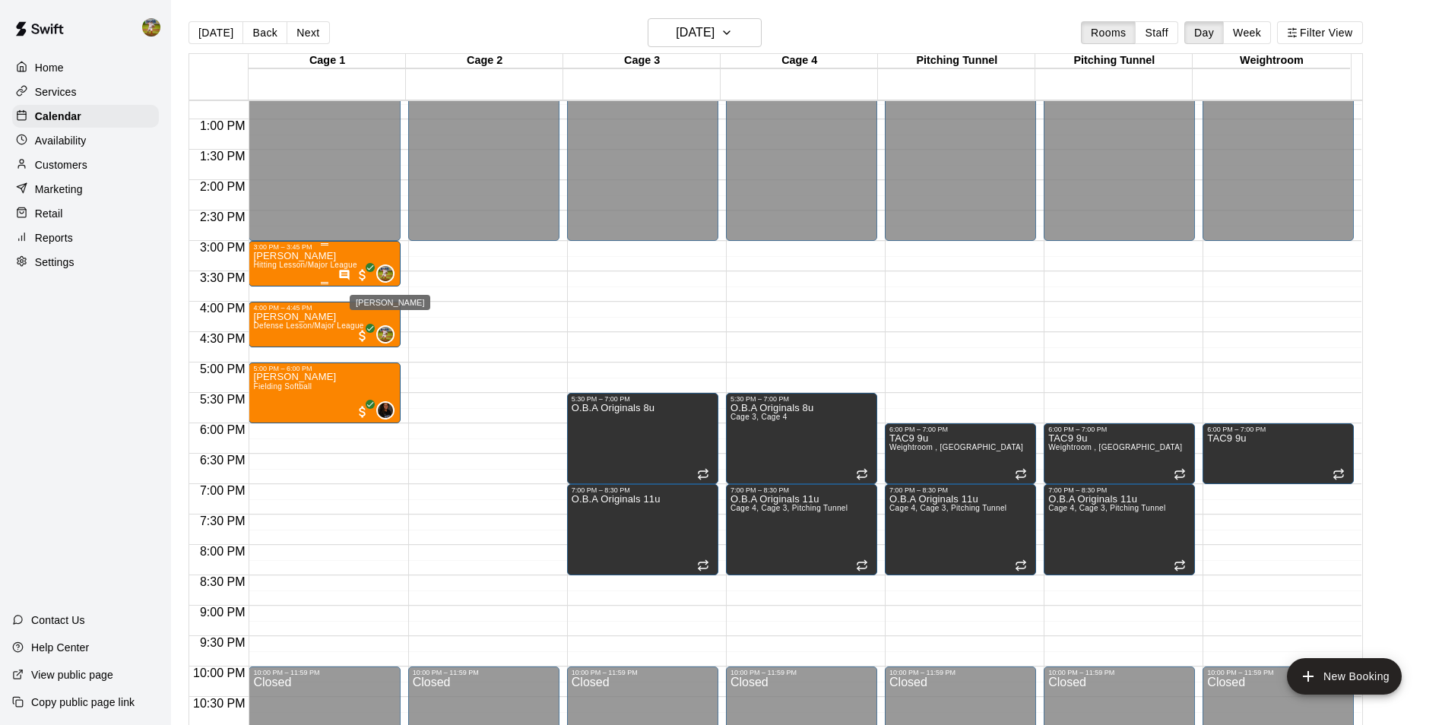
click at [392, 271] on span "0" at bounding box center [388, 273] width 12 height 18
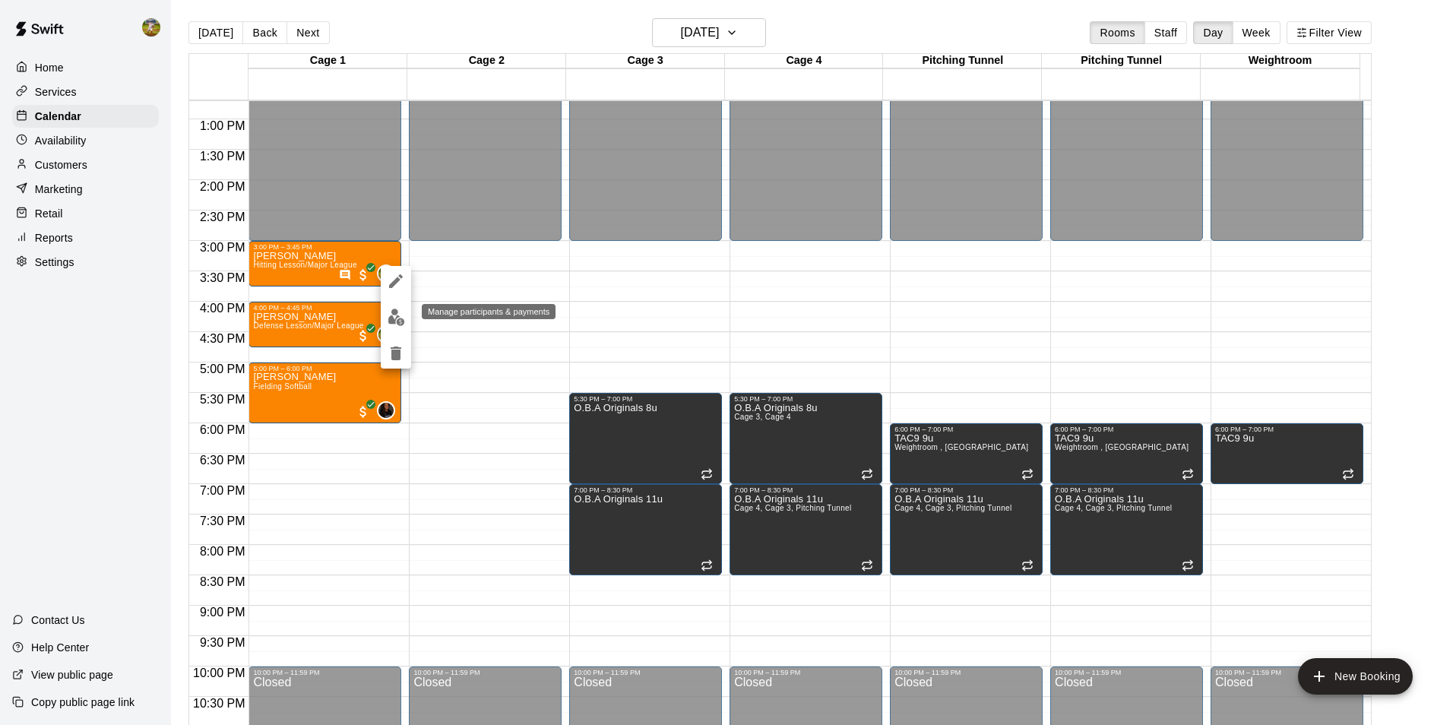
click at [405, 321] on button "edit" at bounding box center [396, 317] width 30 height 30
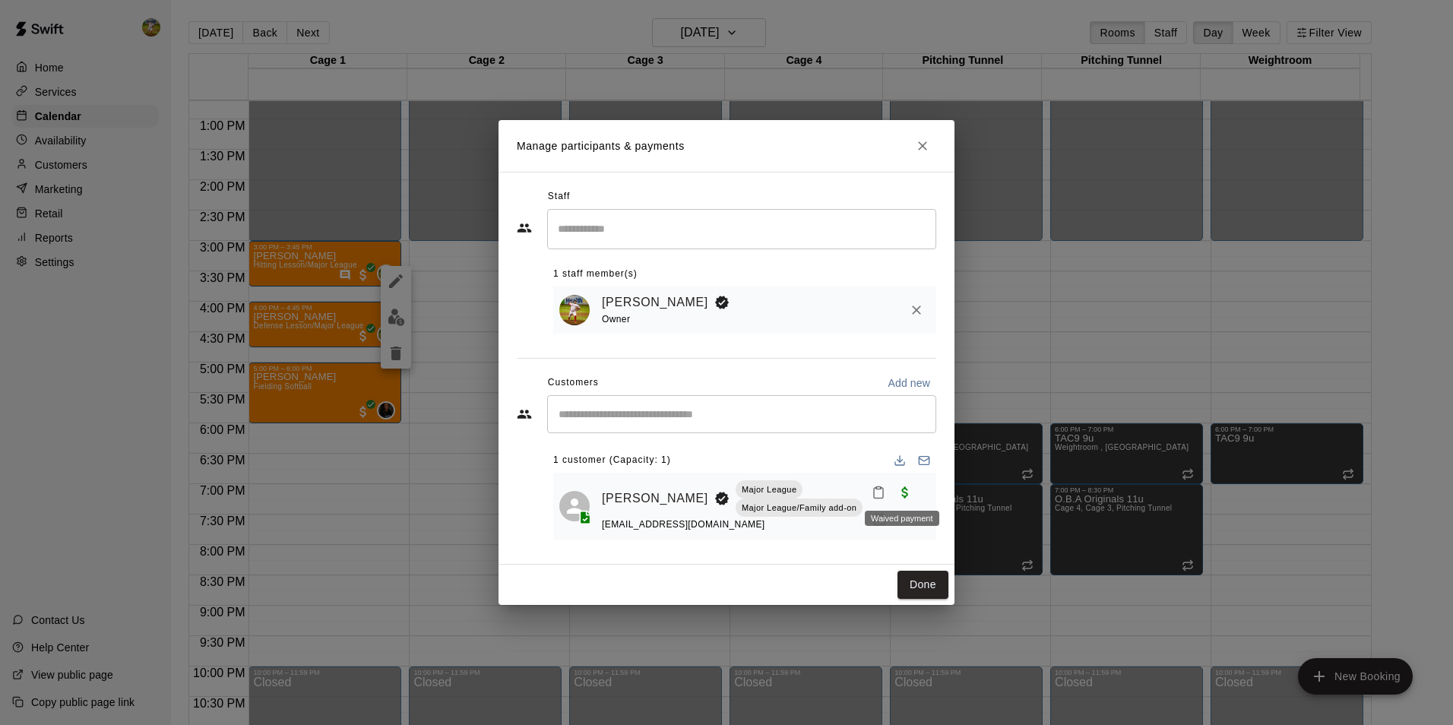
click at [901, 491] on span "Waived payment" at bounding box center [905, 492] width 27 height 13
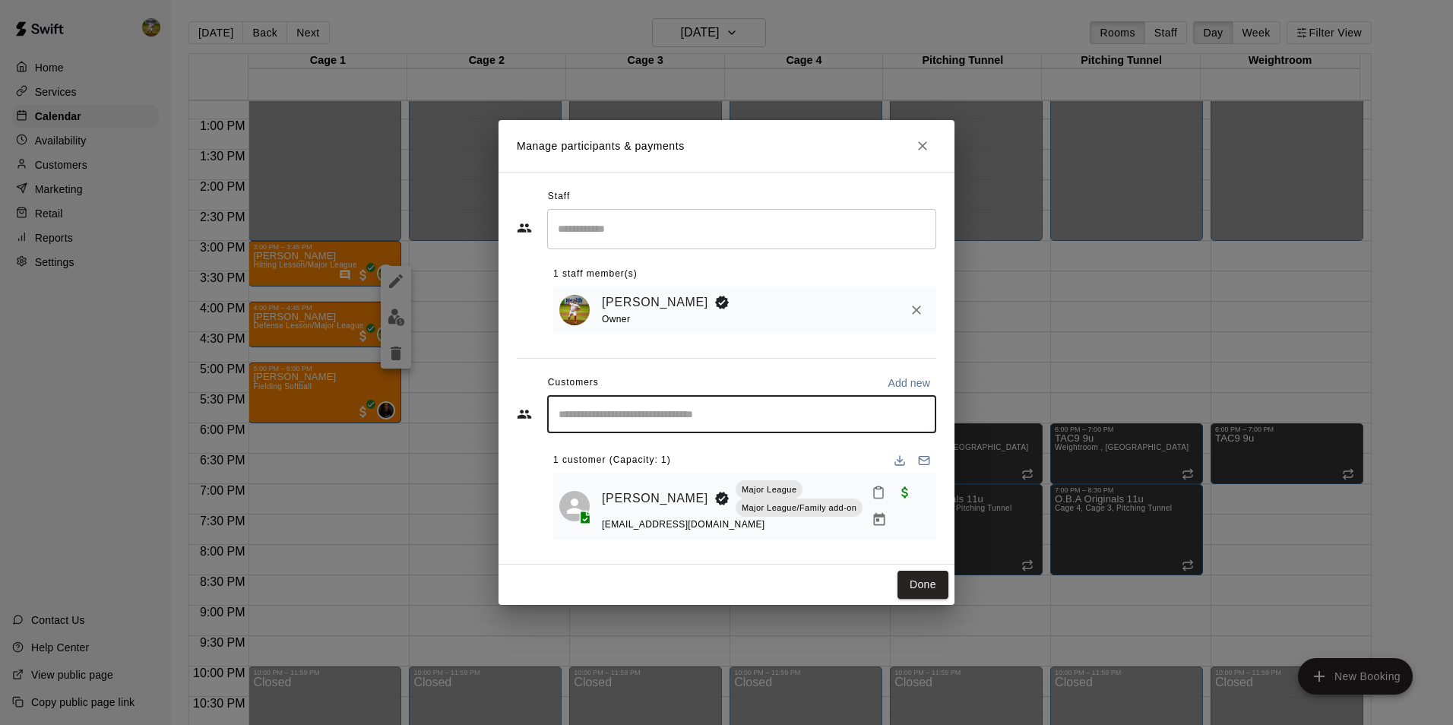
click at [692, 417] on input "Start typing to search customers..." at bounding box center [741, 414] width 375 height 15
type input "***"
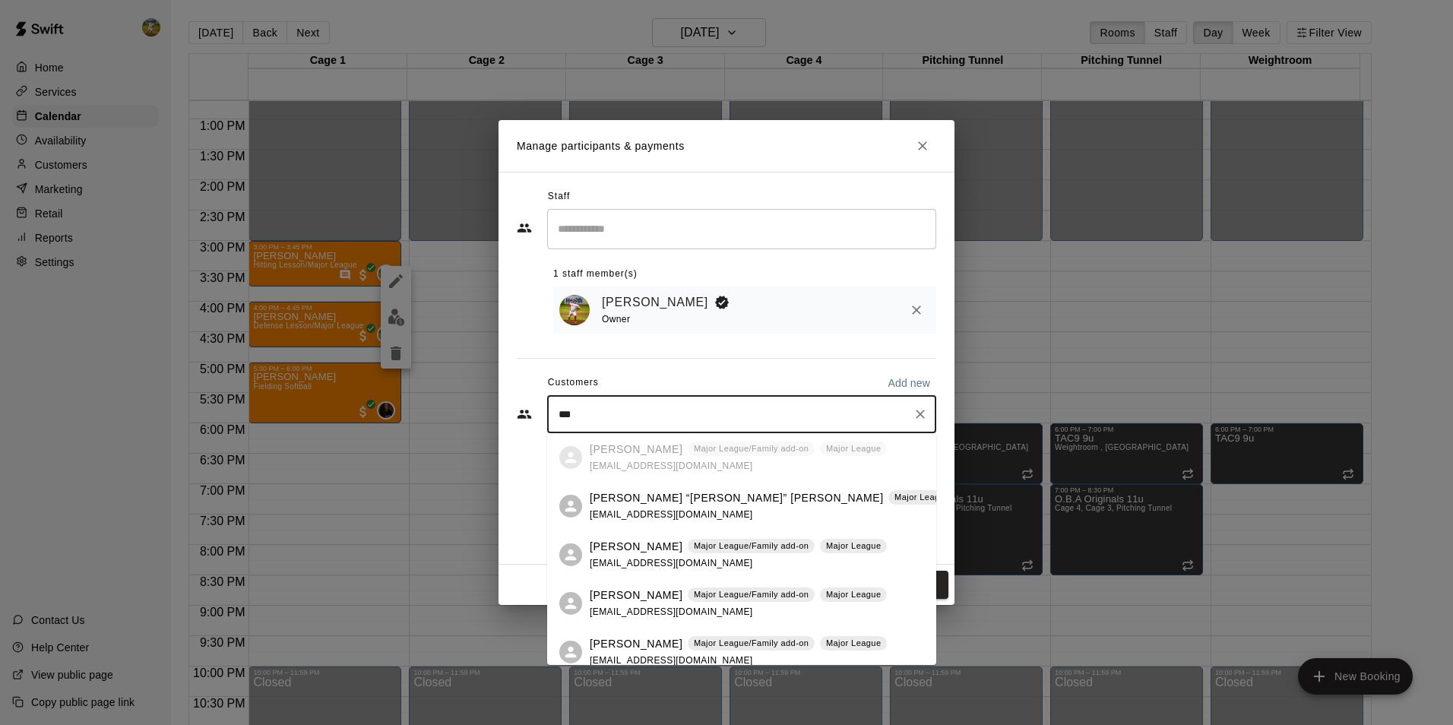
click at [683, 567] on span "[EMAIL_ADDRESS][DOMAIN_NAME]" at bounding box center [671, 563] width 163 height 11
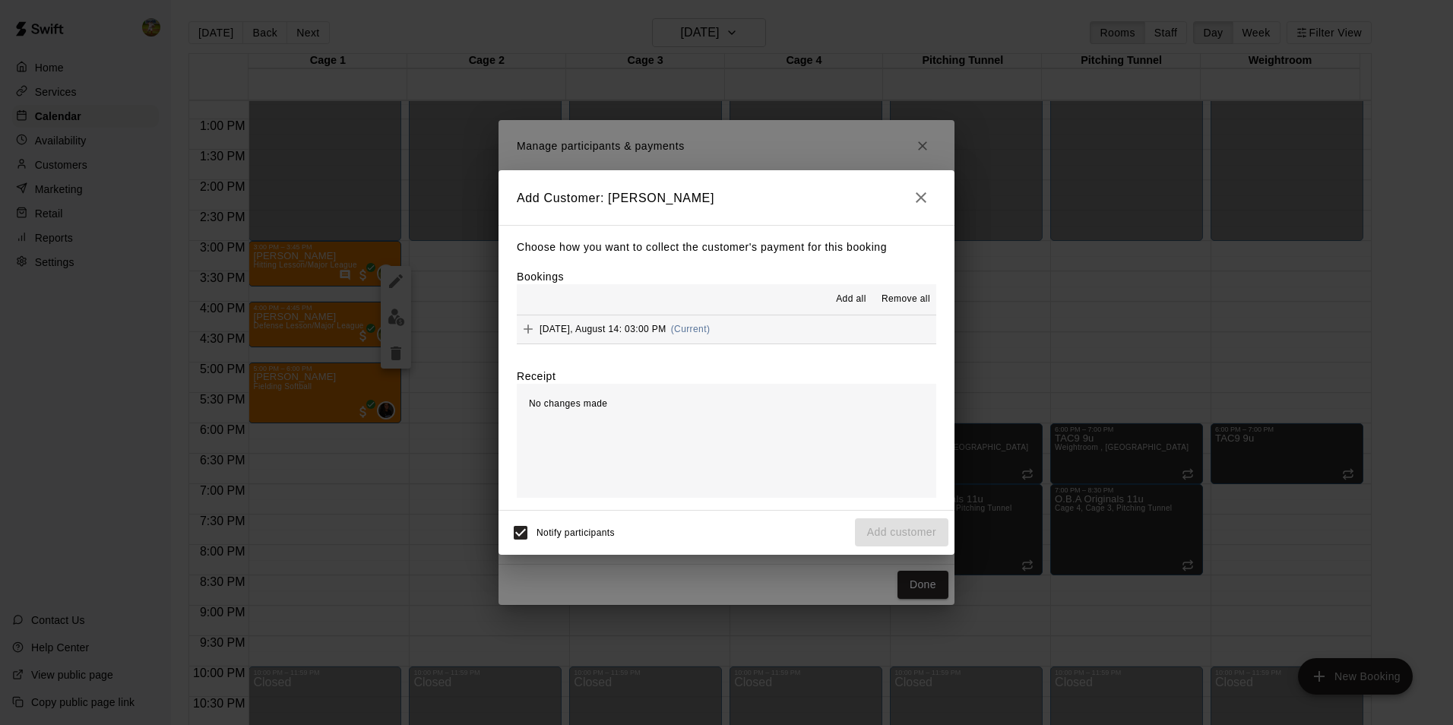
click at [695, 324] on div "[DATE], August 14: 03:00 PM (Current)" at bounding box center [613, 329] width 193 height 23
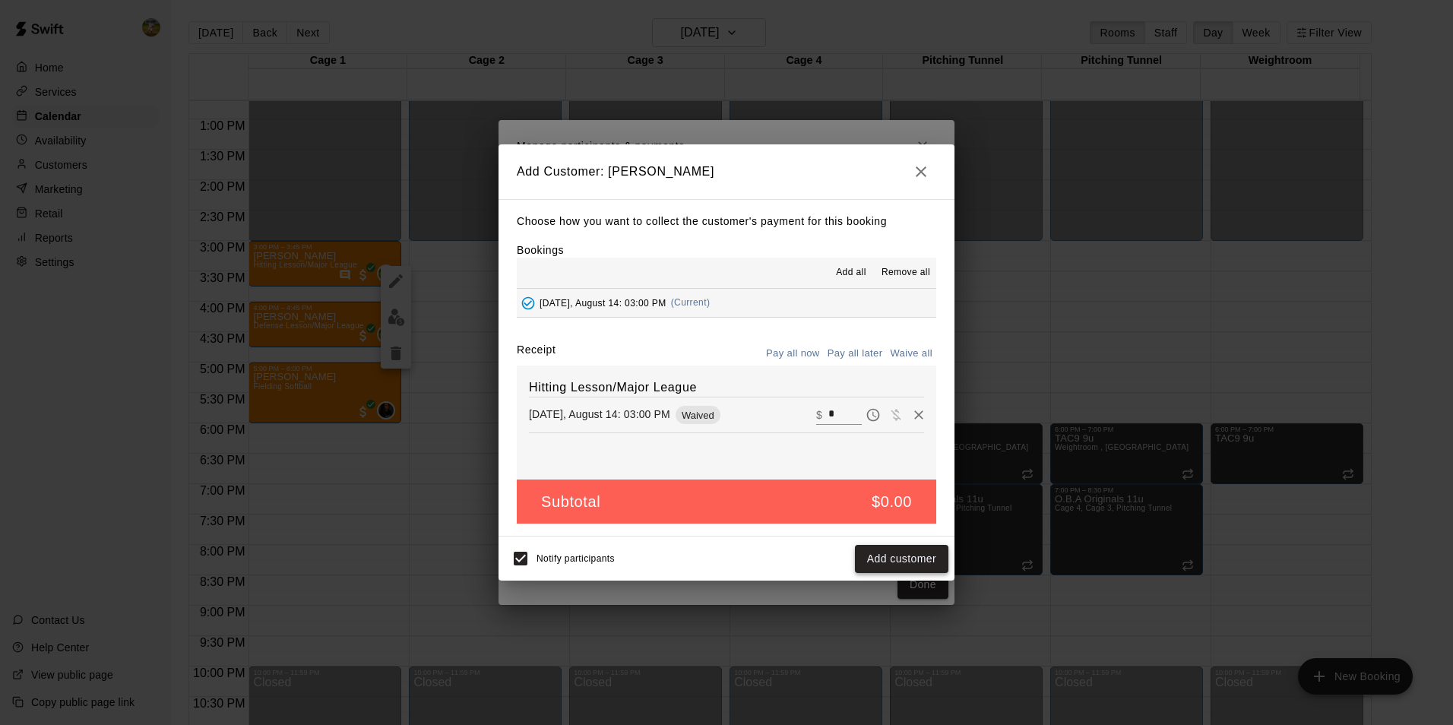
click at [893, 556] on button "Add customer" at bounding box center [901, 559] width 93 height 28
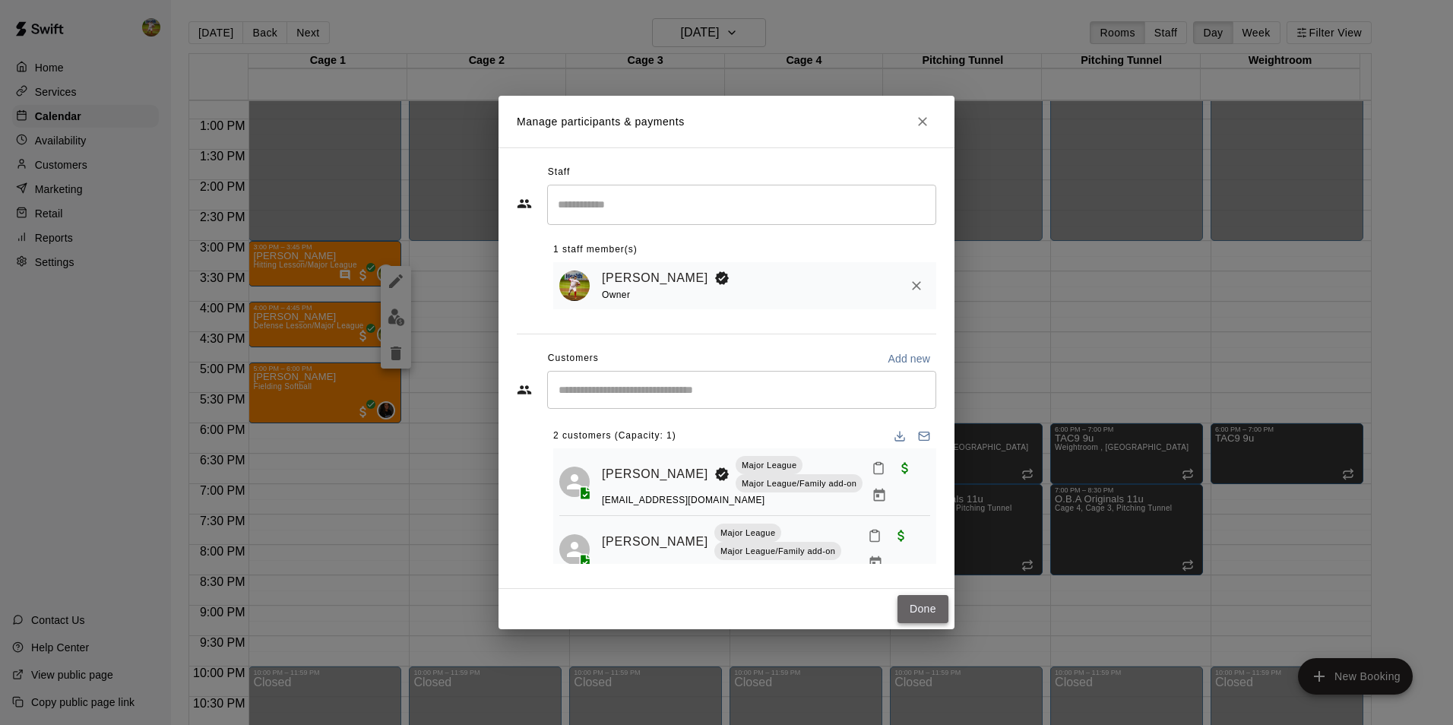
click at [917, 612] on button "Done" at bounding box center [923, 609] width 51 height 28
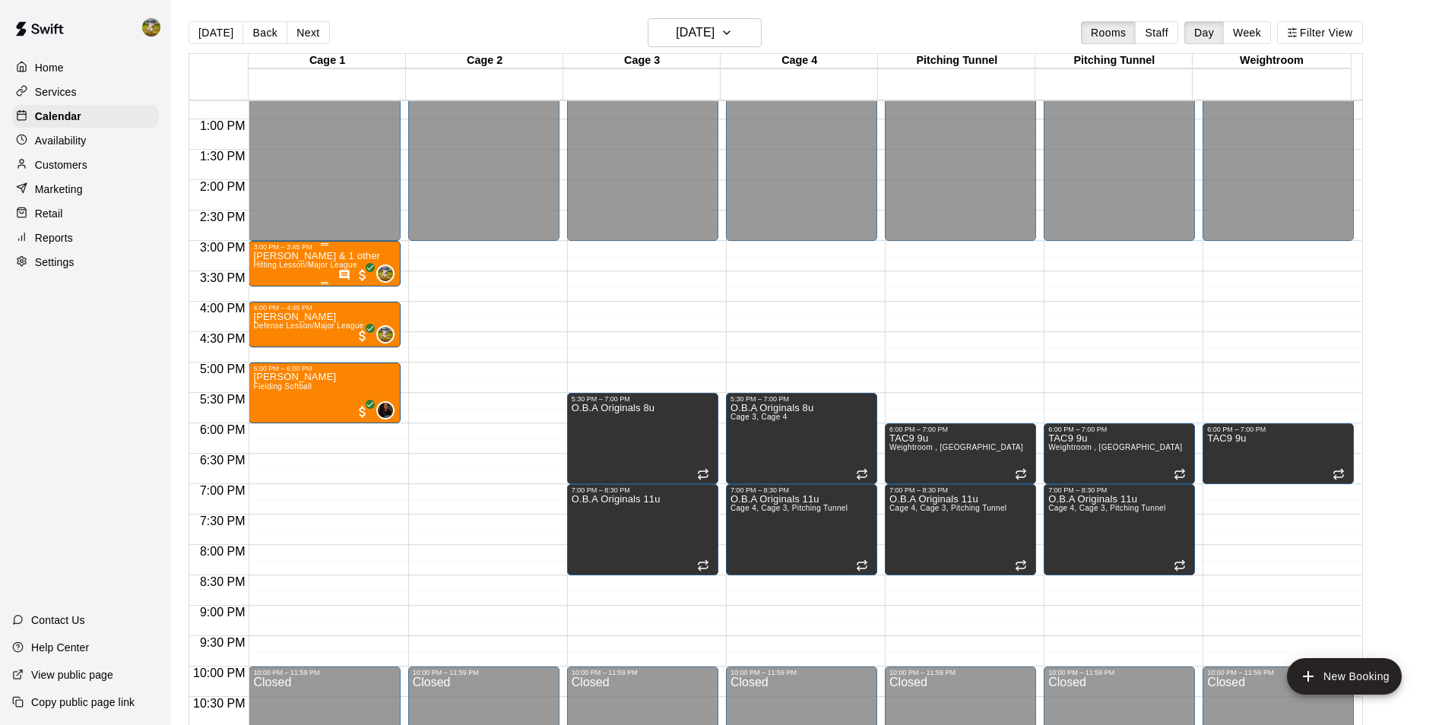
click at [350, 265] on span "Hitting Lesson/Major League" at bounding box center [304, 265] width 103 height 8
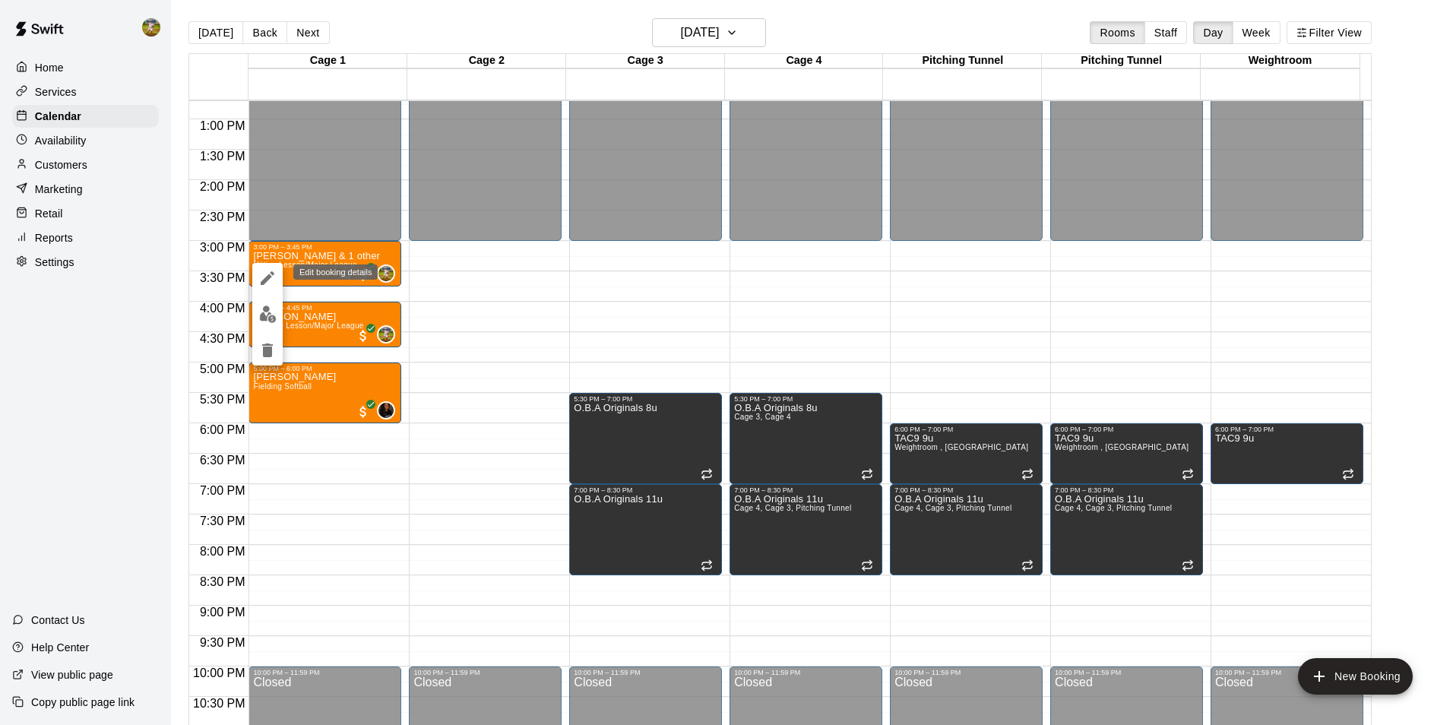
click at [264, 278] on icon "edit" at bounding box center [267, 278] width 18 height 18
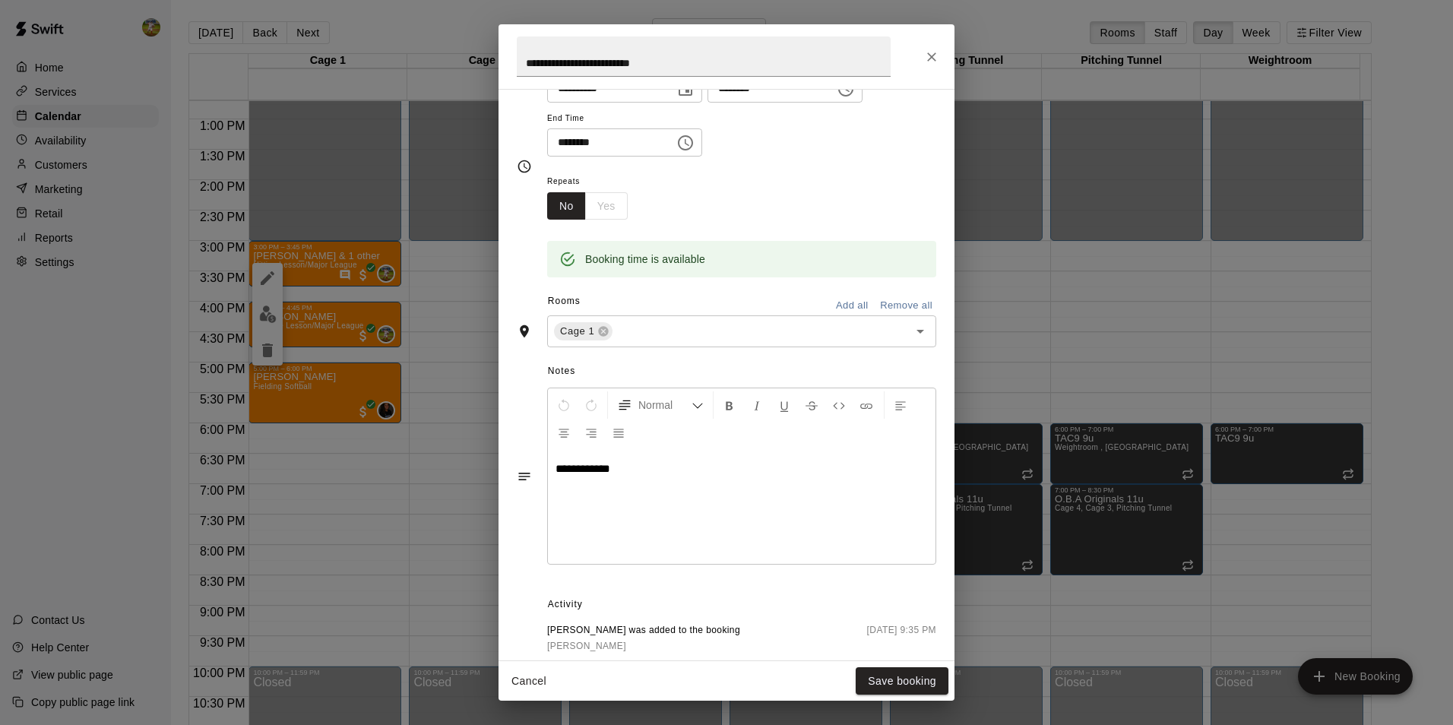
scroll to position [333, 0]
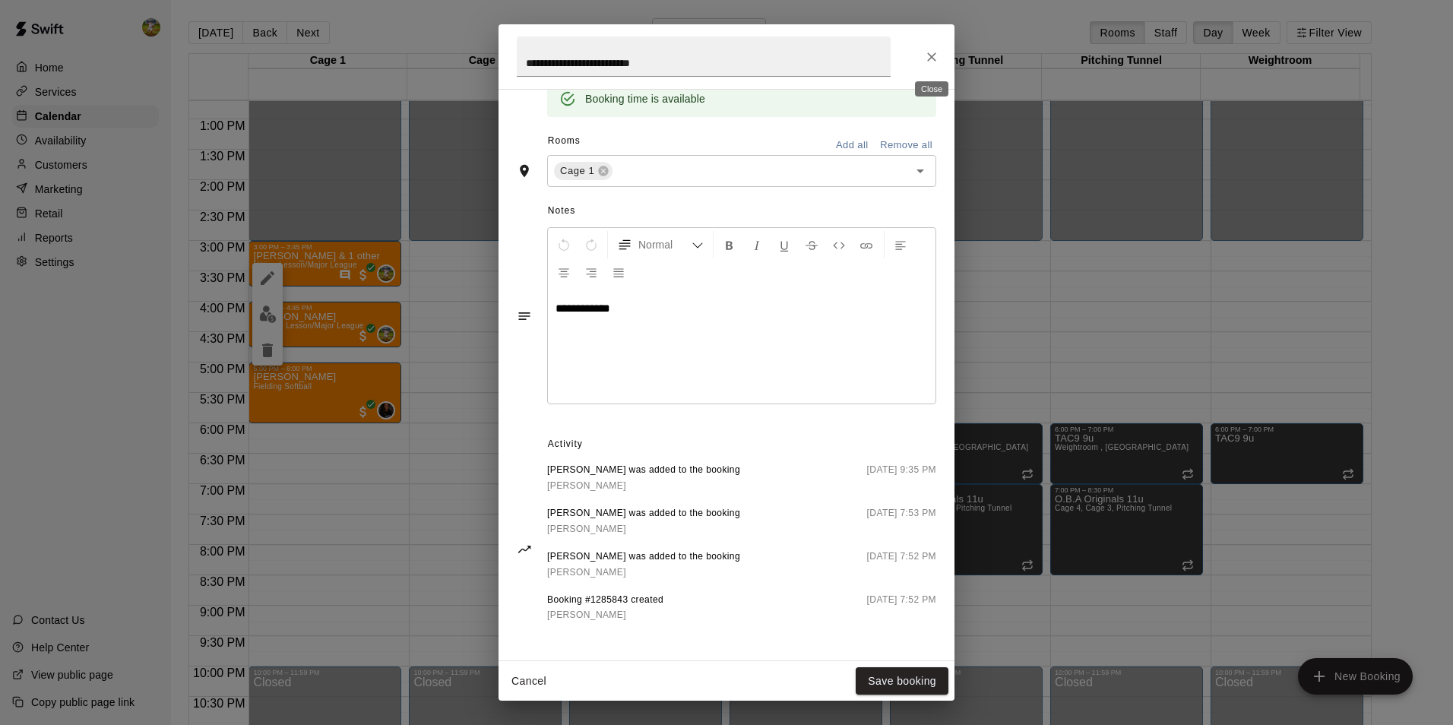
click at [929, 55] on icon "Close" at bounding box center [931, 56] width 15 height 15
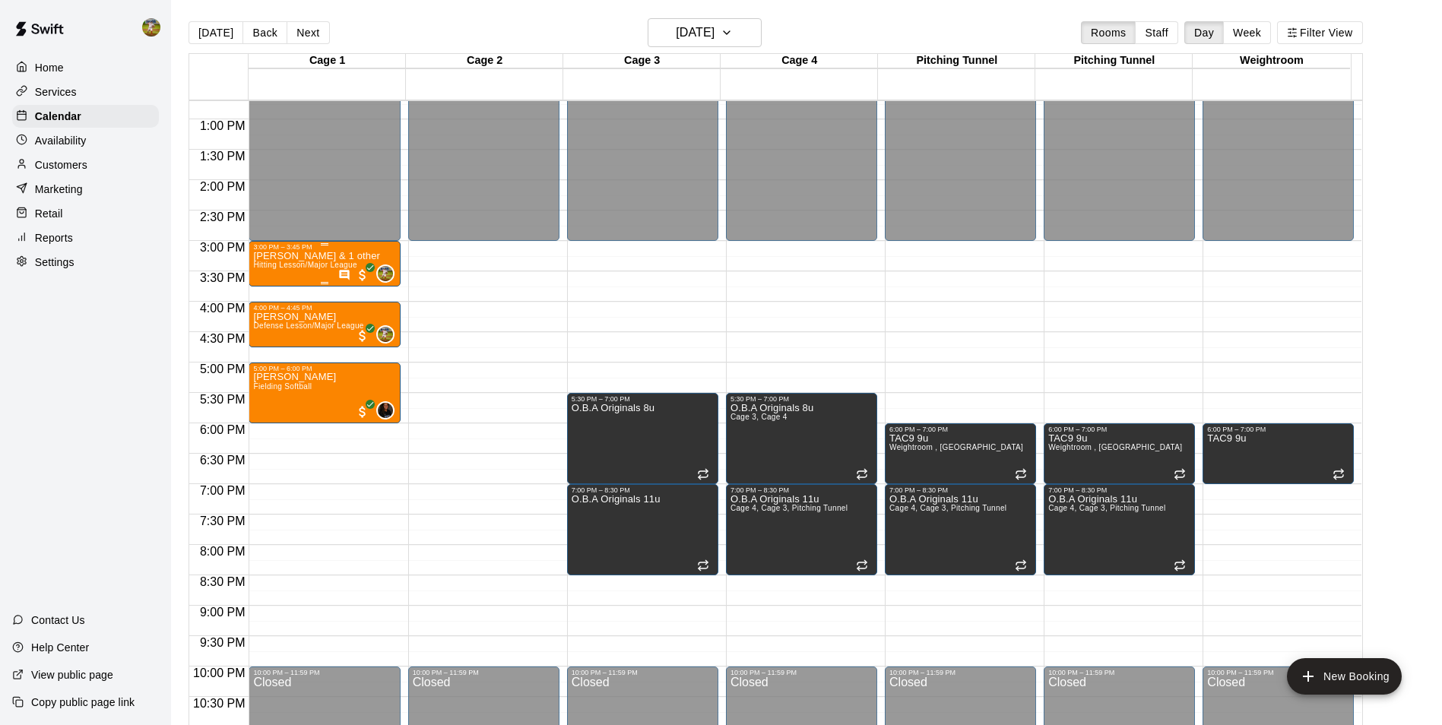
click at [334, 283] on div at bounding box center [324, 283] width 142 height 2
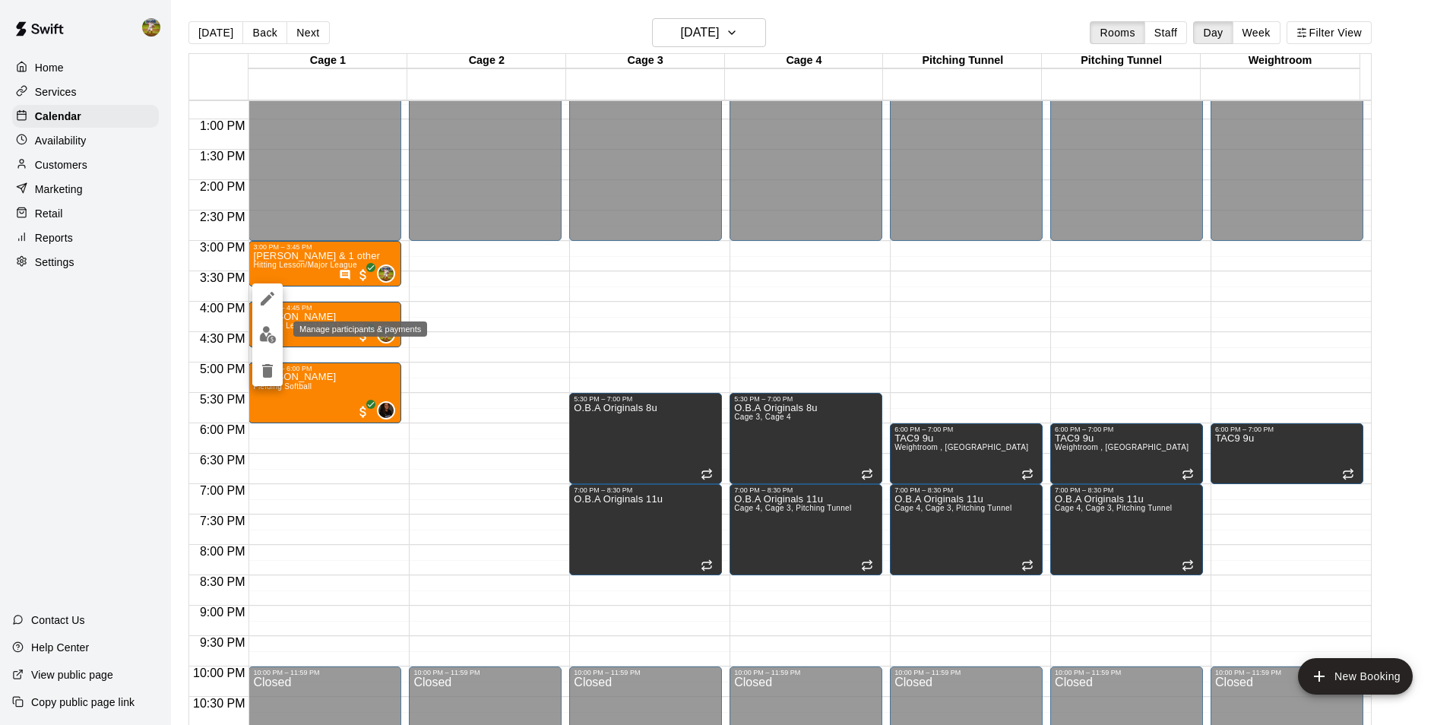
click at [267, 344] on button "edit" at bounding box center [267, 335] width 30 height 30
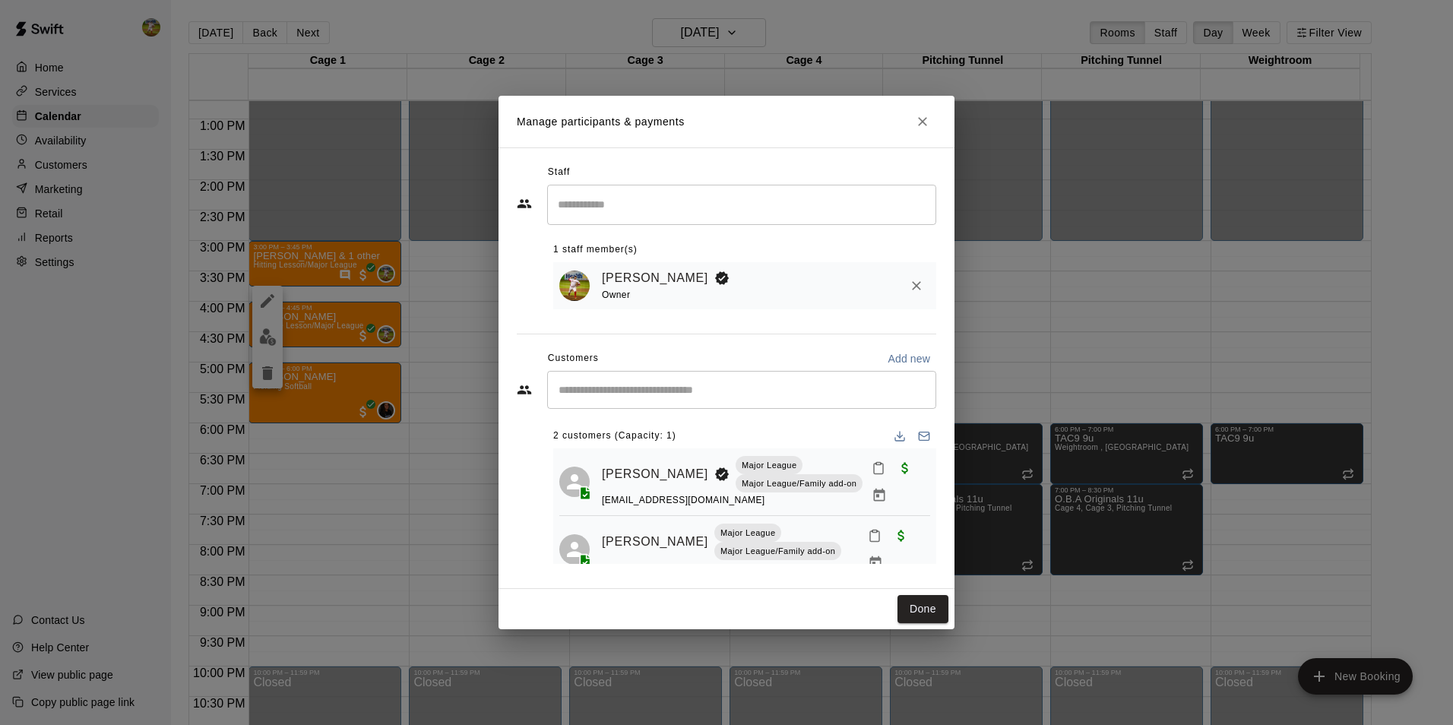
click at [714, 479] on icon "Booking Owner" at bounding box center [721, 474] width 15 height 15
click at [715, 476] on icon "Booking Owner" at bounding box center [722, 474] width 14 height 14
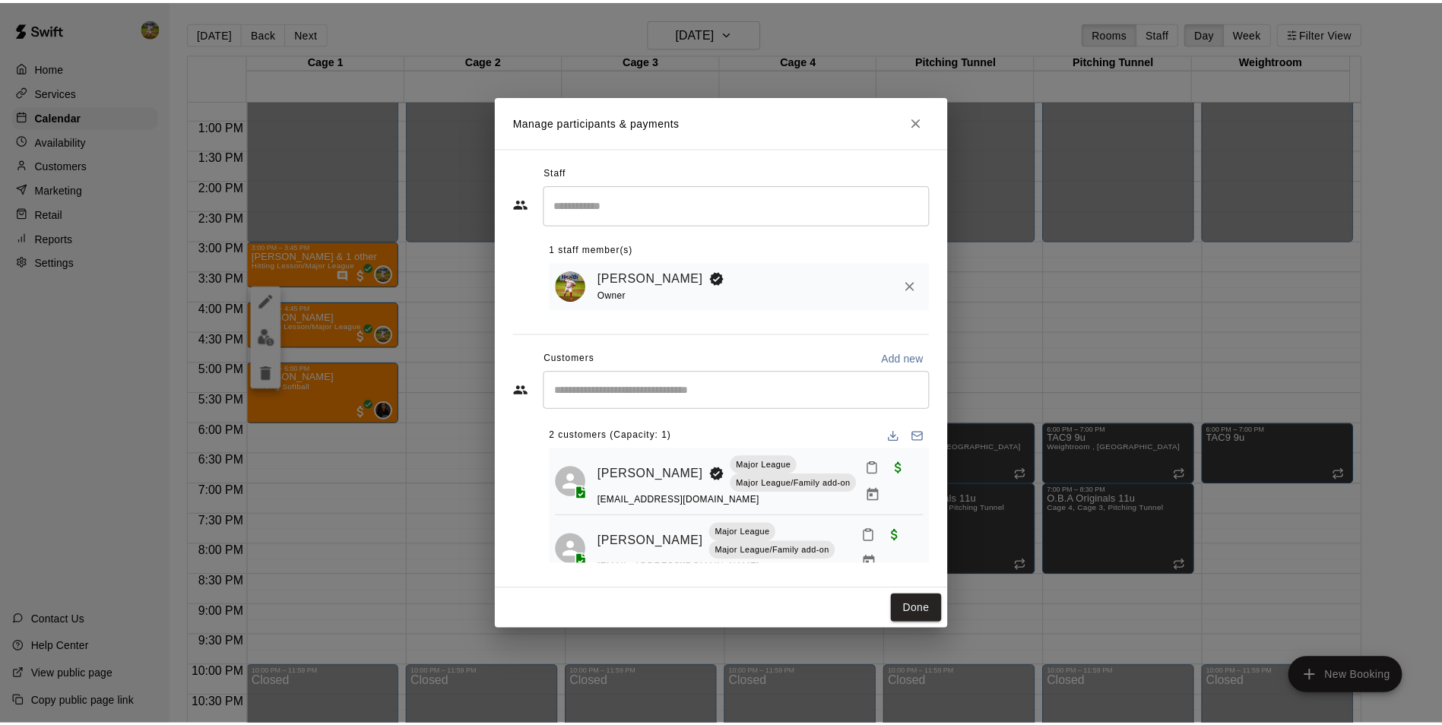
scroll to position [30, 0]
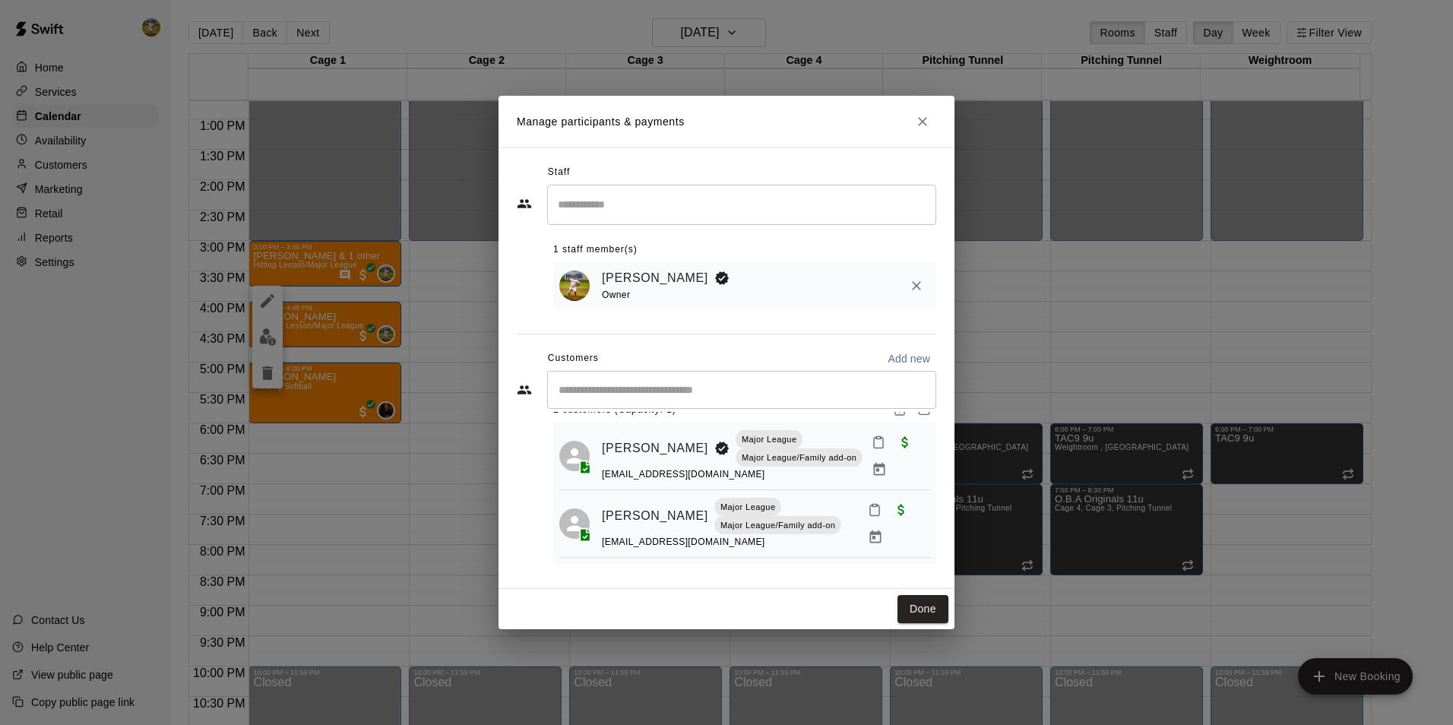
click at [917, 143] on h2 "Manage participants & payments" at bounding box center [727, 122] width 456 height 52
click at [922, 120] on icon "Close" at bounding box center [922, 121] width 15 height 15
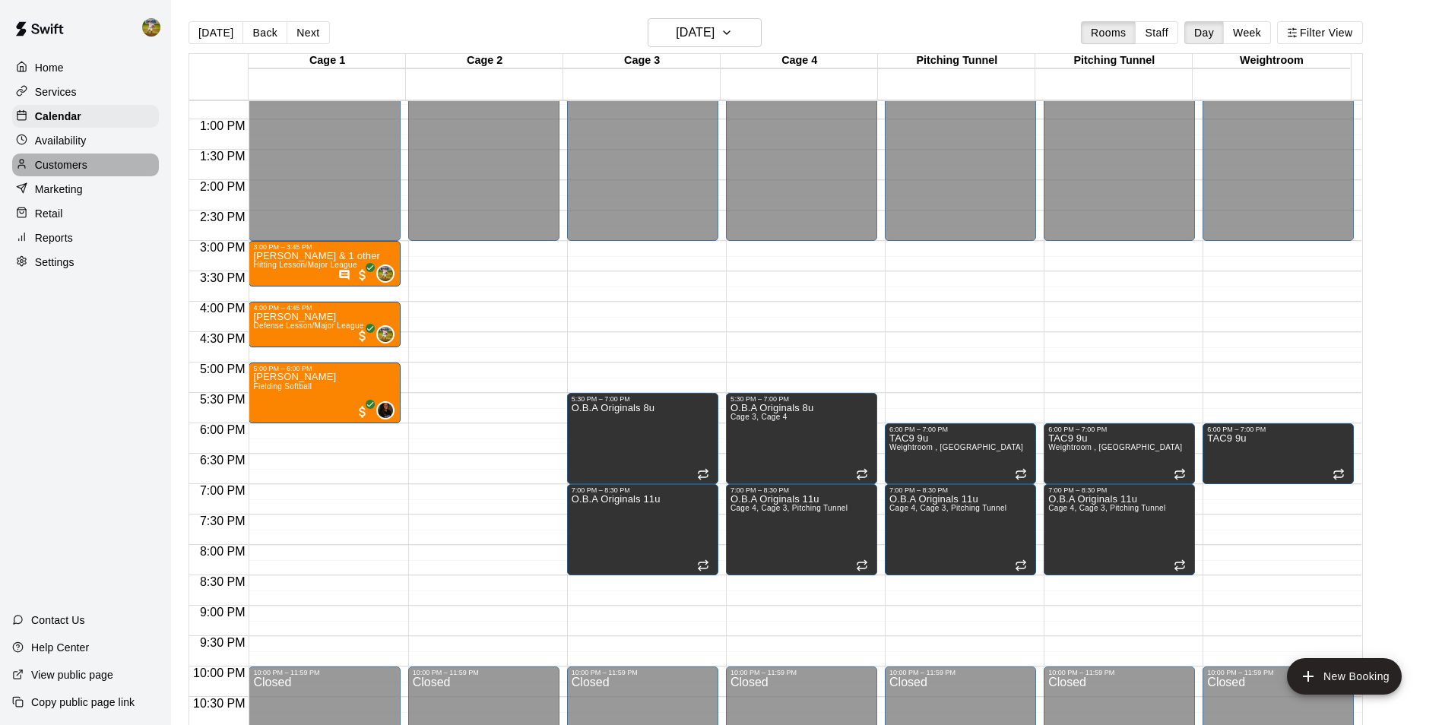
click at [68, 170] on p "Customers" at bounding box center [61, 164] width 52 height 15
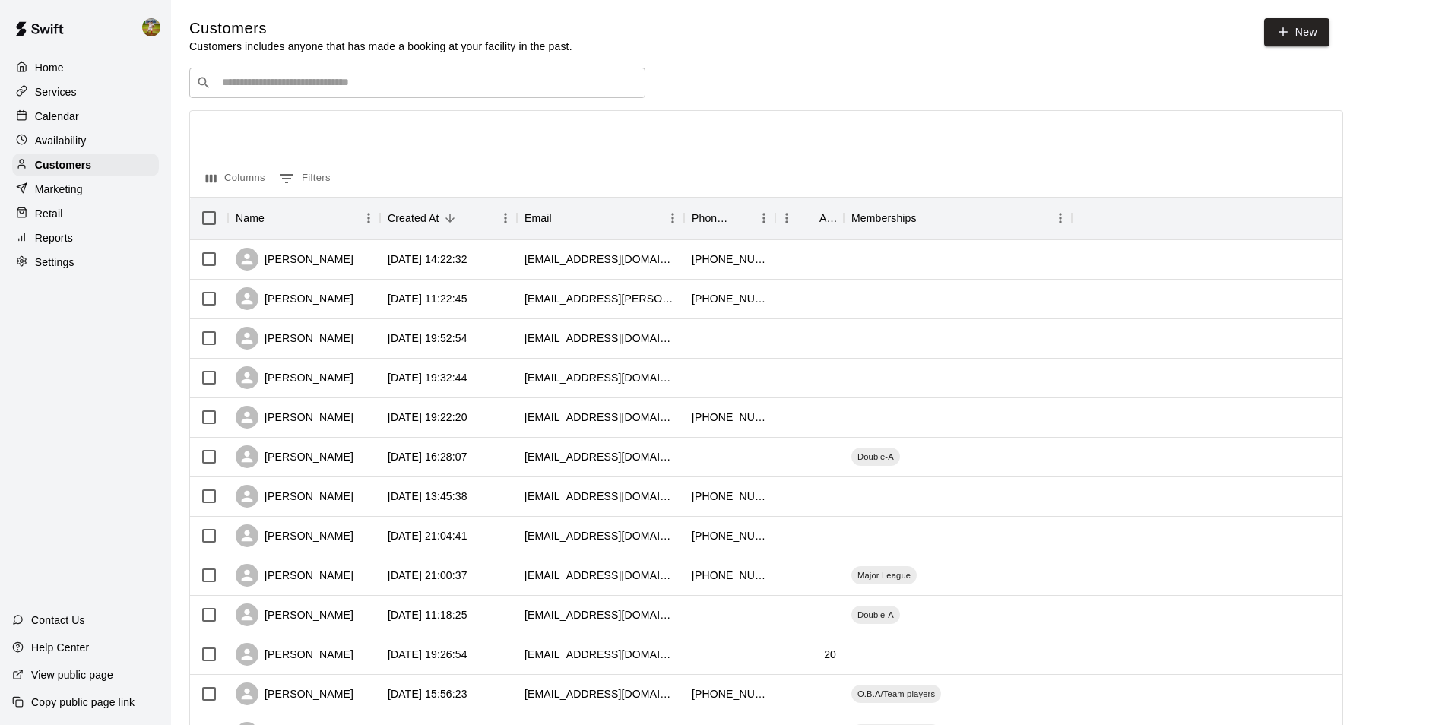
click at [302, 83] on input "Search customers by name or email" at bounding box center [427, 82] width 421 height 15
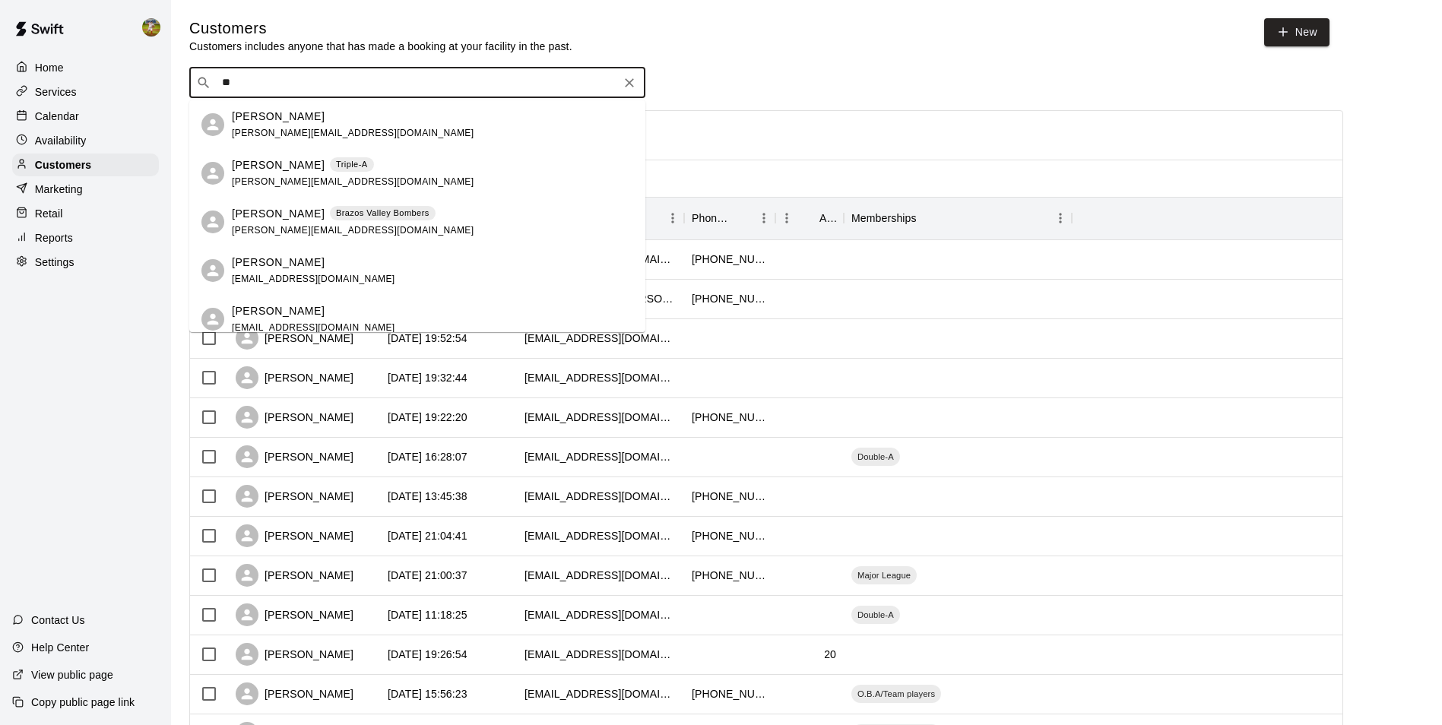
type input "***"
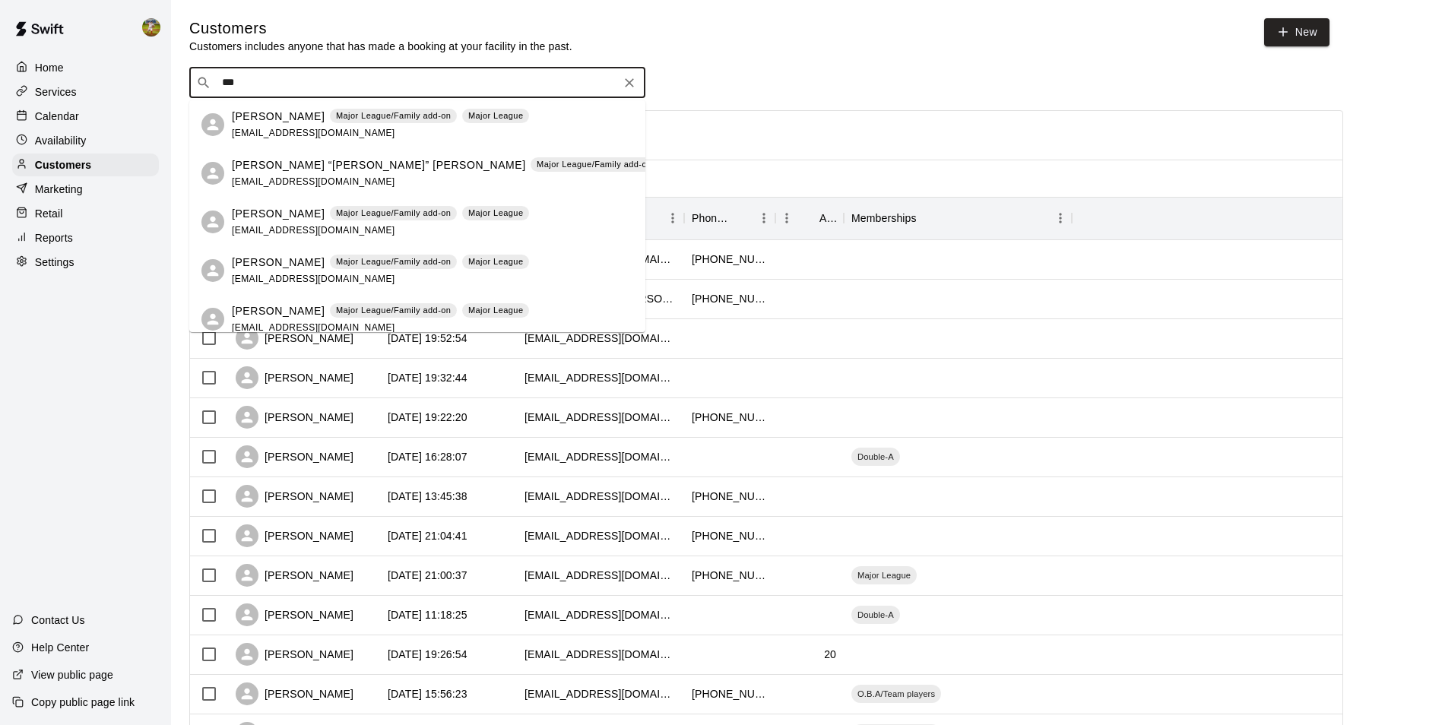
click at [344, 122] on div "Major League/Family add-on" at bounding box center [393, 116] width 127 height 15
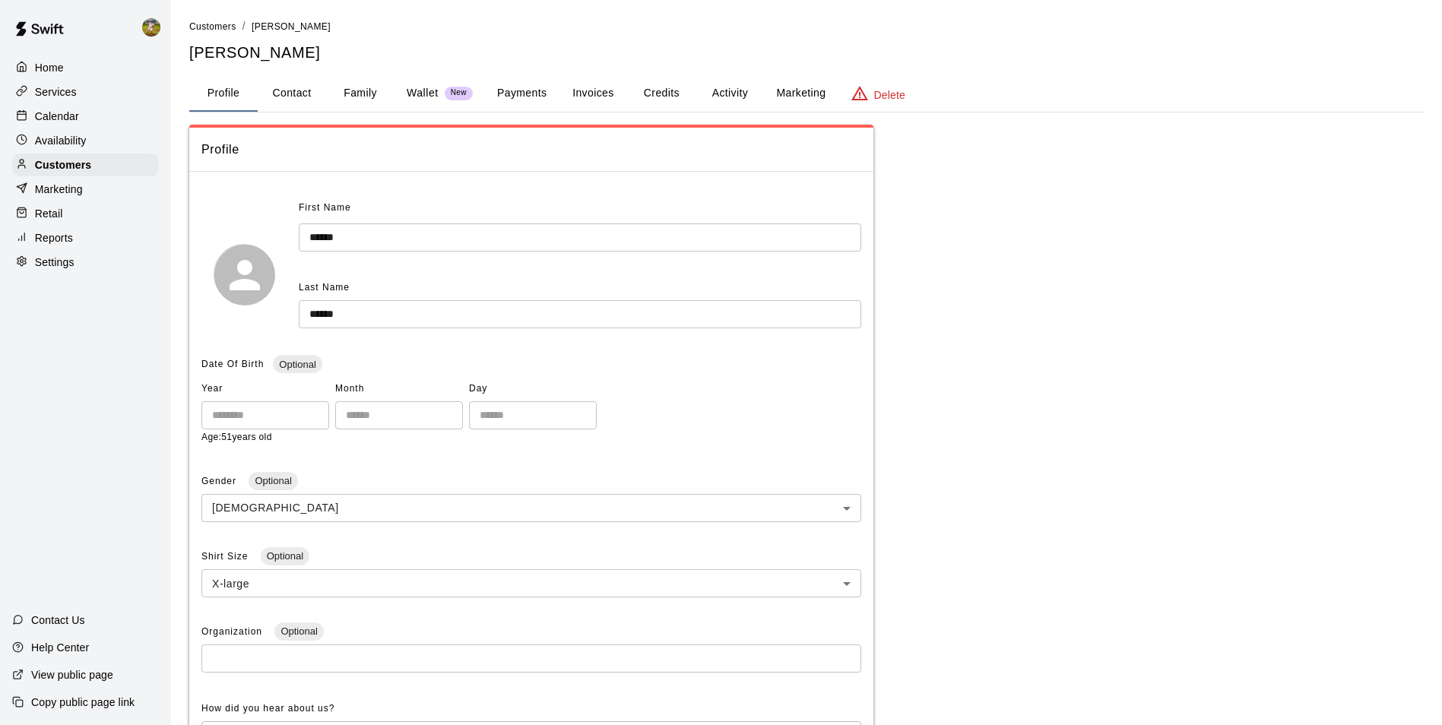
click at [718, 97] on button "Activity" at bounding box center [729, 93] width 68 height 36
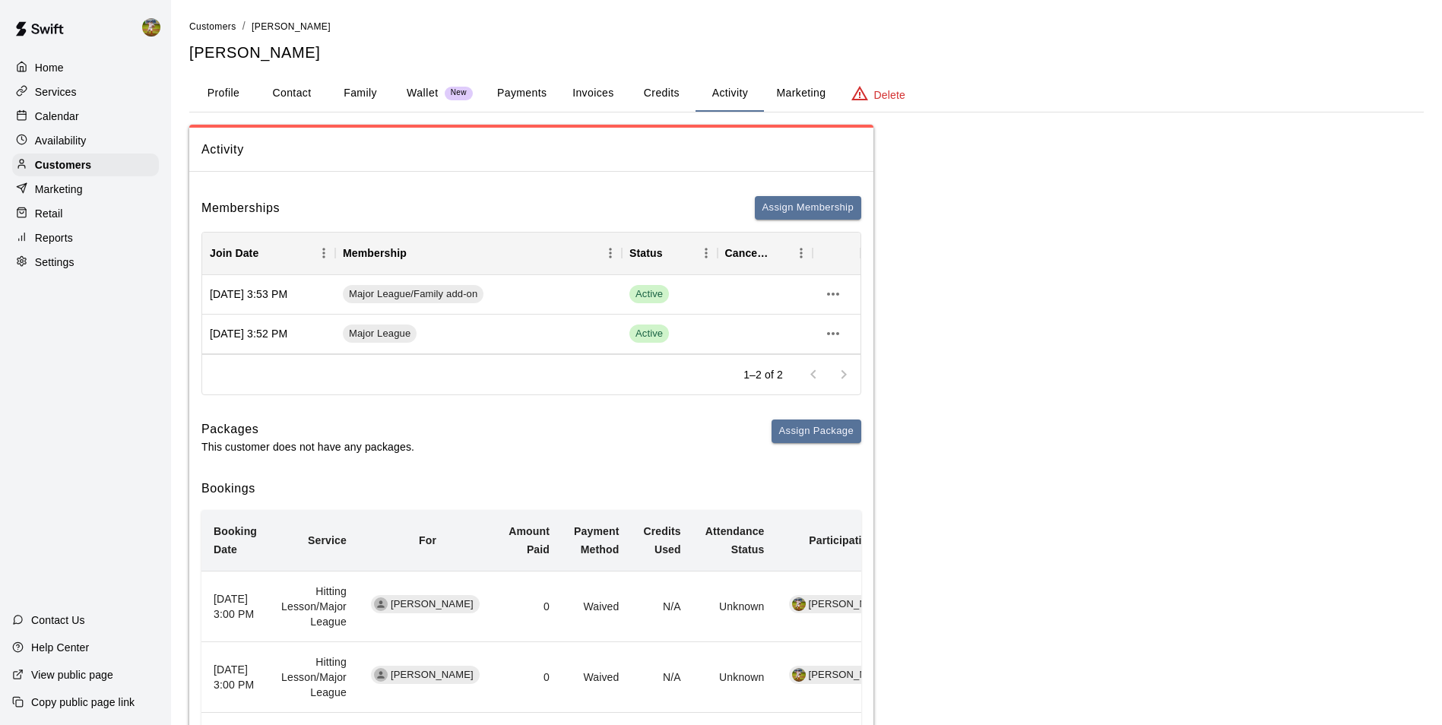
click at [664, 94] on button "Credits" at bounding box center [661, 93] width 68 height 36
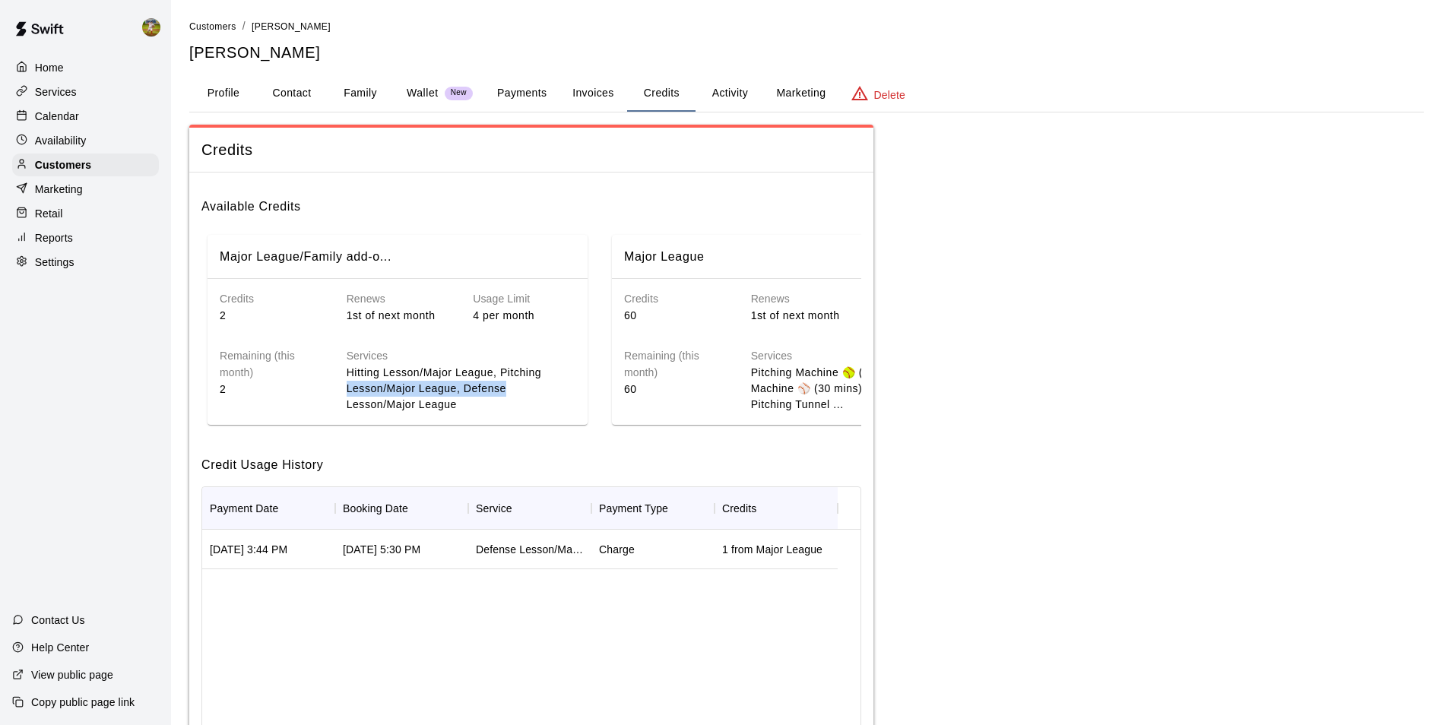
click at [557, 367] on p "Hitting Lesson/Major League, Pitching Lesson/Major League, Defense Lesson/Major…" at bounding box center [461, 389] width 229 height 48
drag, startPoint x: 557, startPoint y: 367, endPoint x: 581, endPoint y: 220, distance: 149.3
click at [581, 220] on div "Available Credits Major League/Family add-o... Credits 2 Renews 1st of next mon…" at bounding box center [531, 308] width 660 height 246
click at [539, 90] on button "Payments" at bounding box center [522, 93] width 74 height 36
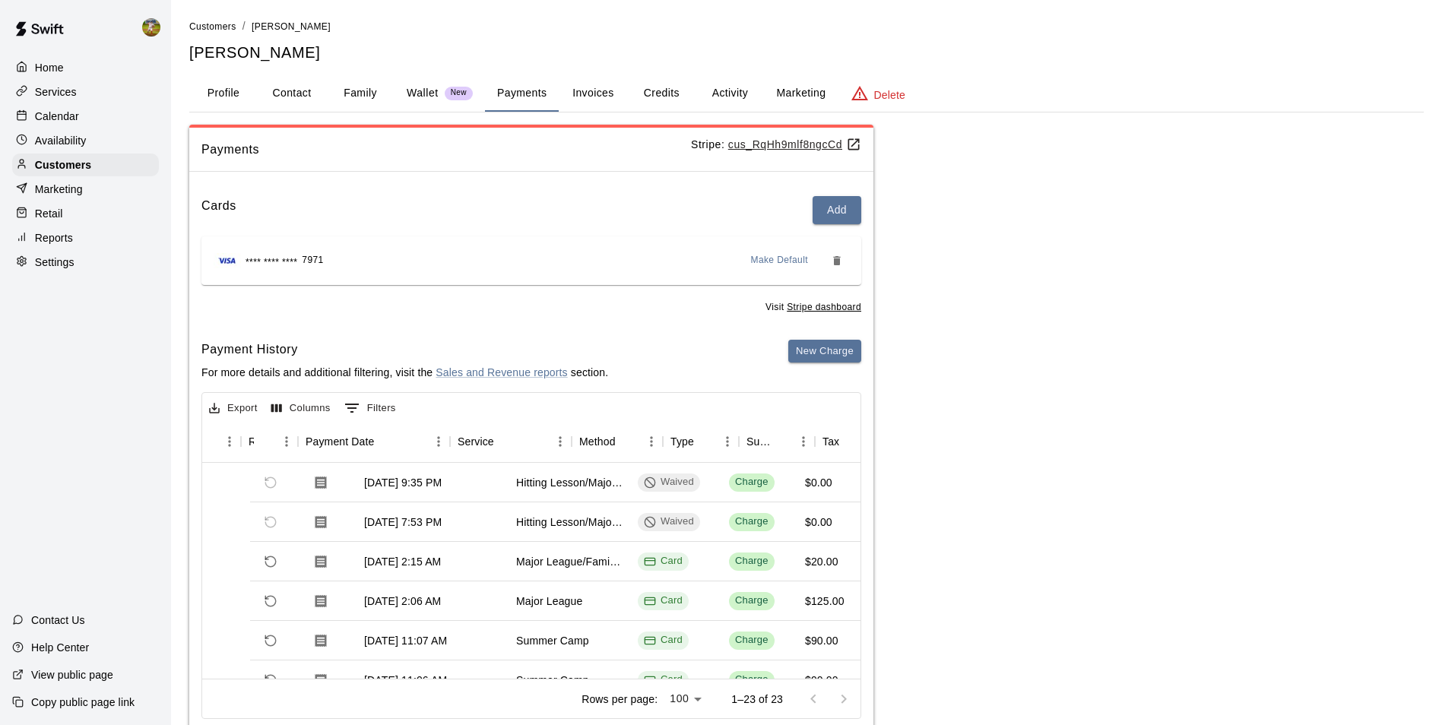
scroll to position [0, 30]
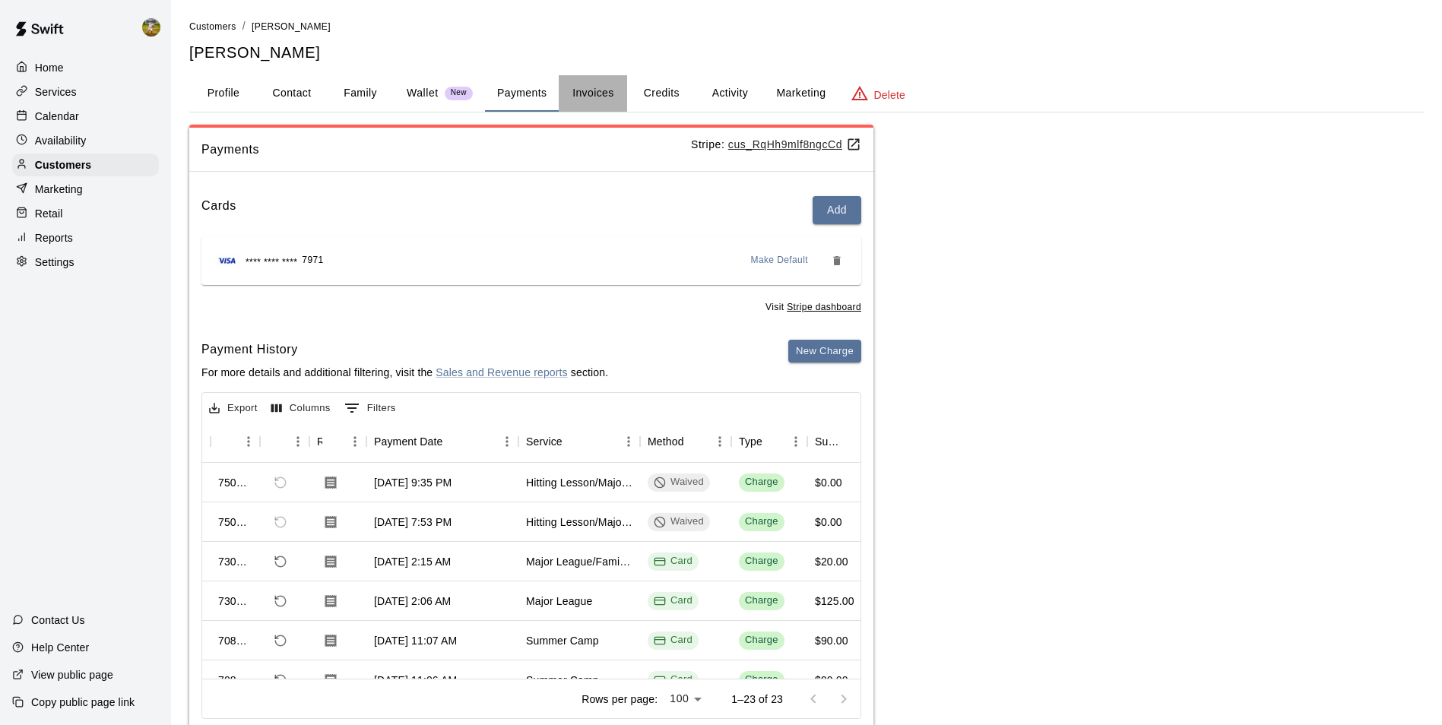
click at [603, 90] on button "Invoices" at bounding box center [593, 93] width 68 height 36
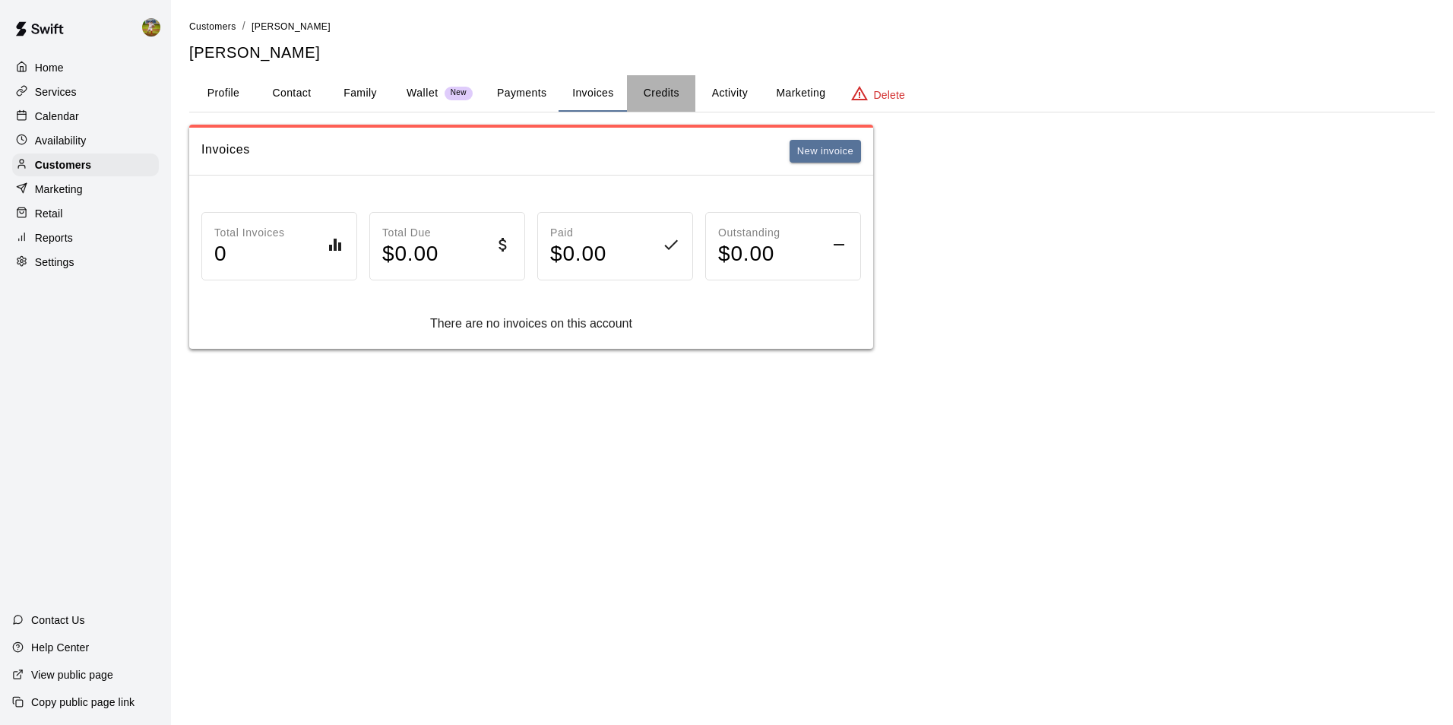
click at [663, 91] on button "Credits" at bounding box center [661, 93] width 68 height 36
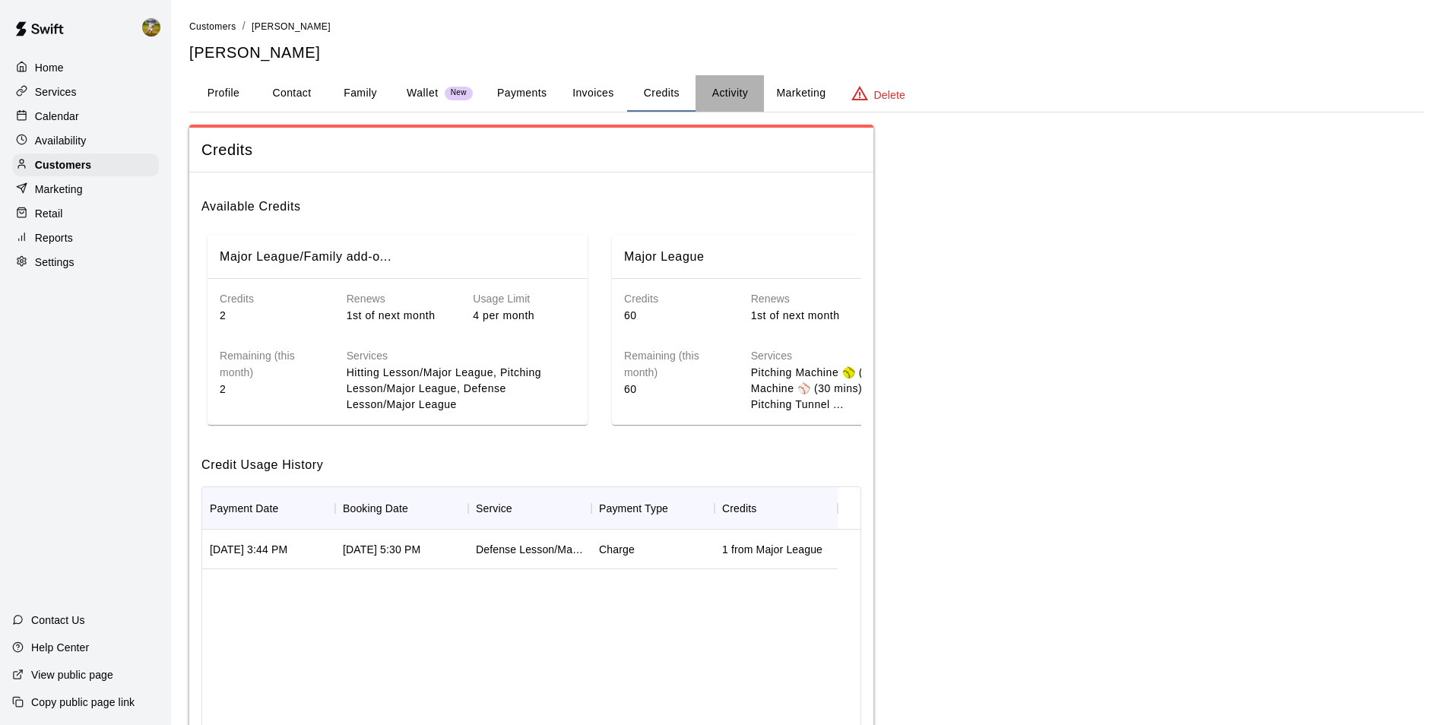
click at [731, 95] on button "Activity" at bounding box center [729, 93] width 68 height 36
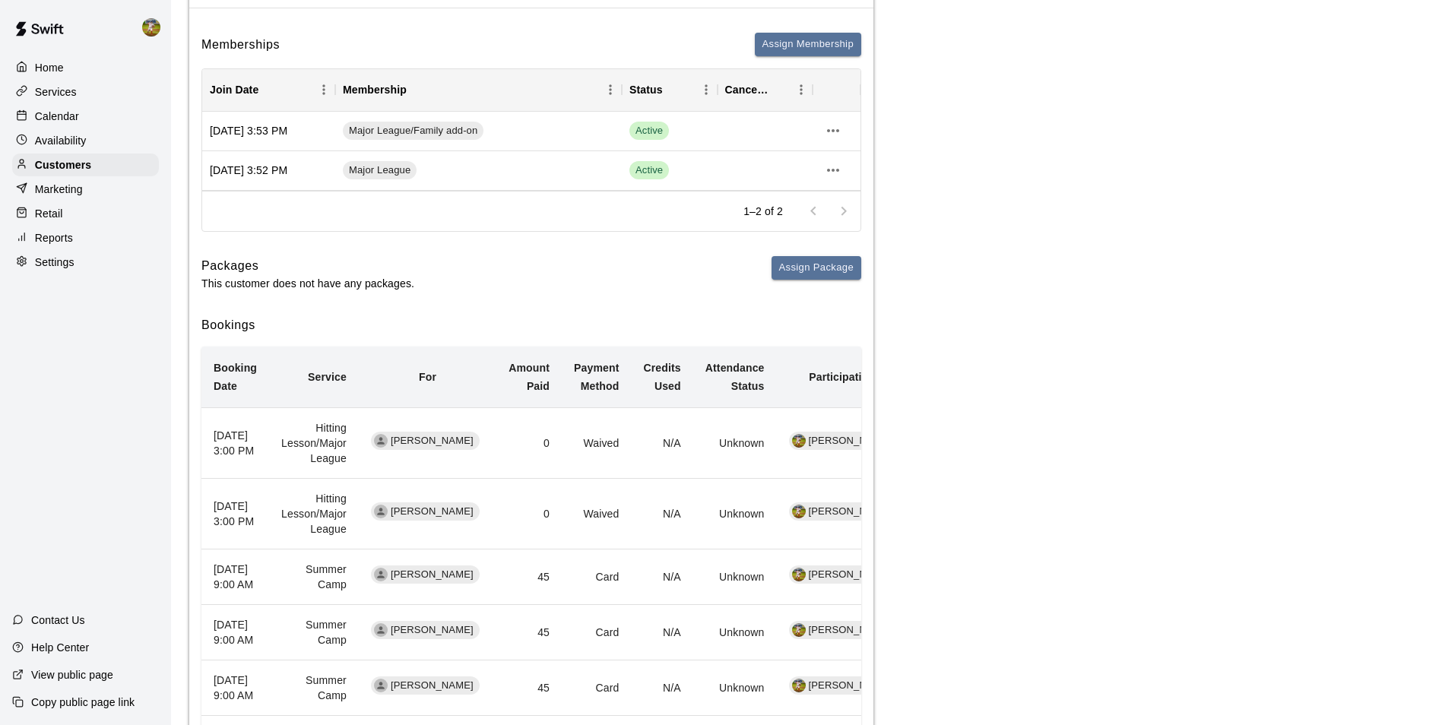
scroll to position [76, 0]
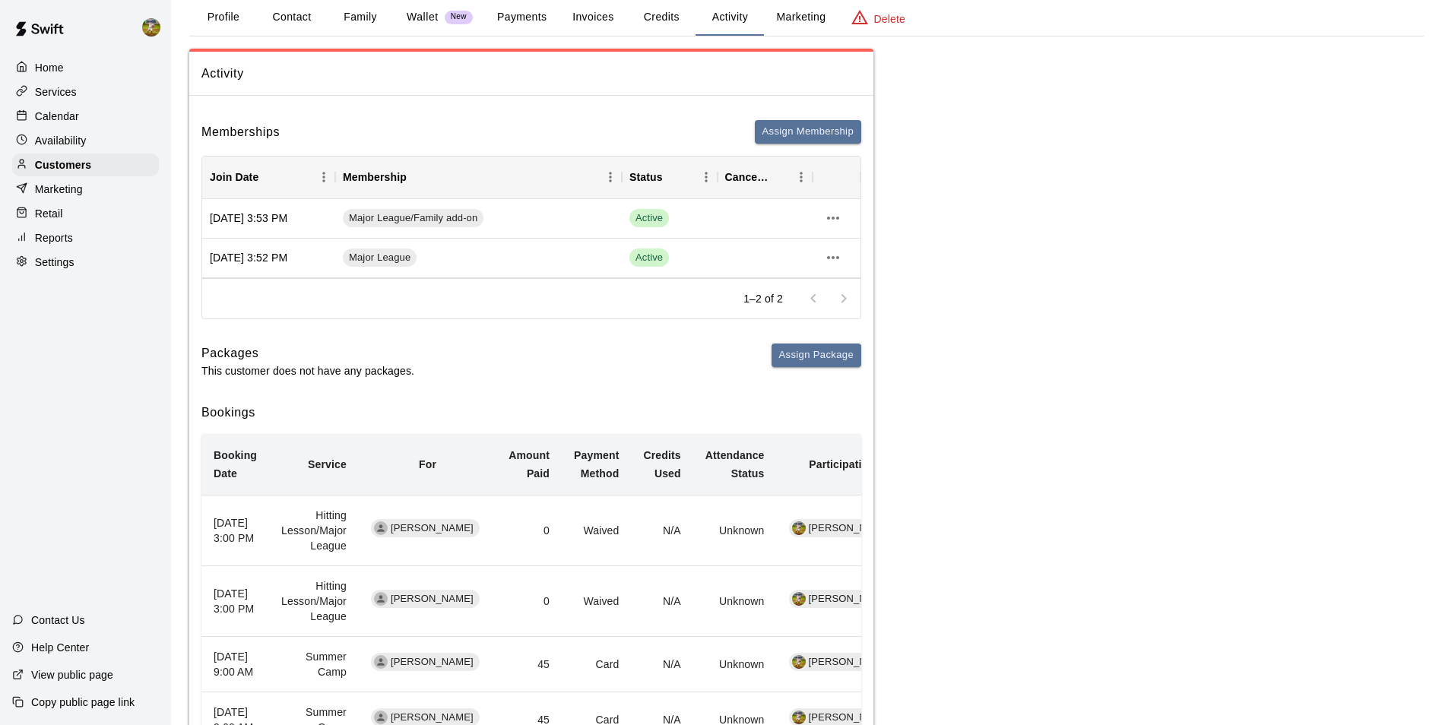
click at [62, 116] on p "Calendar" at bounding box center [57, 116] width 44 height 15
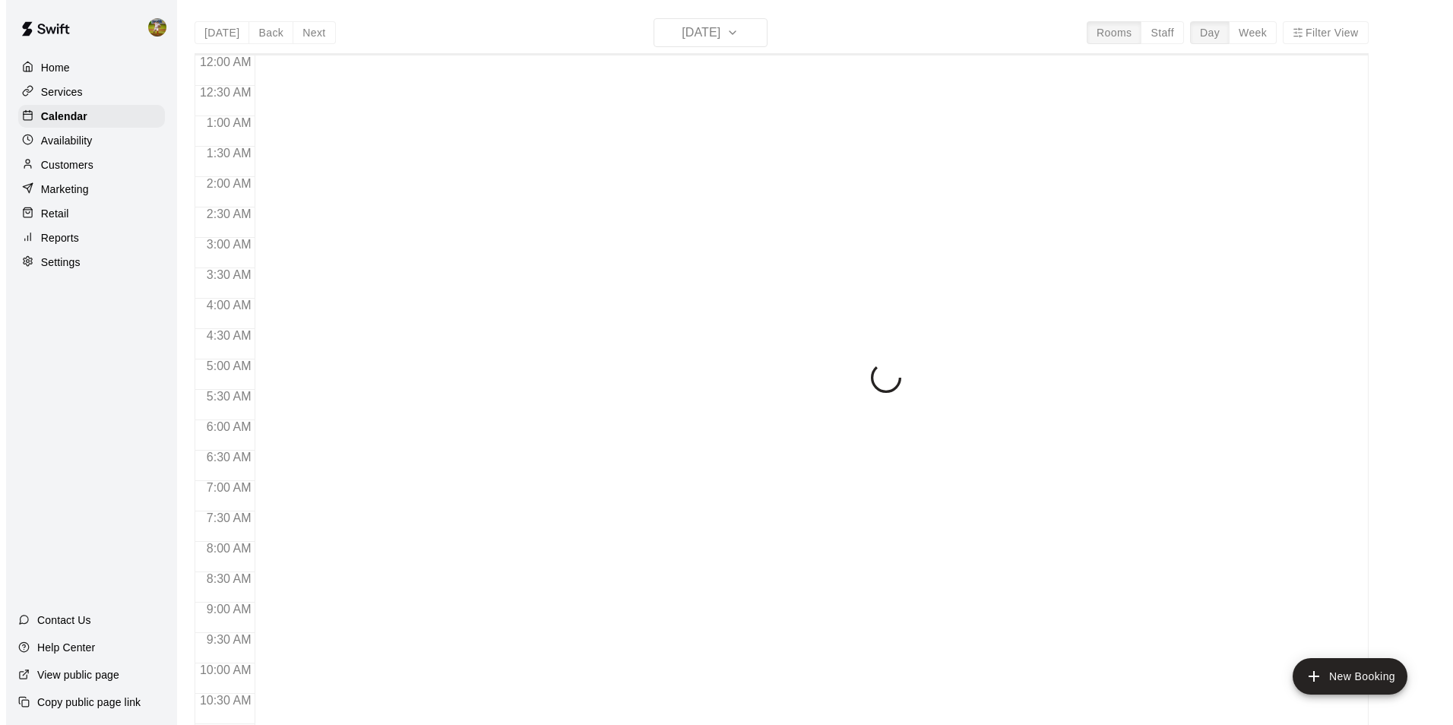
scroll to position [772, 0]
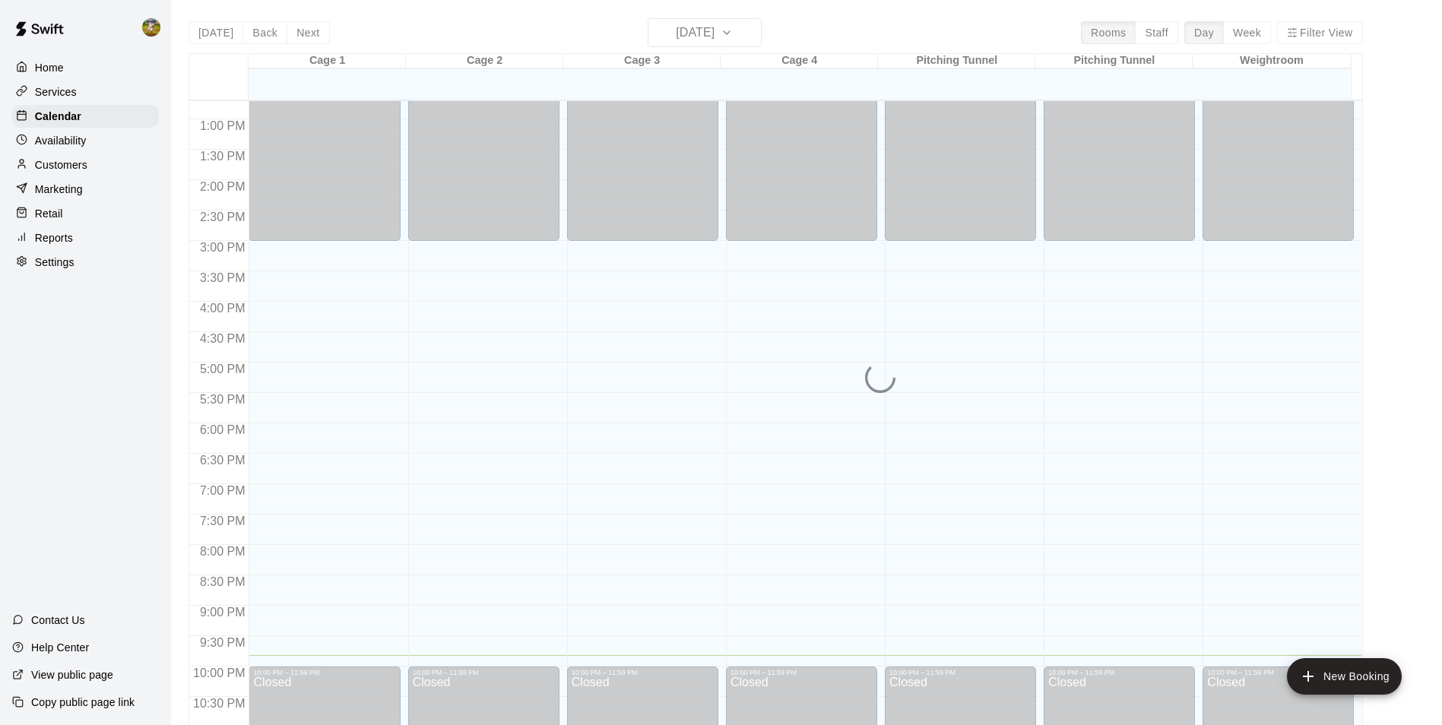
click at [745, 32] on div "[DATE] Back [DATE][DATE] Rooms Staff Day Week Filter View Cage 1 11 Mon Cage 2 …" at bounding box center [775, 380] width 1174 height 725
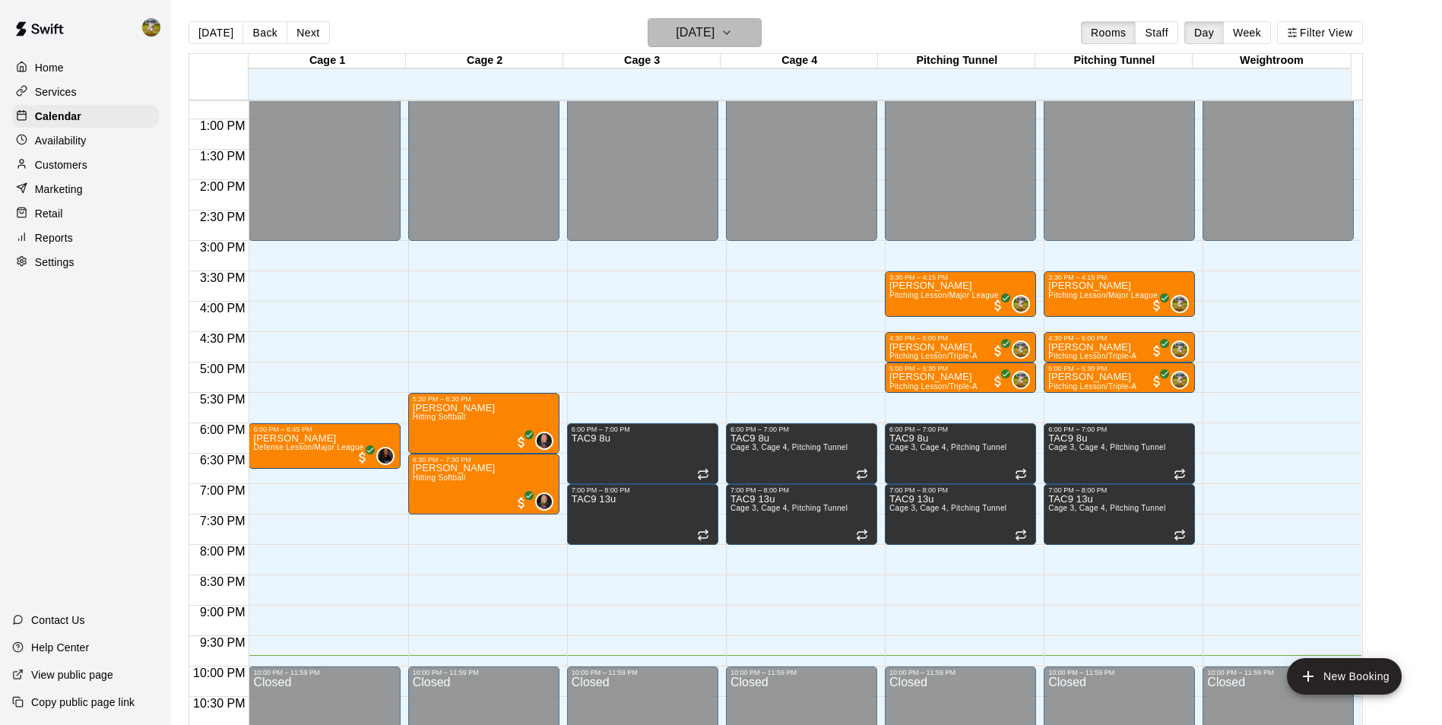
click at [733, 33] on icon "button" at bounding box center [727, 33] width 12 height 18
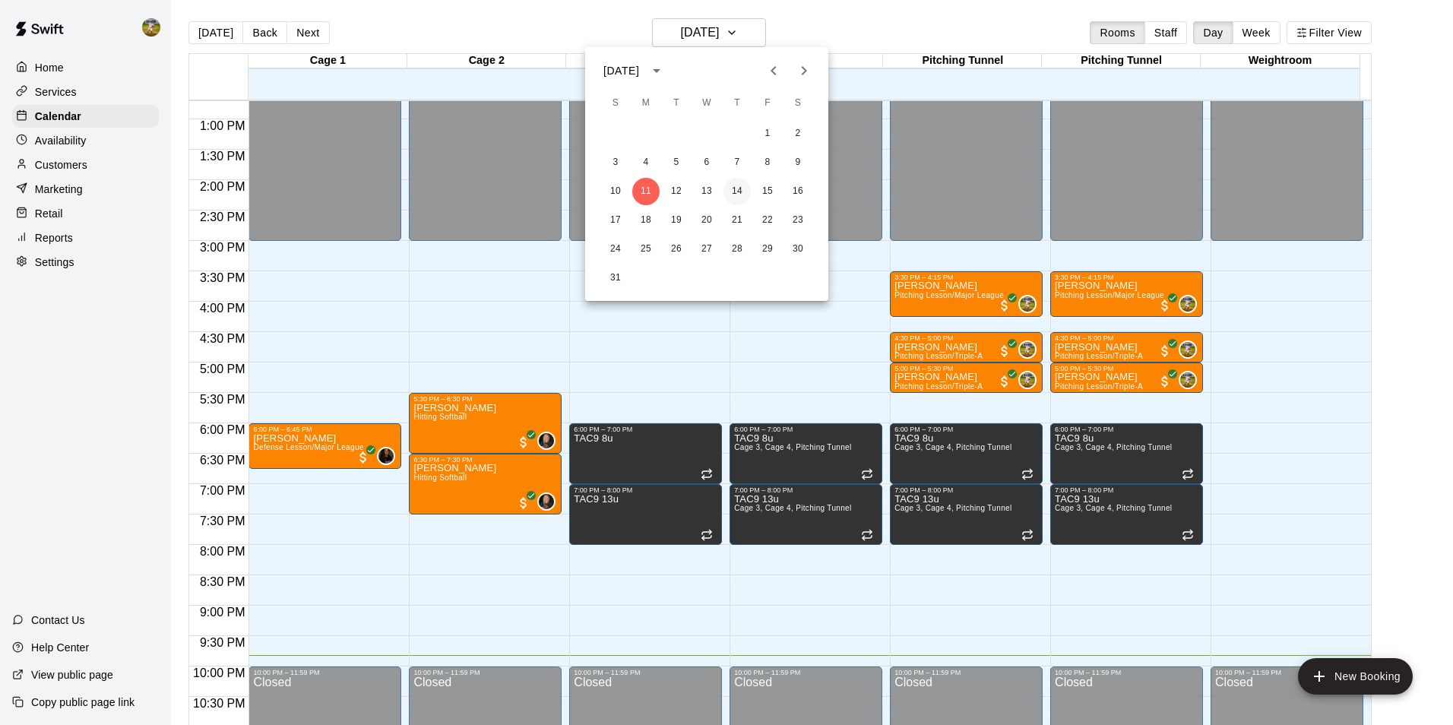
click at [738, 185] on button "14" at bounding box center [737, 191] width 27 height 27
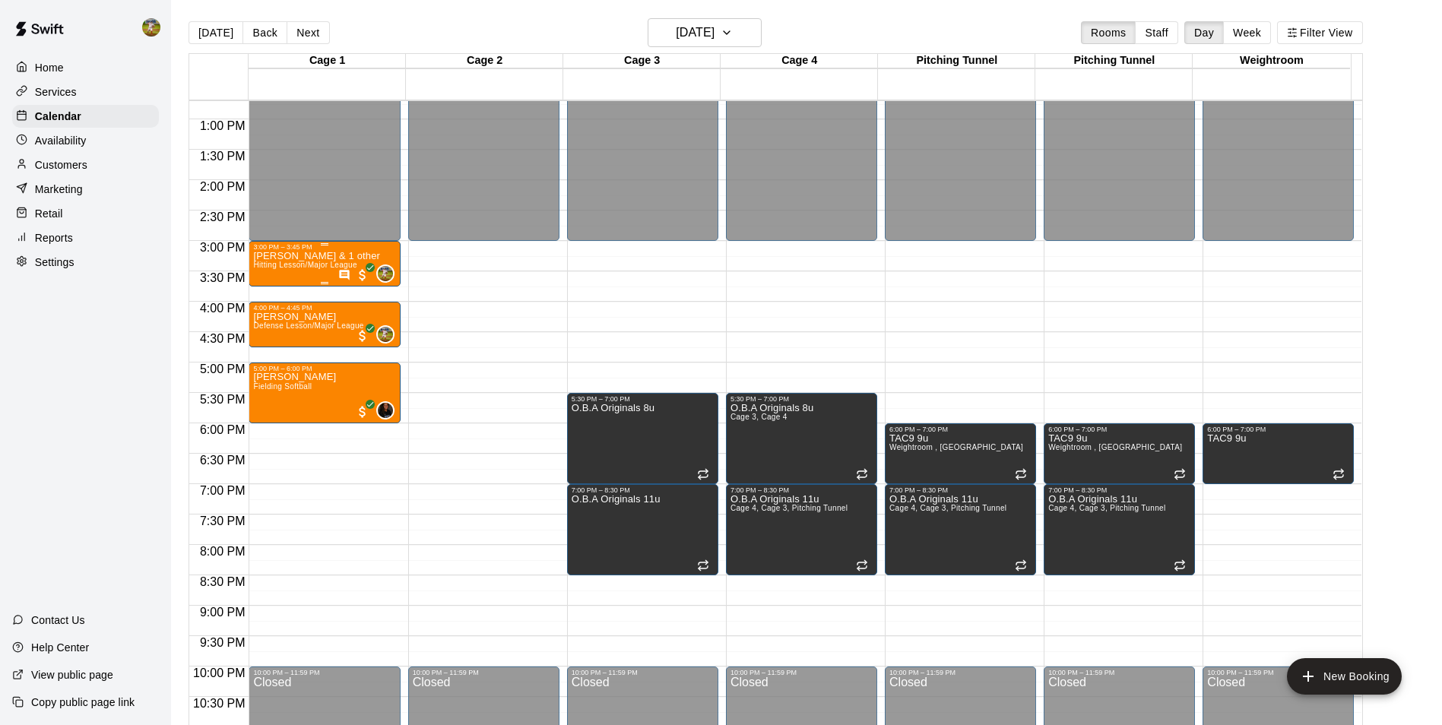
click at [321, 256] on p "[PERSON_NAME] & 1 other" at bounding box center [316, 256] width 126 height 0
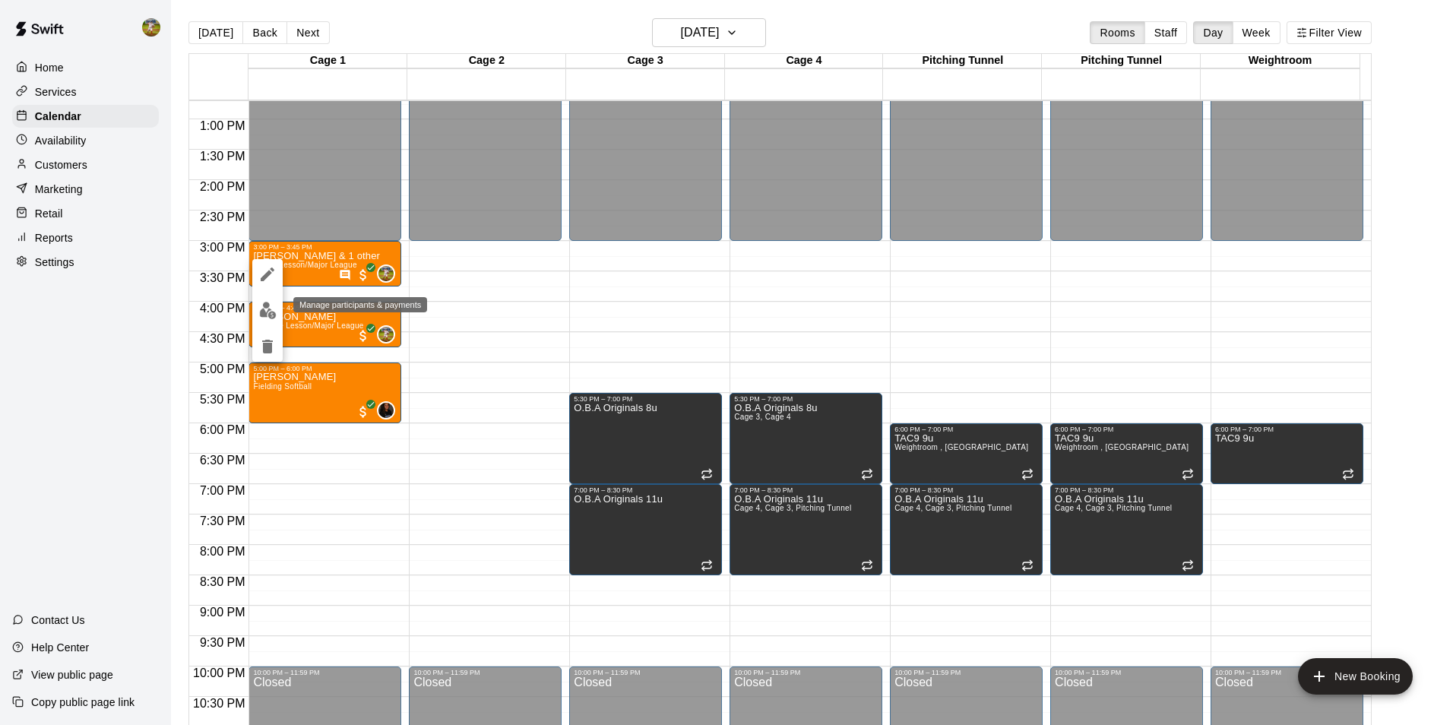
click at [271, 305] on img "edit" at bounding box center [267, 310] width 17 height 17
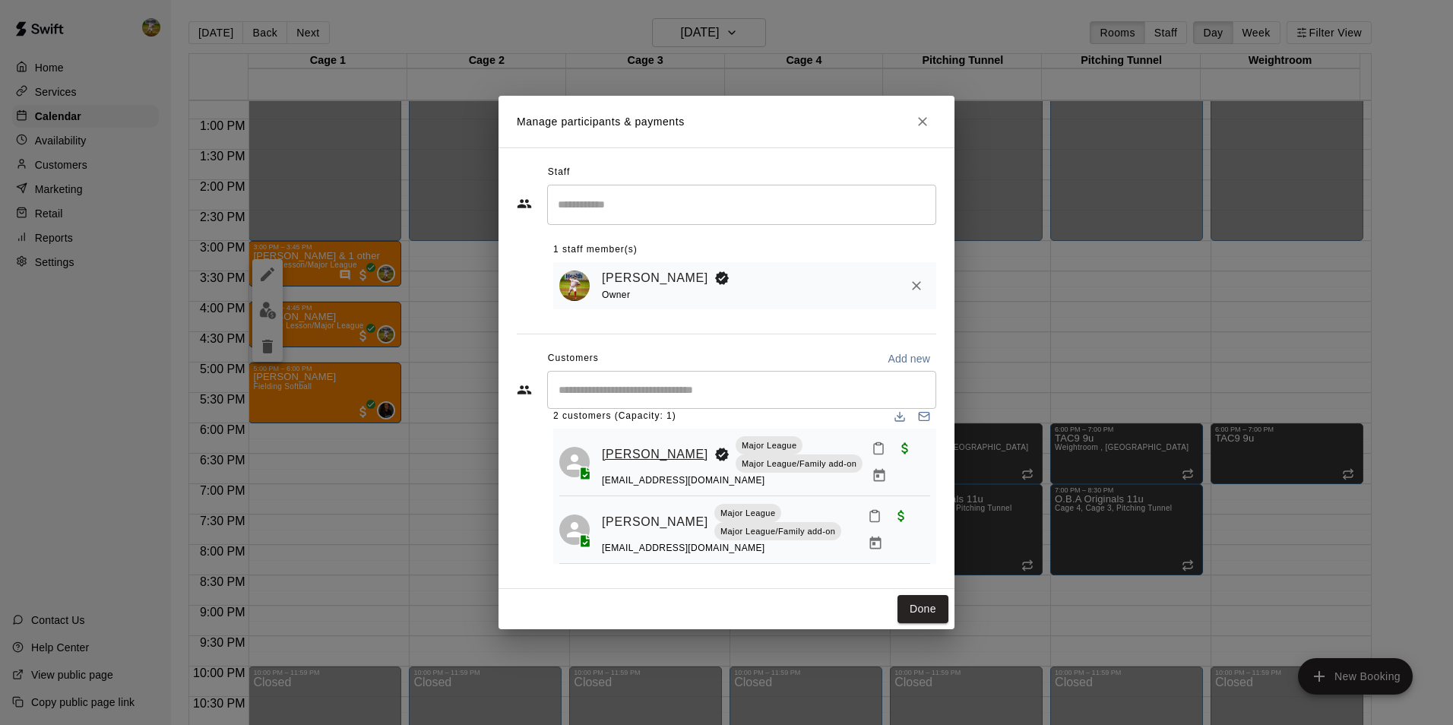
scroll to position [30, 0]
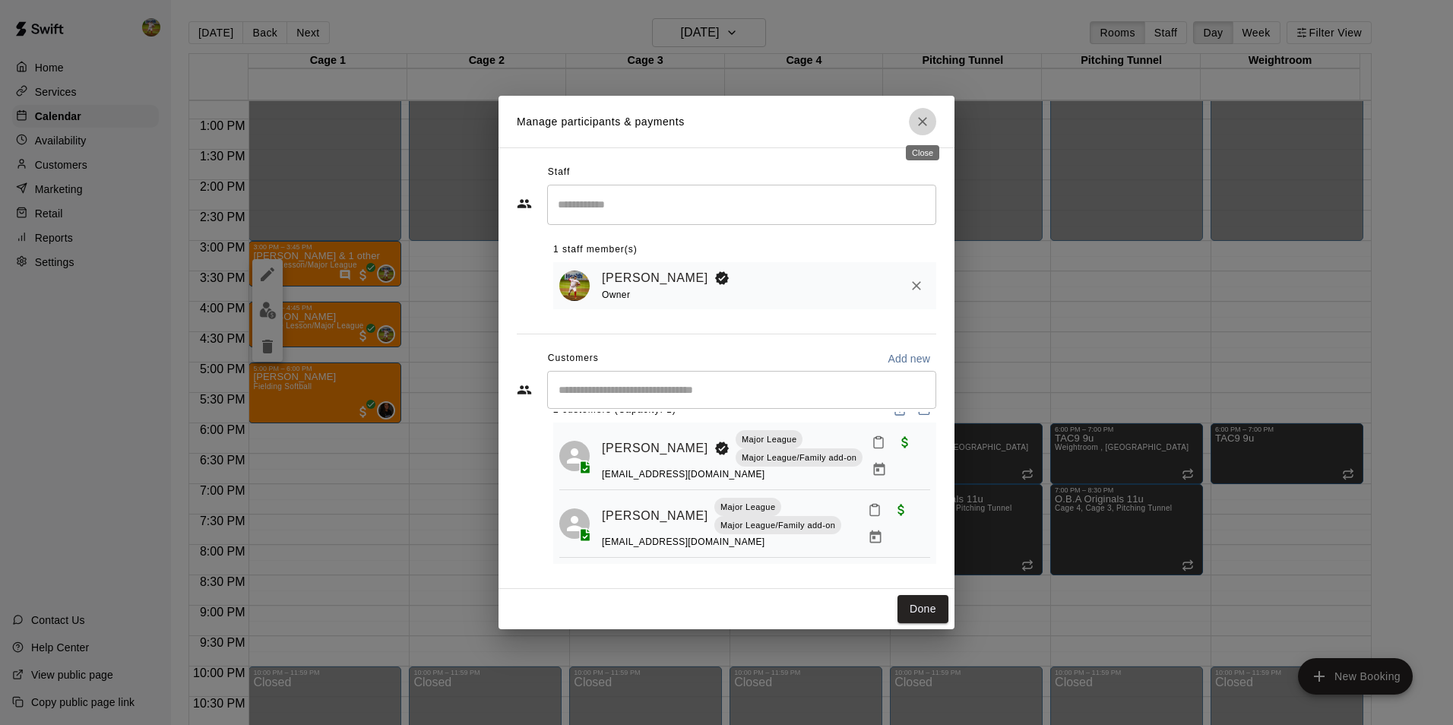
click at [923, 120] on icon "Close" at bounding box center [922, 121] width 9 height 9
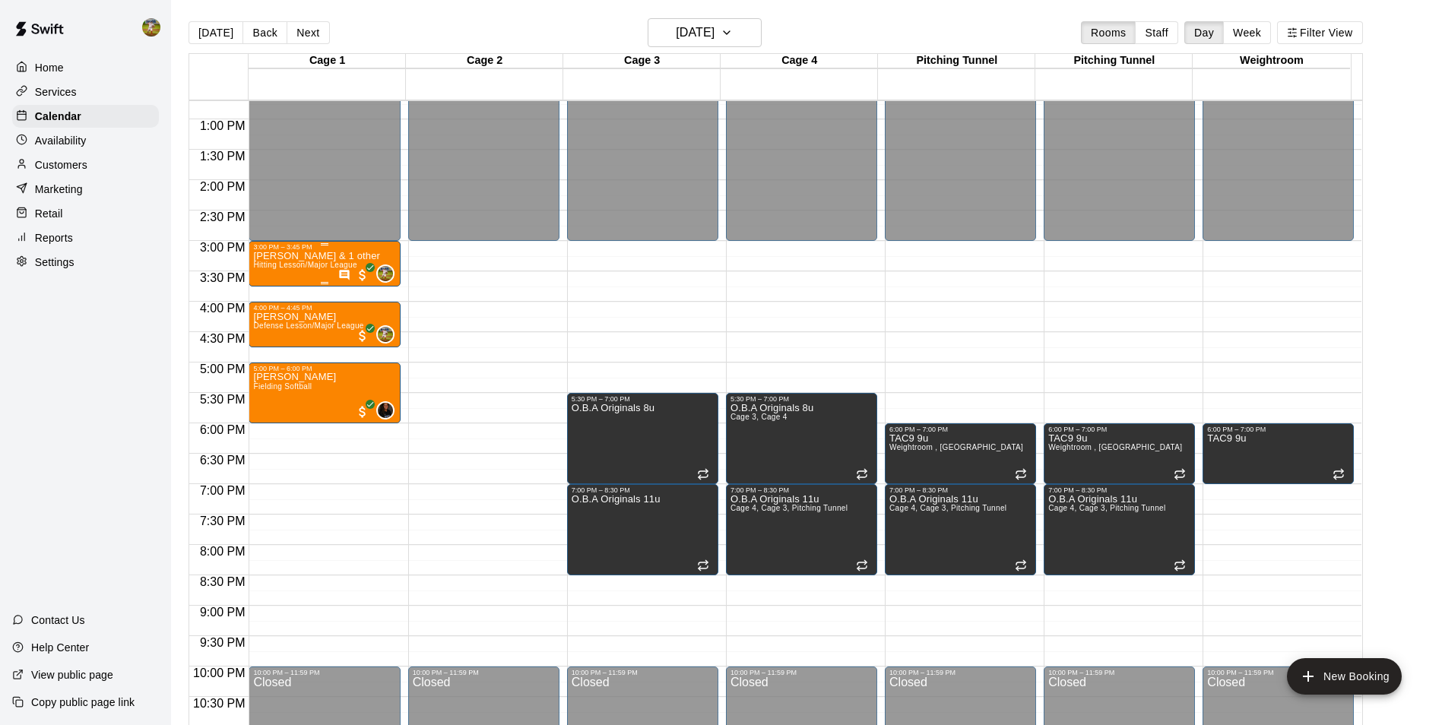
click at [315, 256] on p "[PERSON_NAME] & 1 other" at bounding box center [316, 256] width 126 height 0
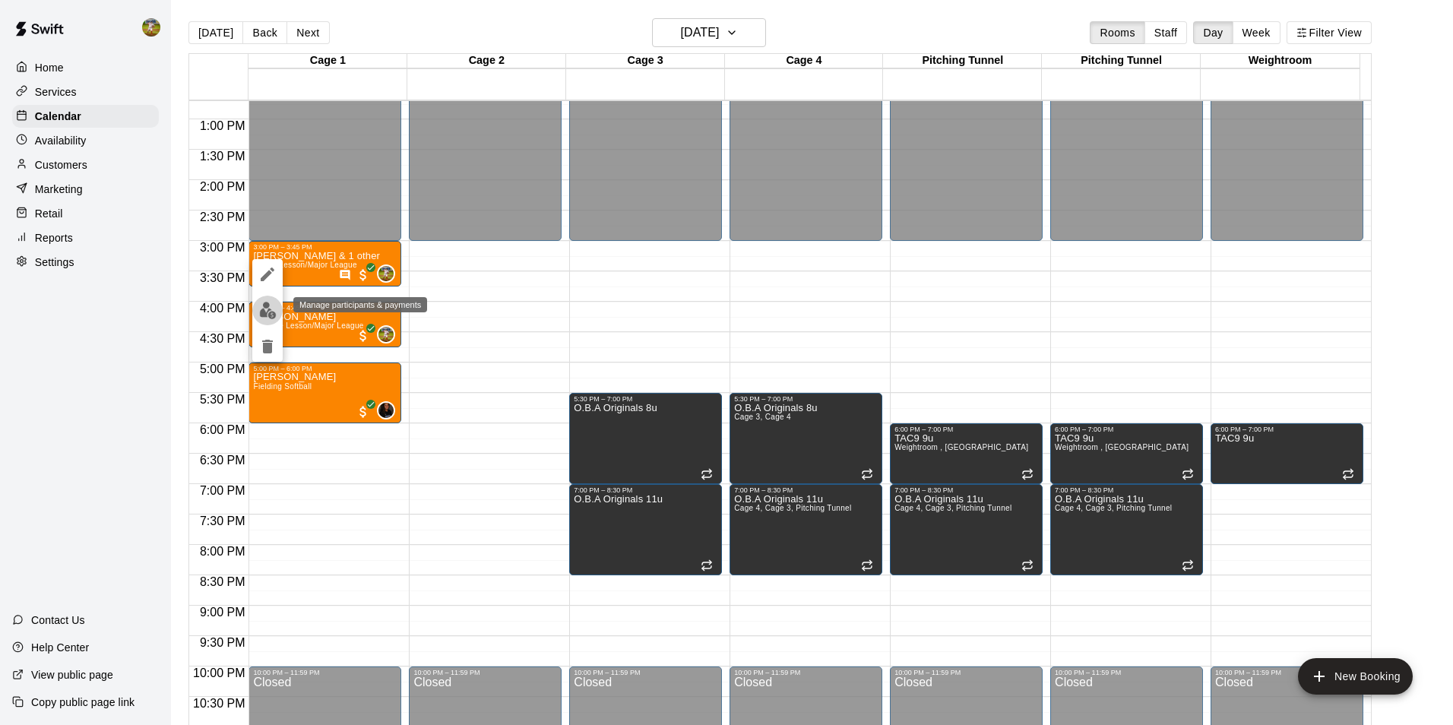
click at [268, 310] on img "edit" at bounding box center [267, 310] width 17 height 17
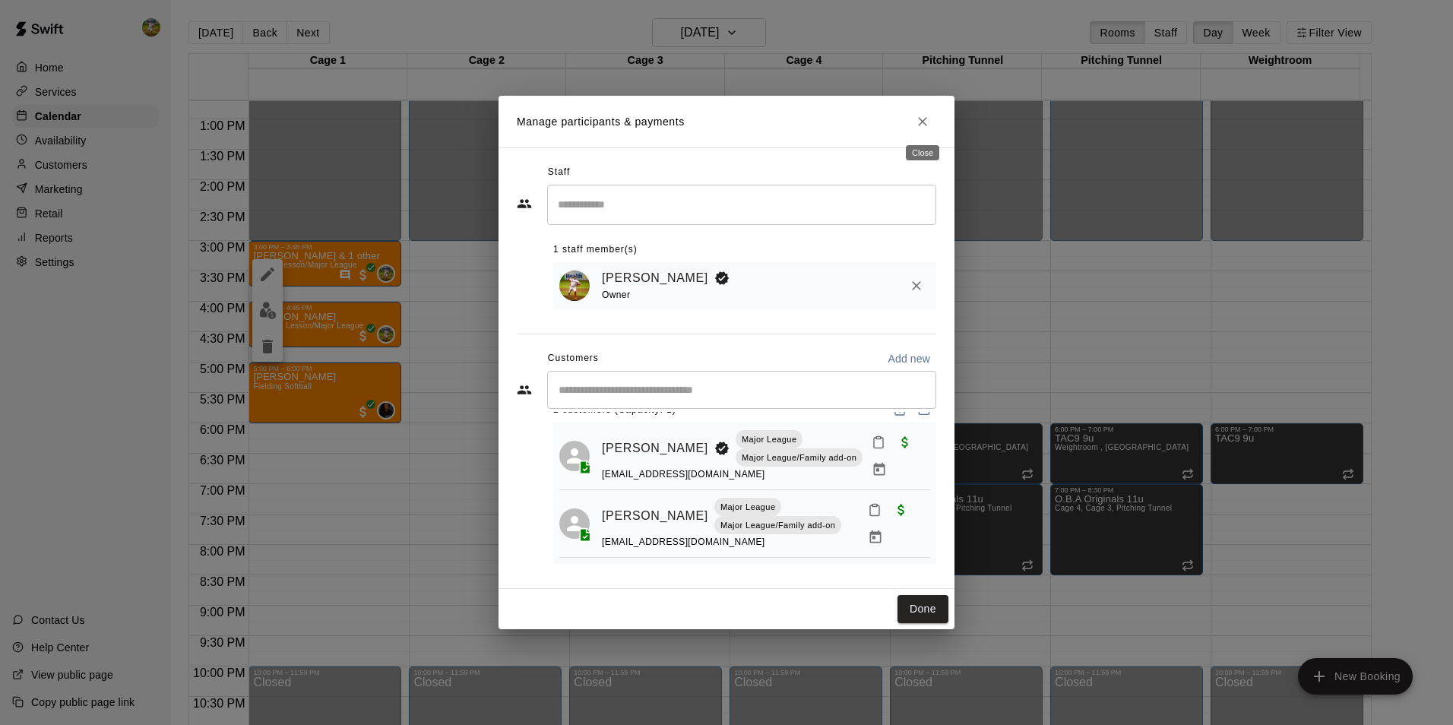
click at [921, 118] on icon "Close" at bounding box center [922, 121] width 15 height 15
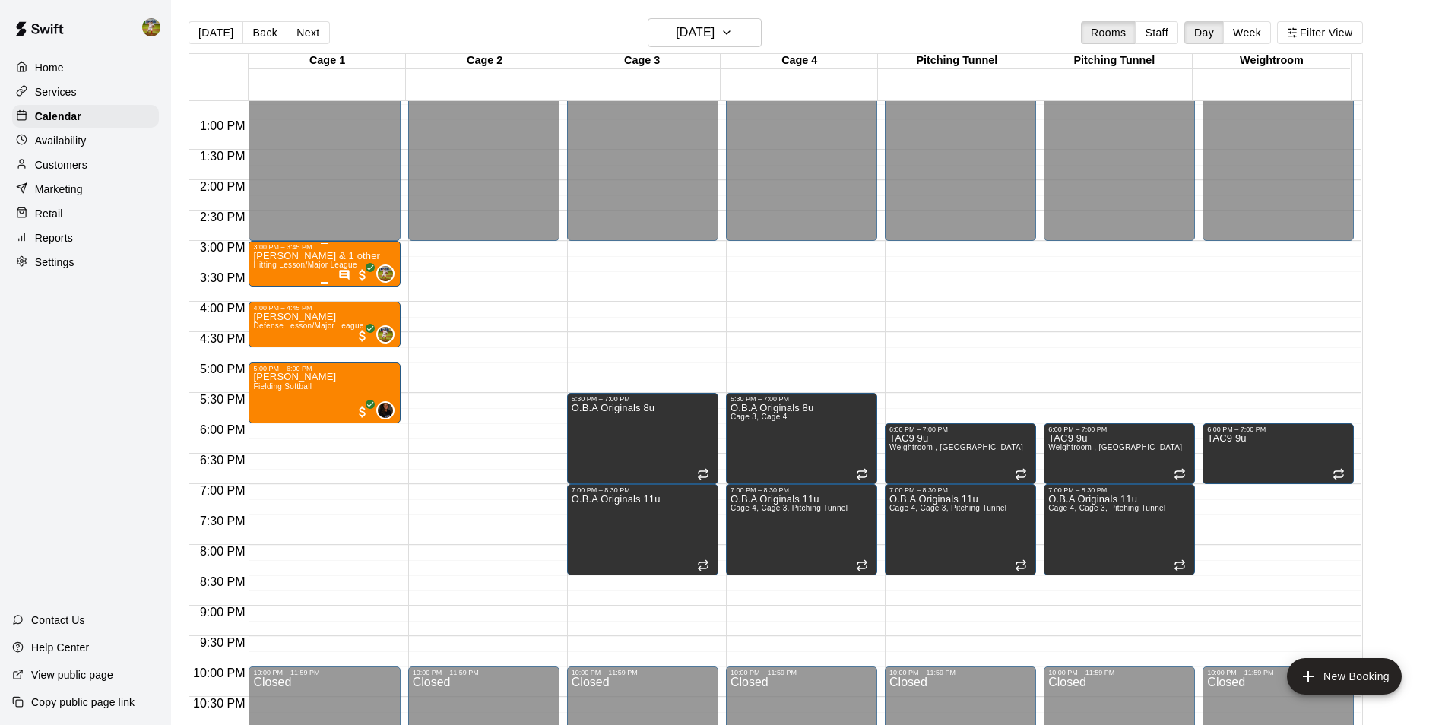
click at [315, 256] on p "[PERSON_NAME] & 1 other" at bounding box center [316, 256] width 126 height 0
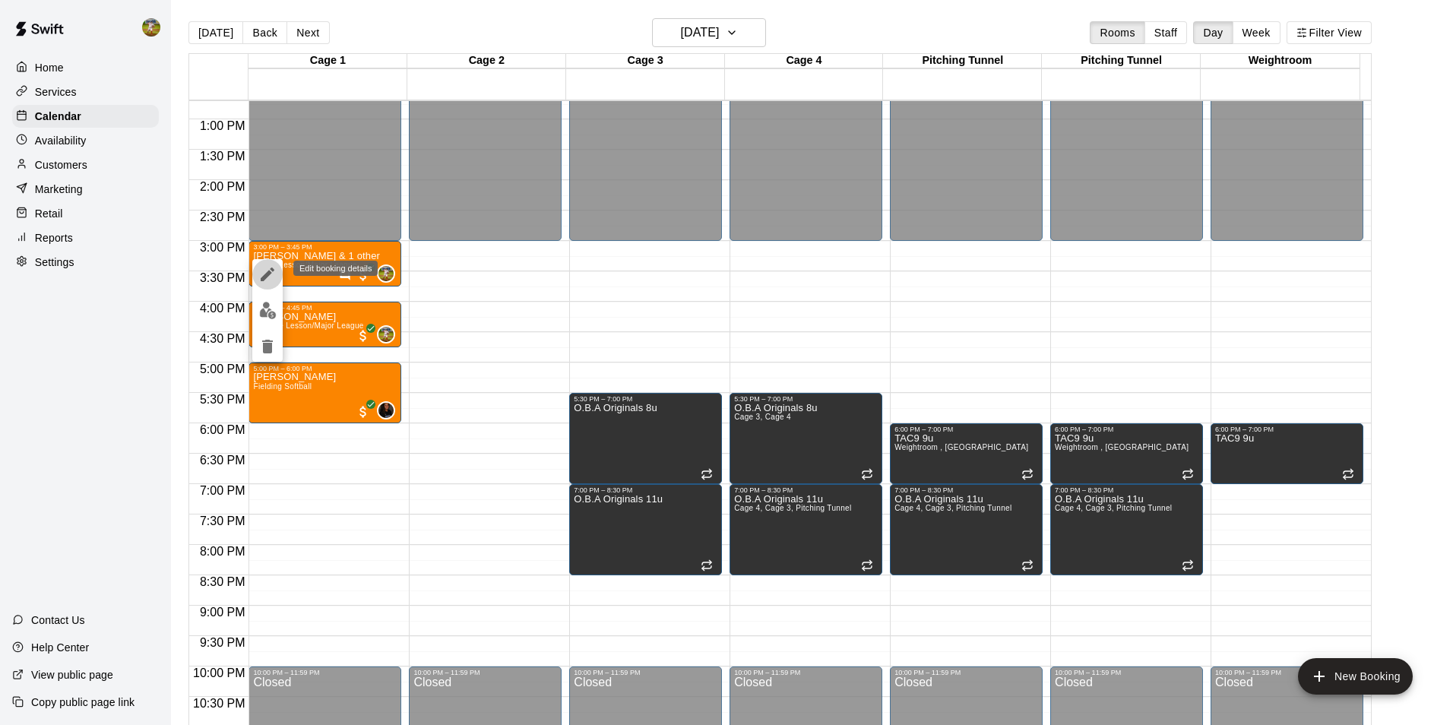
click at [276, 270] on icon "edit" at bounding box center [267, 274] width 18 height 18
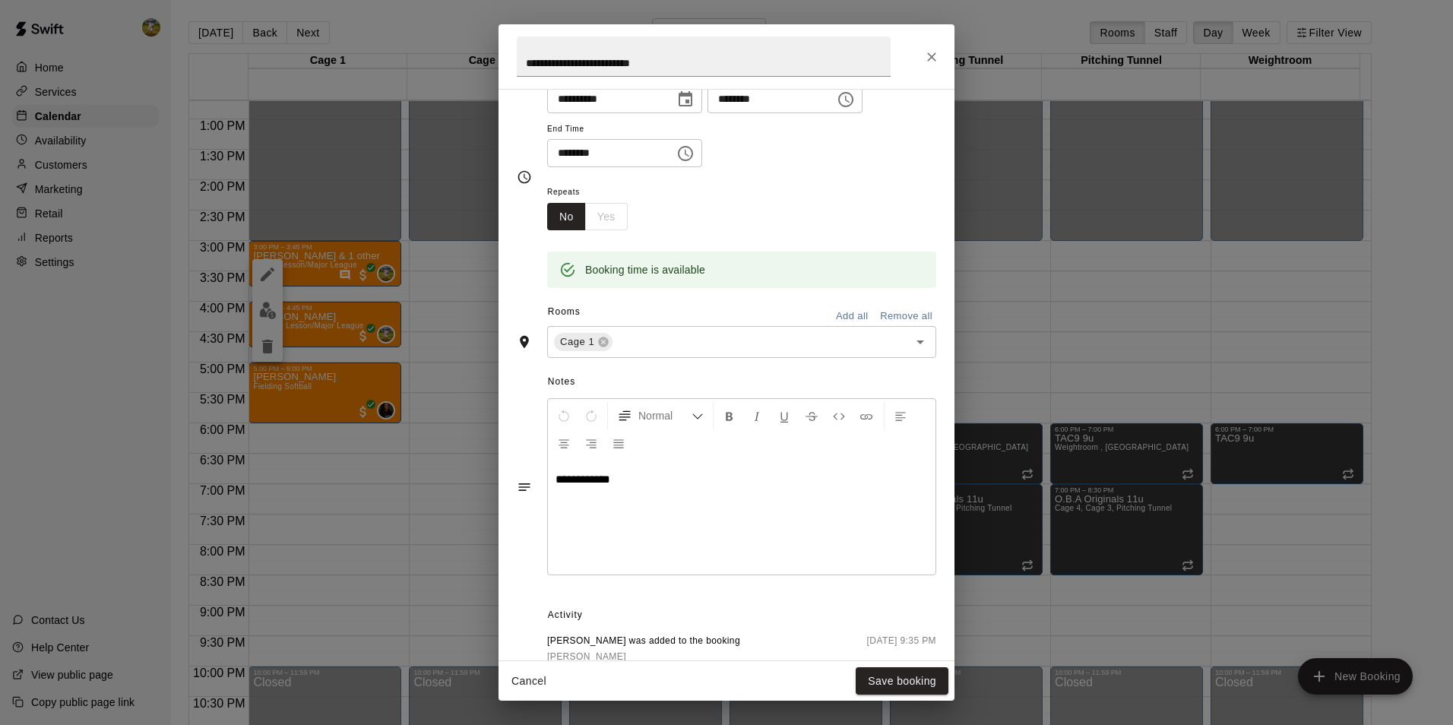
scroll to position [0, 0]
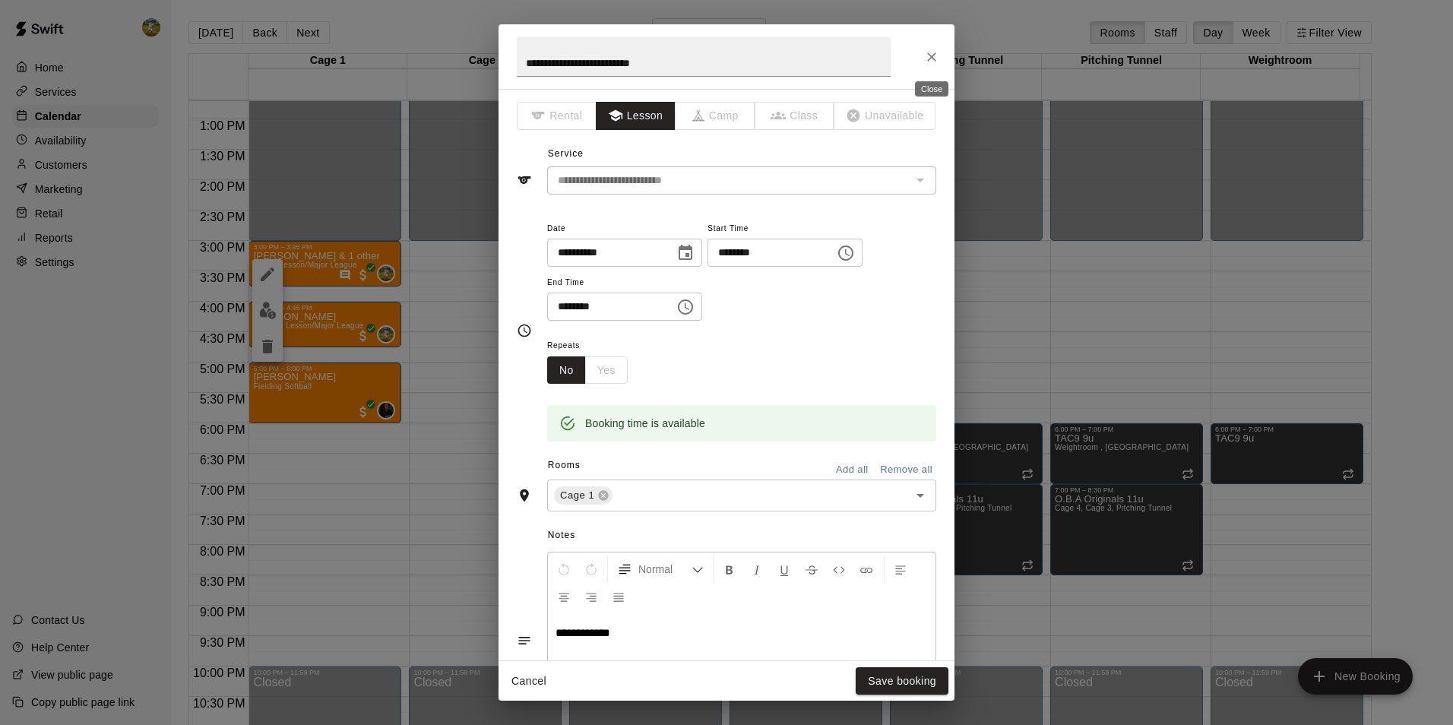
click at [929, 56] on icon "Close" at bounding box center [931, 56] width 15 height 15
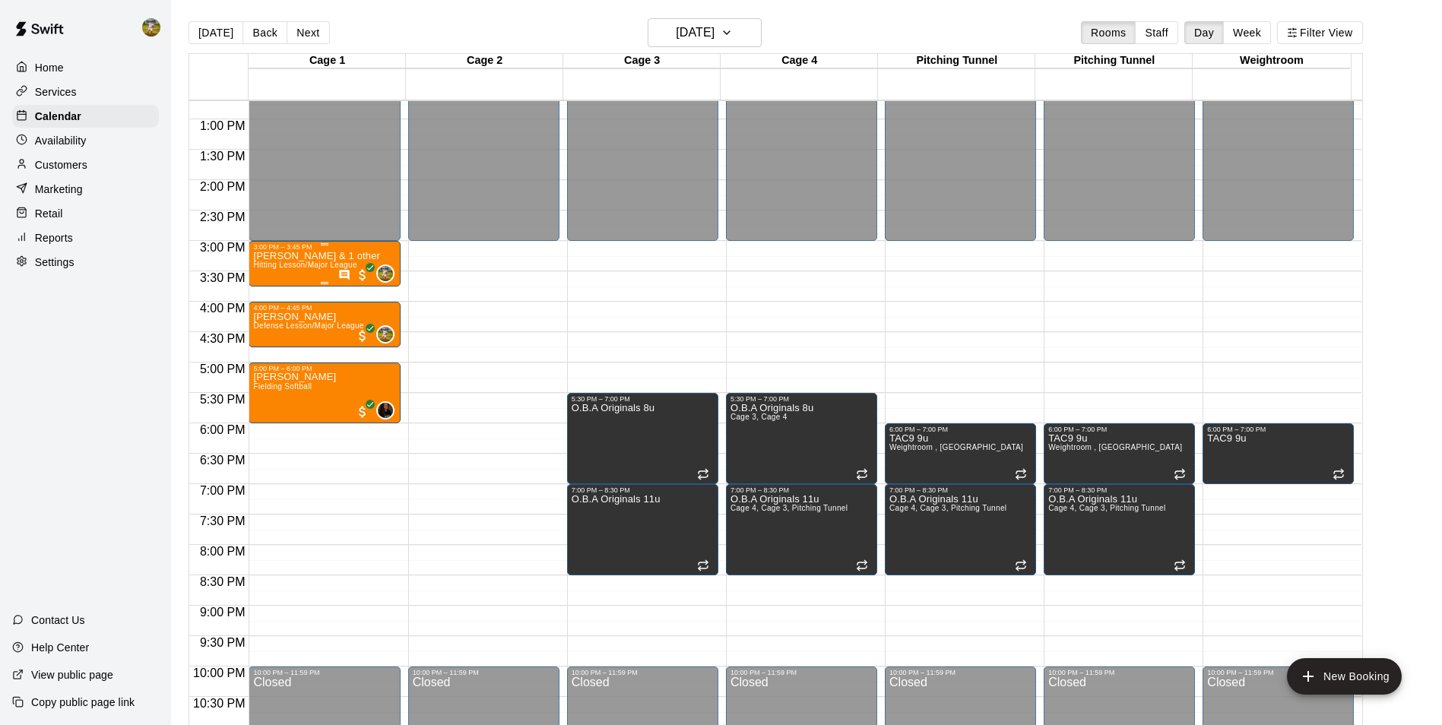
click at [326, 256] on p "[PERSON_NAME] & 1 other" at bounding box center [316, 256] width 126 height 0
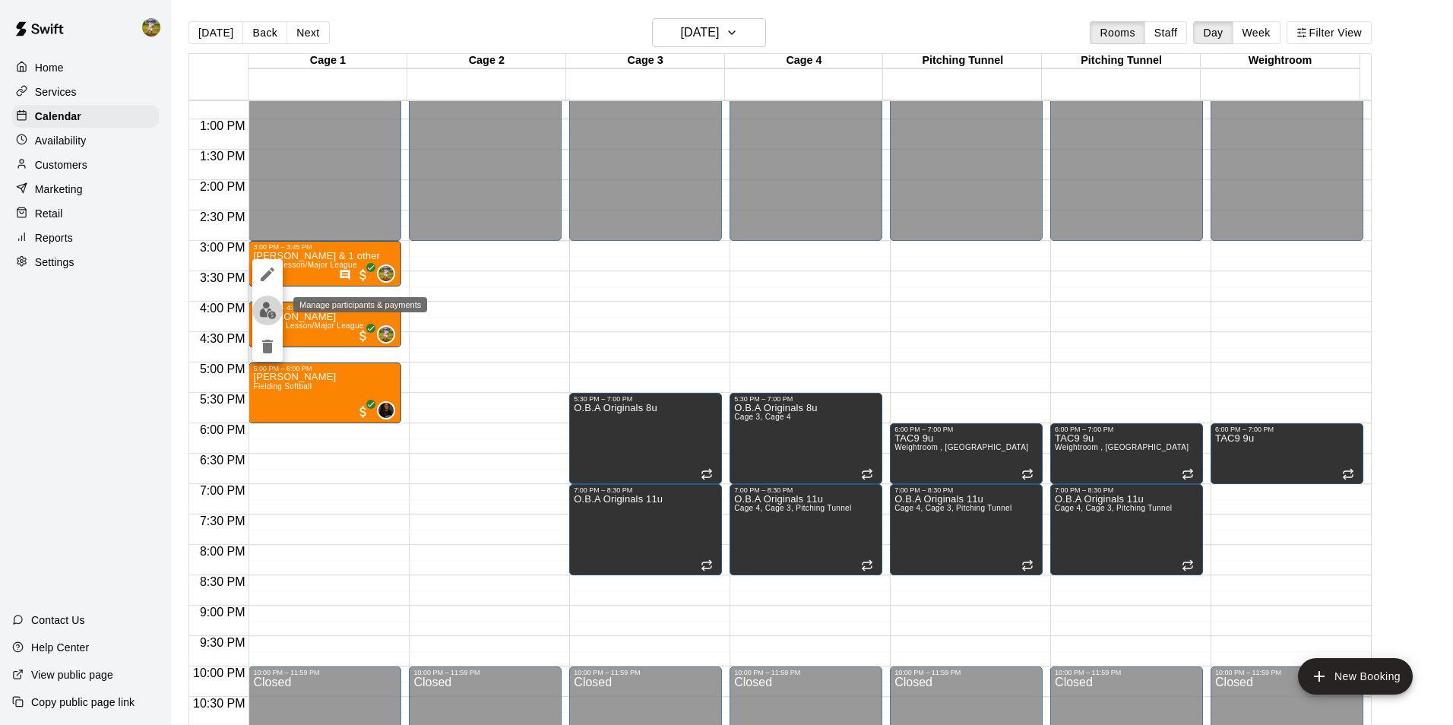
click at [268, 305] on img "edit" at bounding box center [267, 310] width 17 height 17
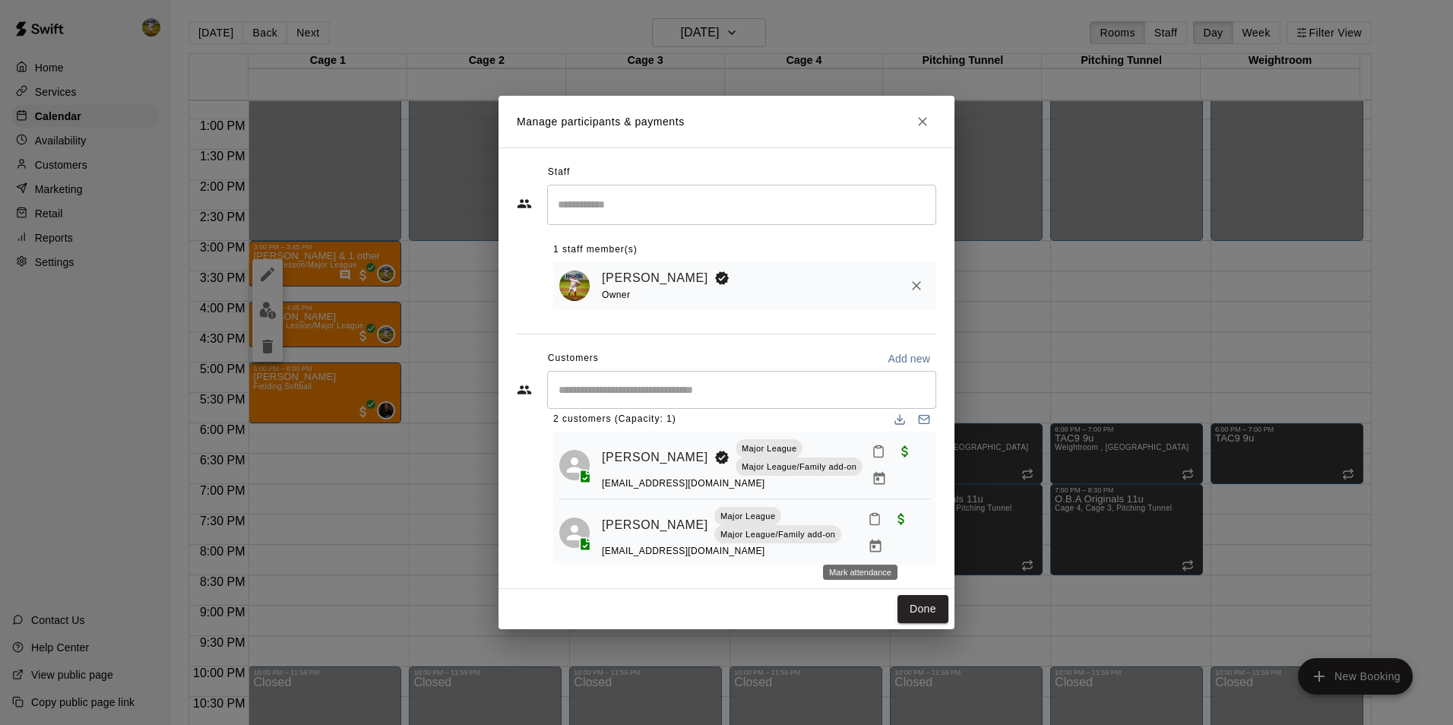
scroll to position [30, 0]
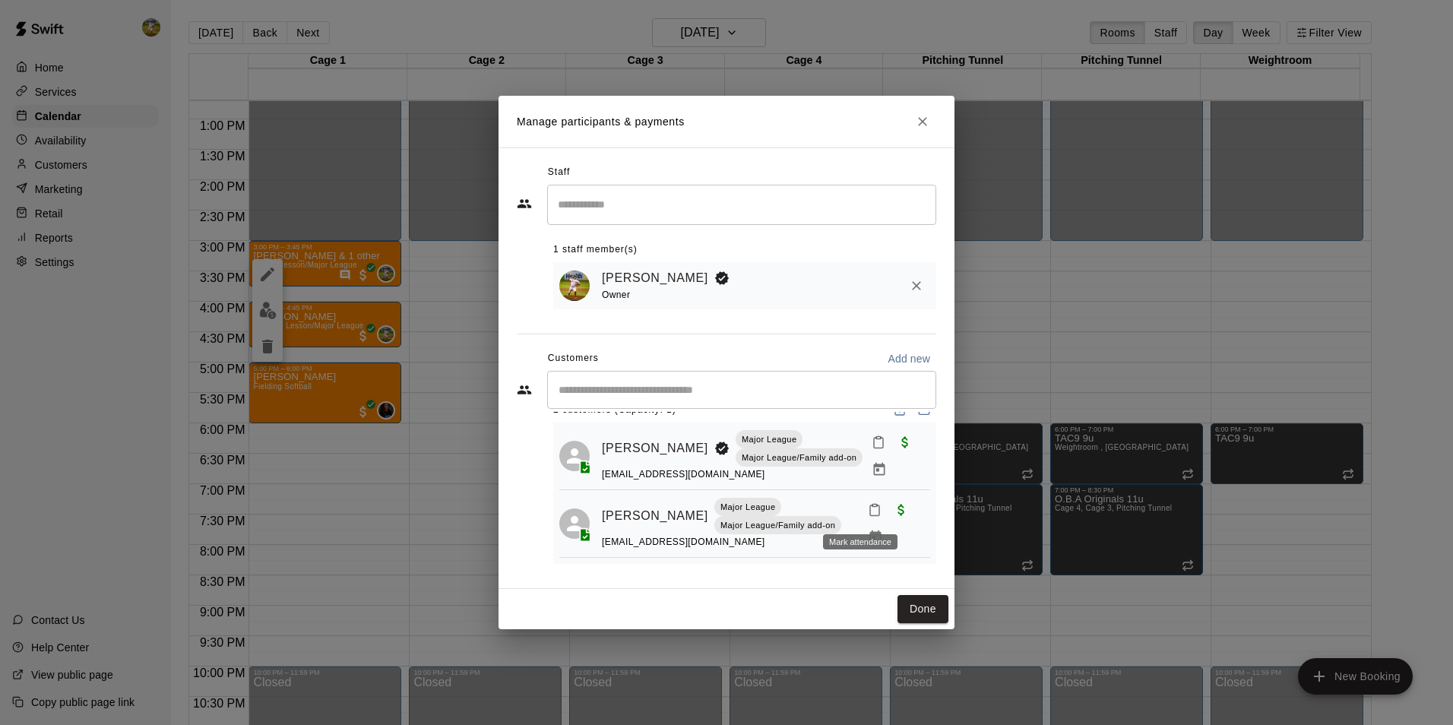
click at [870, 510] on icon "Mark attendance" at bounding box center [874, 510] width 9 height 11
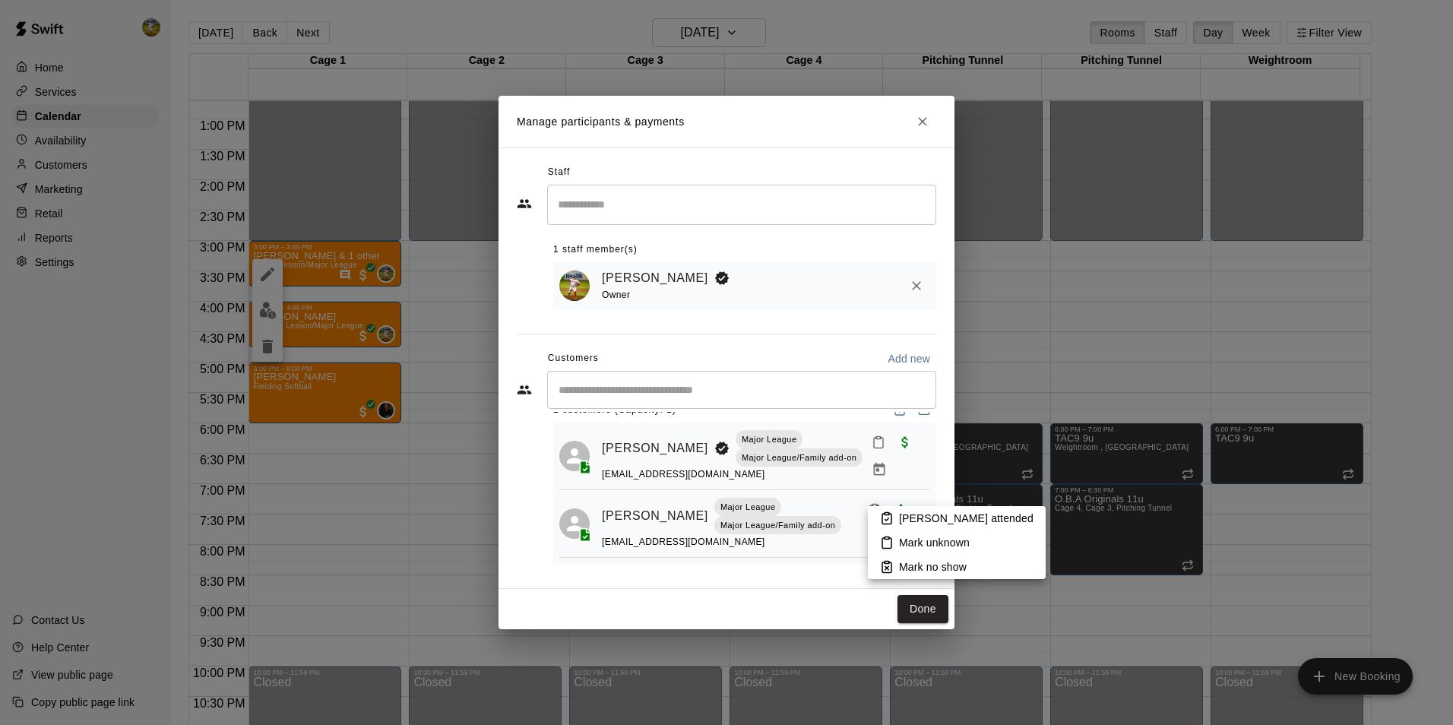
click at [818, 520] on div at bounding box center [726, 362] width 1453 height 725
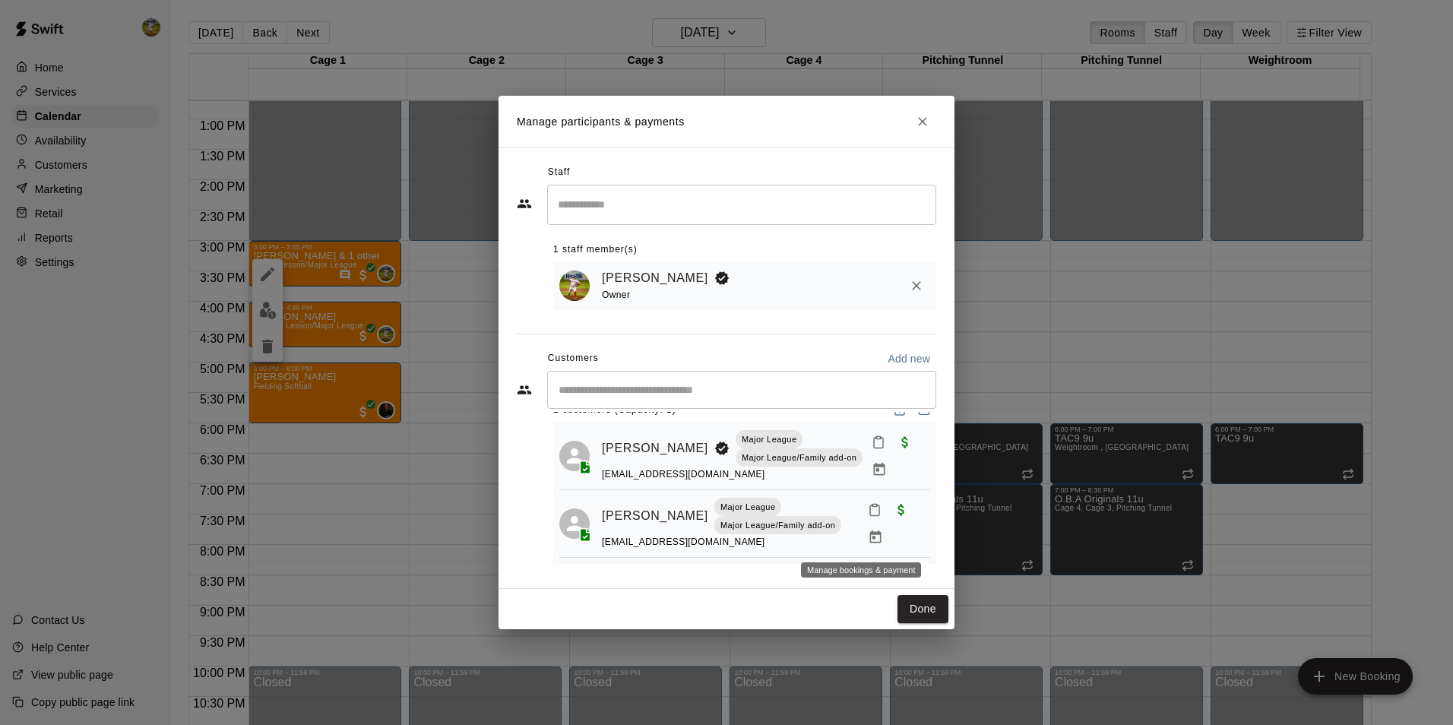
click at [870, 539] on icon "Manage bookings & payment" at bounding box center [875, 537] width 11 height 13
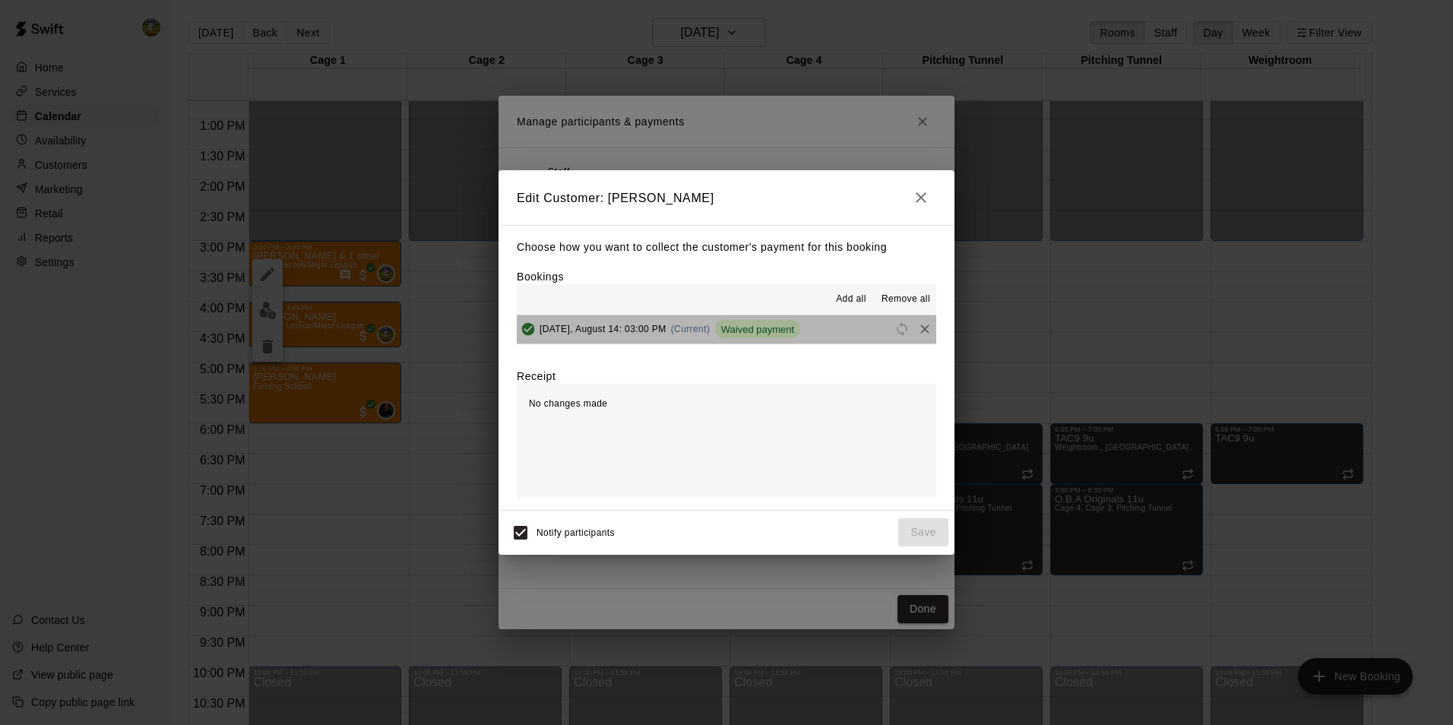
click at [812, 334] on button "[DATE], August 14: 03:00 PM (Current) Waived payment" at bounding box center [727, 329] width 420 height 28
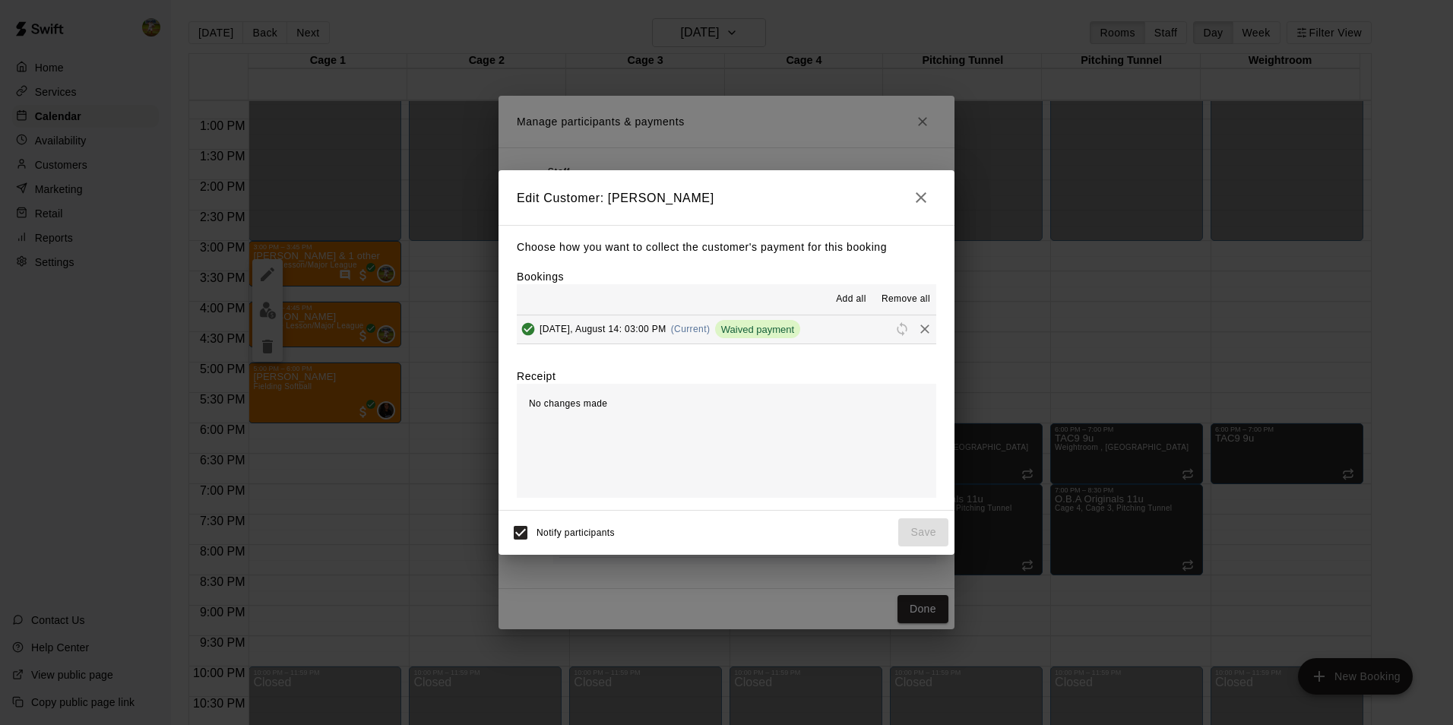
click at [895, 299] on span "Remove all" at bounding box center [906, 299] width 49 height 15
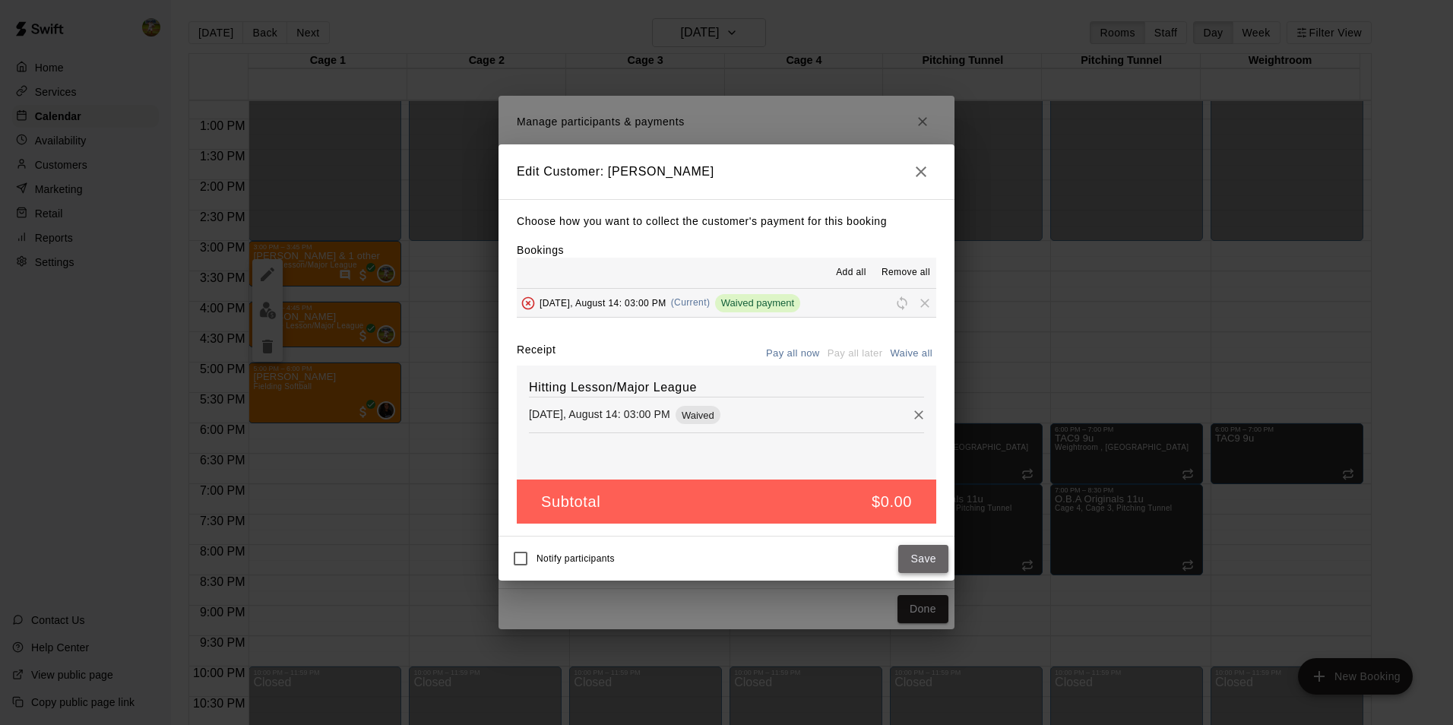
click at [907, 562] on button "Save" at bounding box center [923, 559] width 50 height 28
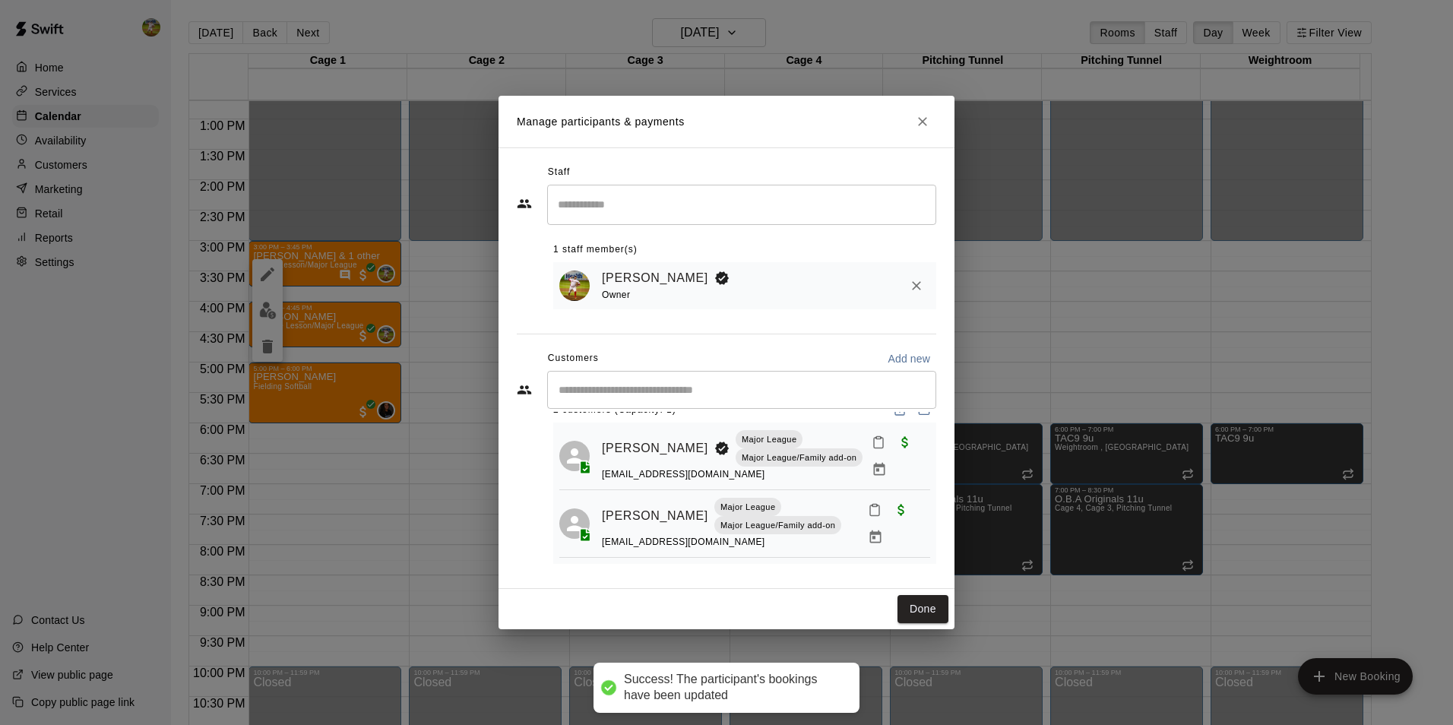
scroll to position [0, 0]
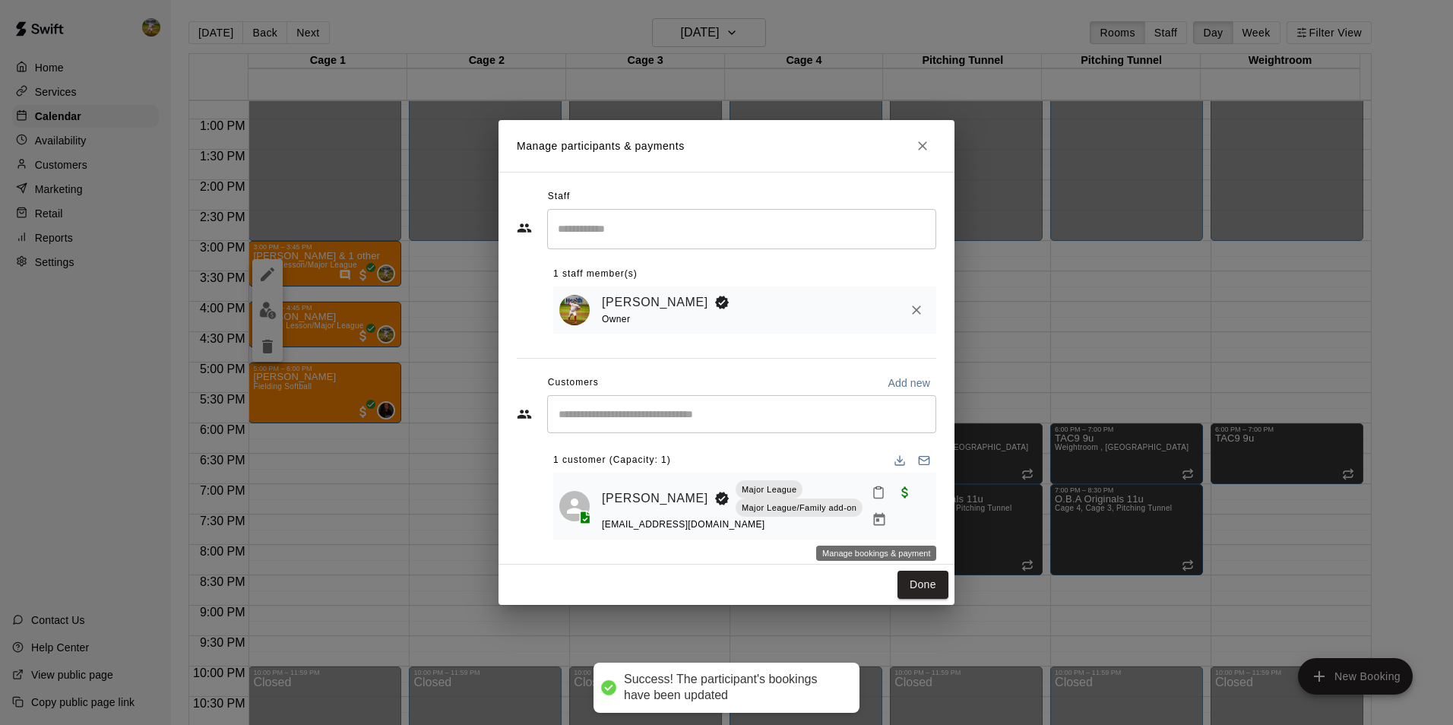
click at [879, 523] on icon "Manage bookings & payment" at bounding box center [879, 519] width 15 height 15
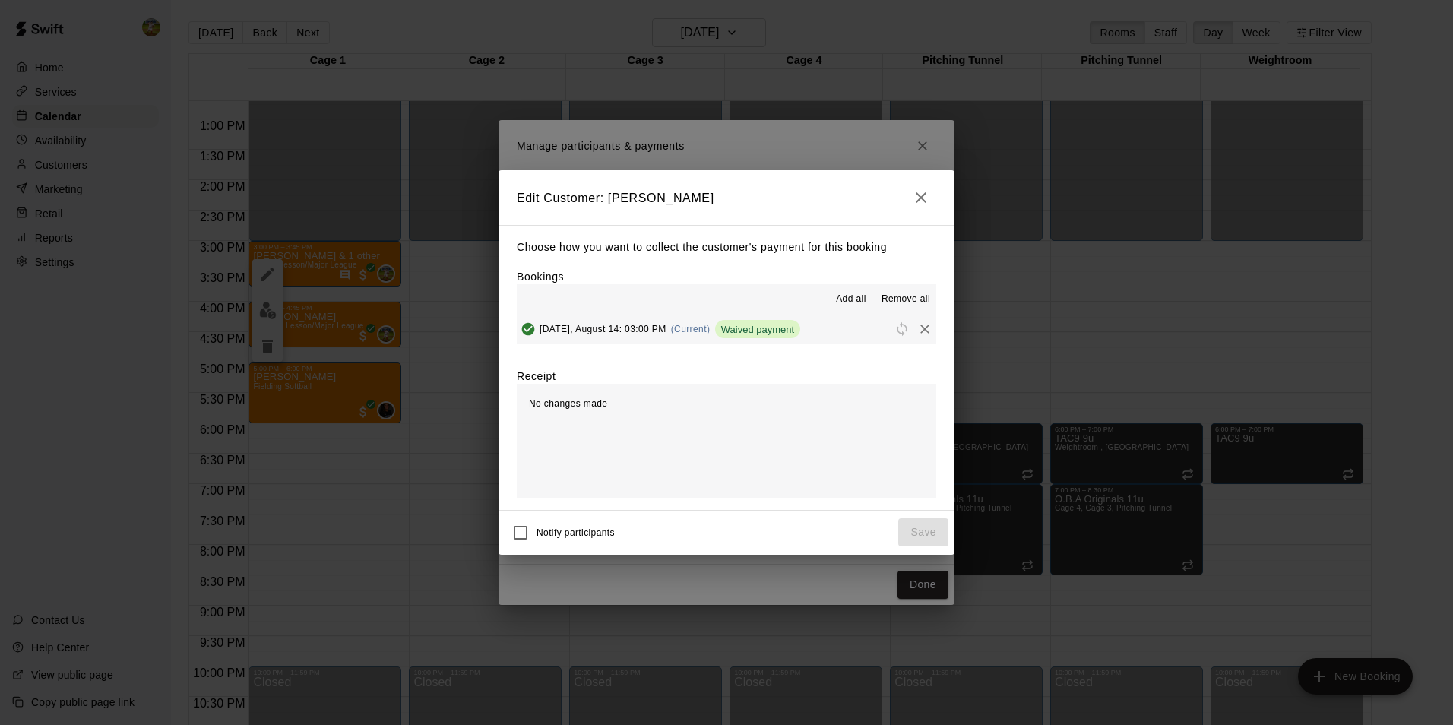
click at [906, 301] on span "Remove all" at bounding box center [906, 299] width 49 height 15
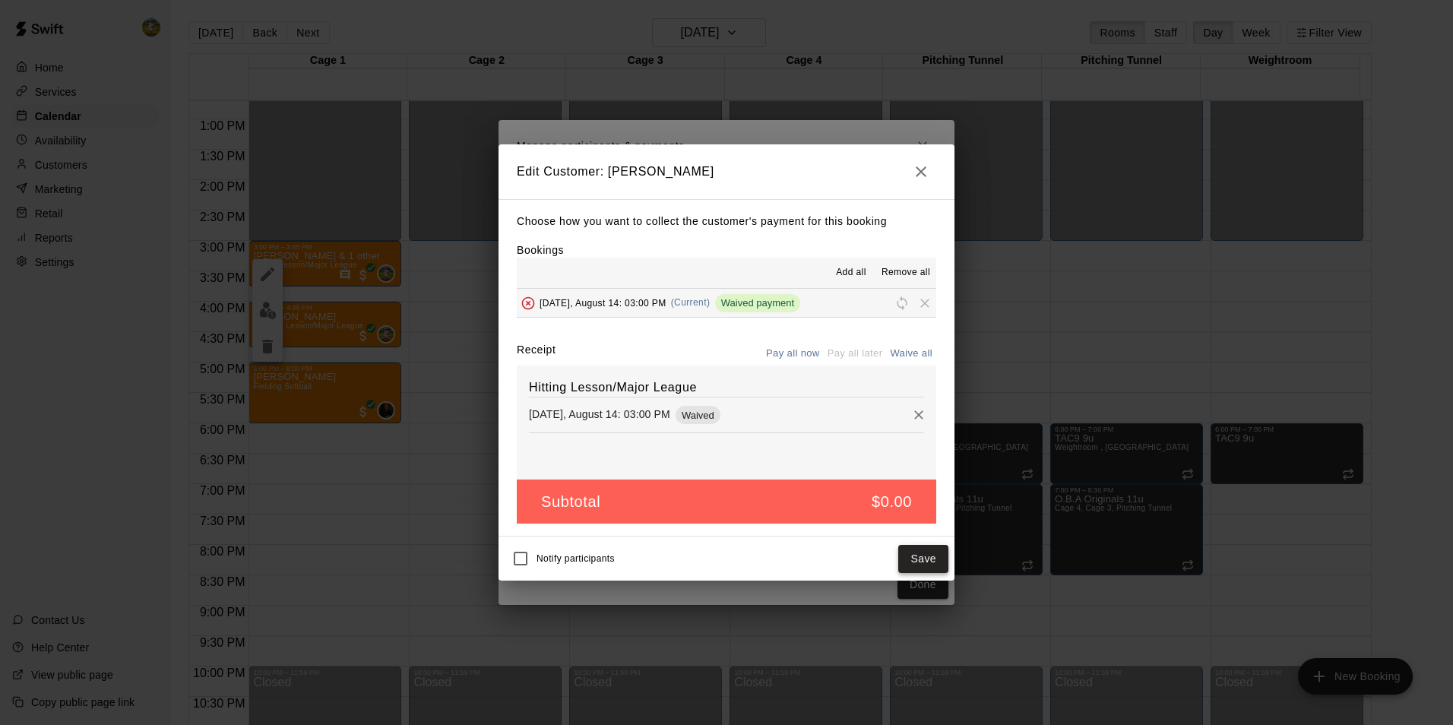
click at [914, 557] on button "Save" at bounding box center [923, 559] width 50 height 28
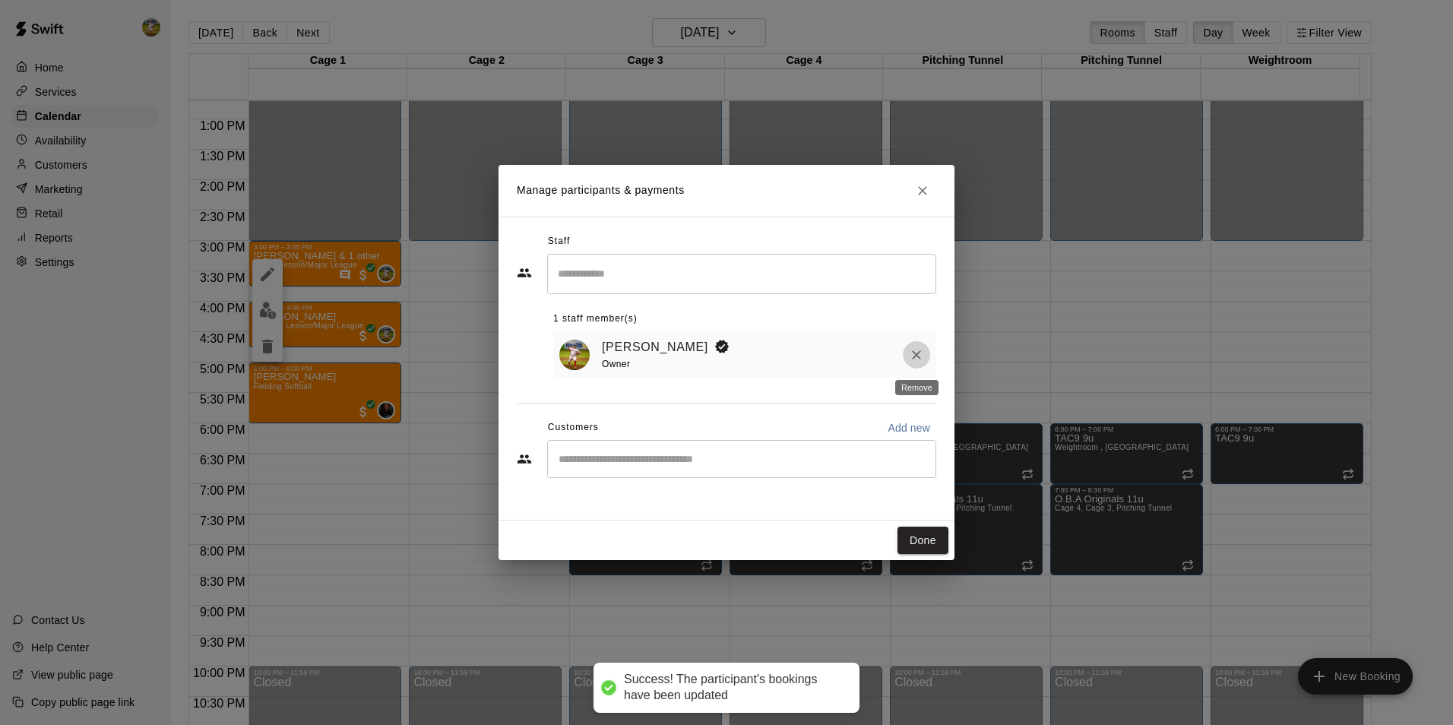
click at [917, 354] on icon "Remove" at bounding box center [916, 354] width 15 height 15
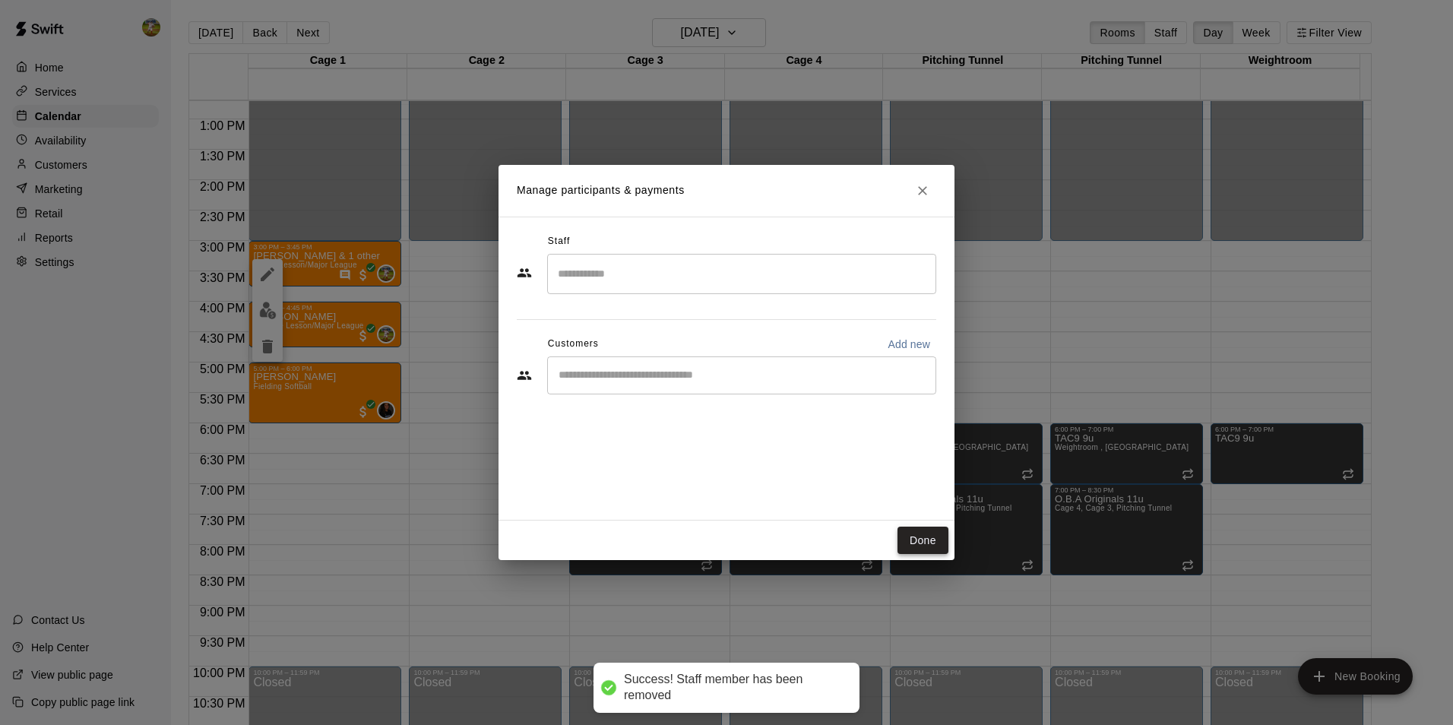
drag, startPoint x: 923, startPoint y: 552, endPoint x: 923, endPoint y: 540, distance: 12.2
click at [923, 549] on button "Done" at bounding box center [923, 541] width 51 height 28
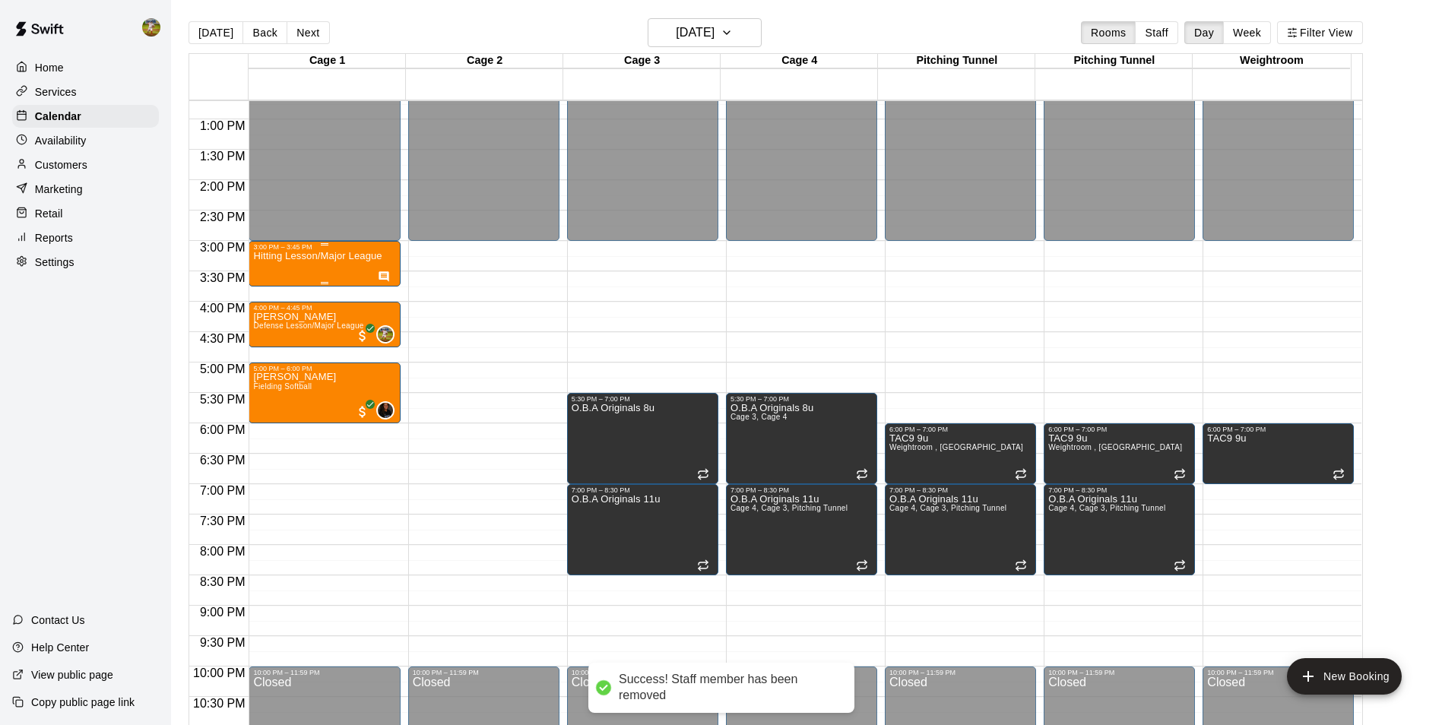
click at [342, 267] on div "Hitting Lesson/Major League" at bounding box center [317, 613] width 128 height 725
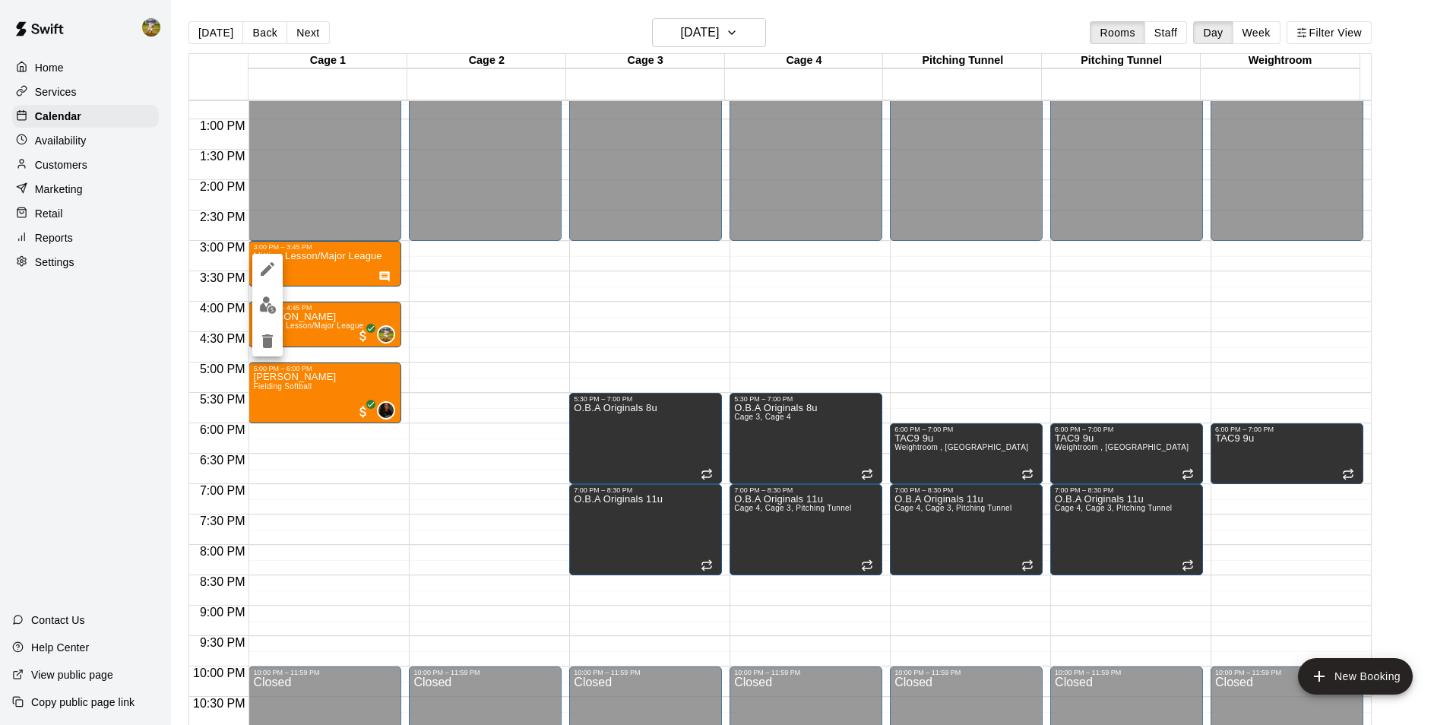
click at [271, 337] on icon "delete" at bounding box center [267, 341] width 11 height 14
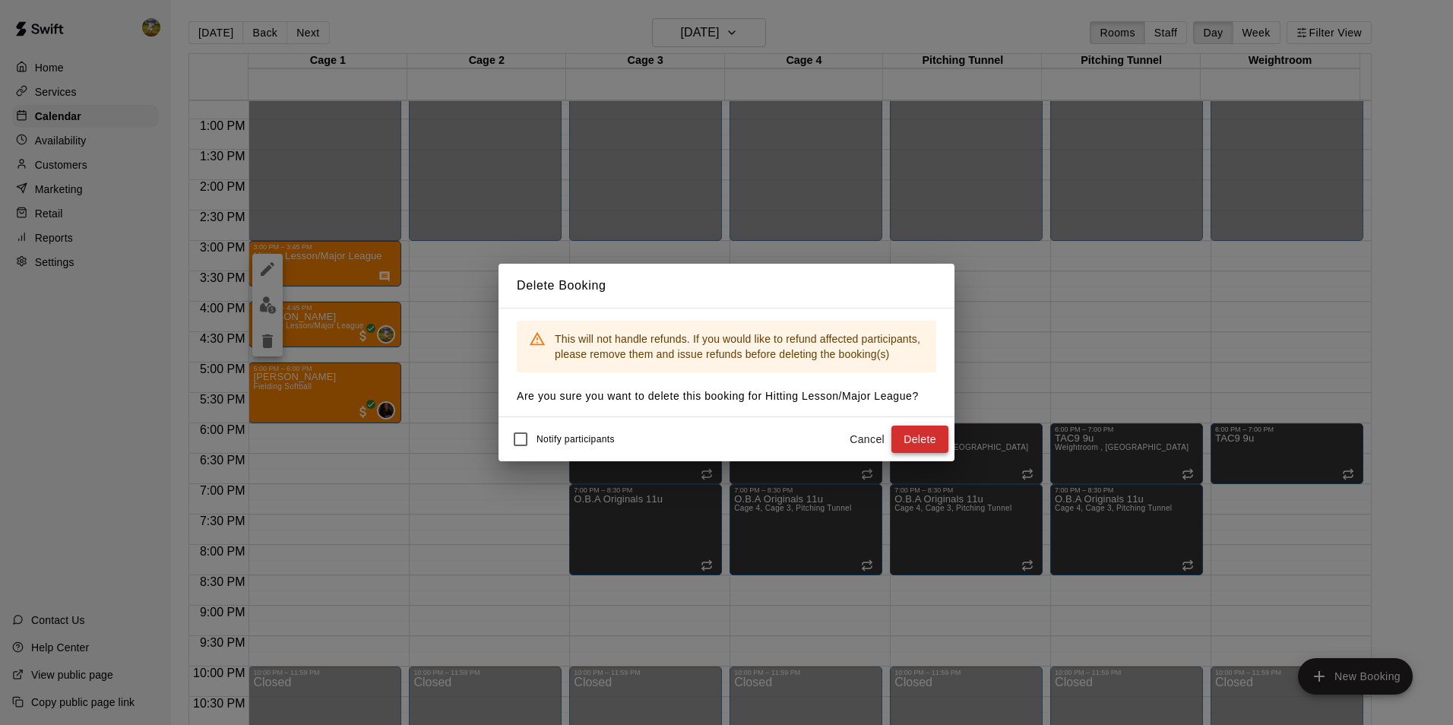
click at [911, 438] on button "Delete" at bounding box center [920, 440] width 57 height 28
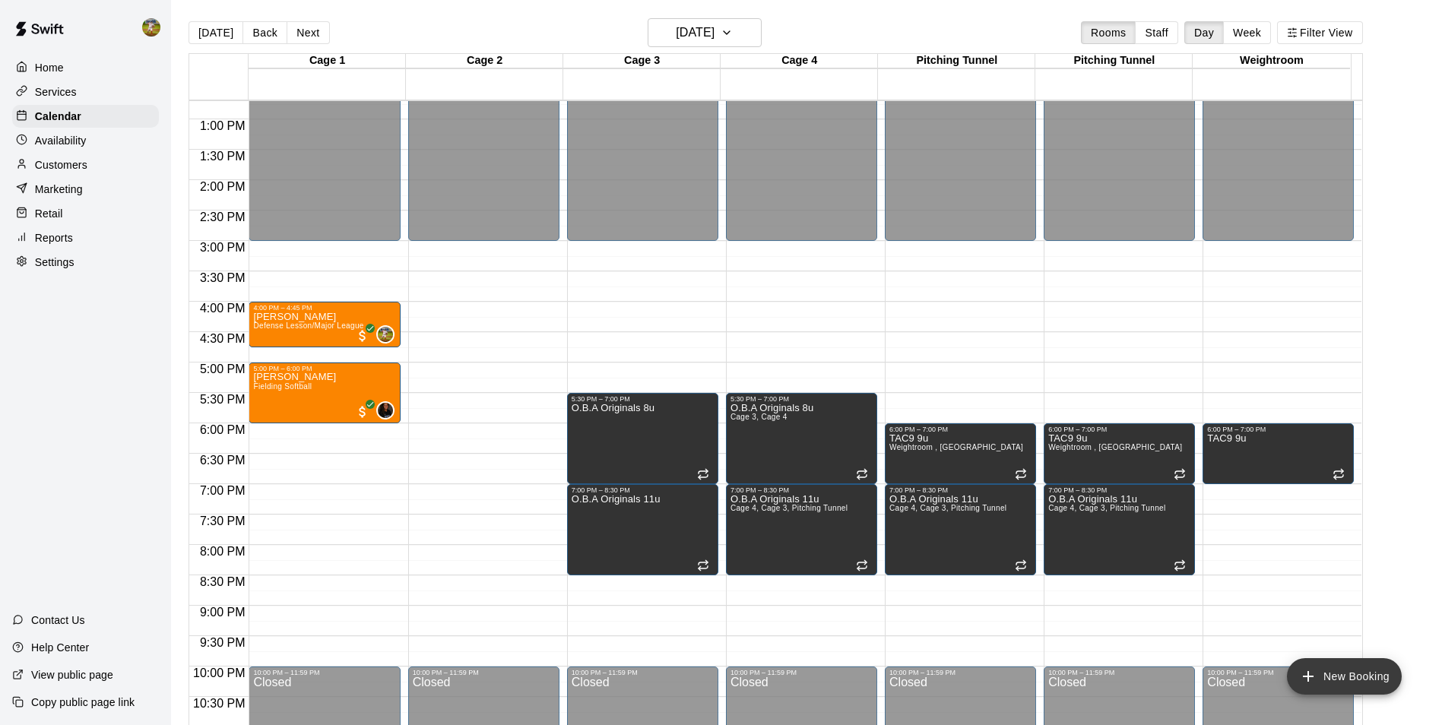
click at [1335, 672] on button "New Booking" at bounding box center [1344, 676] width 115 height 36
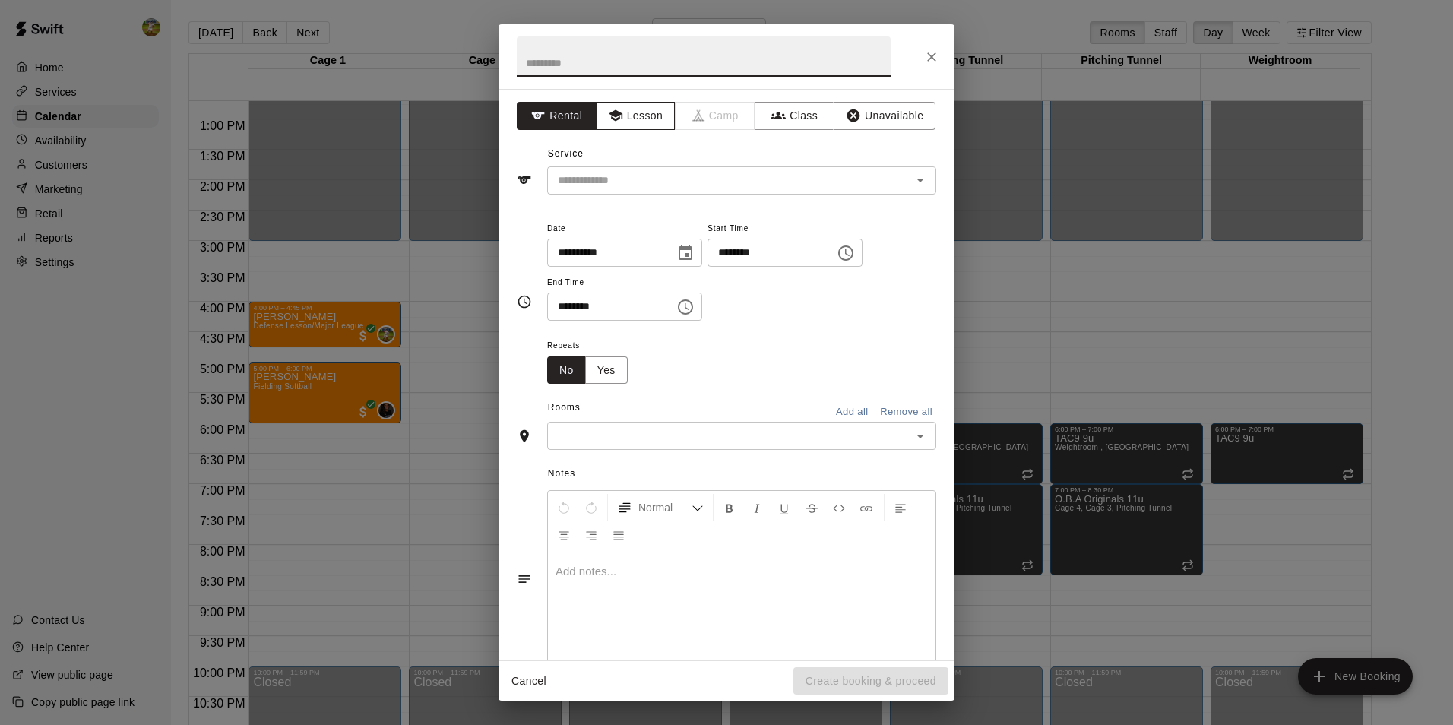
click at [644, 124] on button "Lesson" at bounding box center [636, 116] width 80 height 28
click at [665, 172] on input "text" at bounding box center [719, 180] width 335 height 19
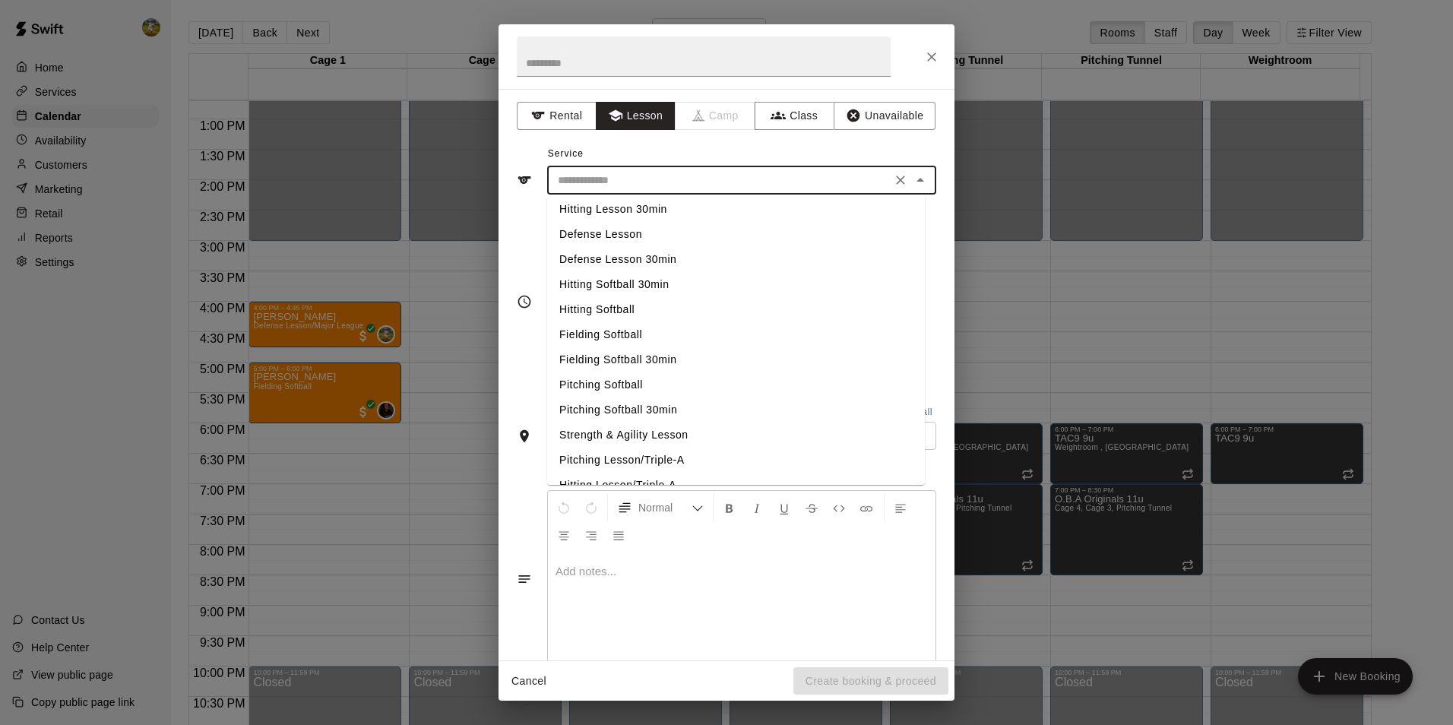
scroll to position [198, 0]
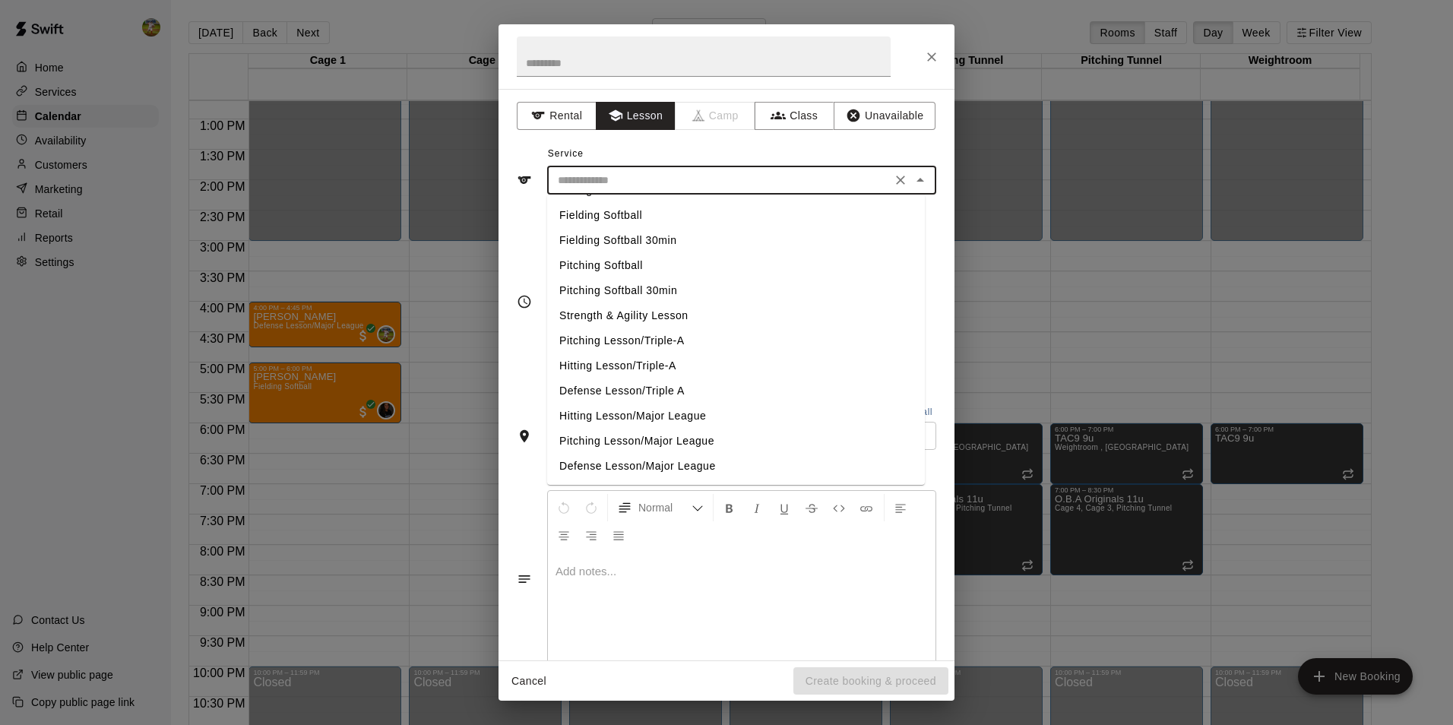
click at [660, 415] on li "Hitting Lesson/Major League" at bounding box center [736, 416] width 378 height 25
type input "**********"
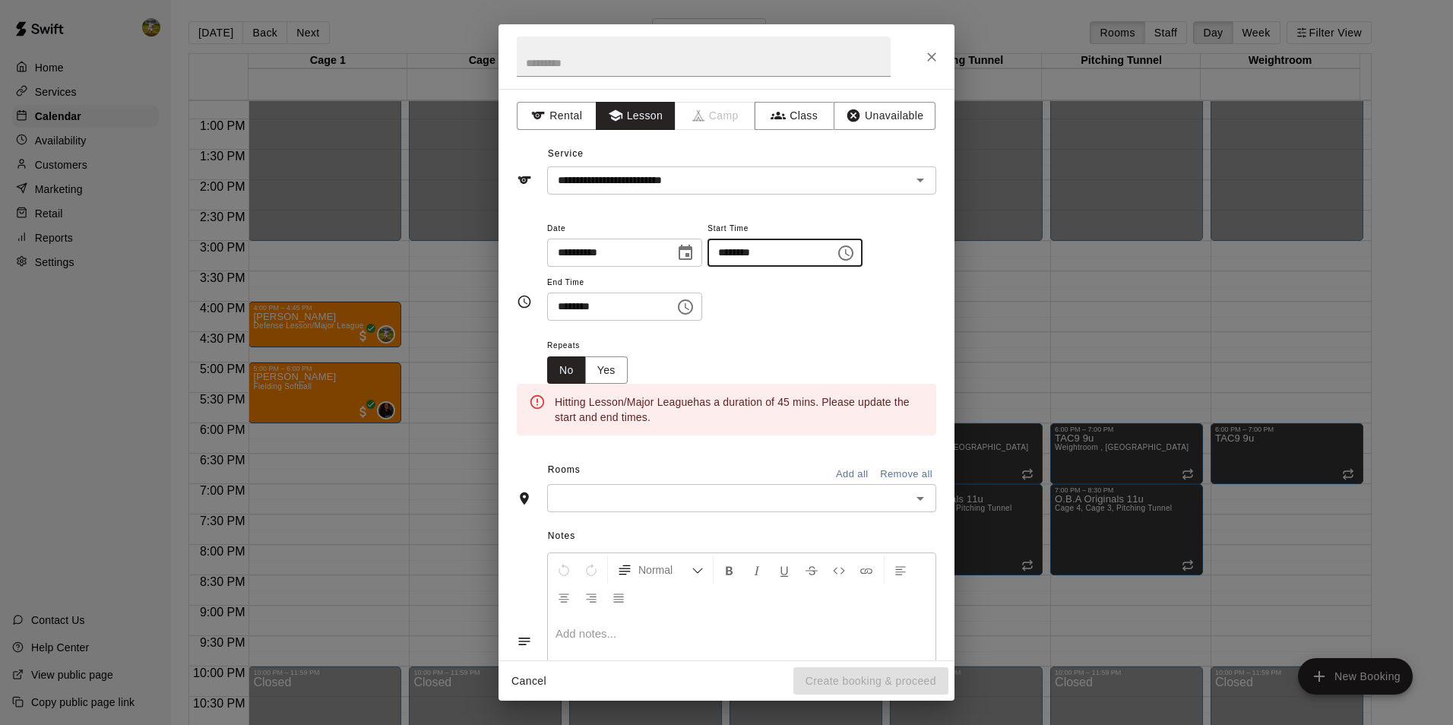
click at [794, 252] on input "********" at bounding box center [766, 253] width 117 height 28
click at [863, 250] on div "******** ​" at bounding box center [785, 253] width 155 height 28
click at [855, 249] on icon "Choose time, selected time is 9:00 PM" at bounding box center [846, 253] width 18 height 18
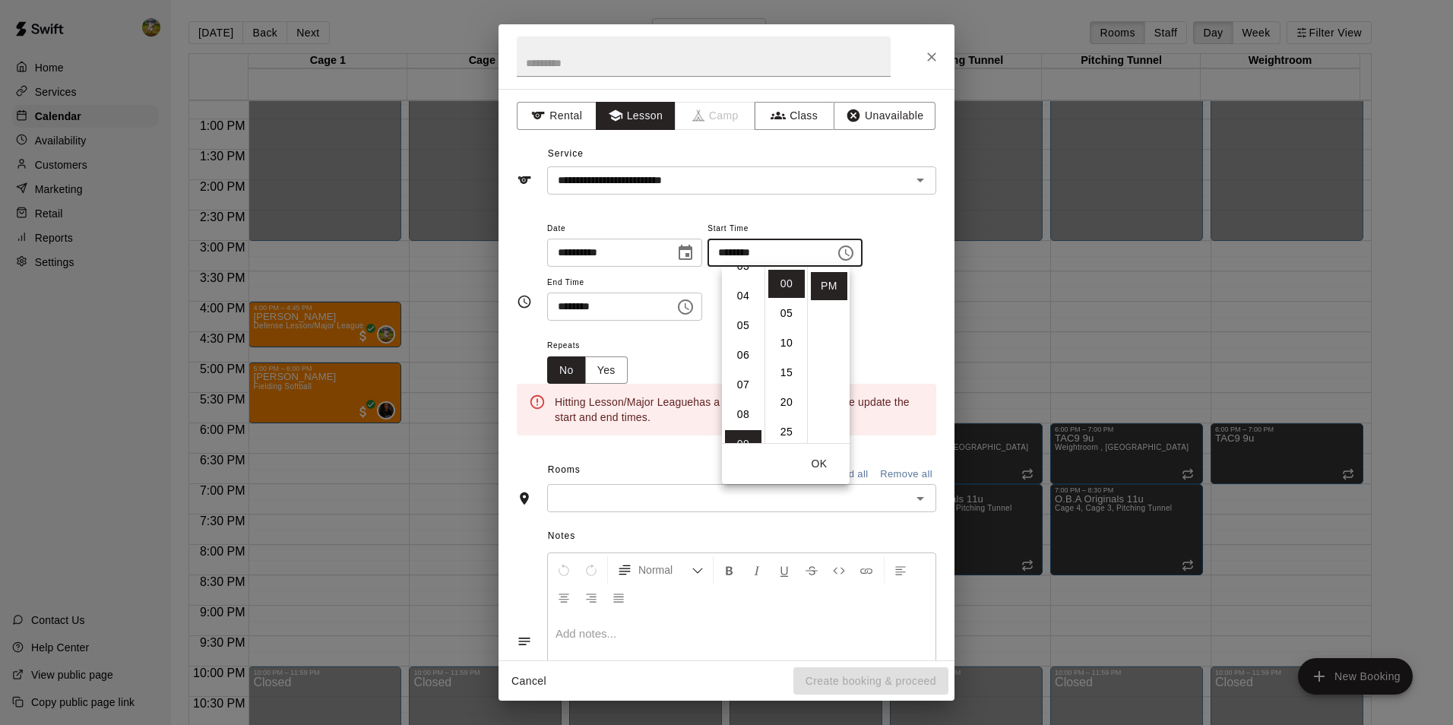
scroll to position [39, 0]
click at [743, 336] on li "03" at bounding box center [743, 334] width 36 height 28
type input "********"
click at [879, 287] on div "**********" at bounding box center [741, 270] width 389 height 103
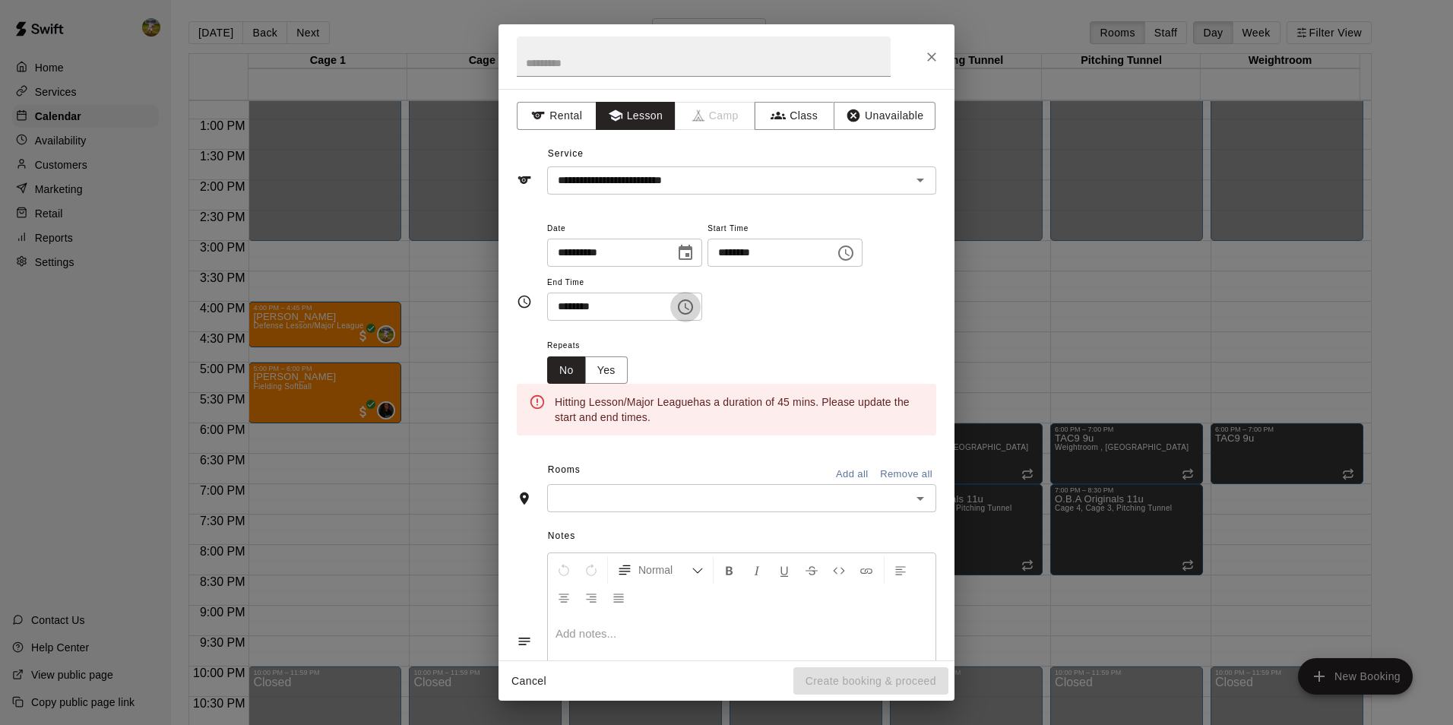
click at [695, 310] on icon "Choose time, selected time is 9:30 PM" at bounding box center [685, 307] width 18 height 18
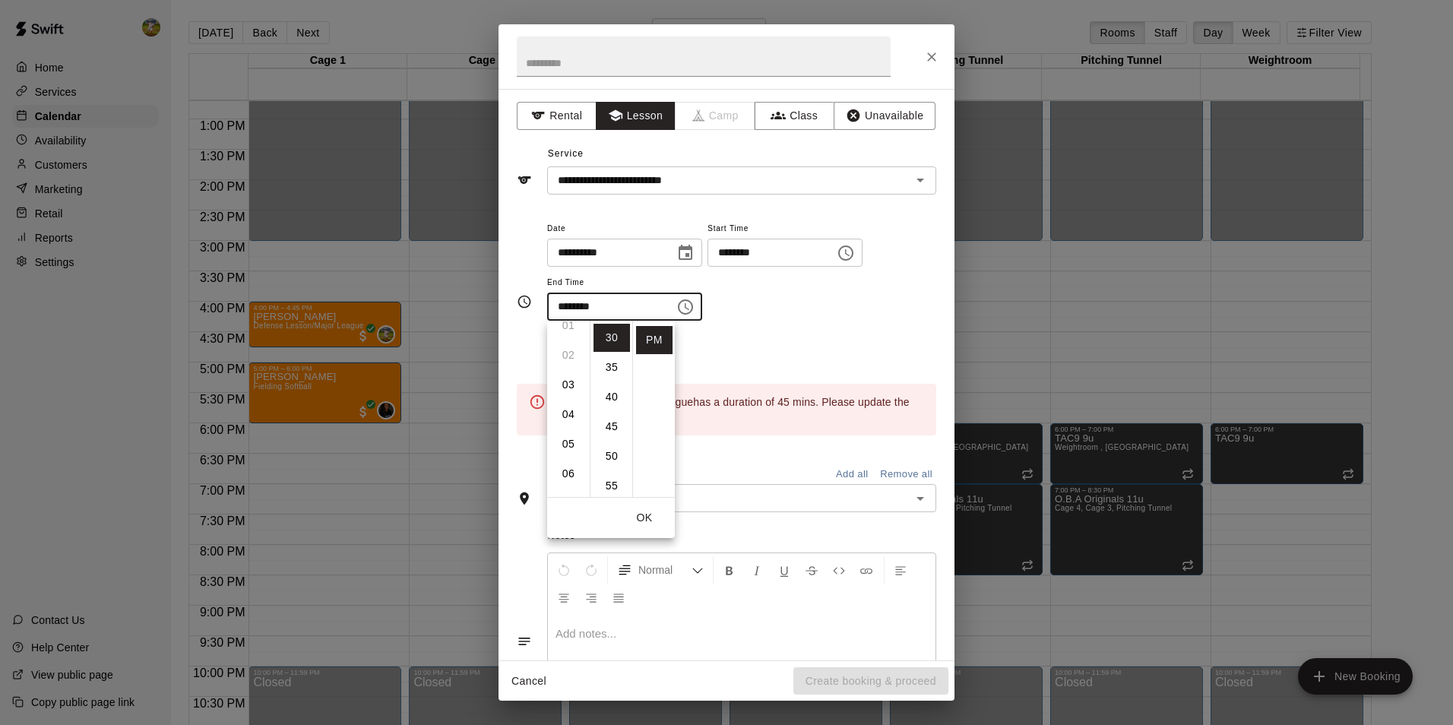
scroll to position [39, 0]
click at [567, 382] on li "03" at bounding box center [568, 388] width 36 height 28
click at [610, 429] on li "45" at bounding box center [612, 427] width 36 height 28
type input "********"
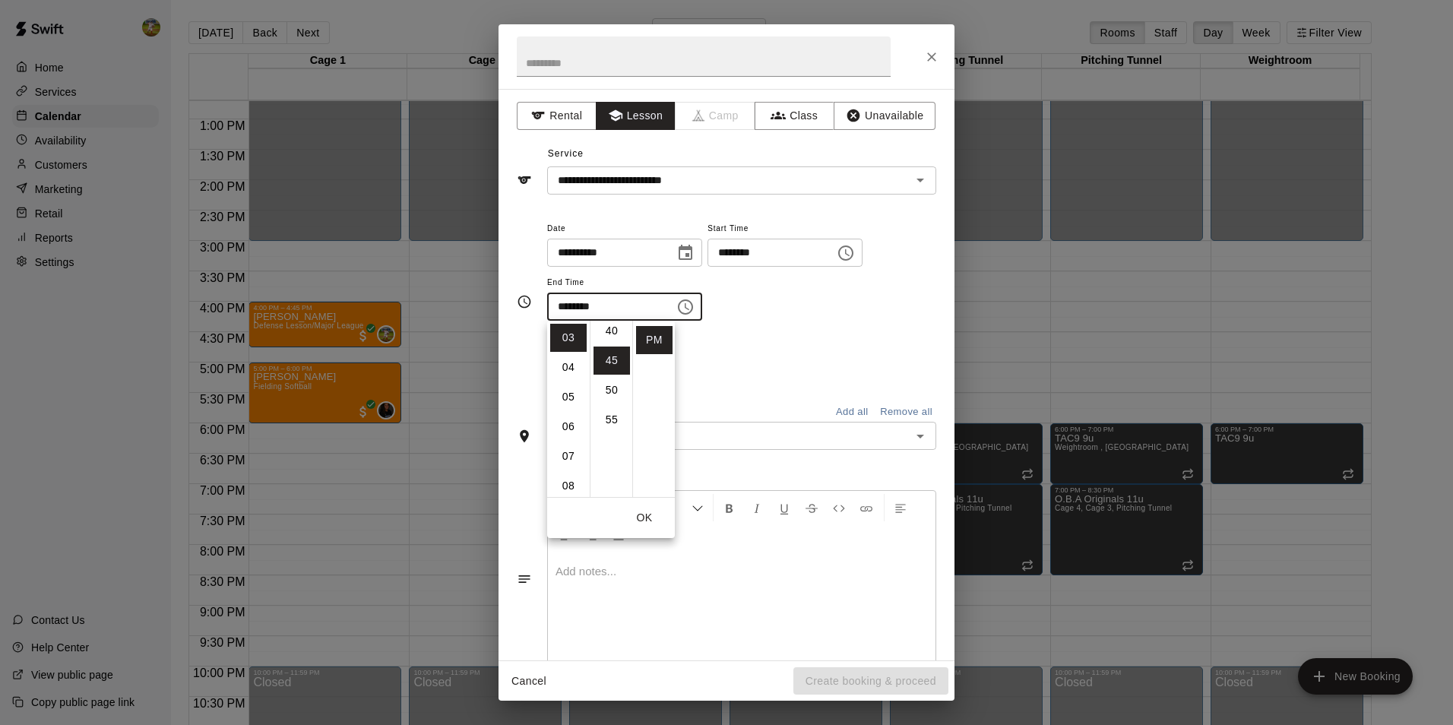
scroll to position [267, 0]
click at [752, 347] on div "Repeats No Yes" at bounding box center [741, 360] width 389 height 48
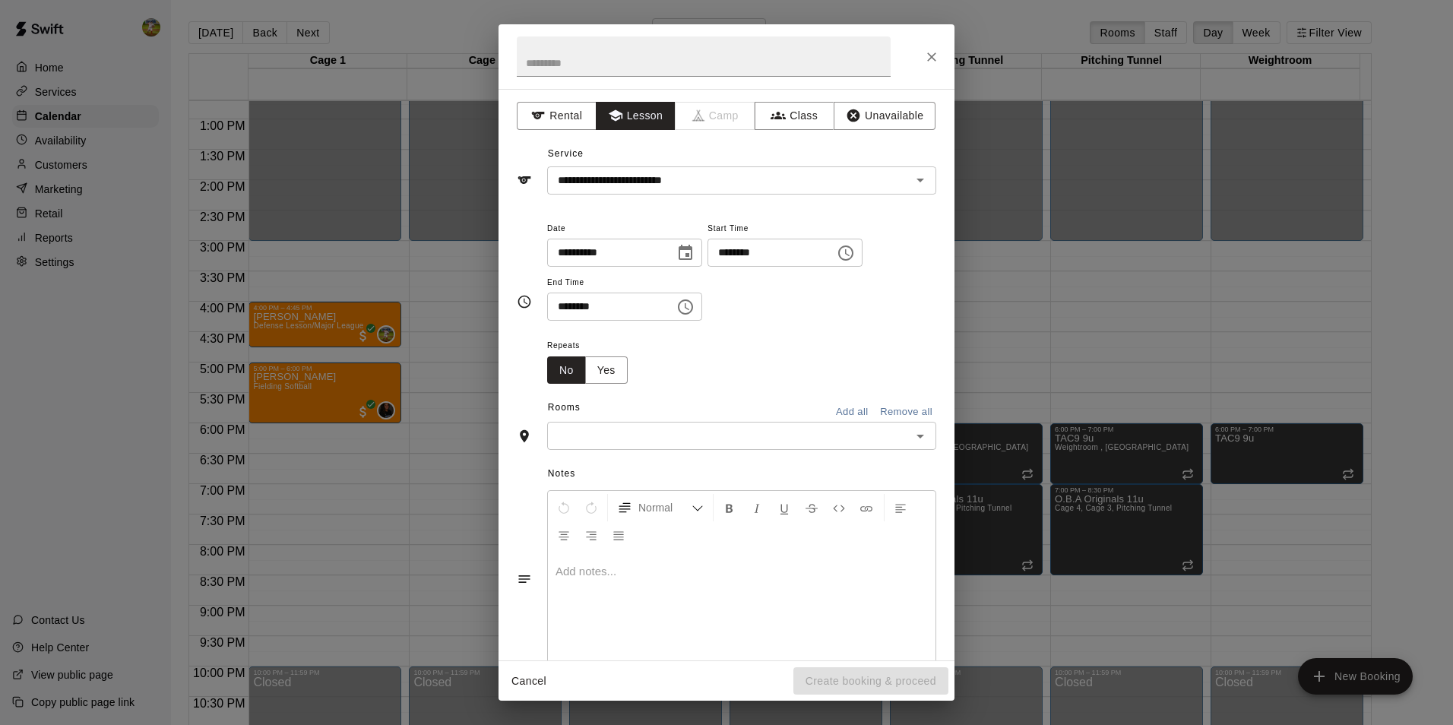
click at [685, 435] on input "text" at bounding box center [729, 435] width 355 height 19
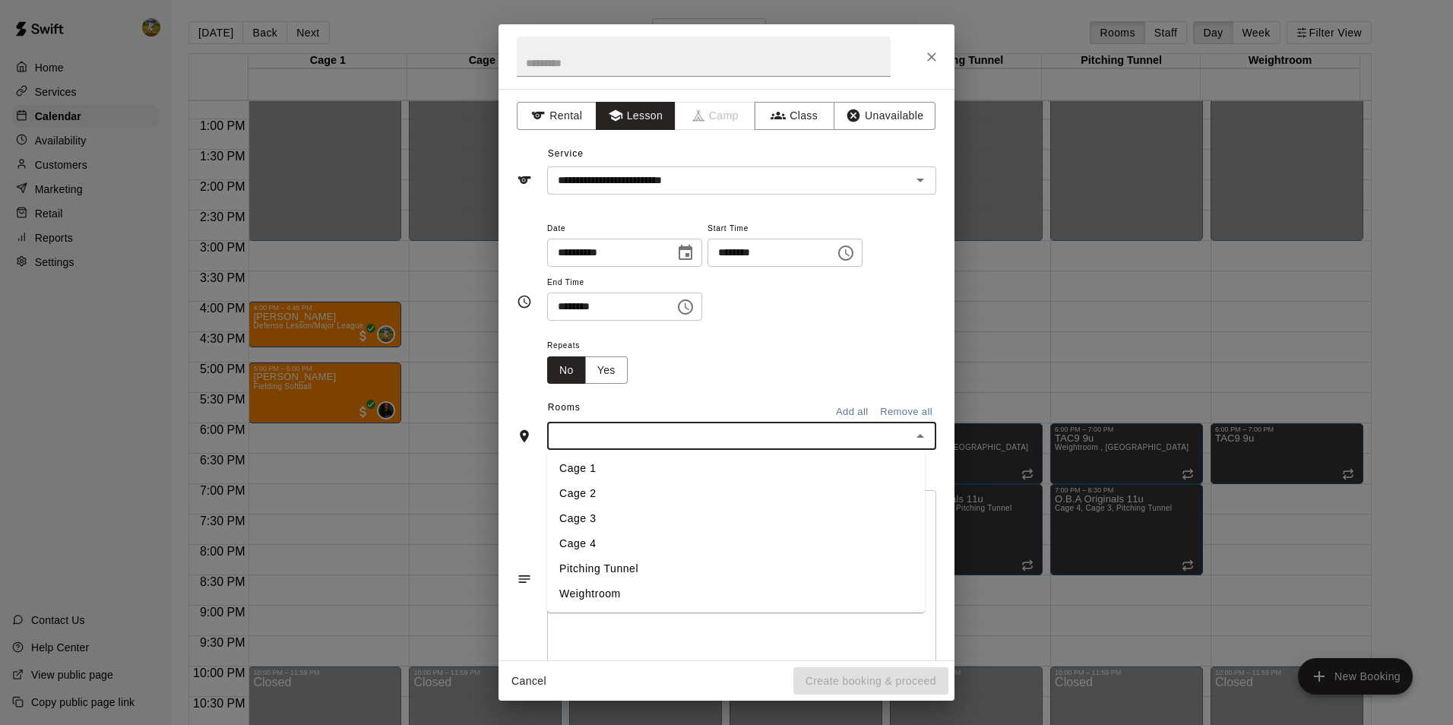
click at [623, 458] on li "Cage 1" at bounding box center [736, 468] width 378 height 25
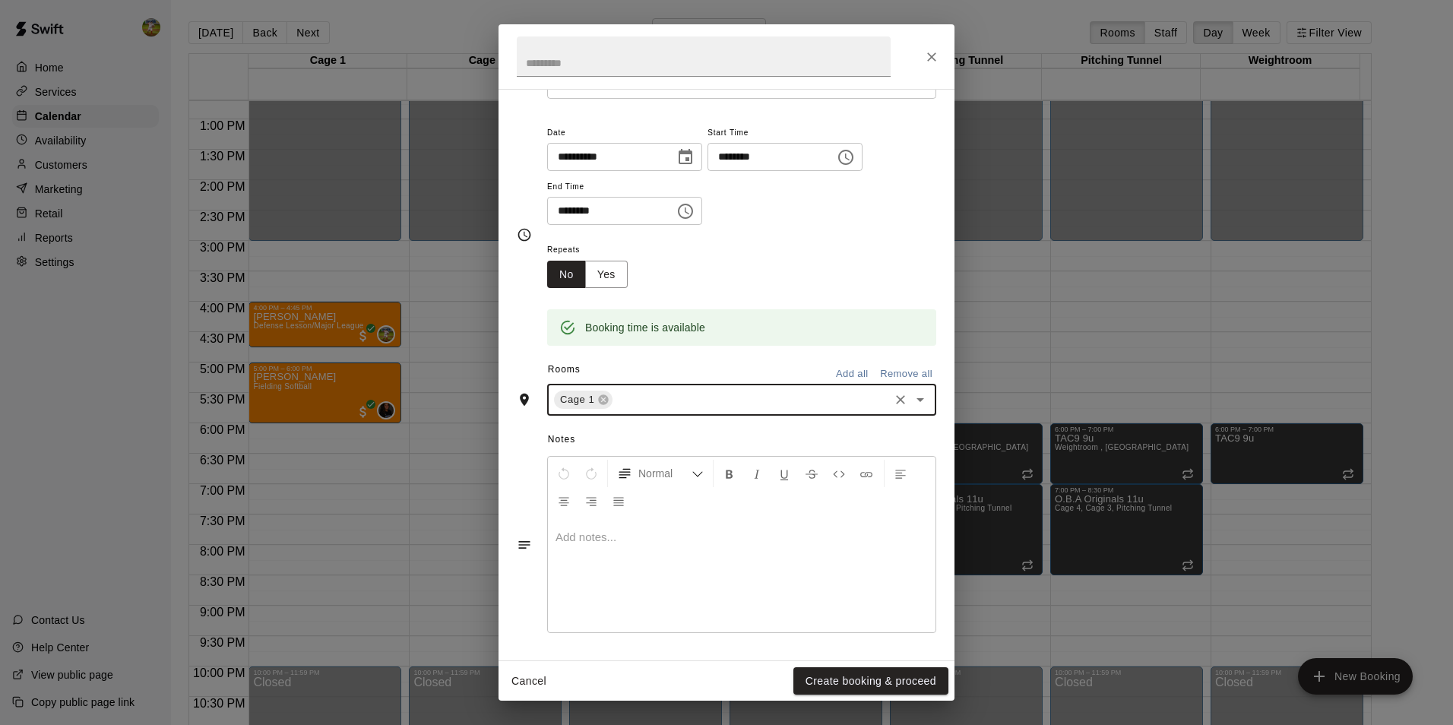
scroll to position [97, 0]
click at [845, 674] on button "Create booking & proceed" at bounding box center [870, 681] width 155 height 28
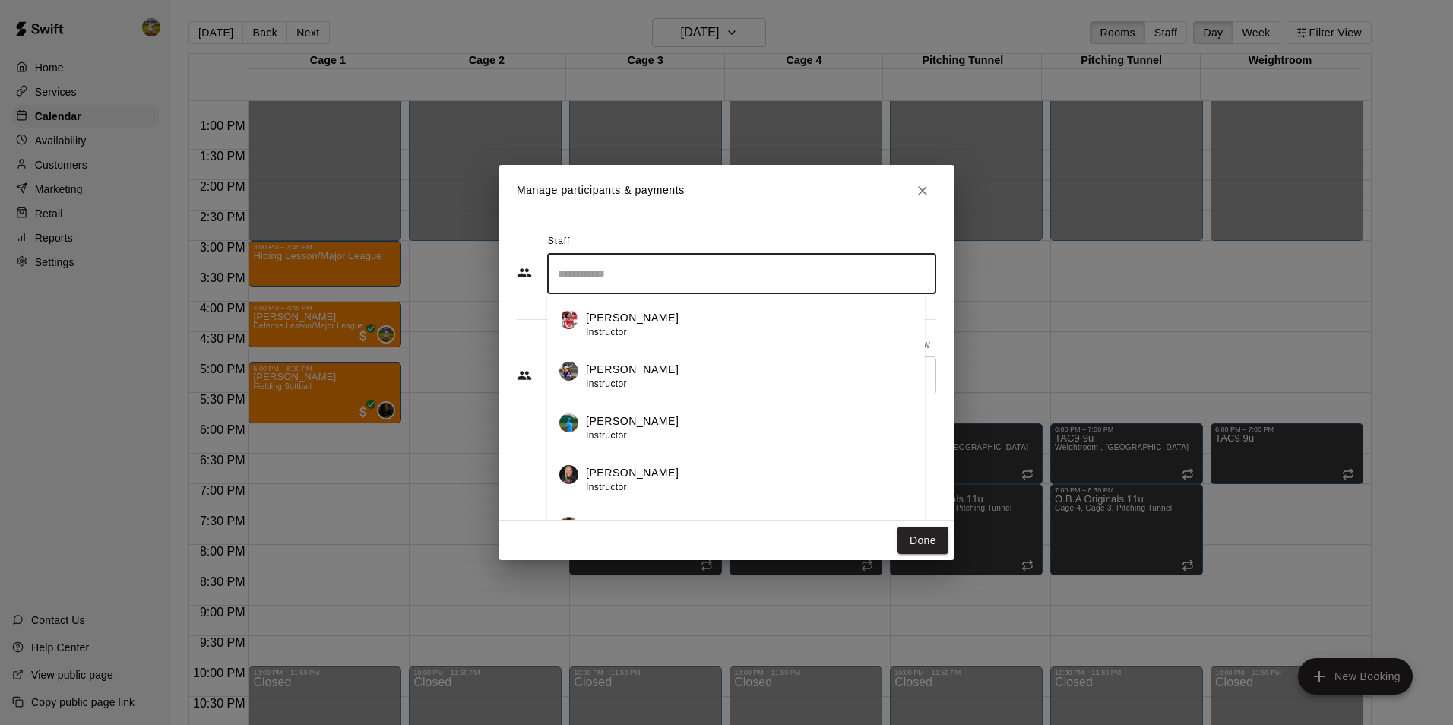
click at [814, 277] on input "Search staff" at bounding box center [741, 274] width 375 height 27
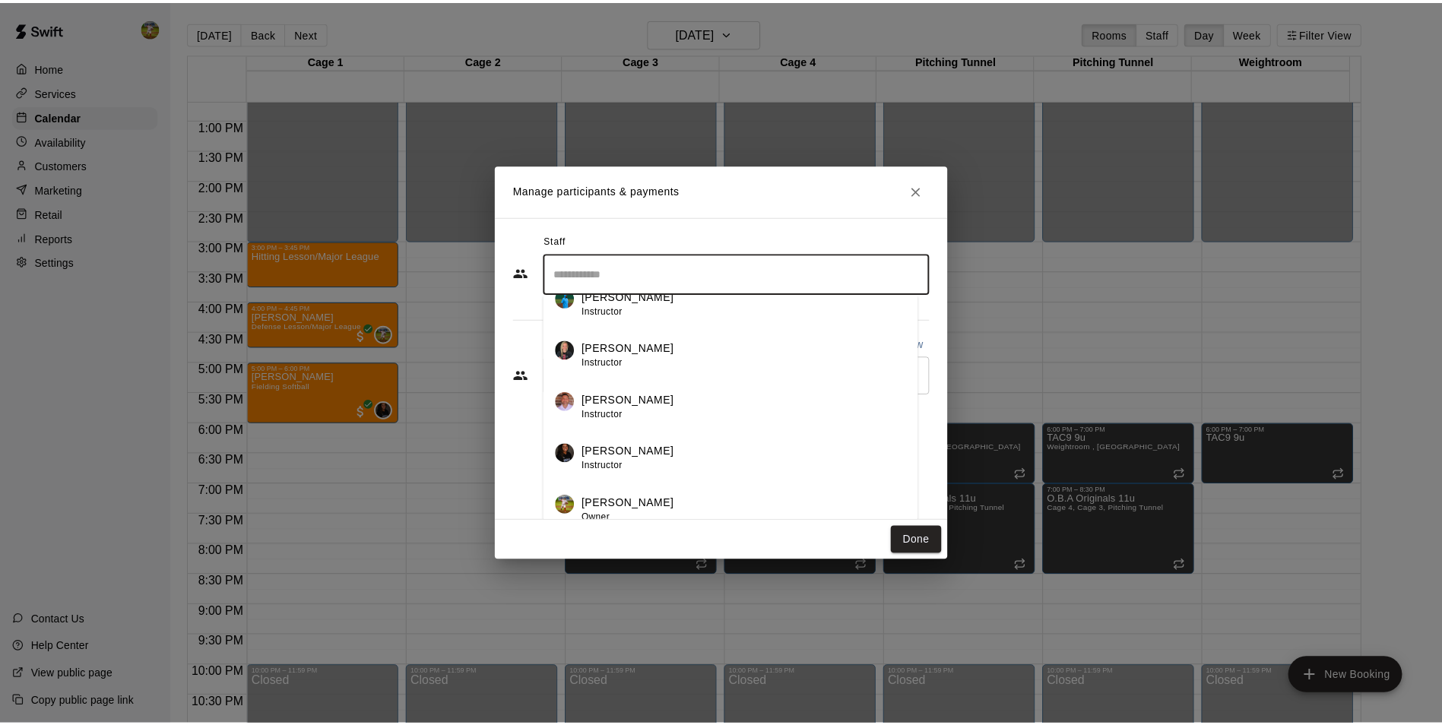
scroll to position [130, 0]
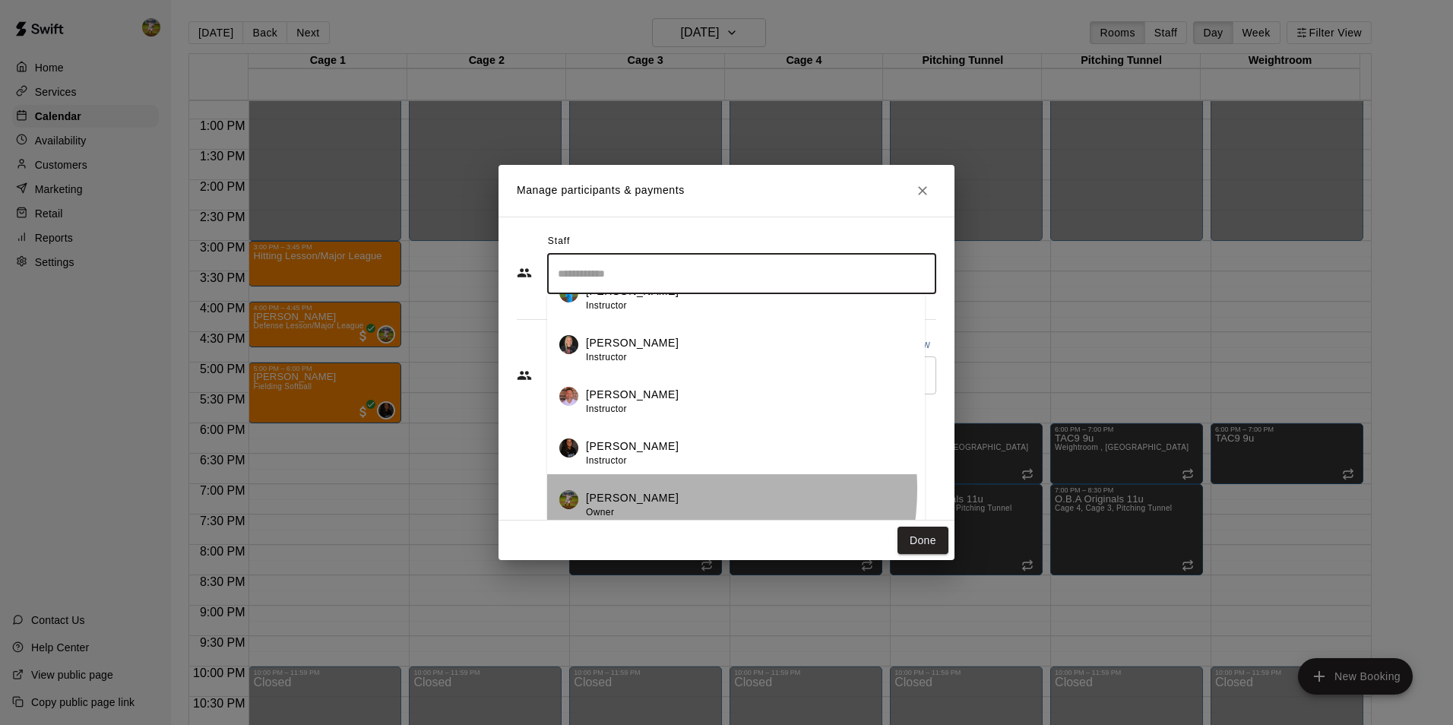
click at [673, 489] on li "[PERSON_NAME] Owner" at bounding box center [736, 500] width 378 height 52
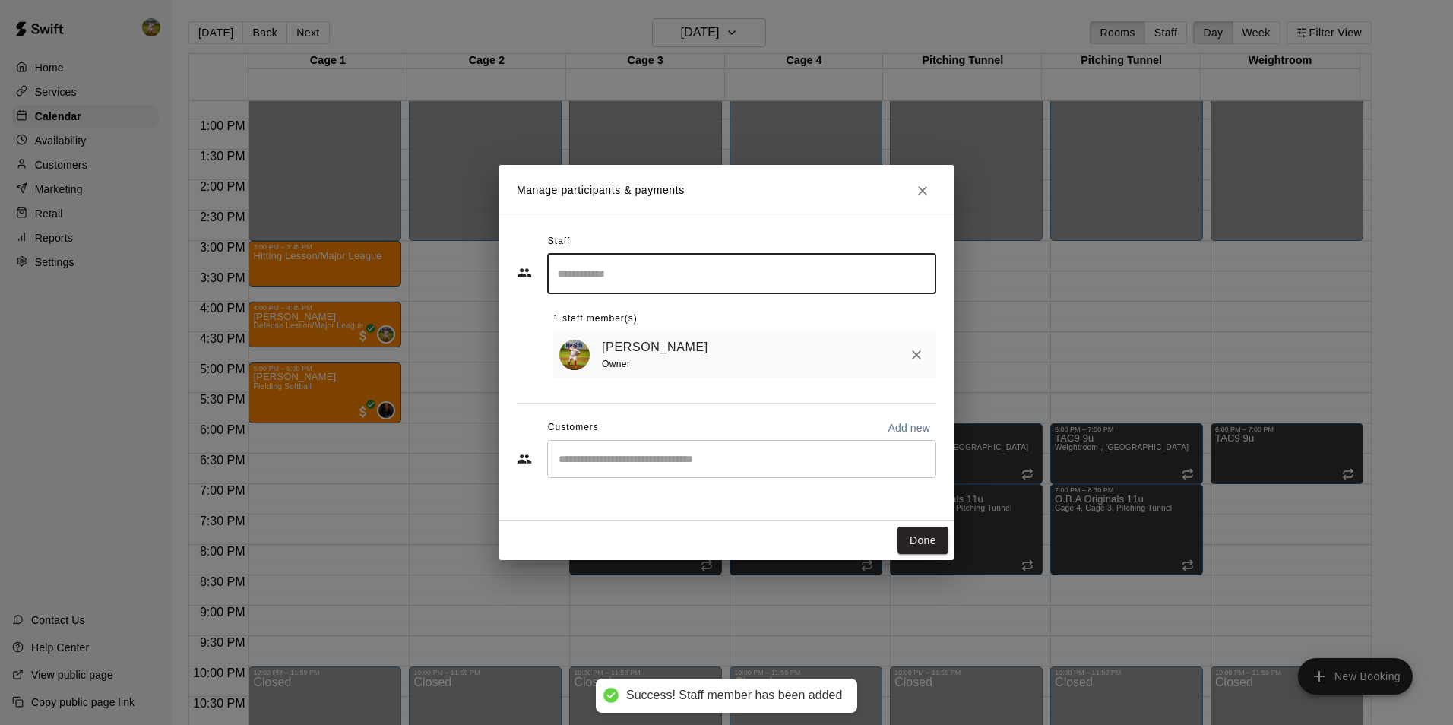
click at [688, 453] on div "​" at bounding box center [741, 459] width 389 height 38
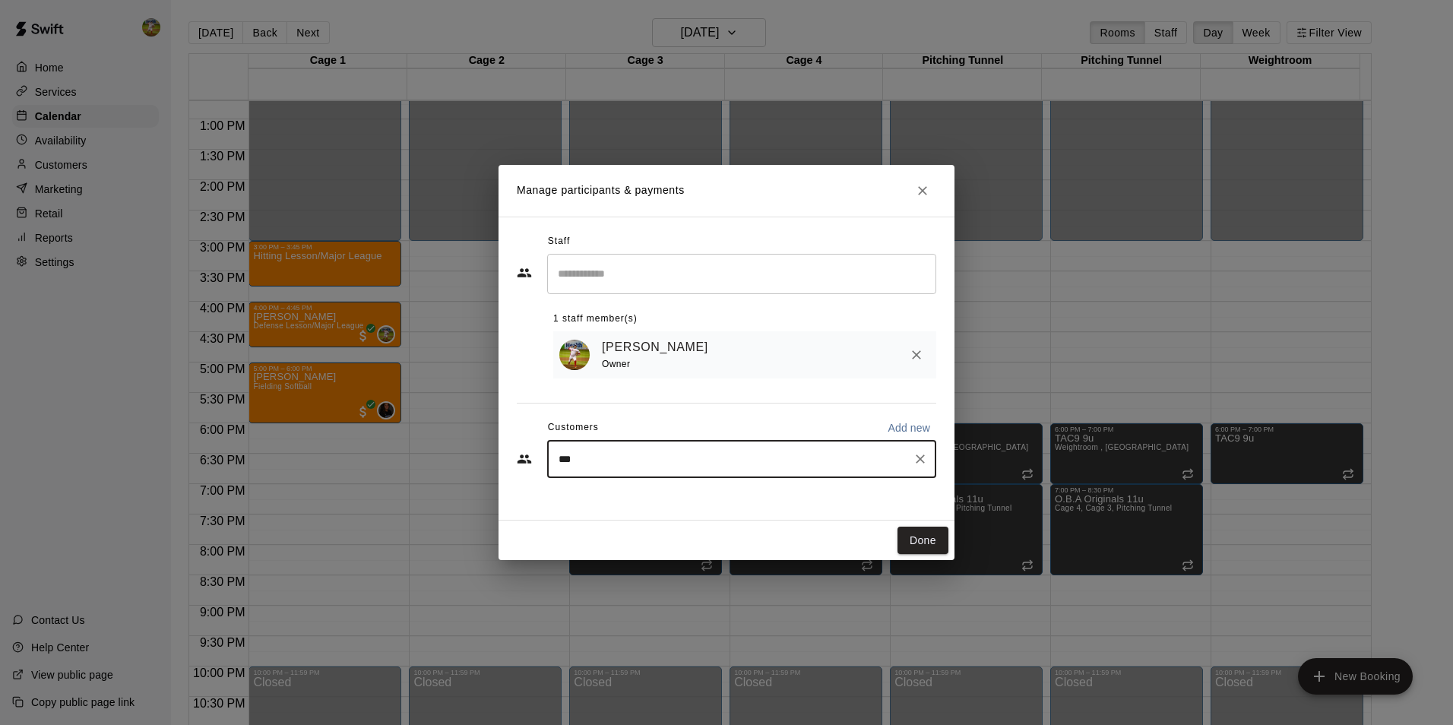
type input "****"
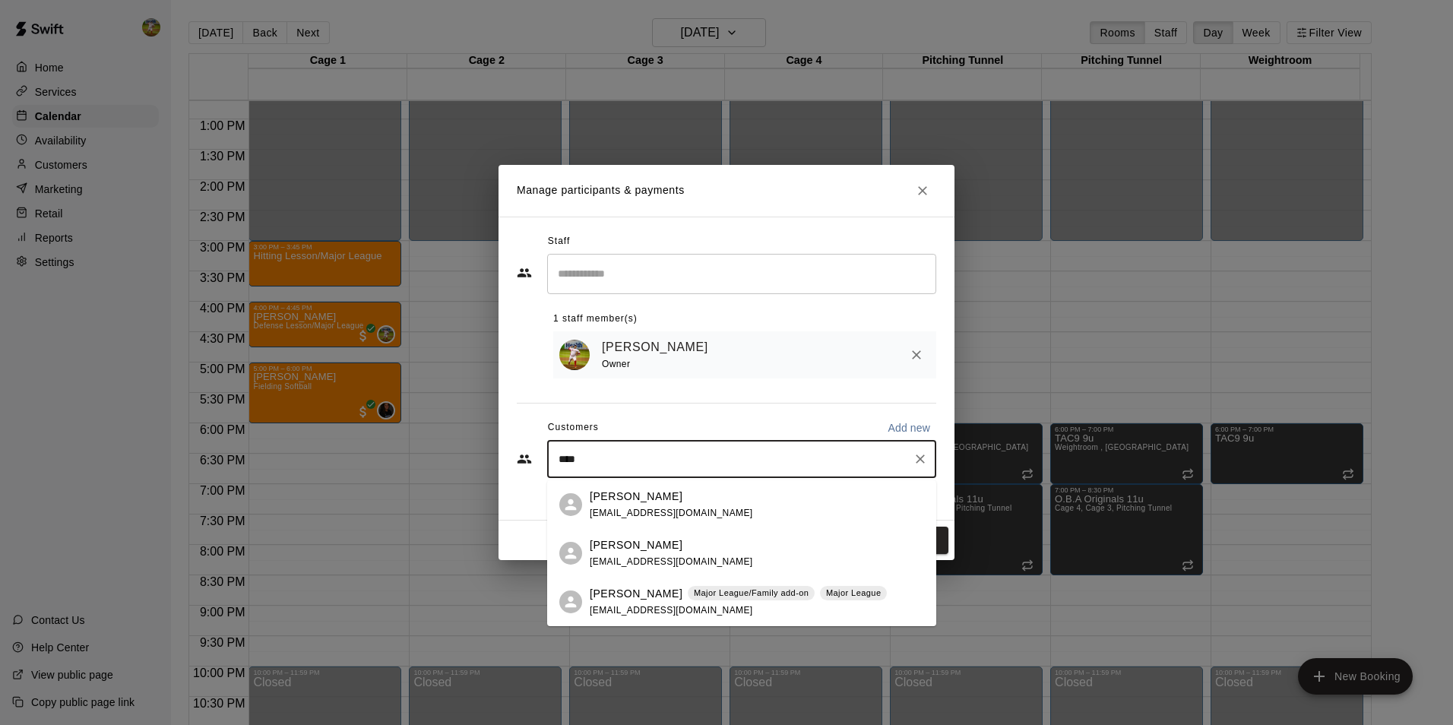
click at [659, 591] on div "[PERSON_NAME] Major League/Family add-on Major League" at bounding box center [738, 594] width 297 height 16
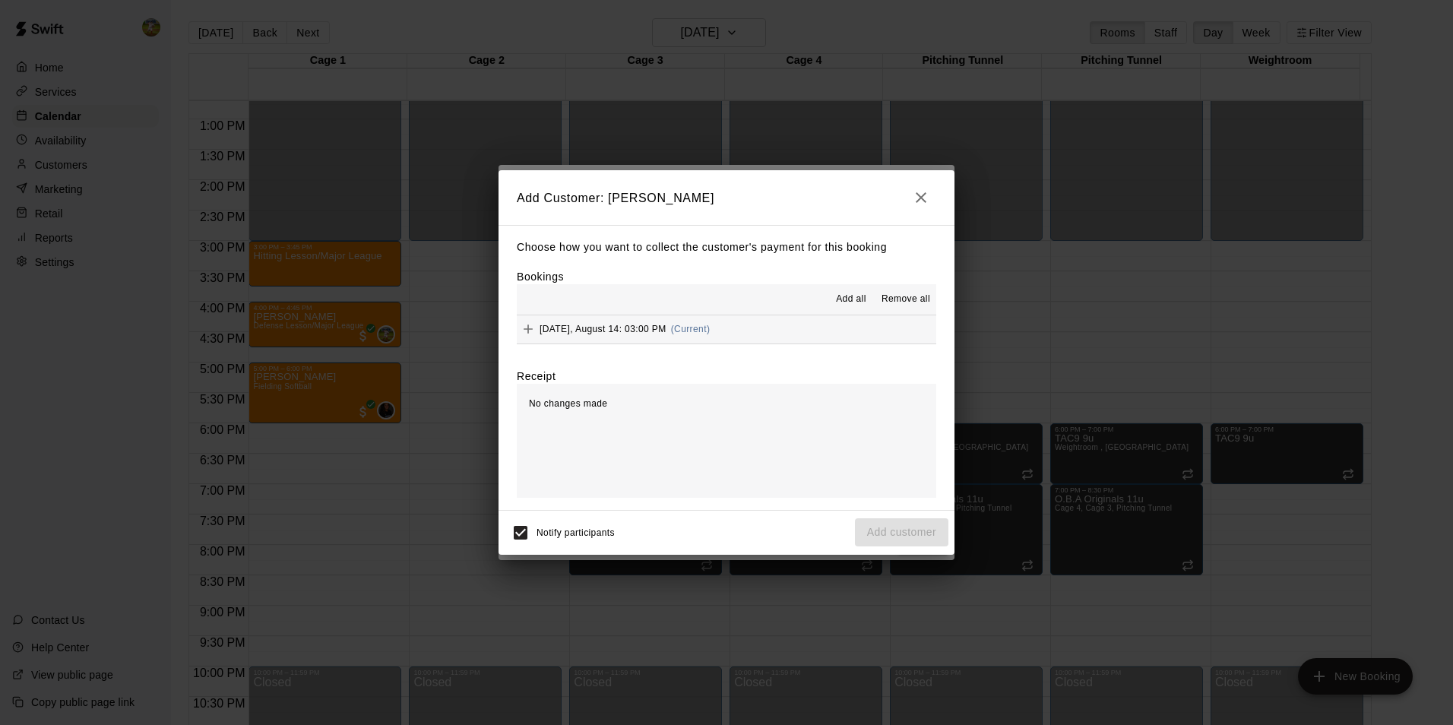
click at [760, 326] on button "[DATE], August 14: 03:00 PM (Current)" at bounding box center [727, 329] width 420 height 28
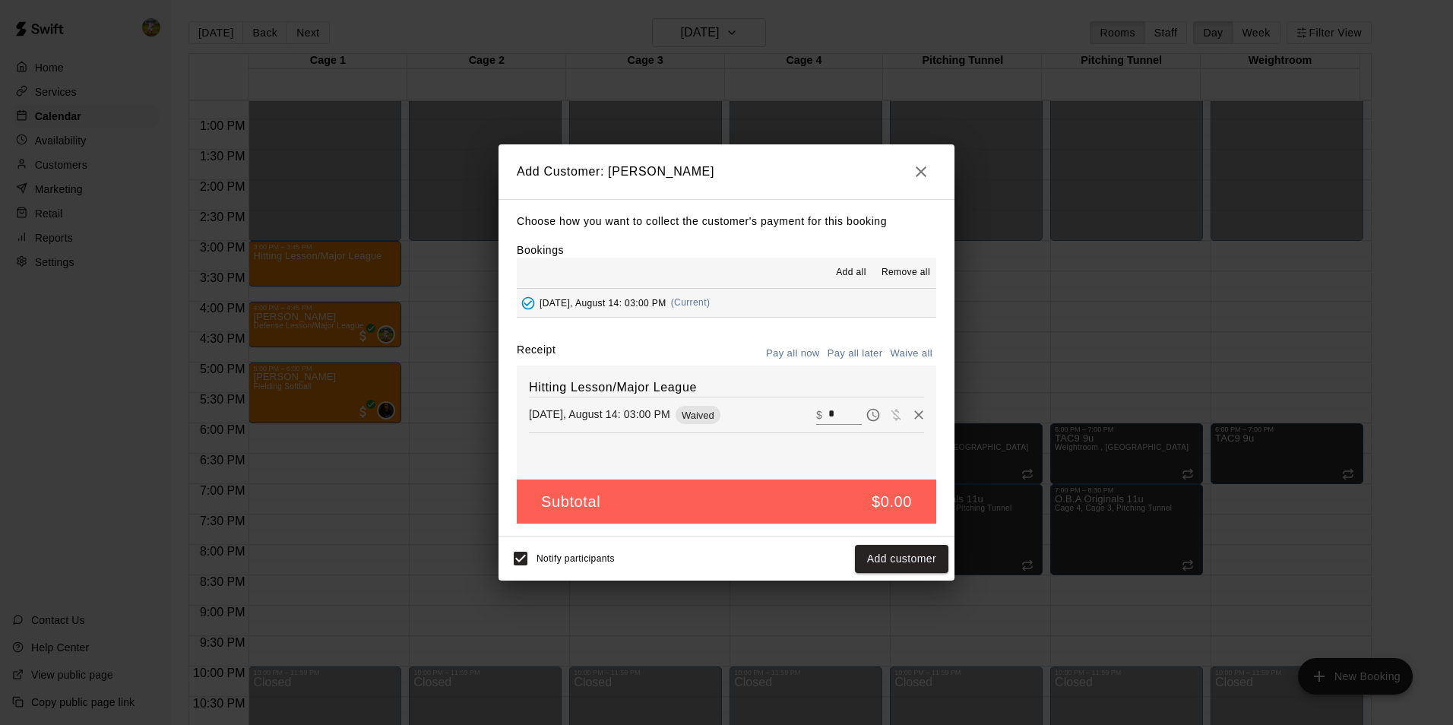
click at [828, 413] on input "*" at bounding box center [844, 415] width 33 height 20
type input "**"
click at [922, 555] on button "Checkout" at bounding box center [912, 559] width 71 height 28
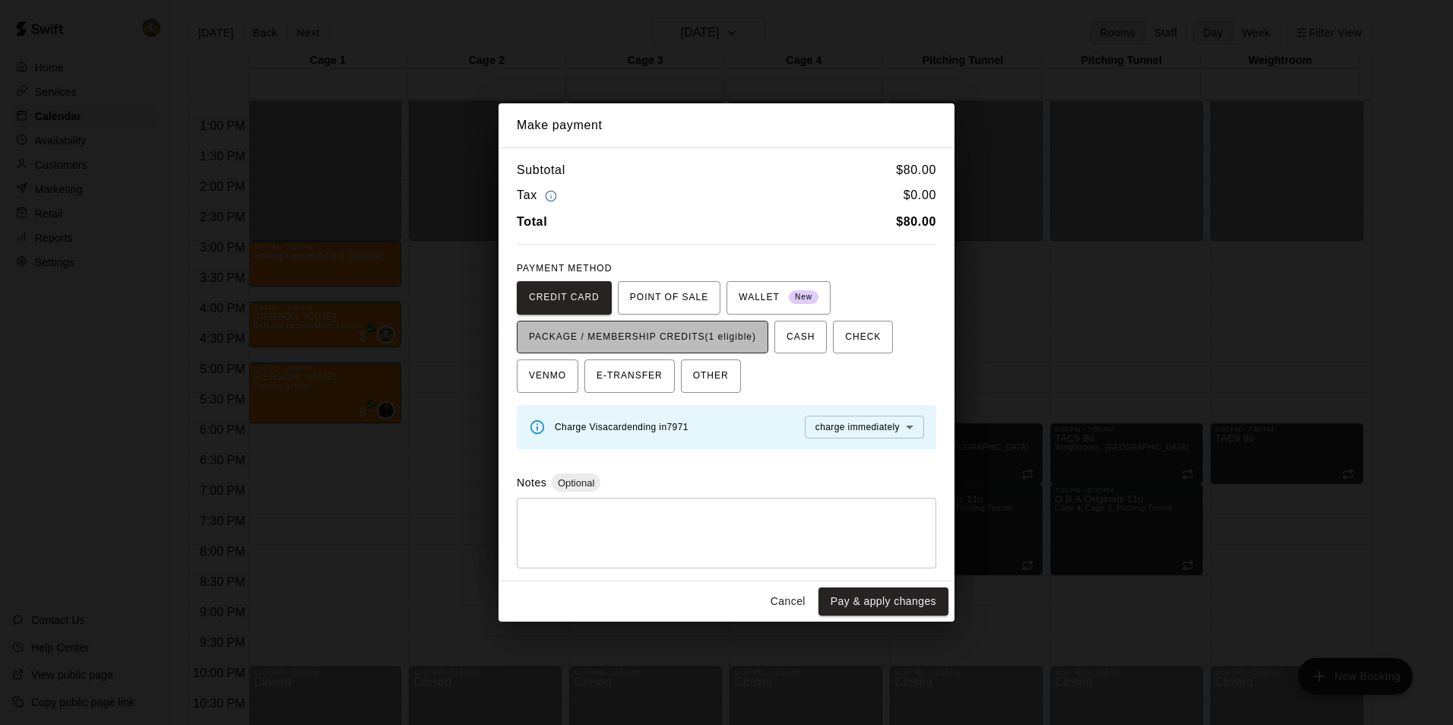
click at [706, 337] on span "PACKAGE / MEMBERSHIP CREDITS (1 eligible)" at bounding box center [642, 337] width 227 height 24
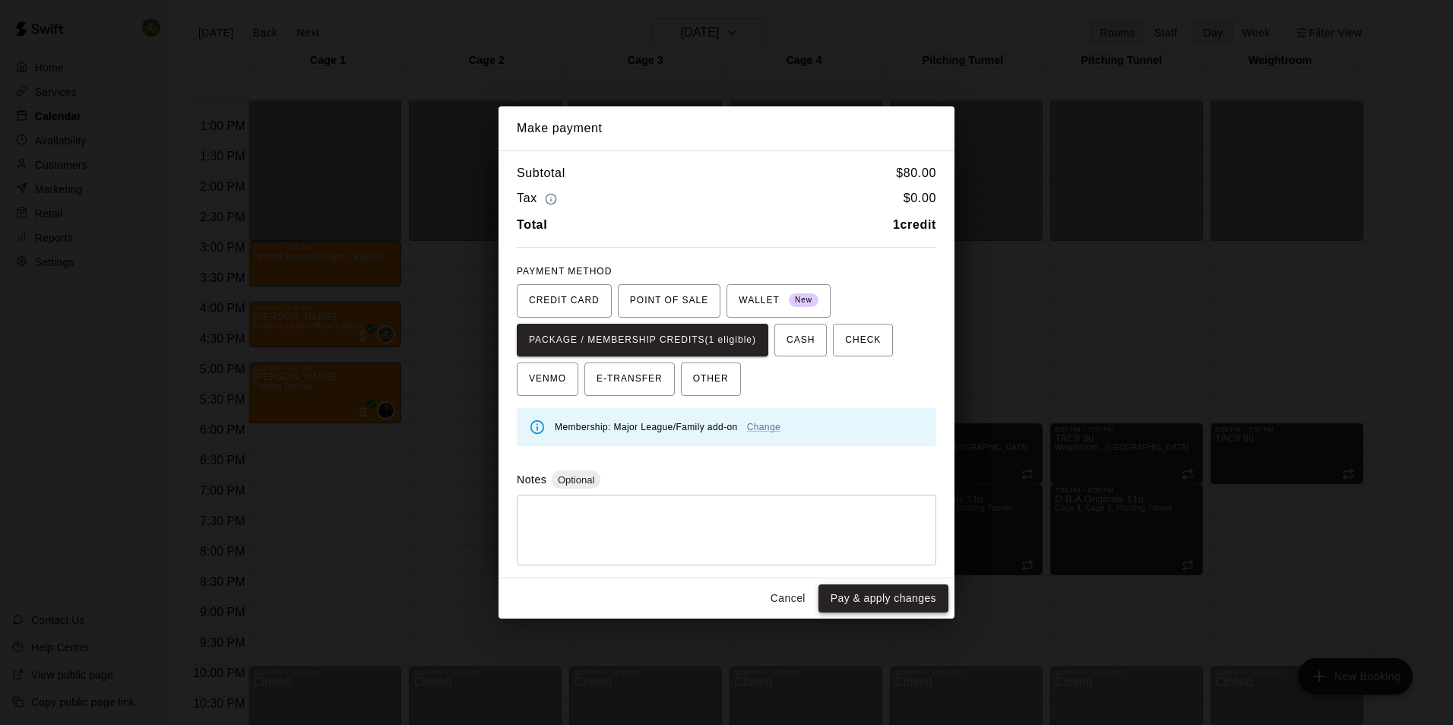
click at [848, 607] on button "Pay & apply changes" at bounding box center [884, 598] width 130 height 28
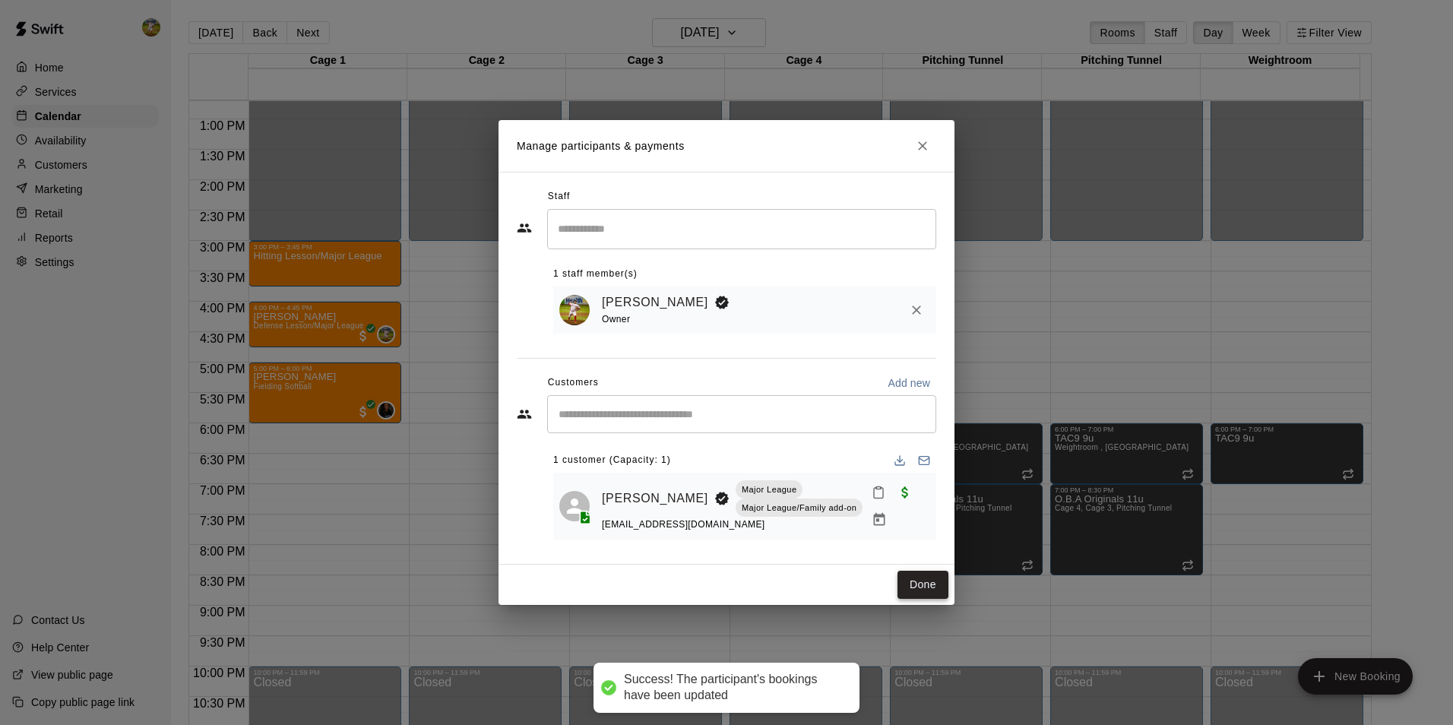
click at [918, 598] on button "Done" at bounding box center [923, 585] width 51 height 28
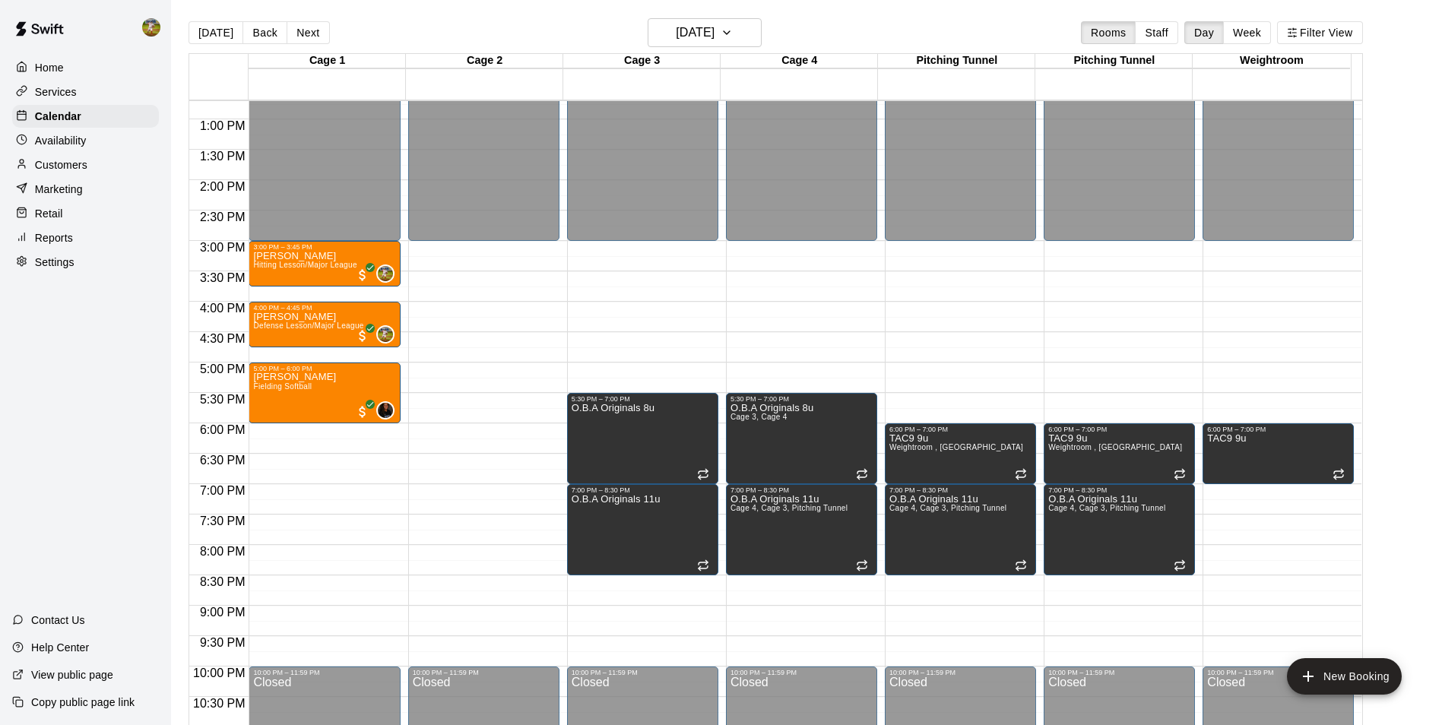
click at [111, 176] on div "Customers" at bounding box center [85, 165] width 147 height 23
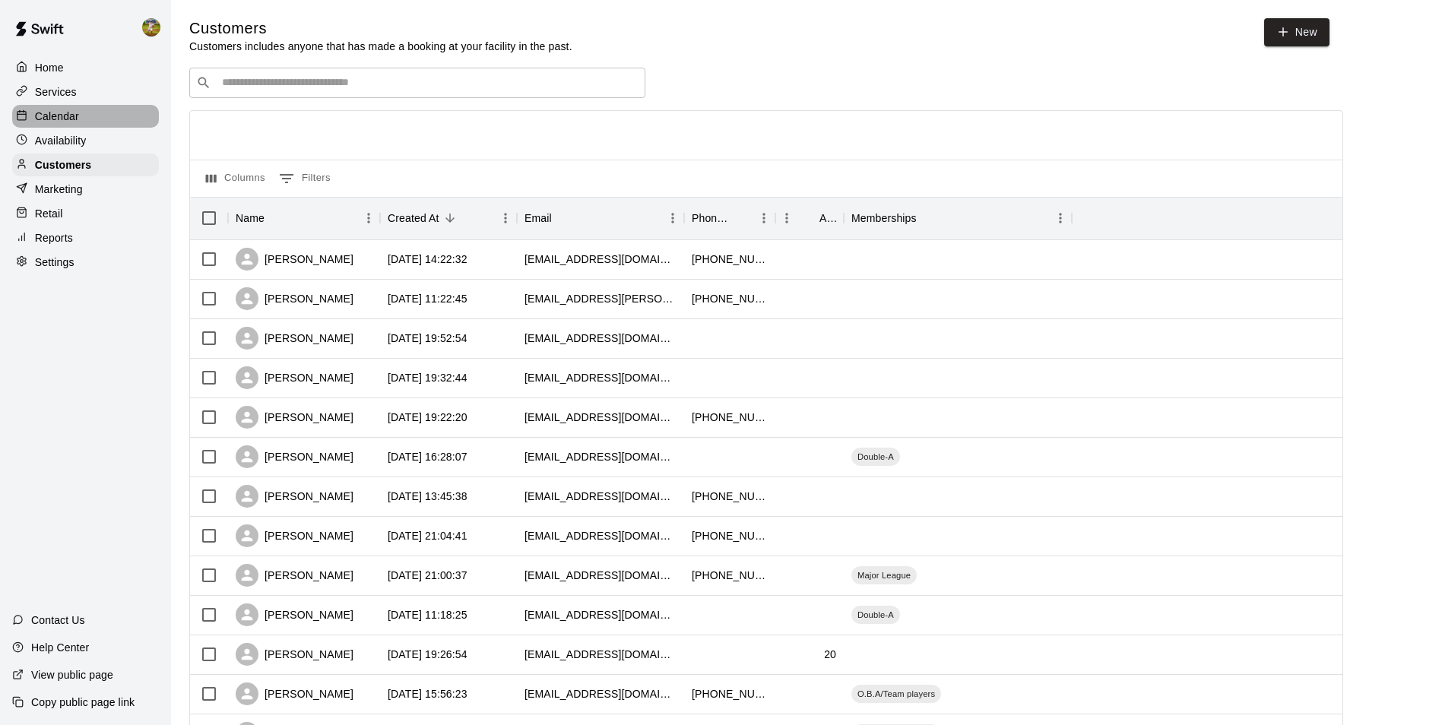
click at [87, 116] on div "Calendar" at bounding box center [85, 116] width 147 height 23
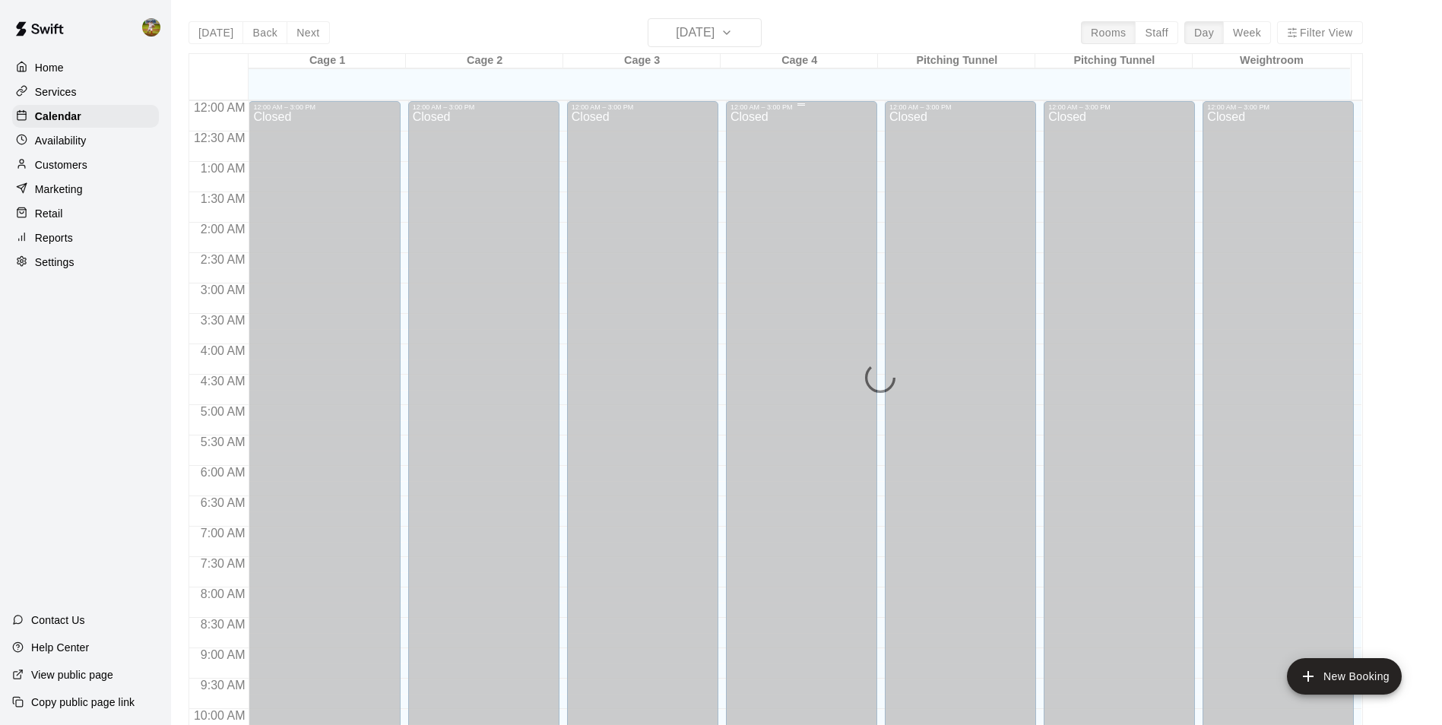
scroll to position [772, 0]
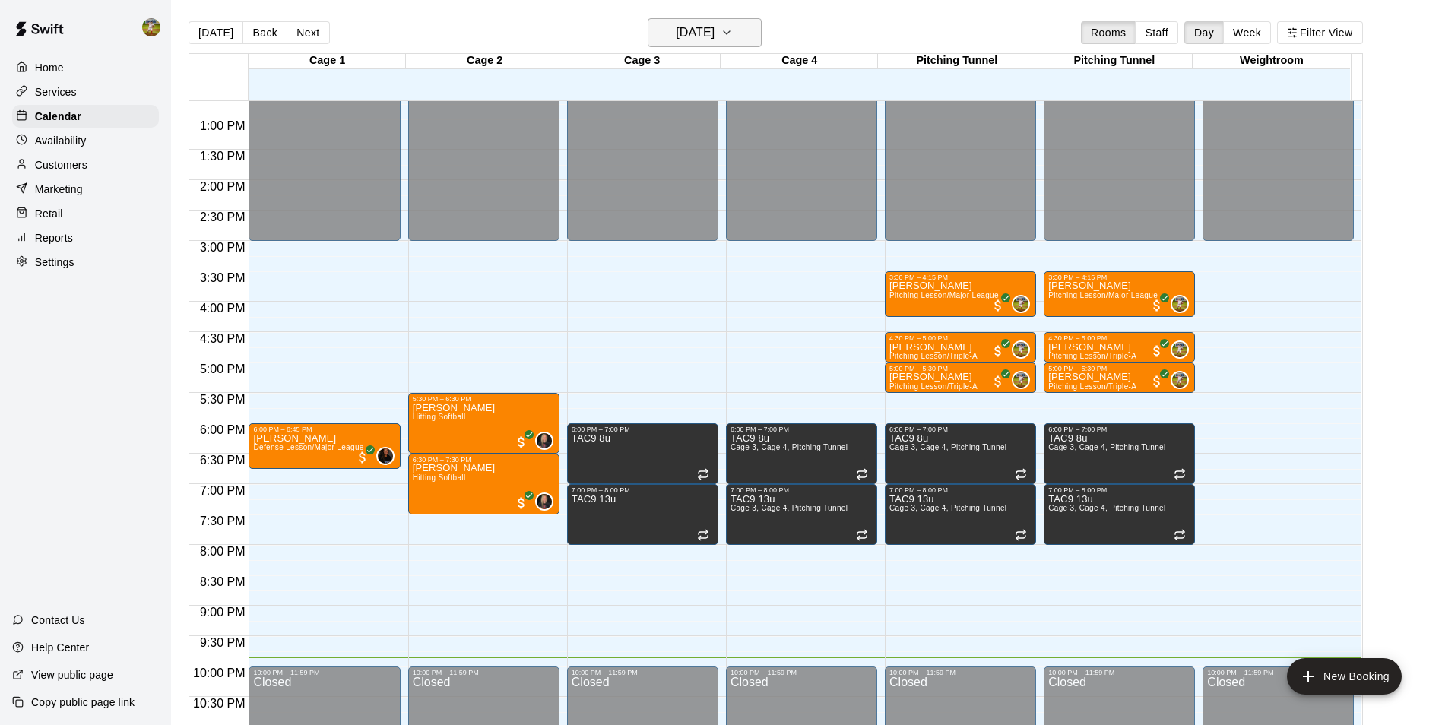
click at [733, 29] on icon "button" at bounding box center [727, 33] width 12 height 18
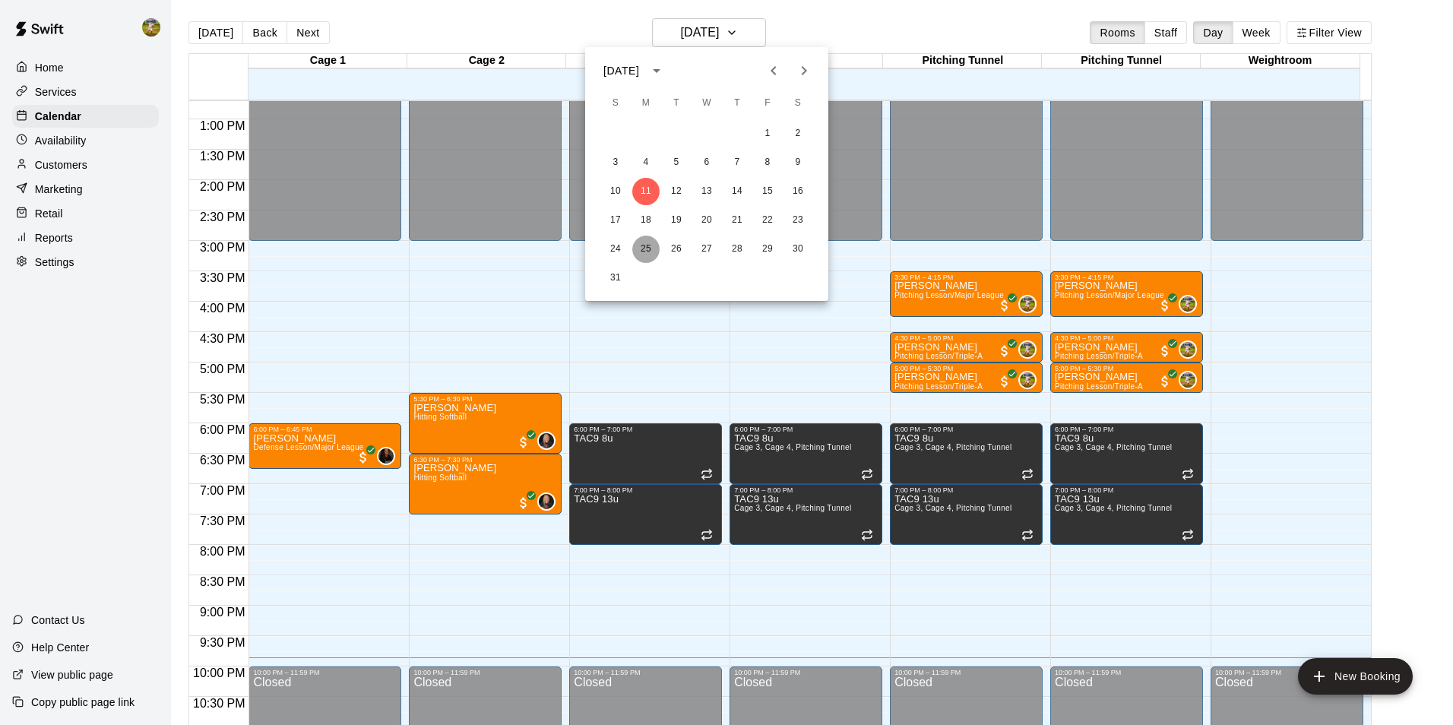
drag, startPoint x: 645, startPoint y: 245, endPoint x: 665, endPoint y: 274, distance: 35.4
click at [645, 245] on button "25" at bounding box center [645, 249] width 27 height 27
